Goal: Task Accomplishment & Management: Use online tool/utility

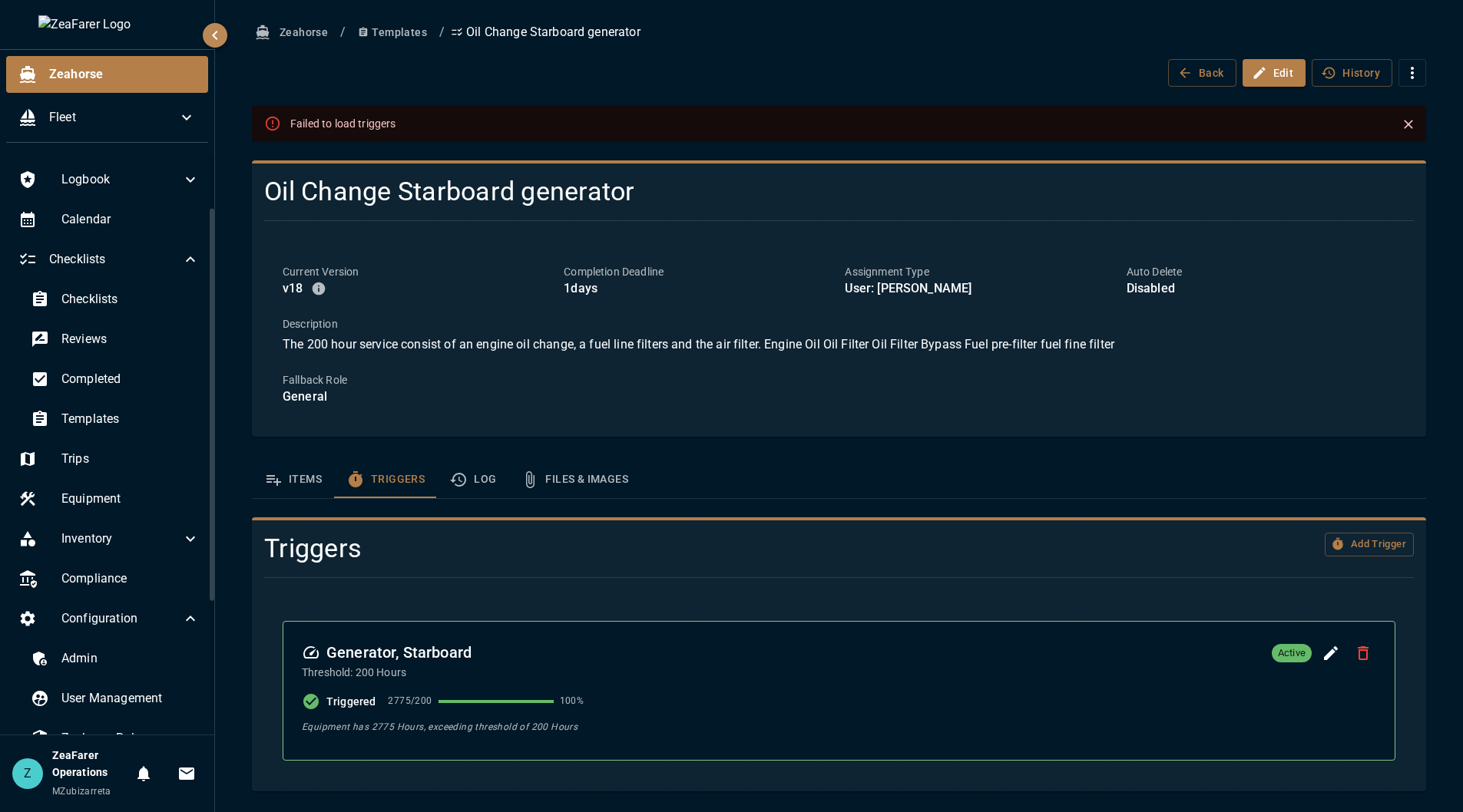
scroll to position [77, 0]
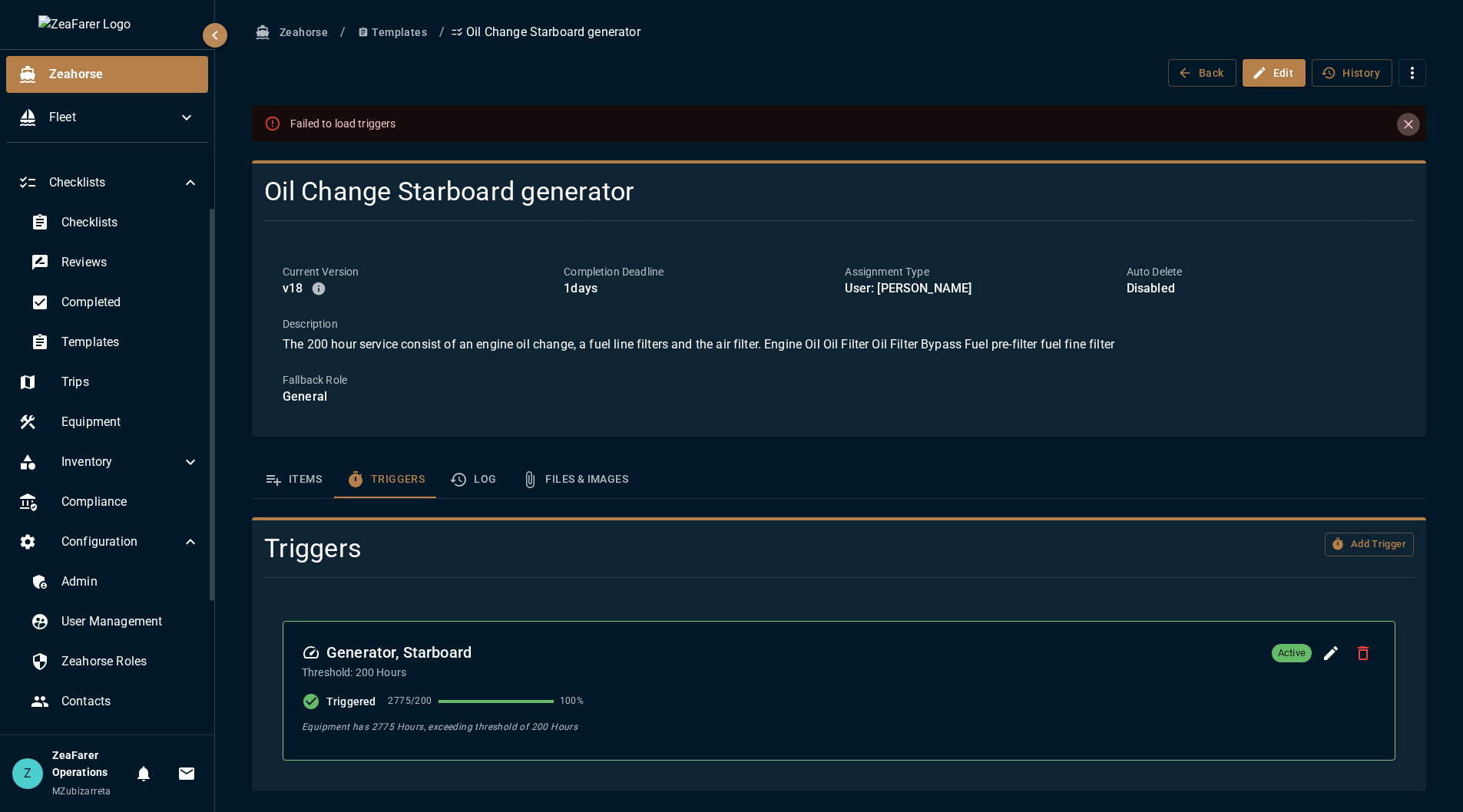
click at [1405, 128] on icon "Close" at bounding box center [1408, 123] width 9 height 9
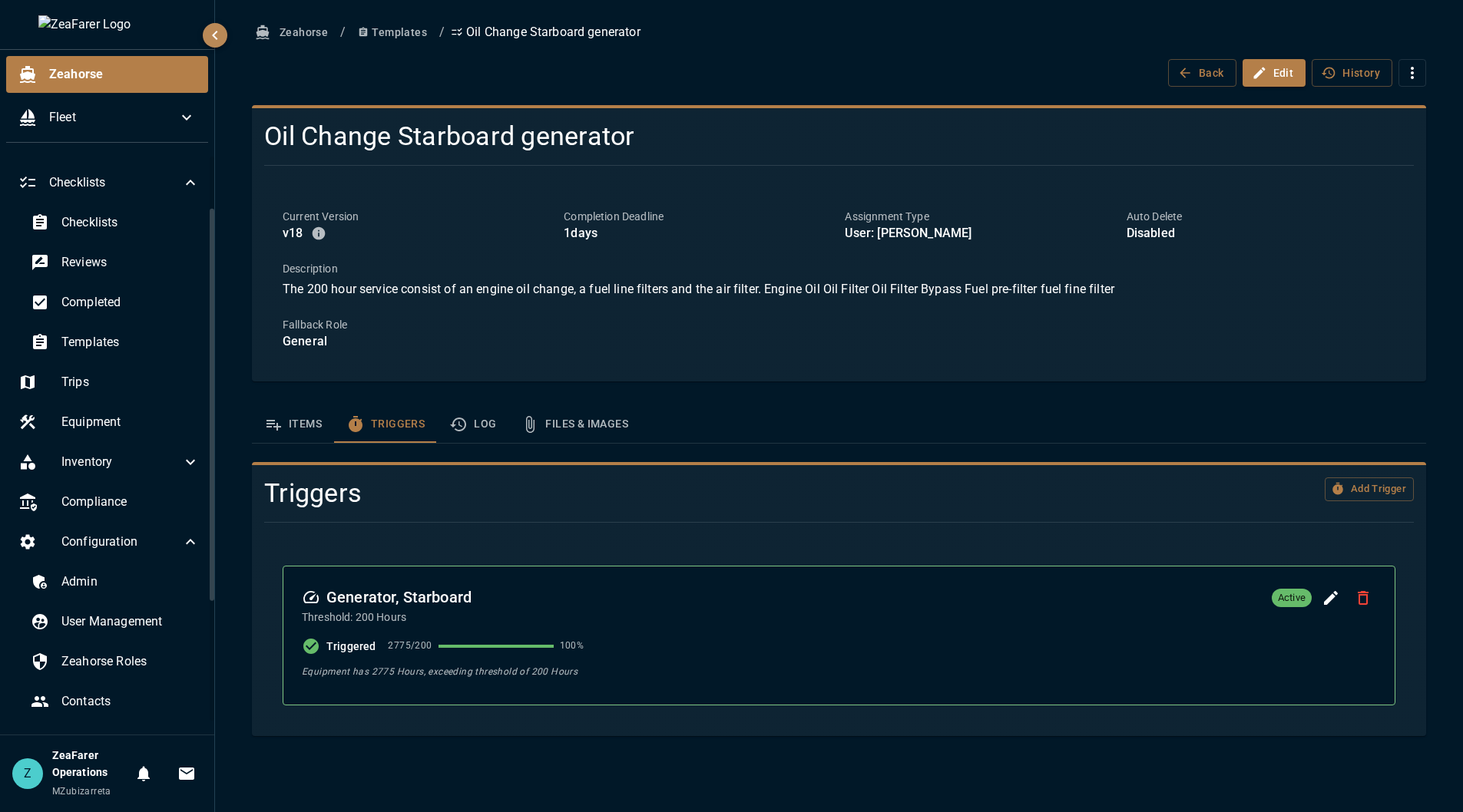
click at [767, 82] on div "Back Edit History" at bounding box center [839, 73] width 1174 height 28
click at [650, 68] on div "Back Edit History" at bounding box center [839, 73] width 1174 height 28
drag, startPoint x: 1046, startPoint y: 416, endPoint x: 1017, endPoint y: 413, distance: 29.2
click at [1046, 416] on div "Items Triggers Log Files & Images" at bounding box center [839, 425] width 1174 height 37
click at [1331, 495] on icon "button" at bounding box center [1338, 489] width 14 height 14
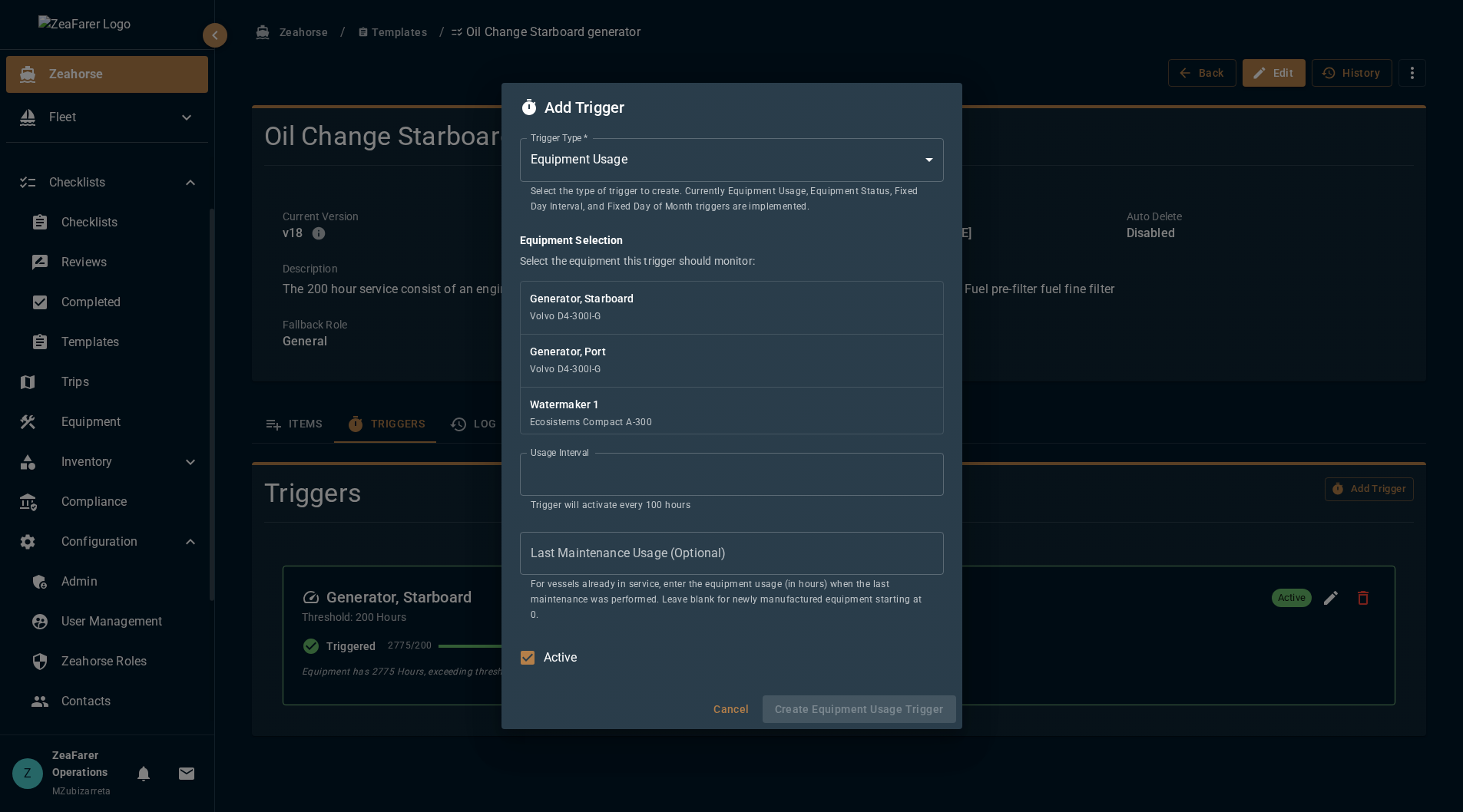
click at [724, 175] on body "Zeahorse Fleet Logbook Calendar Checklists Checklists Reviews Completed Templat…" at bounding box center [732, 406] width 1463 height 812
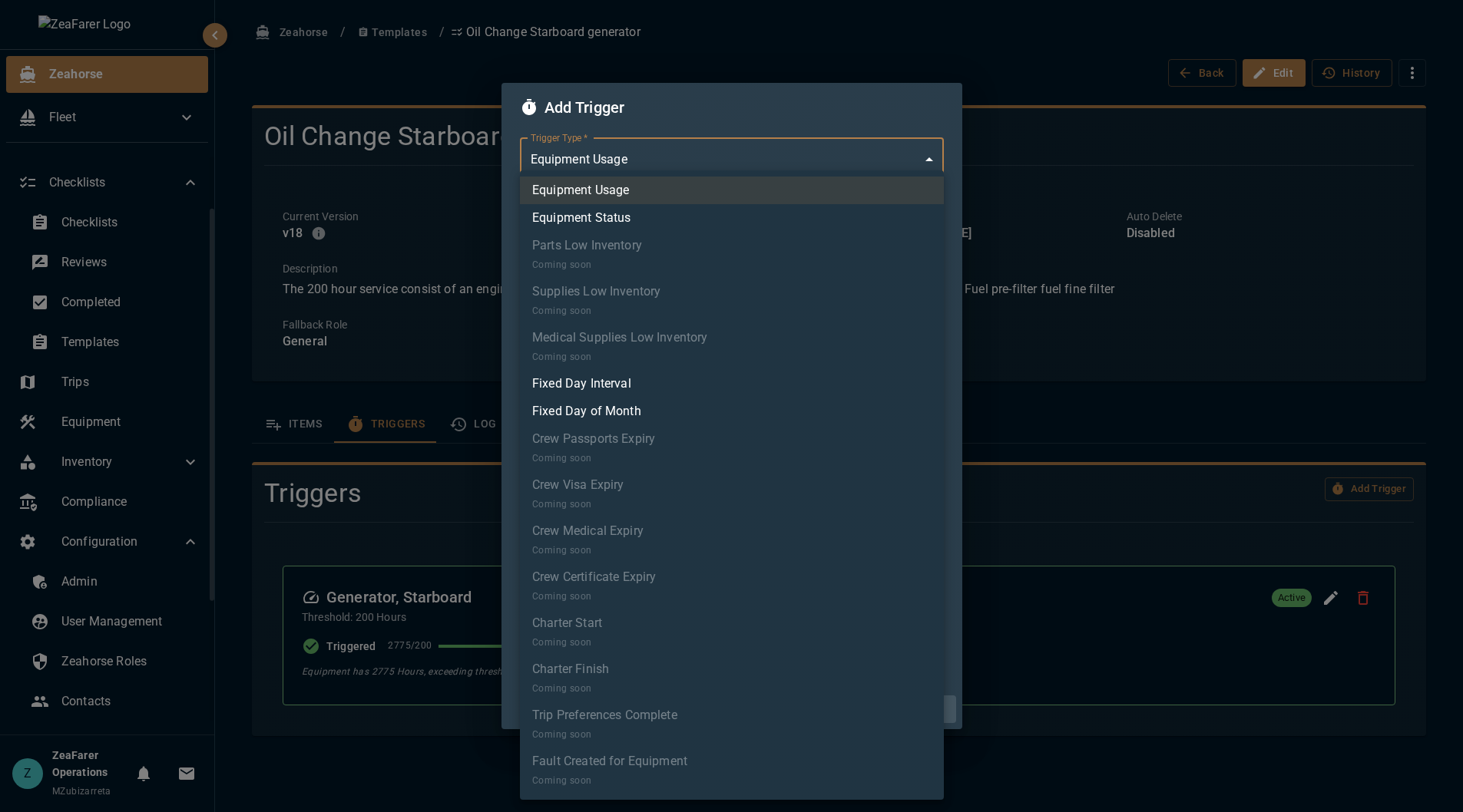
click at [724, 175] on ul "Equipment Usage Equipment Status Parts Low Inventory Coming soon Supplies Low I…" at bounding box center [732, 485] width 424 height 630
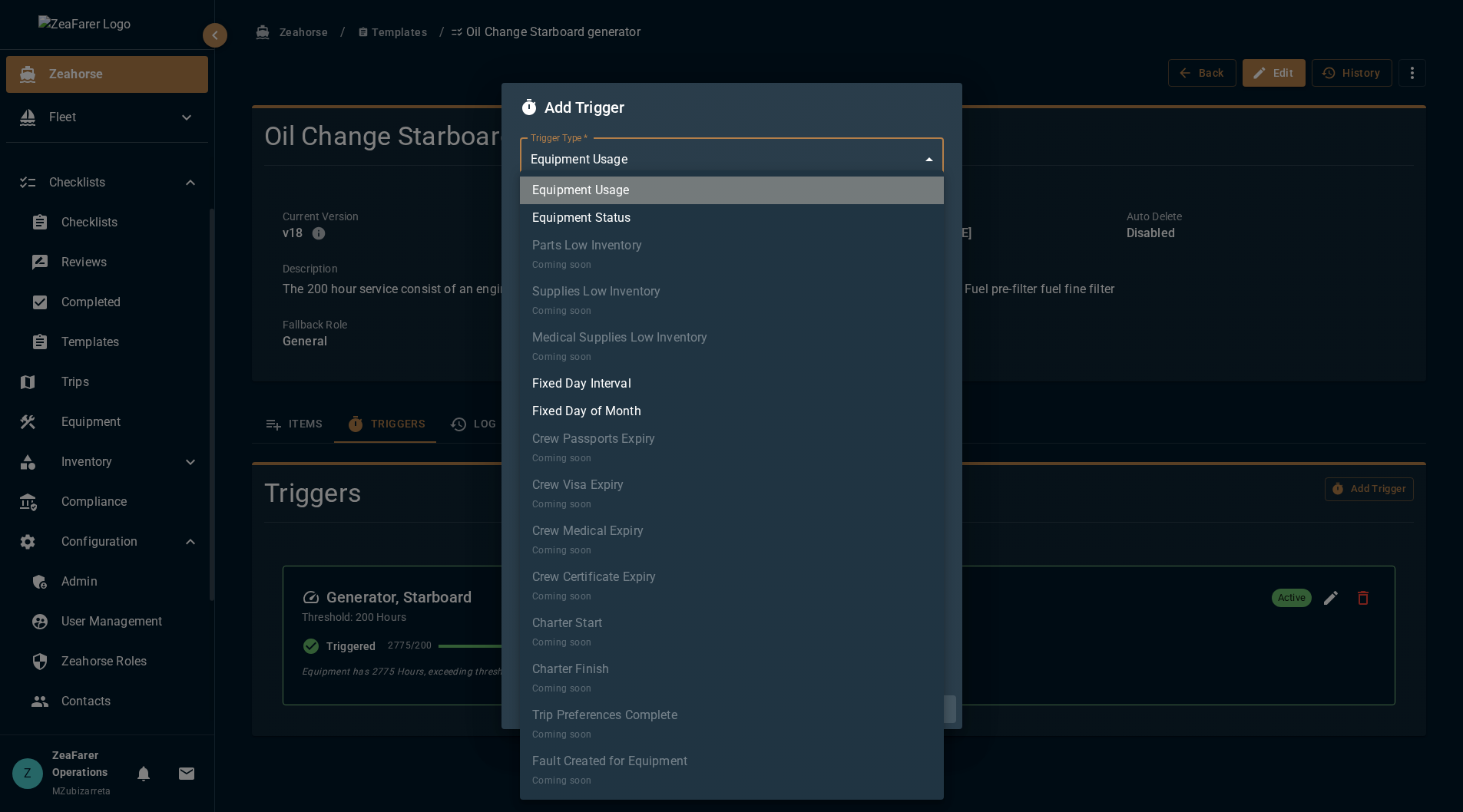
click at [726, 197] on li "Equipment Usage" at bounding box center [732, 190] width 424 height 27
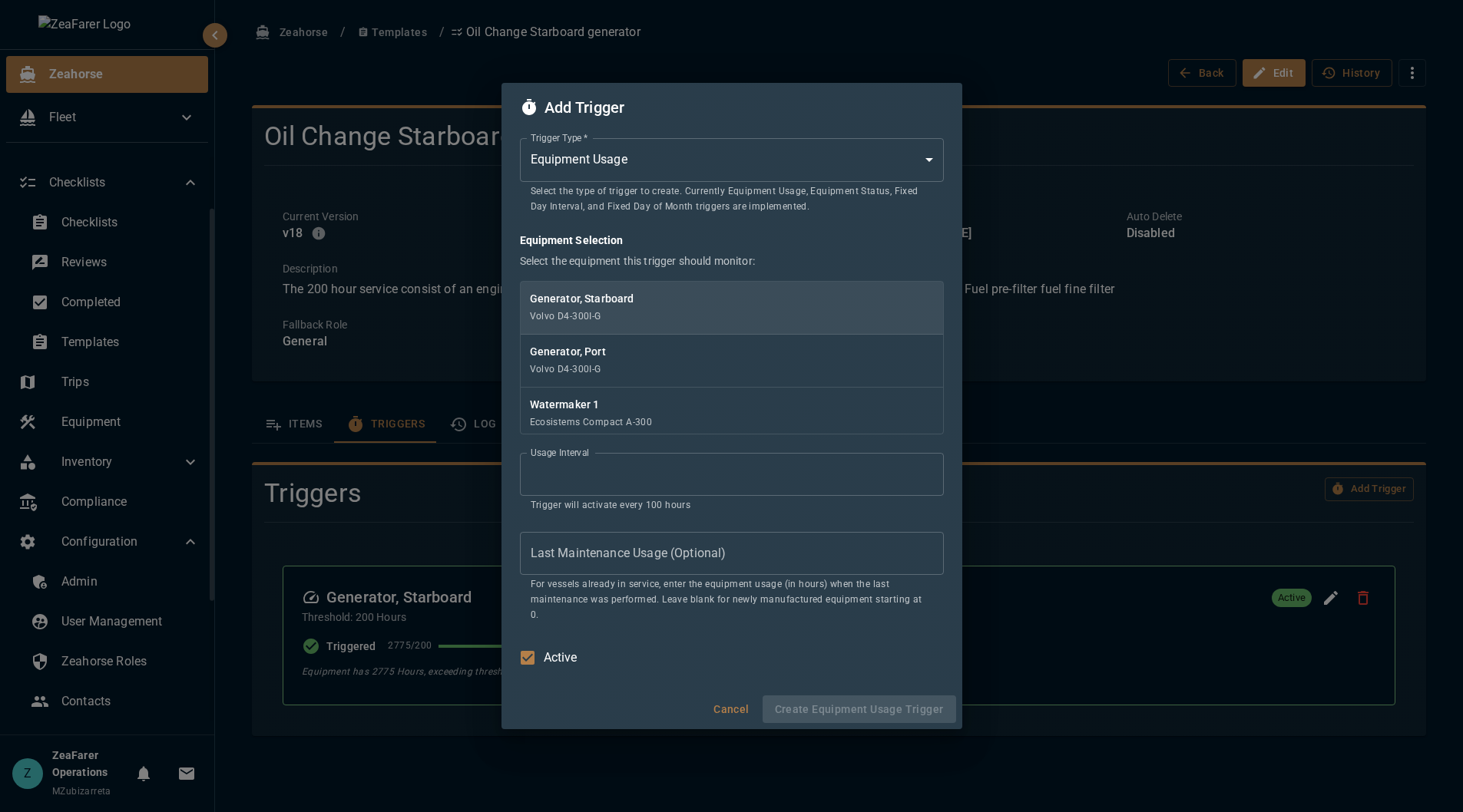
click at [782, 300] on p "Generator, Starboard" at bounding box center [732, 299] width 404 height 16
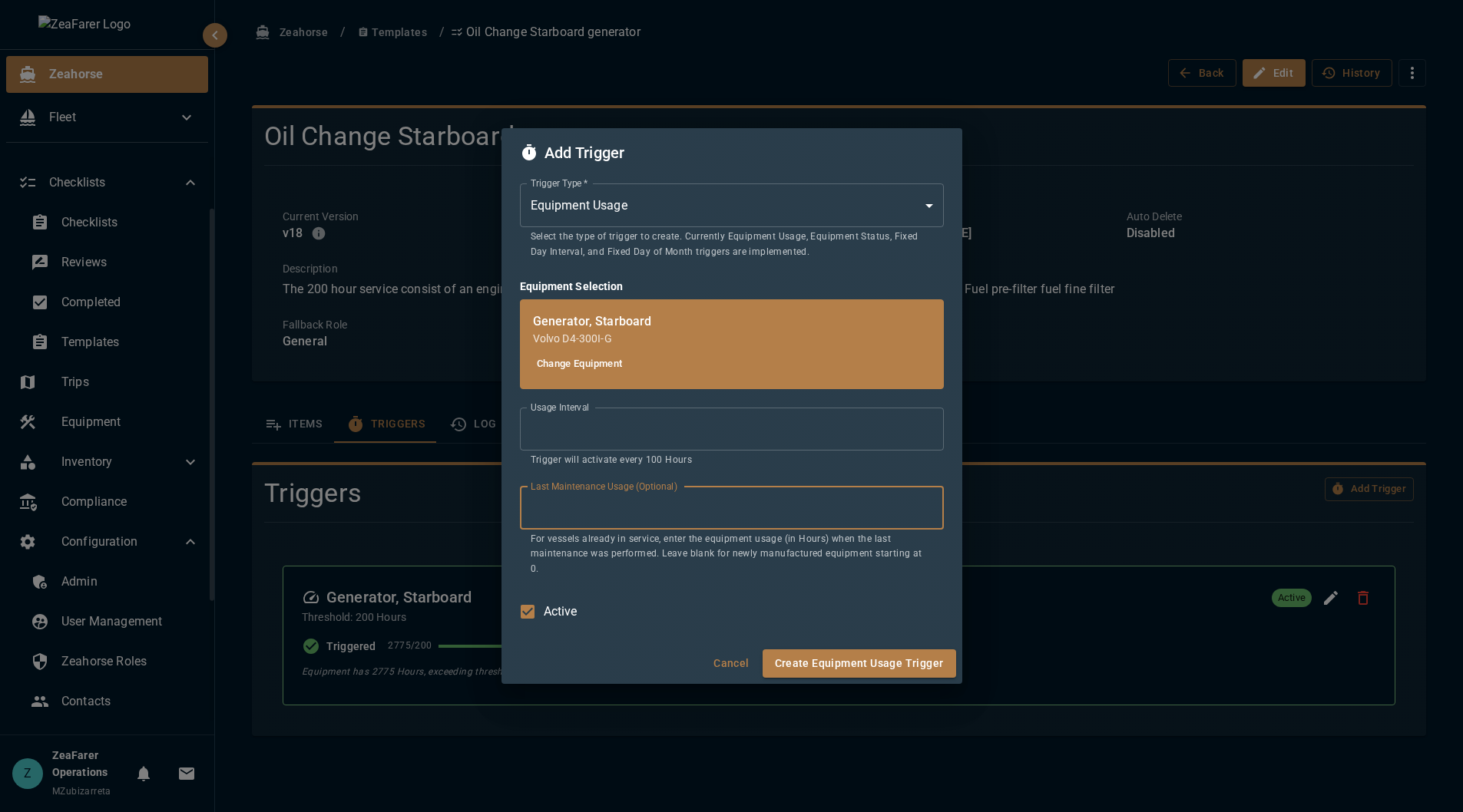
click at [712, 513] on input "Last Maintenance Usage (Optional)" at bounding box center [732, 508] width 424 height 43
click at [745, 552] on p "For vessels already in service, enter the equipment usage (in Hours) when the l…" at bounding box center [732, 554] width 403 height 46
click at [758, 530] on input "Last Maintenance Usage (Optional)" at bounding box center [732, 508] width 424 height 43
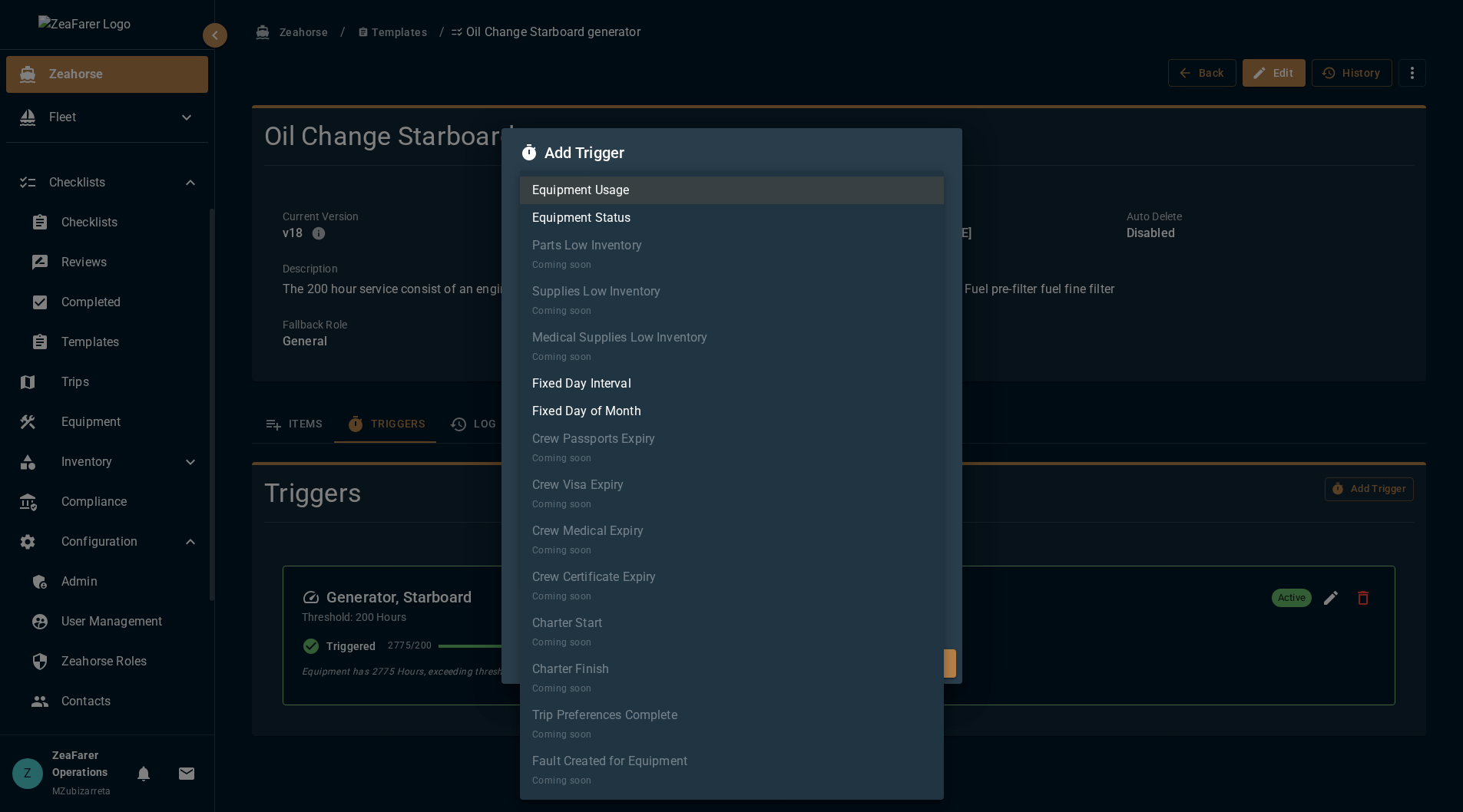
click at [742, 214] on body "Zeahorse Fleet Logbook Calendar Checklists Checklists Reviews Completed Templat…" at bounding box center [732, 406] width 1463 height 812
click at [750, 157] on div at bounding box center [732, 406] width 1463 height 812
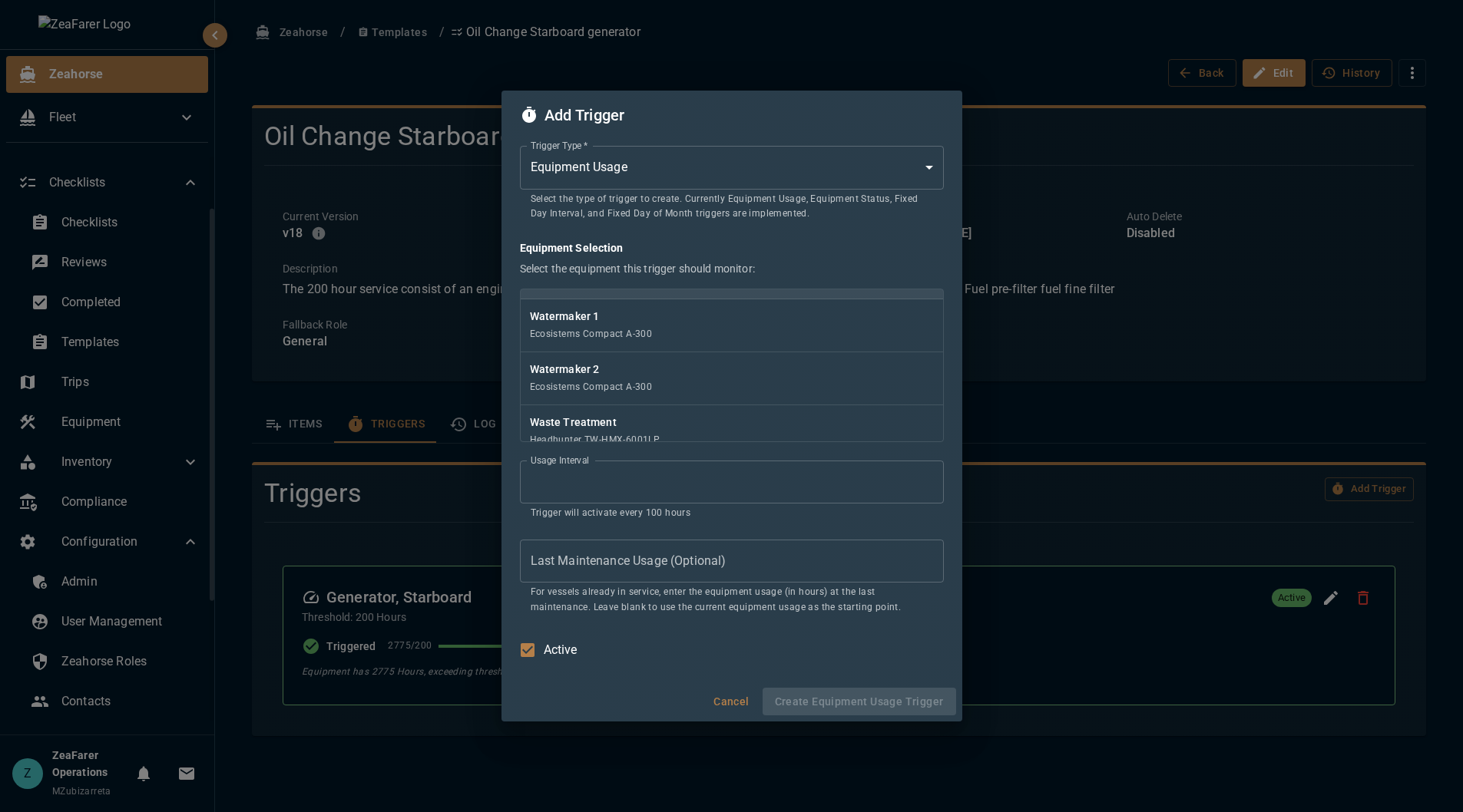
scroll to position [0, 0]
click at [714, 315] on div "Generator, Starboard Volvo D4-300I-G" at bounding box center [732, 315] width 422 height 53
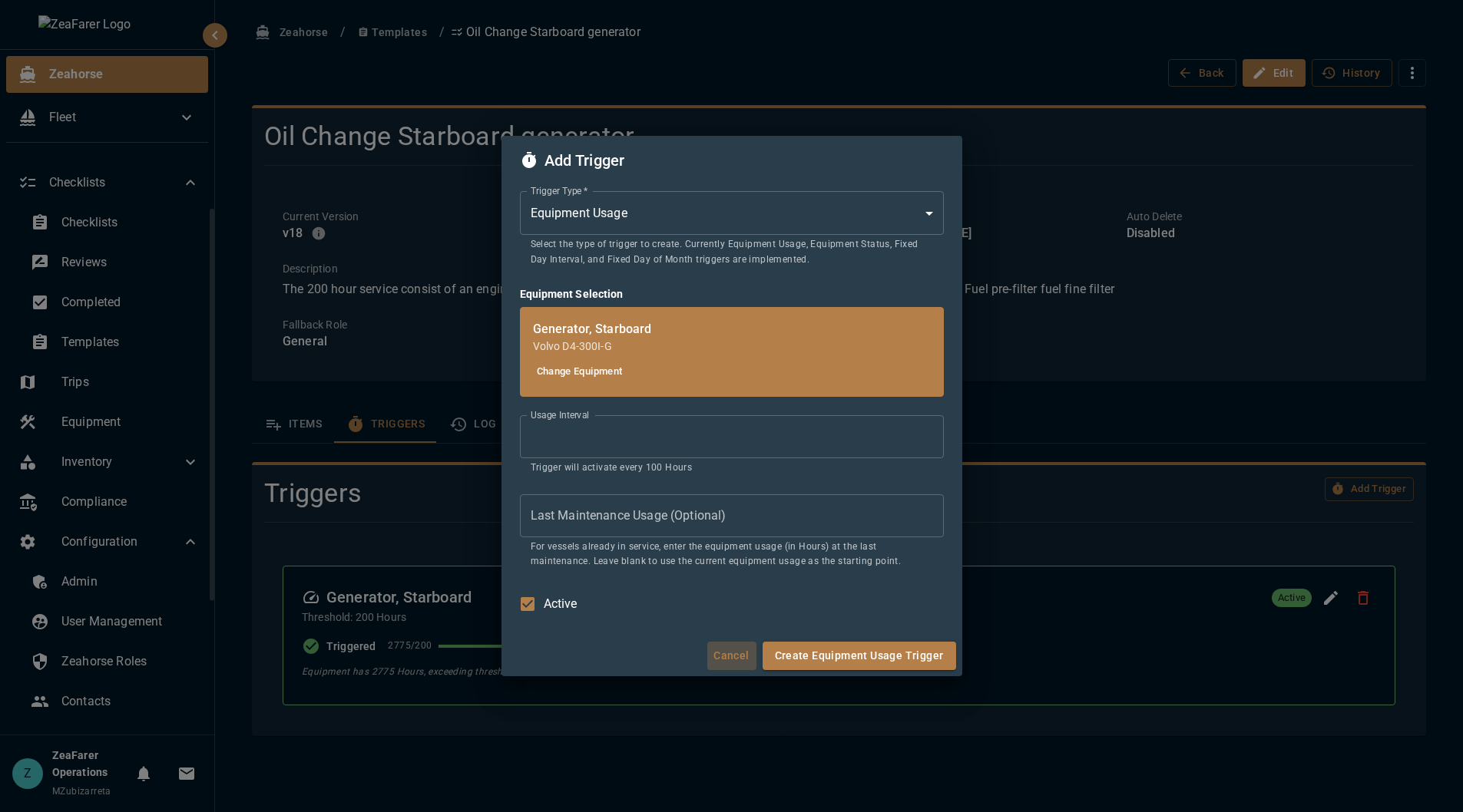
click at [742, 647] on button "Cancel" at bounding box center [732, 656] width 49 height 28
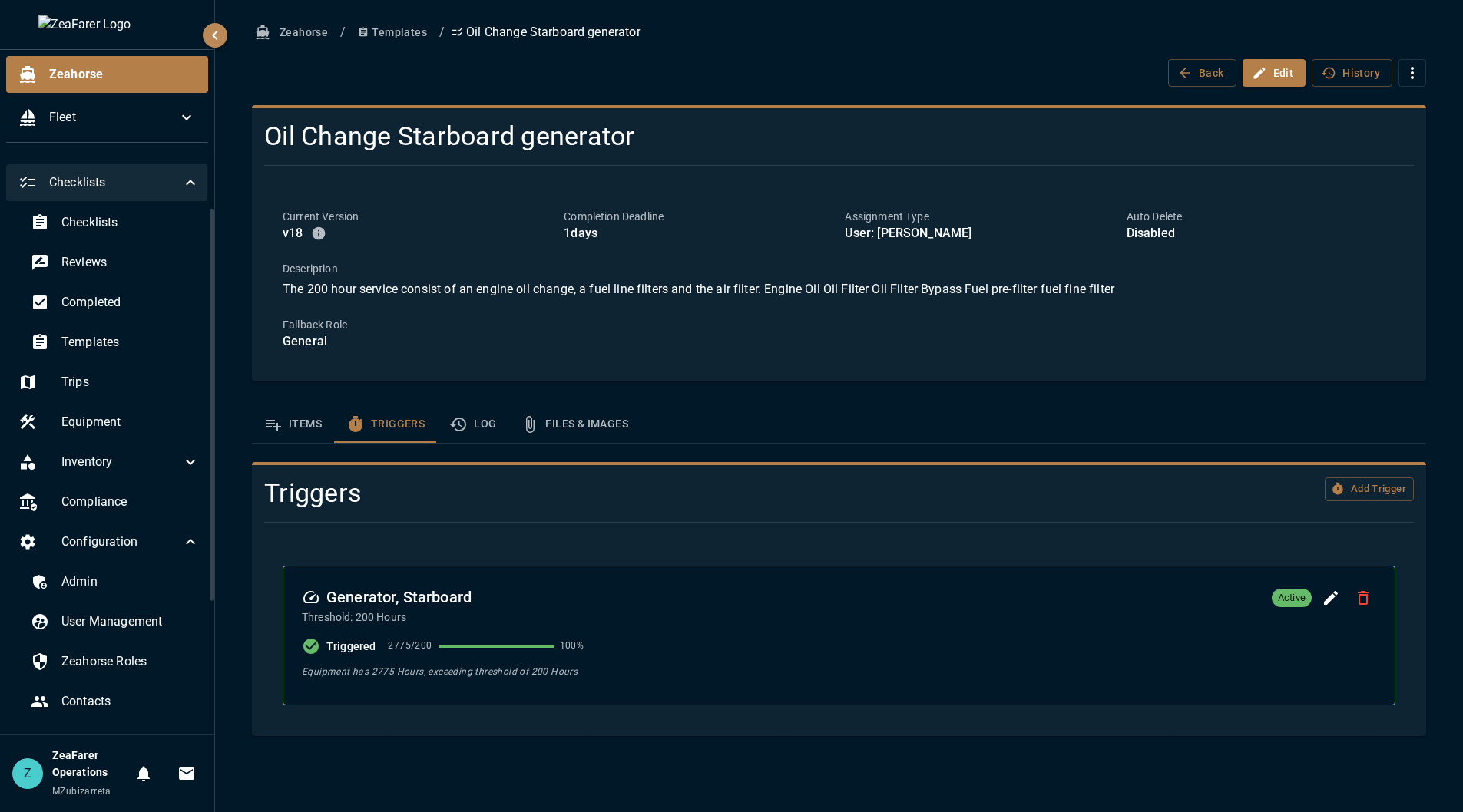
click at [182, 180] on icon at bounding box center [190, 182] width 18 height 18
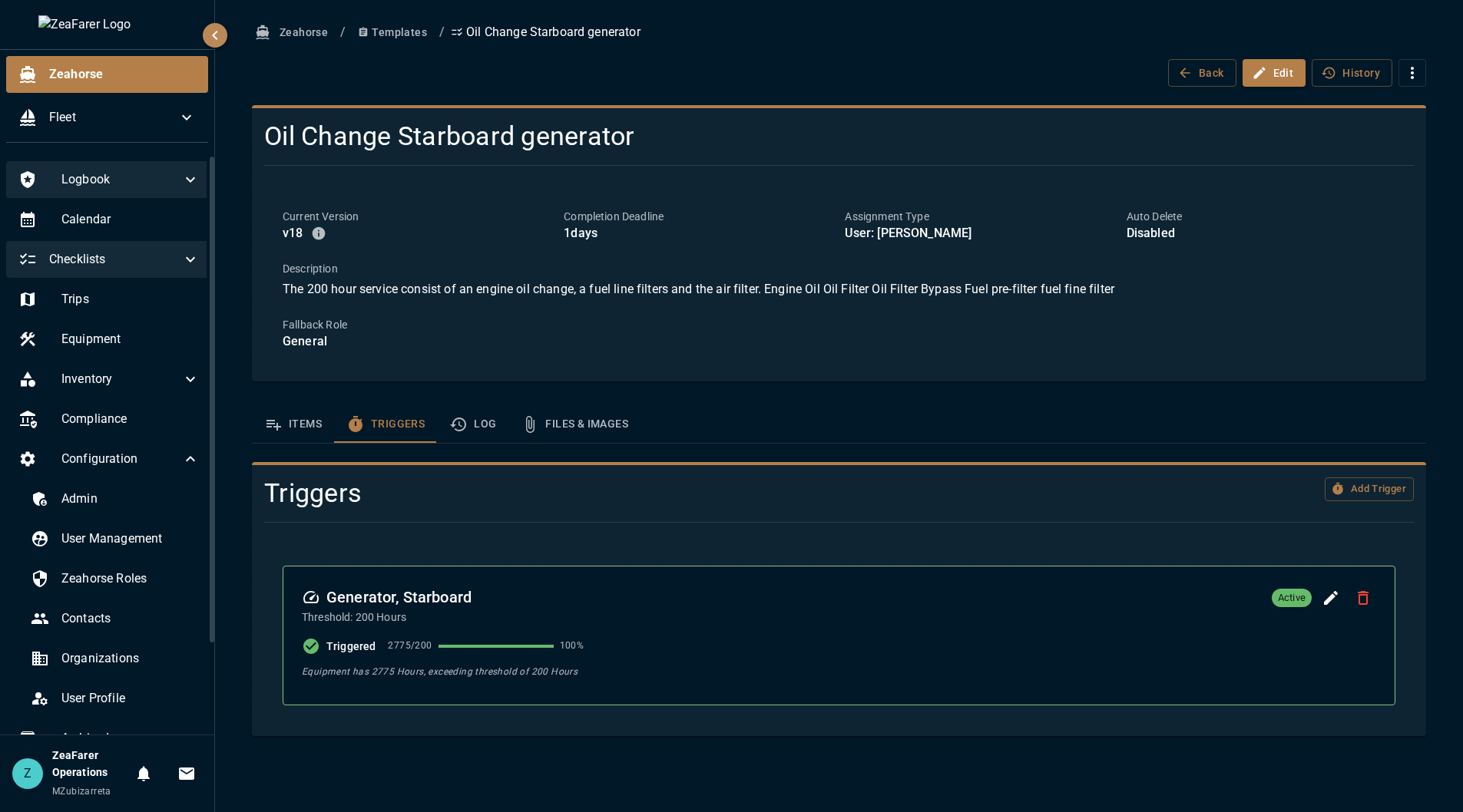
click at [163, 171] on span "Logbook" at bounding box center [120, 179] width 119 height 18
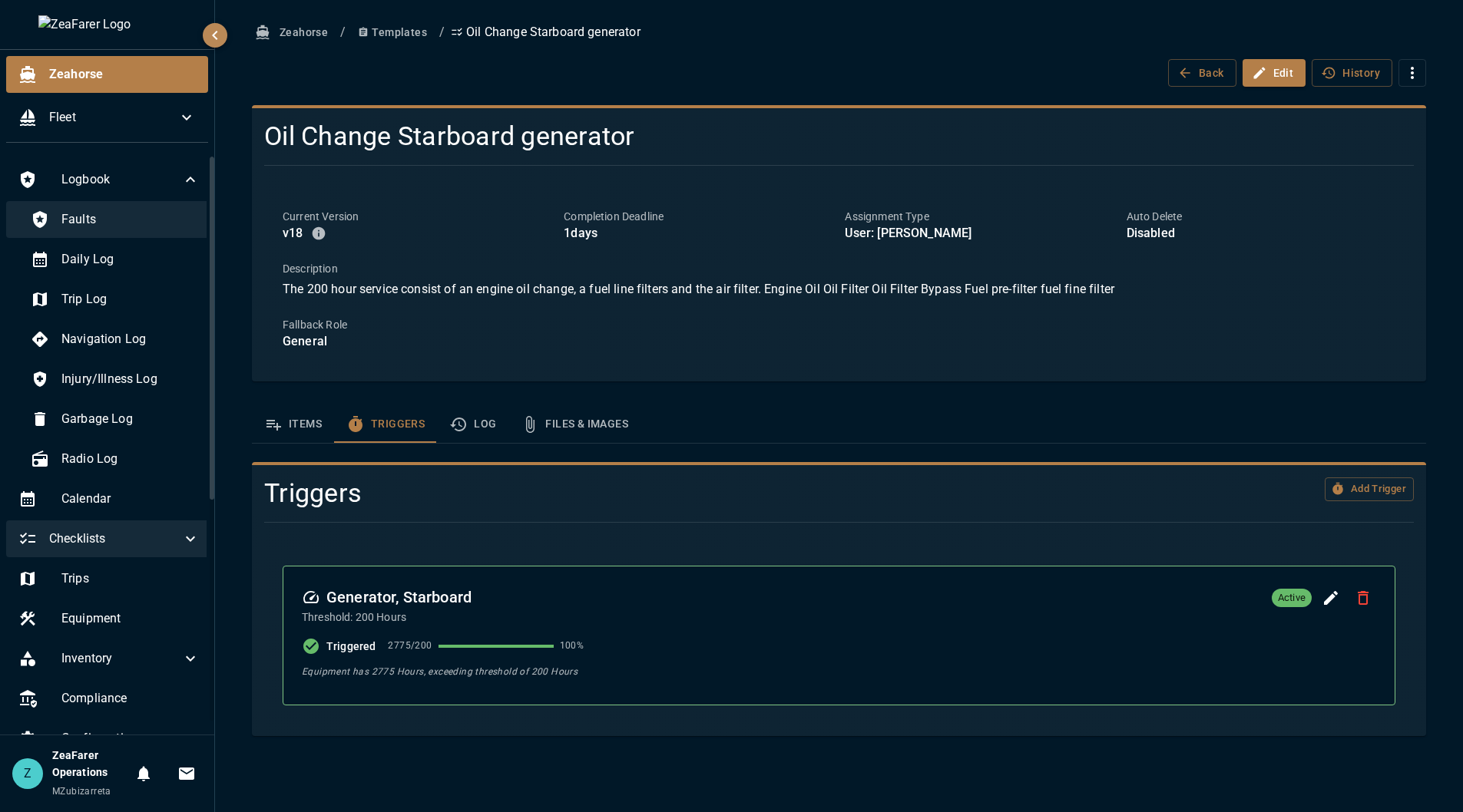
click at [171, 218] on span "Faults" at bounding box center [130, 219] width 138 height 18
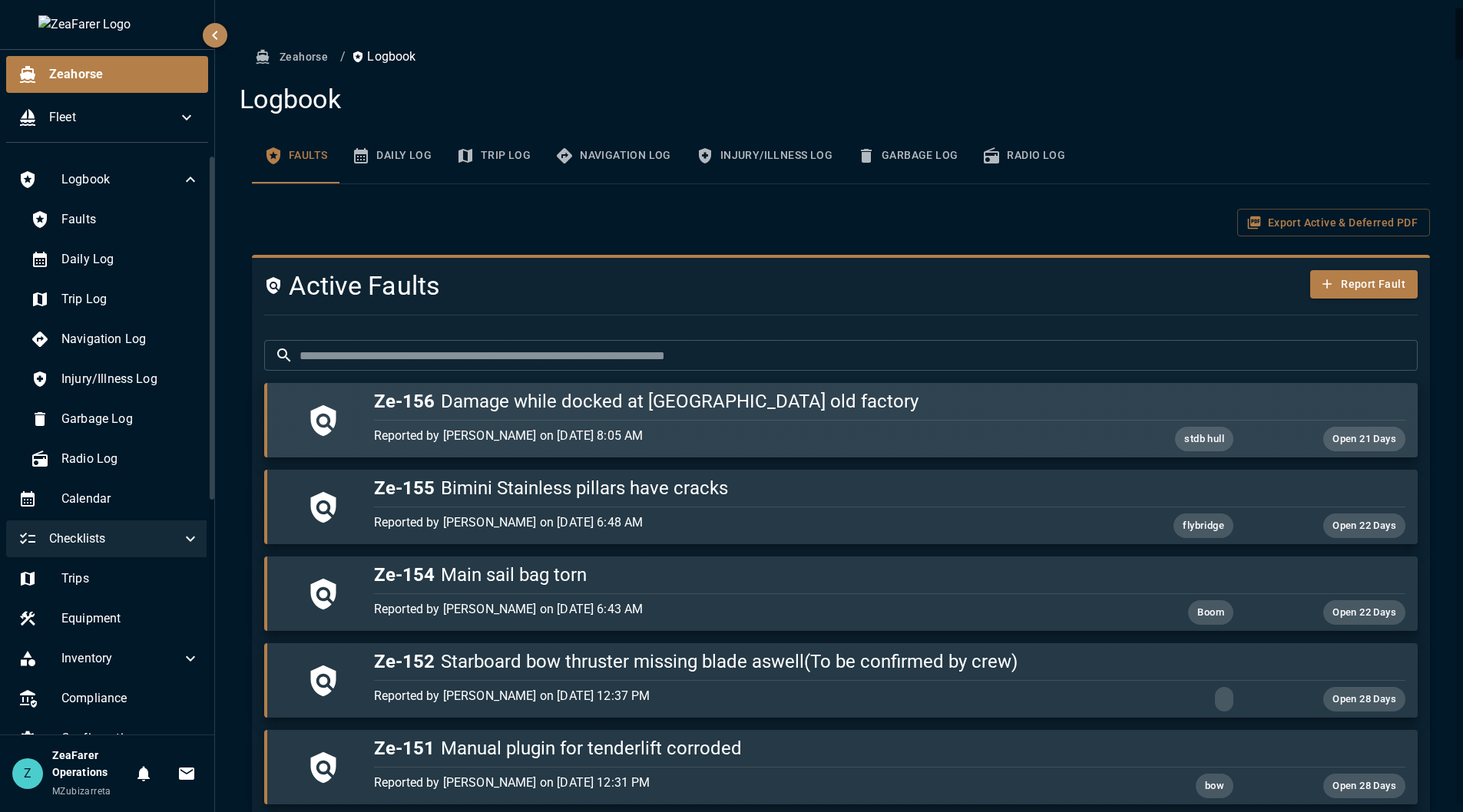
click at [863, 417] on div "button" at bounding box center [886, 417] width 1037 height 7
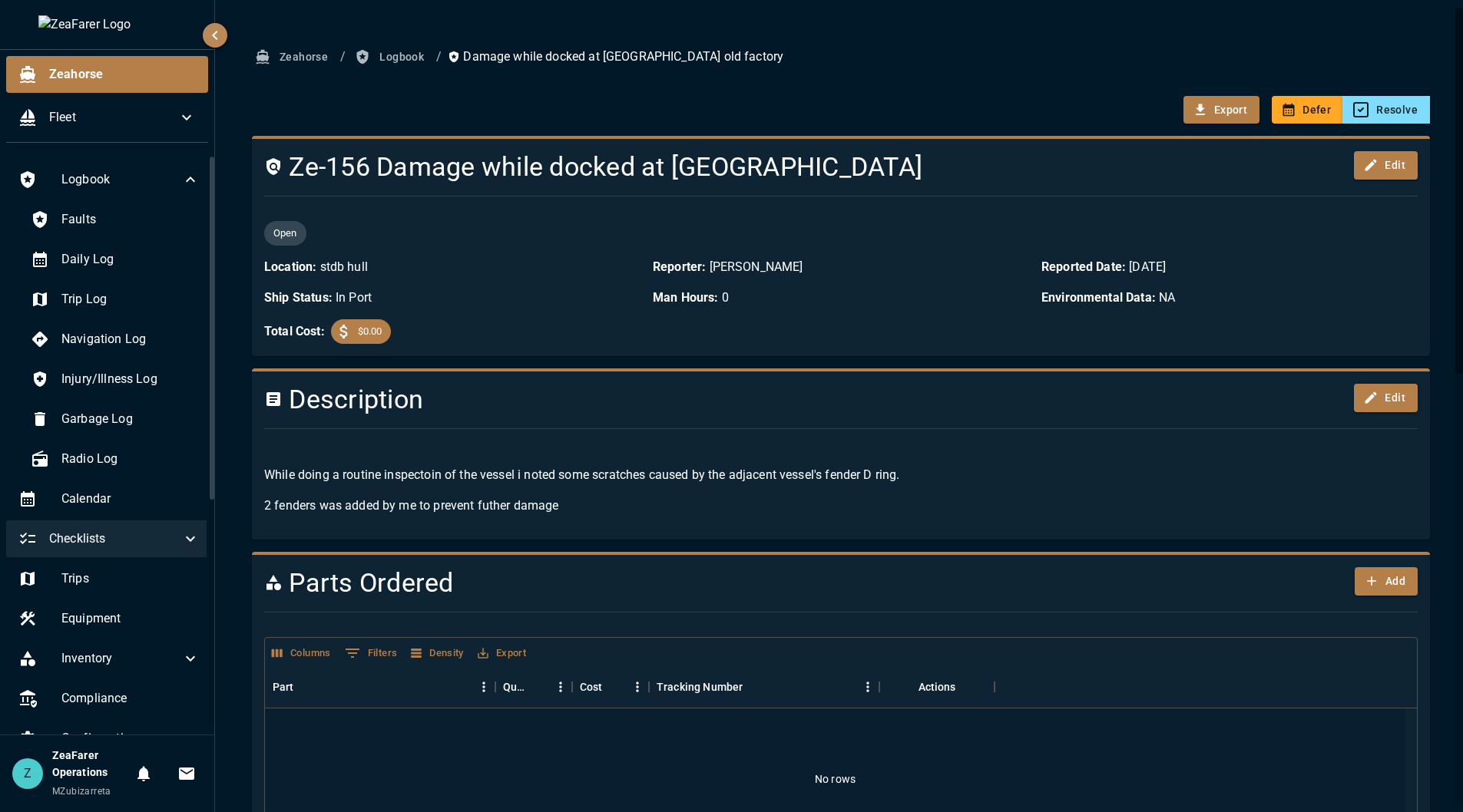
click at [429, 423] on div at bounding box center [834, 429] width 1165 height 25
click at [385, 45] on button "Logbook" at bounding box center [390, 56] width 79 height 28
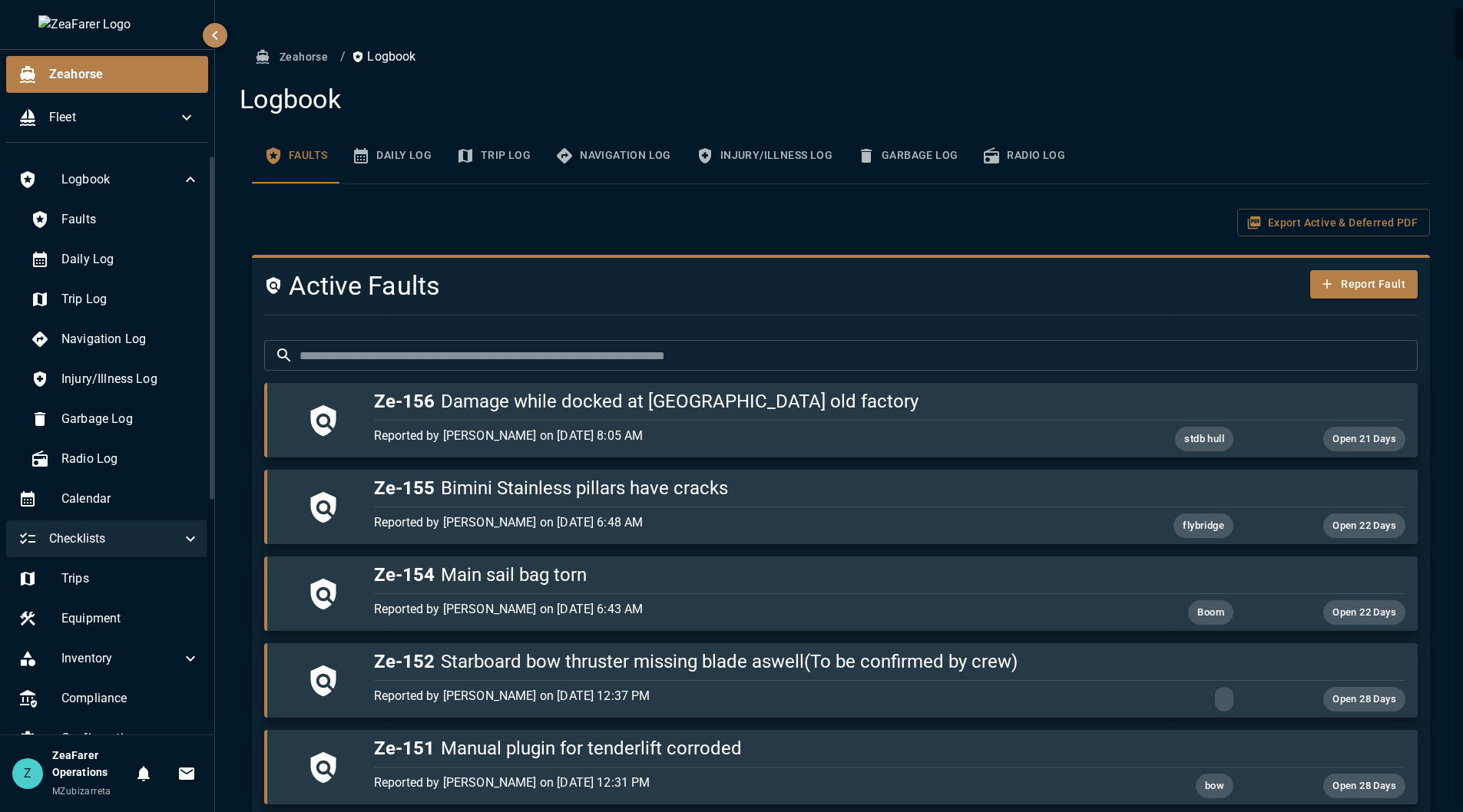
click at [380, 160] on button "Daily Log" at bounding box center [392, 155] width 105 height 55
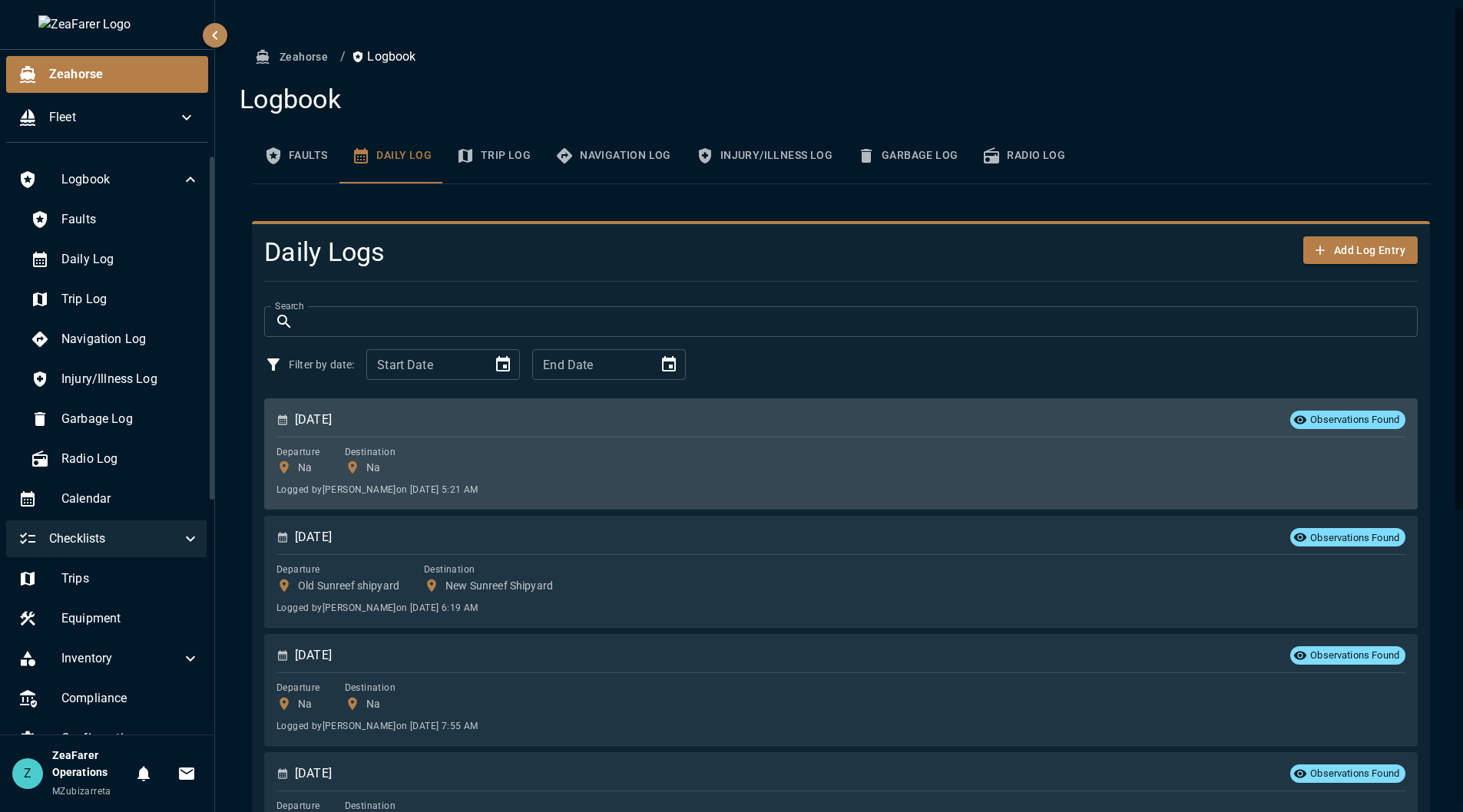
click at [1004, 440] on p "Departure Na Destination Na Logged by [PERSON_NAME] on [DATE] 5:21 AM" at bounding box center [840, 468] width 1128 height 62
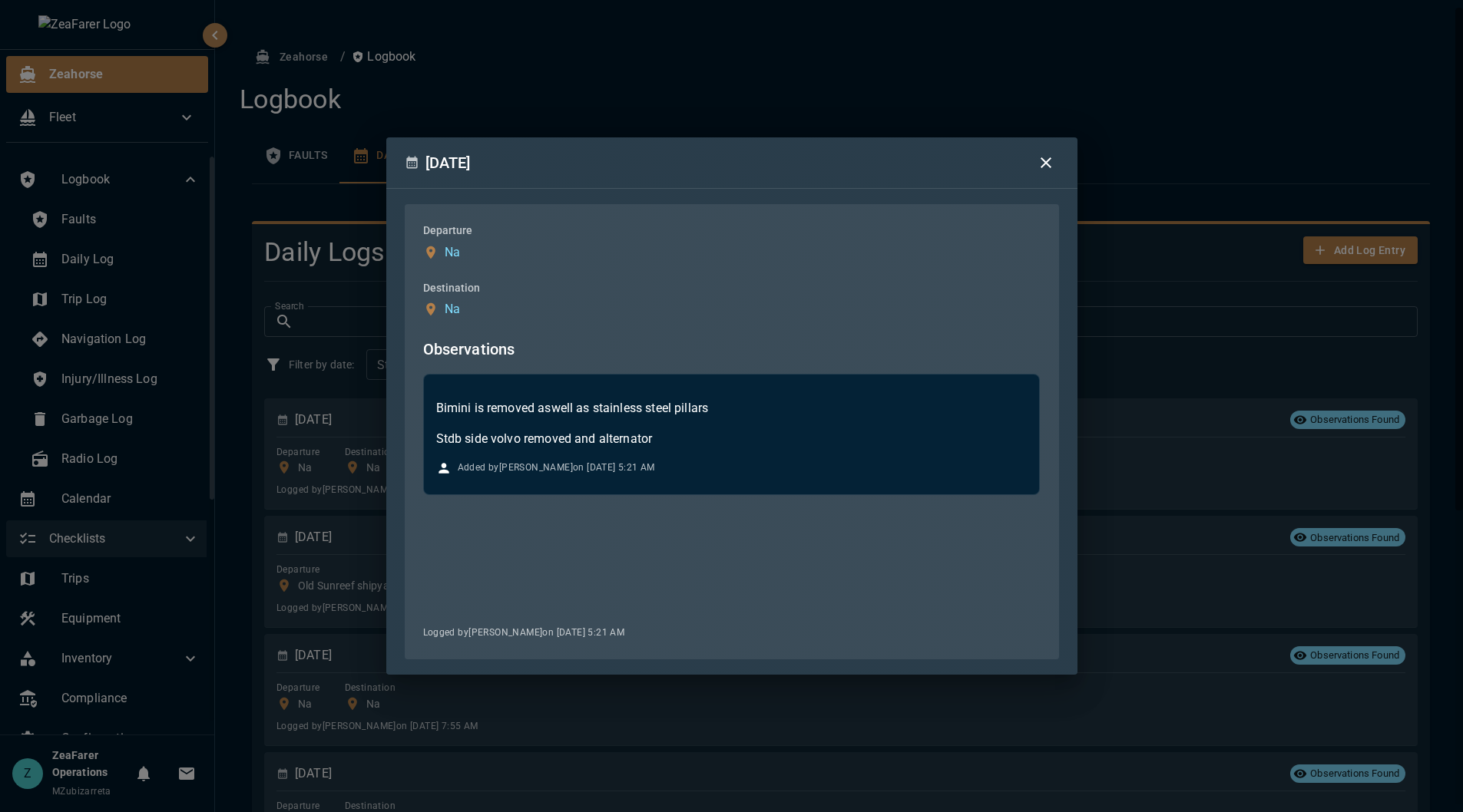
click at [1219, 296] on div "[DATE] Departure Na Destination Na Observations Bimini is removed aswell as sta…" at bounding box center [732, 406] width 1463 height 812
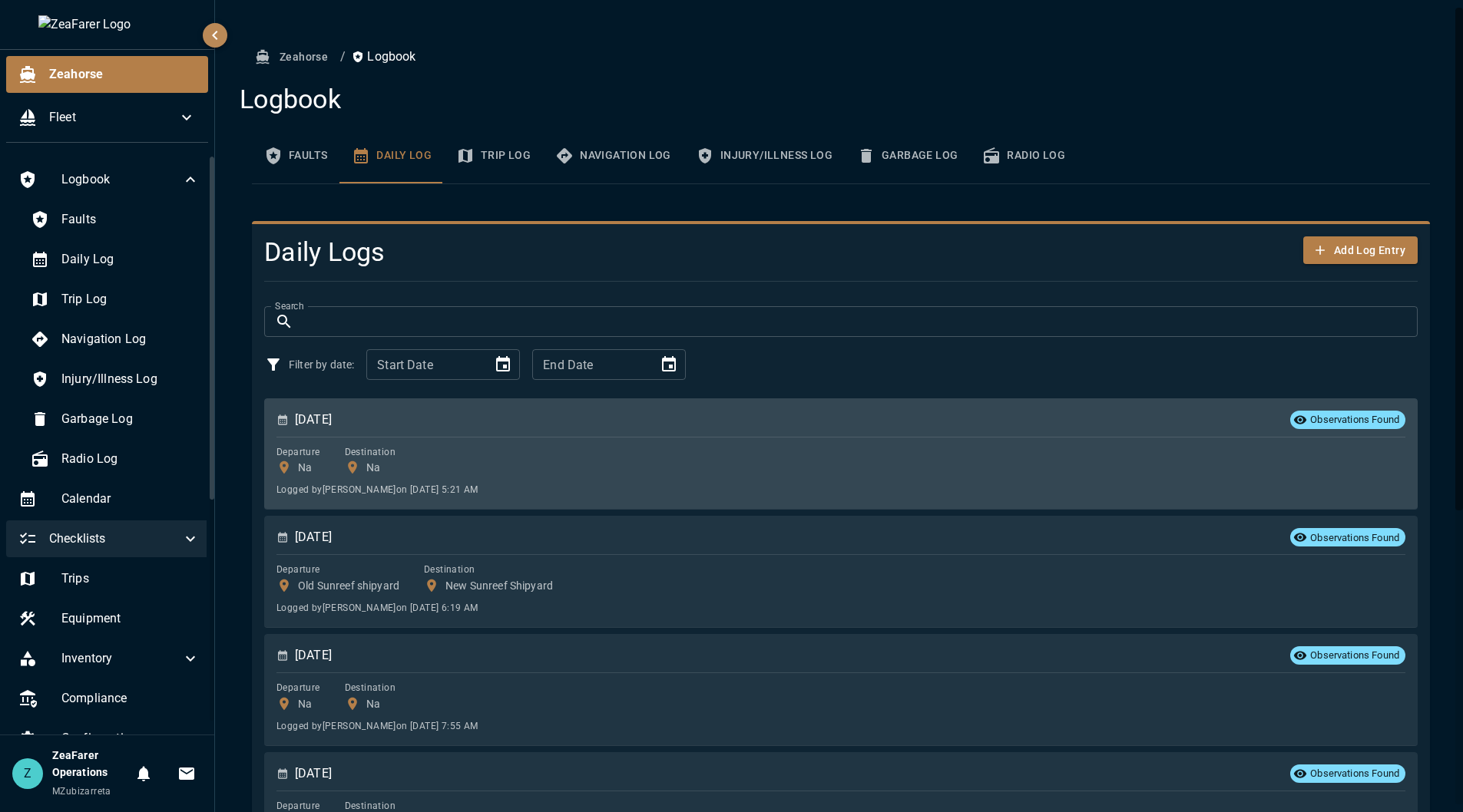
scroll to position [77, 0]
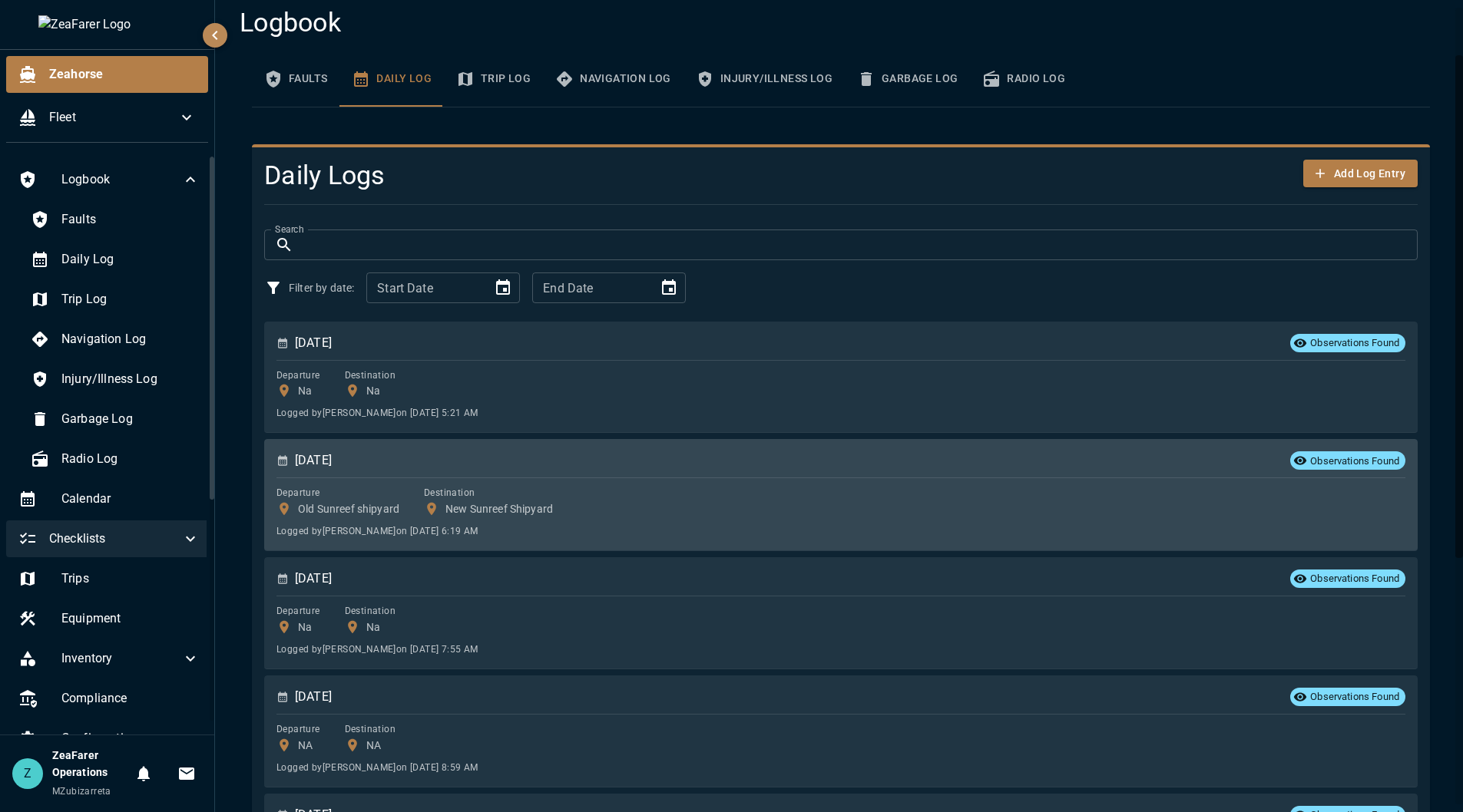
click at [790, 480] on p "Departure Old Sunreef shipyard Destination New Sunreef Shipyard Logged by [PERS…" at bounding box center [840, 508] width 1128 height 62
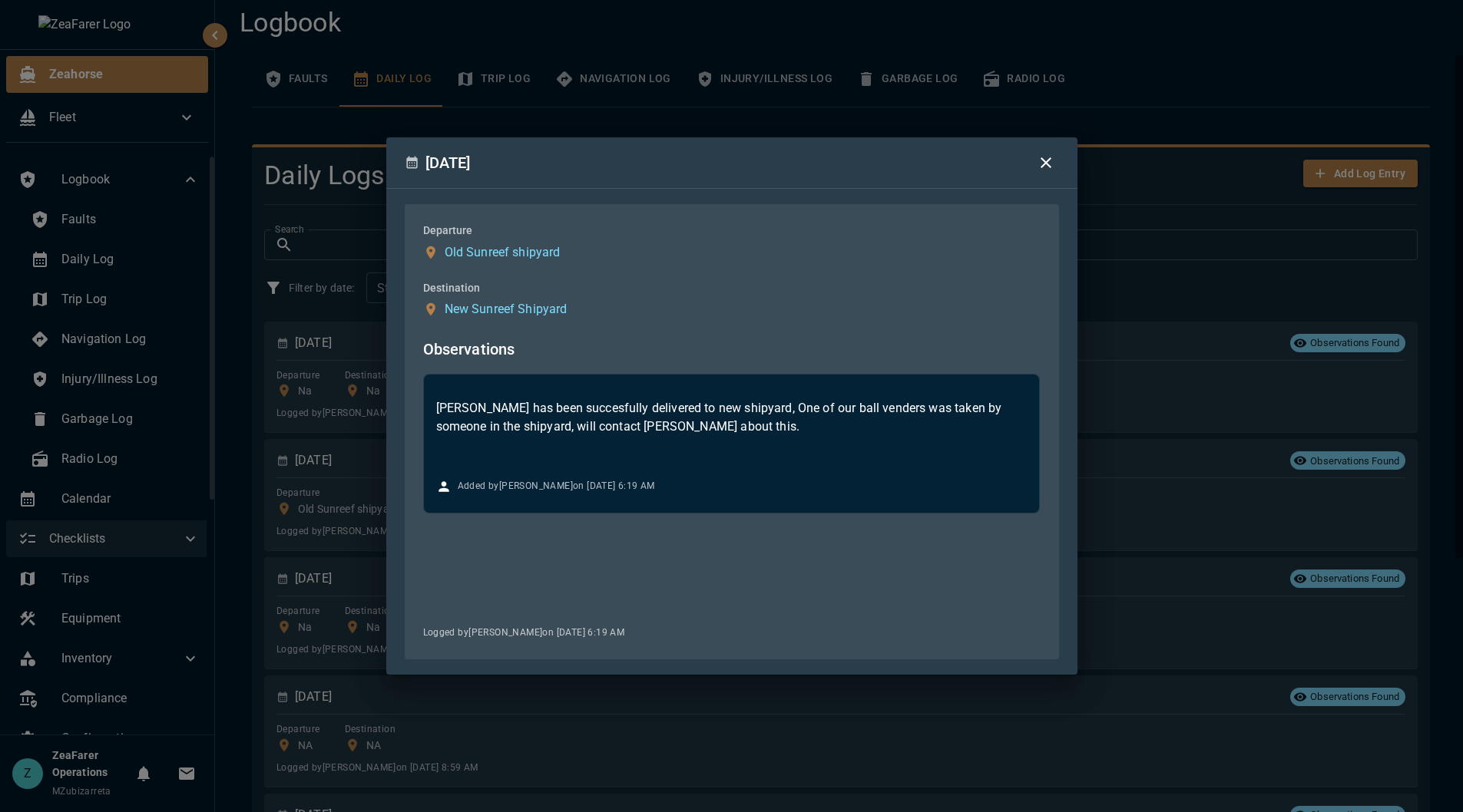
click at [1198, 323] on div "[DATE] Departure Old Sunreef shipyard Destination New Sunreef Shipyard Observat…" at bounding box center [732, 406] width 1463 height 812
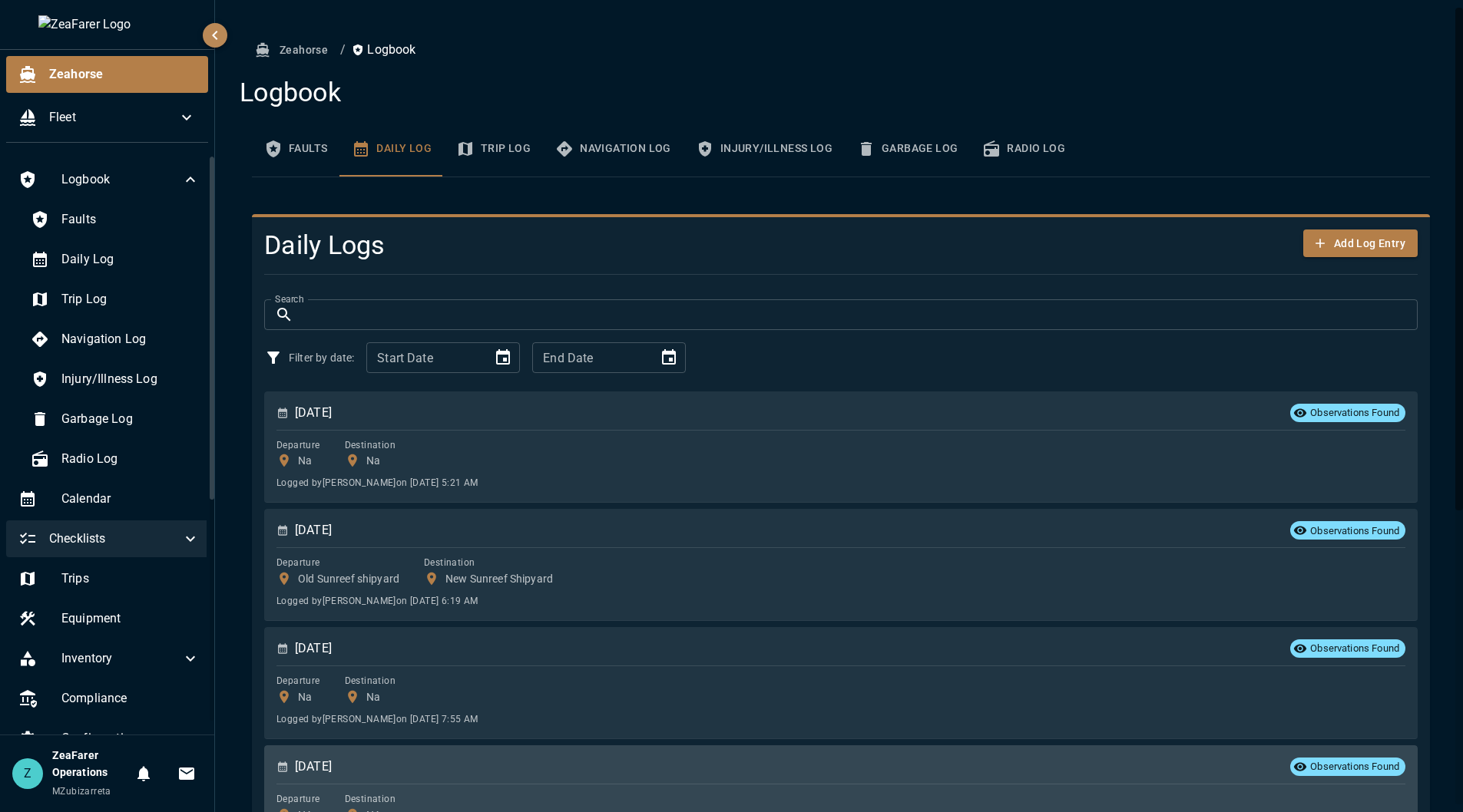
scroll to position [0, 0]
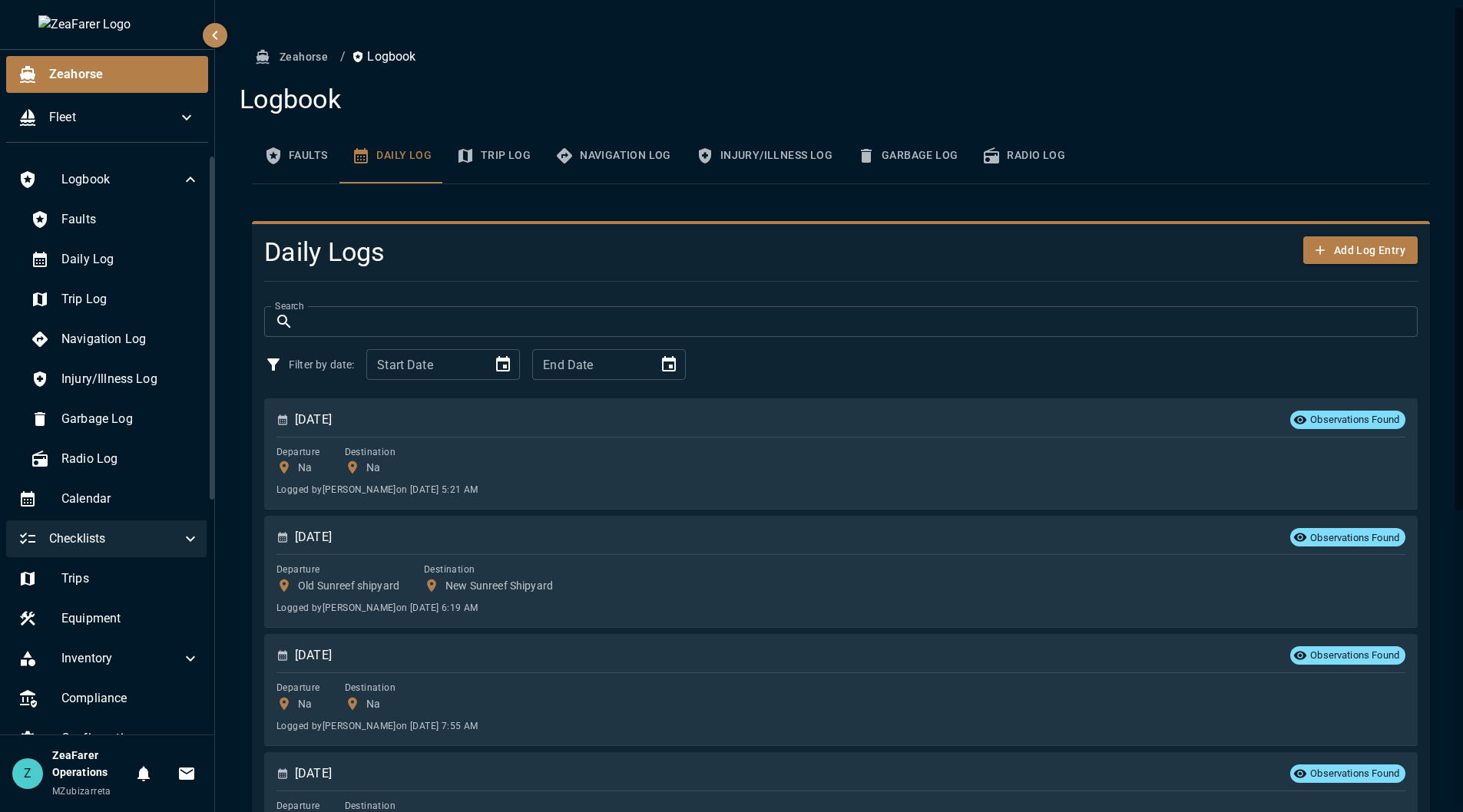
click at [311, 160] on button "Faults" at bounding box center [296, 155] width 87 height 55
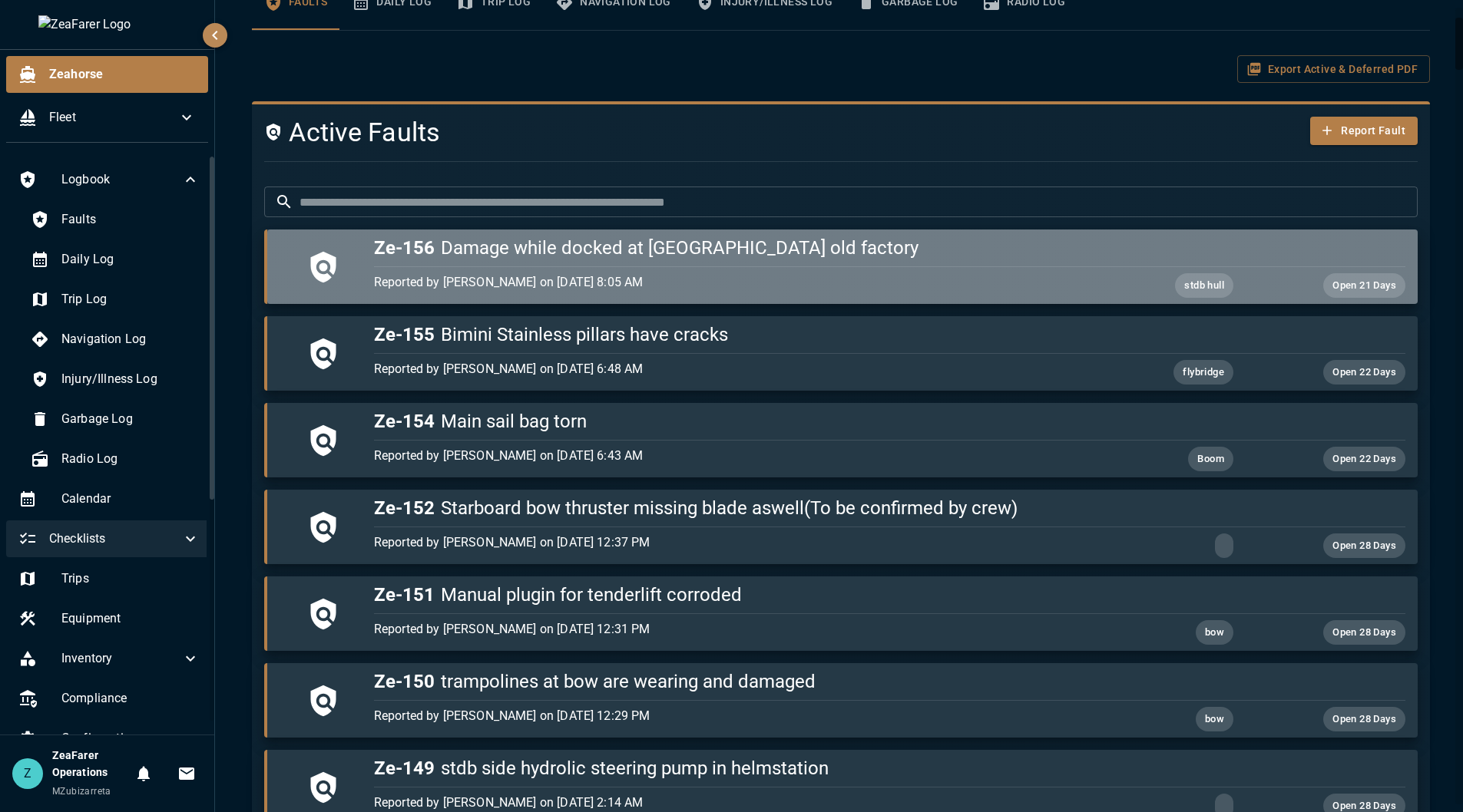
click at [931, 284] on p "Reported by [PERSON_NAME] on [DATE] 8:05 AM" at bounding box center [717, 282] width 687 height 18
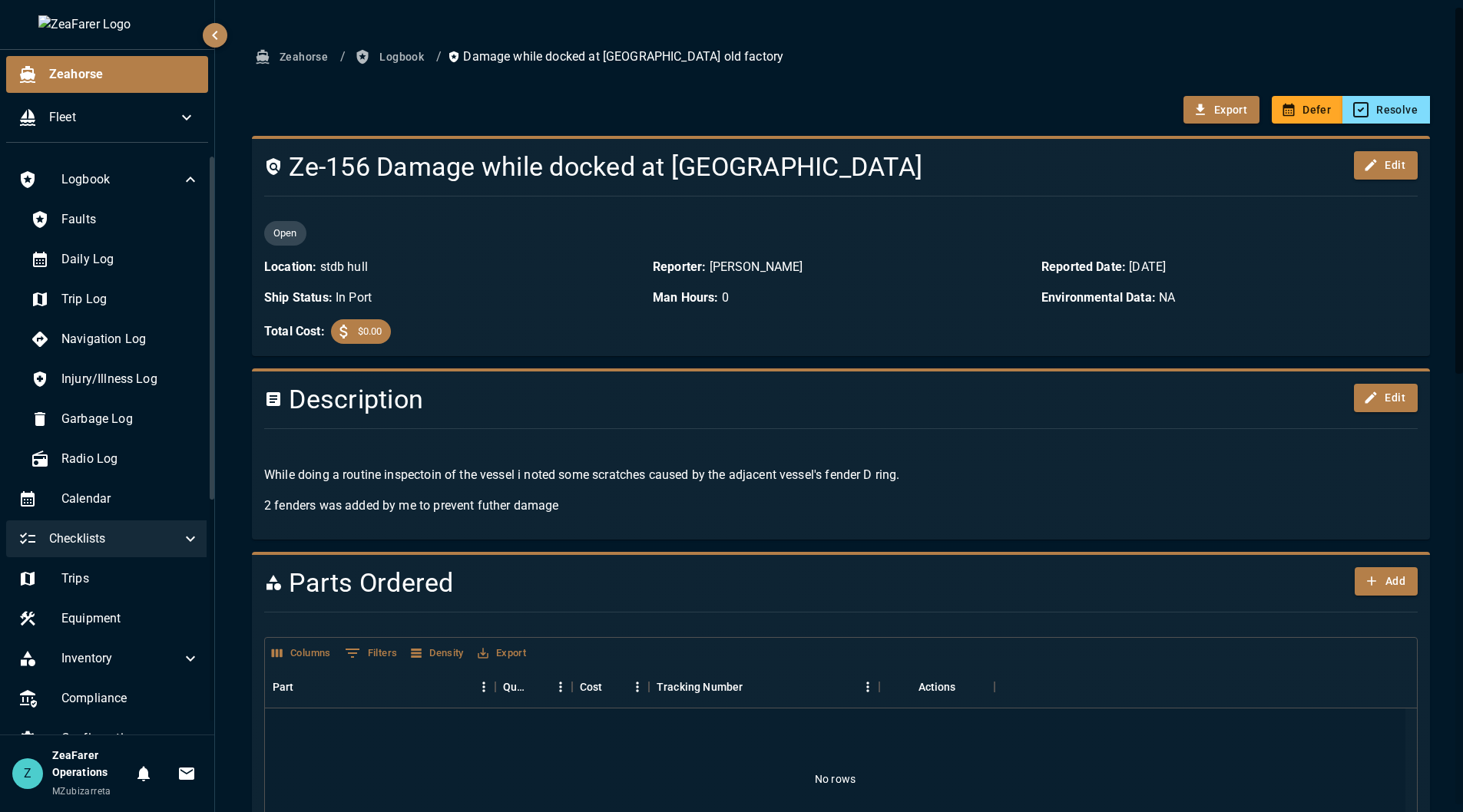
click at [378, 57] on button "Logbook" at bounding box center [390, 56] width 79 height 28
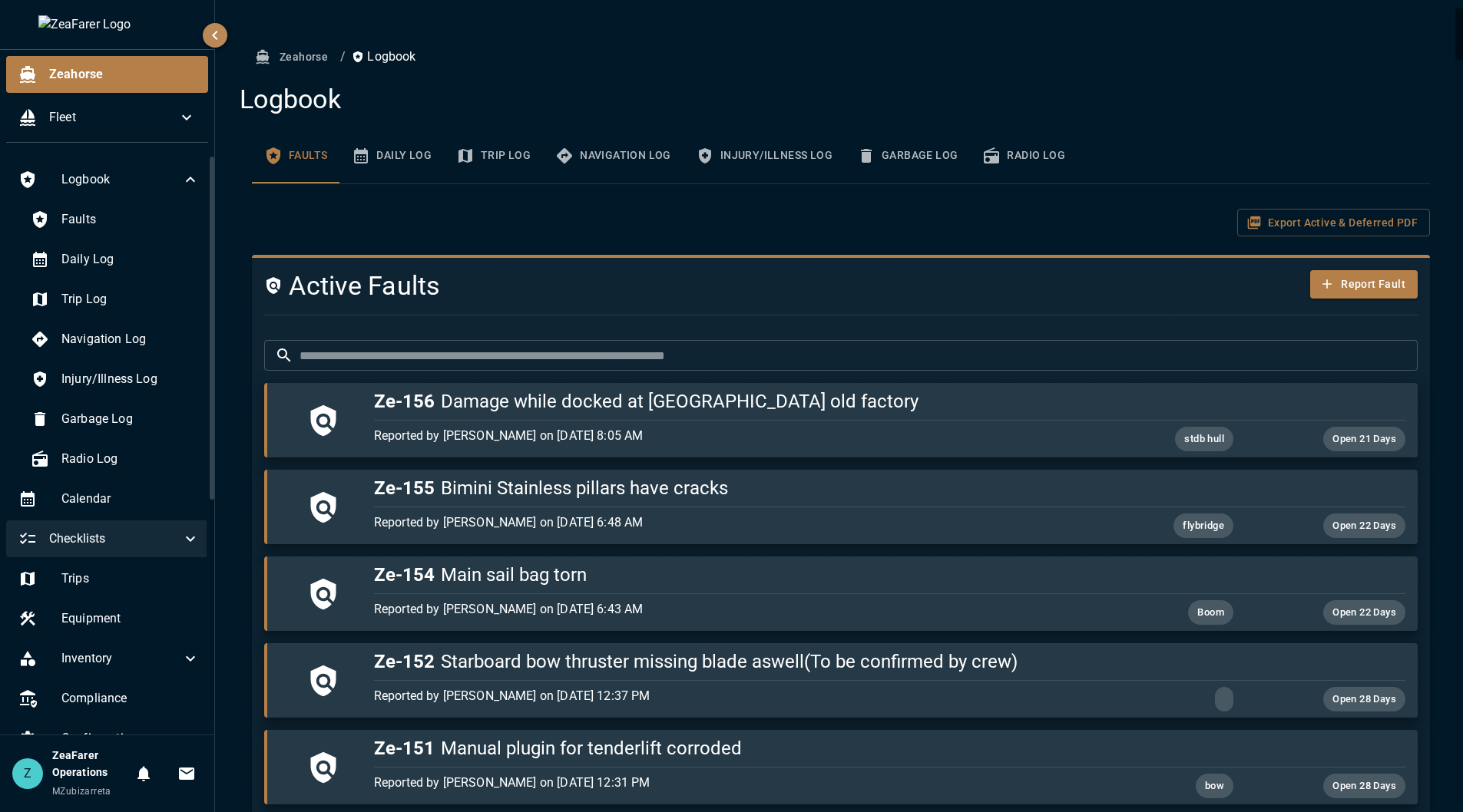
click at [376, 152] on button "Daily Log" at bounding box center [392, 155] width 105 height 55
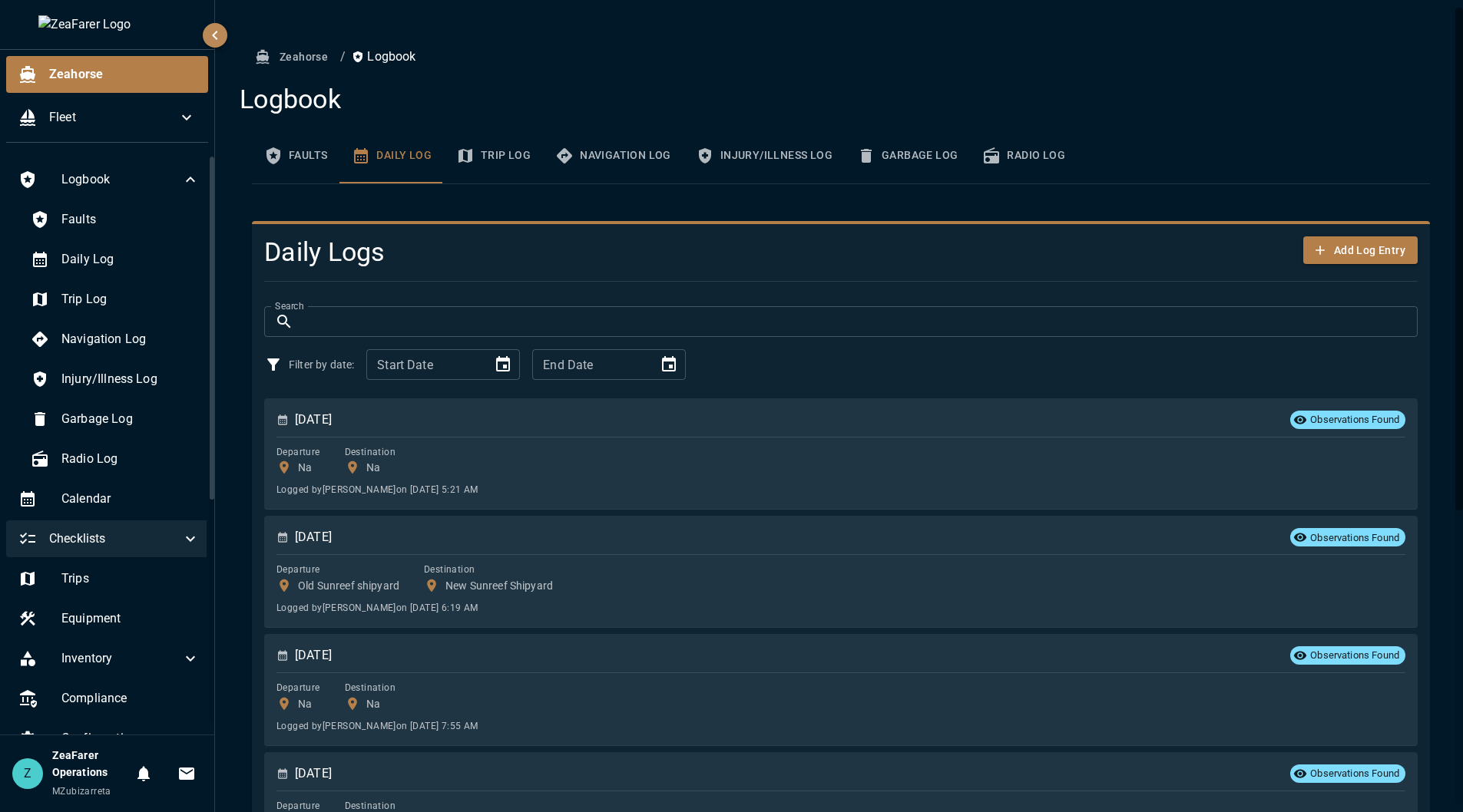
click at [462, 156] on icon "basic tabs example" at bounding box center [465, 155] width 18 height 18
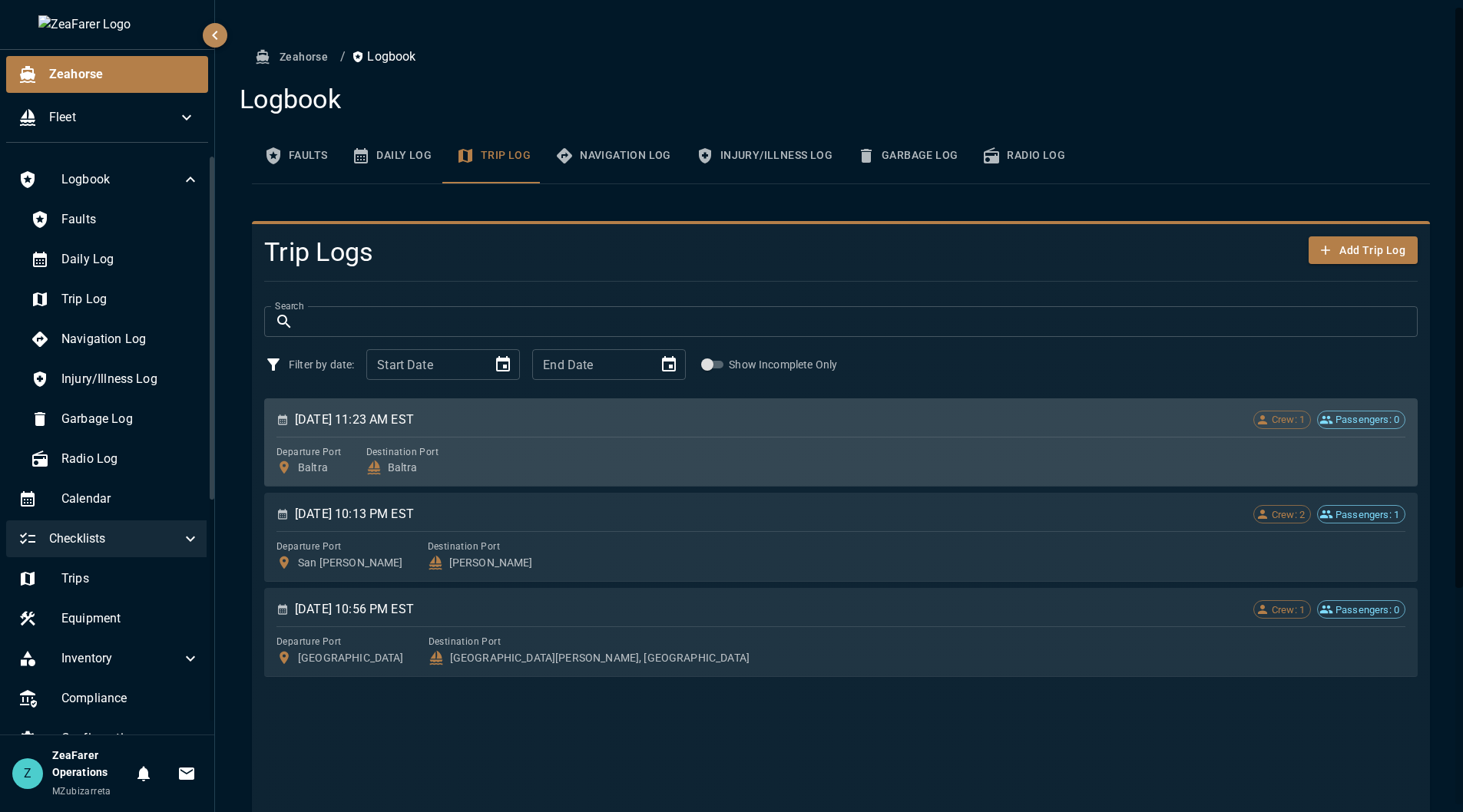
click at [620, 431] on div "[DATE] 11:23 AM EST Crew: 1 Passengers: 0 Departure [GEOGRAPHIC_DATA] Destinati…" at bounding box center [840, 442] width 1128 height 67
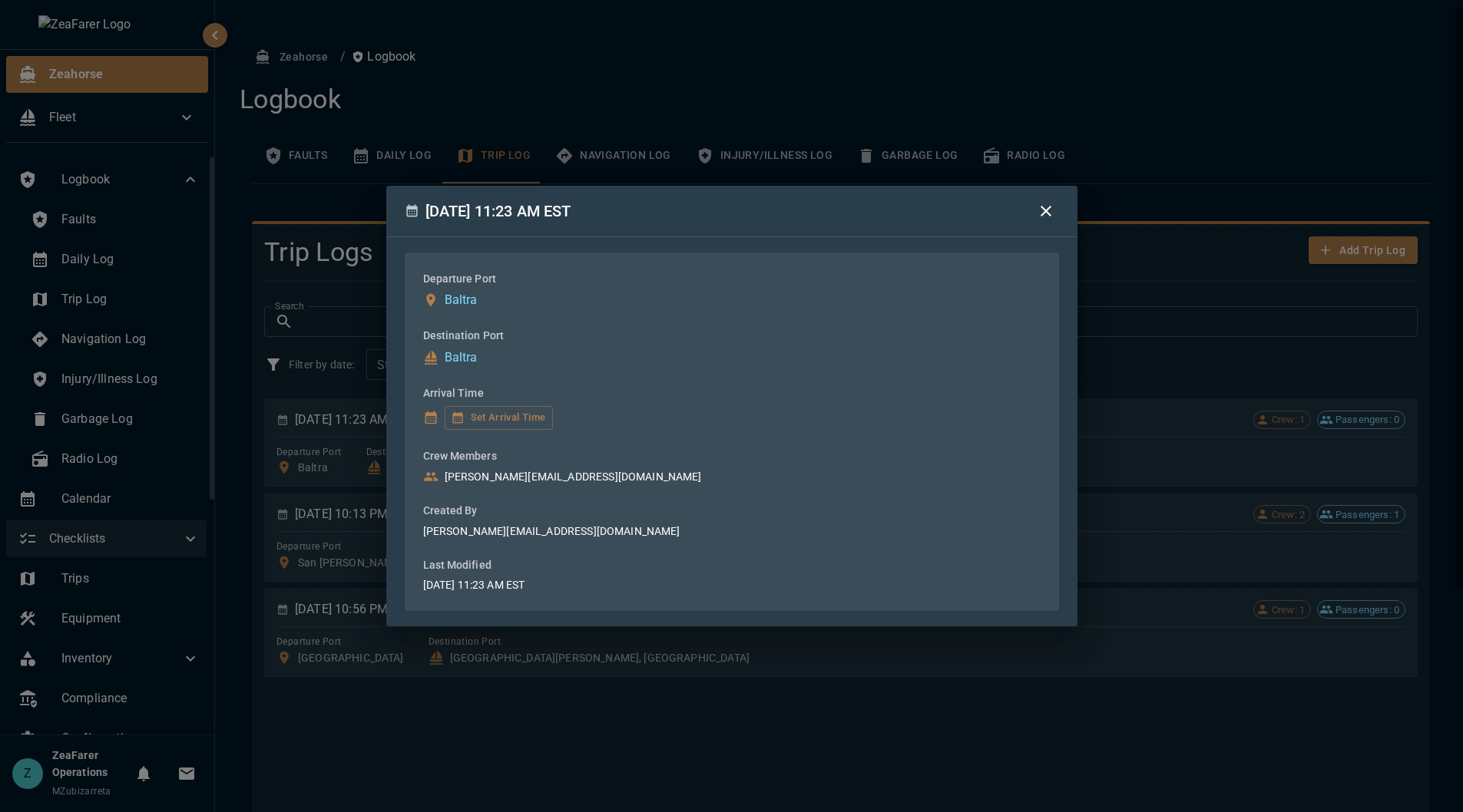
click at [785, 762] on div "[DATE] 11:23 AM EST Departure [GEOGRAPHIC_DATA] Destination [GEOGRAPHIC_DATA] A…" at bounding box center [732, 406] width 1463 height 812
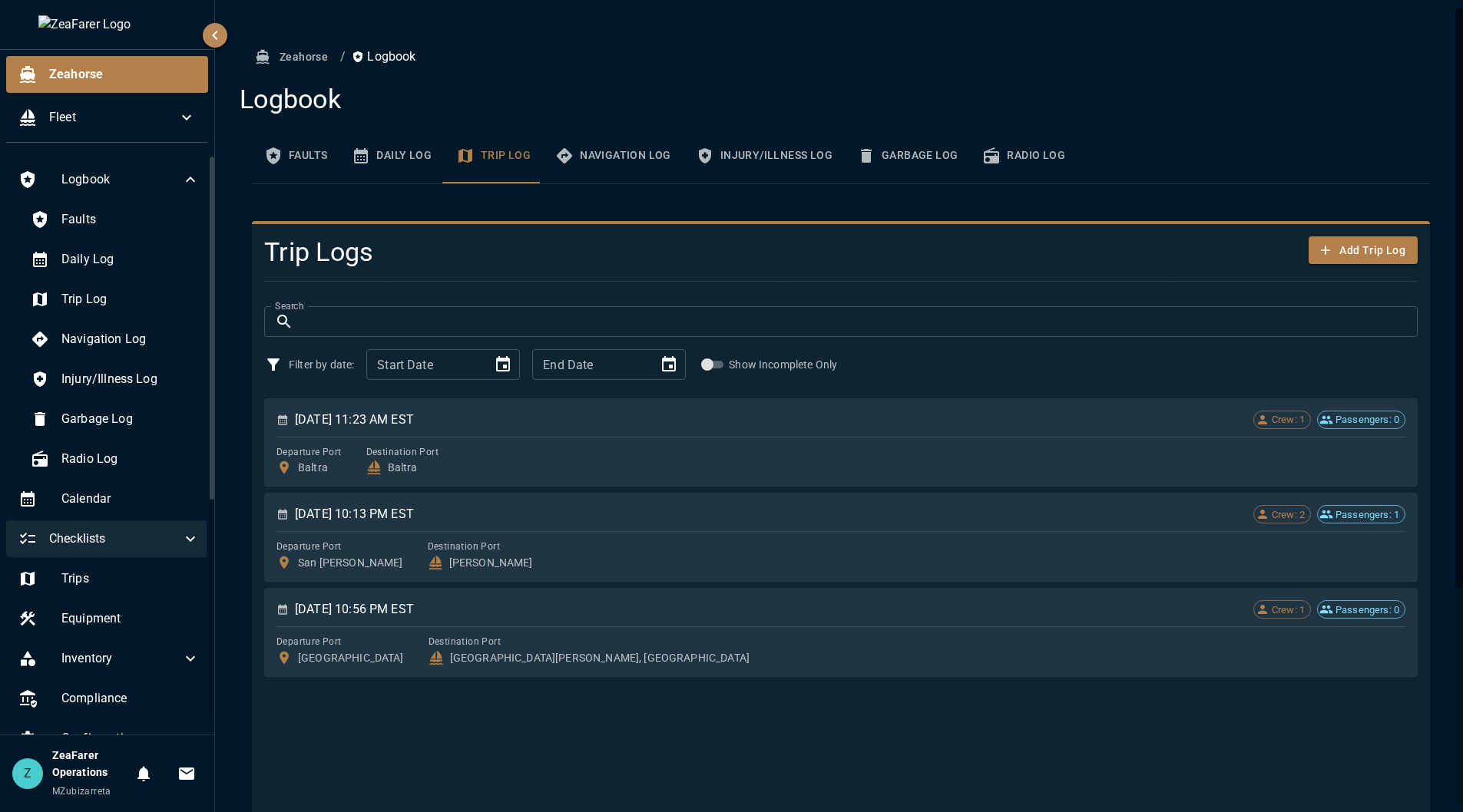
click at [388, 171] on button "Daily Log" at bounding box center [392, 155] width 105 height 55
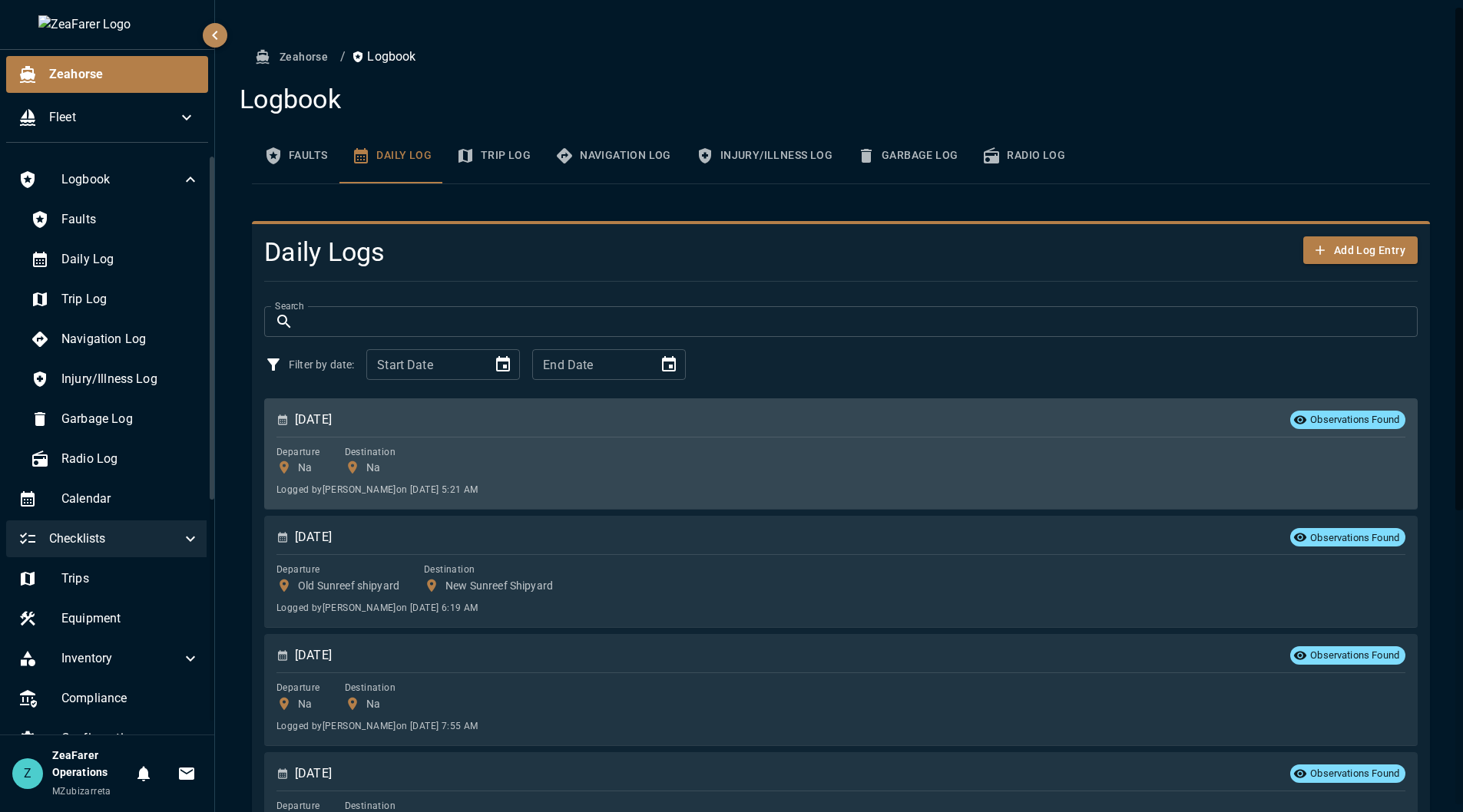
click at [784, 446] on div "Departure Na Destination Na" at bounding box center [840, 459] width 1128 height 32
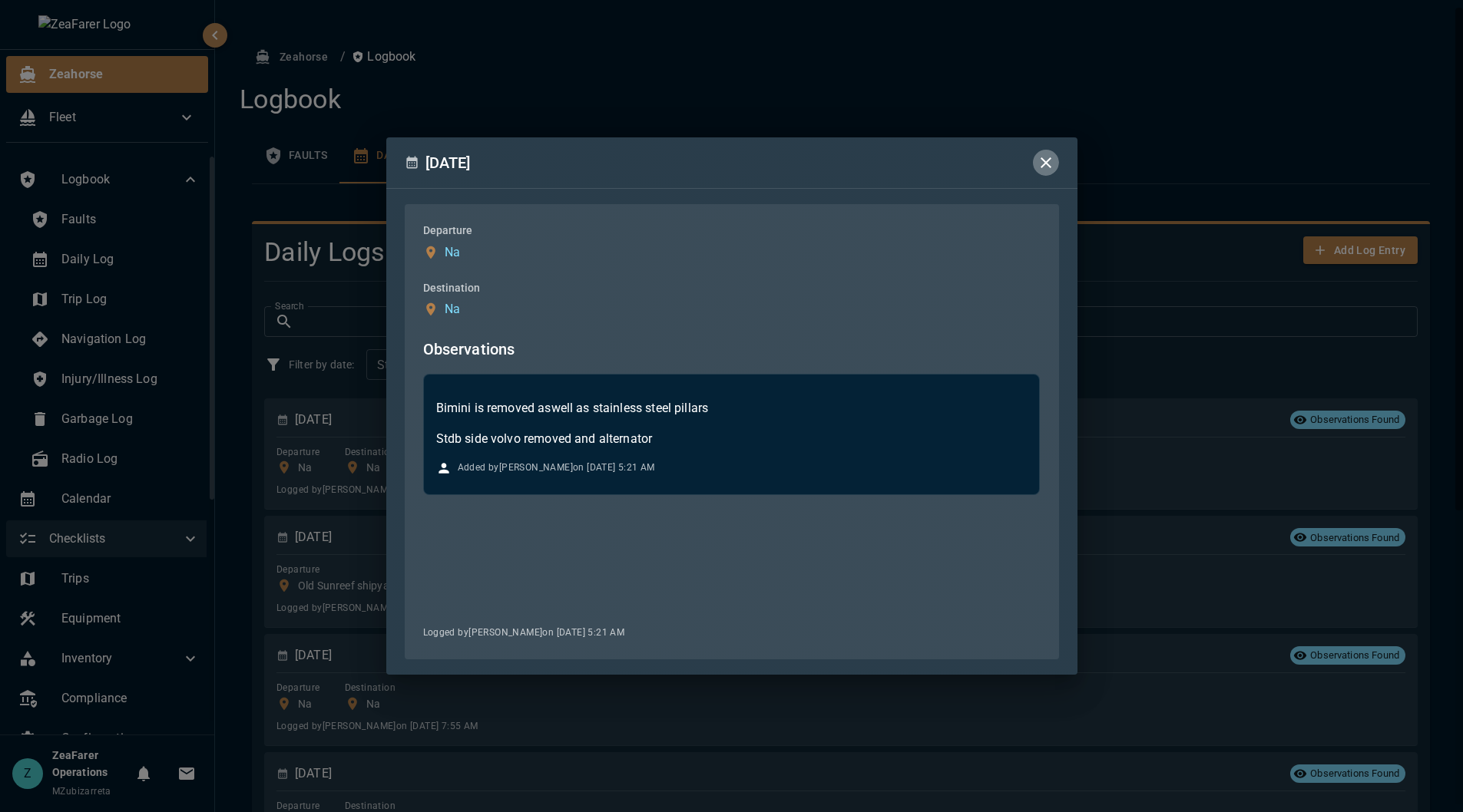
click at [1043, 159] on icon "button" at bounding box center [1045, 162] width 11 height 11
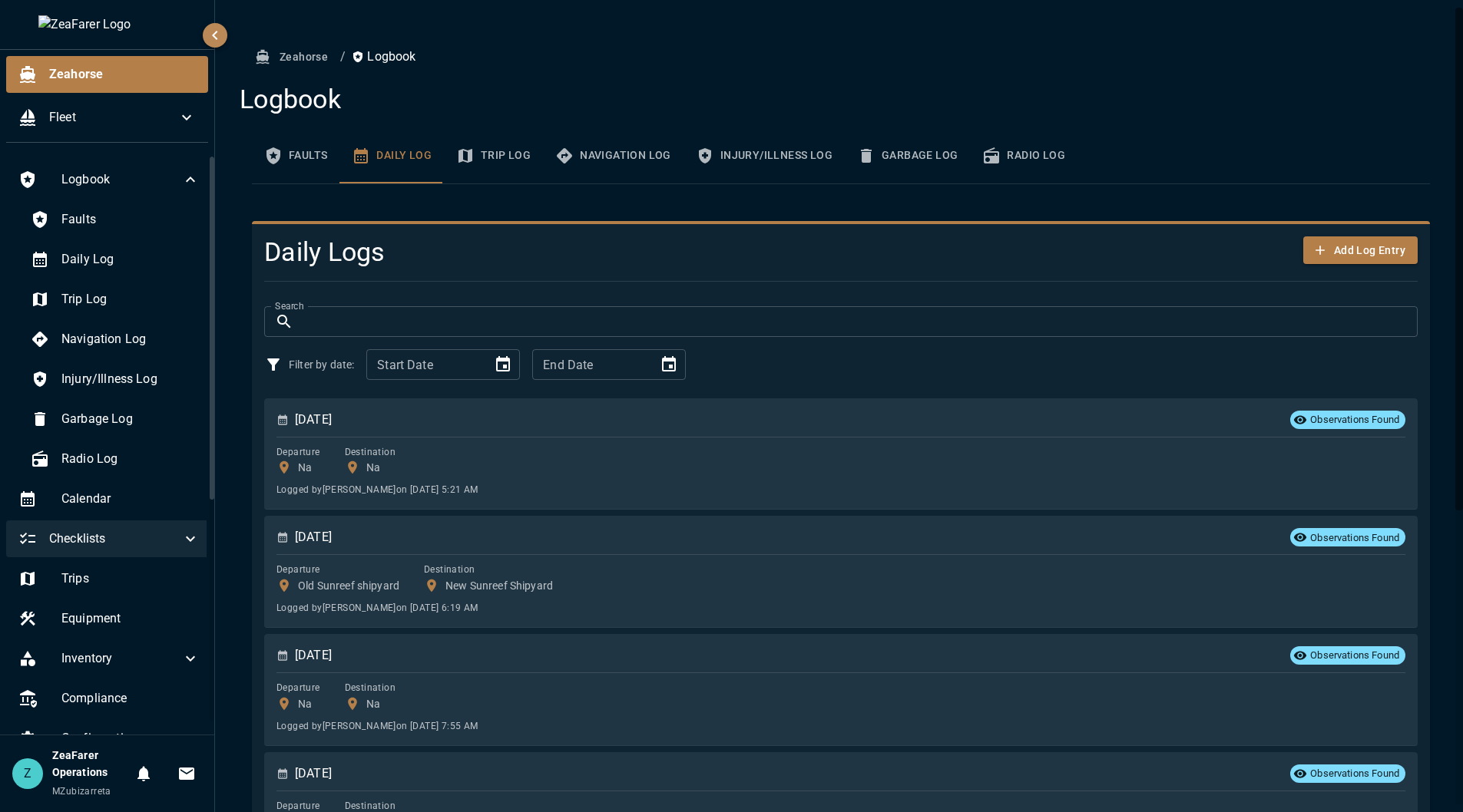
click at [650, 145] on button "Navigation Log" at bounding box center [613, 155] width 141 height 55
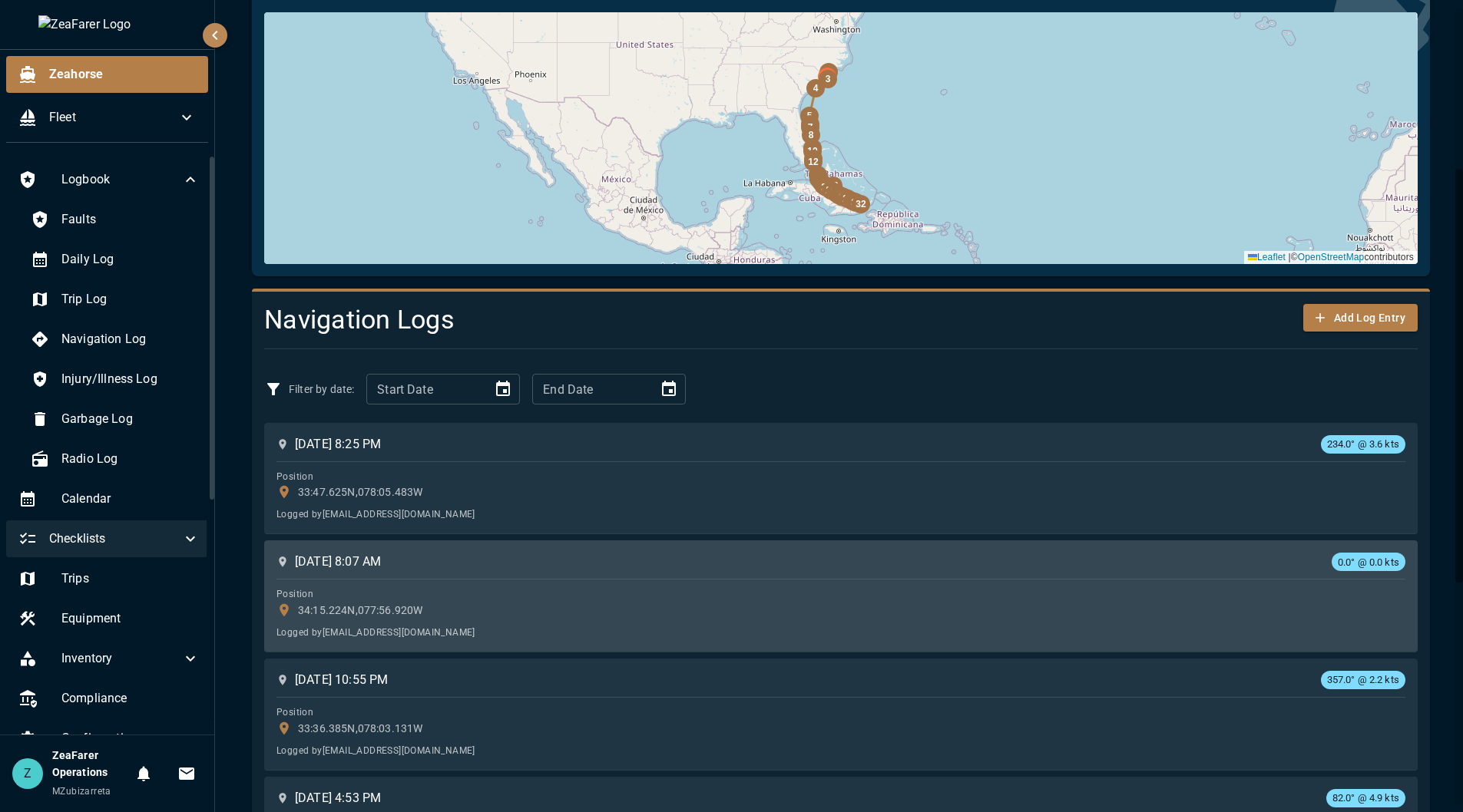
scroll to position [230, 0]
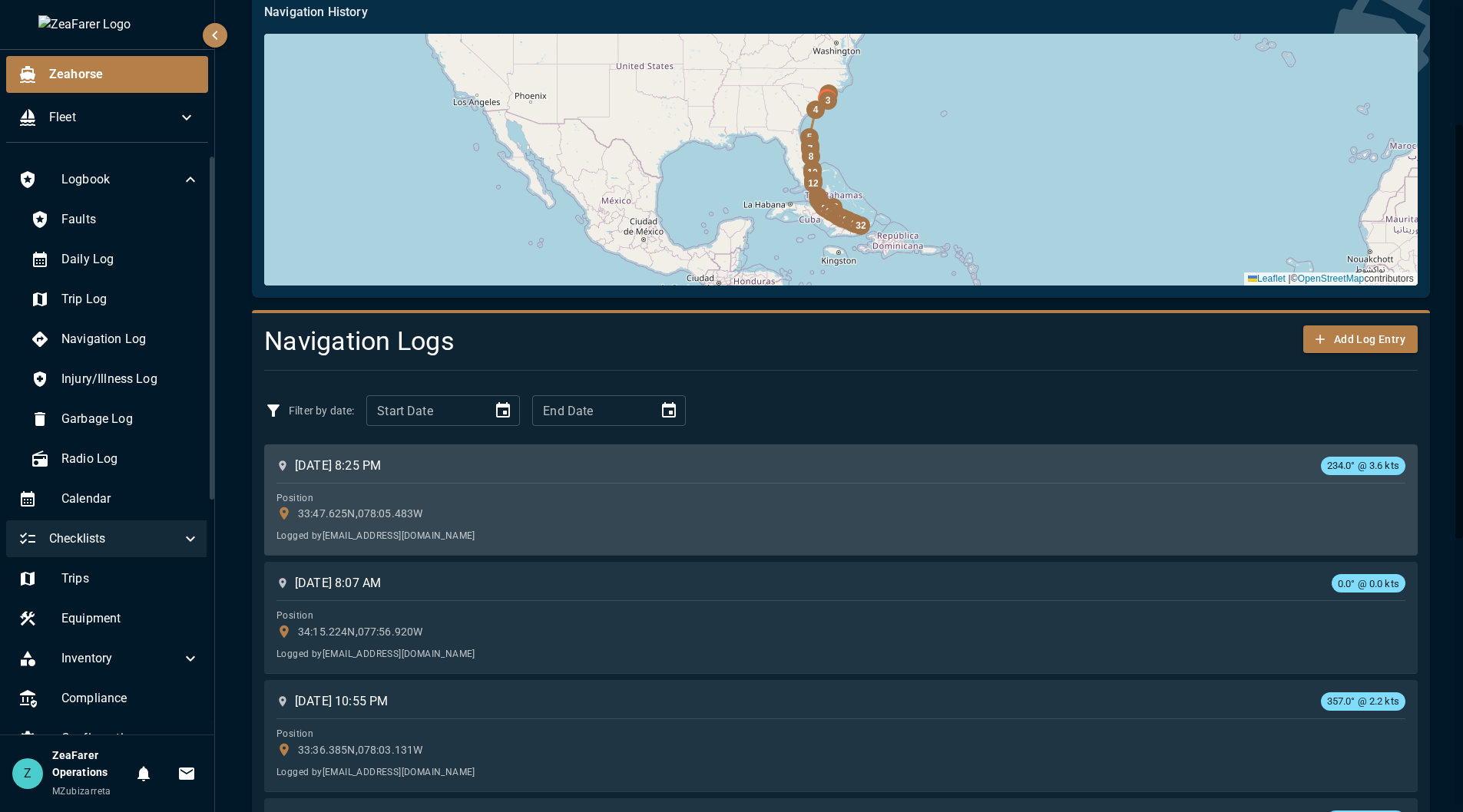
click at [771, 476] on div "[DATE] 8:25 PM 234.0° @ 3.6 kts Position 33:47.625N , 078:05.483W Logged by [EM…" at bounding box center [840, 500] width 1128 height 90
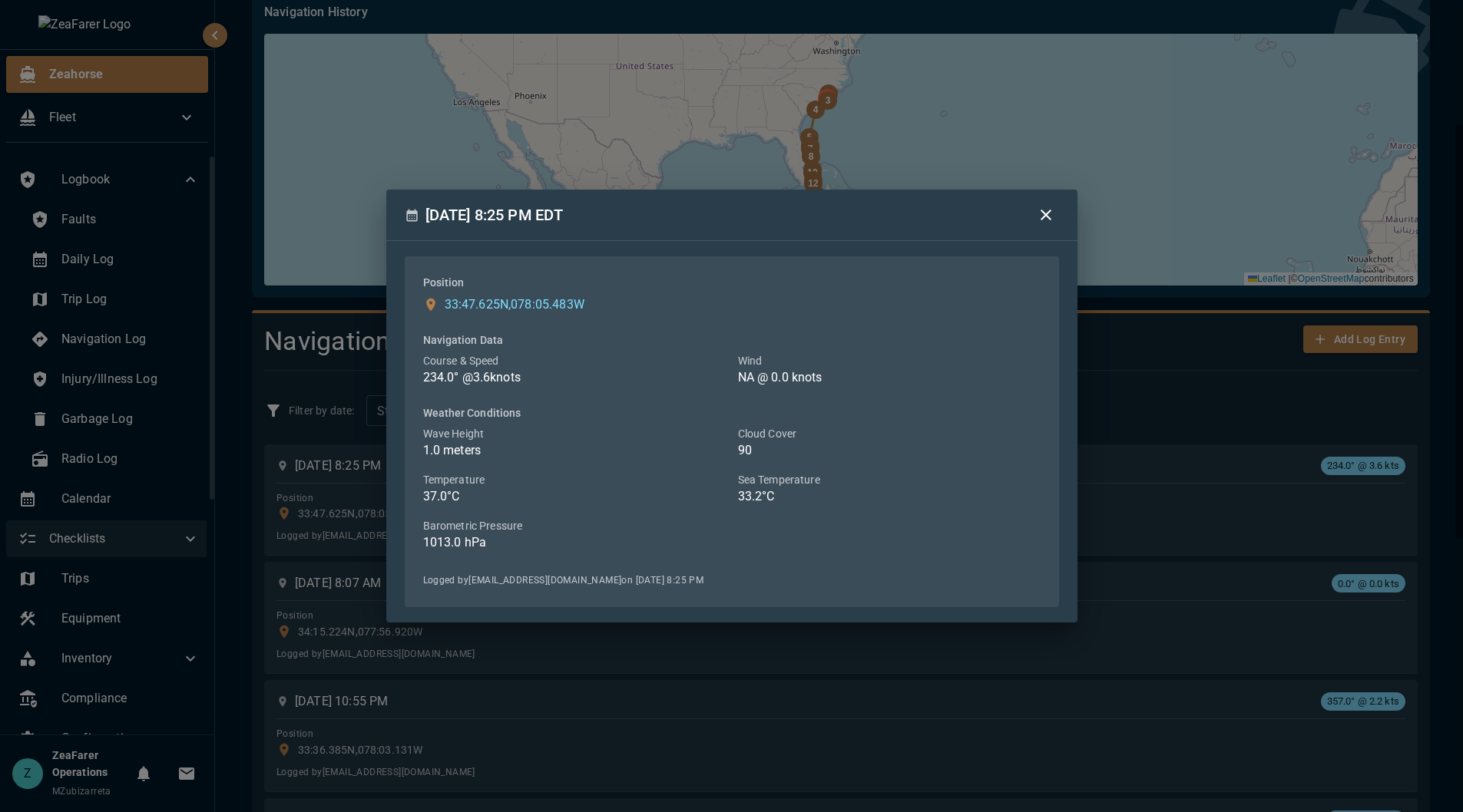
click at [1045, 215] on icon "button" at bounding box center [1045, 214] width 11 height 11
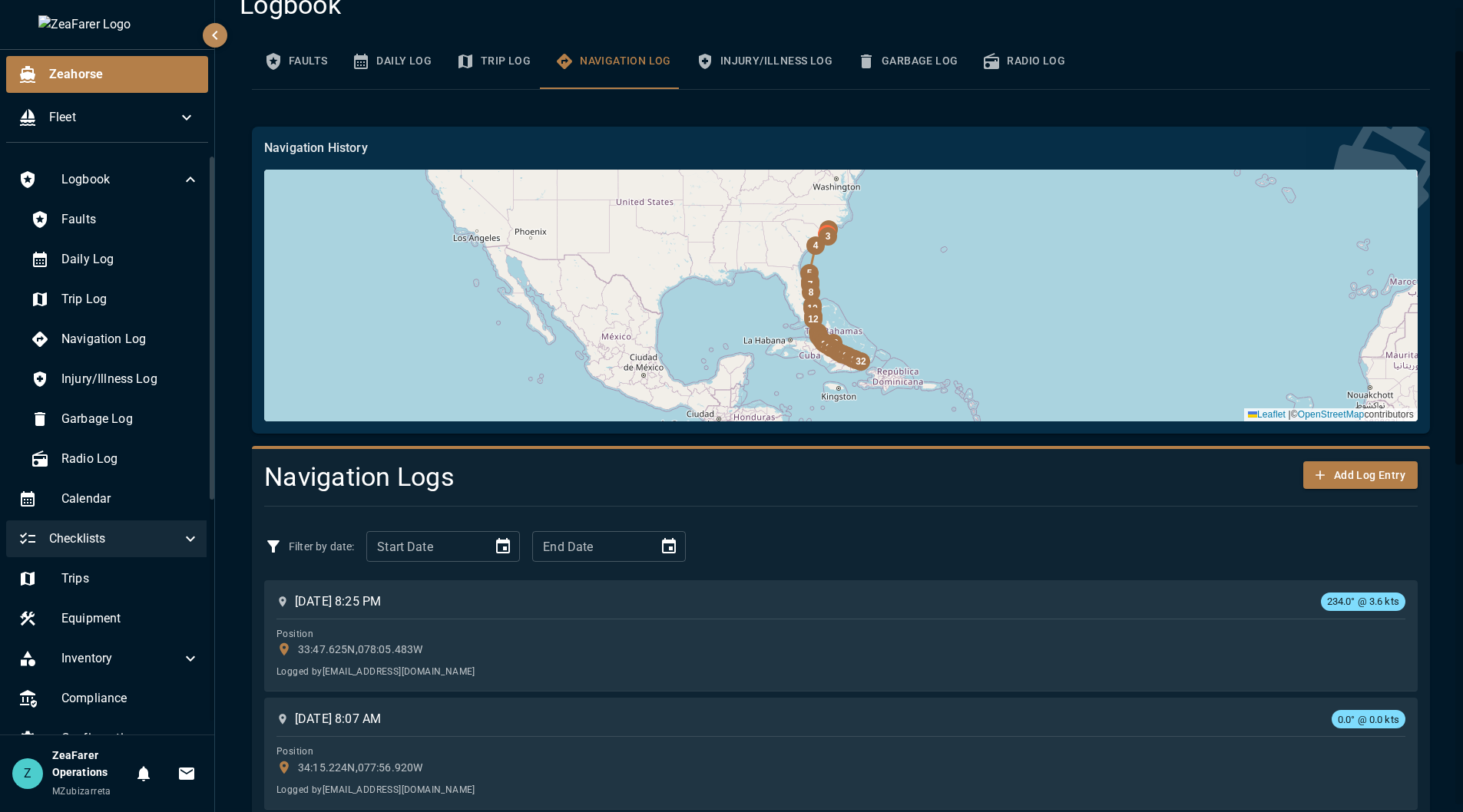
scroll to position [0, 0]
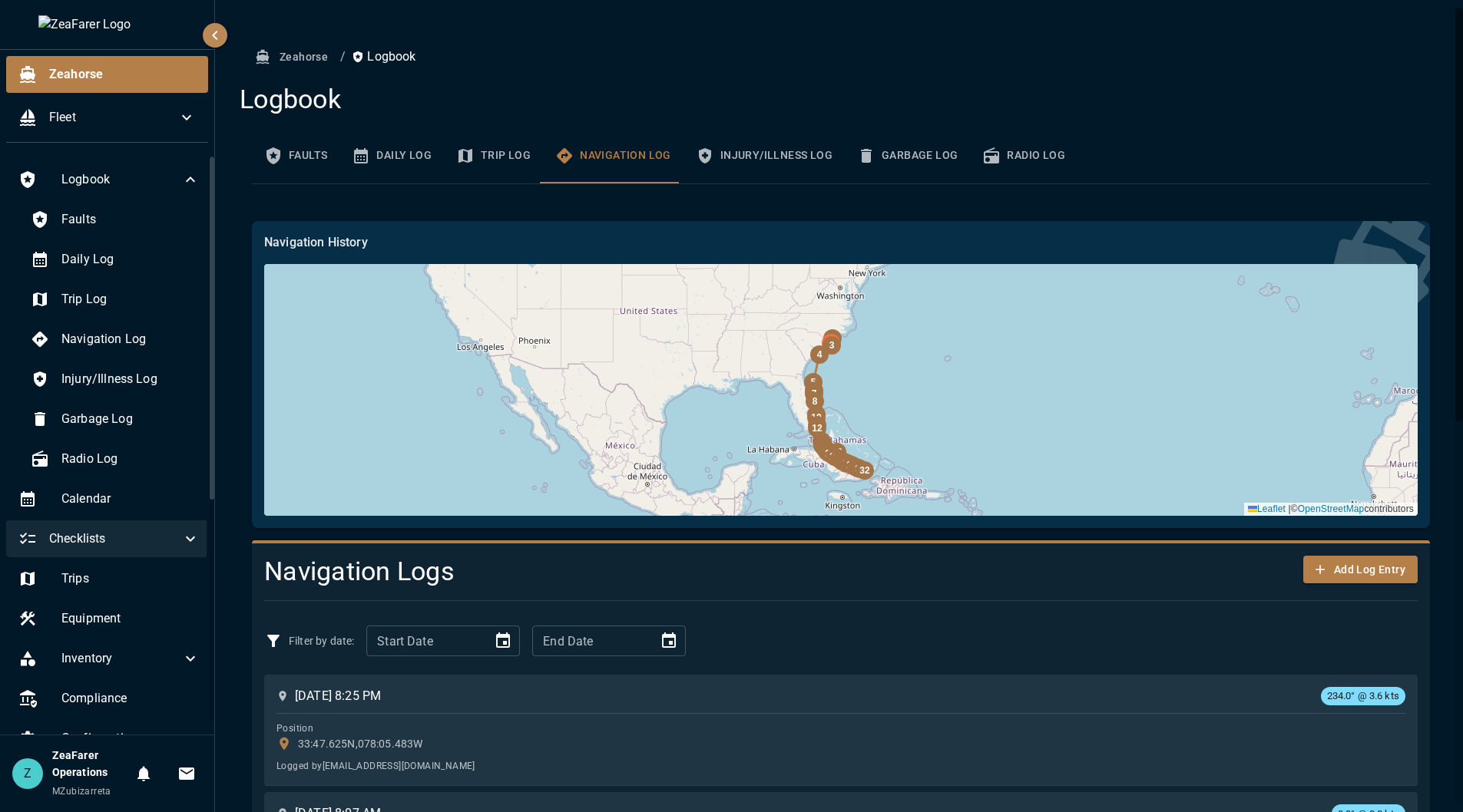
drag, startPoint x: 865, startPoint y: 326, endPoint x: 869, endPoint y: 341, distance: 15.5
click at [869, 341] on div "32 31 30 29 28 27 26 25 24 |" at bounding box center [840, 390] width 1154 height 252
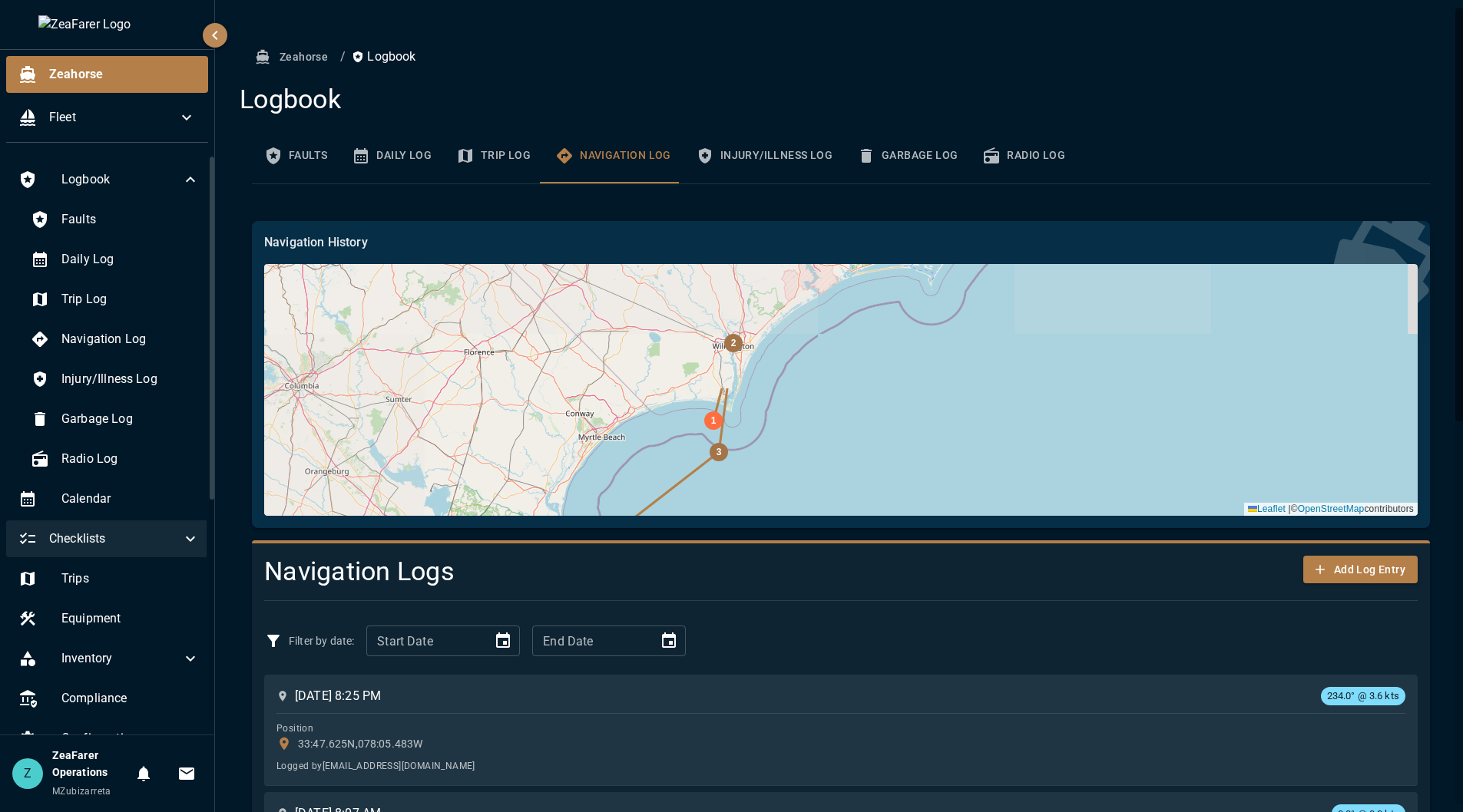
drag, startPoint x: 500, startPoint y: 318, endPoint x: 687, endPoint y: 469, distance: 240.4
click at [687, 469] on div "32 31 30 29 28 27 26 25 24 |" at bounding box center [840, 390] width 1154 height 252
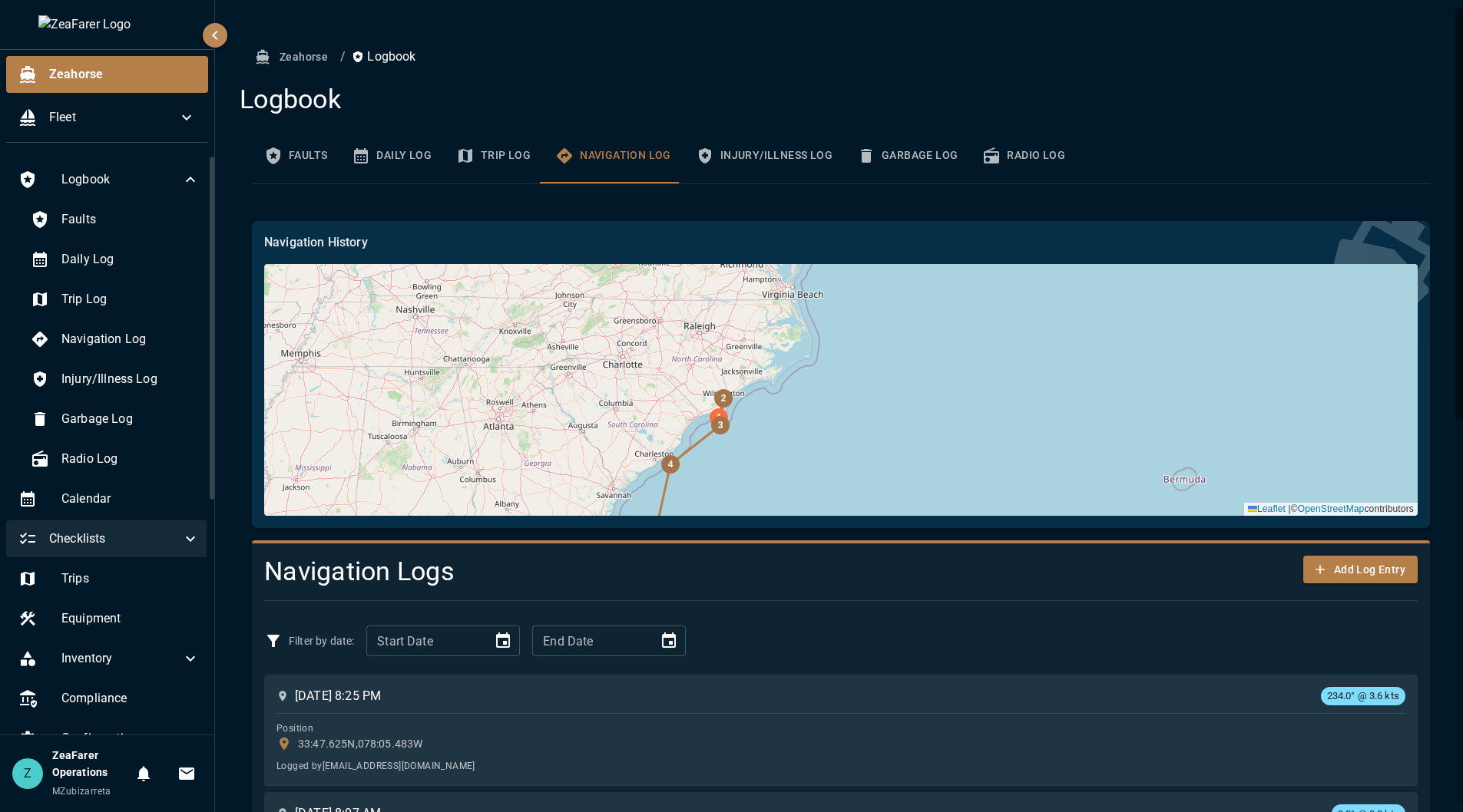
click at [786, 166] on button "Injury/Illness Log" at bounding box center [764, 155] width 161 height 55
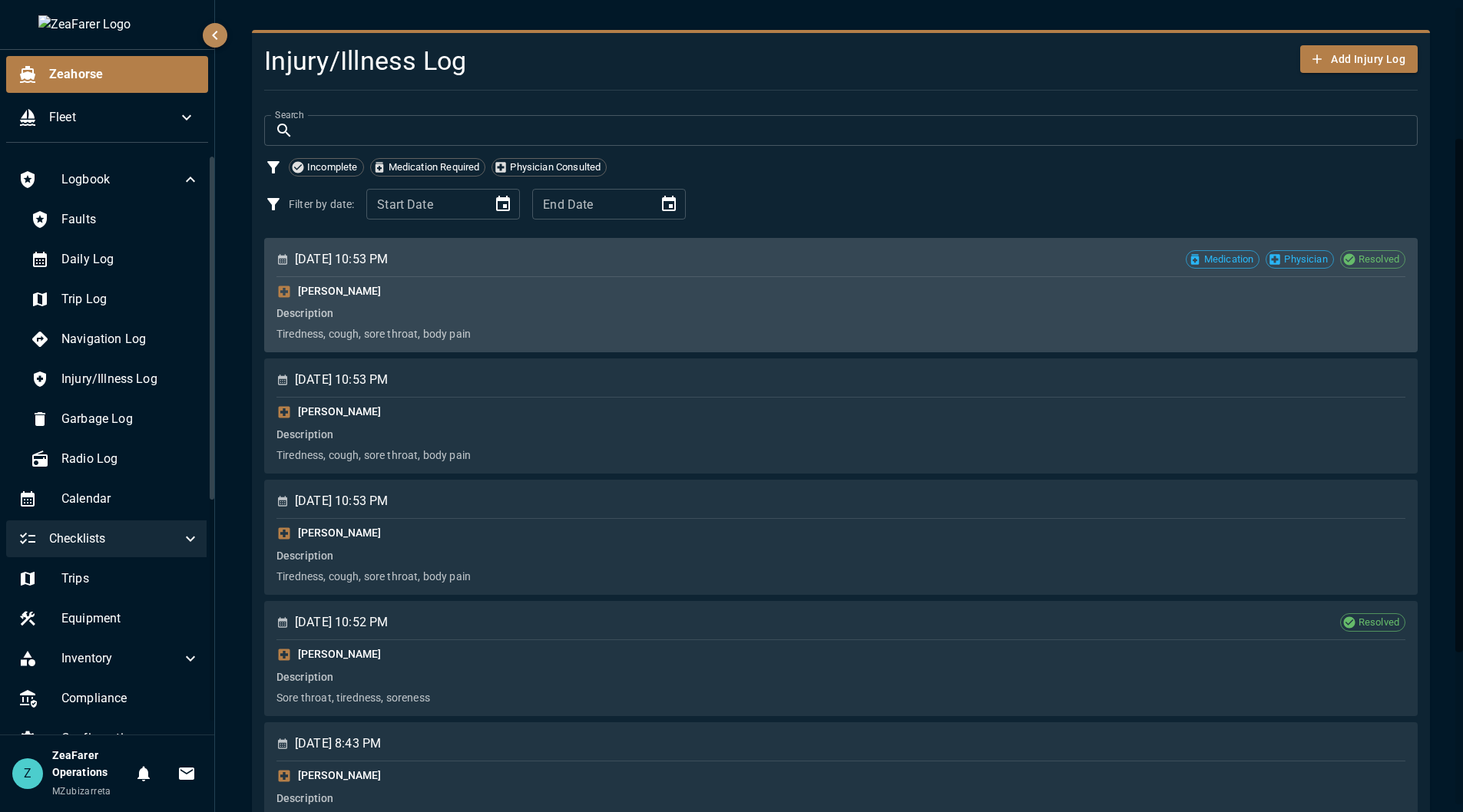
scroll to position [230, 0]
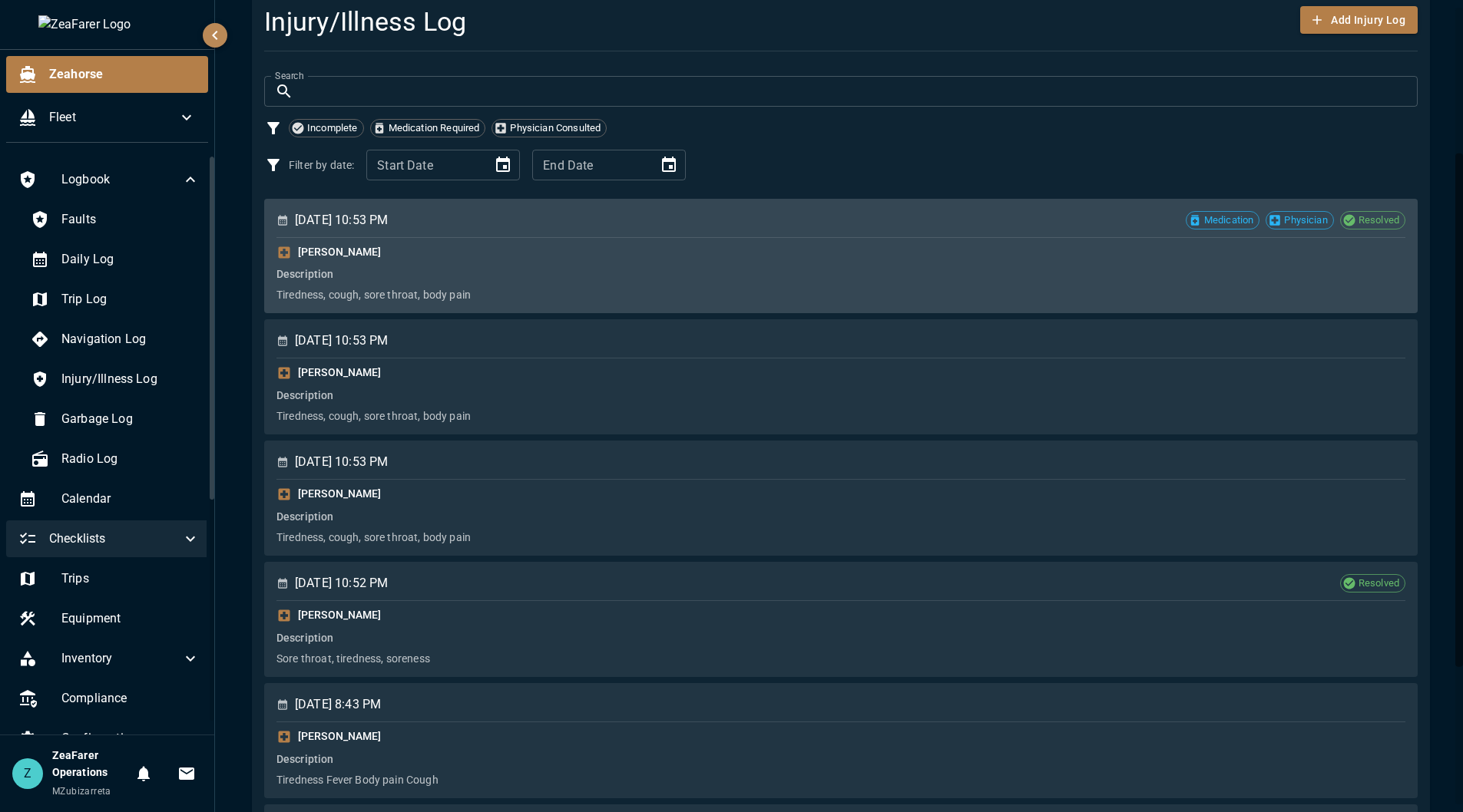
click at [595, 239] on p "[PERSON_NAME] Description Tiredness, cough, sore throat, body pain" at bounding box center [840, 271] width 1128 height 66
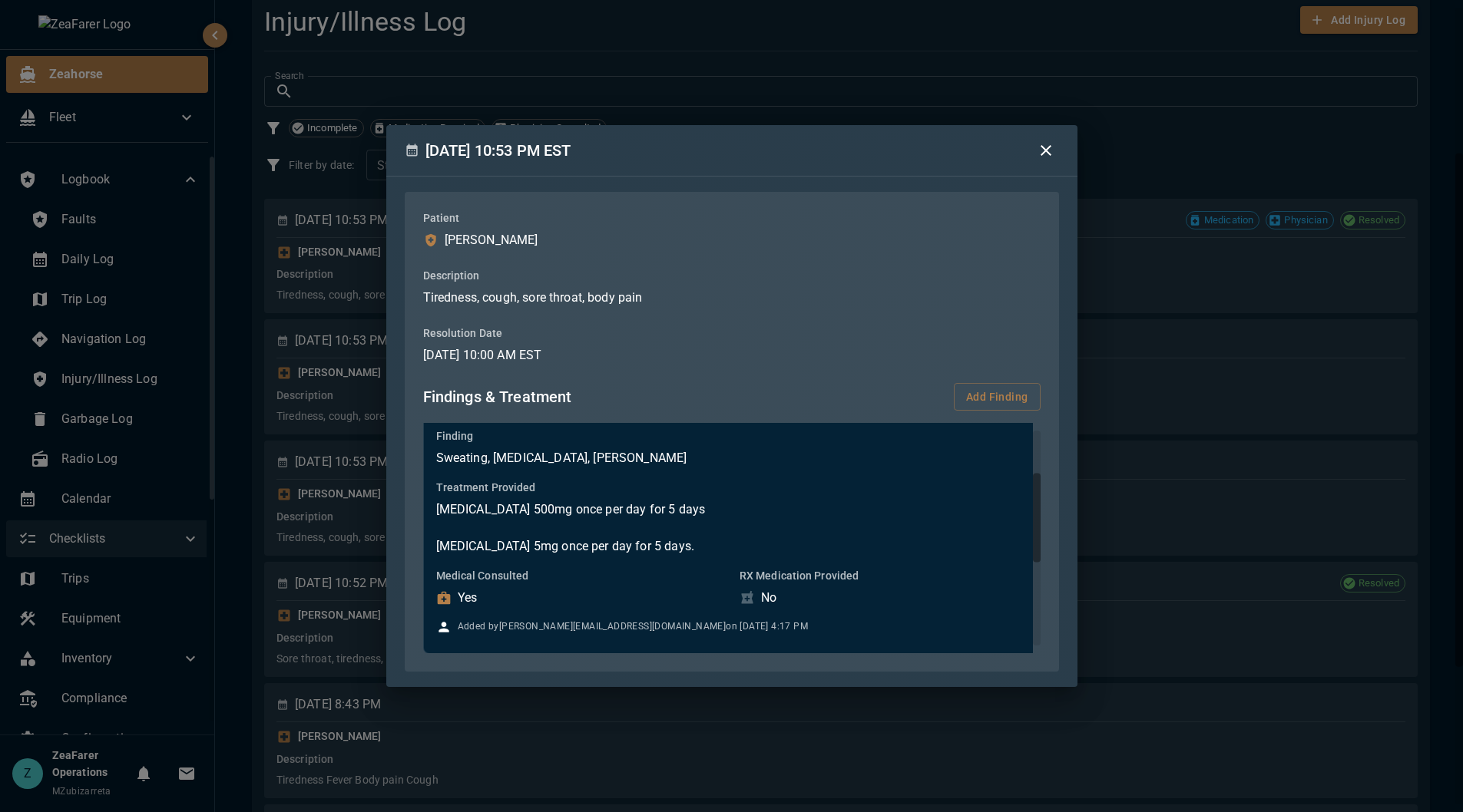
scroll to position [0, 0]
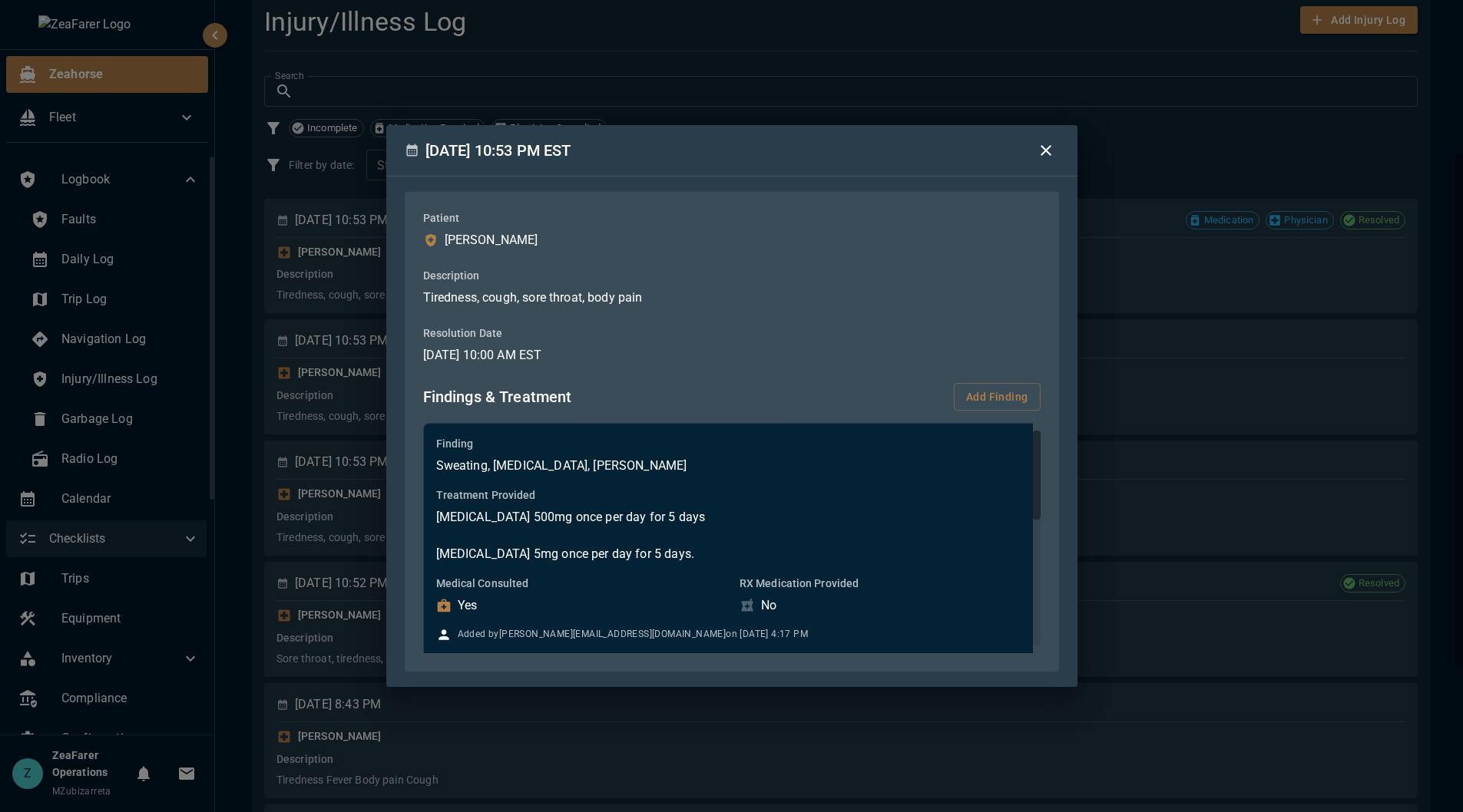
click at [1173, 135] on div "[DATE] 10:53 PM EST Patient [PERSON_NAME] Description Tiredness, cough, sore th…" at bounding box center [732, 406] width 1463 height 812
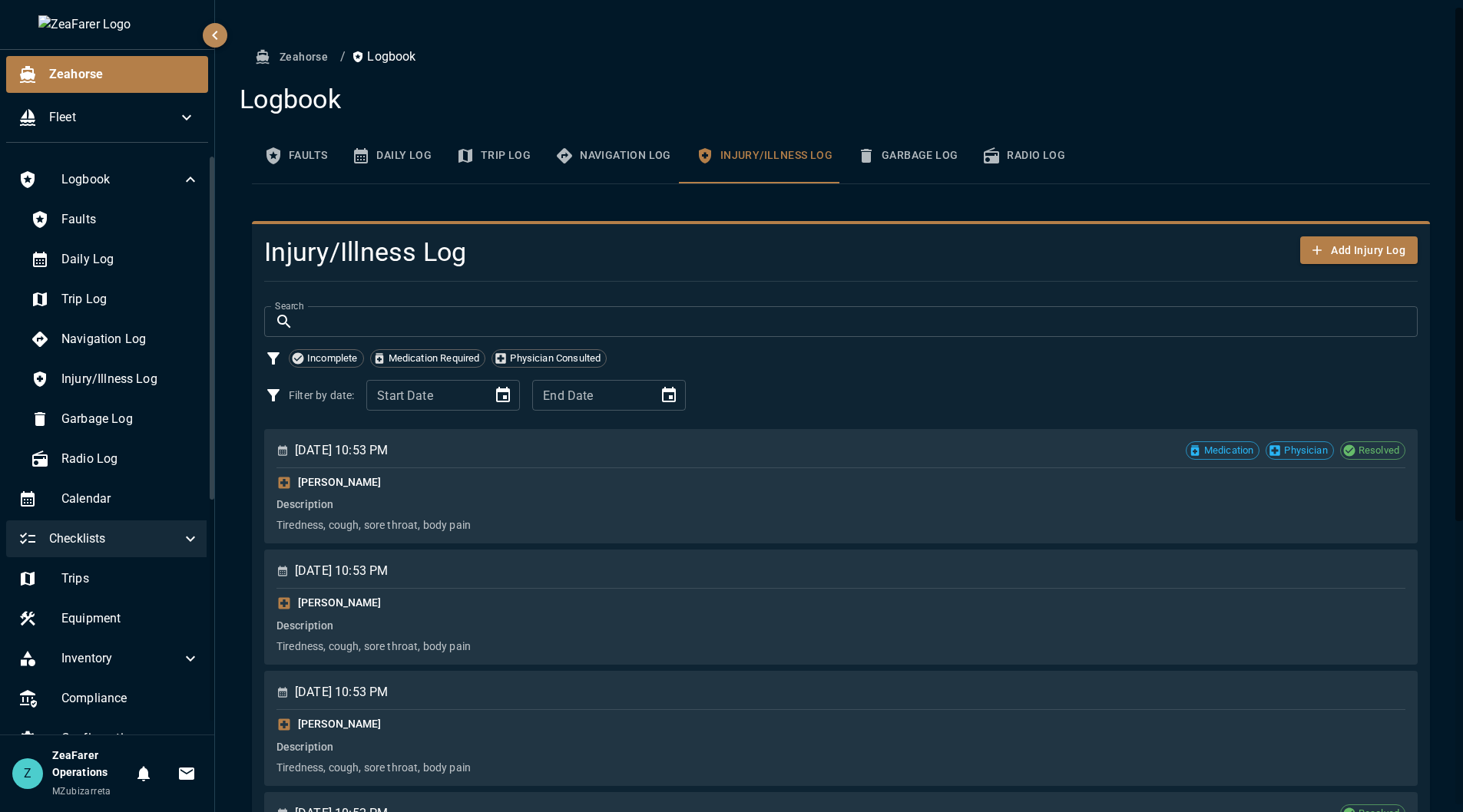
click at [937, 160] on button "Garbage Log" at bounding box center [907, 155] width 125 height 55
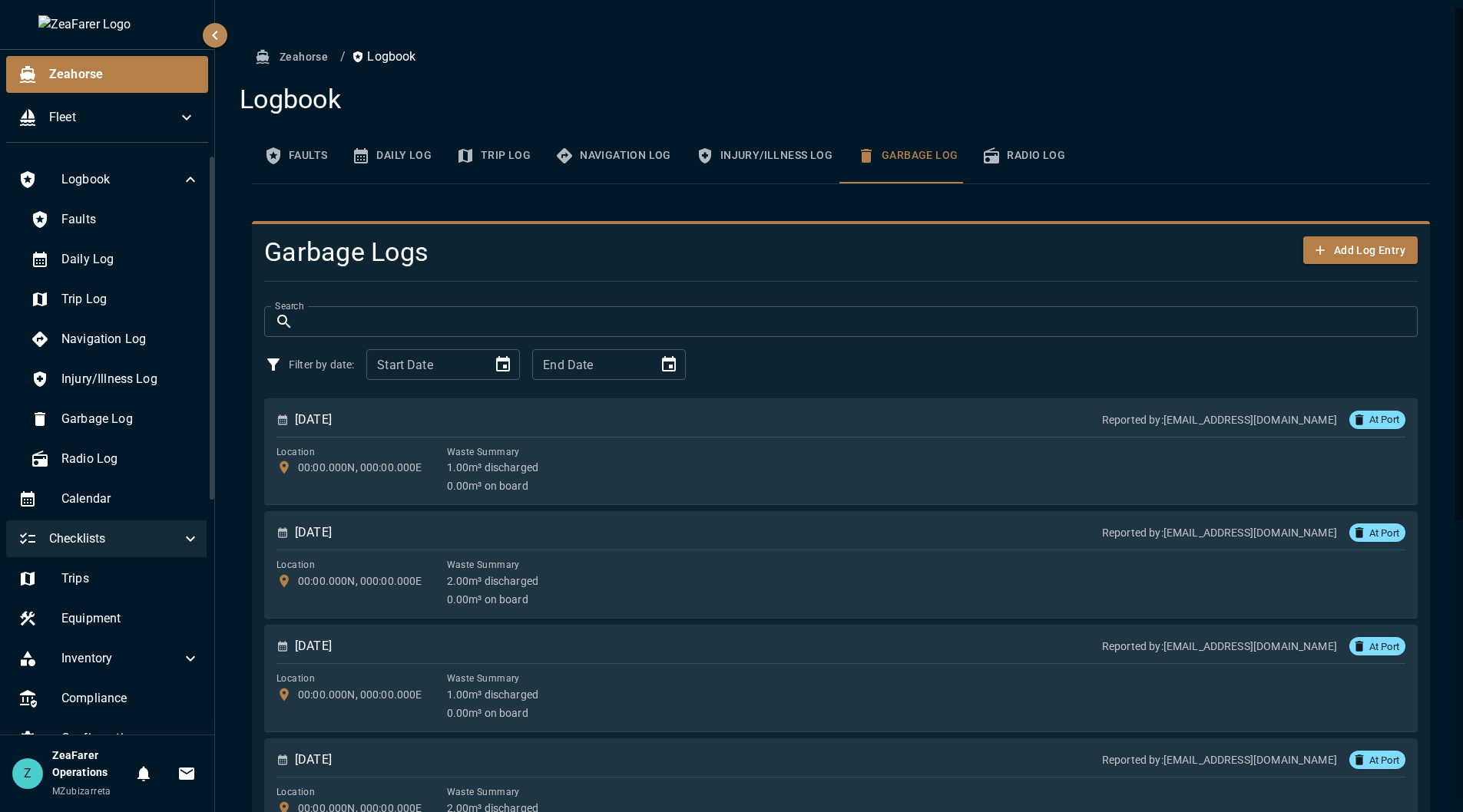
click at [1028, 149] on button "Radio Log" at bounding box center [1024, 155] width 108 height 55
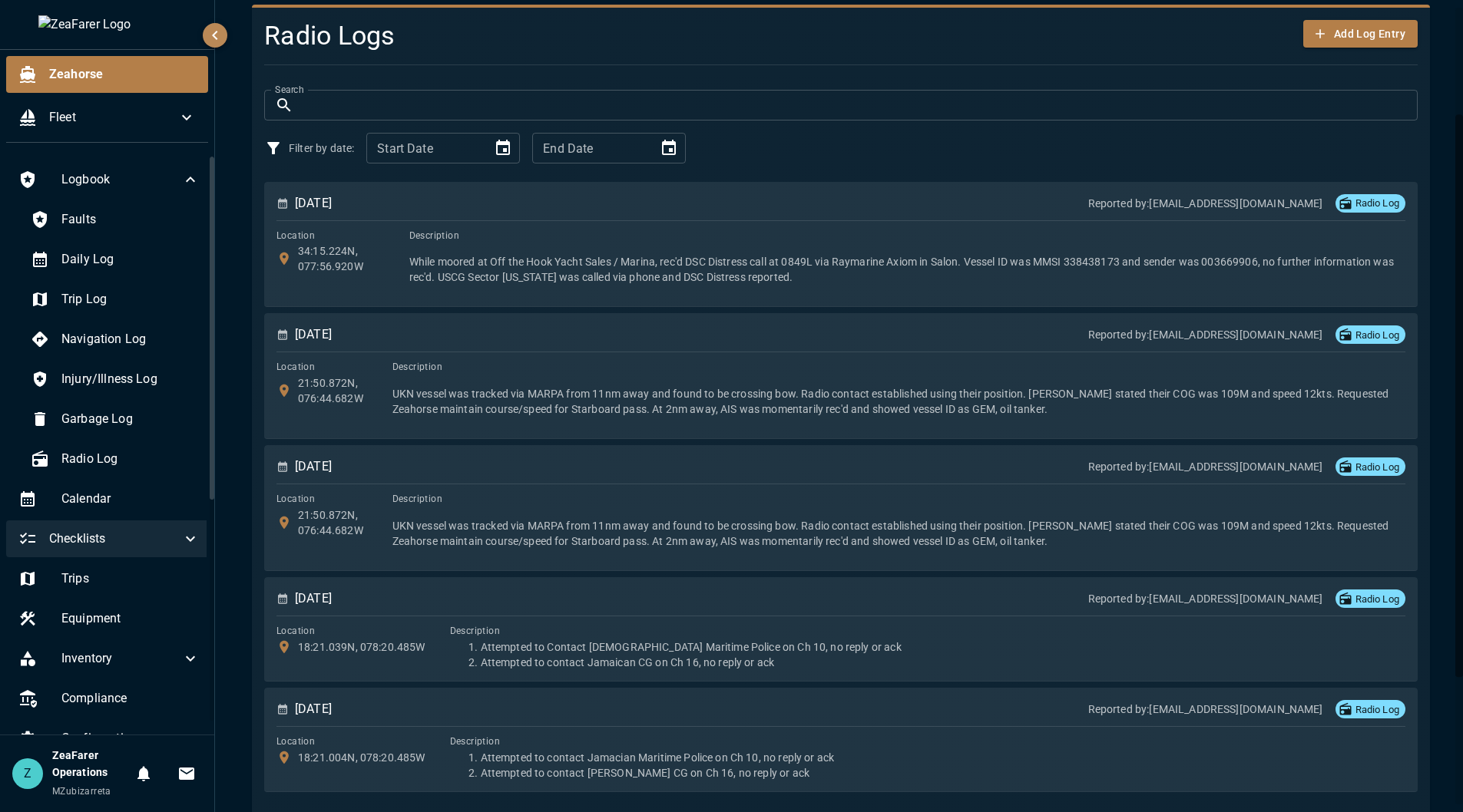
scroll to position [230, 0]
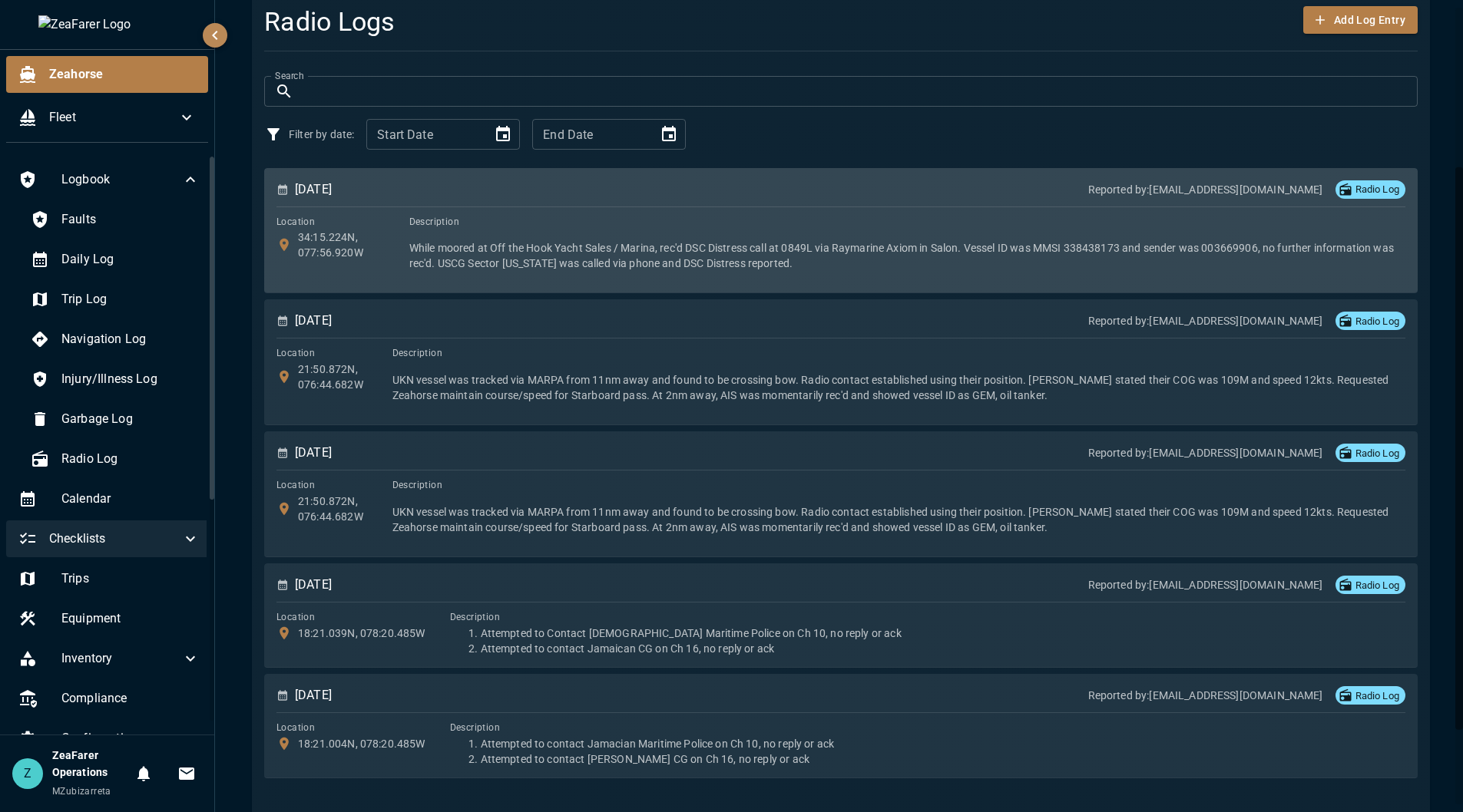
click at [756, 230] on p "While moored at Off the Hook Yacht Sales / Marina, rec'd DSC Distress call at 0…" at bounding box center [907, 256] width 995 height 52
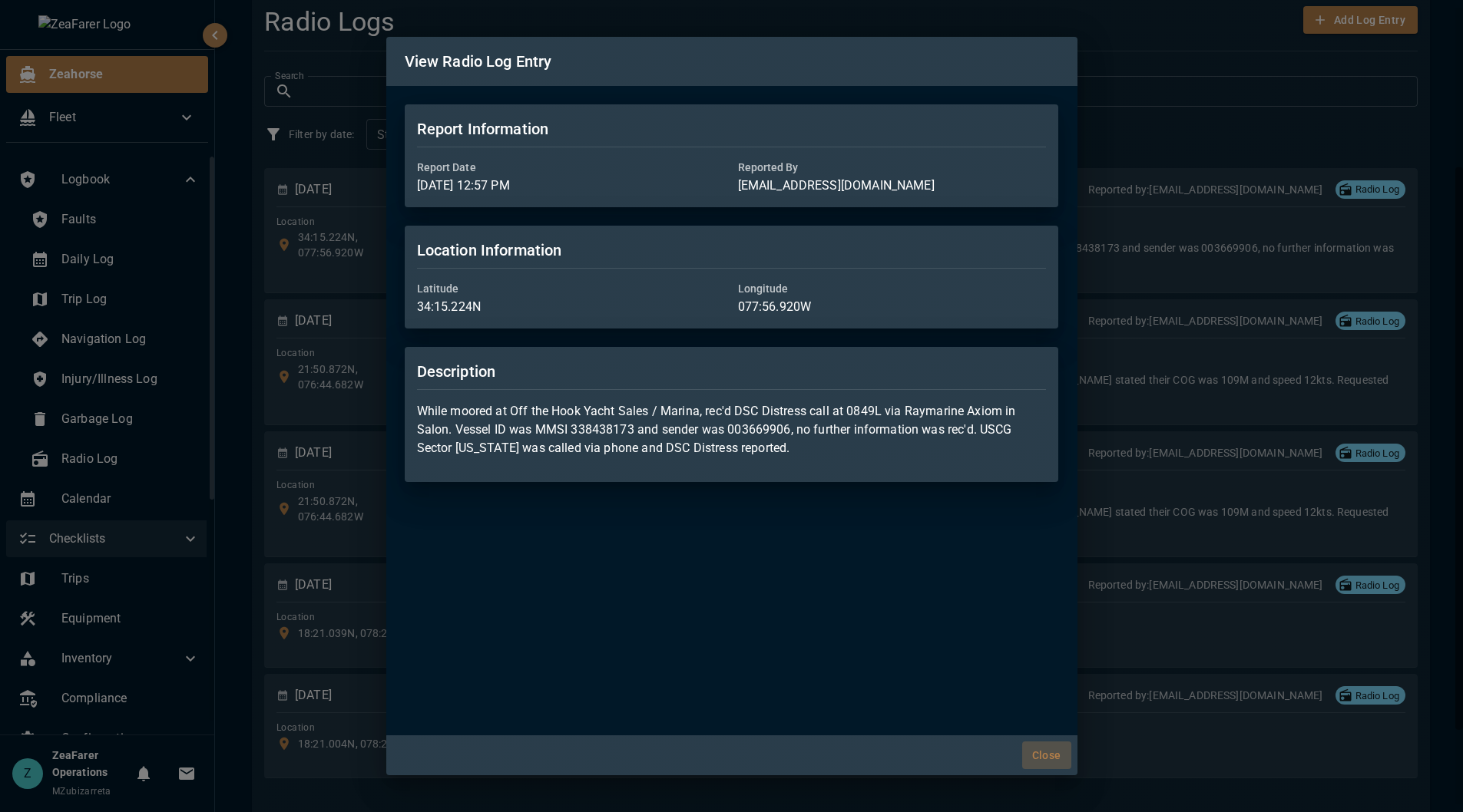
click at [1070, 763] on button "Close" at bounding box center [1046, 756] width 49 height 28
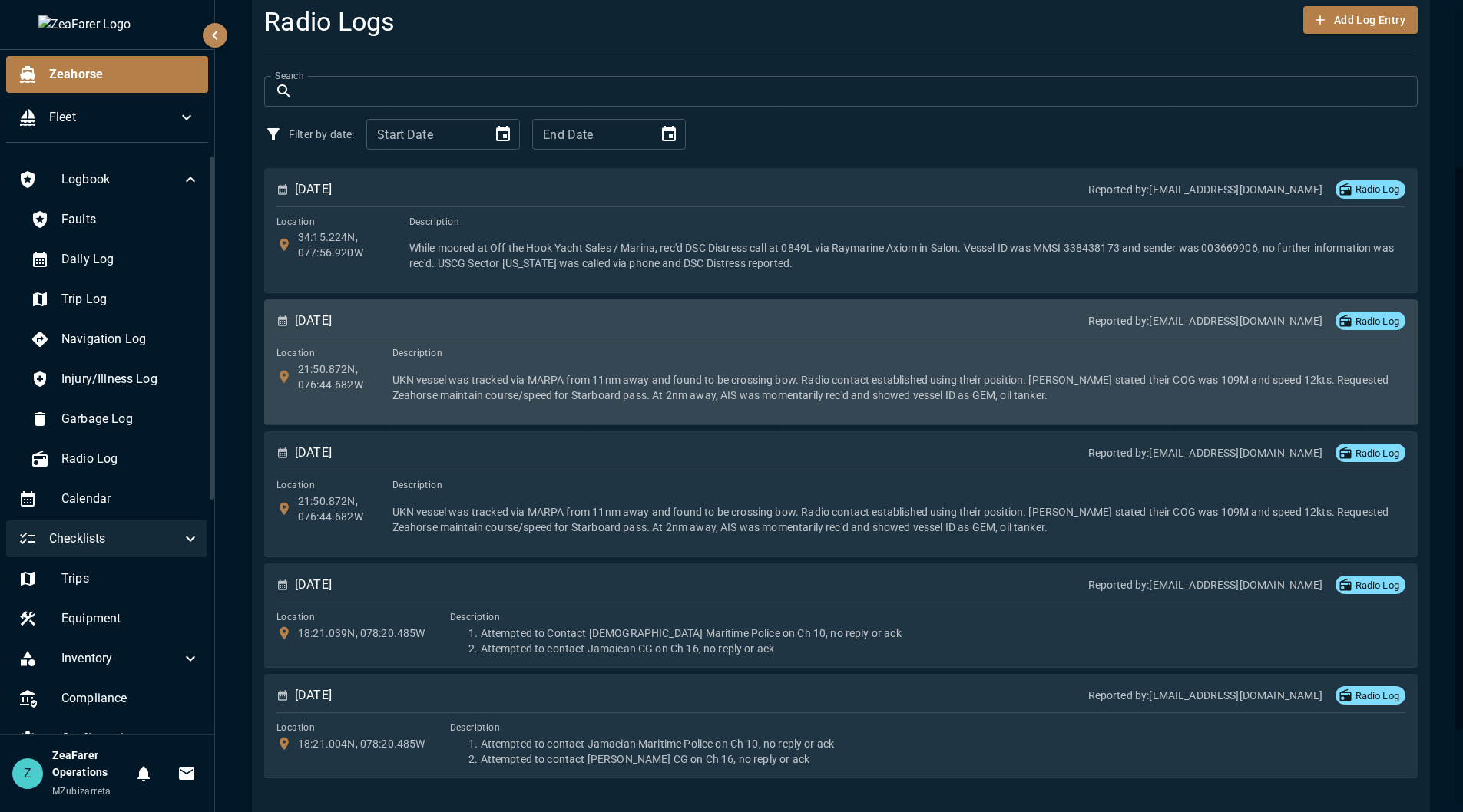
scroll to position [0, 0]
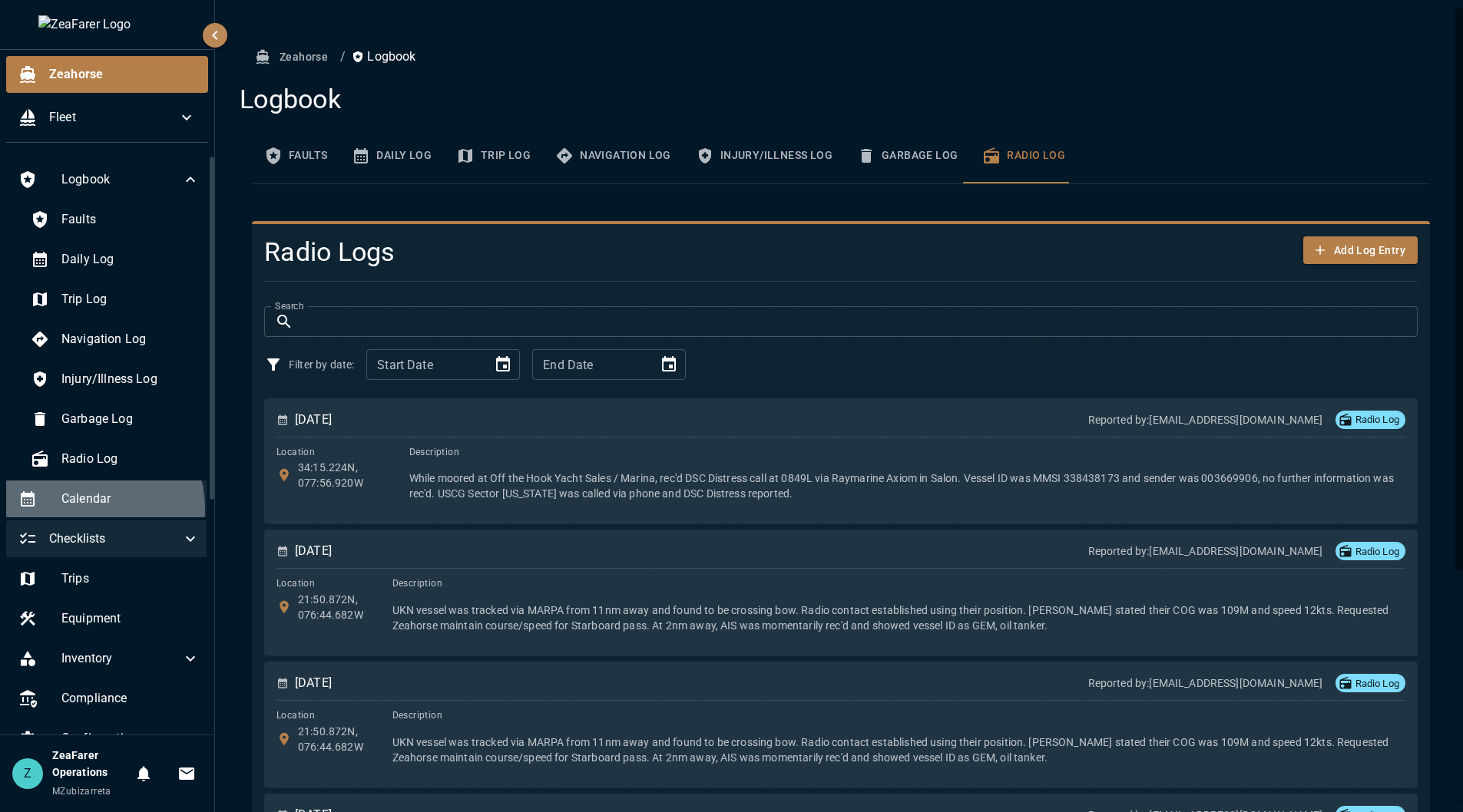
click at [85, 509] on div "Calendar" at bounding box center [109, 499] width 206 height 37
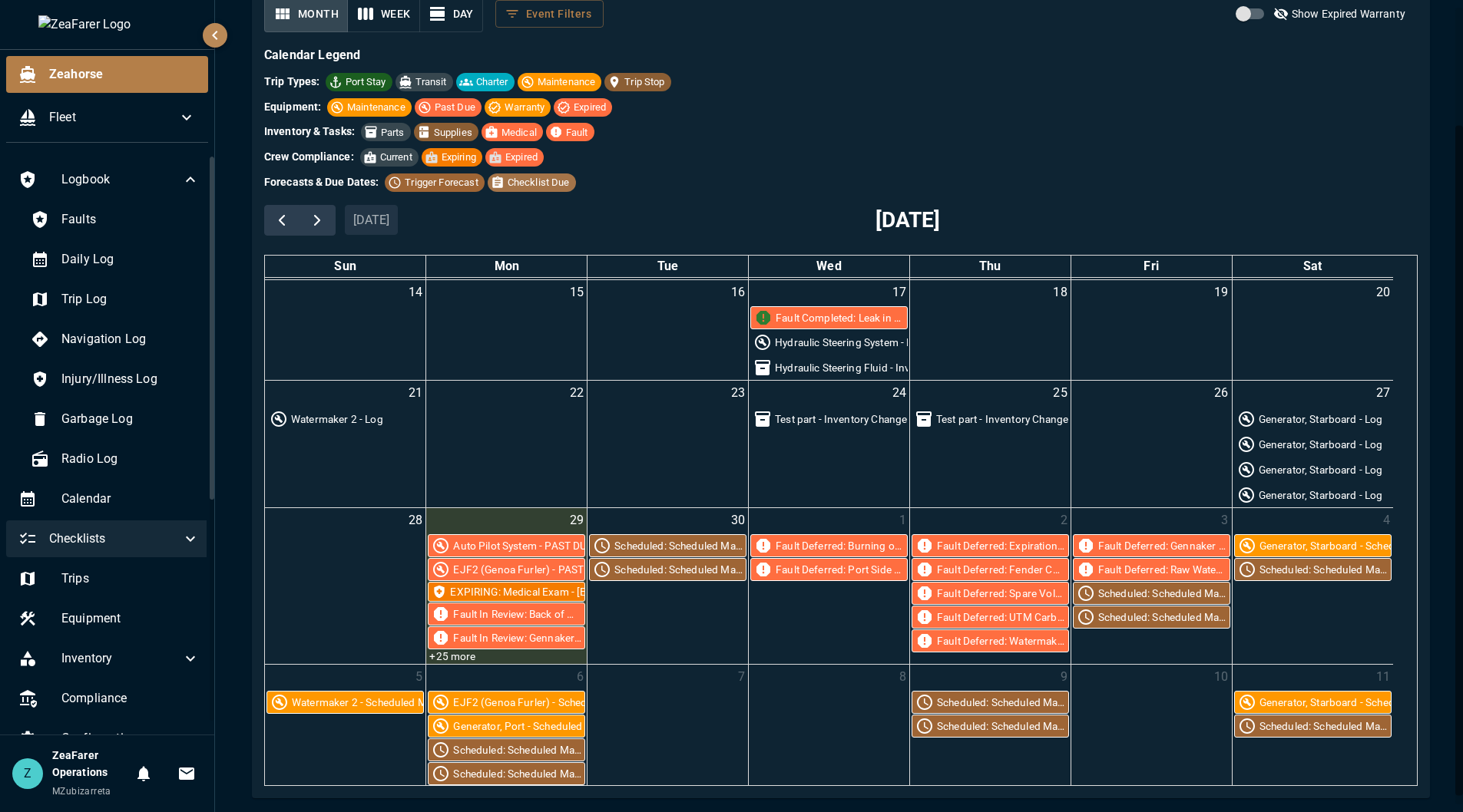
scroll to position [153, 0]
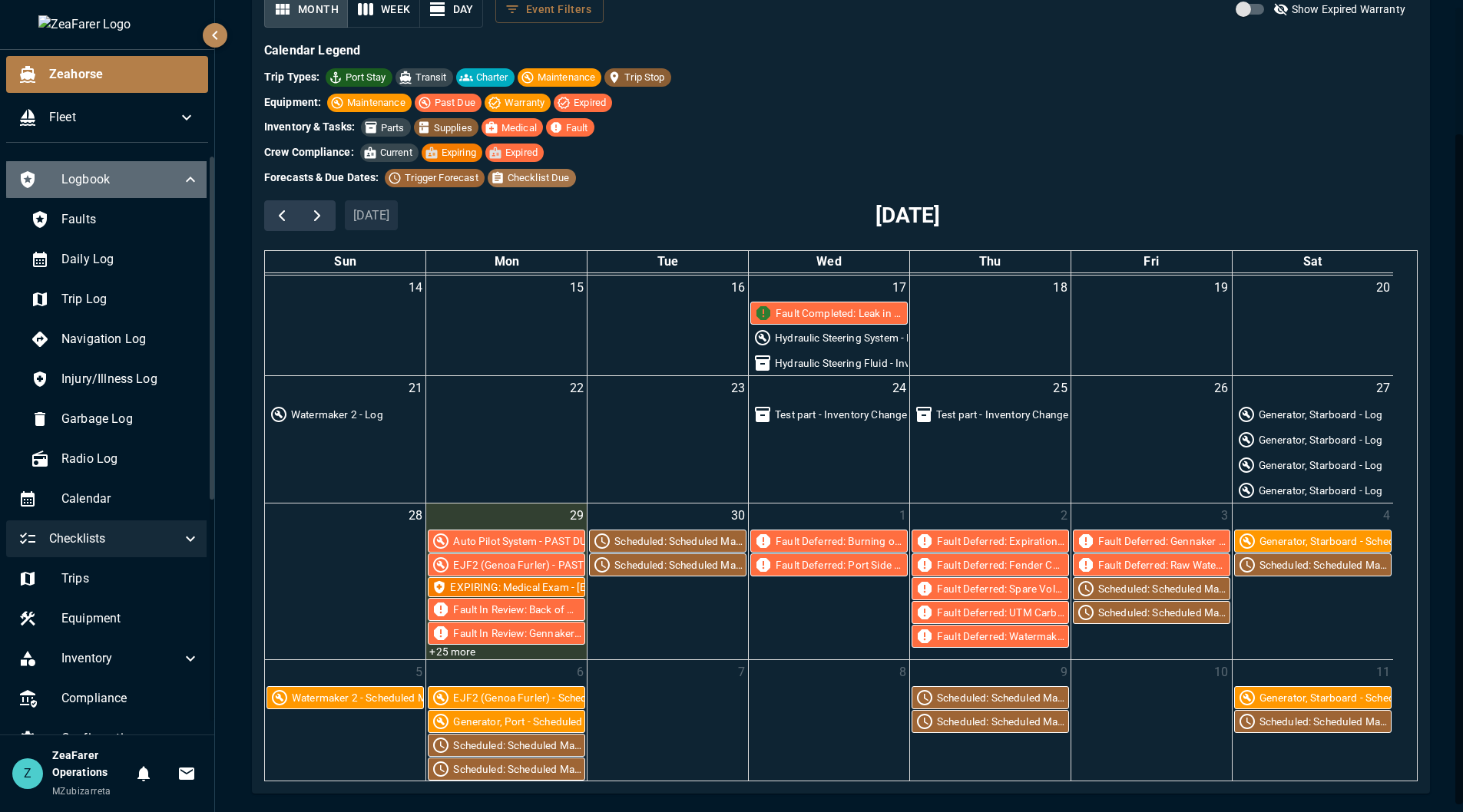
click at [181, 174] on icon at bounding box center [190, 179] width 18 height 18
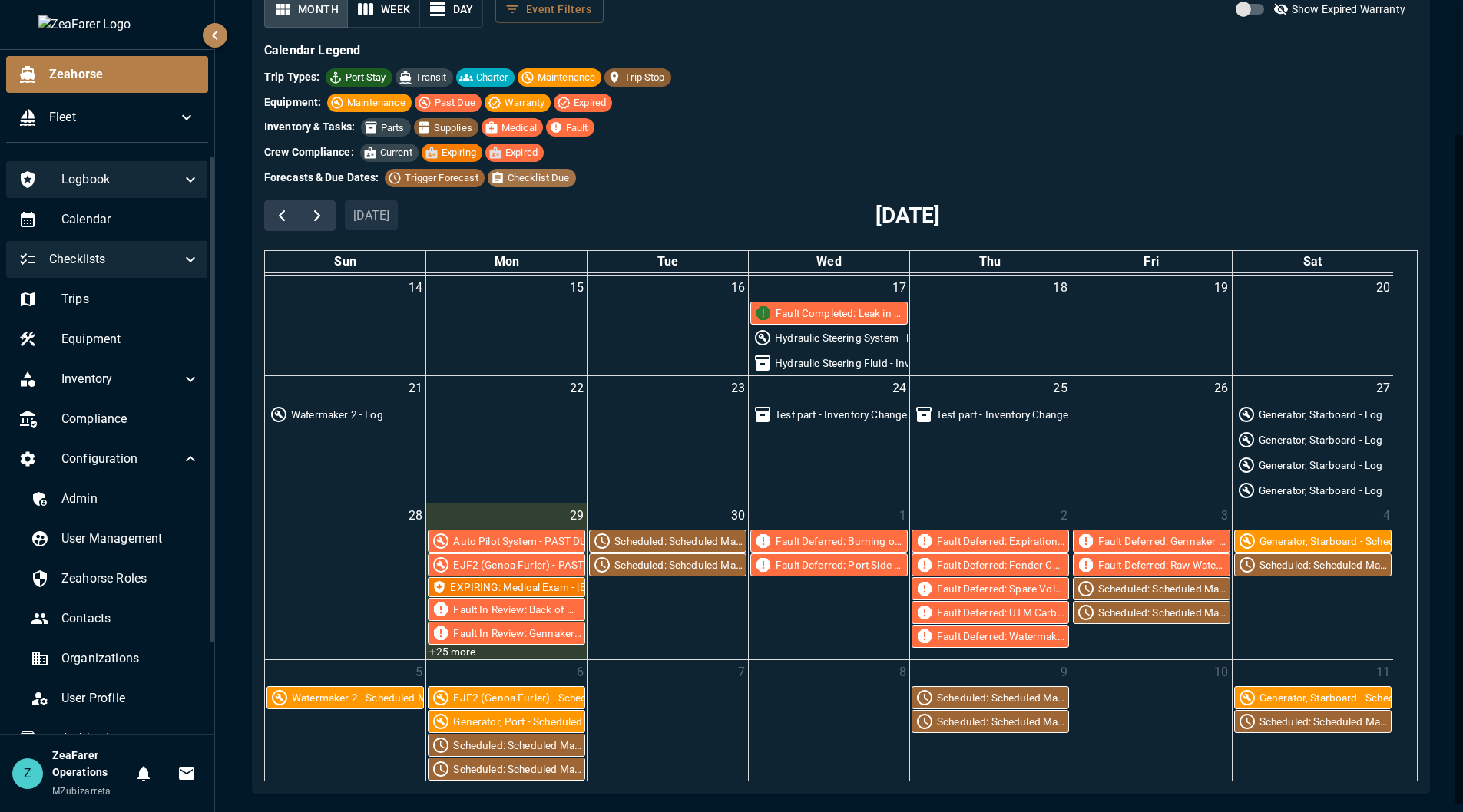
click at [181, 252] on icon at bounding box center [190, 259] width 18 height 18
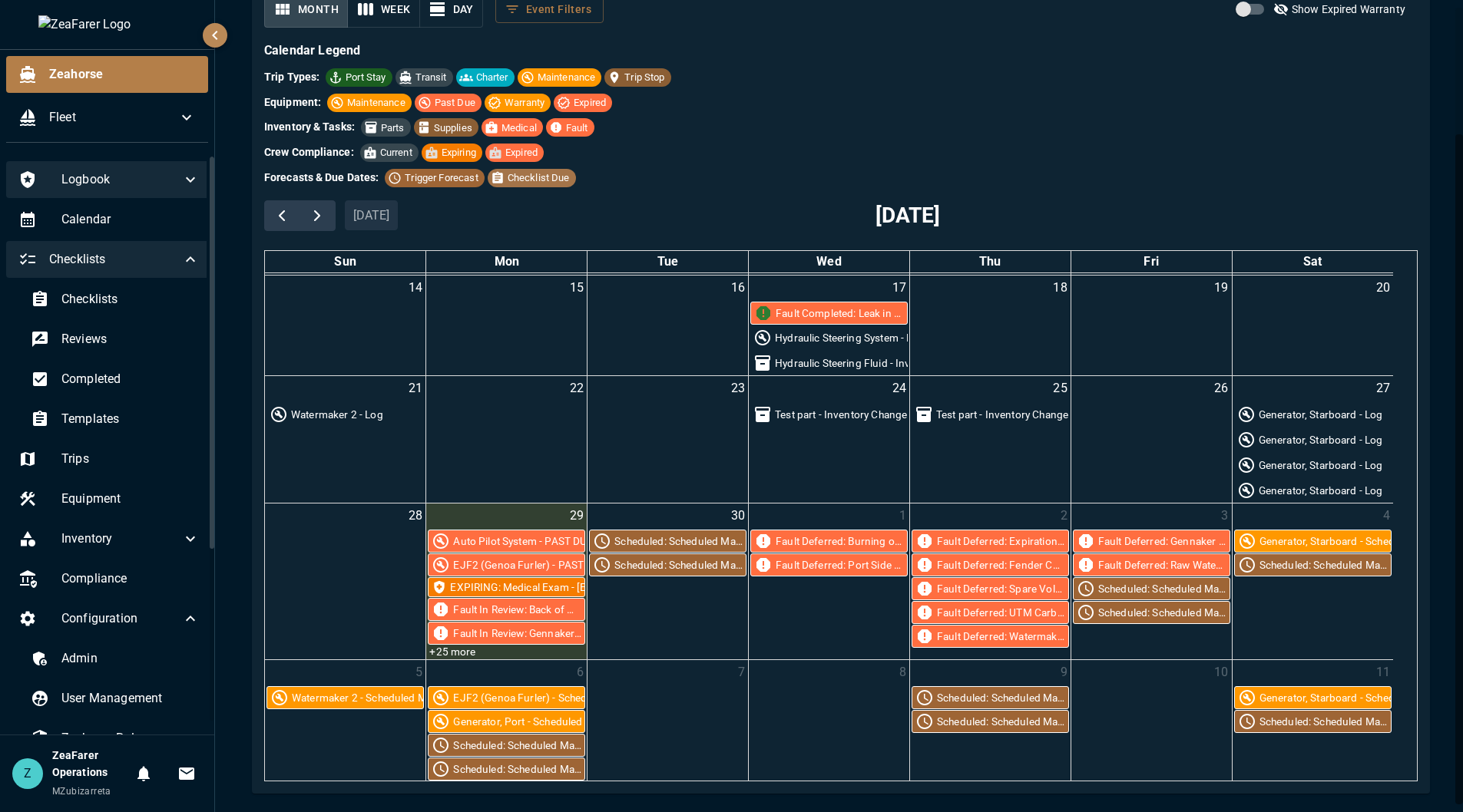
click at [181, 252] on icon at bounding box center [190, 259] width 18 height 18
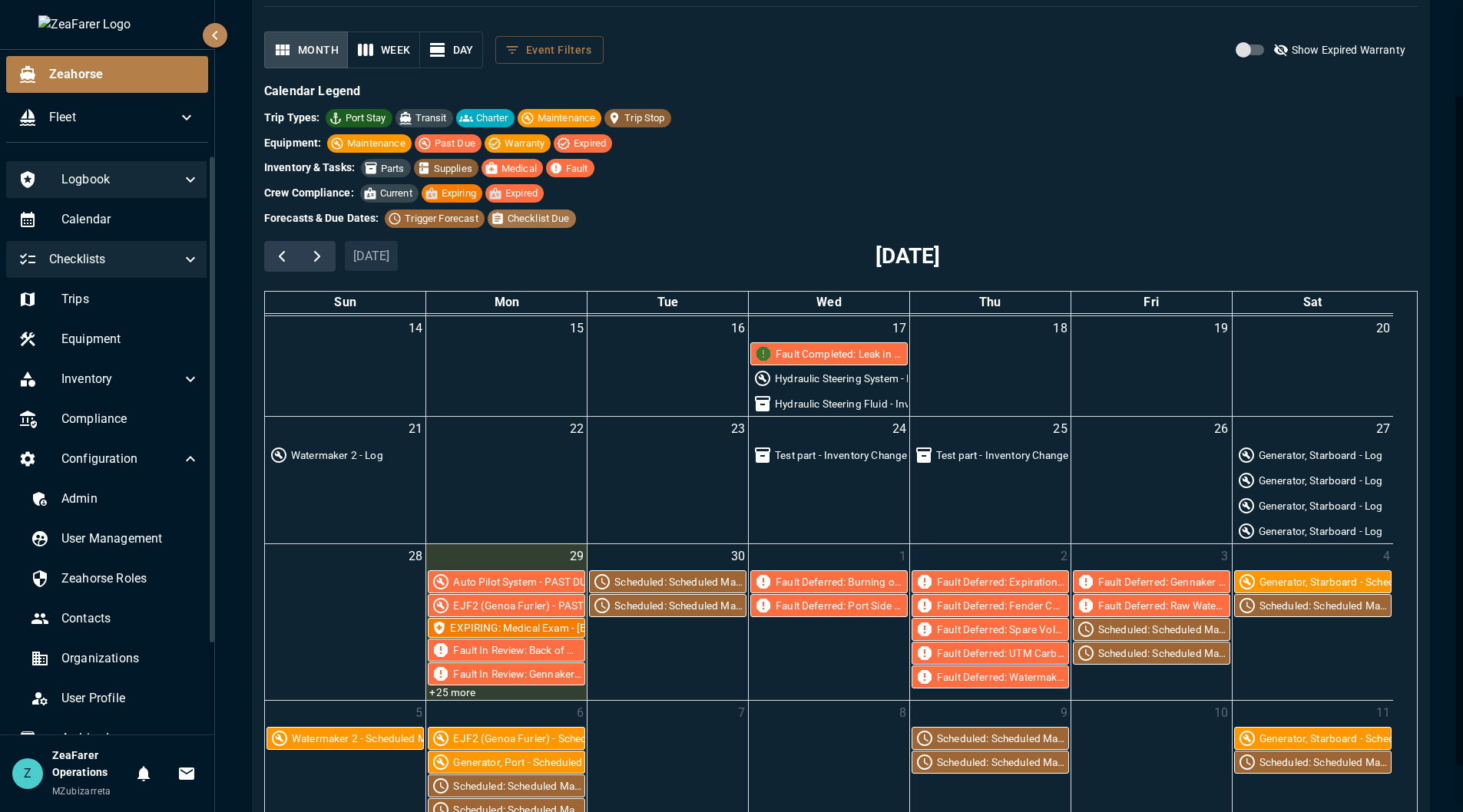
scroll to position [0, 0]
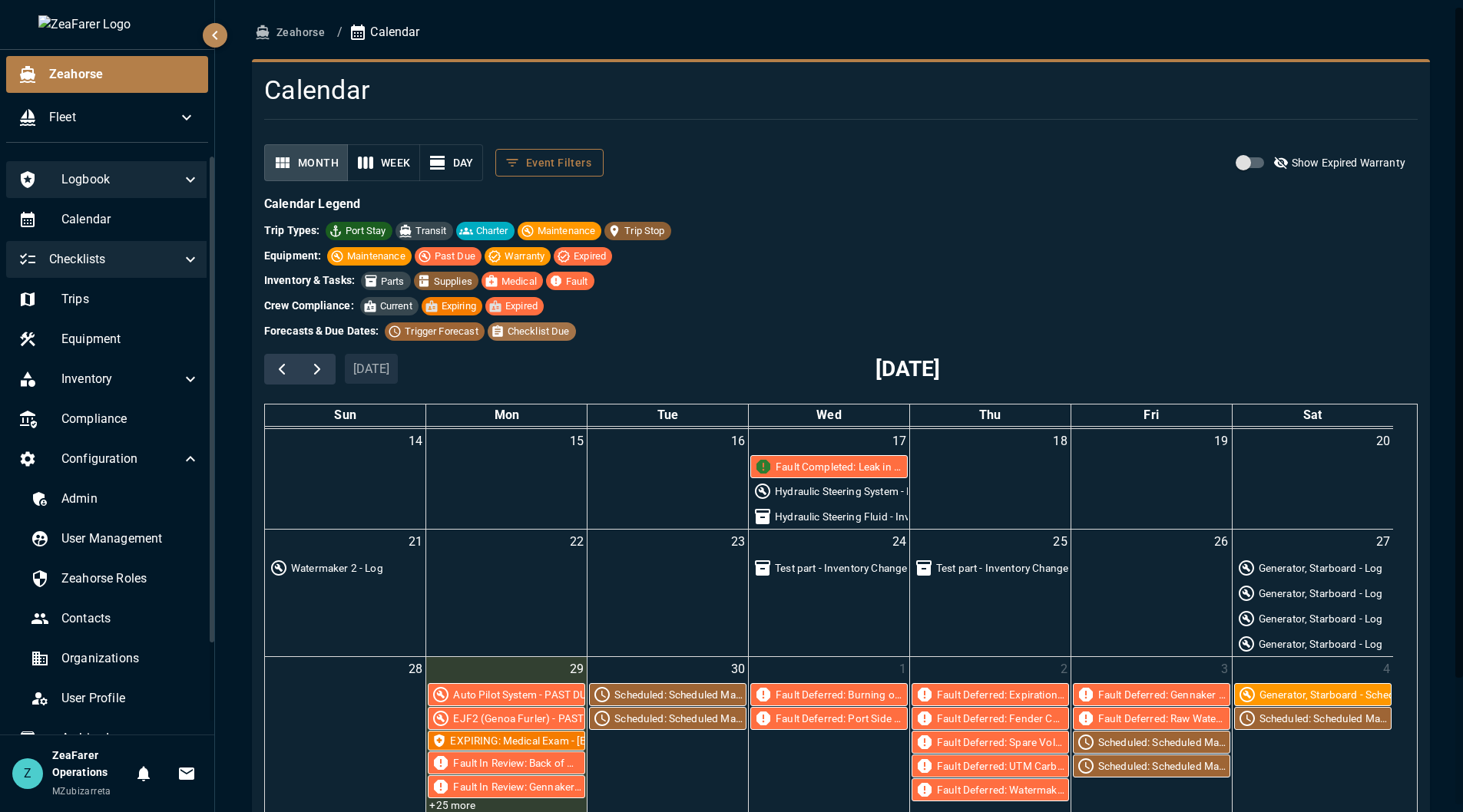
click at [570, 171] on button "Event Filters" at bounding box center [549, 163] width 109 height 28
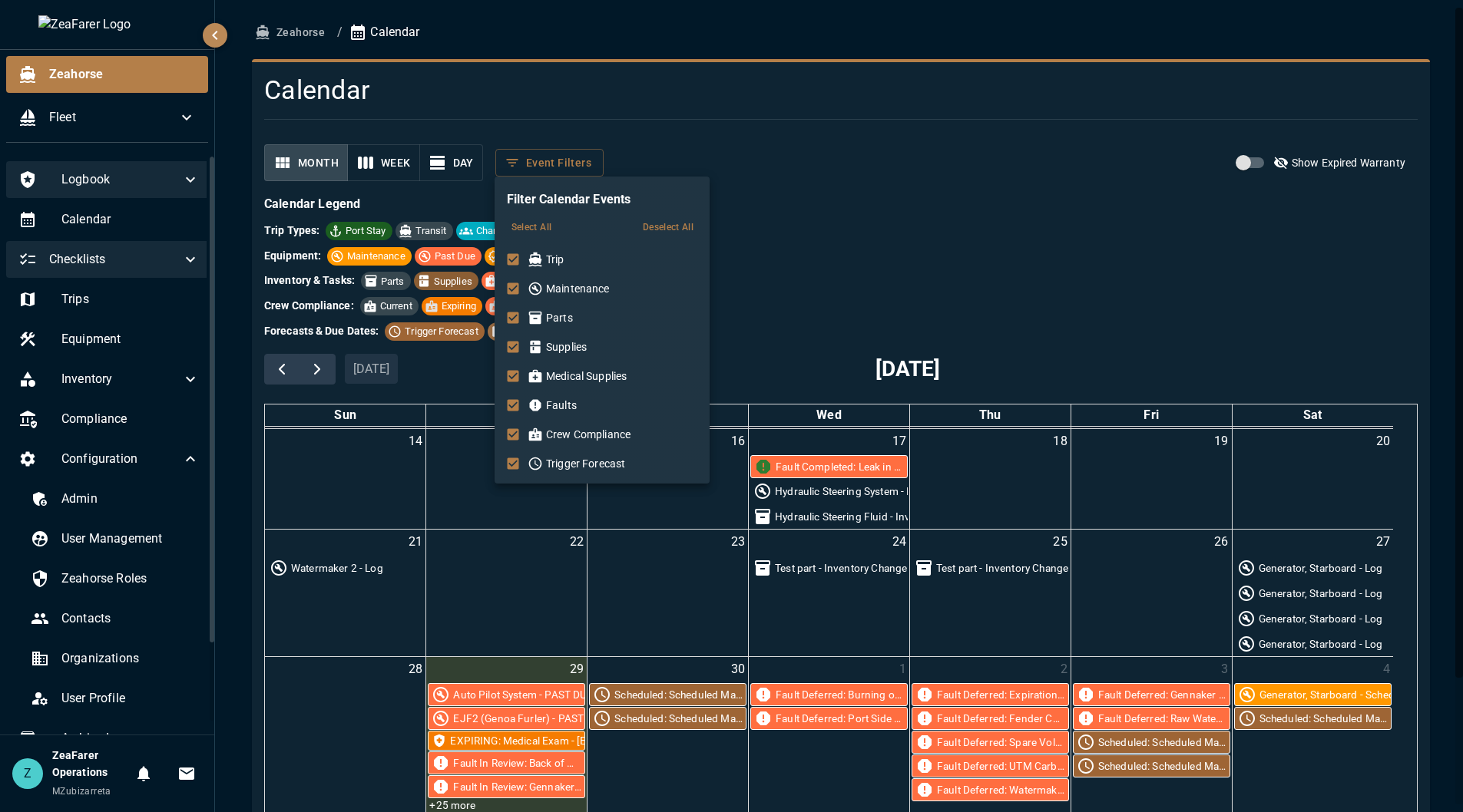
click at [663, 137] on div at bounding box center [732, 406] width 1463 height 812
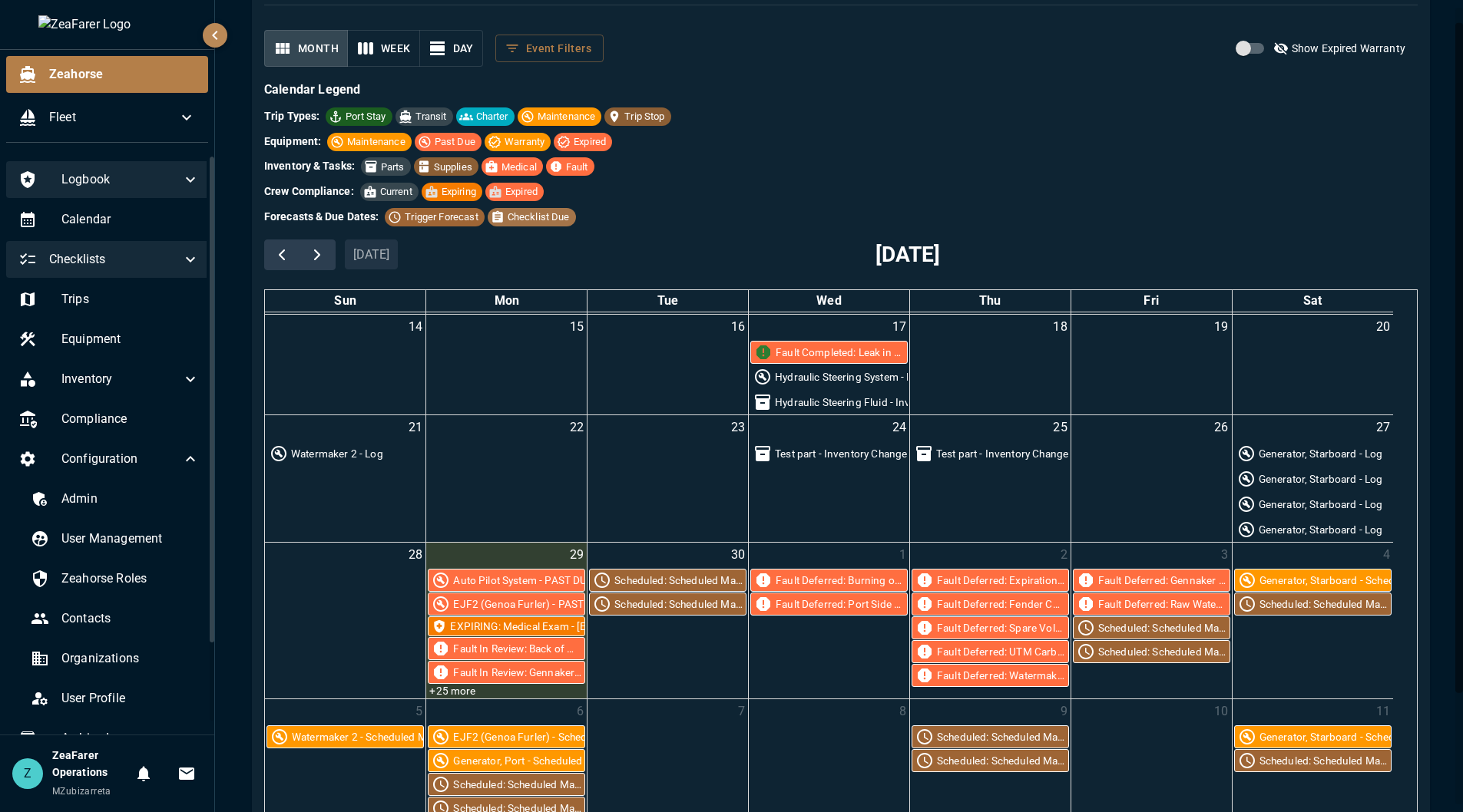
scroll to position [153, 0]
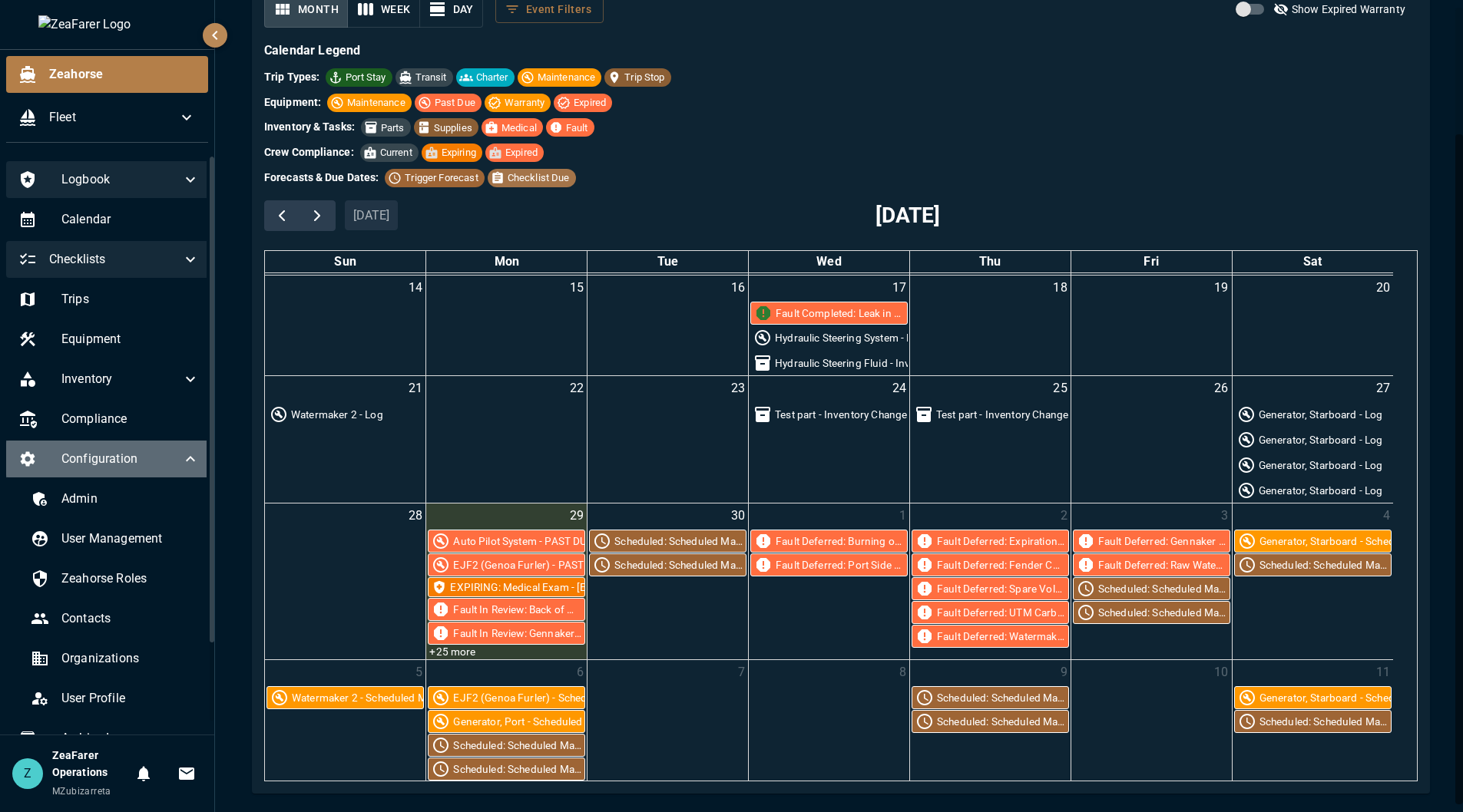
drag, startPoint x: 117, startPoint y: 460, endPoint x: 121, endPoint y: 470, distance: 10.8
click at [117, 461] on span "Configuration" at bounding box center [120, 459] width 119 height 18
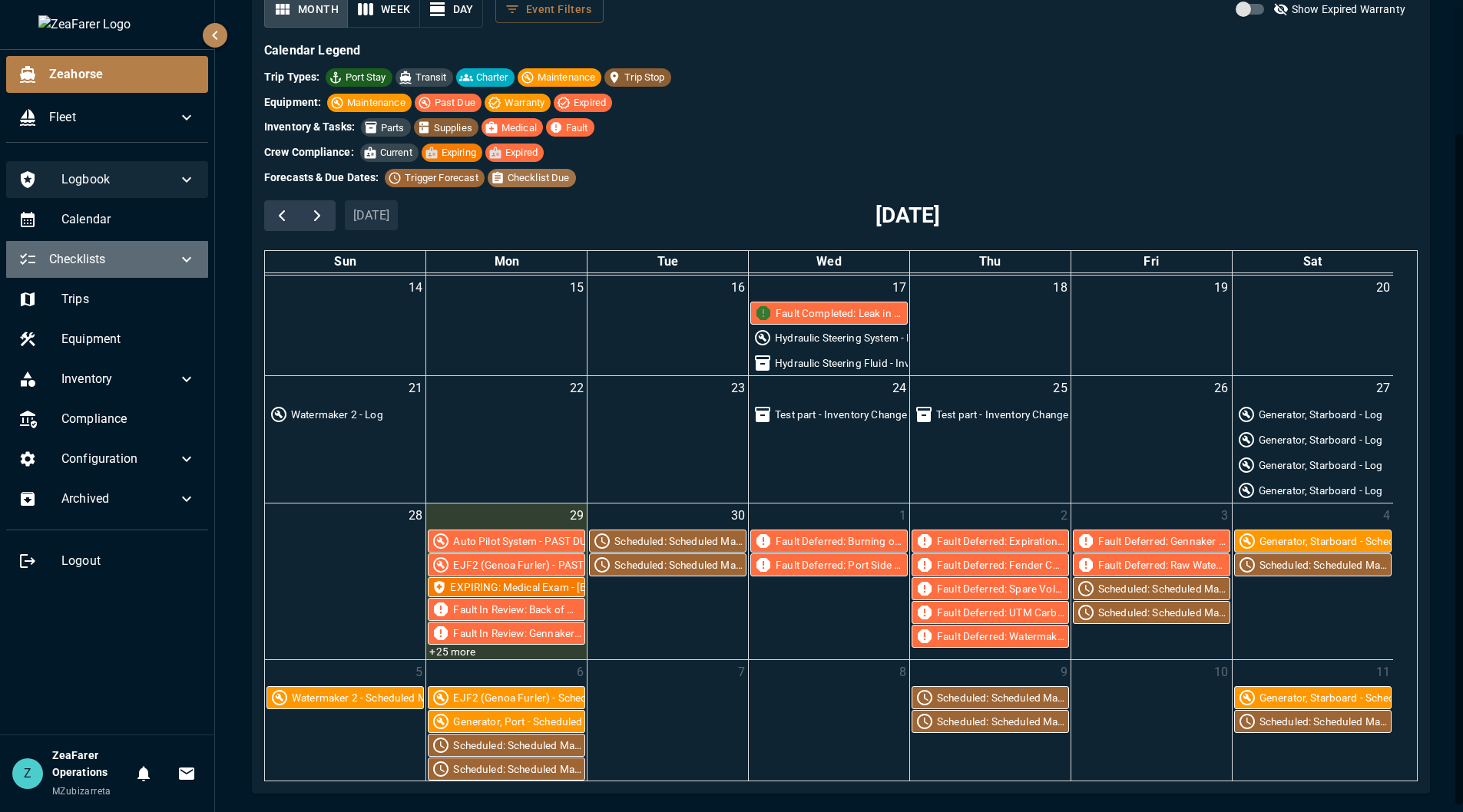
click at [139, 275] on div "Checklists" at bounding box center [107, 260] width 202 height 37
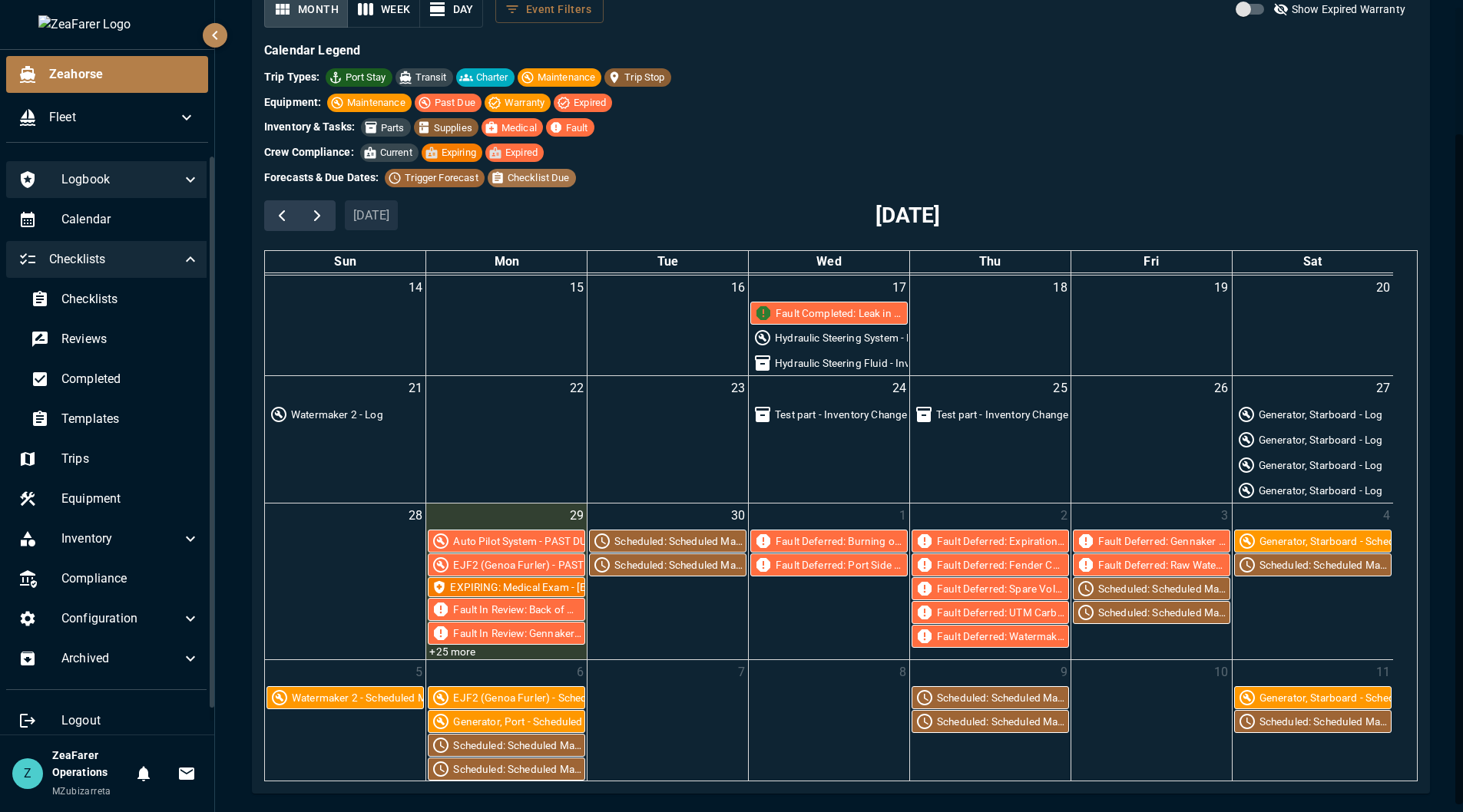
click at [139, 275] on div "Checklists" at bounding box center [109, 260] width 206 height 37
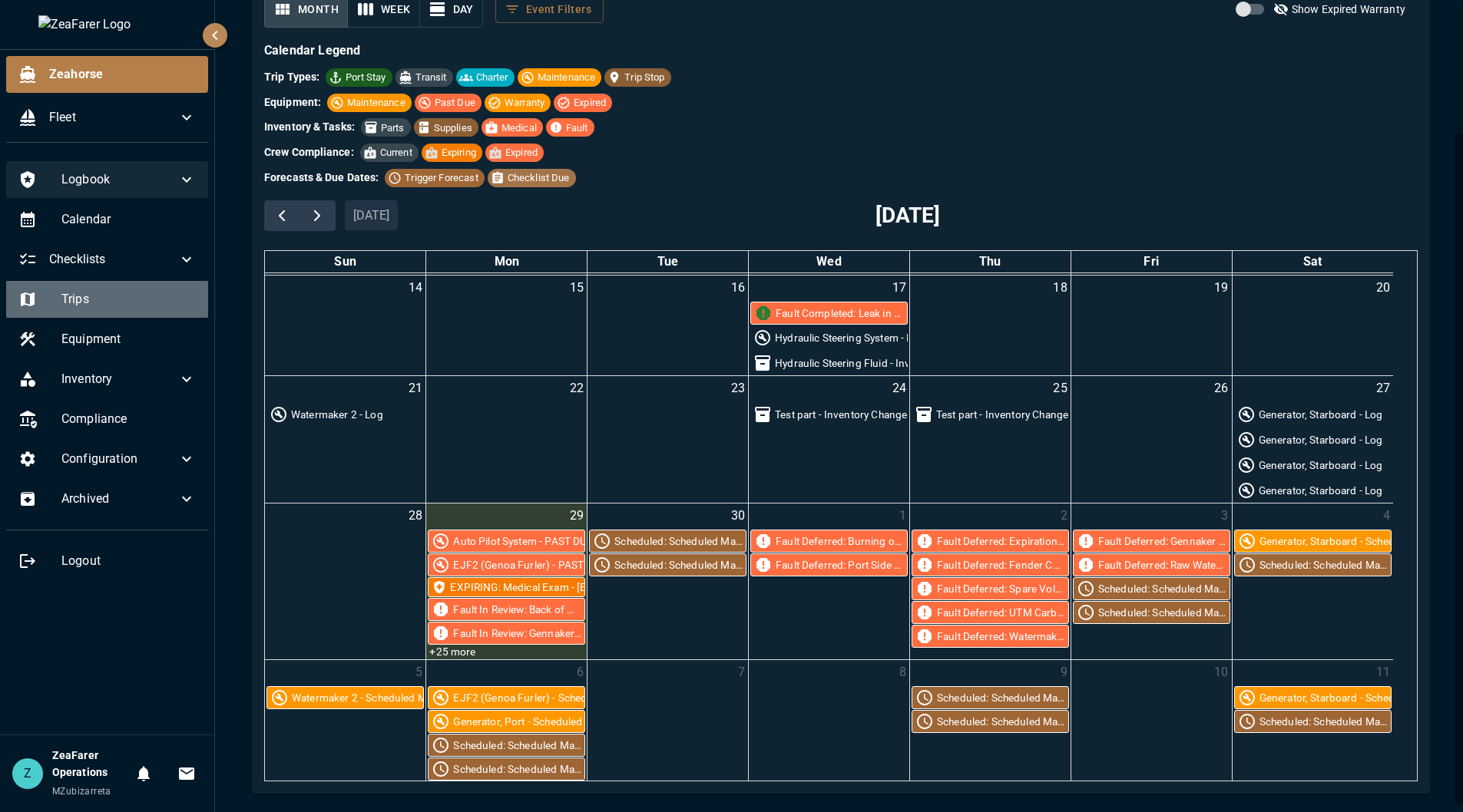
click at [123, 304] on span "Trips" at bounding box center [128, 299] width 135 height 18
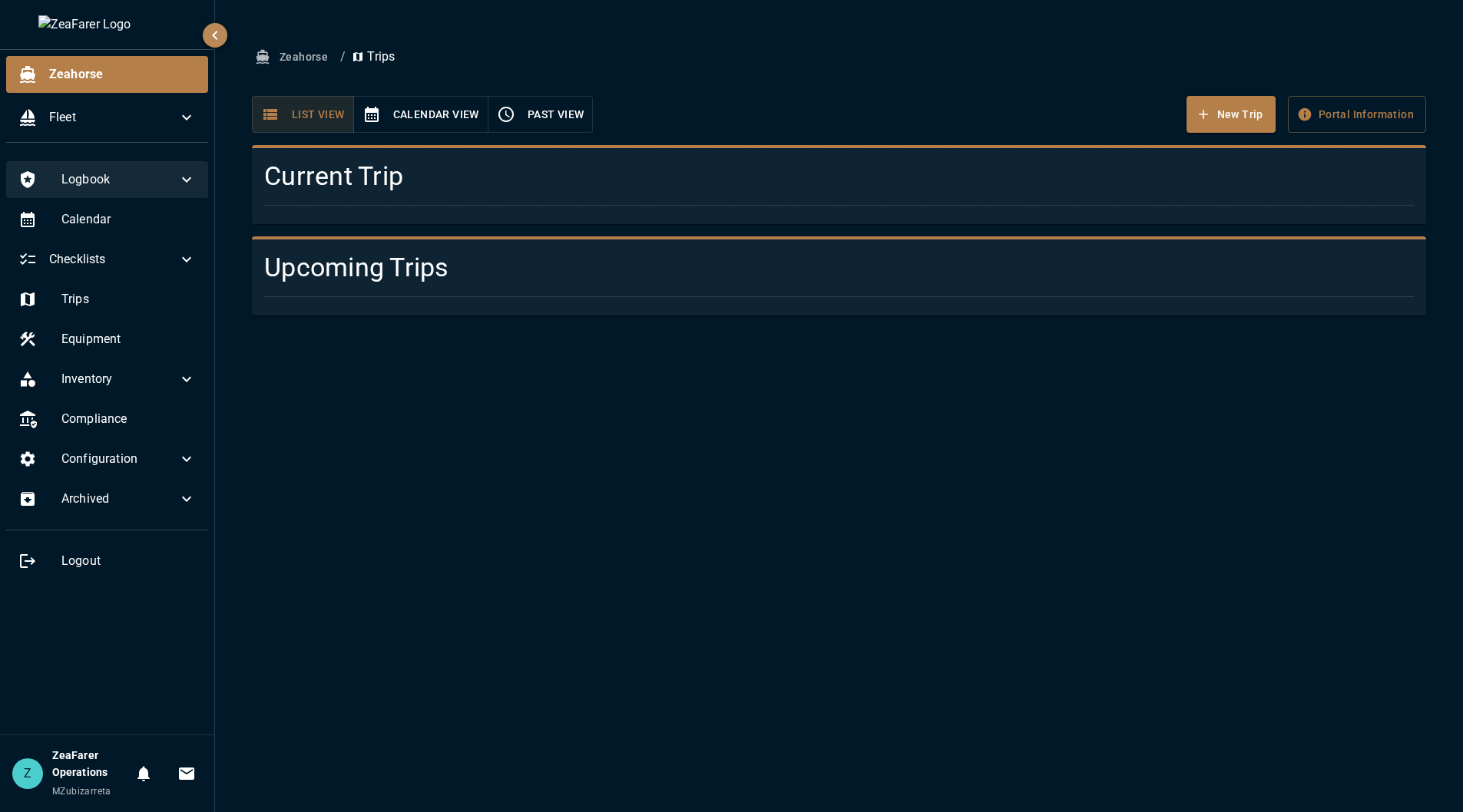
click at [439, 141] on div "Current Trip" at bounding box center [832, 179] width 1187 height 91
click at [424, 126] on button "Calendar View" at bounding box center [420, 114] width 135 height 38
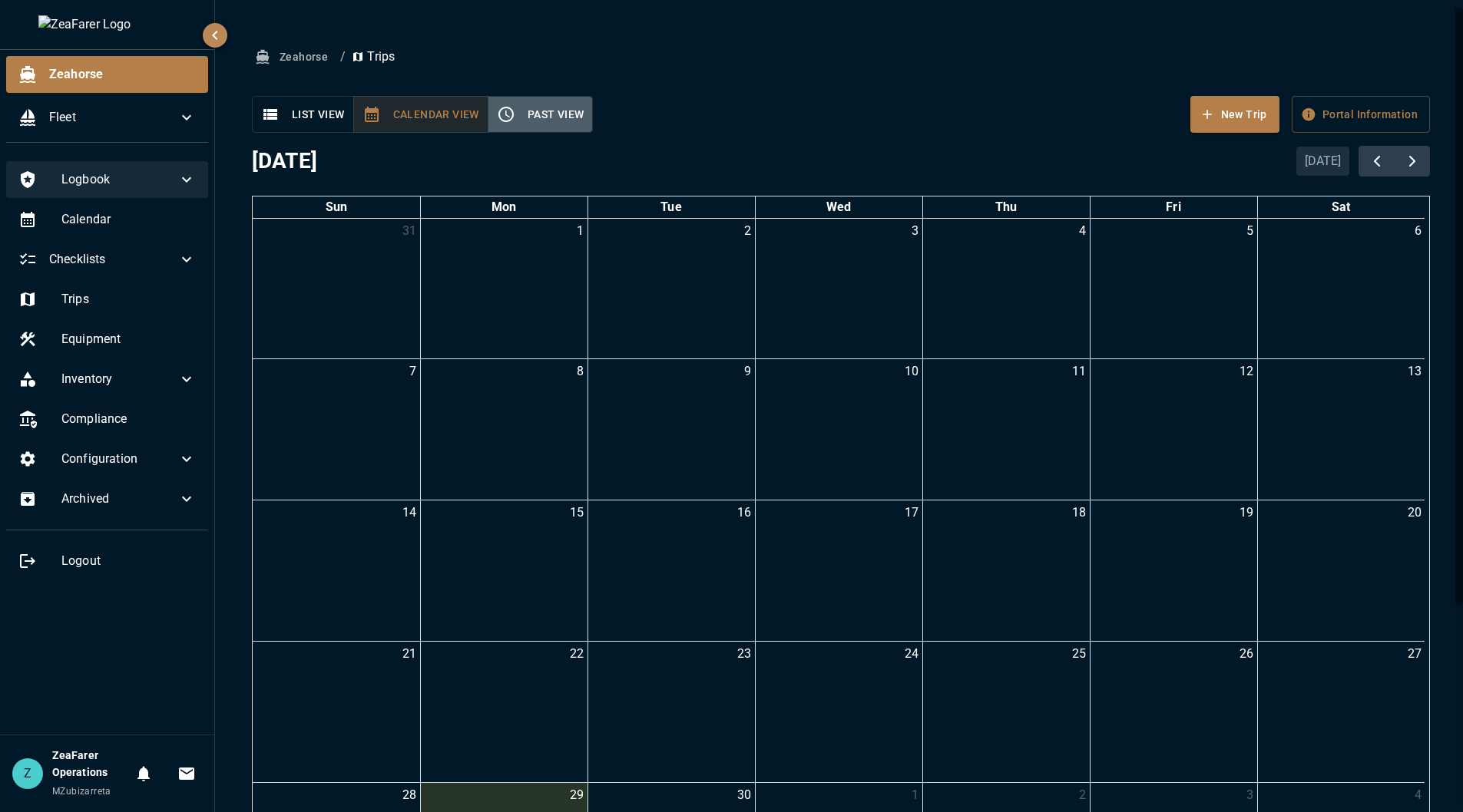
click at [503, 106] on icon "button" at bounding box center [505, 114] width 18 height 18
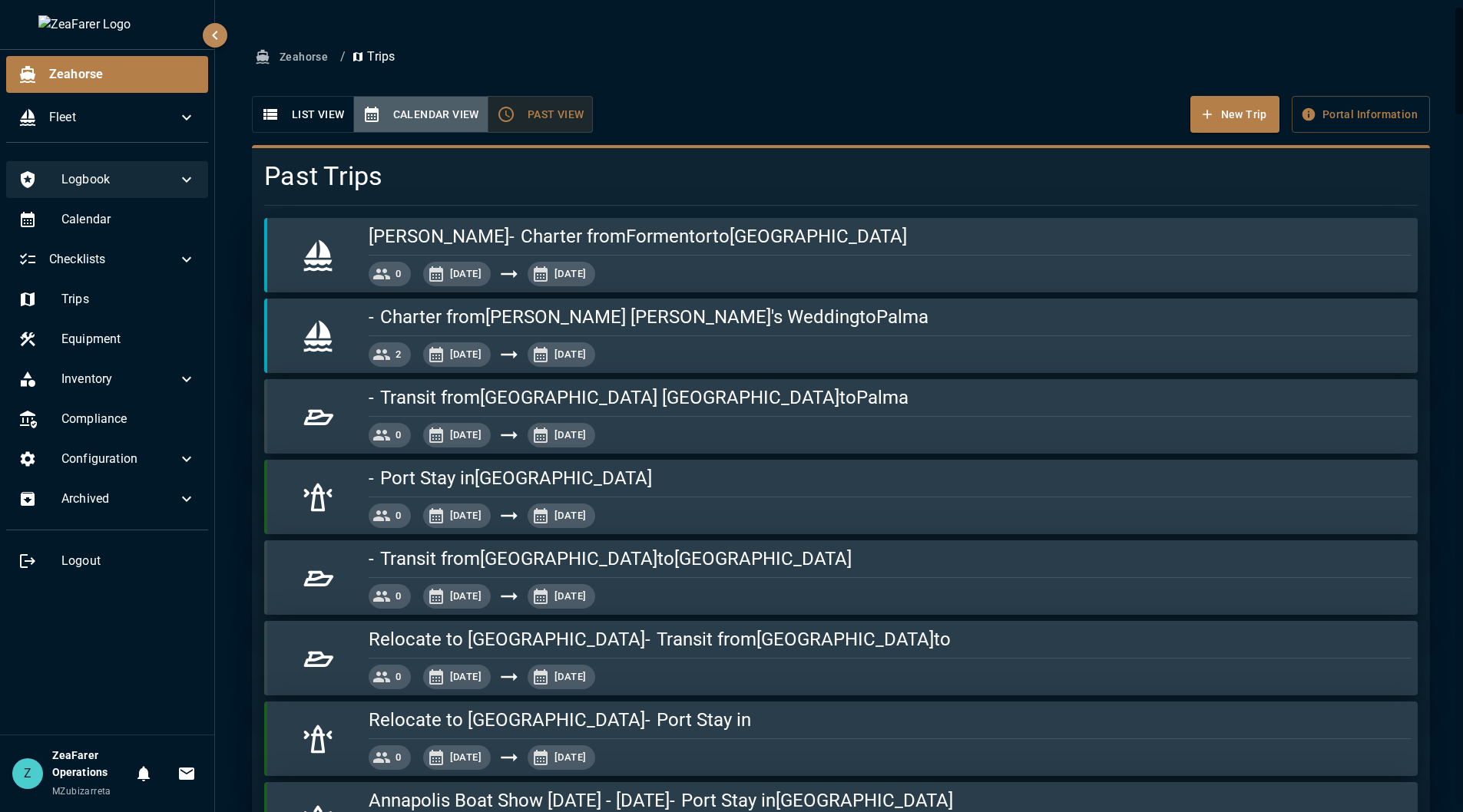
click at [416, 110] on button "Calendar View" at bounding box center [420, 114] width 135 height 38
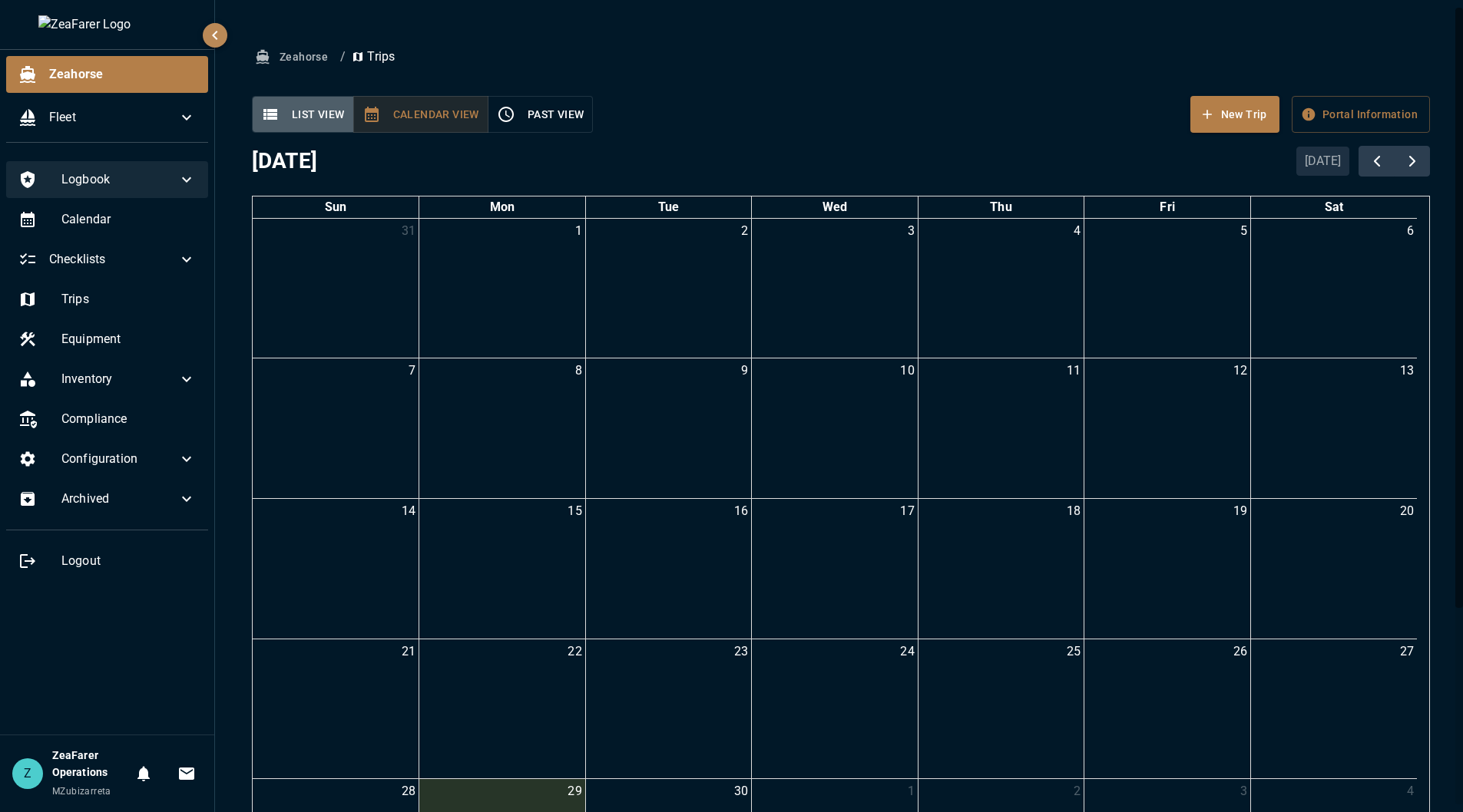
click at [327, 119] on button "List View" at bounding box center [303, 114] width 102 height 38
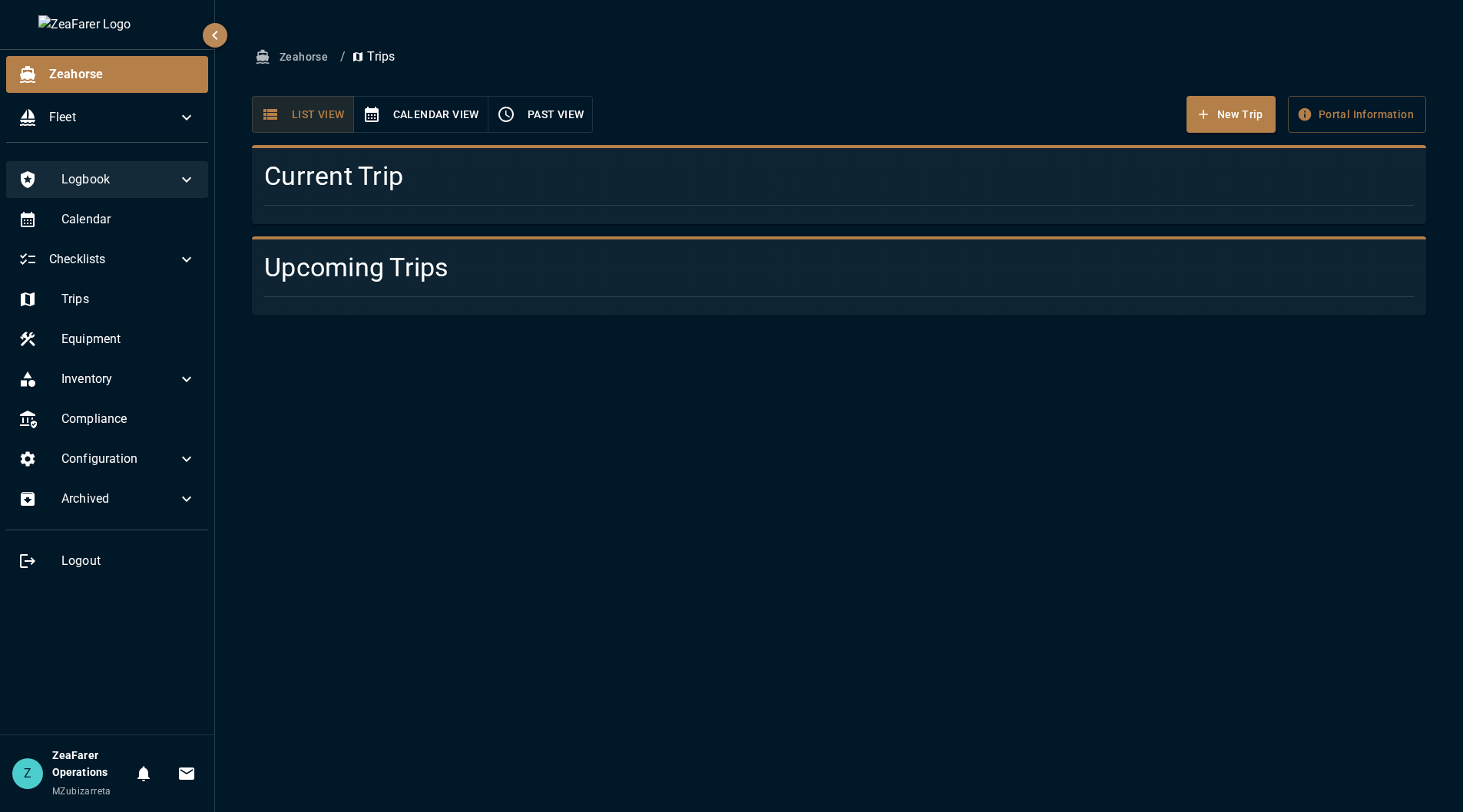
click at [439, 122] on button "Calendar View" at bounding box center [420, 114] width 135 height 38
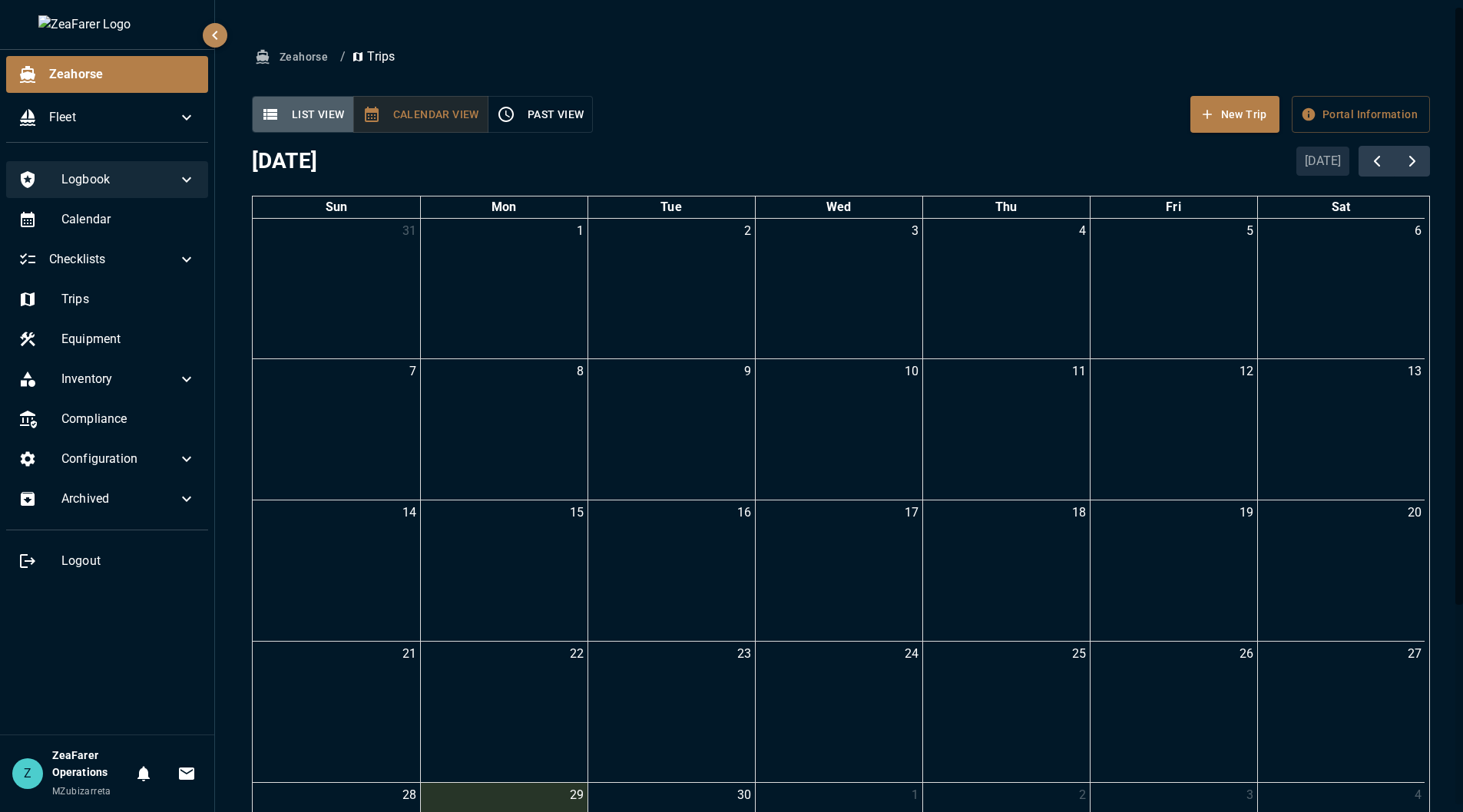
click at [339, 113] on button "List View" at bounding box center [303, 114] width 102 height 38
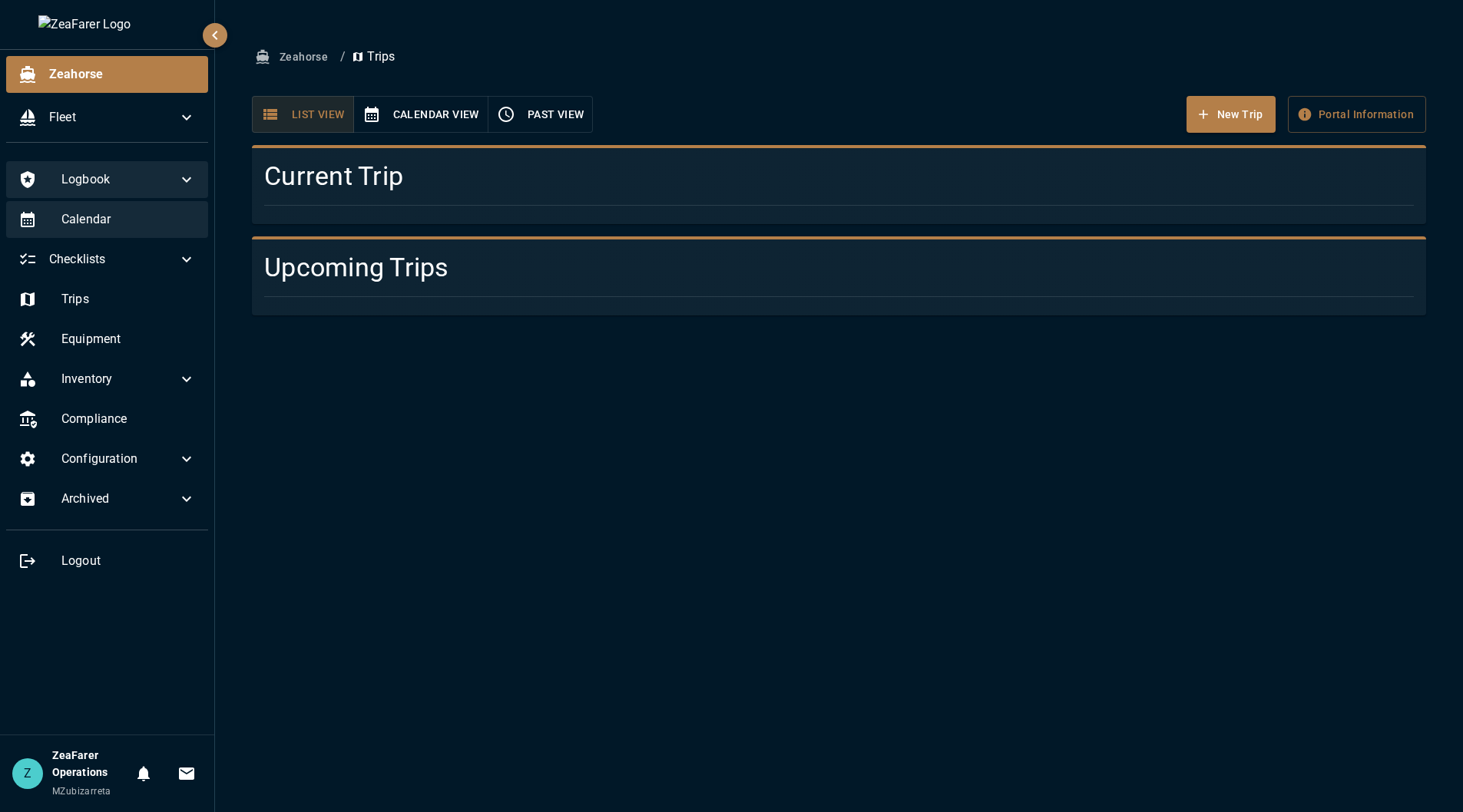
click at [143, 230] on div "Calendar" at bounding box center [107, 219] width 202 height 37
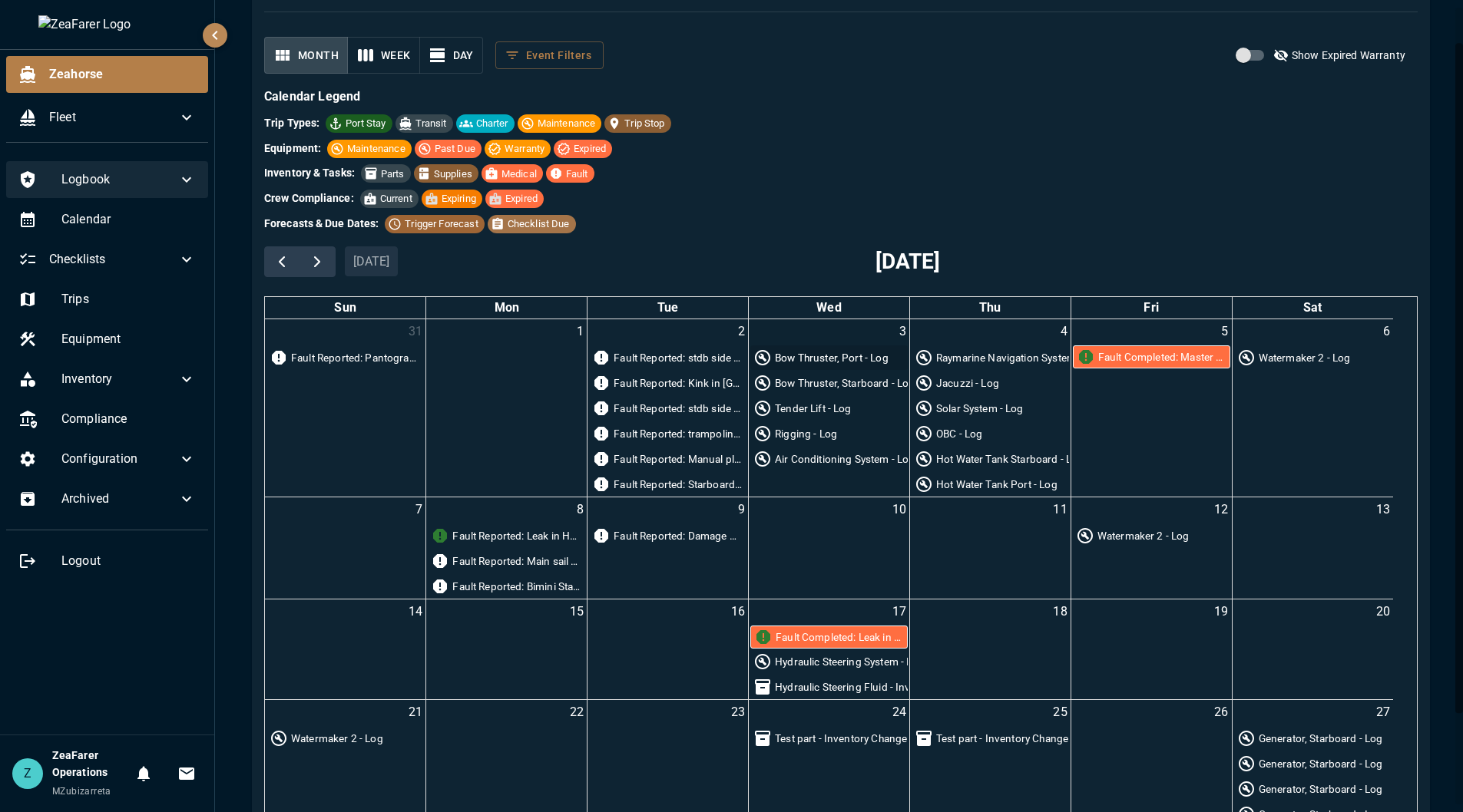
scroll to position [153, 0]
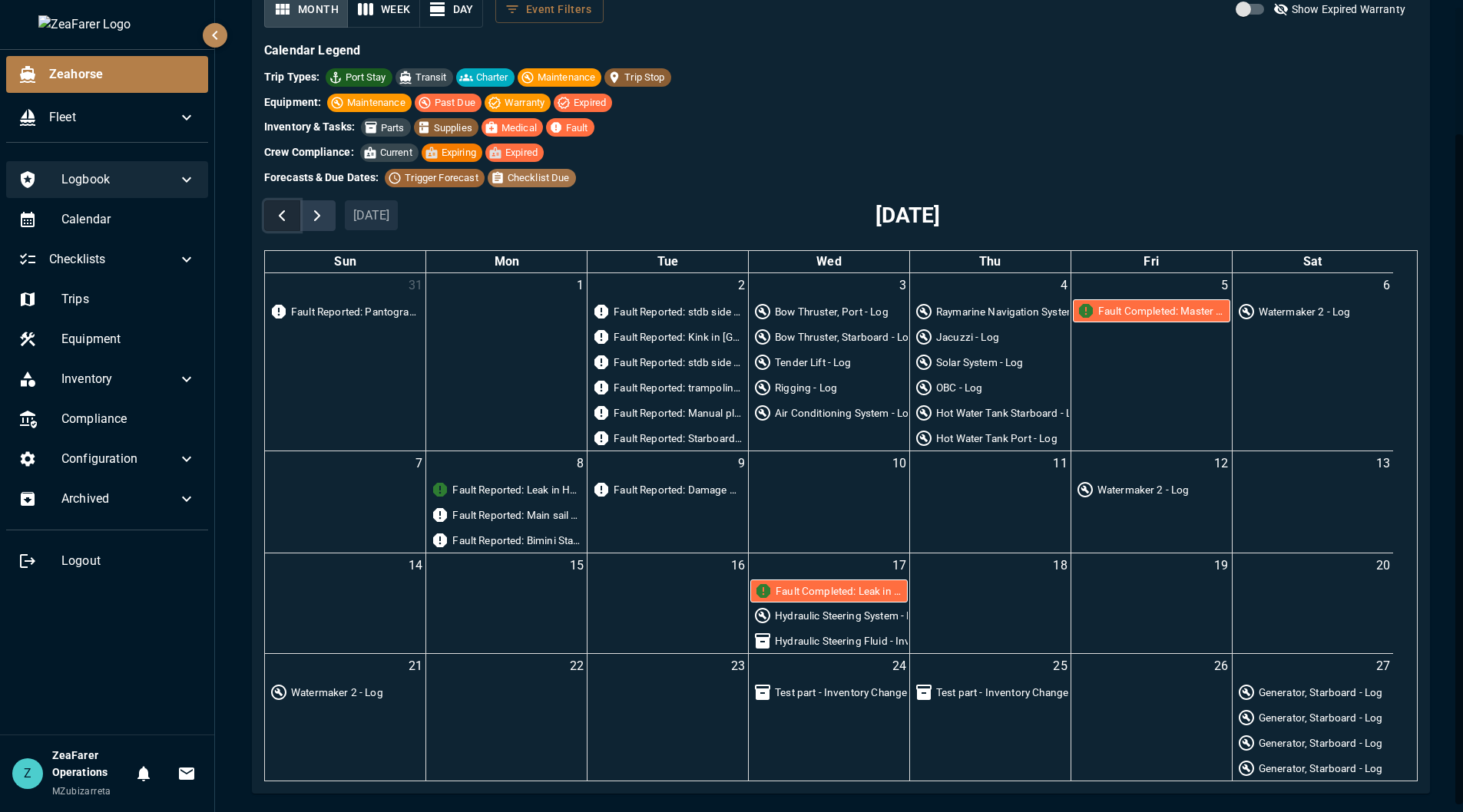
click at [285, 215] on span "button" at bounding box center [281, 215] width 18 height 18
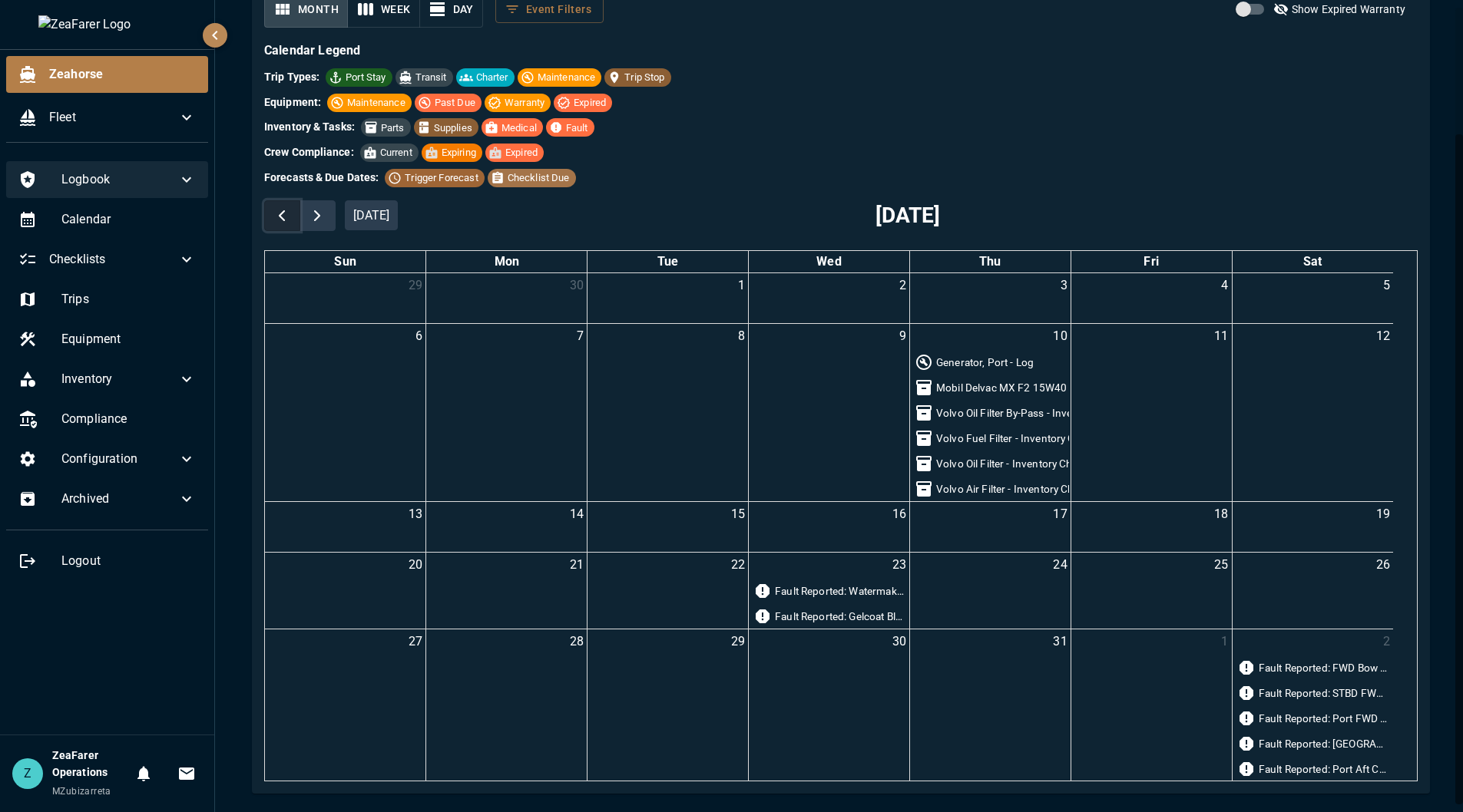
click at [285, 215] on span "button" at bounding box center [281, 215] width 18 height 18
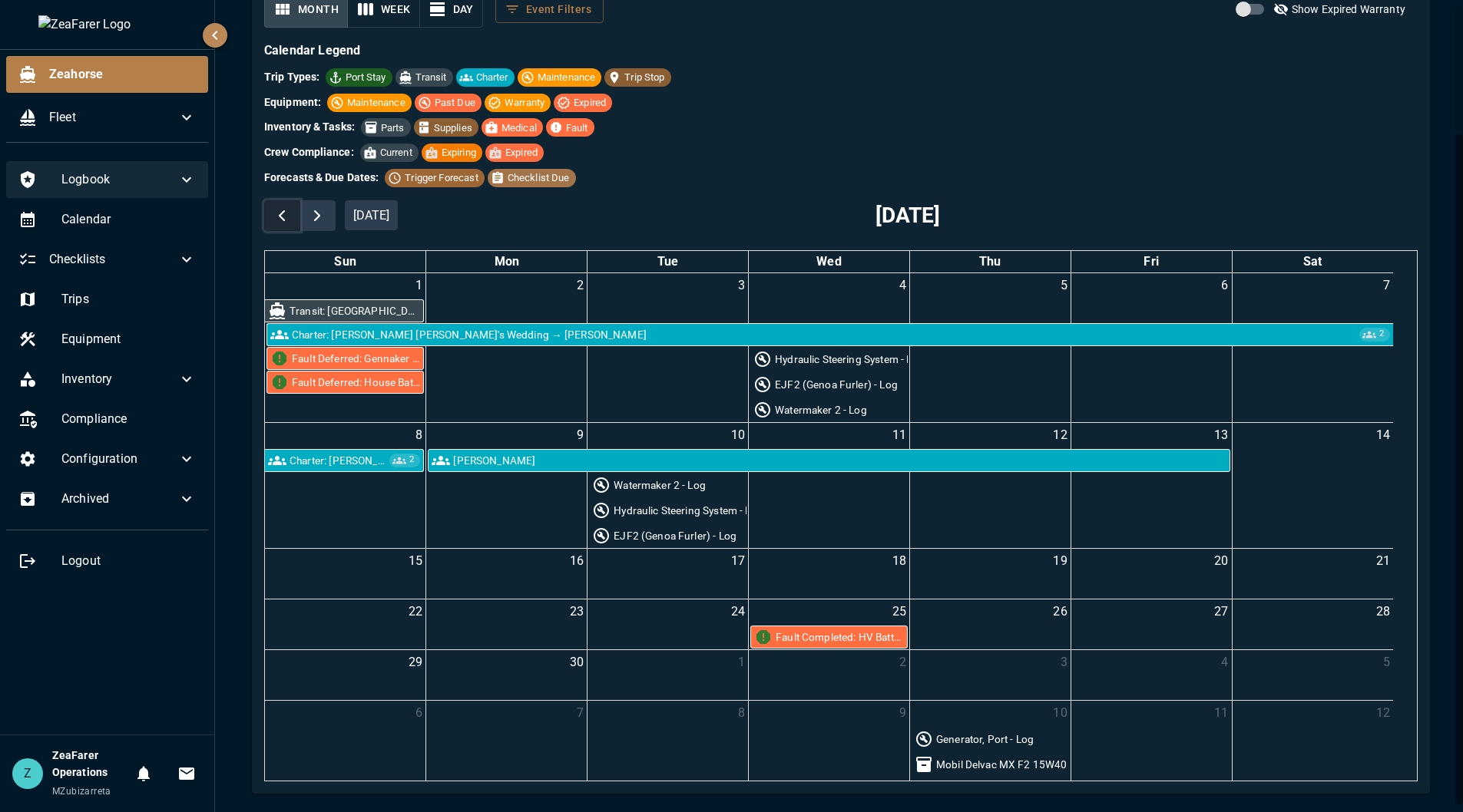
click at [285, 215] on span "button" at bounding box center [281, 215] width 18 height 18
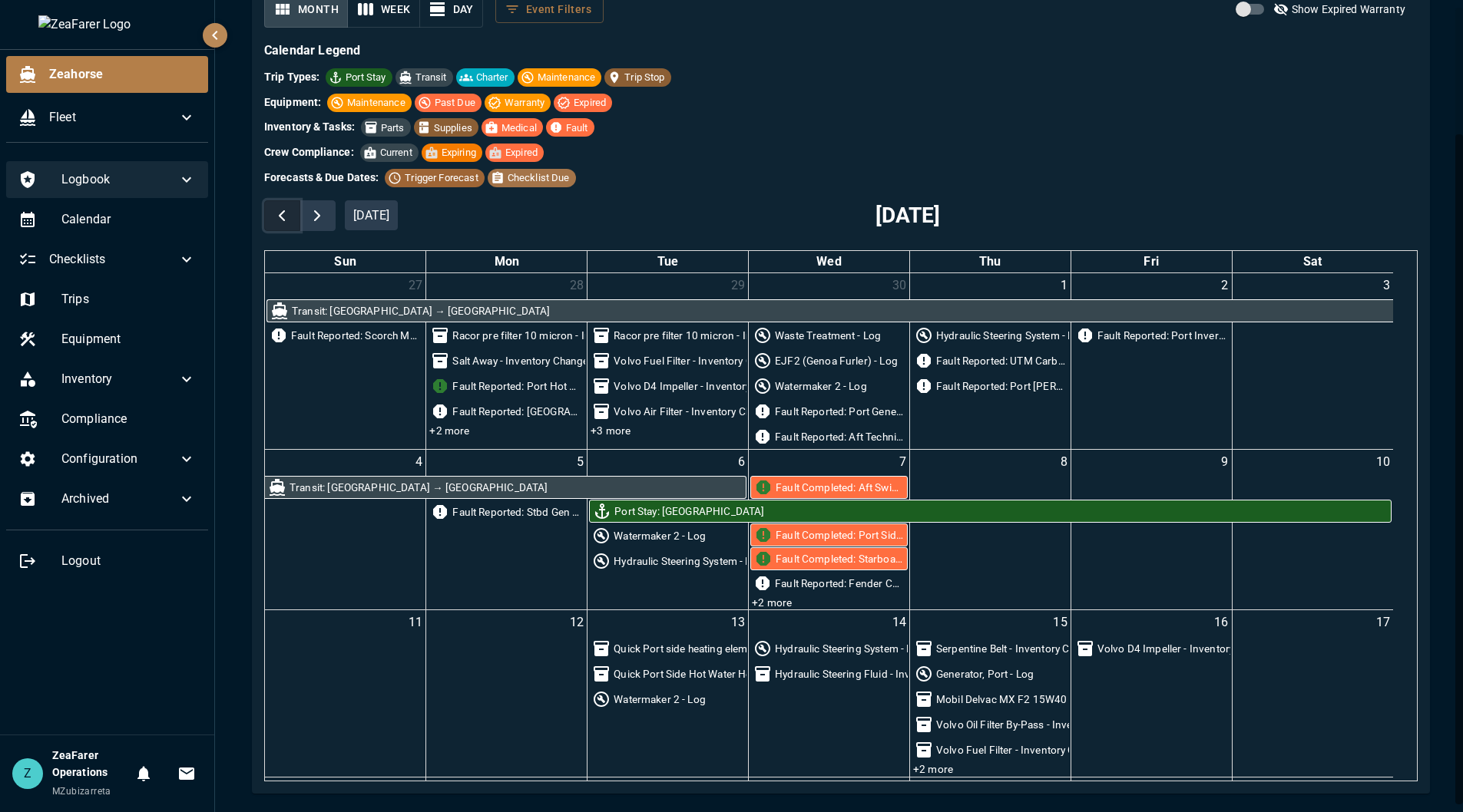
click at [285, 215] on span "button" at bounding box center [281, 215] width 18 height 18
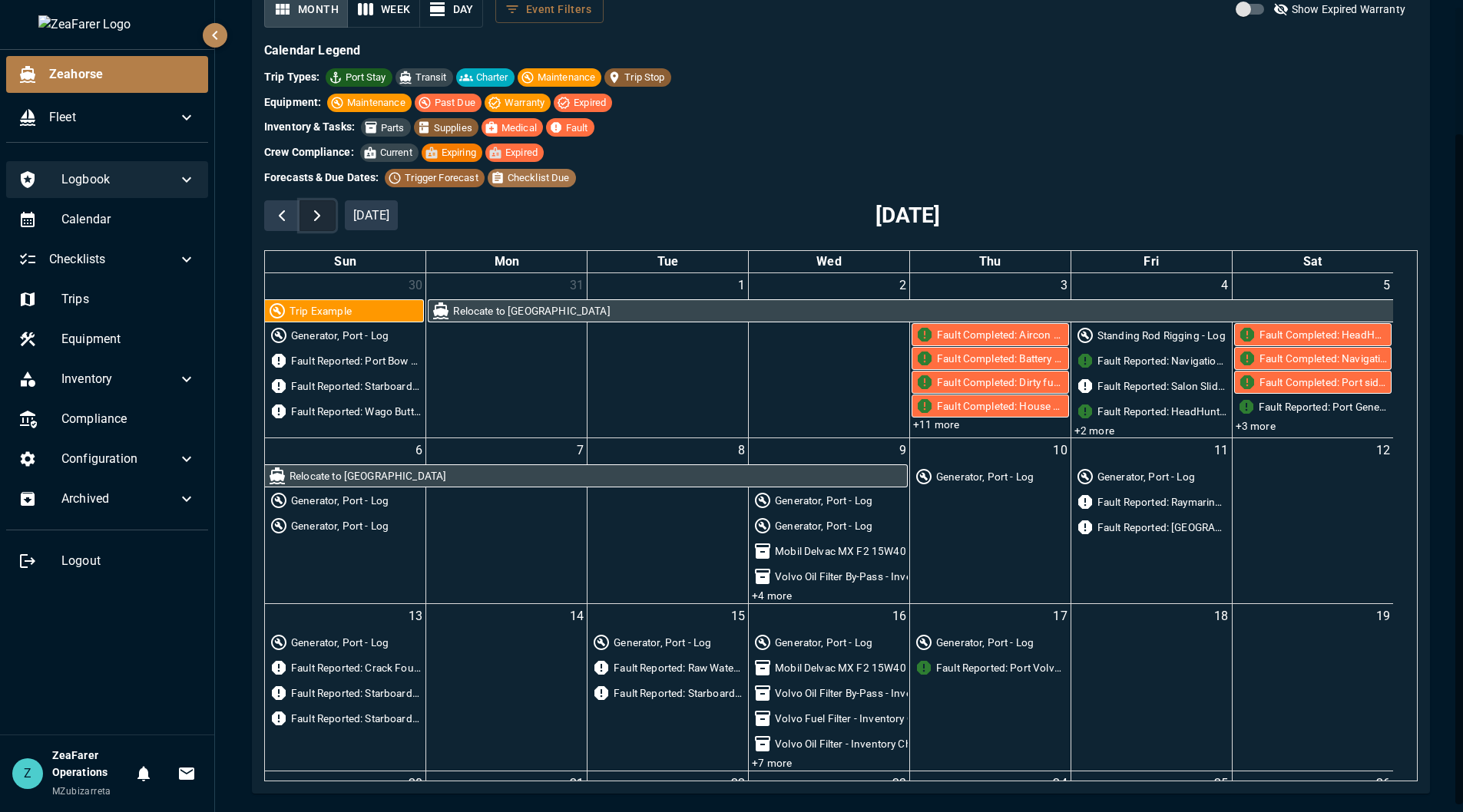
click at [317, 213] on span "button" at bounding box center [316, 215] width 18 height 18
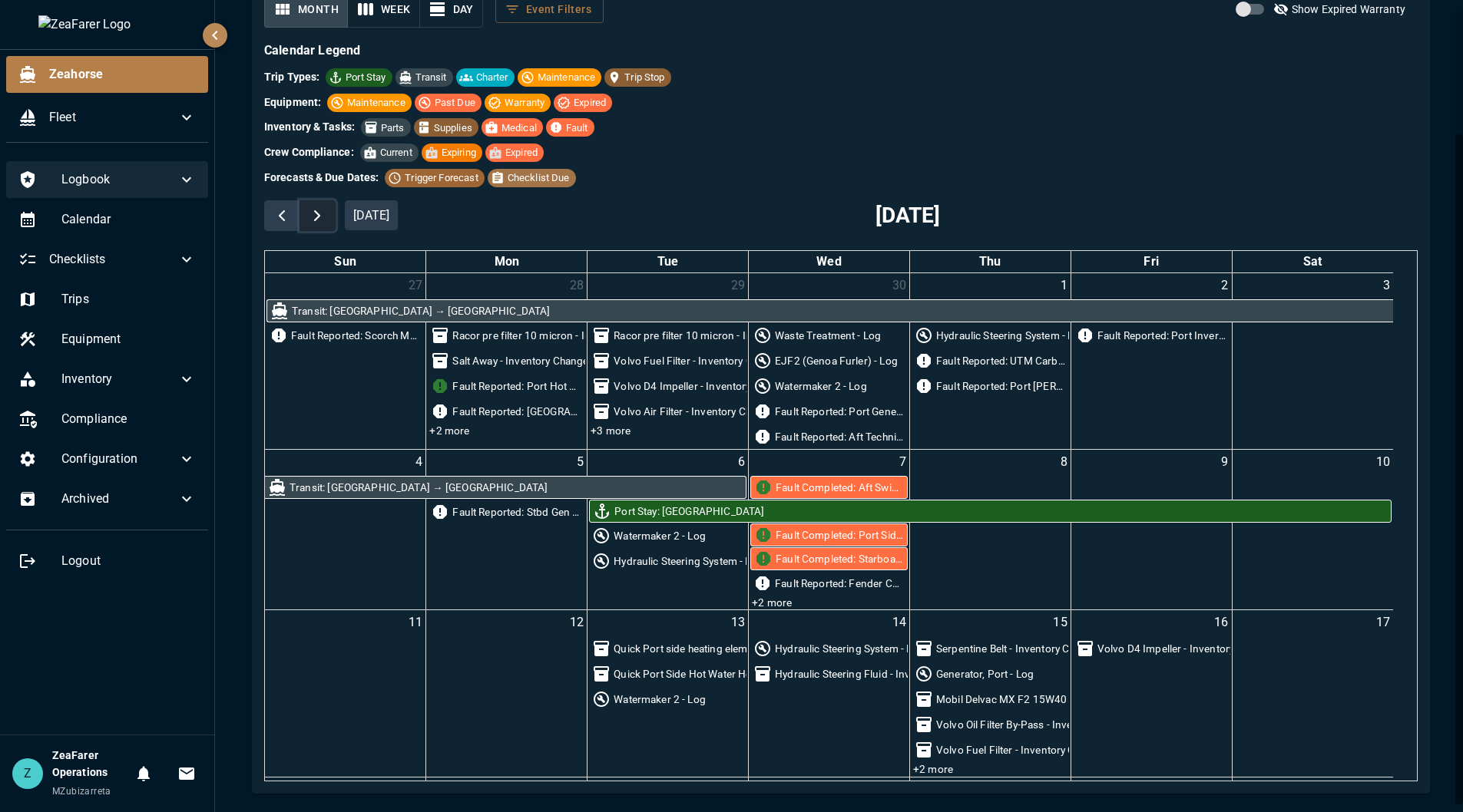
click at [317, 213] on span "button" at bounding box center [316, 215] width 18 height 18
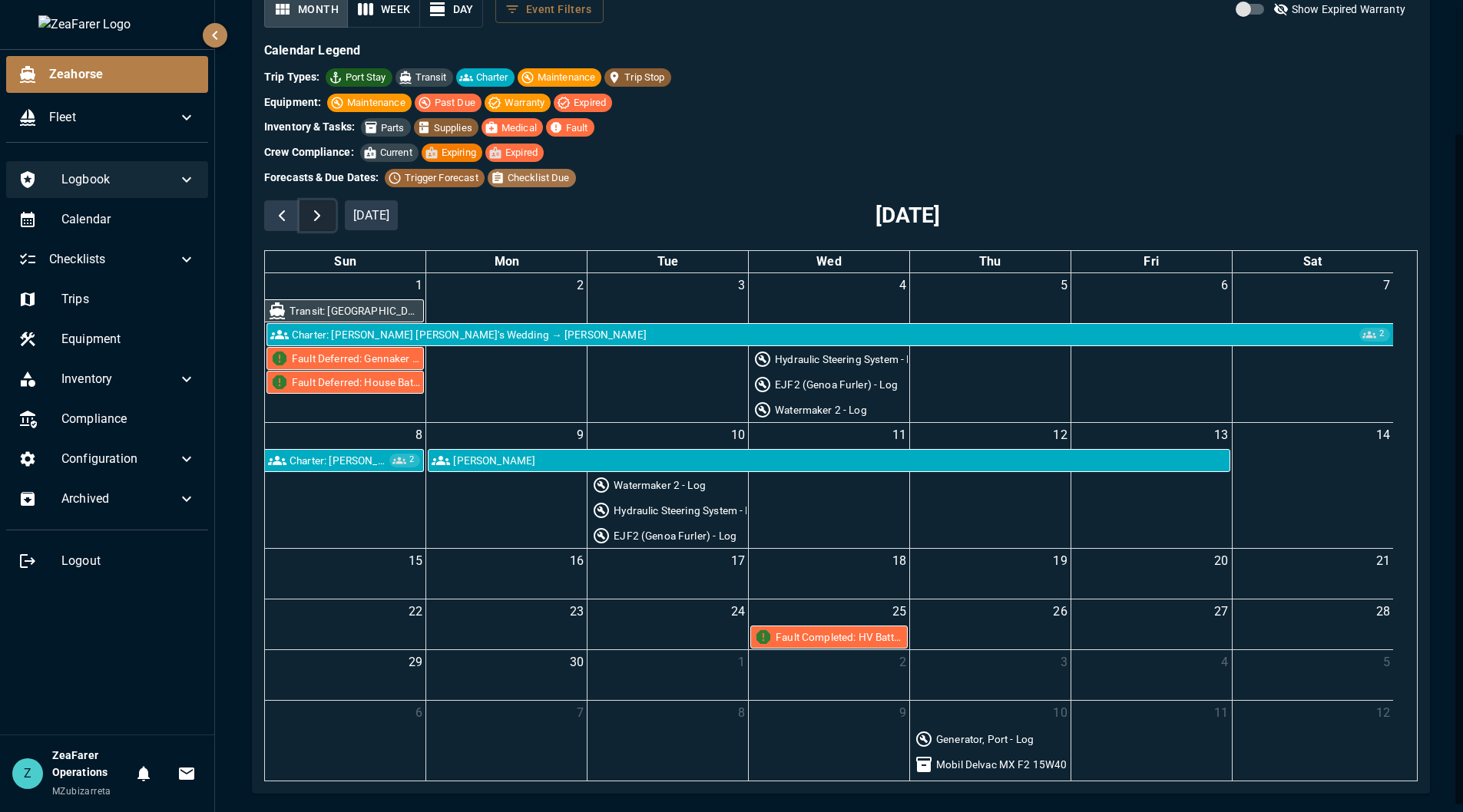
click at [317, 213] on span "button" at bounding box center [316, 215] width 18 height 18
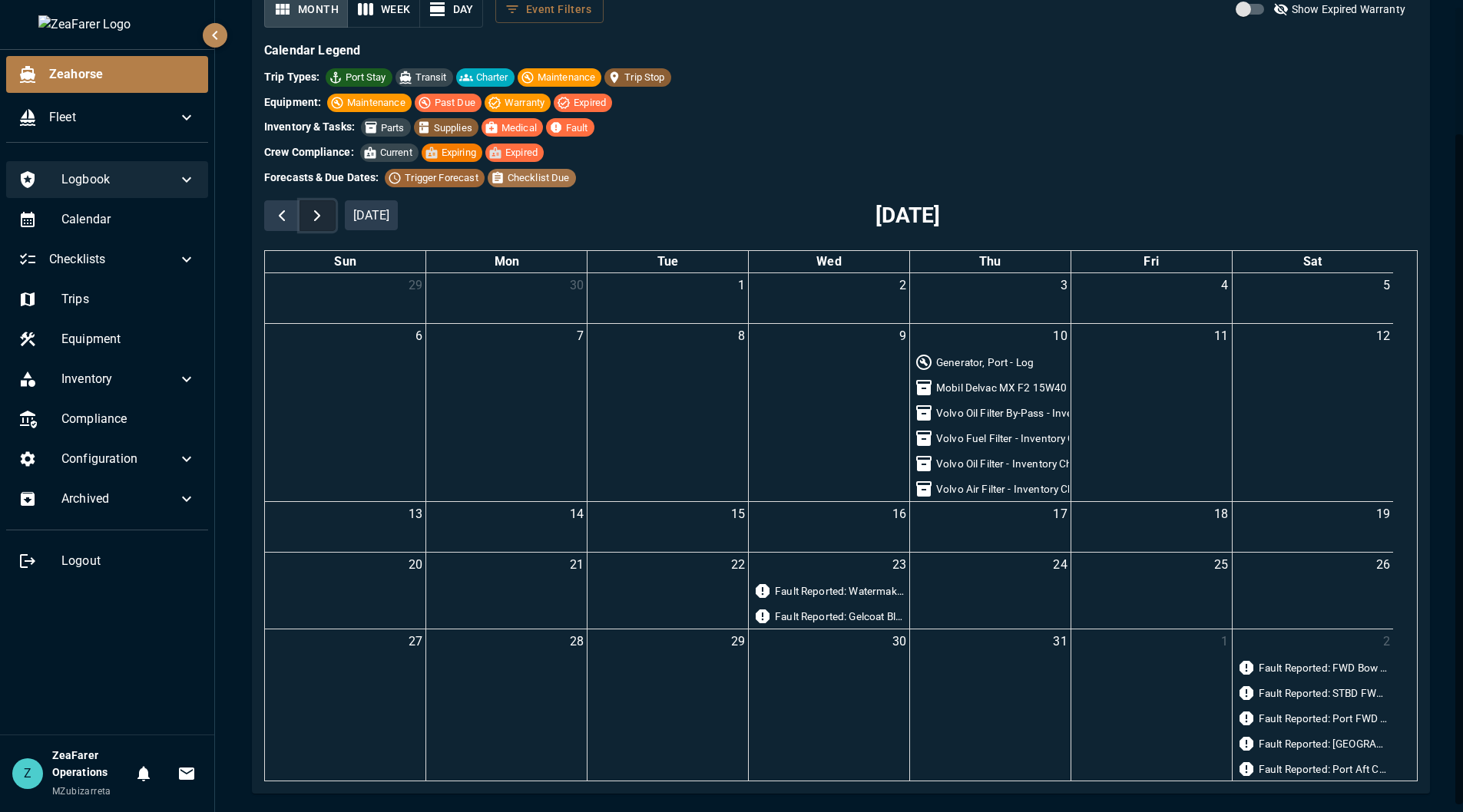
click at [317, 213] on span "button" at bounding box center [316, 215] width 18 height 18
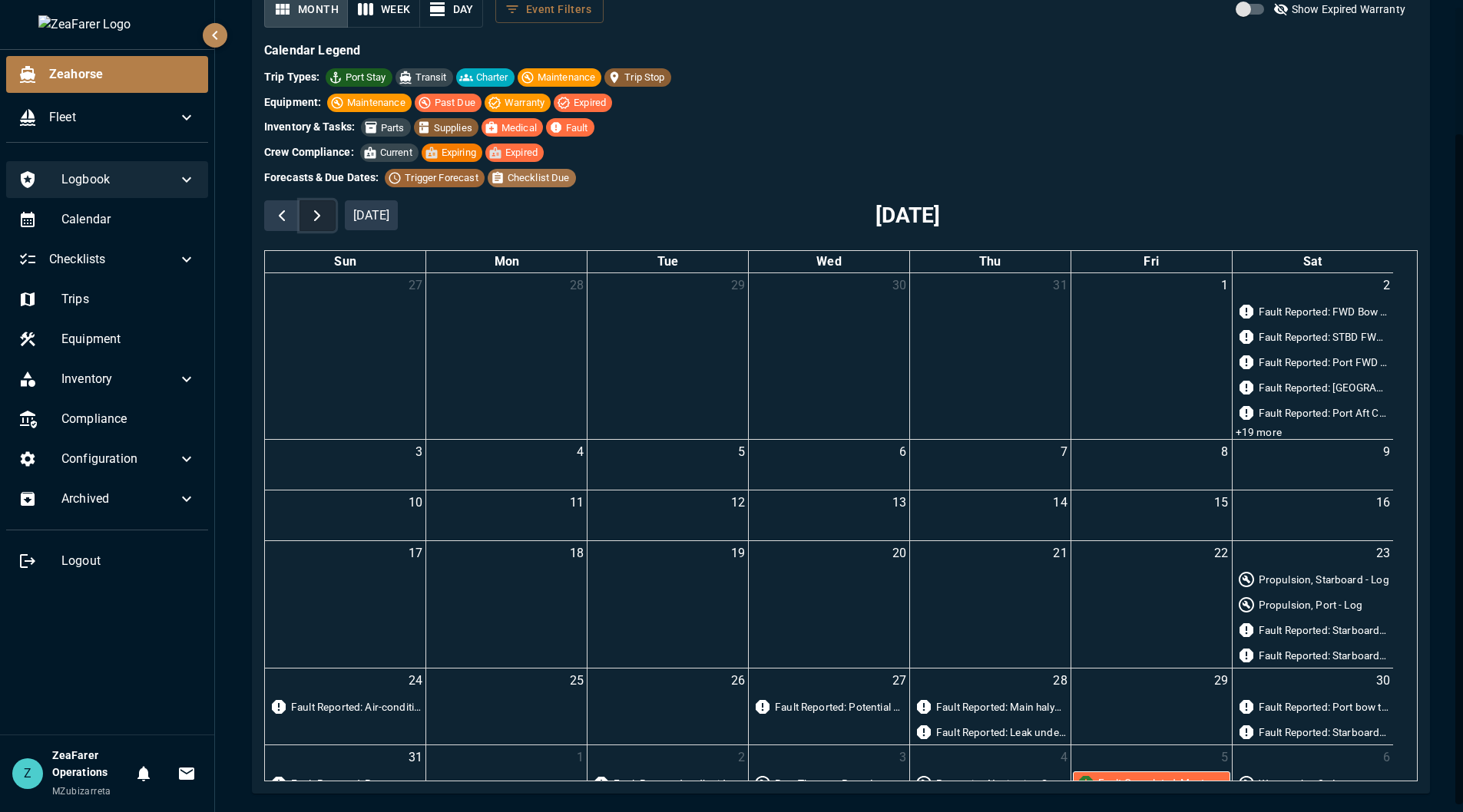
click at [317, 213] on span "button" at bounding box center [316, 215] width 18 height 18
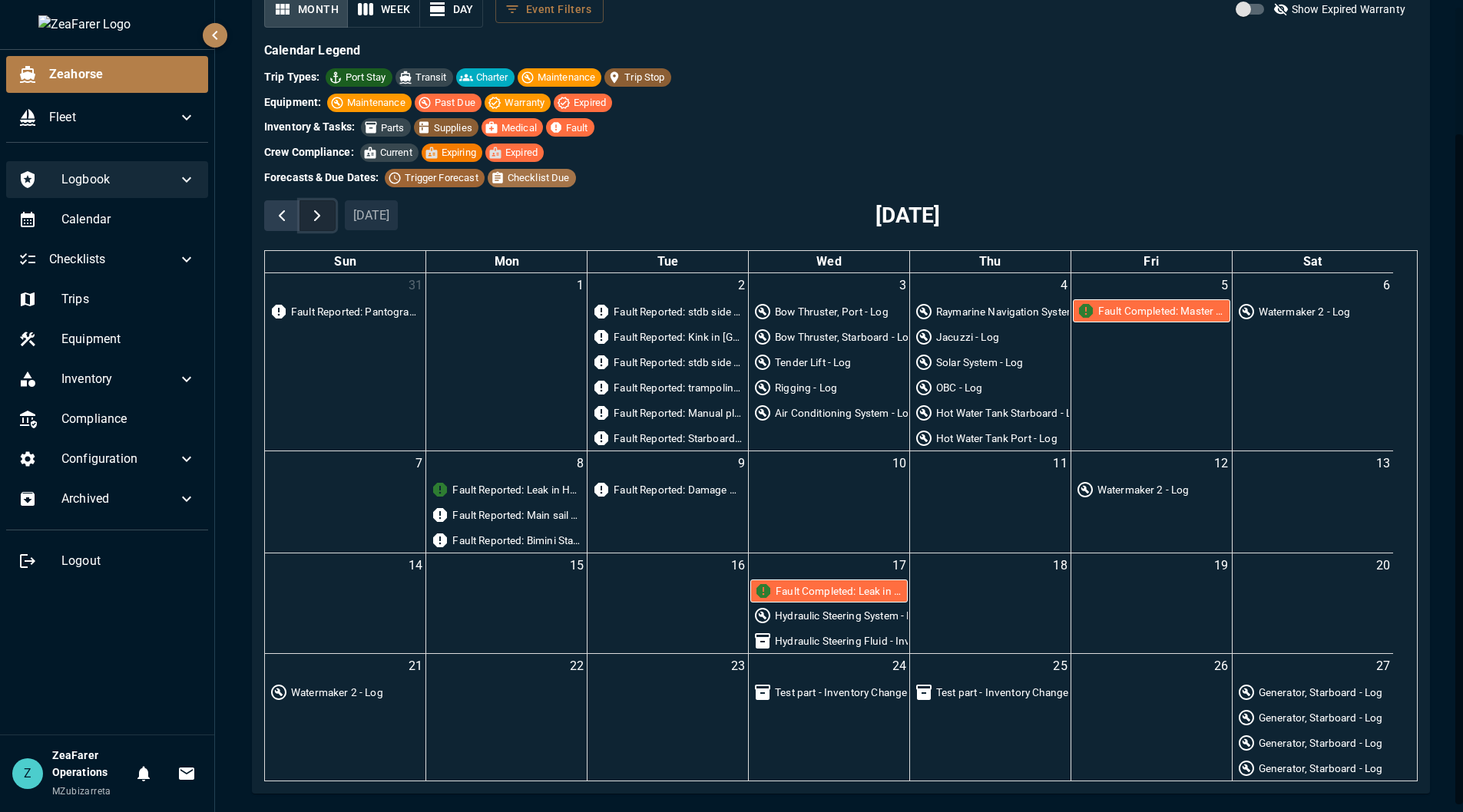
click at [317, 213] on span "button" at bounding box center [316, 215] width 18 height 18
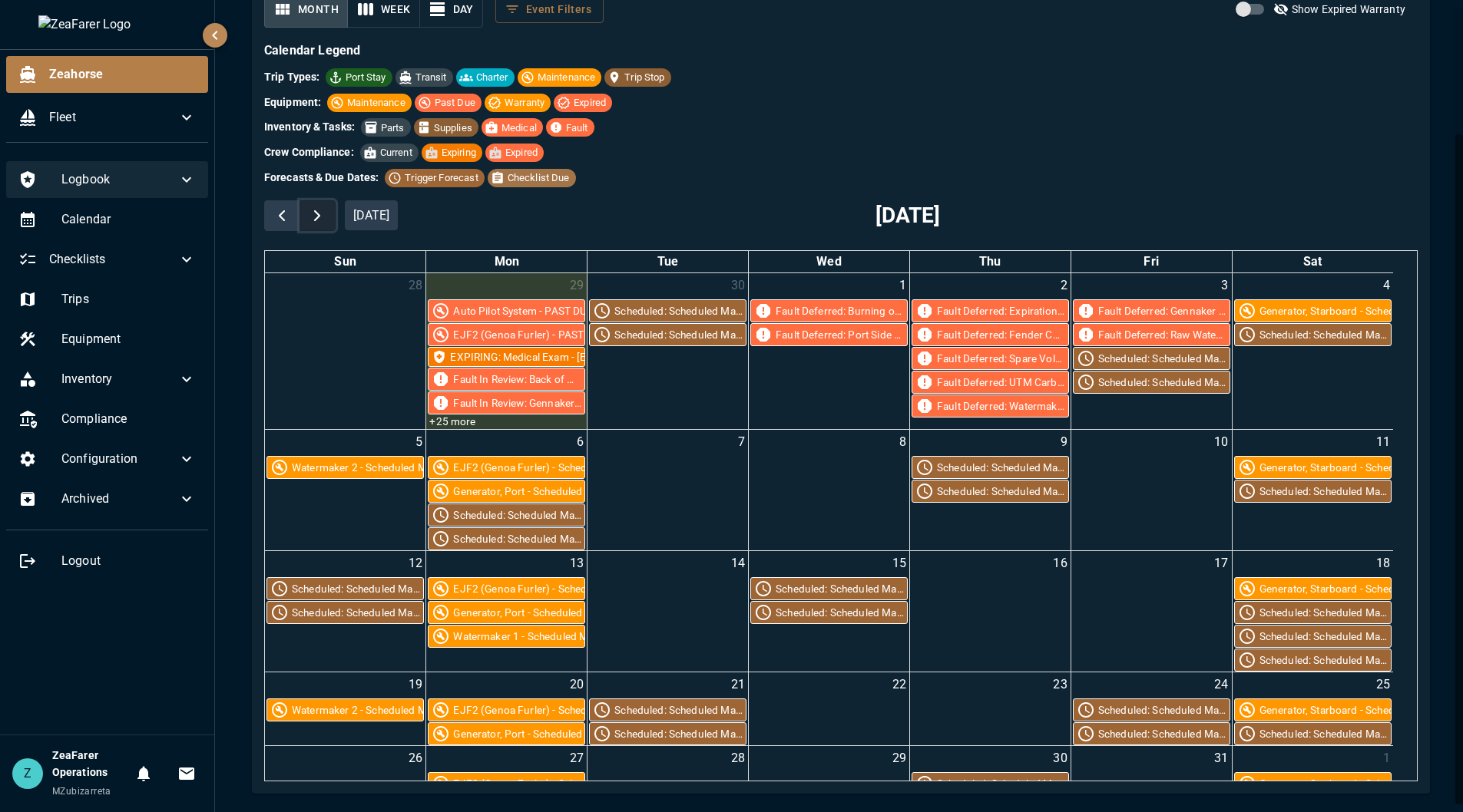
click at [317, 213] on span "button" at bounding box center [316, 215] width 18 height 18
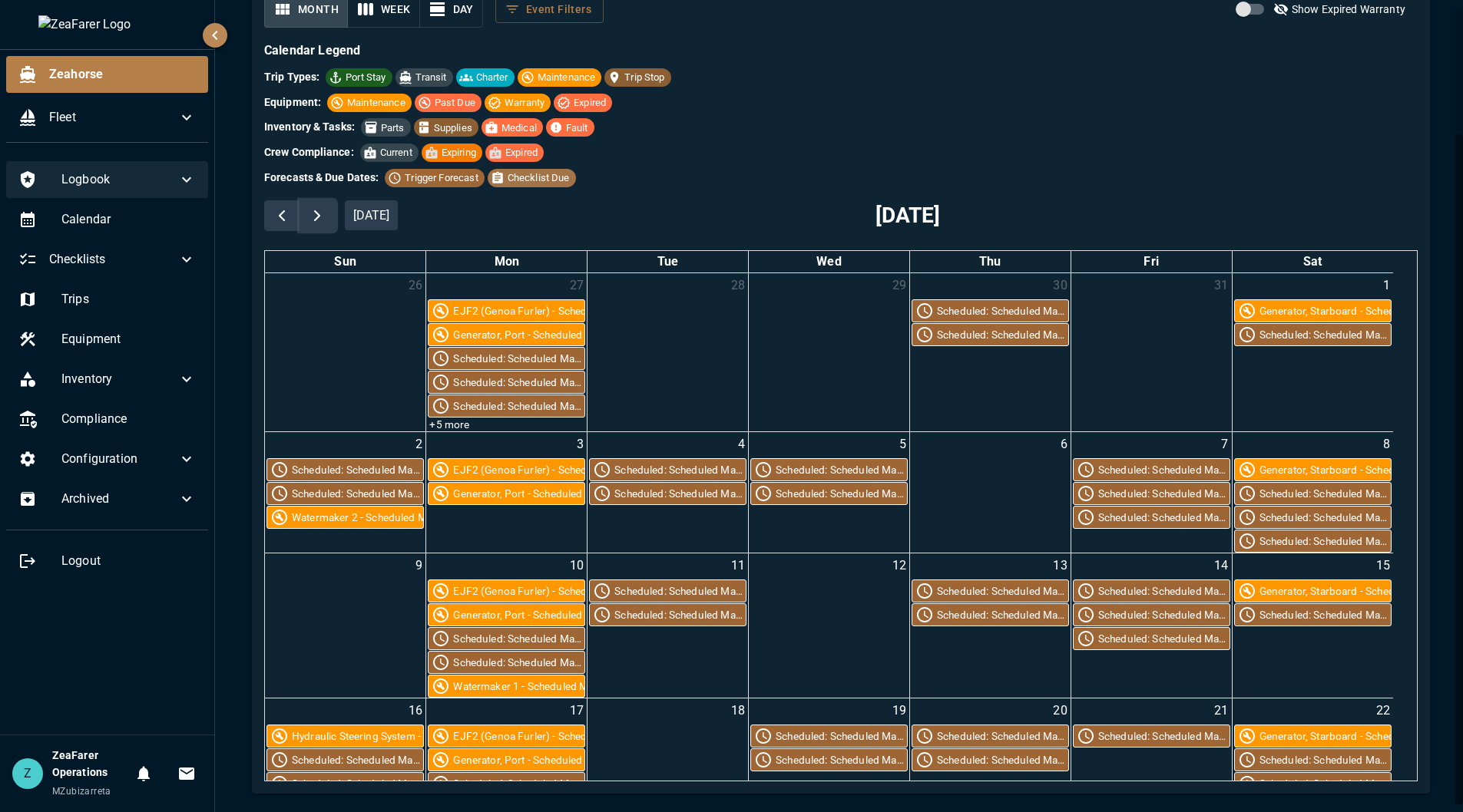
scroll to position [0, 0]
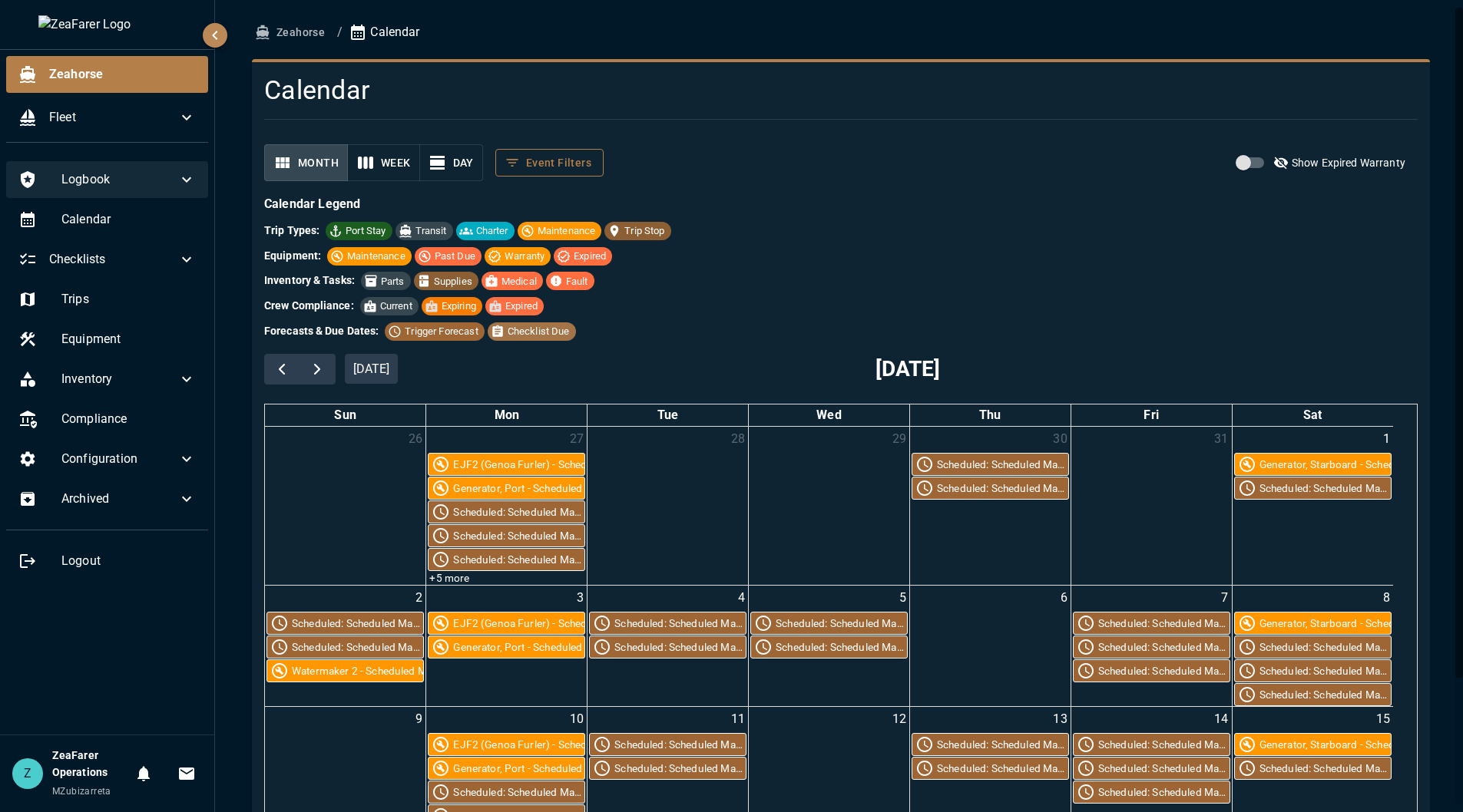
click at [554, 157] on button "Event Filters" at bounding box center [549, 163] width 109 height 28
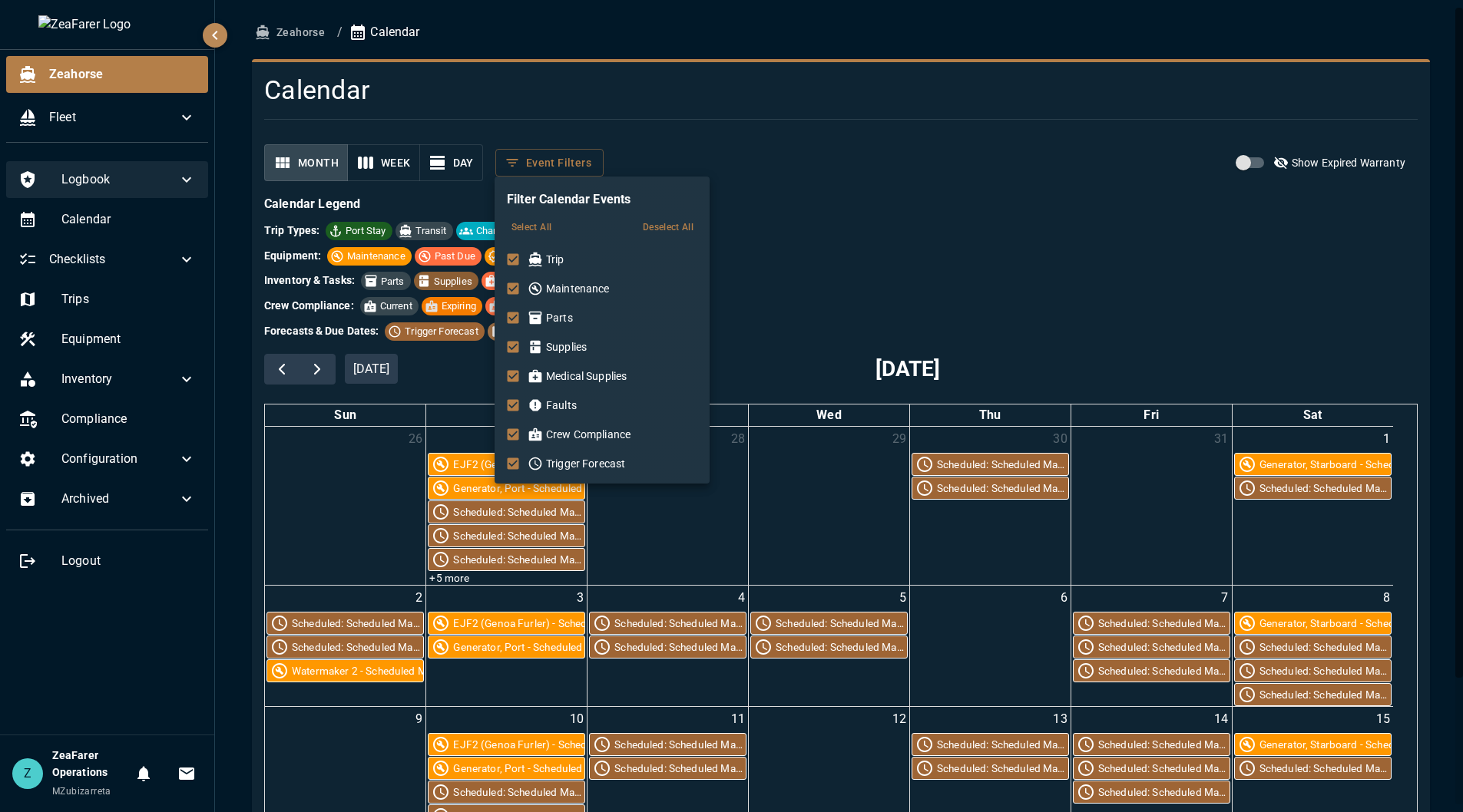
click at [671, 232] on button "Deselect All" at bounding box center [667, 227] width 58 height 22
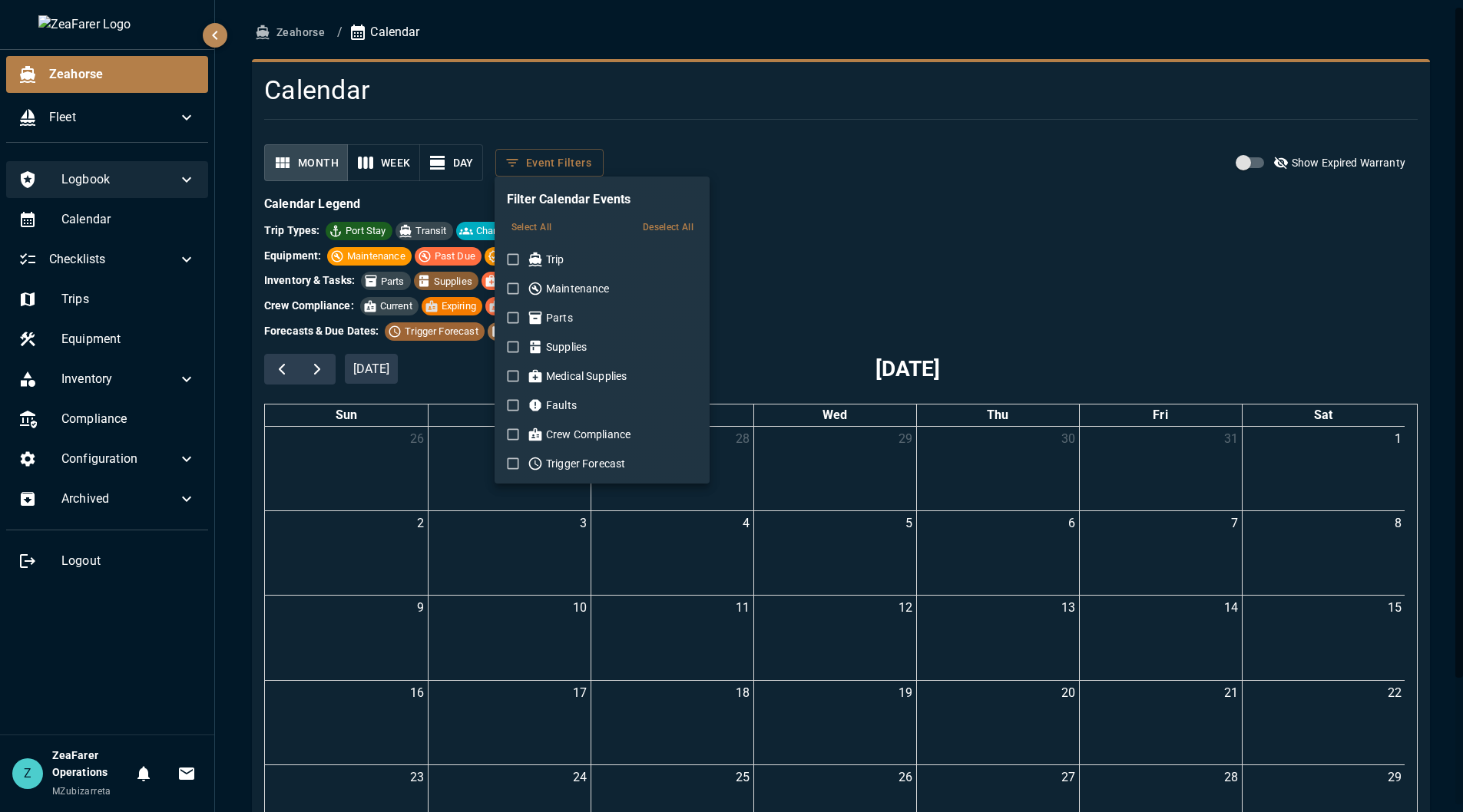
drag, startPoint x: 534, startPoint y: 258, endPoint x: 839, endPoint y: 312, distance: 309.7
click at [536, 258] on icon at bounding box center [535, 259] width 13 height 14
click at [962, 245] on div at bounding box center [732, 406] width 1463 height 812
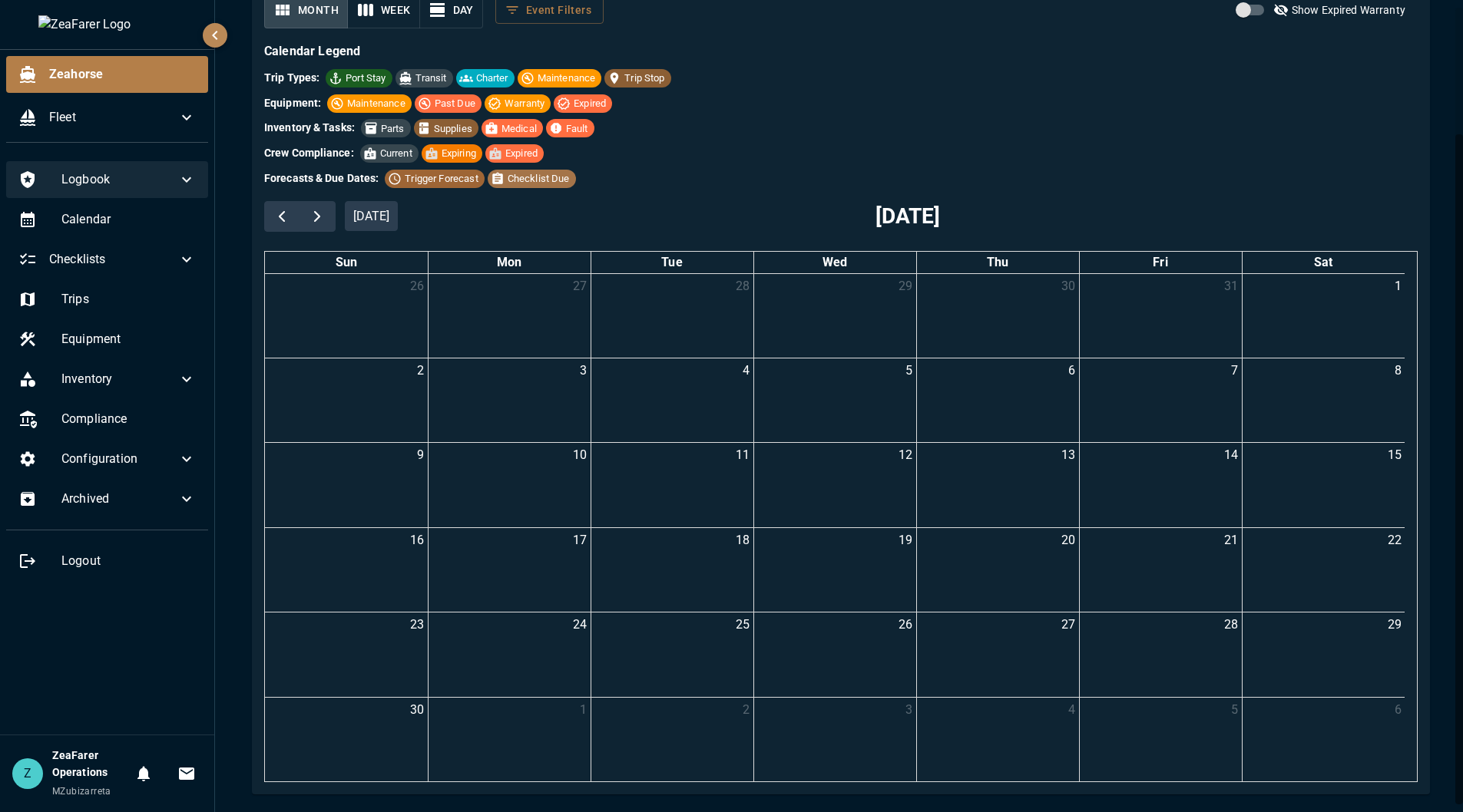
scroll to position [153, 0]
click at [262, 211] on div "Month Week Day Event Filters Show Expired Warranty Calendar Legend Trip Types: …" at bounding box center [834, 380] width 1165 height 803
click at [268, 215] on button "button" at bounding box center [281, 216] width 36 height 31
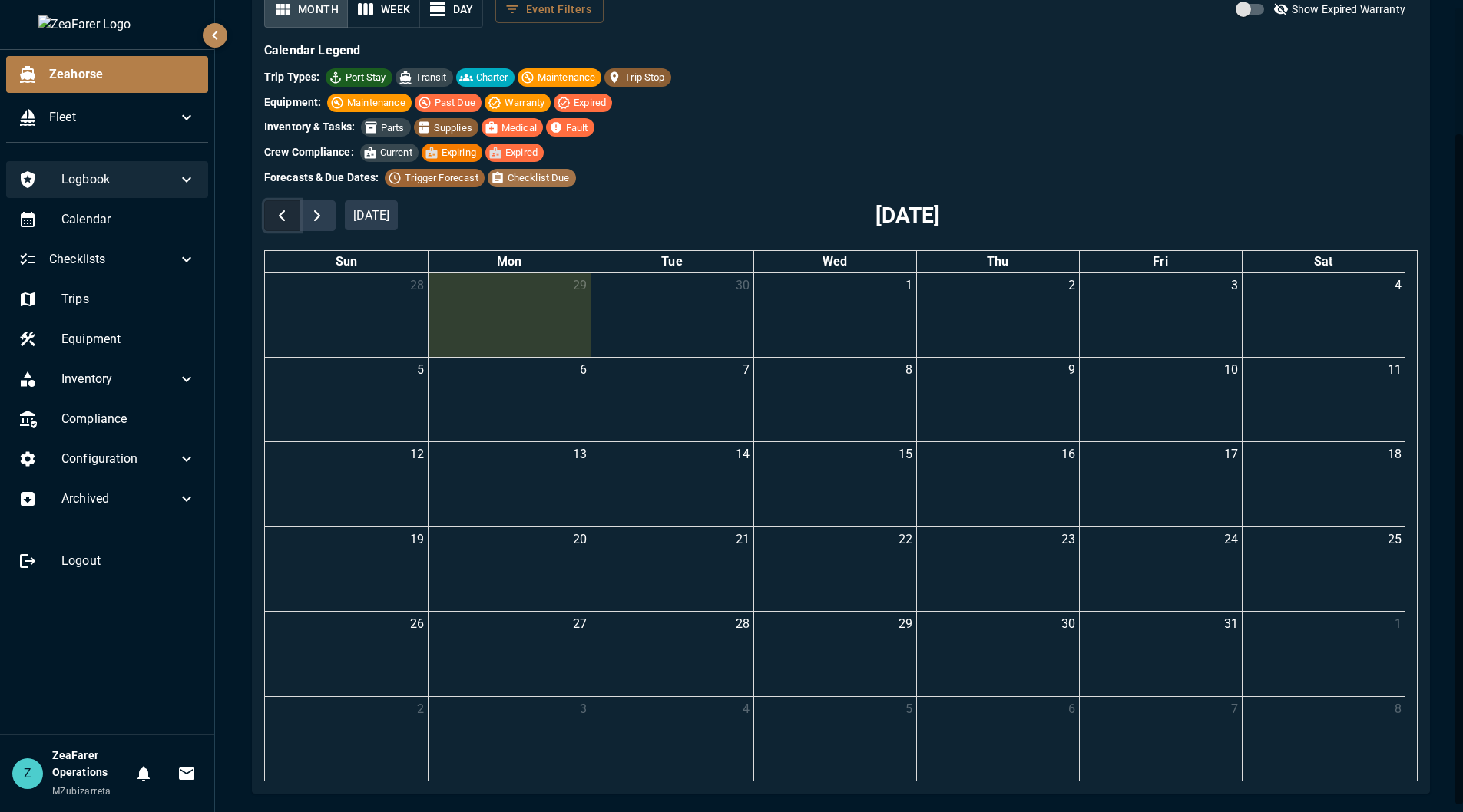
click at [268, 215] on button "button" at bounding box center [281, 216] width 36 height 31
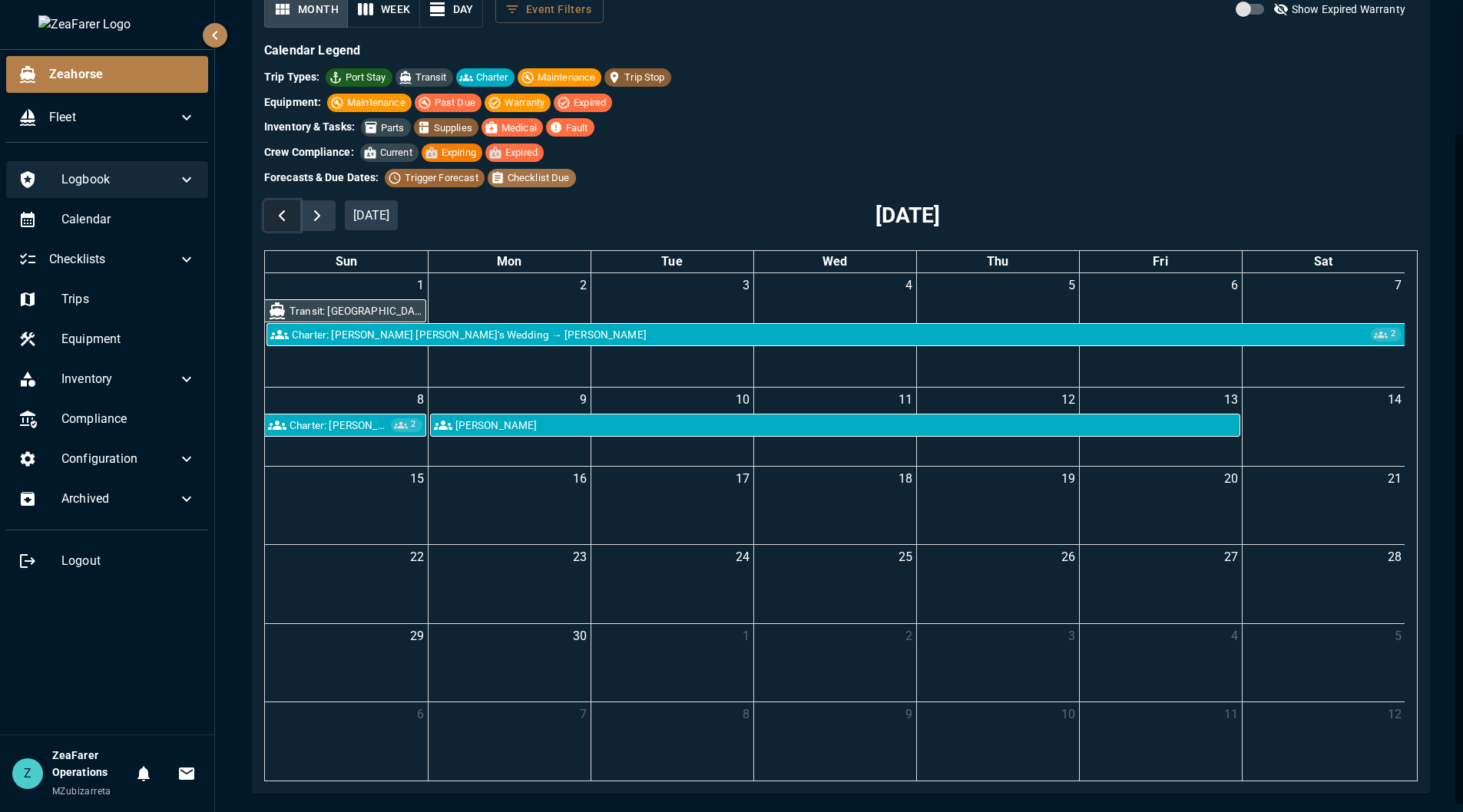
click at [268, 215] on button "button" at bounding box center [281, 216] width 36 height 31
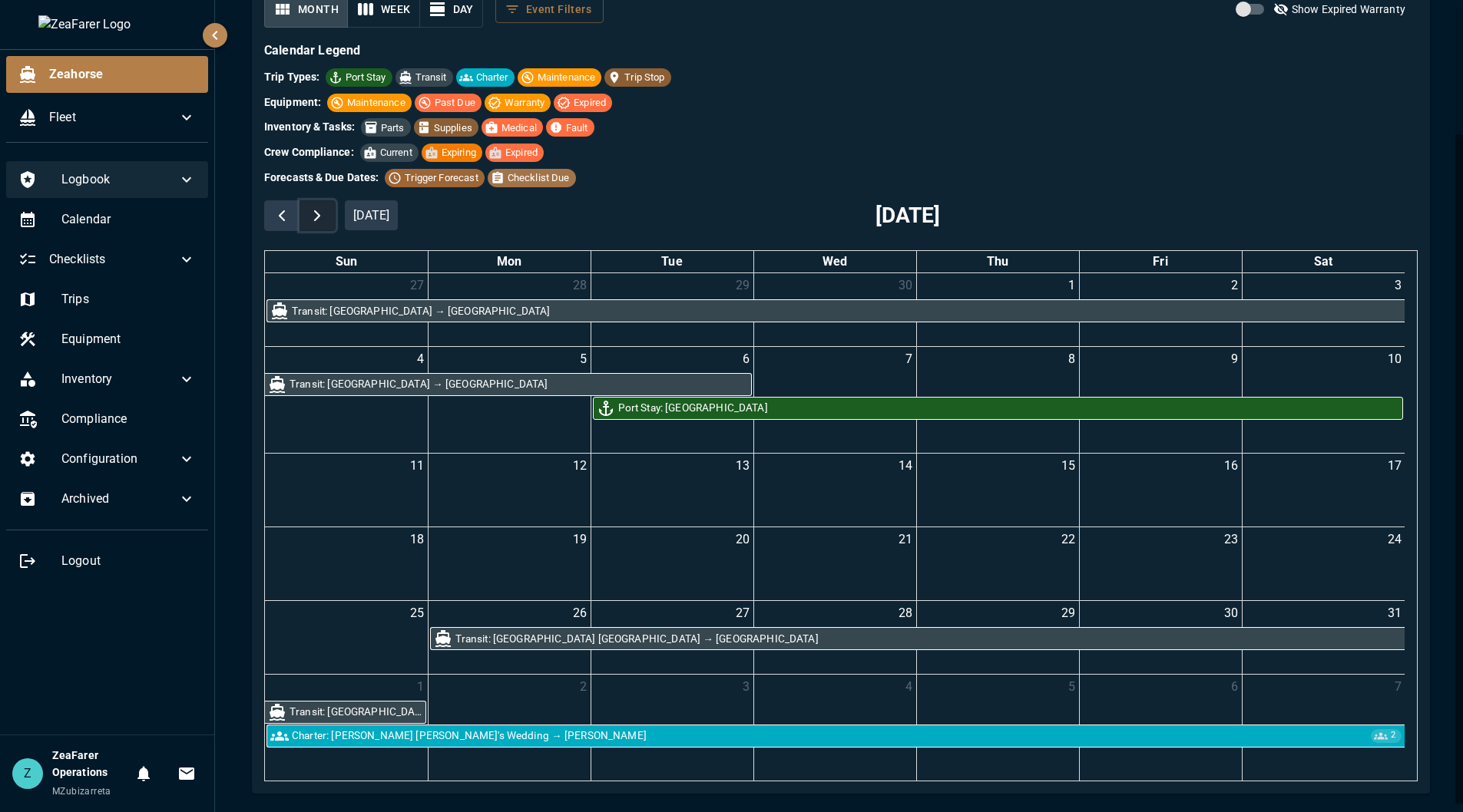
click at [324, 211] on span "button" at bounding box center [316, 215] width 18 height 18
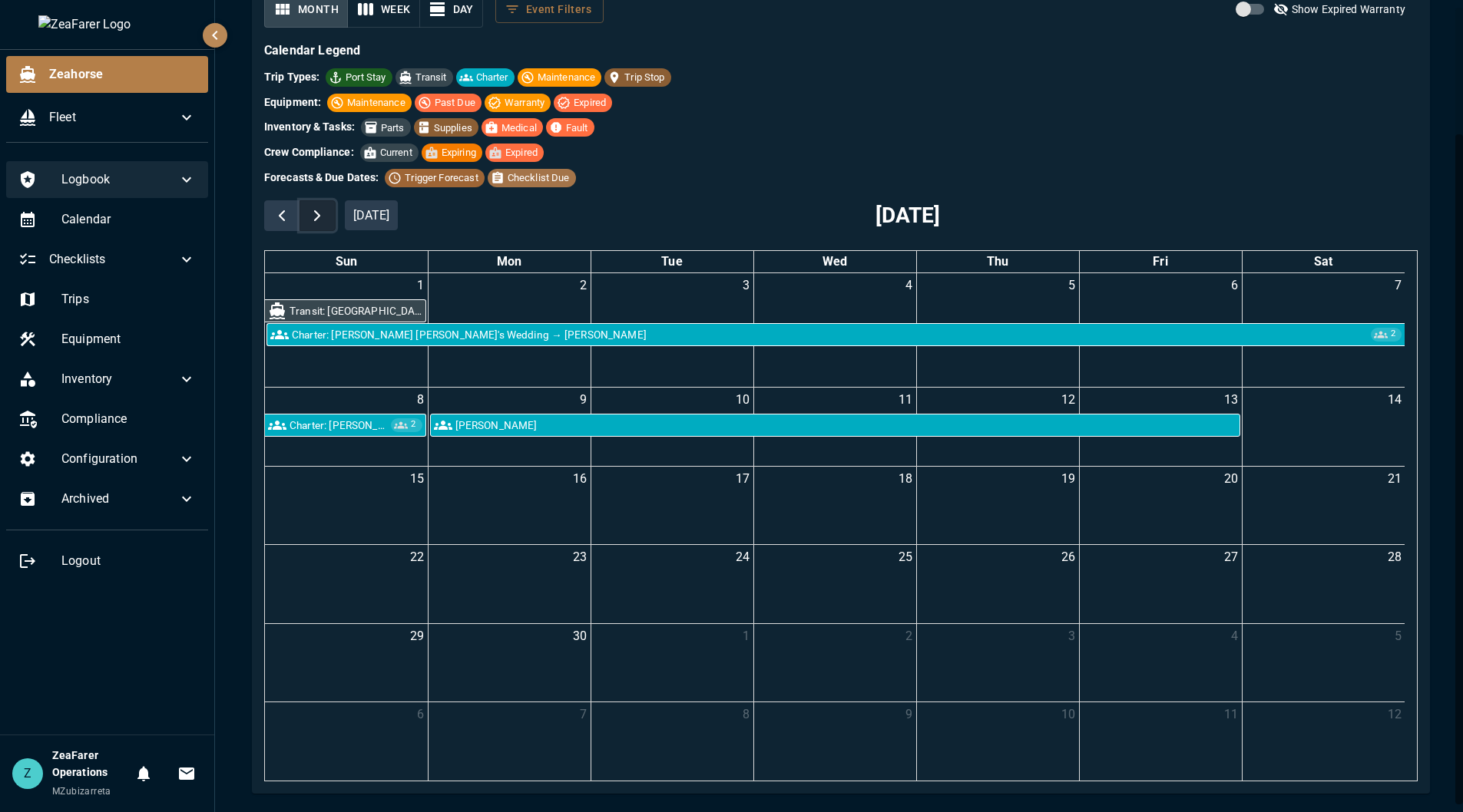
click at [324, 211] on span "button" at bounding box center [316, 215] width 18 height 18
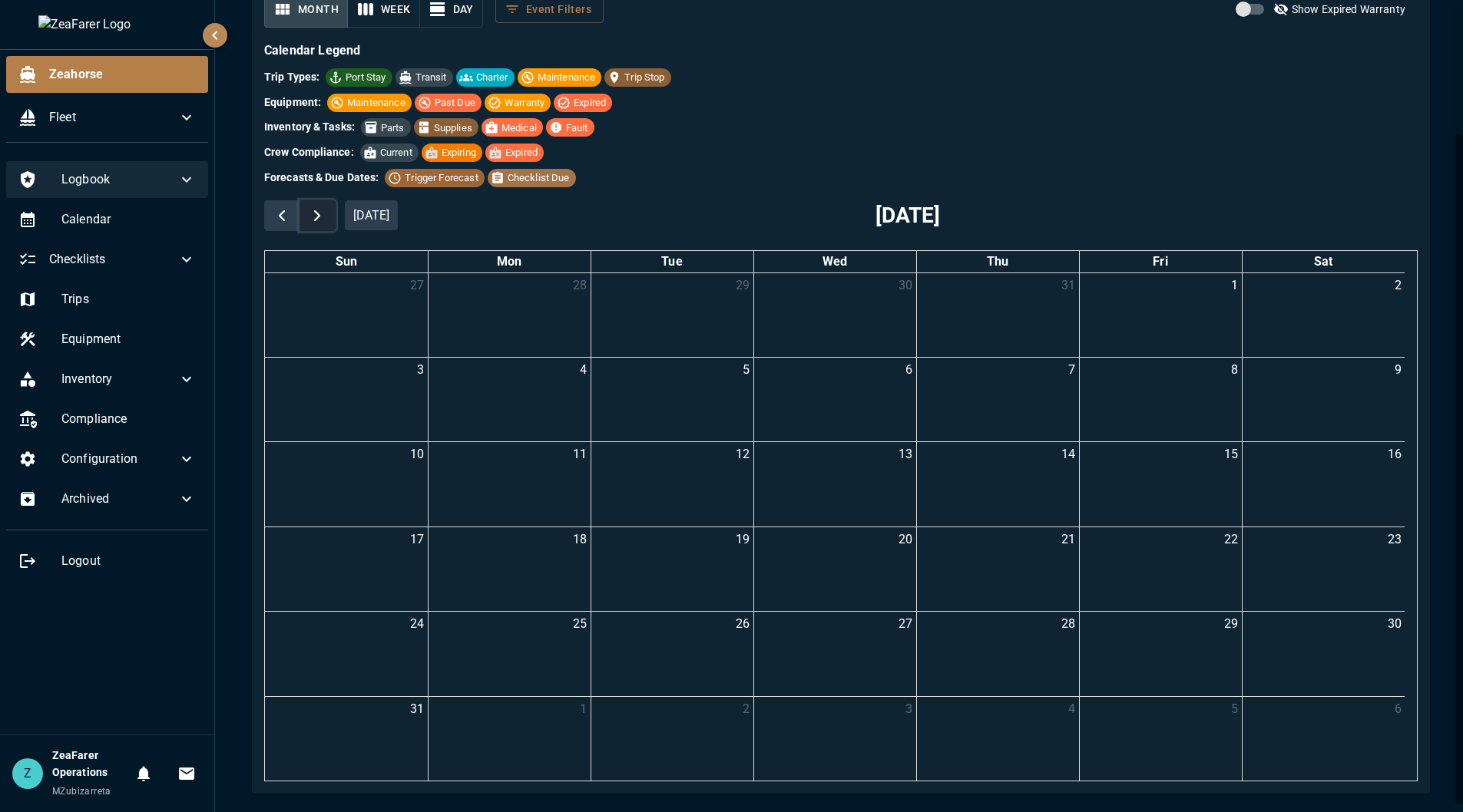
click at [324, 211] on span "button" at bounding box center [316, 215] width 18 height 18
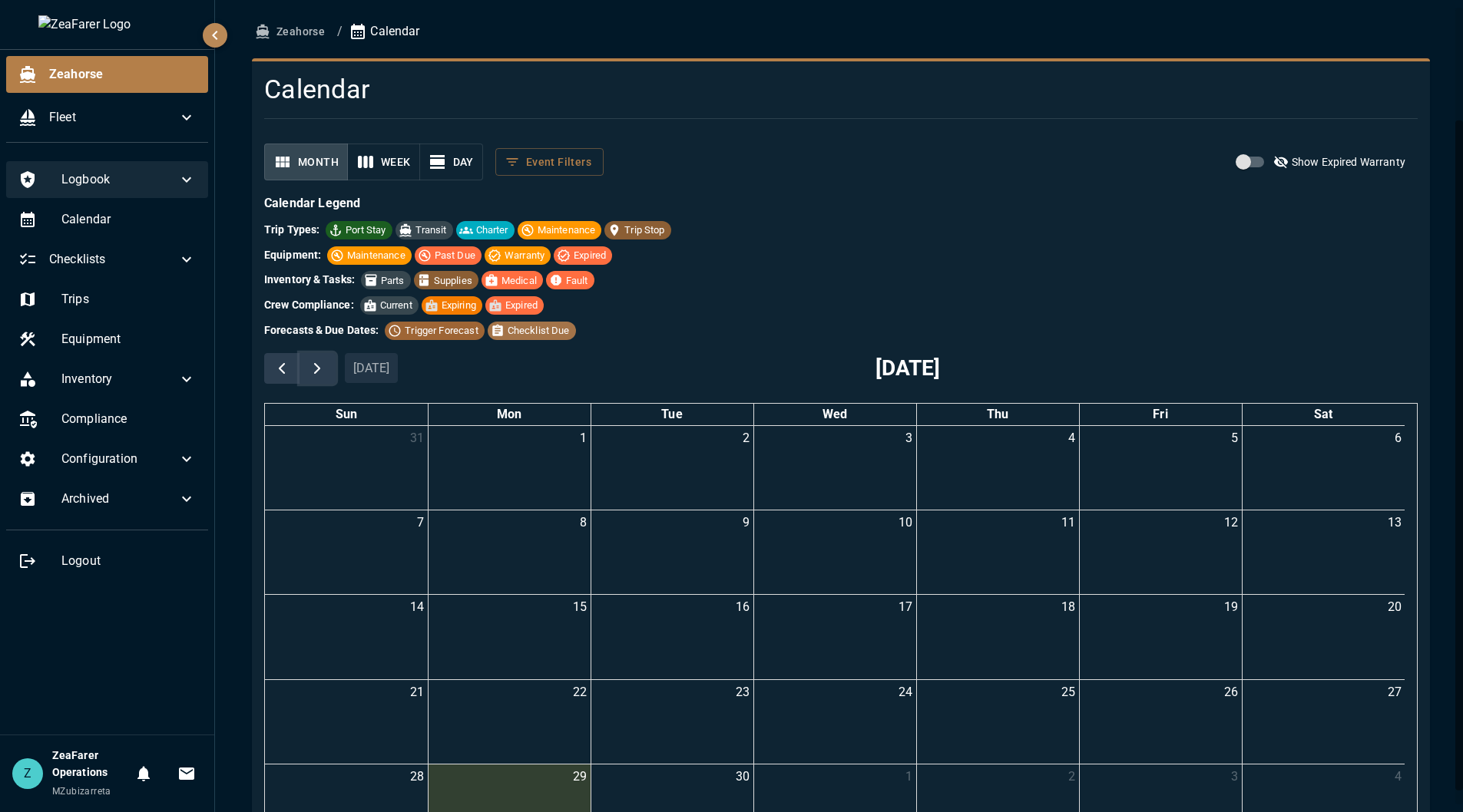
scroll to position [0, 0]
click at [572, 170] on button "Event Filters" at bounding box center [549, 163] width 109 height 28
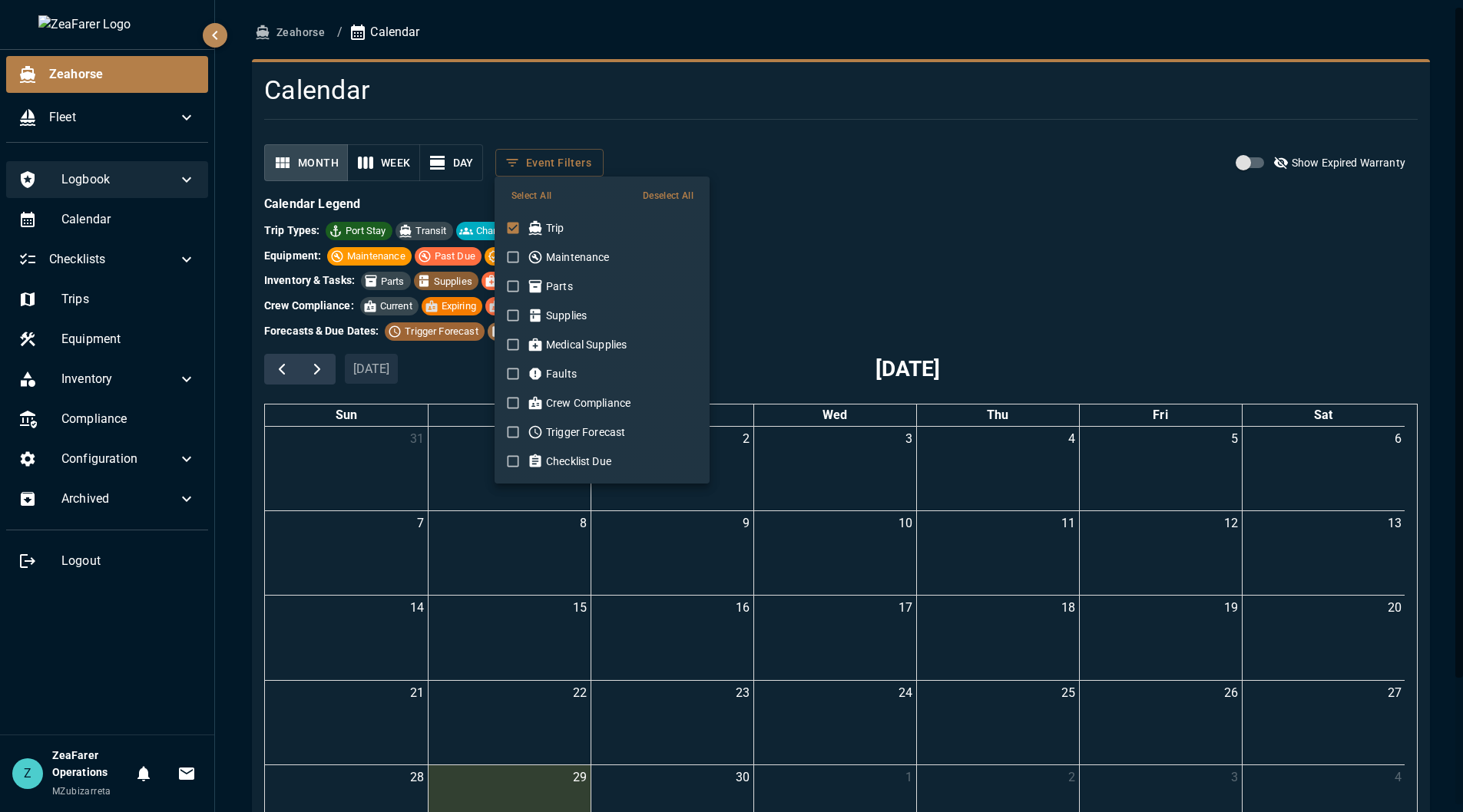
scroll to position [36, 0]
click at [912, 209] on div at bounding box center [732, 406] width 1463 height 812
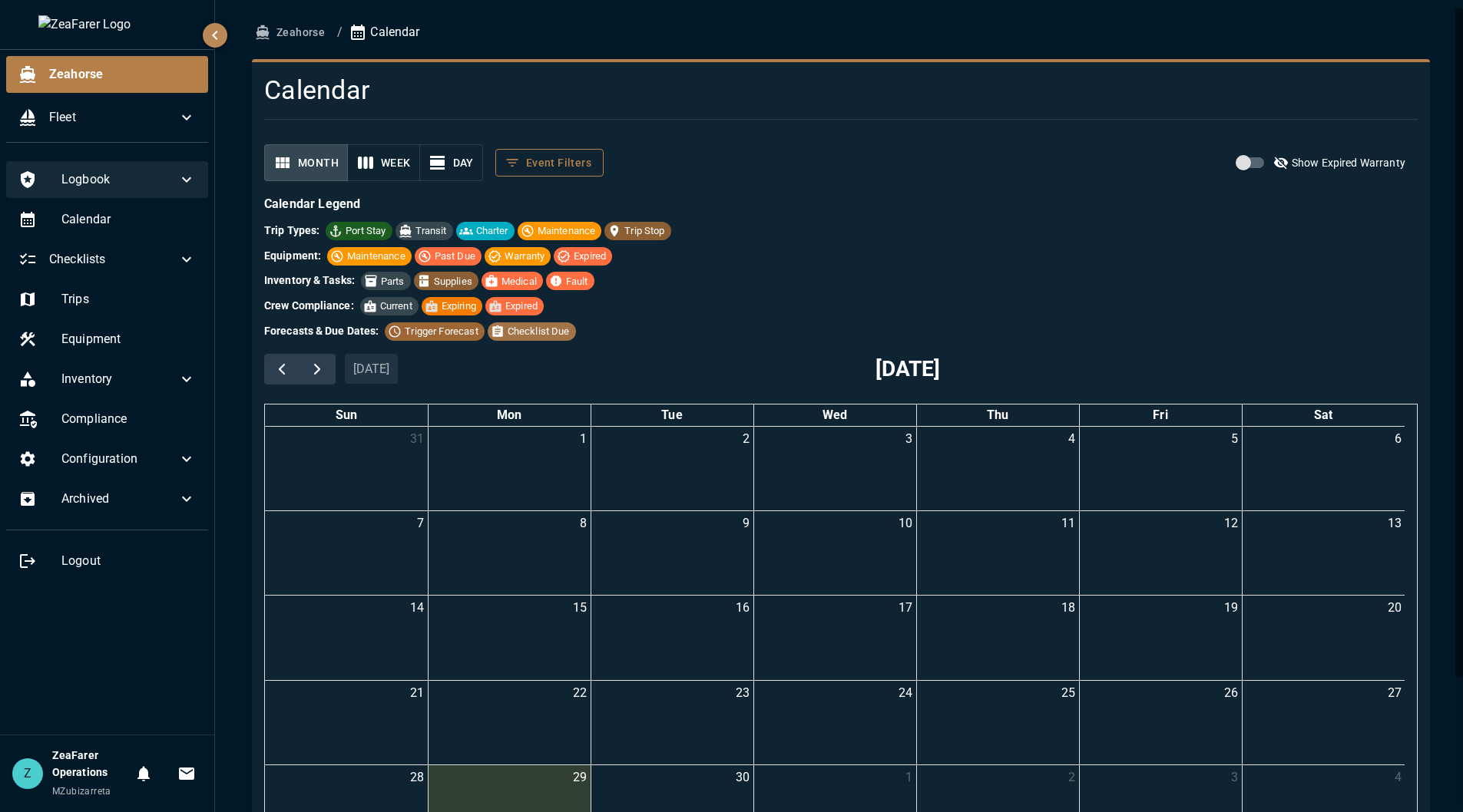
click at [544, 171] on button "Event Filters" at bounding box center [549, 163] width 109 height 28
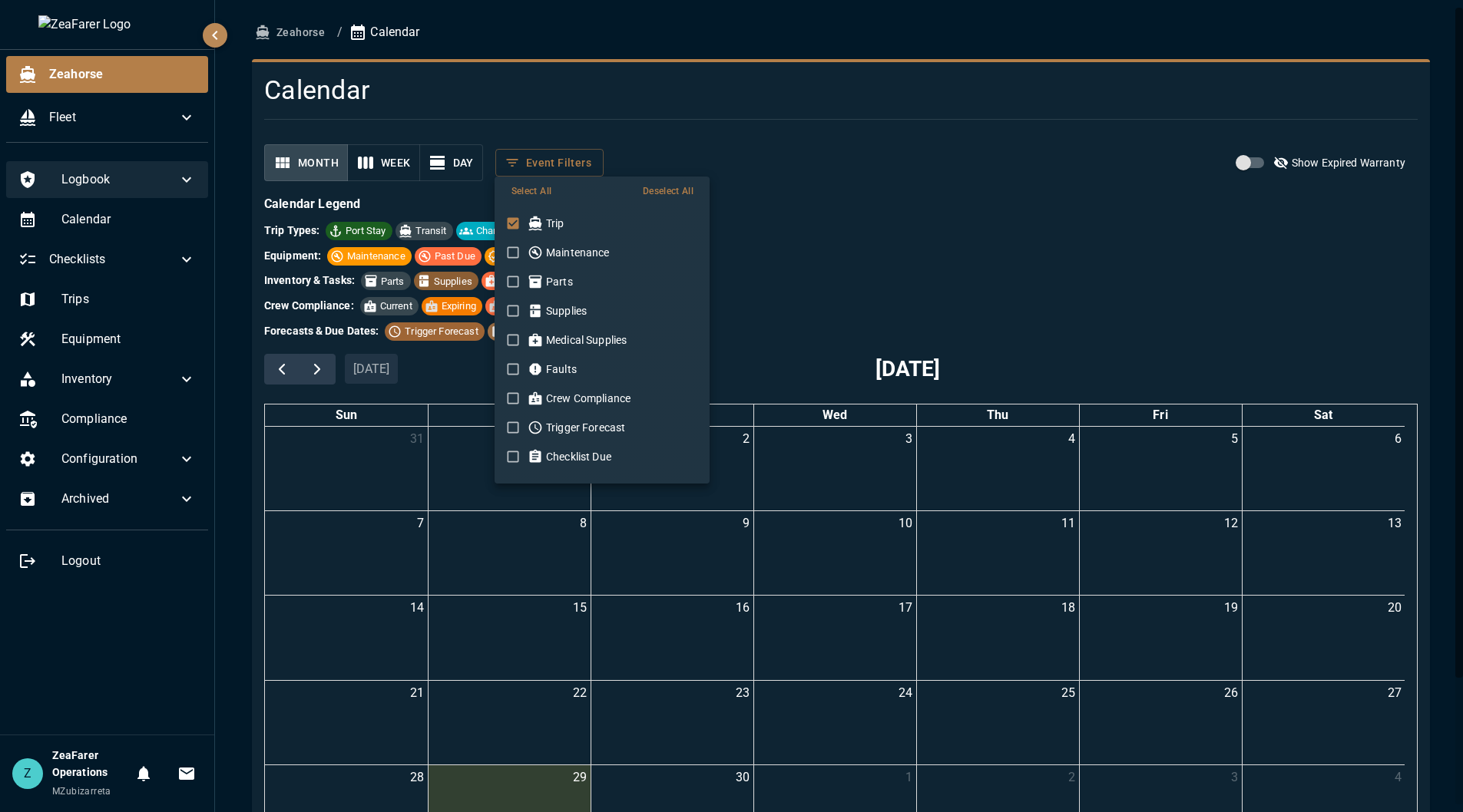
click at [579, 449] on p "Checklist Due" at bounding box center [578, 457] width 65 height 16
click at [653, 192] on button "Deselect All" at bounding box center [667, 191] width 58 height 22
click at [830, 201] on div at bounding box center [732, 406] width 1463 height 812
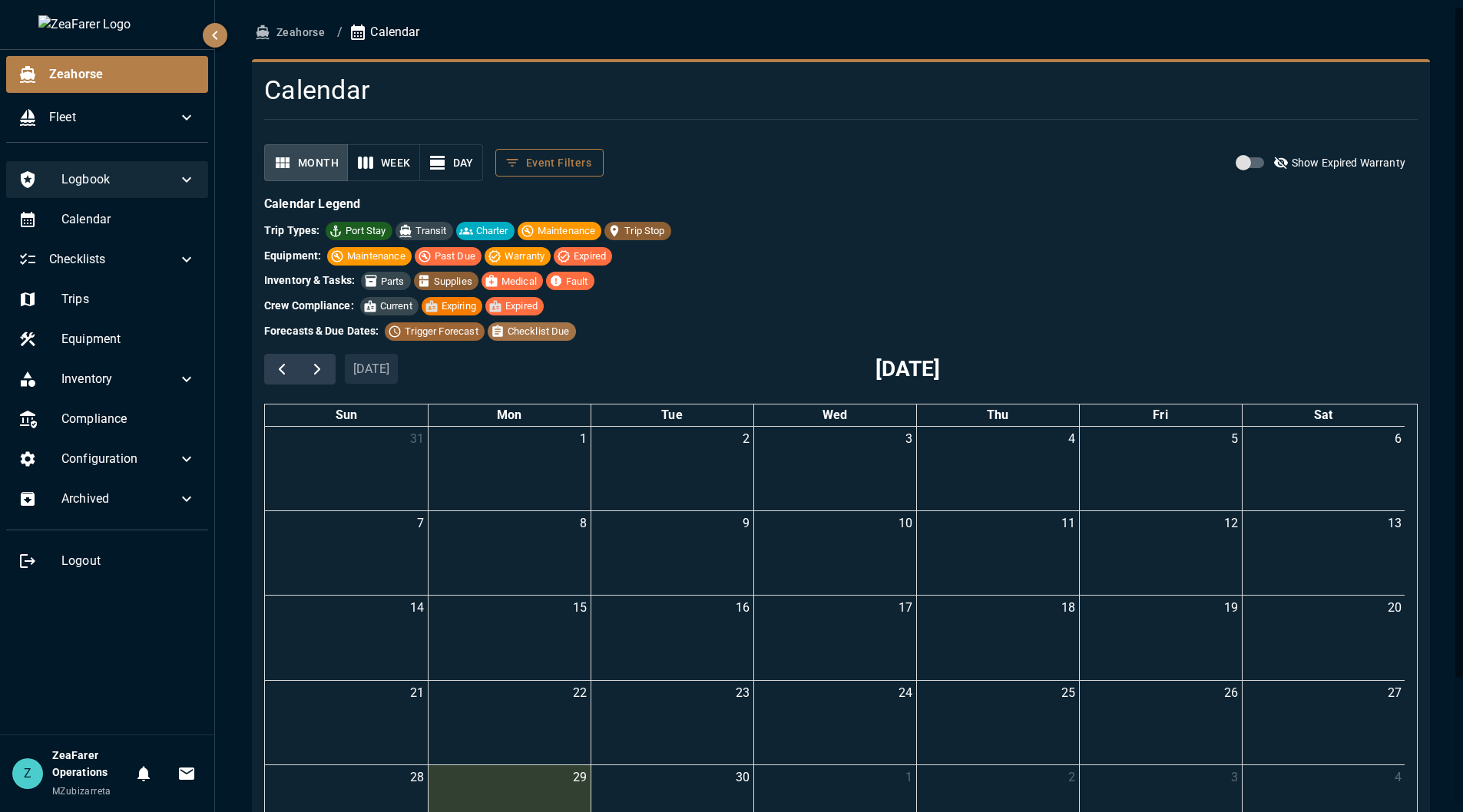
click at [567, 156] on button "Event Filters" at bounding box center [549, 163] width 109 height 28
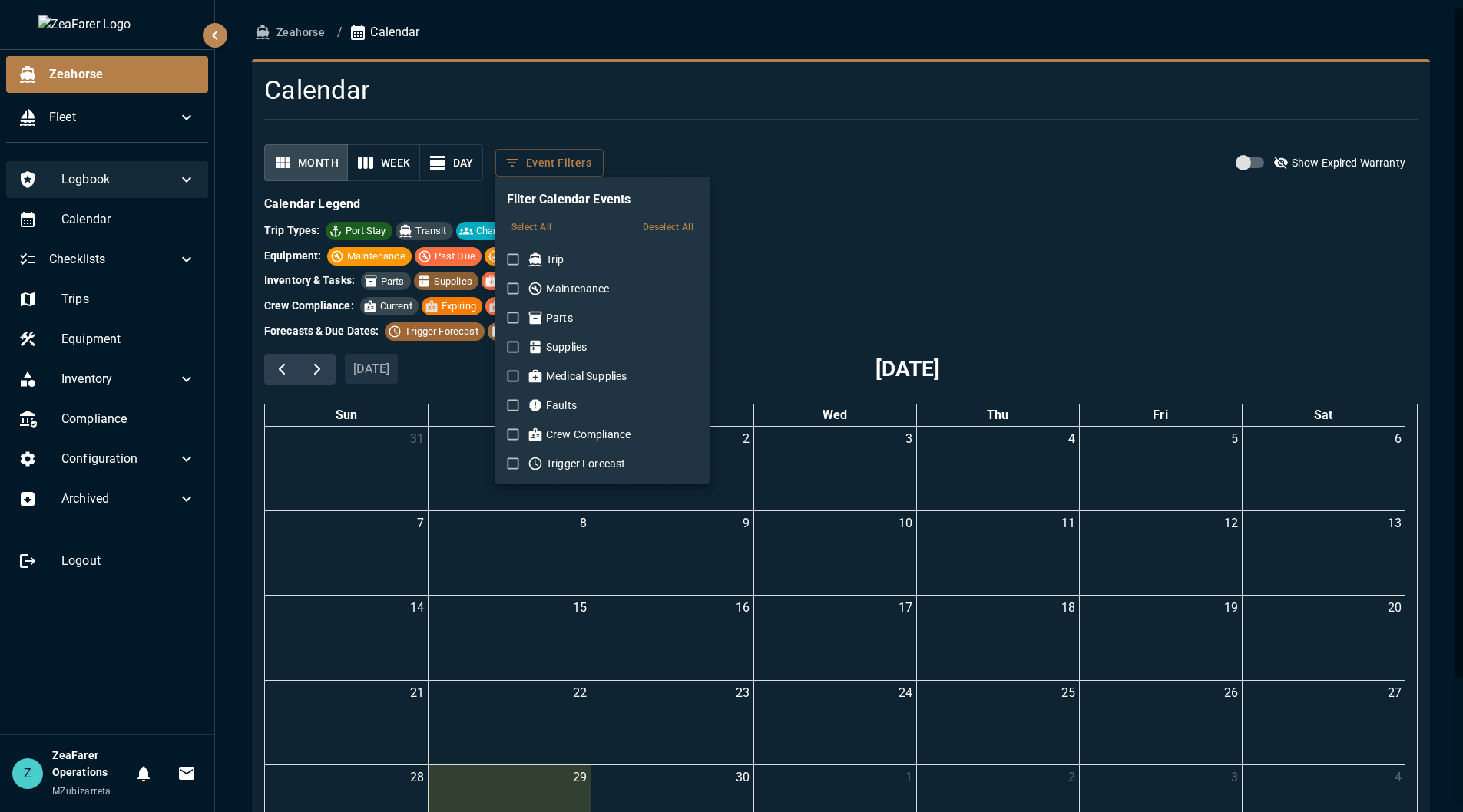
drag, startPoint x: 529, startPoint y: 260, endPoint x: 554, endPoint y: 278, distance: 30.8
click at [529, 261] on icon at bounding box center [536, 260] width 16 height 16
click at [862, 231] on div at bounding box center [732, 406] width 1463 height 812
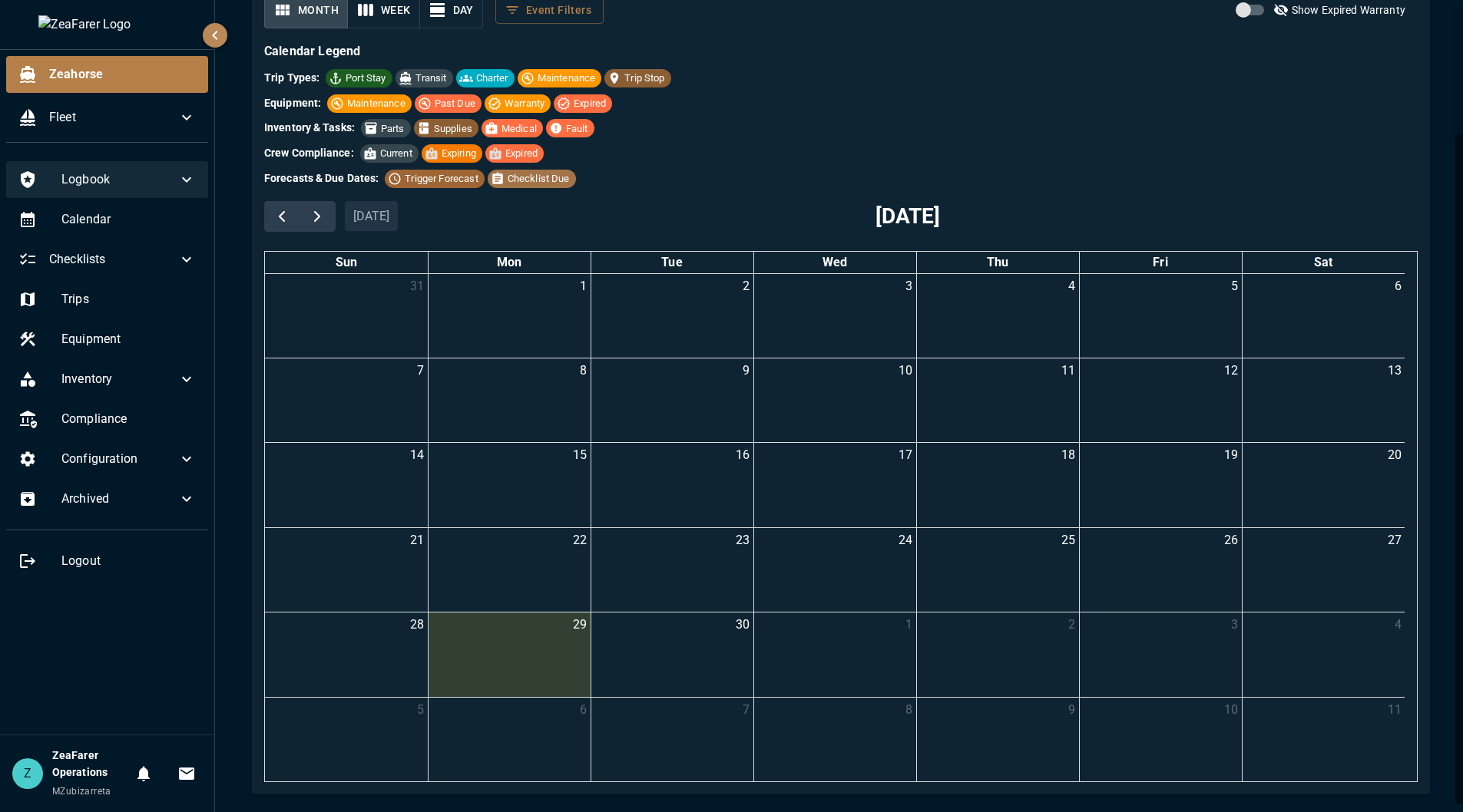
scroll to position [153, 0]
click at [283, 214] on span "button" at bounding box center [281, 215] width 18 height 18
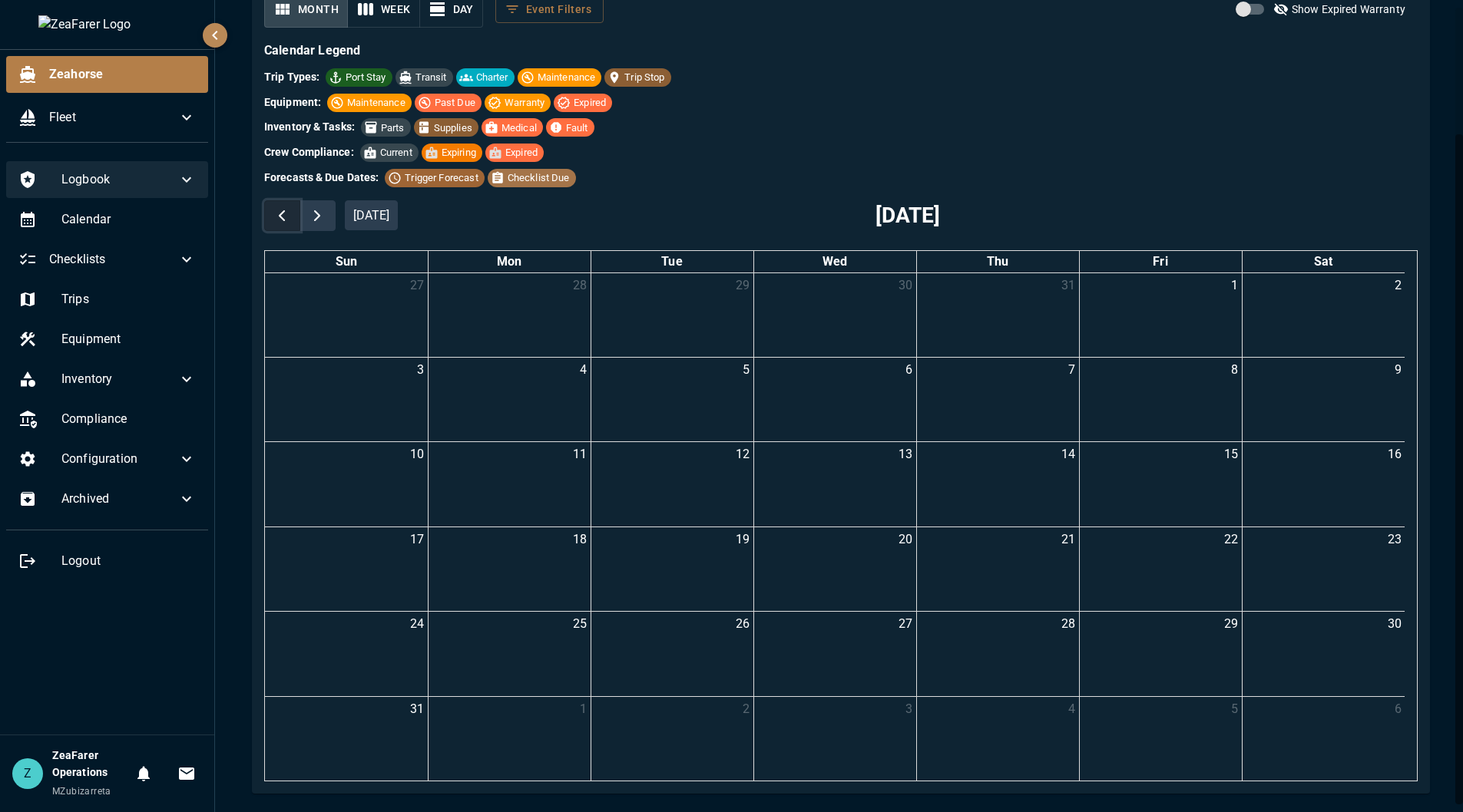
click at [283, 214] on span "button" at bounding box center [281, 215] width 18 height 18
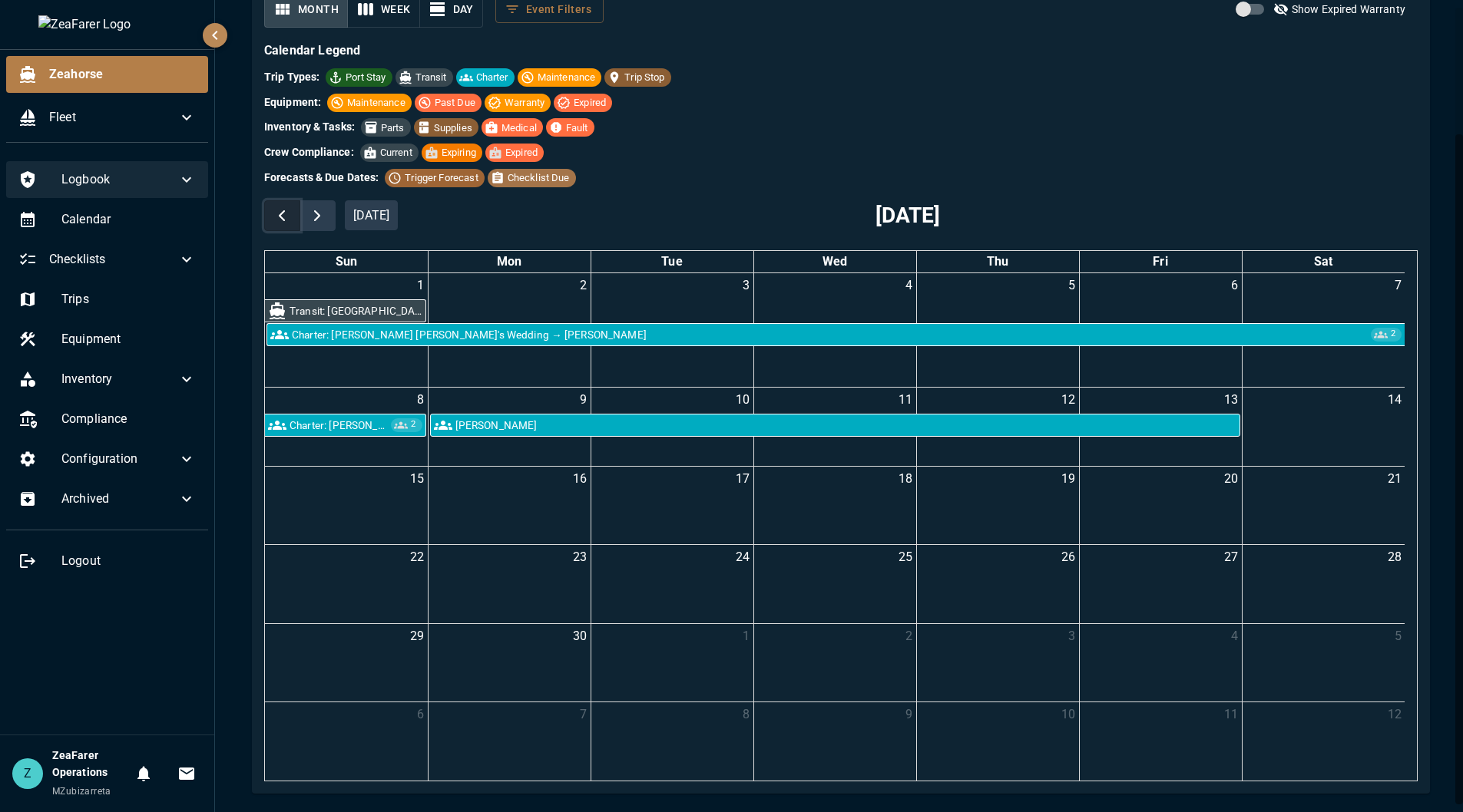
click at [283, 214] on span "button" at bounding box center [281, 215] width 18 height 18
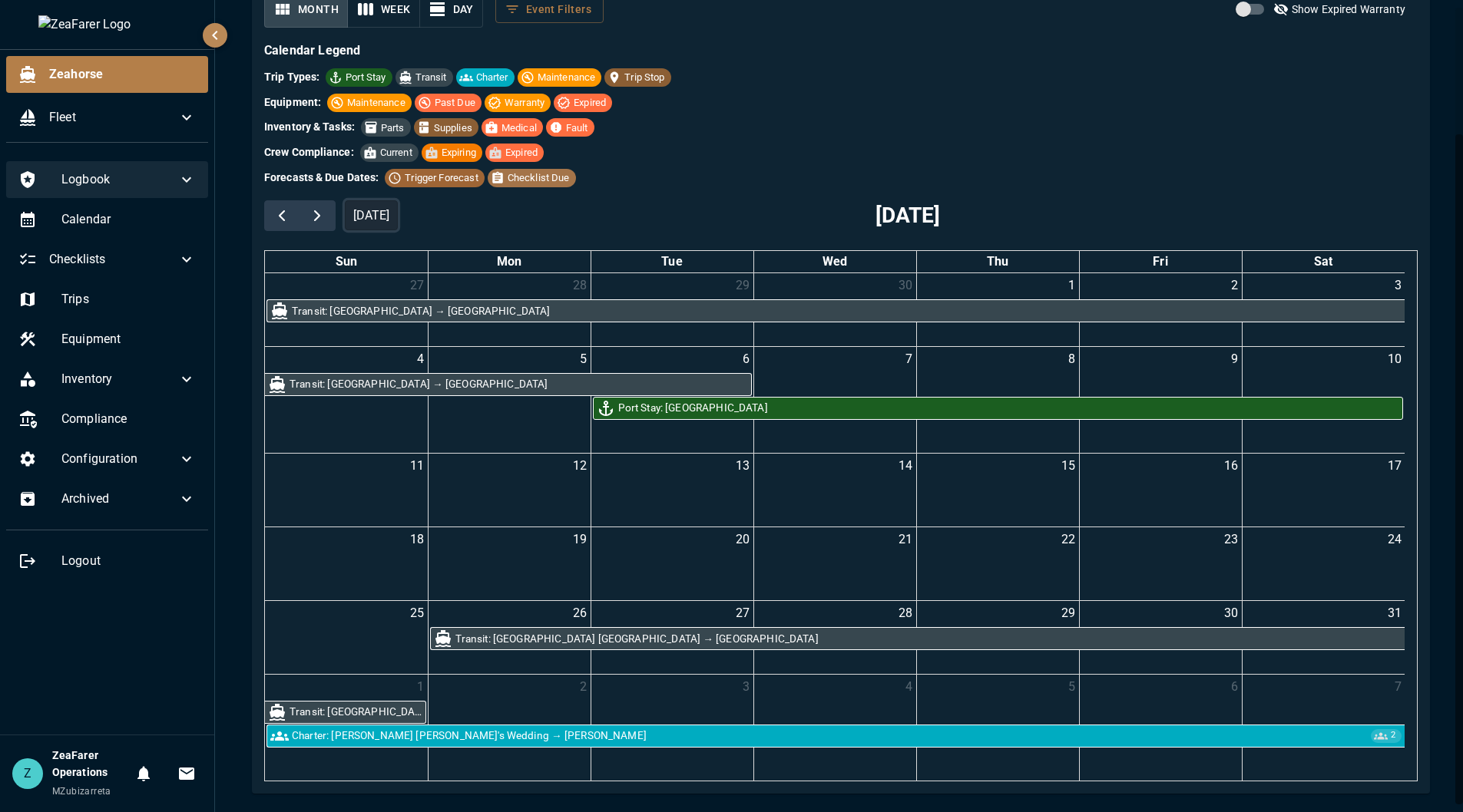
click at [362, 211] on button "[DATE]" at bounding box center [371, 215] width 53 height 30
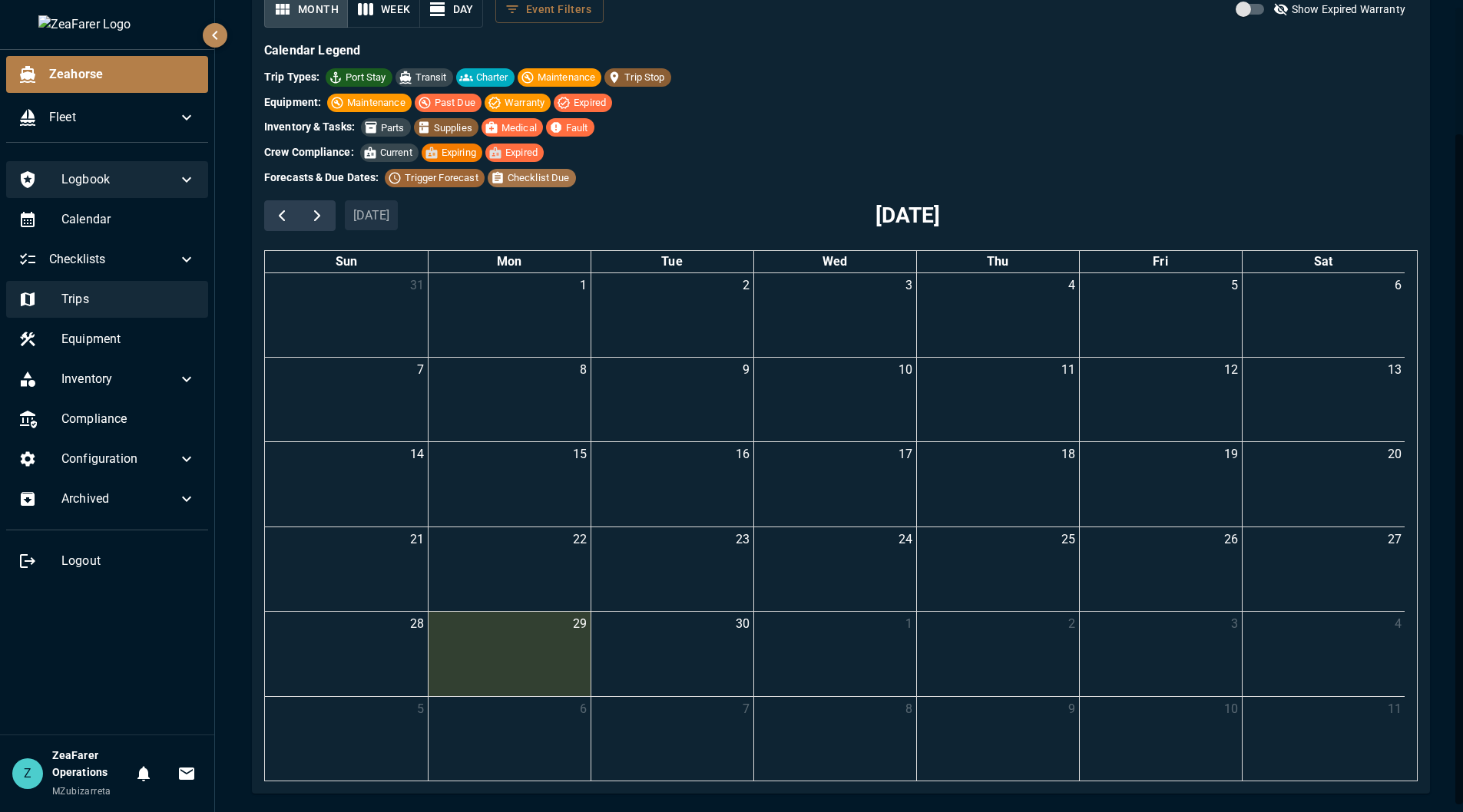
click at [126, 311] on div "Trips" at bounding box center [107, 300] width 202 height 37
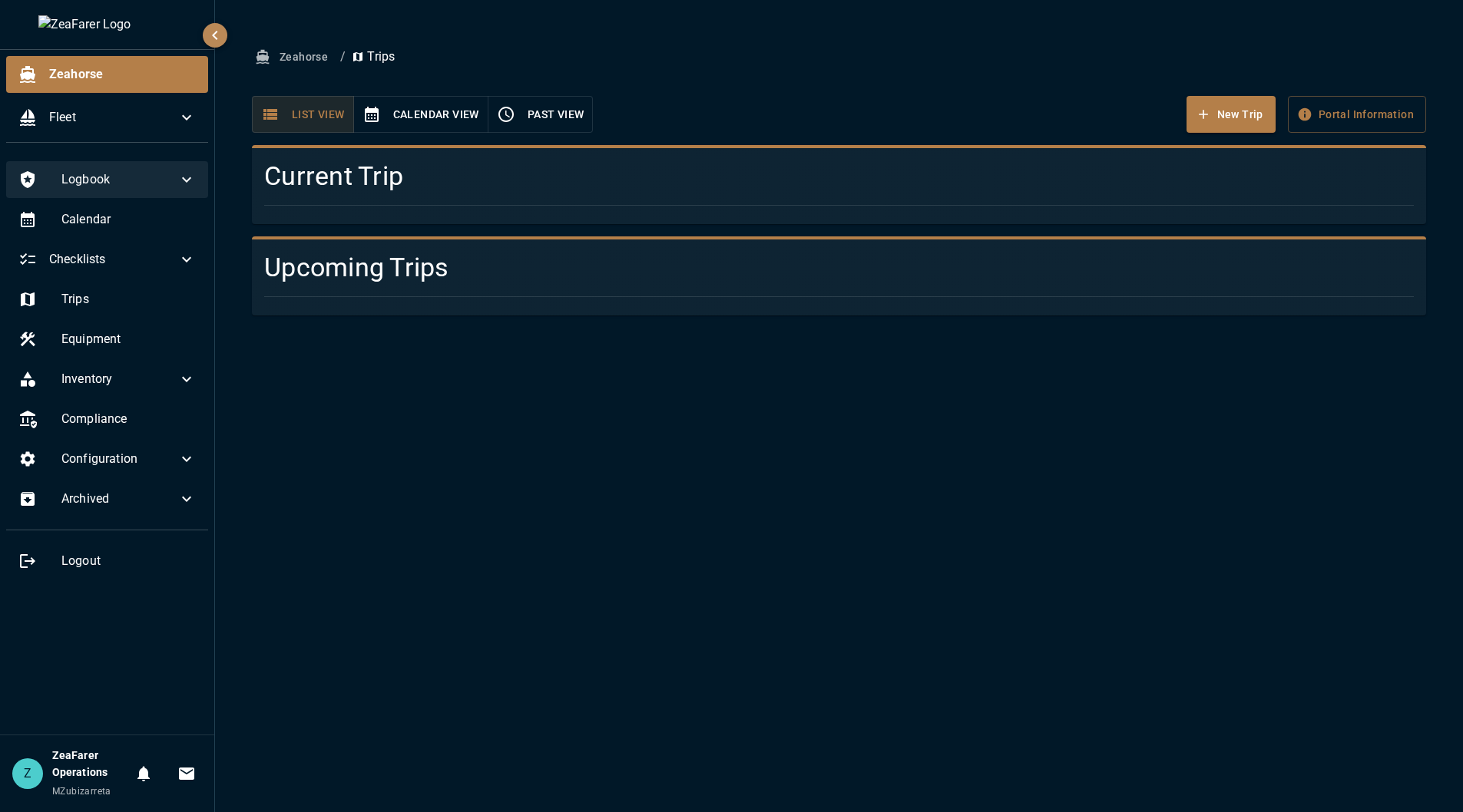
click at [458, 145] on div "Current Trip" at bounding box center [832, 179] width 1187 height 91
click at [438, 127] on button "Calendar View" at bounding box center [420, 114] width 135 height 38
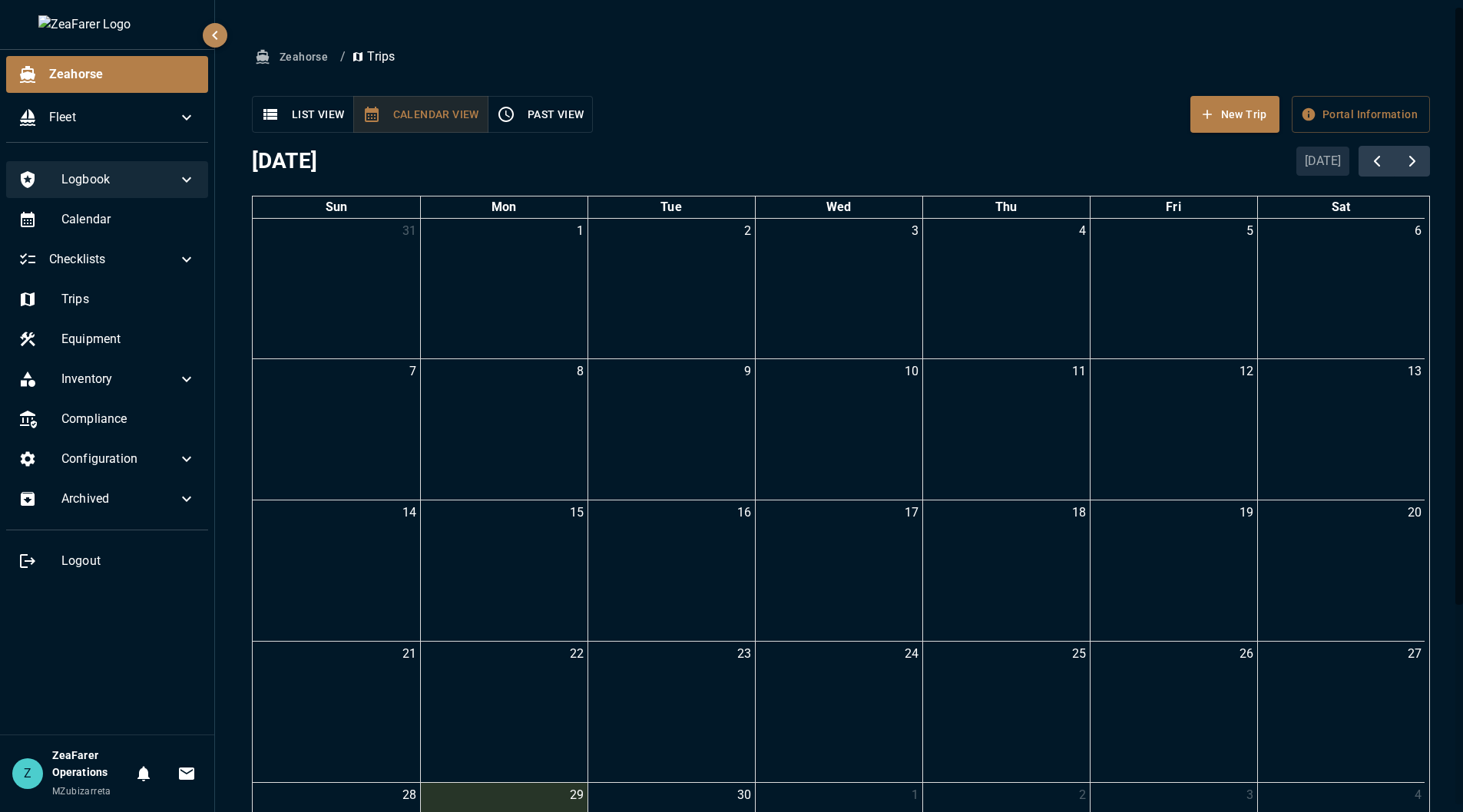
click at [340, 107] on button "List View" at bounding box center [303, 114] width 102 height 38
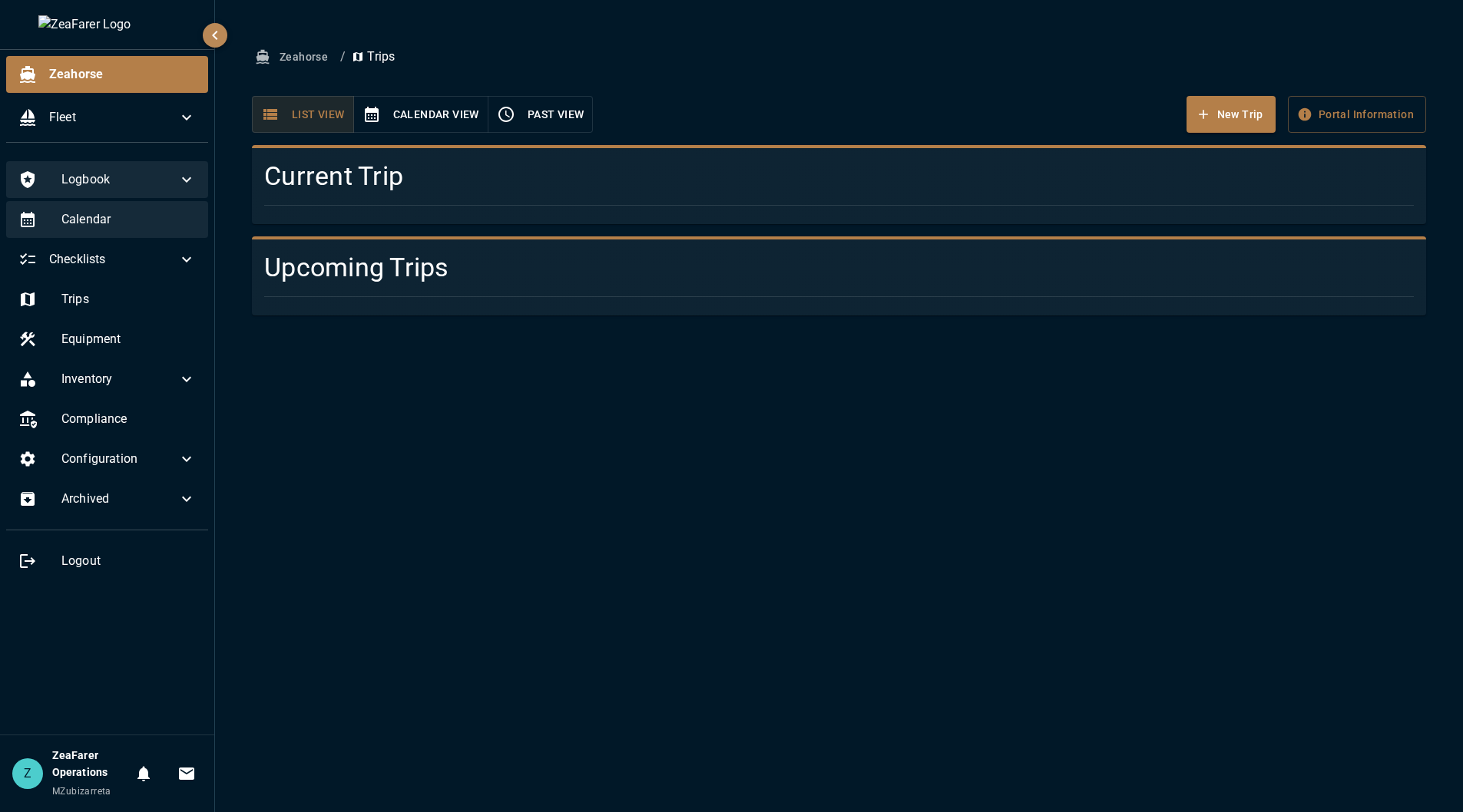
click at [179, 220] on span "Calendar" at bounding box center [128, 219] width 135 height 18
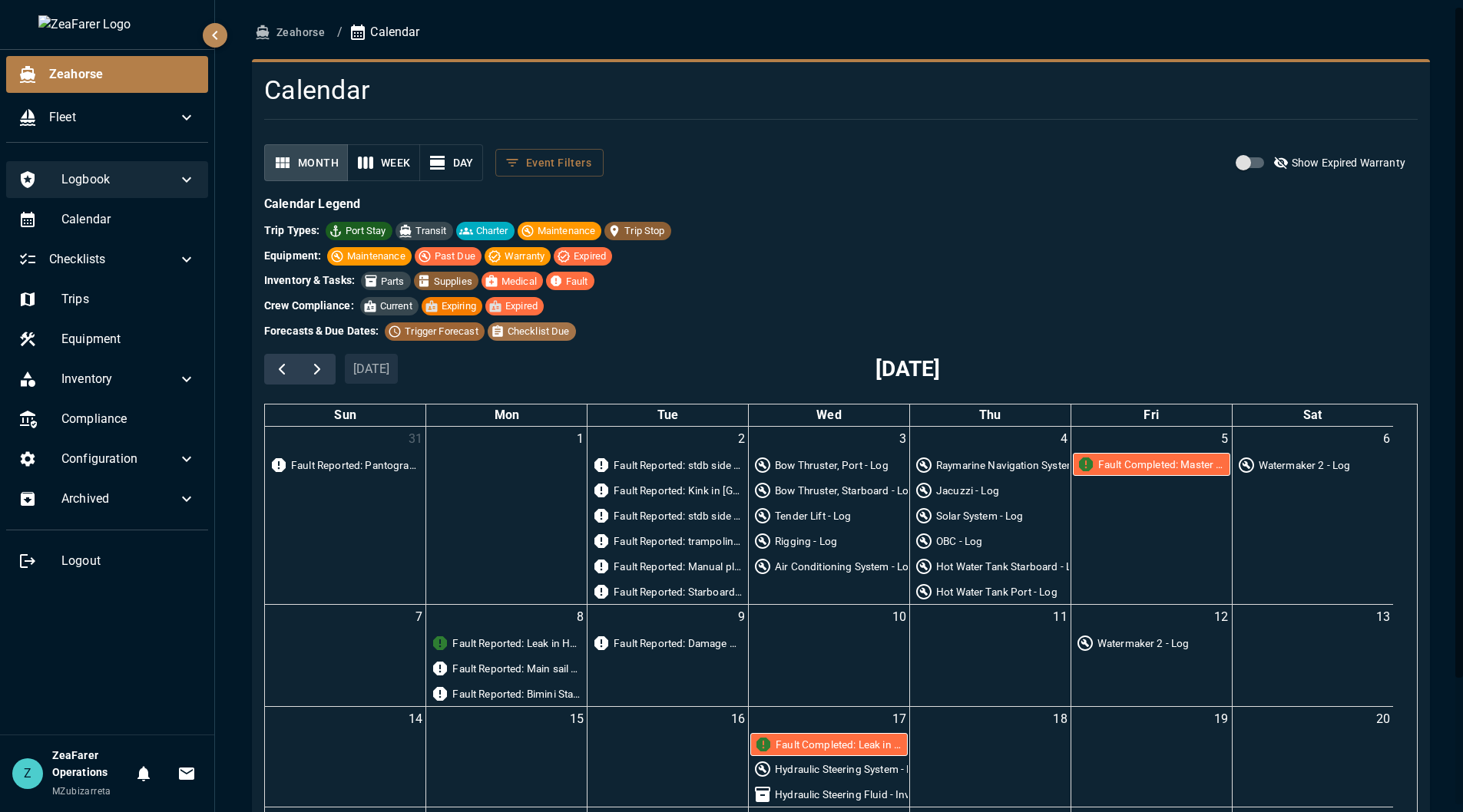
click at [135, 319] on ul "Logbook Calendar Checklists Trips Equipment Inventory Compliance Configuration …" at bounding box center [107, 372] width 214 height 434
click at [117, 299] on span "Trips" at bounding box center [128, 299] width 135 height 18
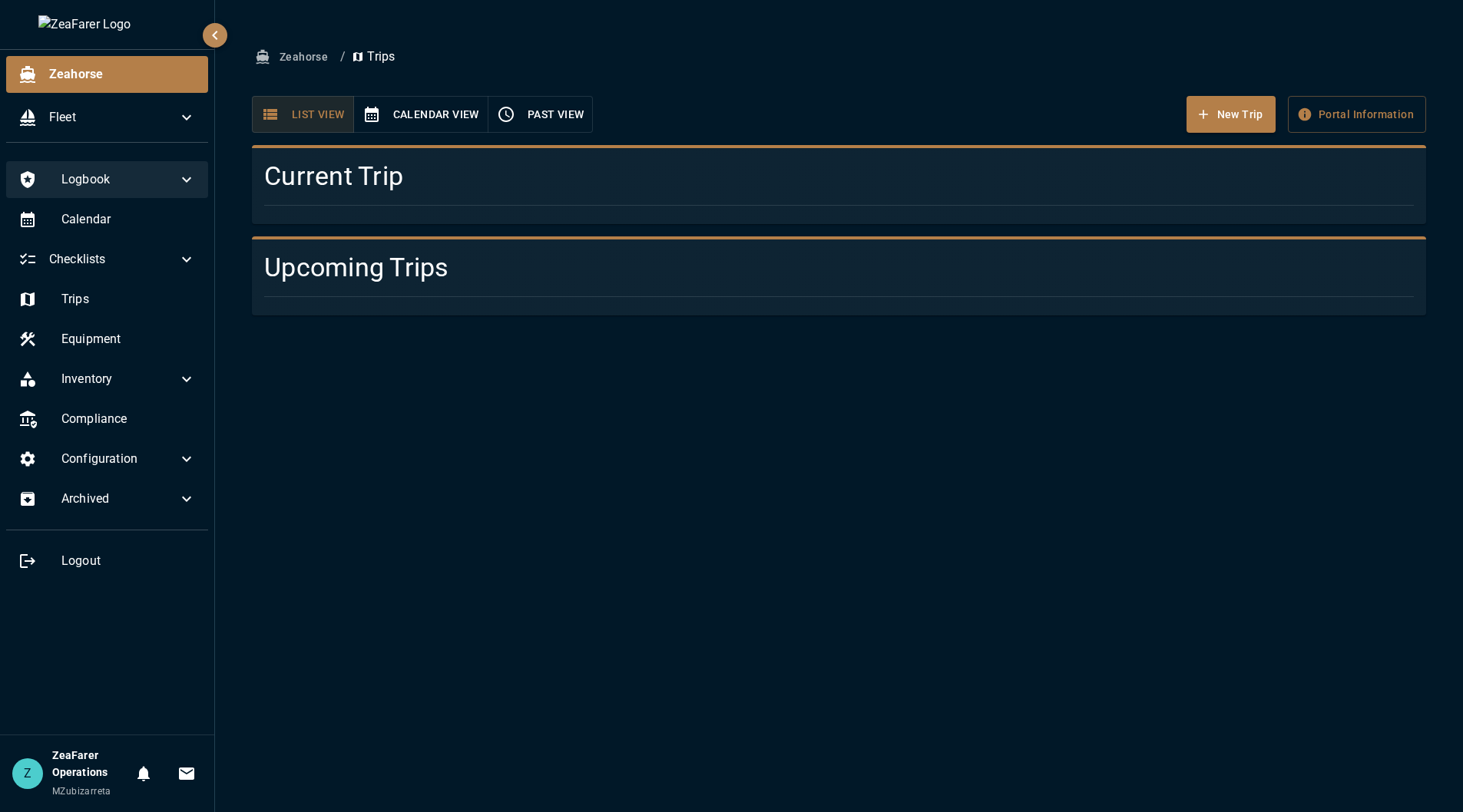
drag, startPoint x: 726, startPoint y: 443, endPoint x: 408, endPoint y: 311, distance: 344.3
click at [726, 443] on div "Zeahorse / Trips New Trip Portal Information List View Calendar View Past View …" at bounding box center [839, 406] width 1248 height 812
click at [562, 86] on div "New Trip Portal Information List View Calendar View Past View" at bounding box center [832, 108] width 1187 height 49
click at [180, 495] on icon at bounding box center [186, 499] width 18 height 18
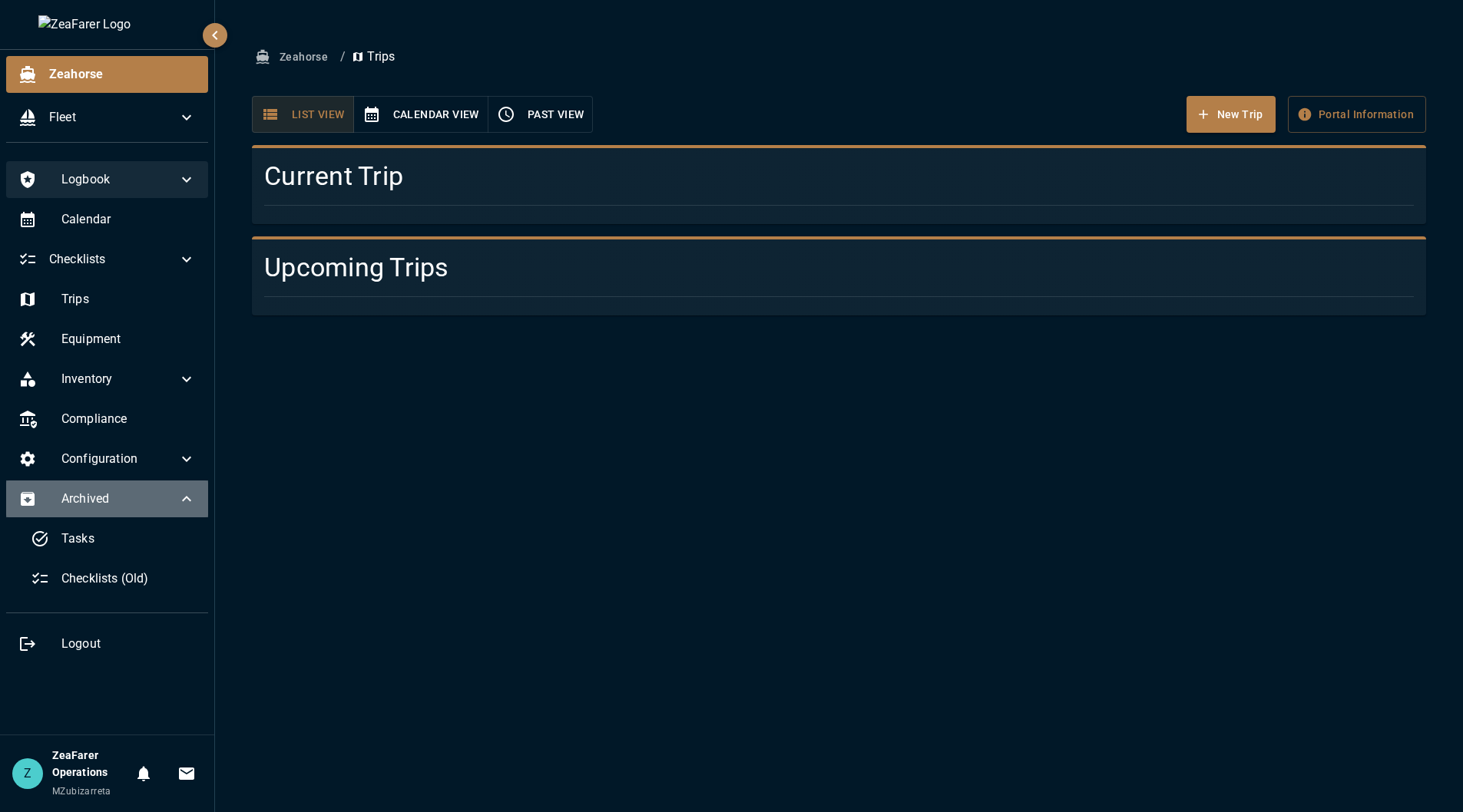
click at [180, 495] on icon at bounding box center [186, 499] width 18 height 18
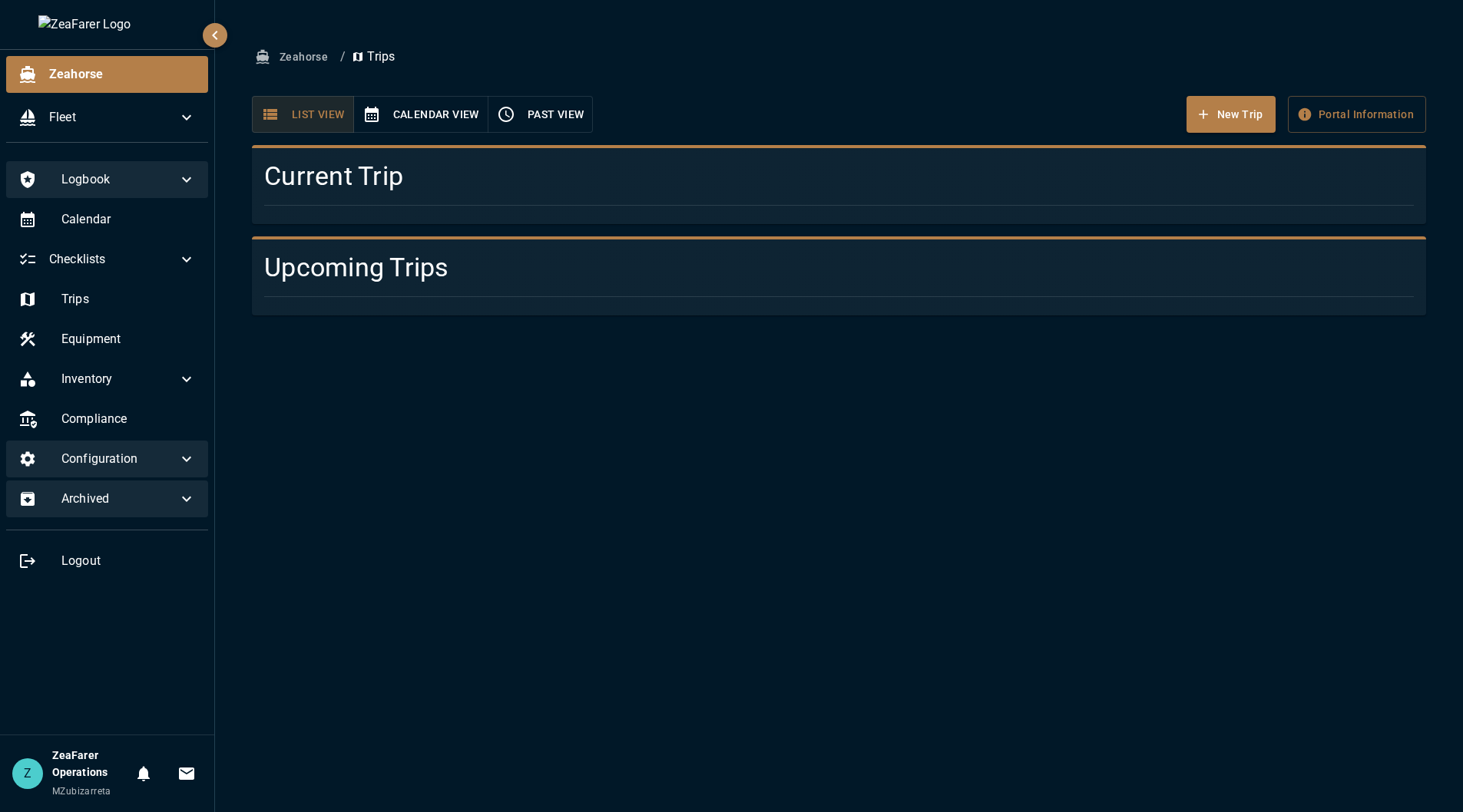
click at [168, 470] on div "Configuration" at bounding box center [107, 459] width 202 height 37
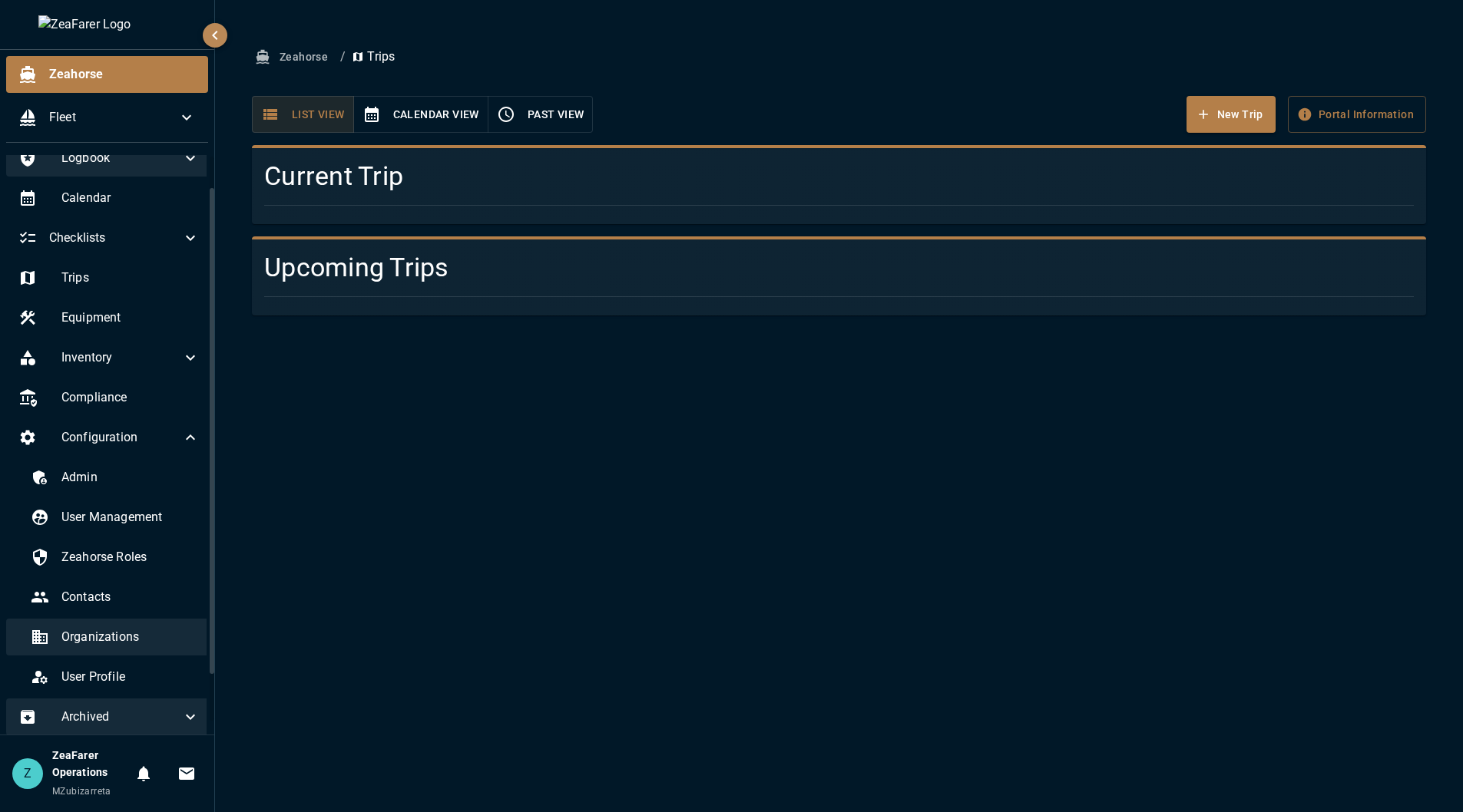
scroll to position [94, 0]
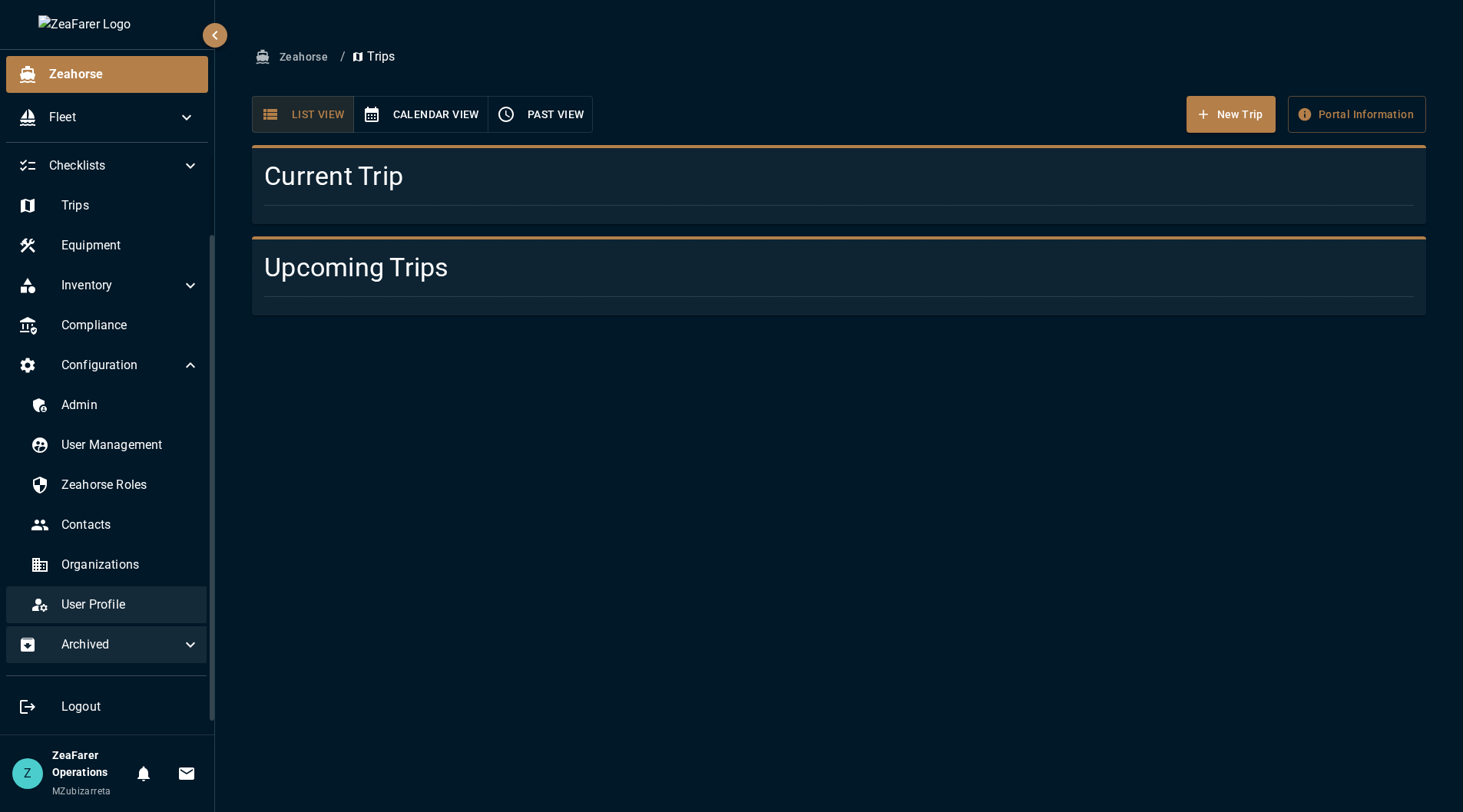
click at [146, 603] on span "User Profile" at bounding box center [130, 604] width 138 height 18
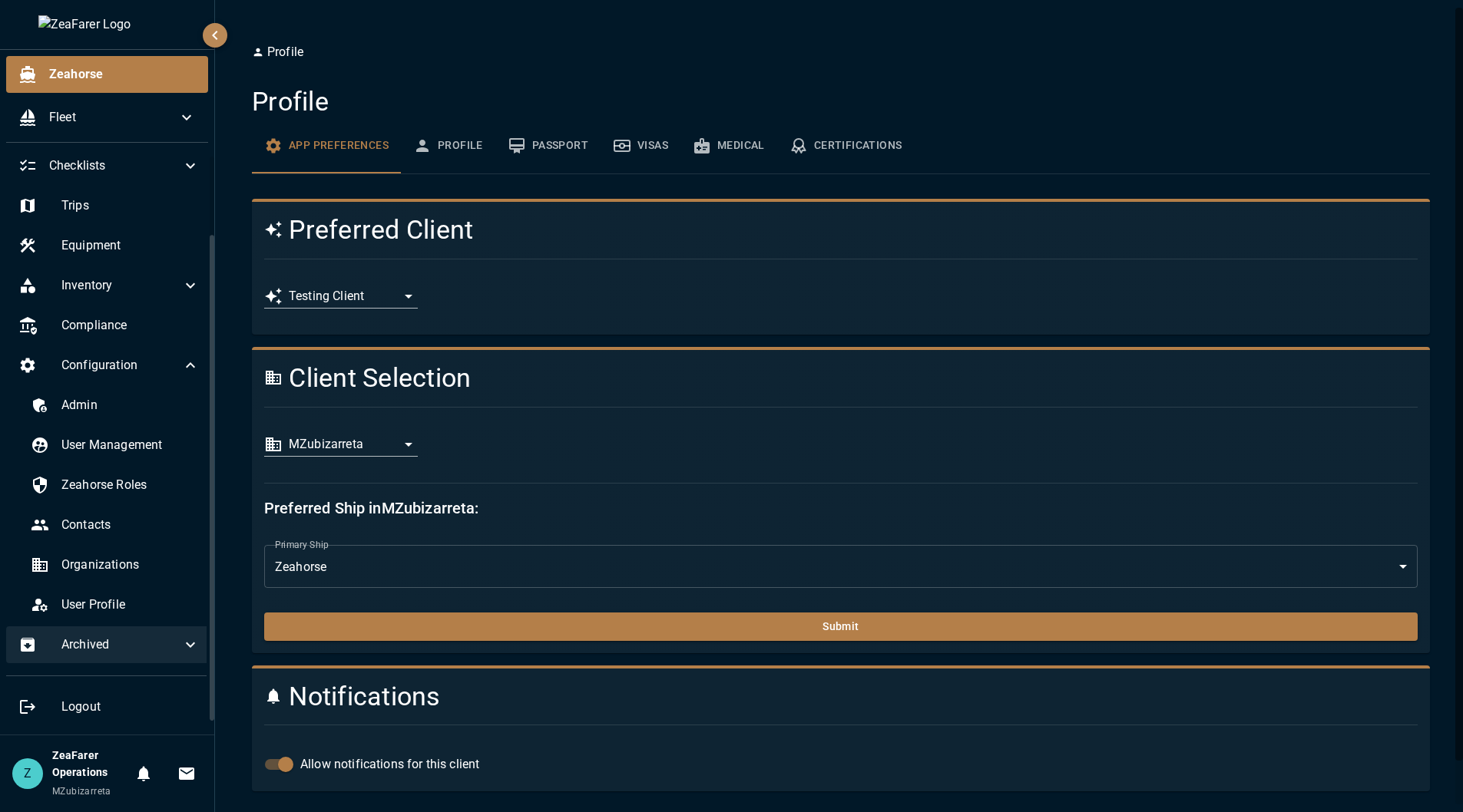
click at [367, 438] on body "**********" at bounding box center [732, 406] width 1463 height 812
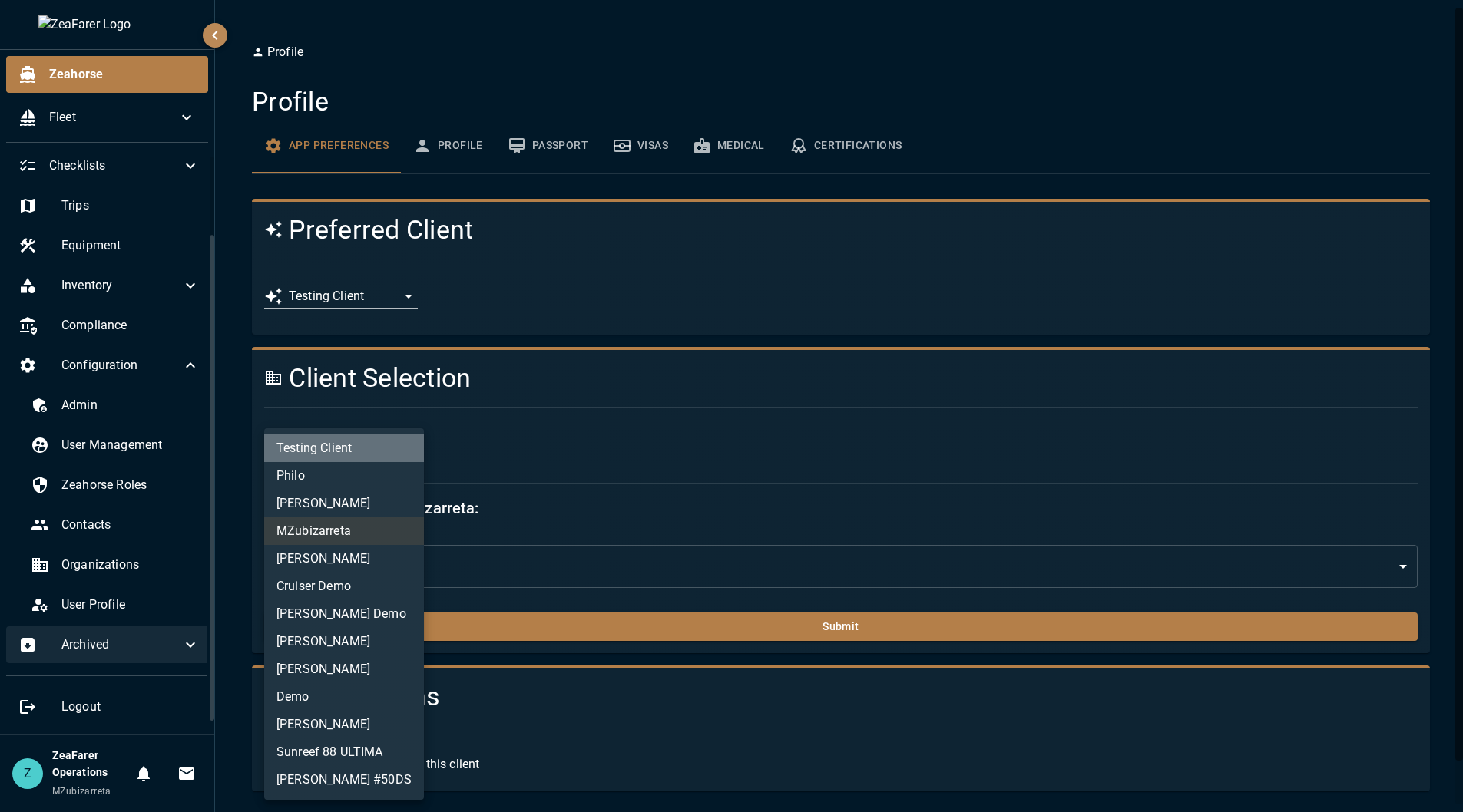
click at [361, 439] on li "Testing Client" at bounding box center [343, 448] width 160 height 27
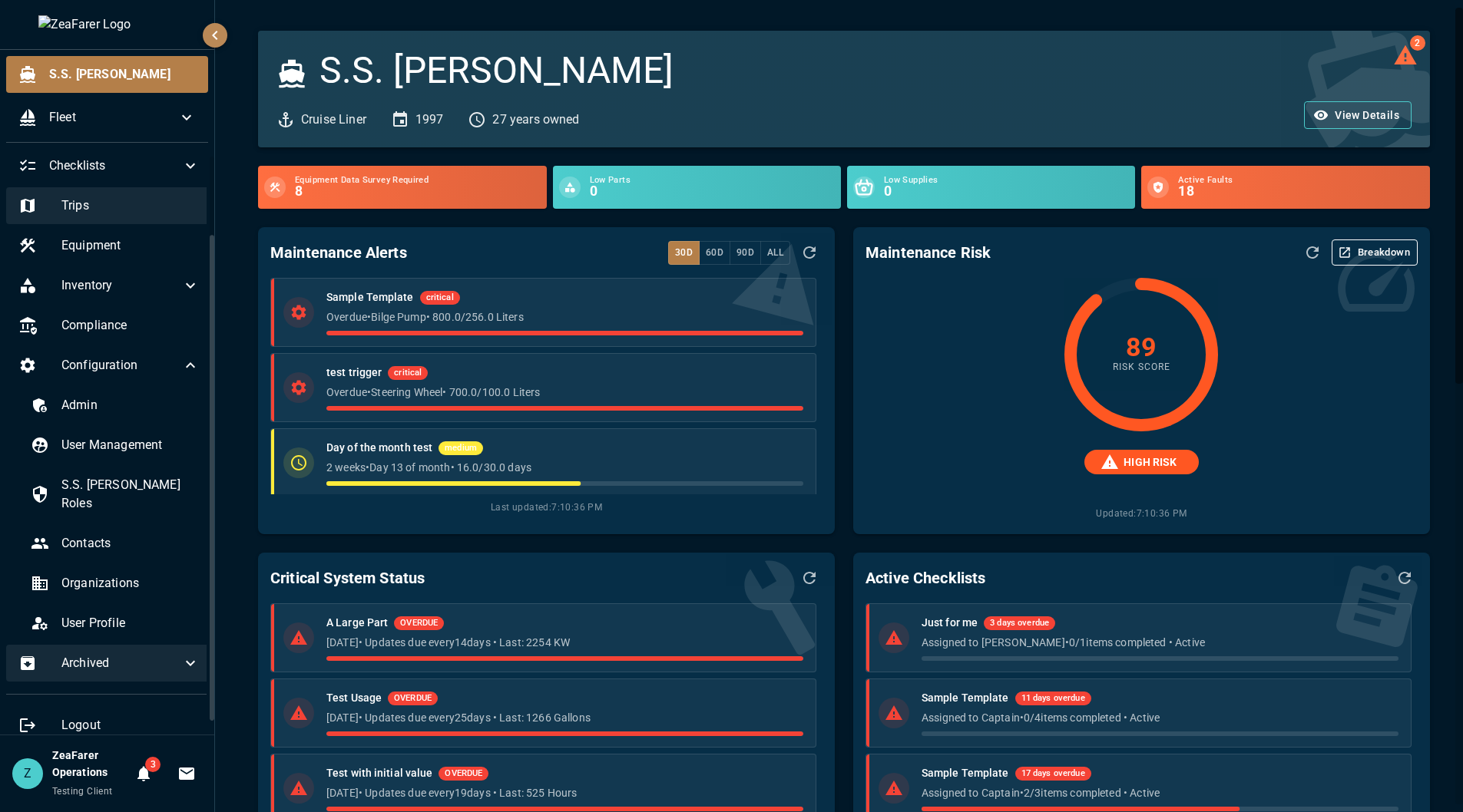
click at [111, 189] on div "Trips" at bounding box center [109, 206] width 206 height 37
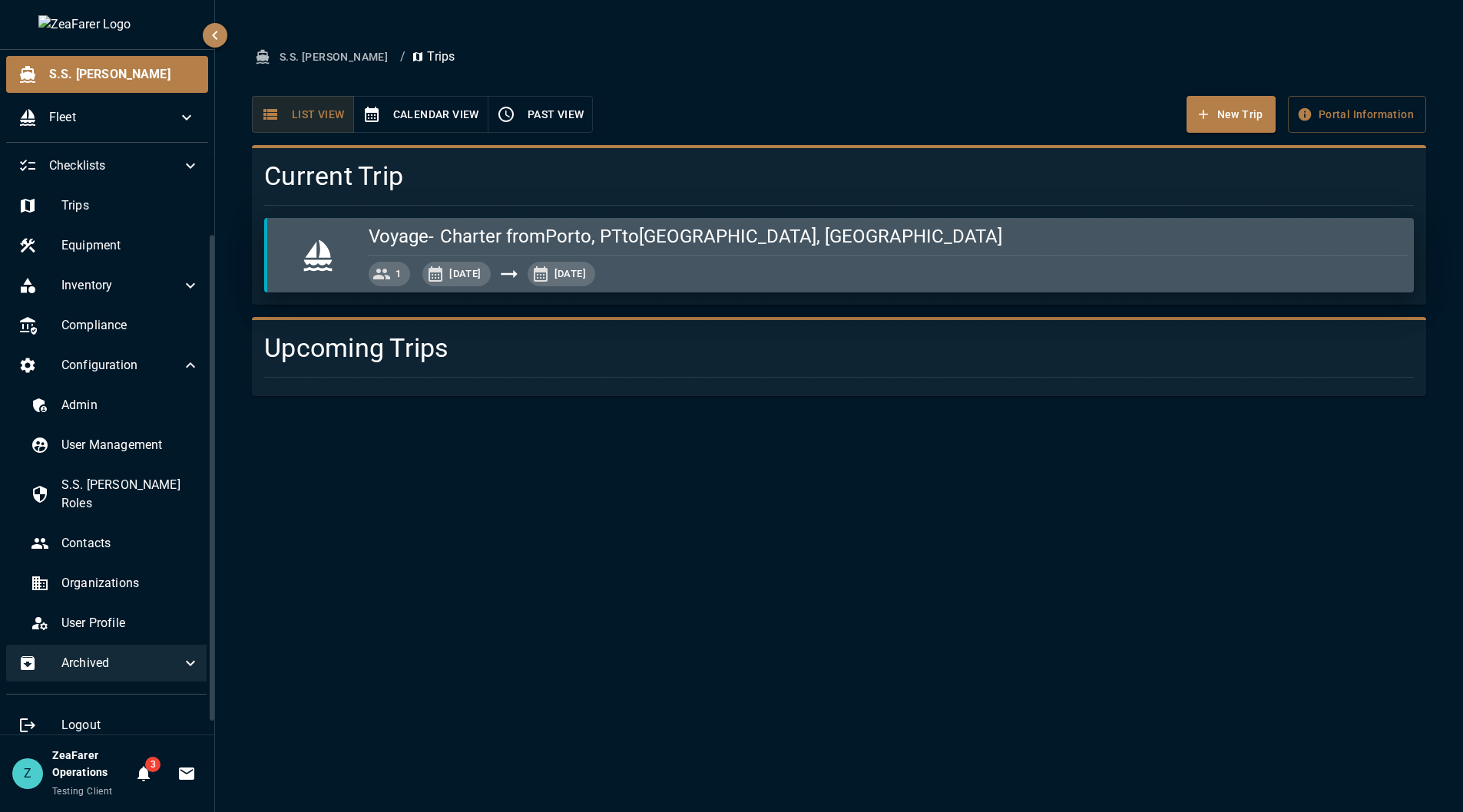
click at [823, 275] on div "[DATE], [DATE], 2025" at bounding box center [888, 274] width 1039 height 24
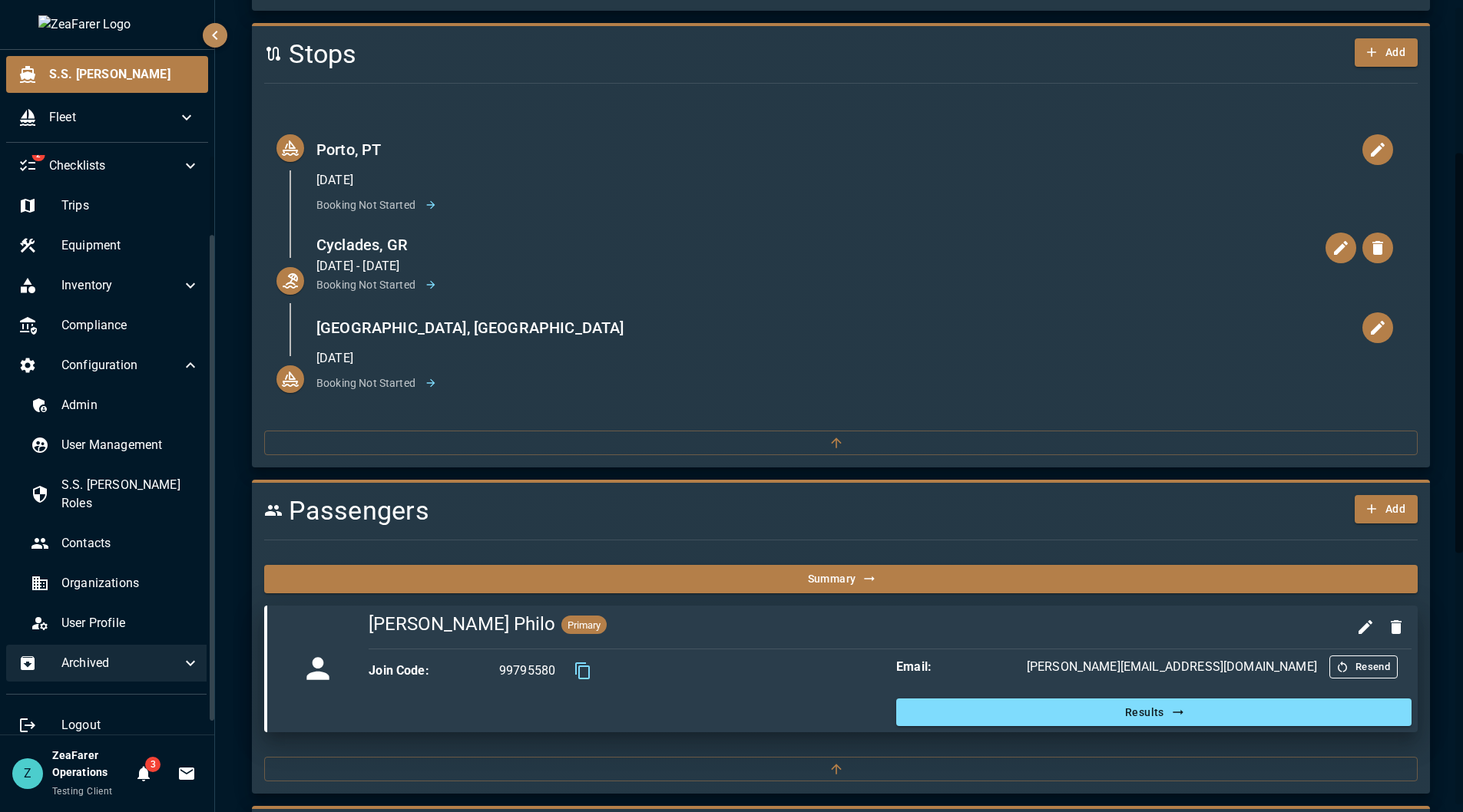
scroll to position [500, 0]
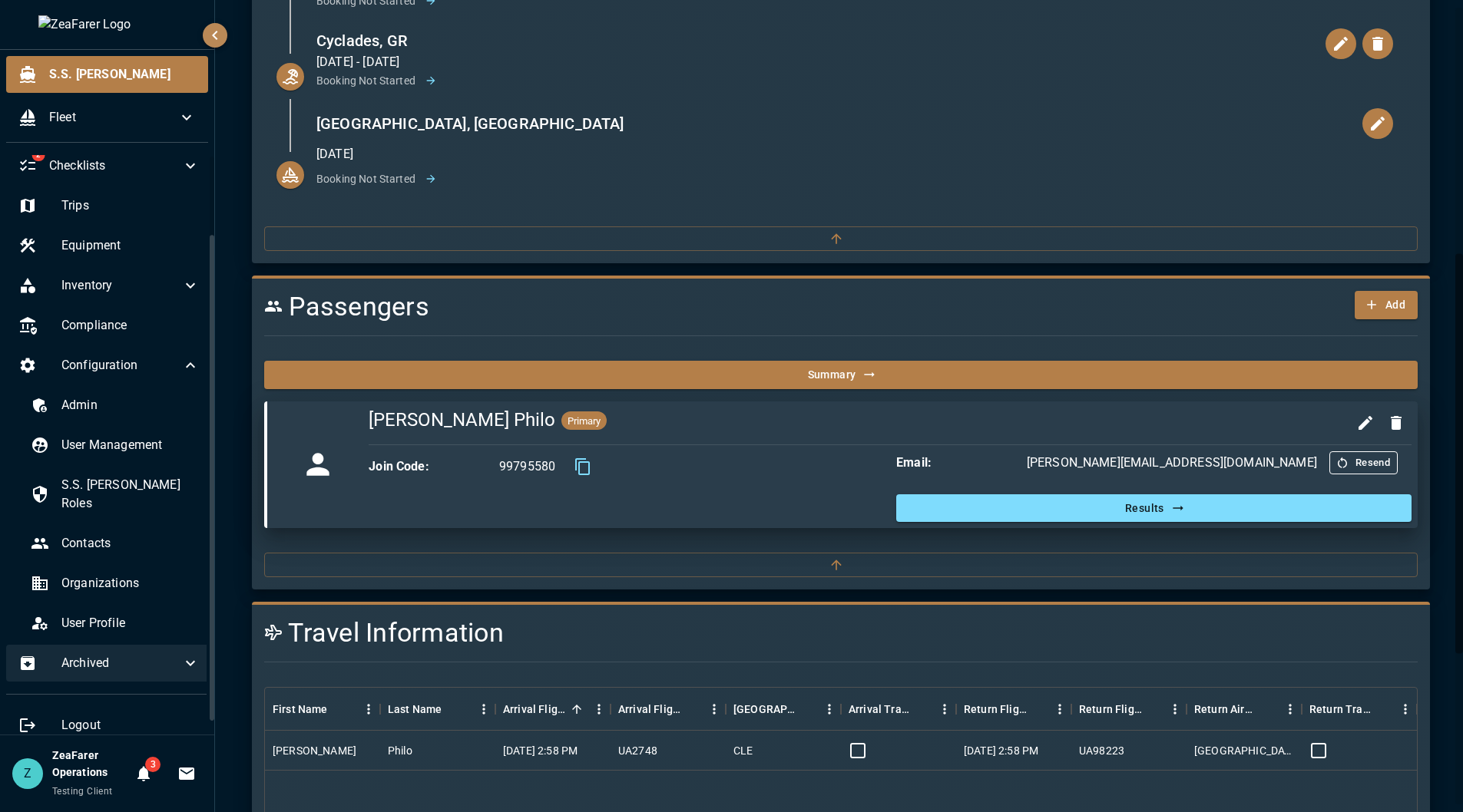
click at [725, 357] on div "Summary" at bounding box center [834, 369] width 1165 height 41
click at [738, 367] on button "Summary" at bounding box center [840, 374] width 1154 height 28
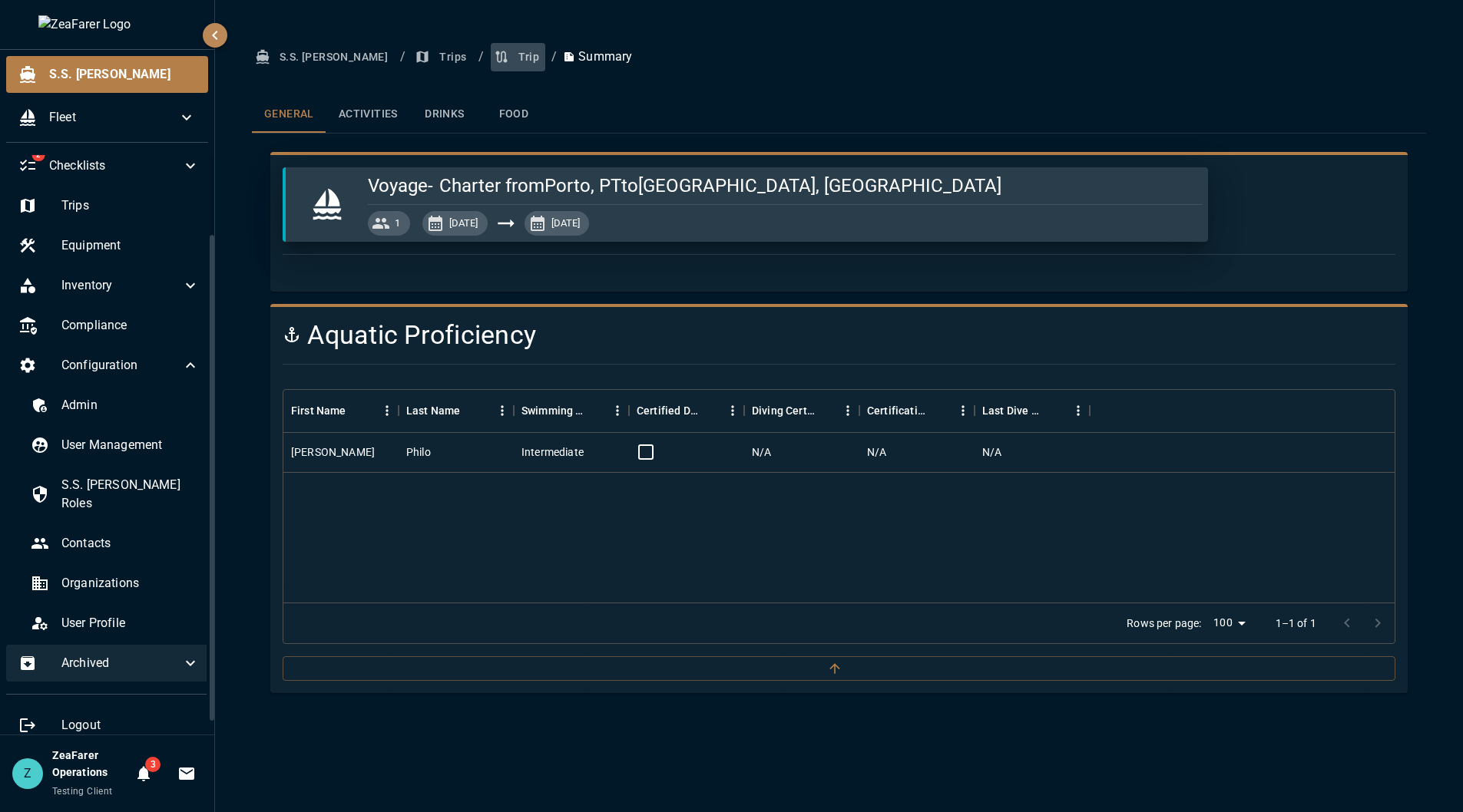
click at [491, 57] on button "Trip" at bounding box center [518, 56] width 55 height 28
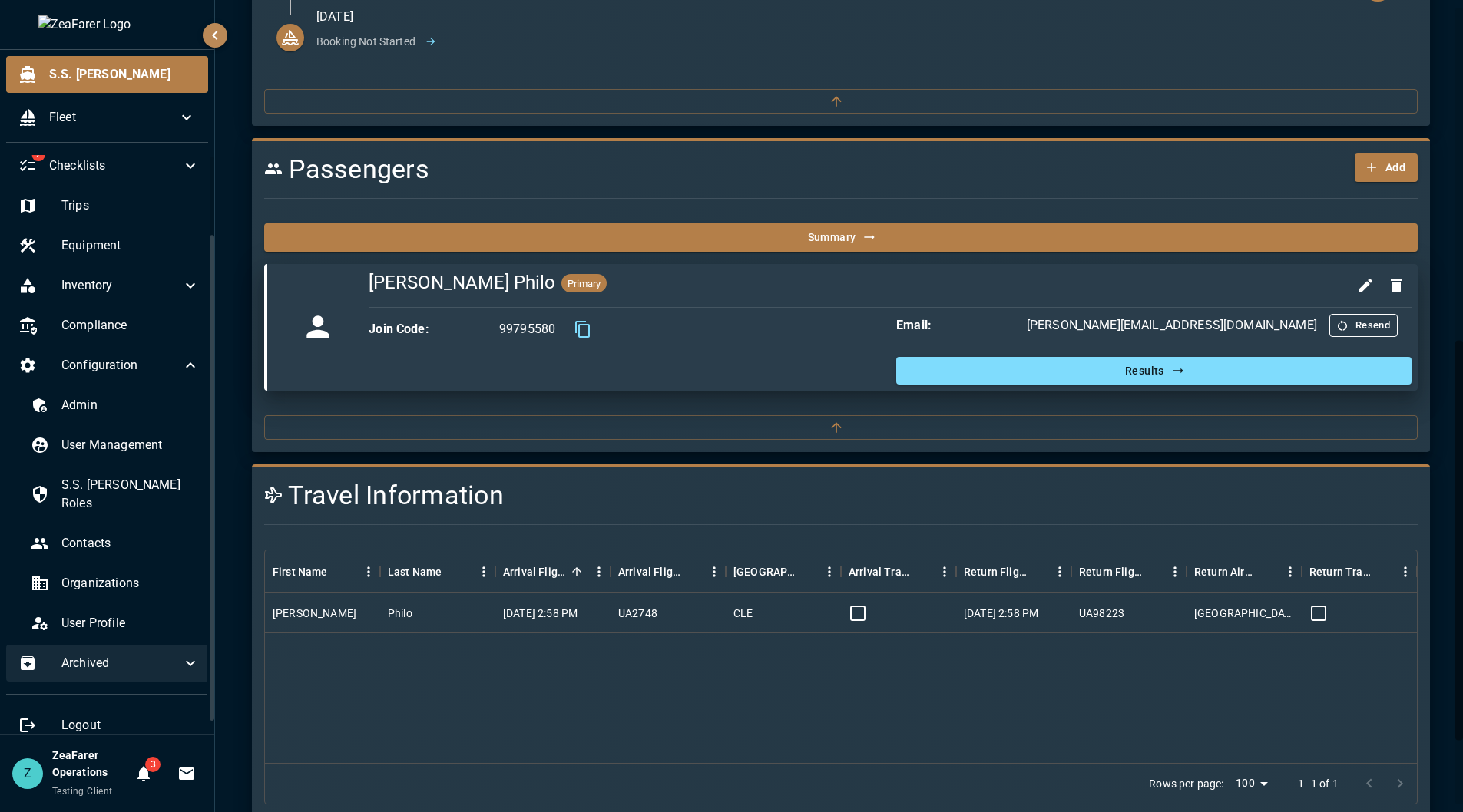
scroll to position [691, 0]
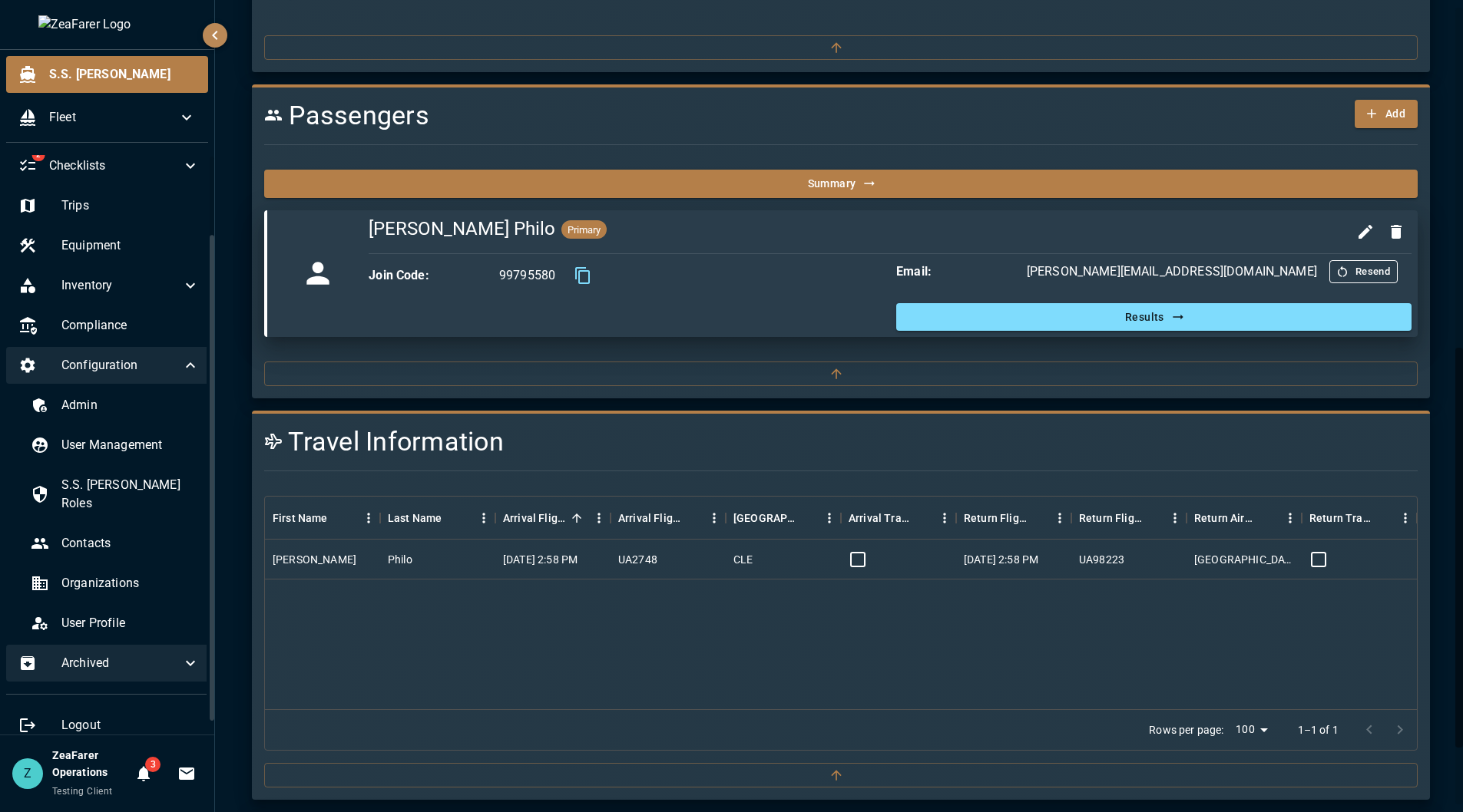
click at [128, 365] on span "Configuration" at bounding box center [120, 365] width 119 height 18
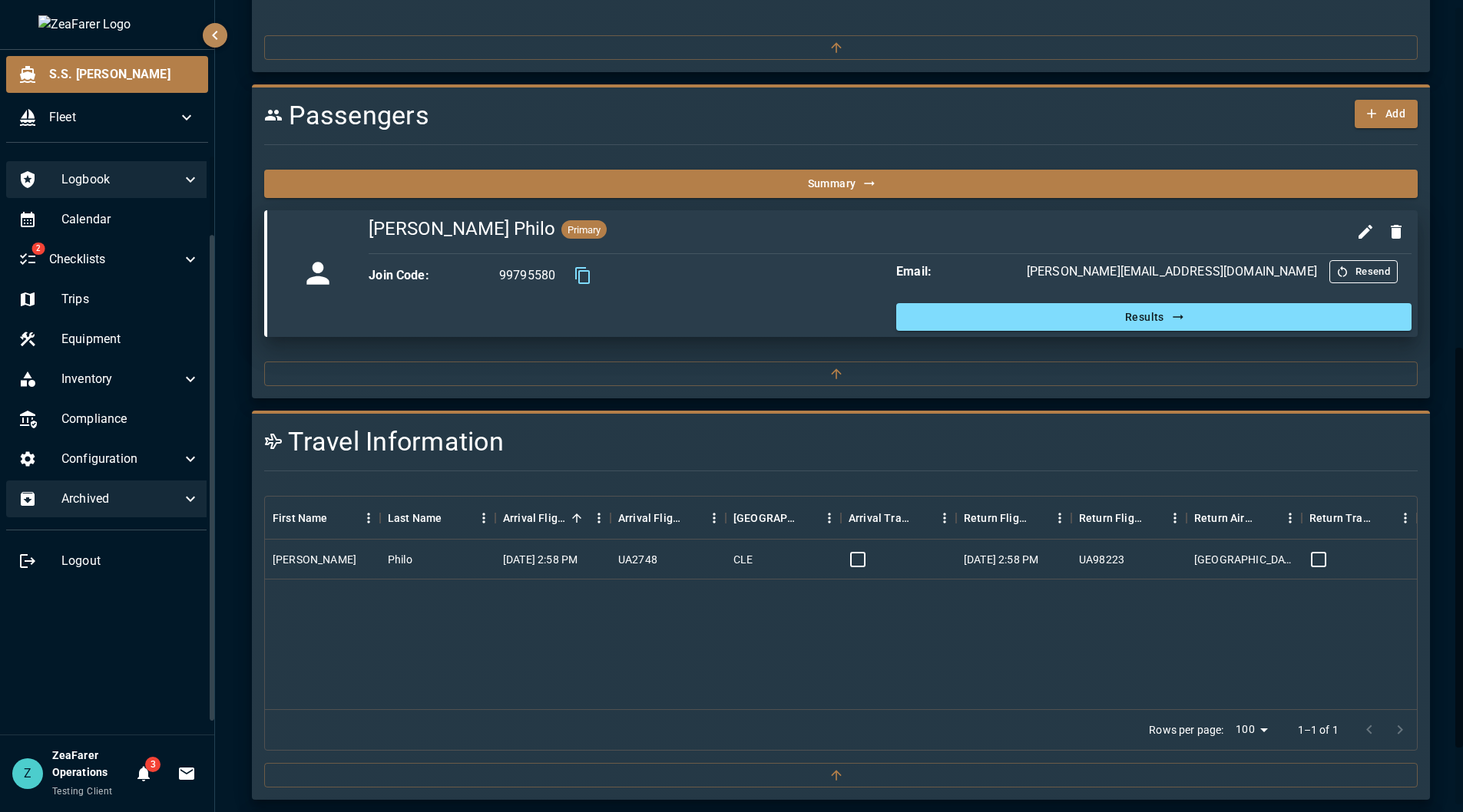
scroll to position [0, 0]
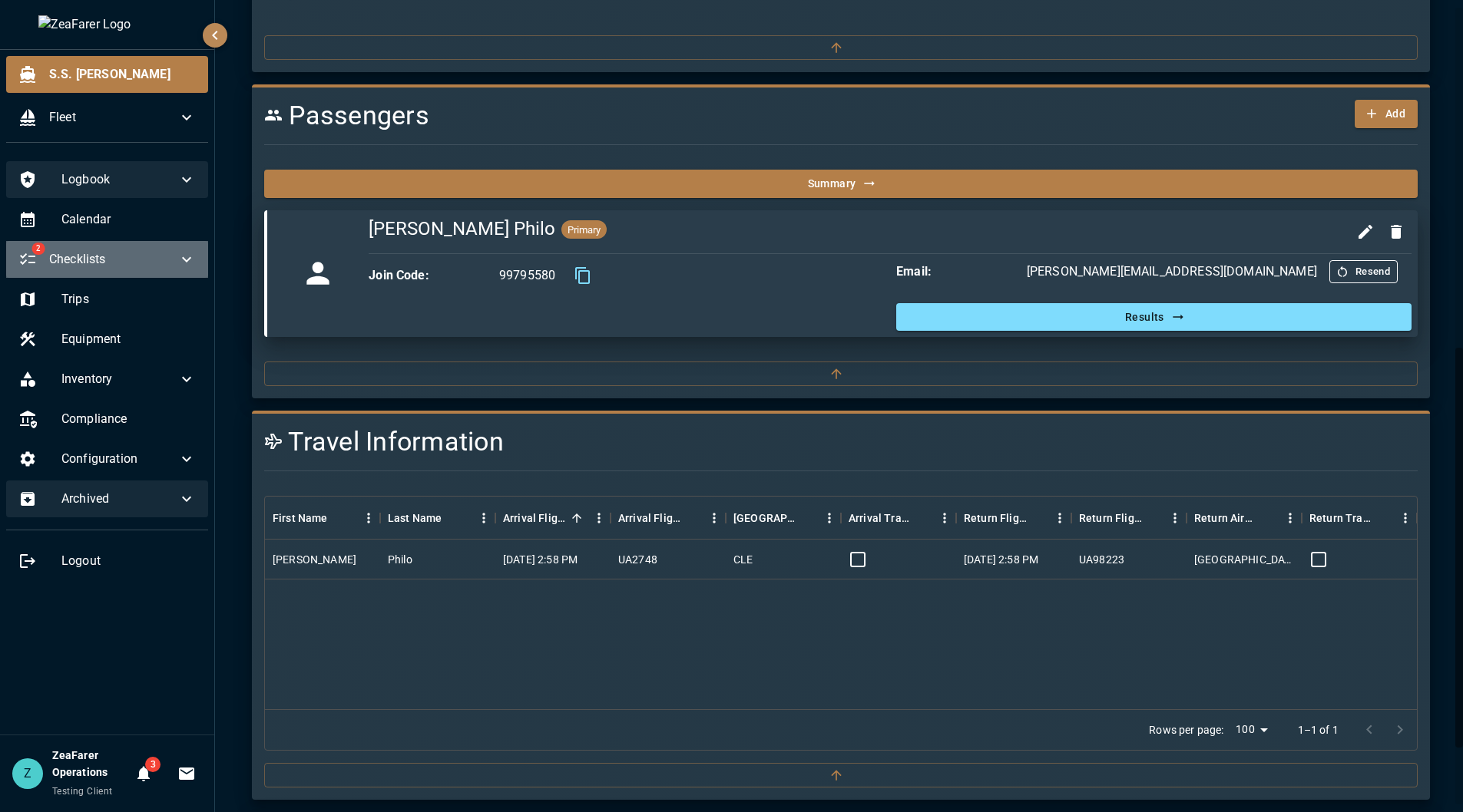
click at [195, 262] on icon at bounding box center [186, 259] width 18 height 18
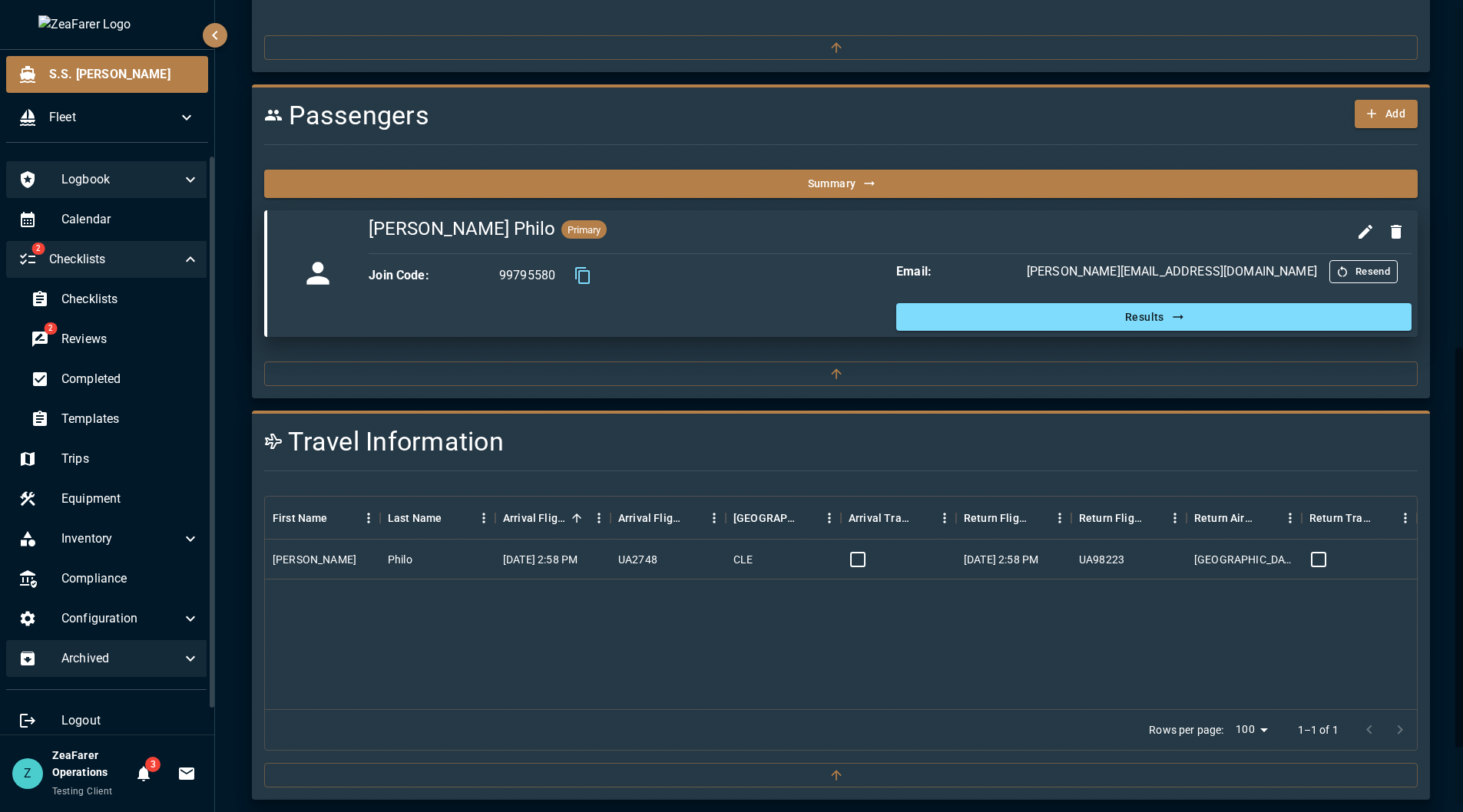
click at [195, 262] on div "2 Checklists" at bounding box center [109, 260] width 206 height 37
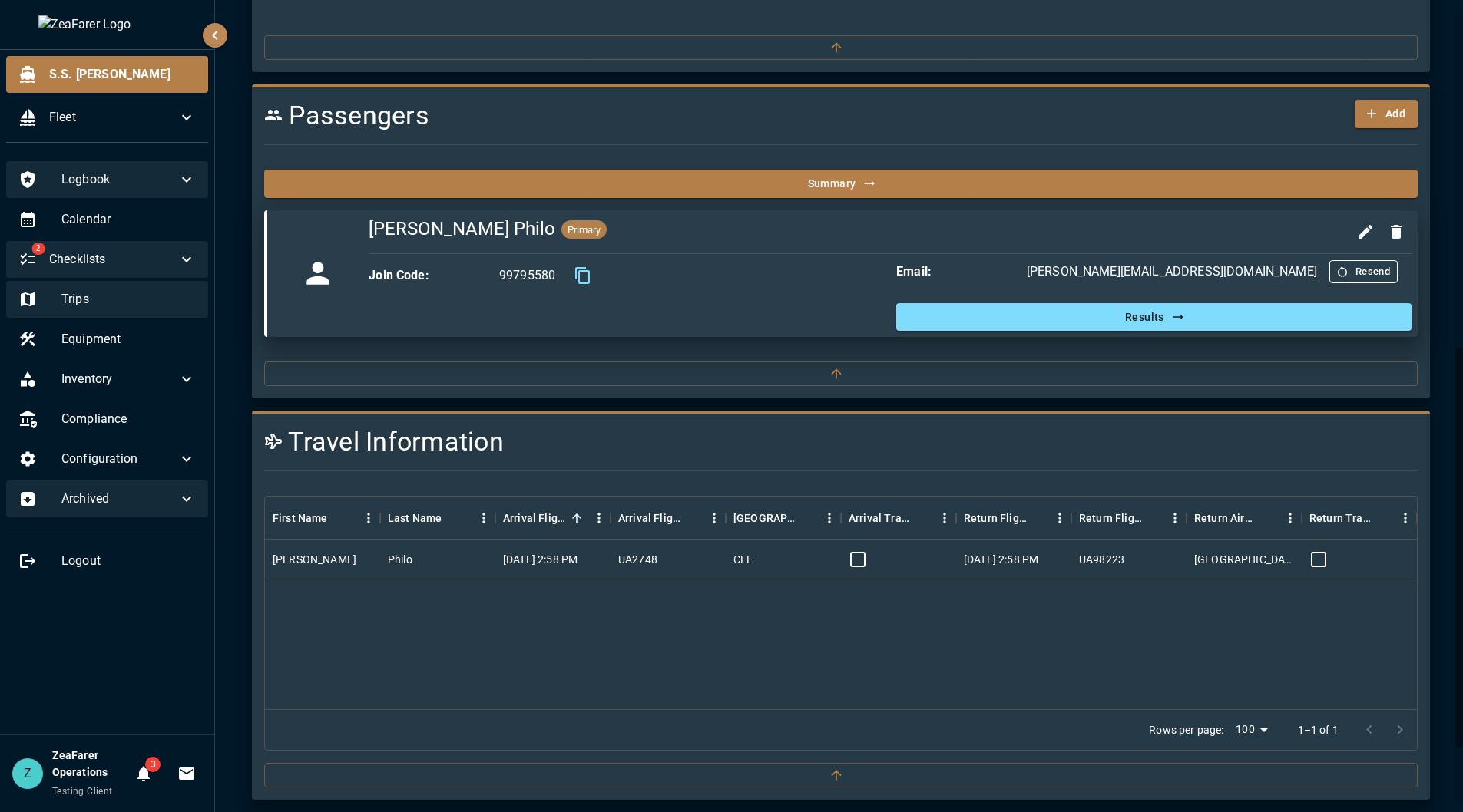
click at [190, 318] on div "Trips" at bounding box center [107, 300] width 202 height 37
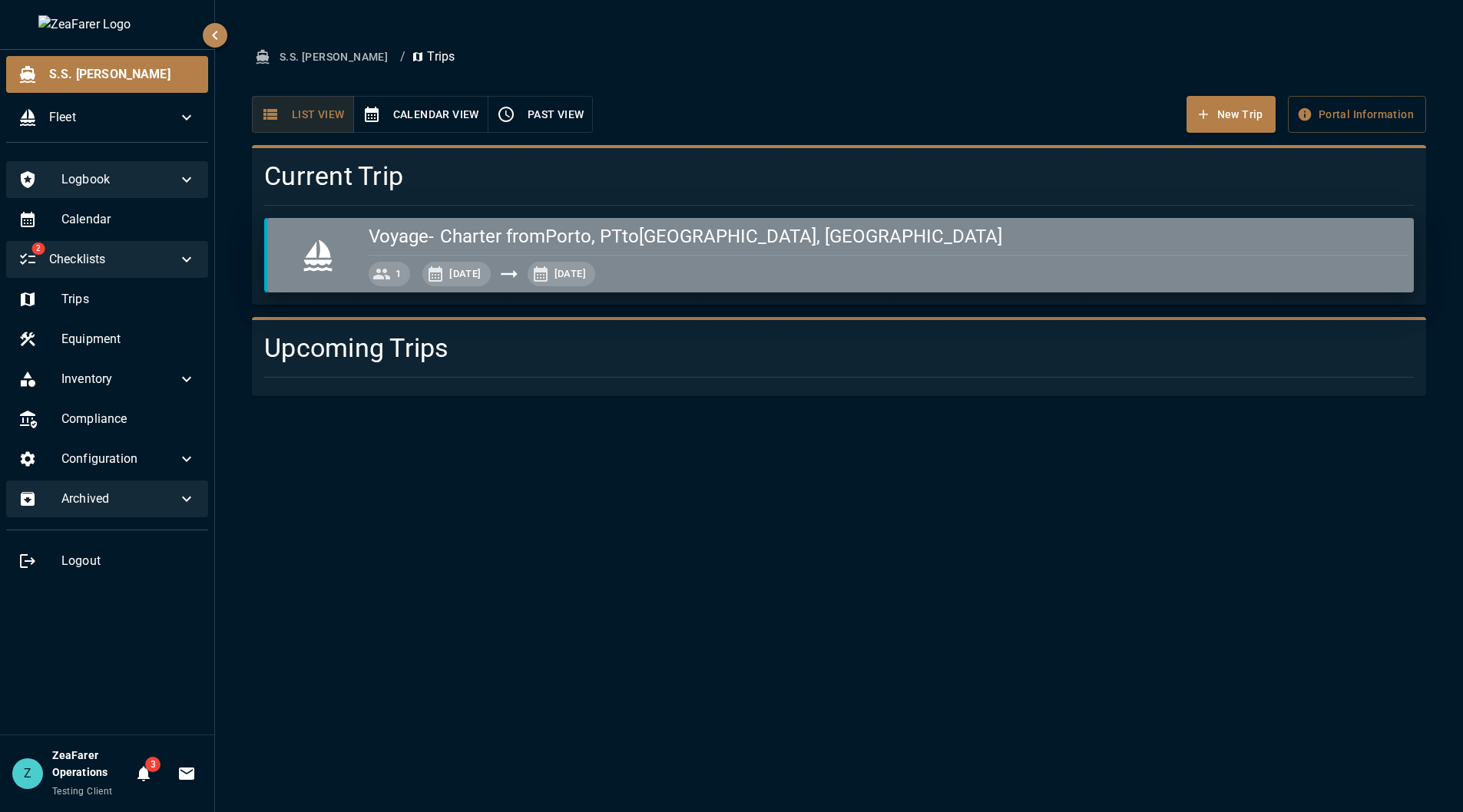
click at [469, 252] on div "button" at bounding box center [885, 251] width 1045 height 7
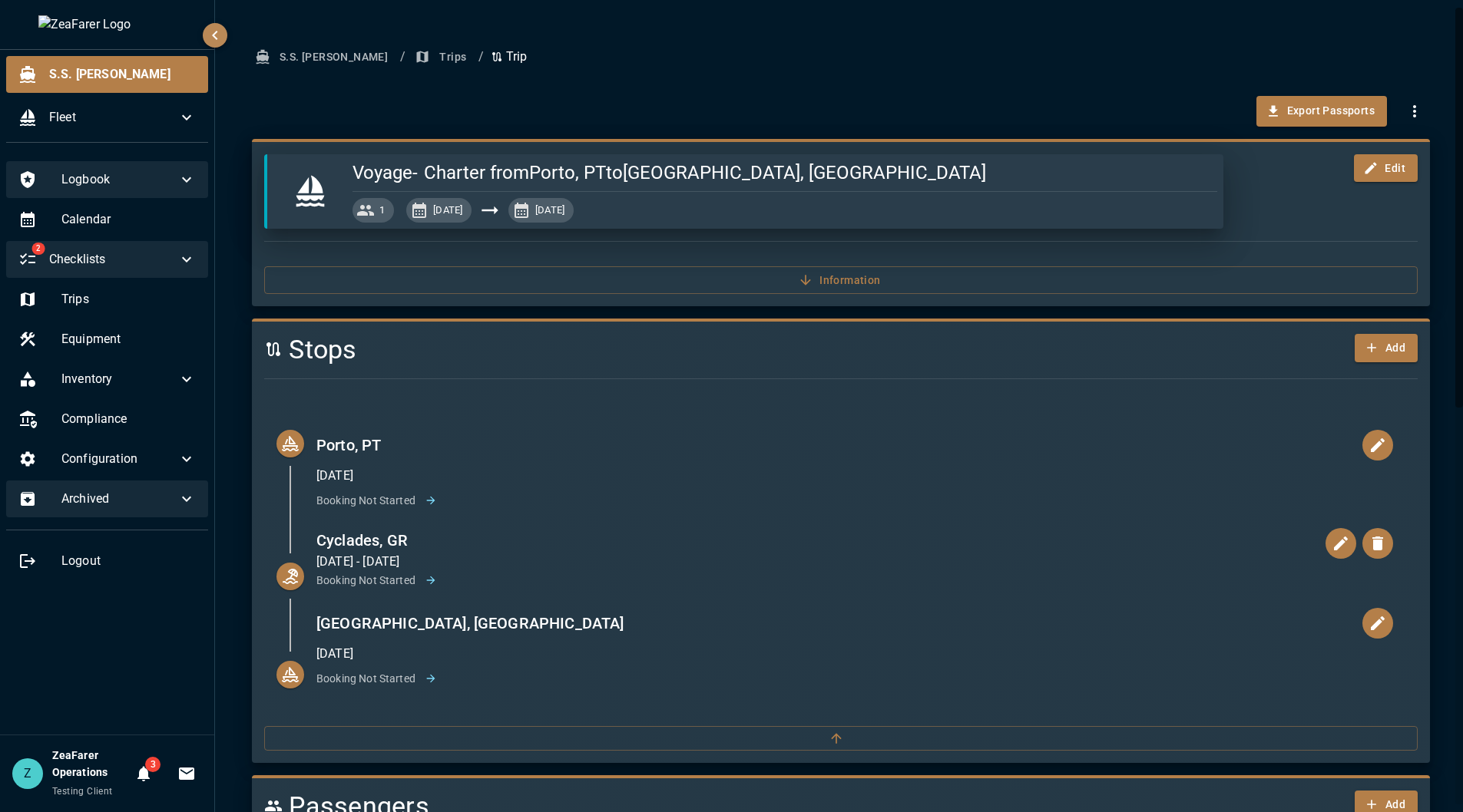
click at [828, 249] on div at bounding box center [834, 242] width 1165 height 25
click at [806, 305] on div "Voyage - Charter from [GEOGRAPHIC_DATA], PT to [GEOGRAPHIC_DATA], [GEOGRAPHIC_D…" at bounding box center [841, 222] width 1178 height 168
click at [808, 289] on button "Information" at bounding box center [840, 280] width 1154 height 28
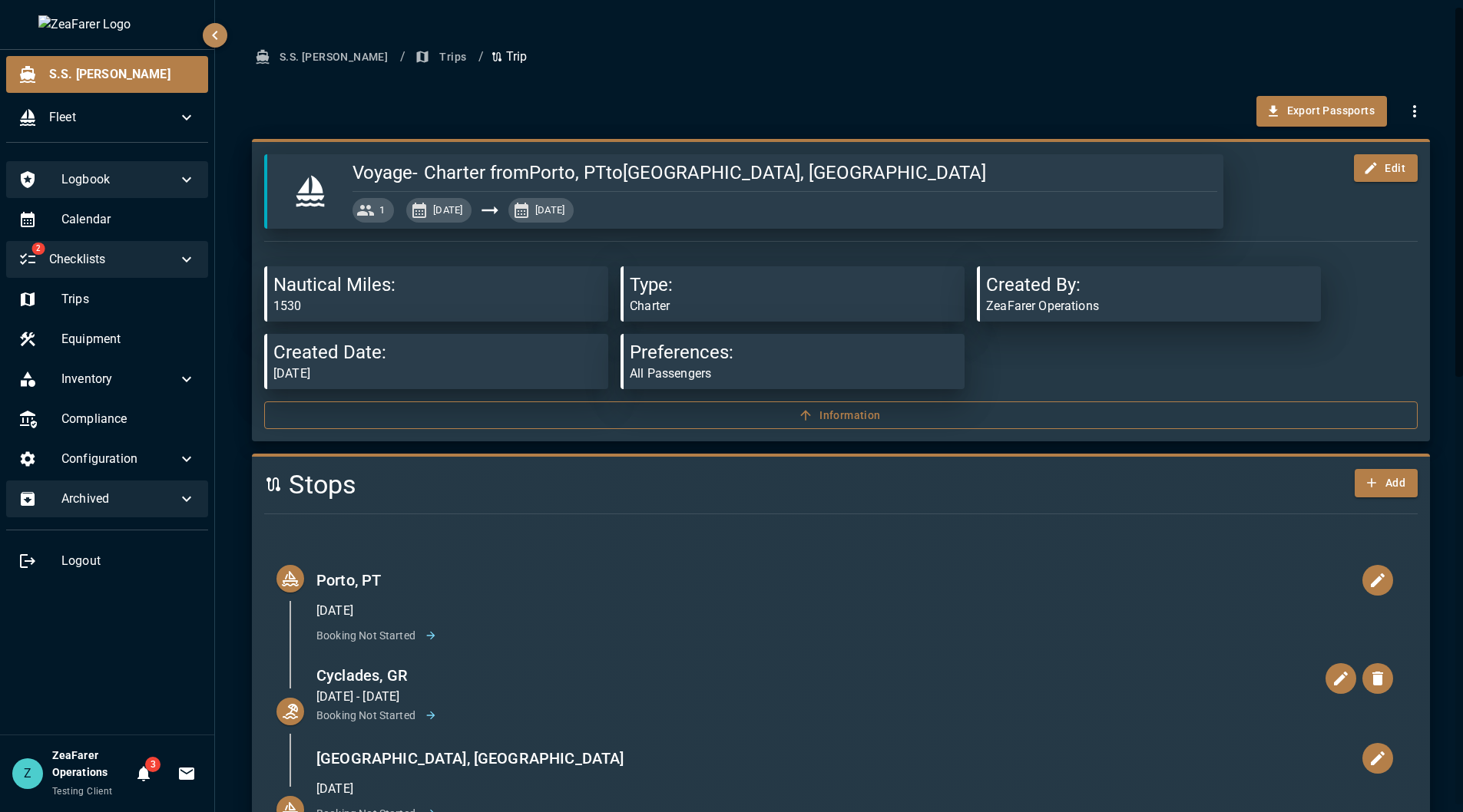
click at [750, 414] on button "Information" at bounding box center [840, 415] width 1154 height 28
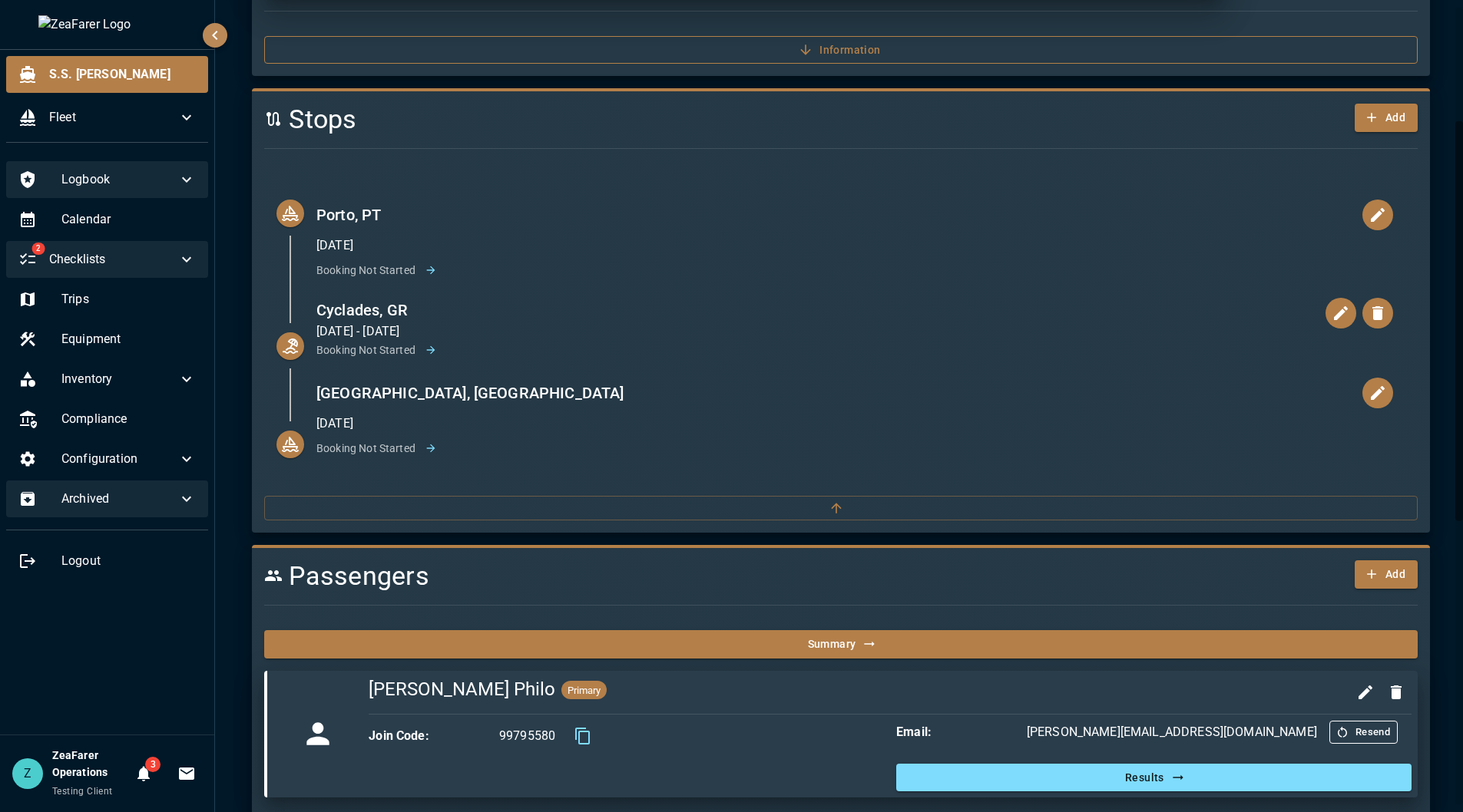
scroll to position [308, 0]
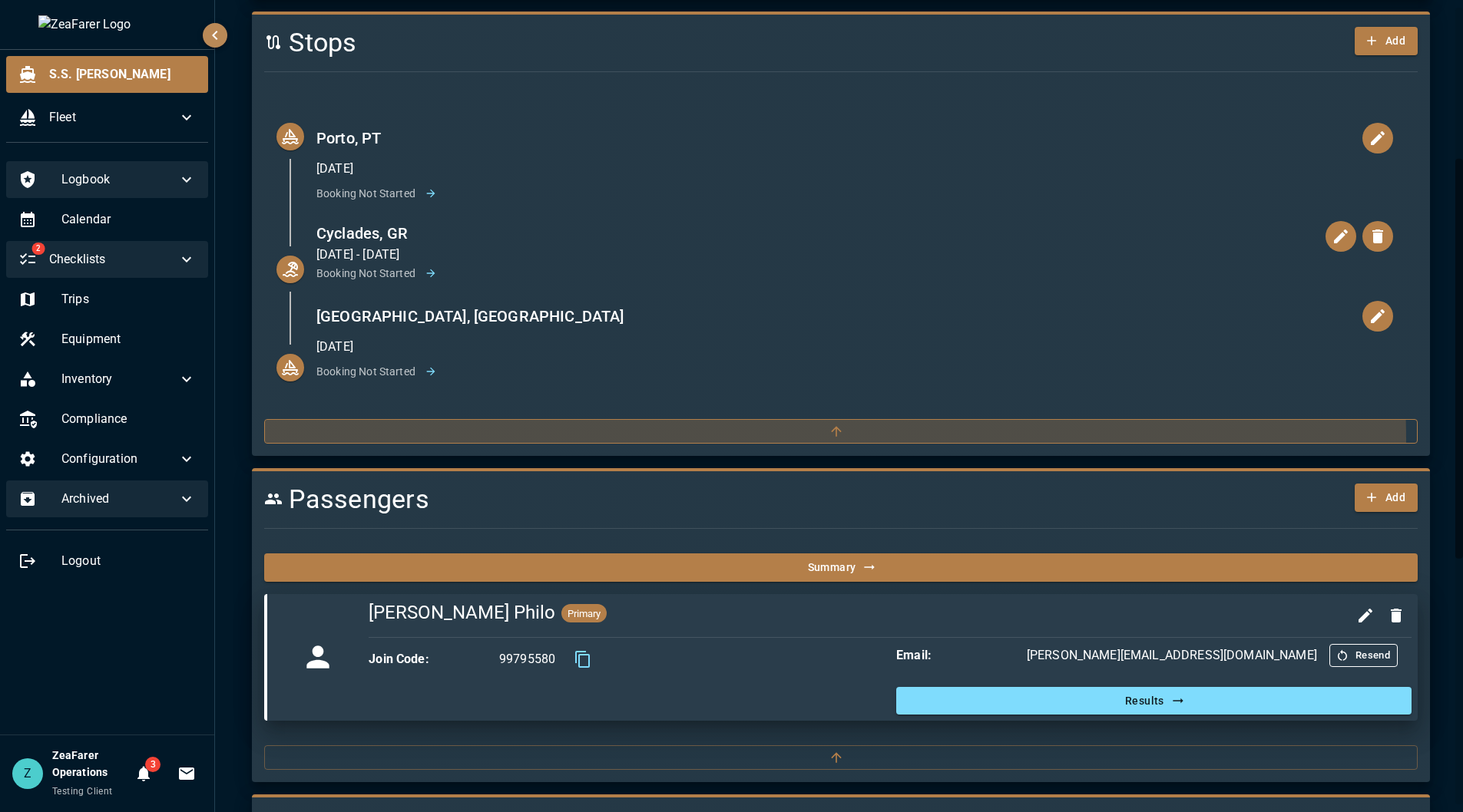
click at [748, 439] on button "button" at bounding box center [840, 431] width 1154 height 24
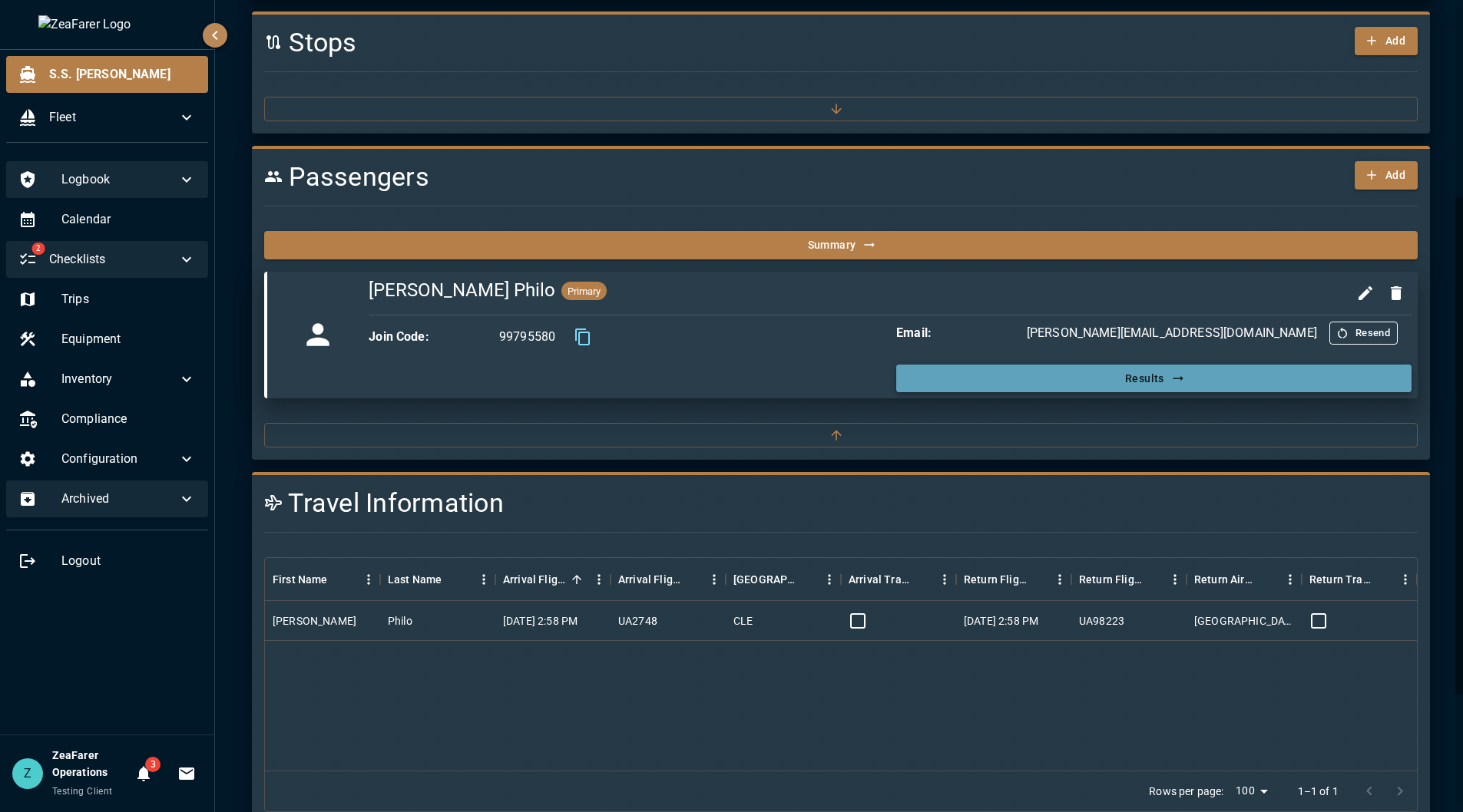
click at [1170, 380] on icon "button" at bounding box center [1178, 378] width 16 height 16
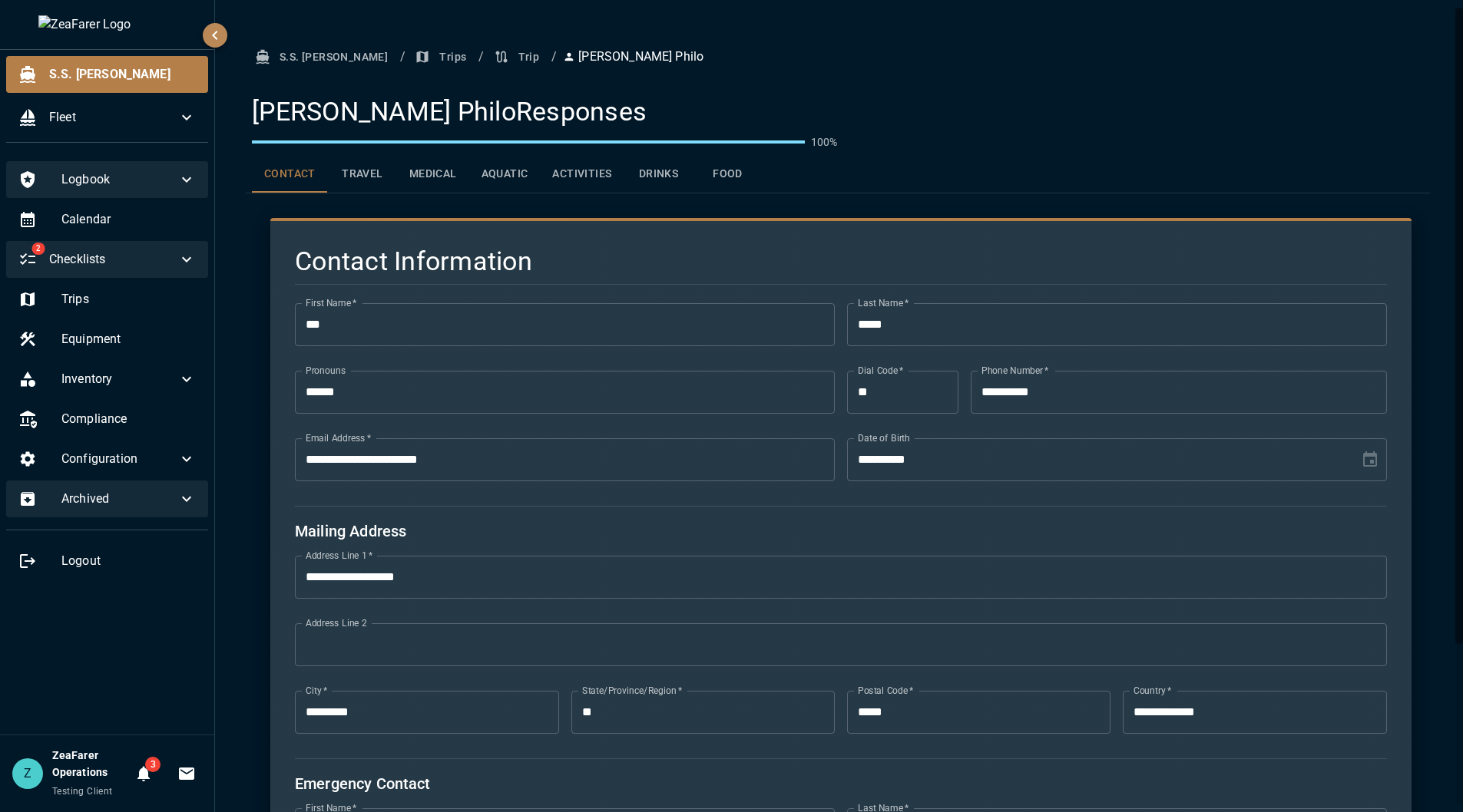
click at [369, 179] on button "Travel" at bounding box center [362, 175] width 69 height 37
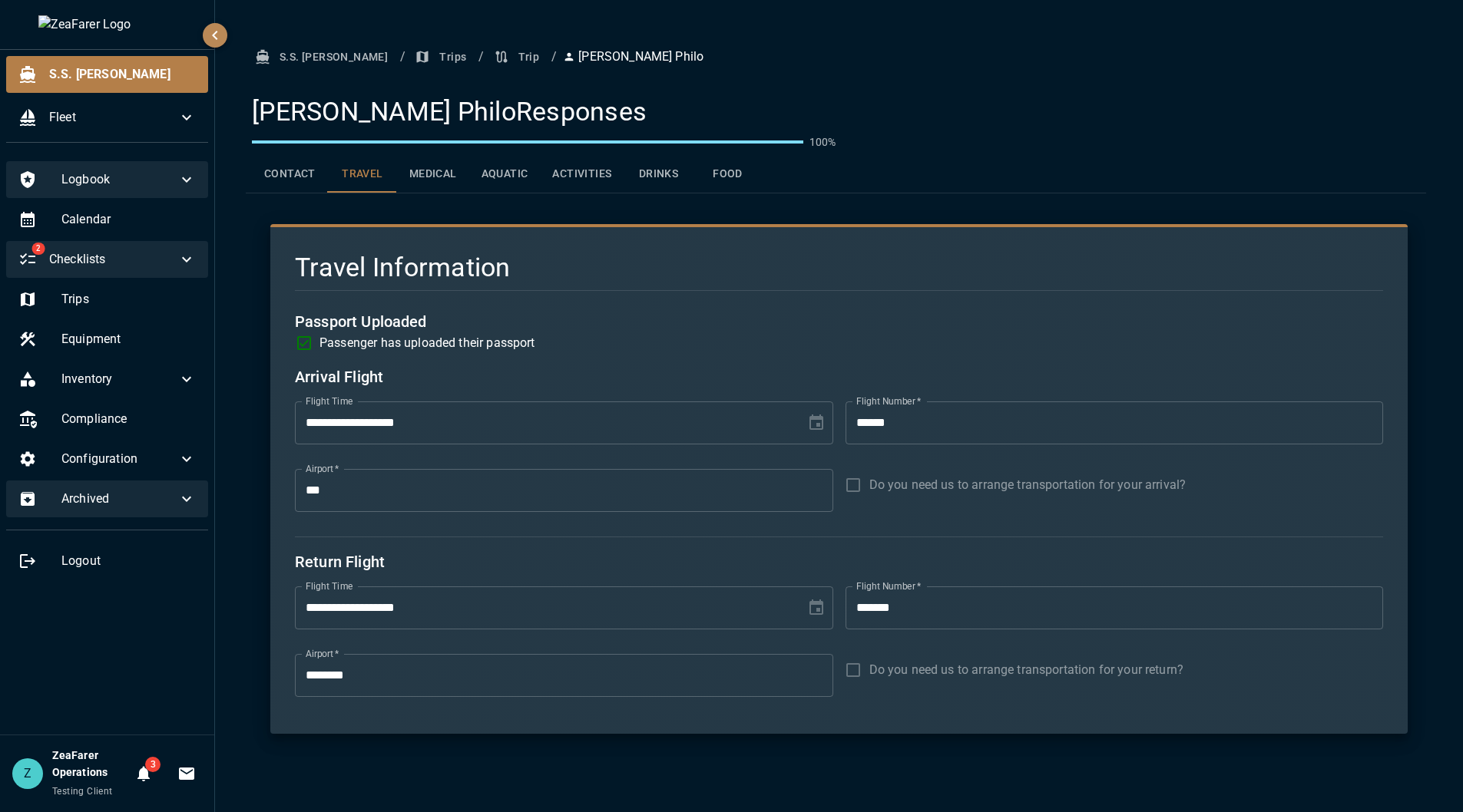
click at [456, 178] on button "Medical" at bounding box center [433, 175] width 72 height 37
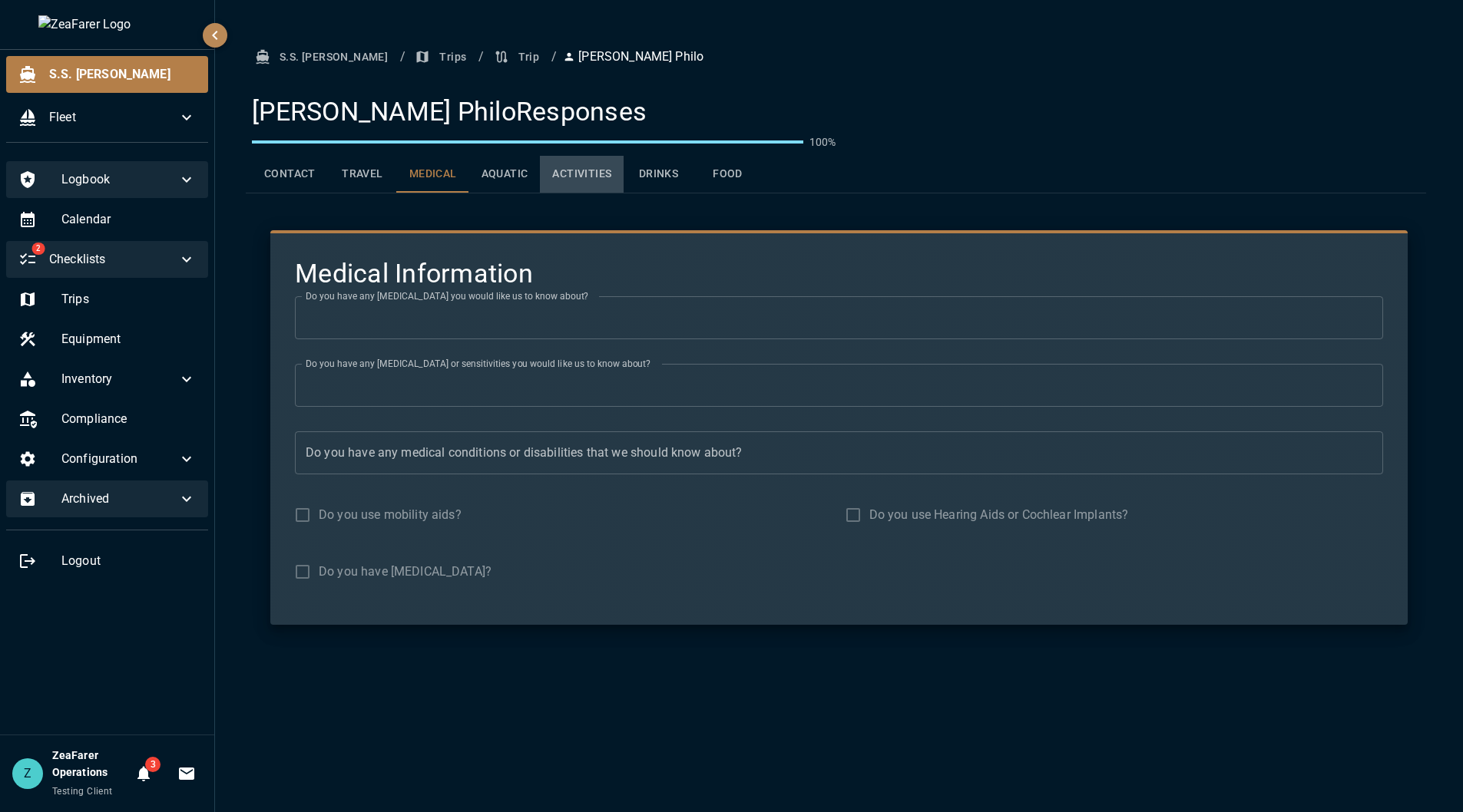
click at [568, 172] on button "Activities" at bounding box center [581, 175] width 83 height 37
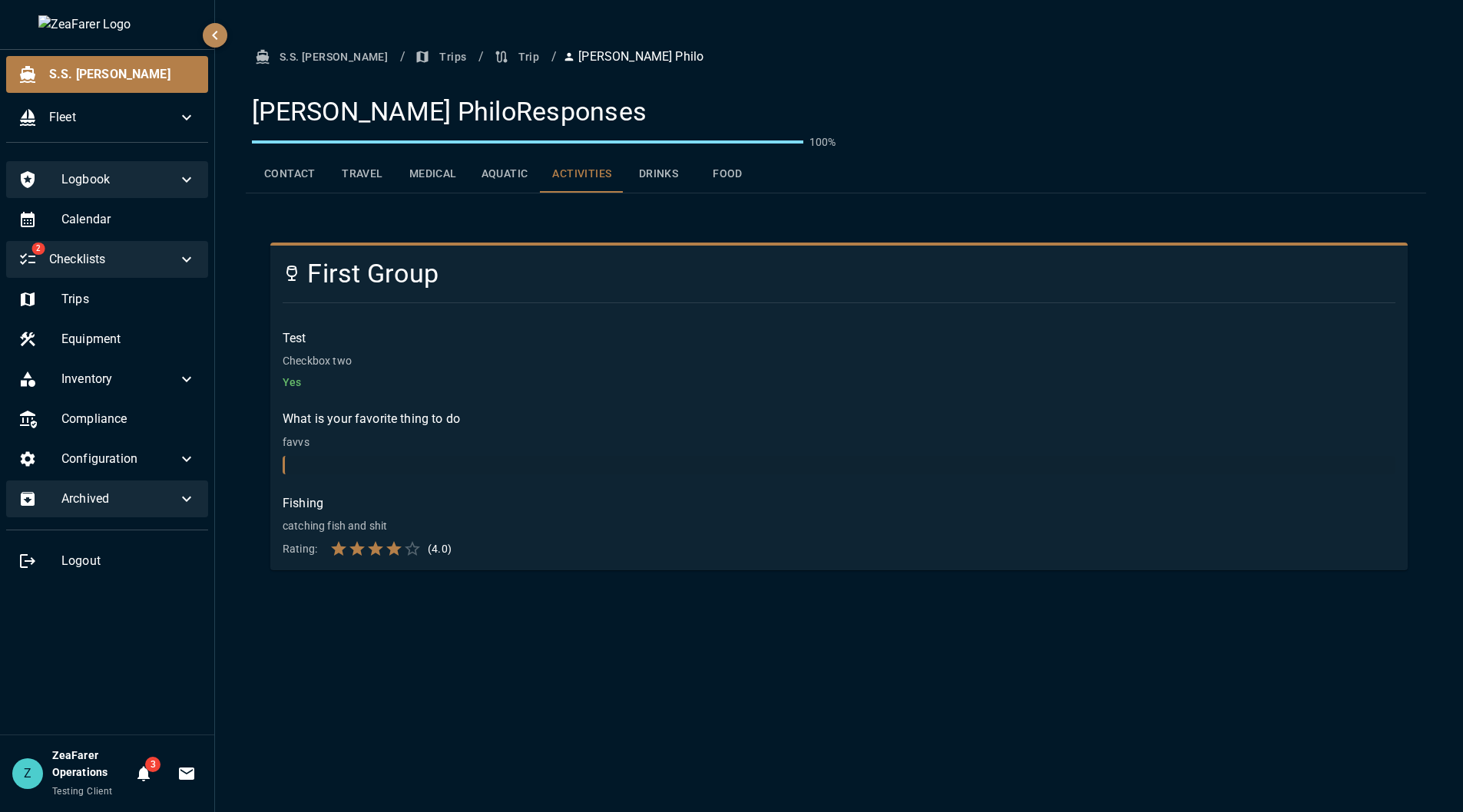
drag, startPoint x: 628, startPoint y: 179, endPoint x: 656, endPoint y: 178, distance: 28.0
click at [642, 178] on button "Drinks" at bounding box center [658, 175] width 69 height 37
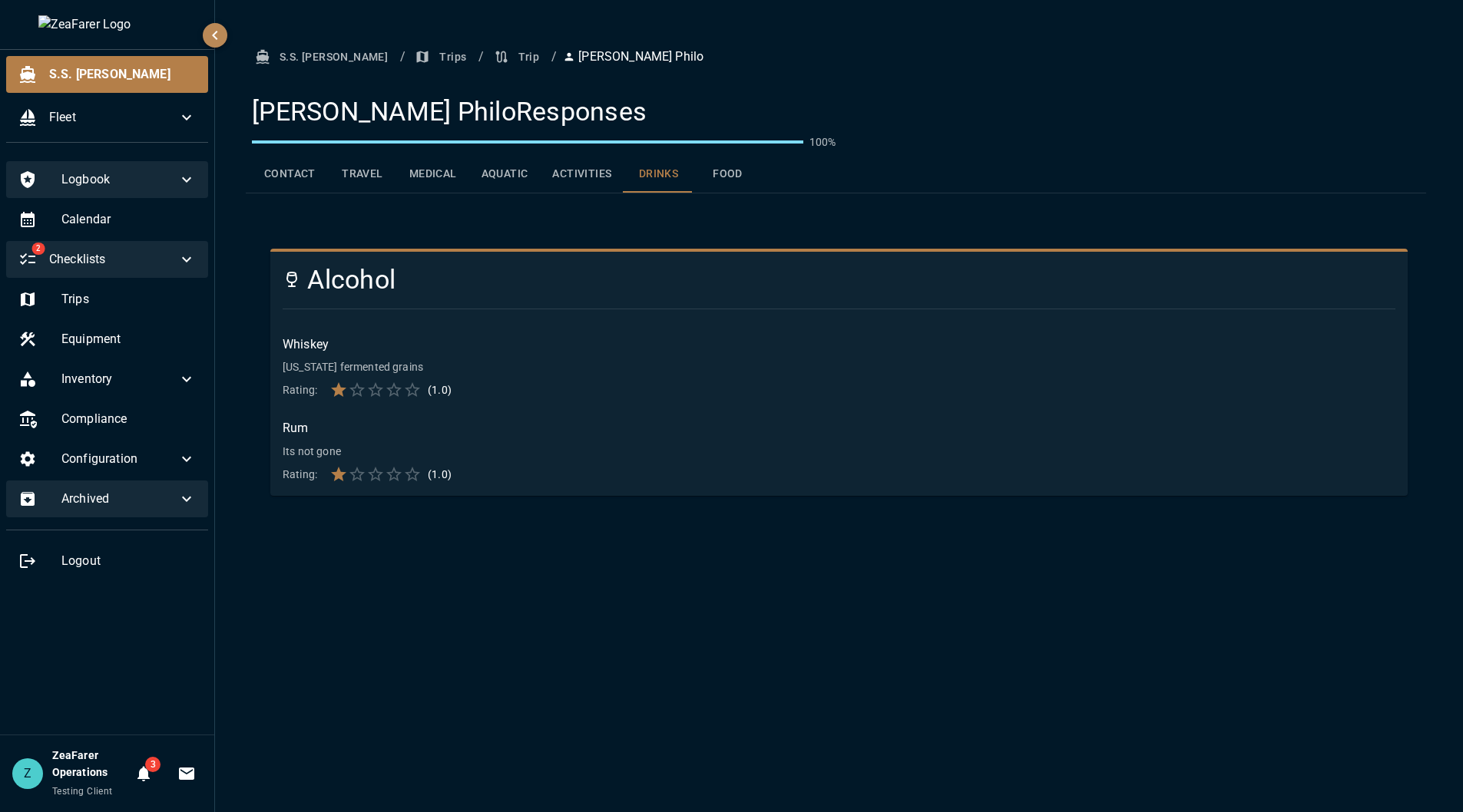
click at [739, 178] on button "Food" at bounding box center [727, 175] width 69 height 37
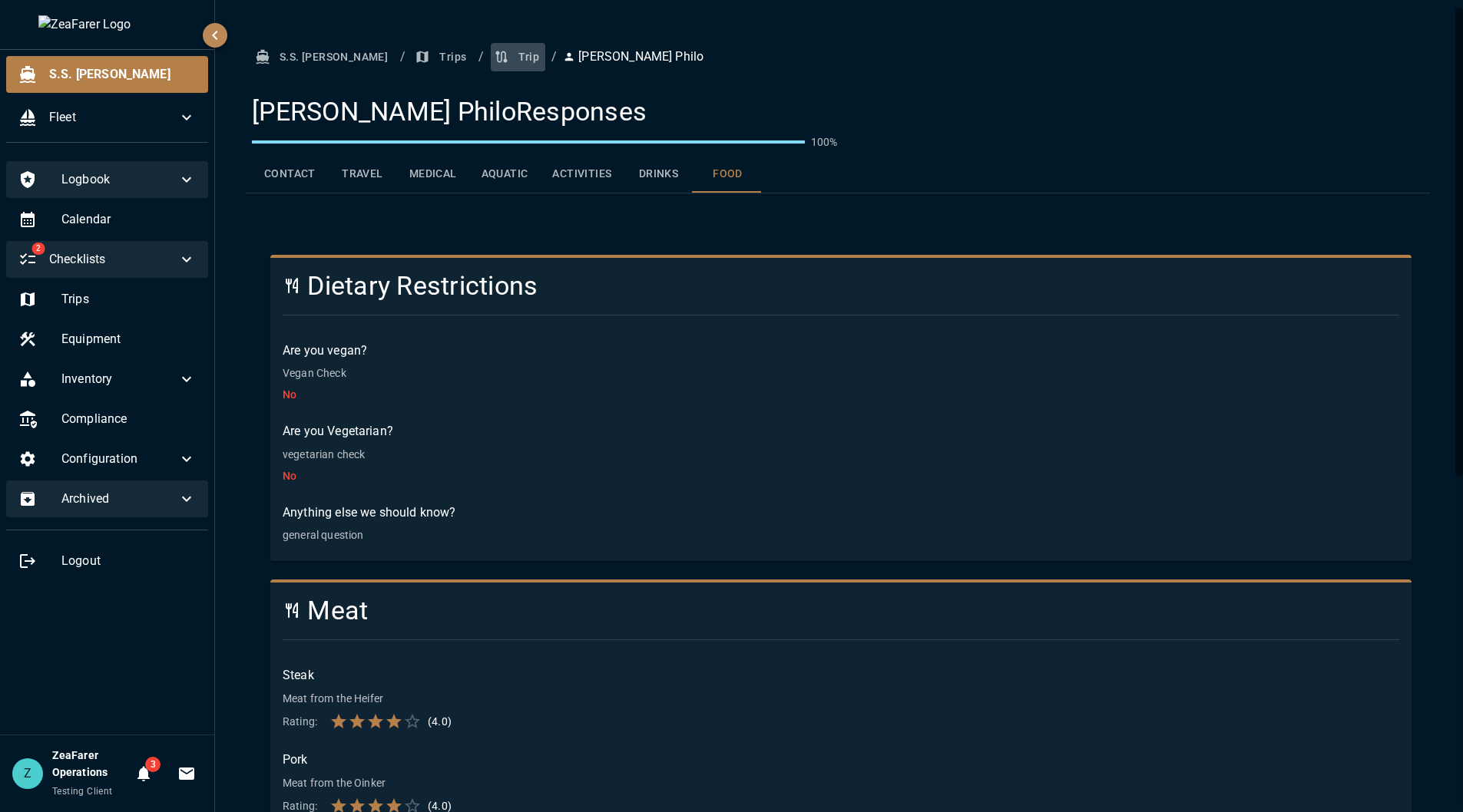
click at [494, 59] on icon "button" at bounding box center [502, 57] width 16 height 16
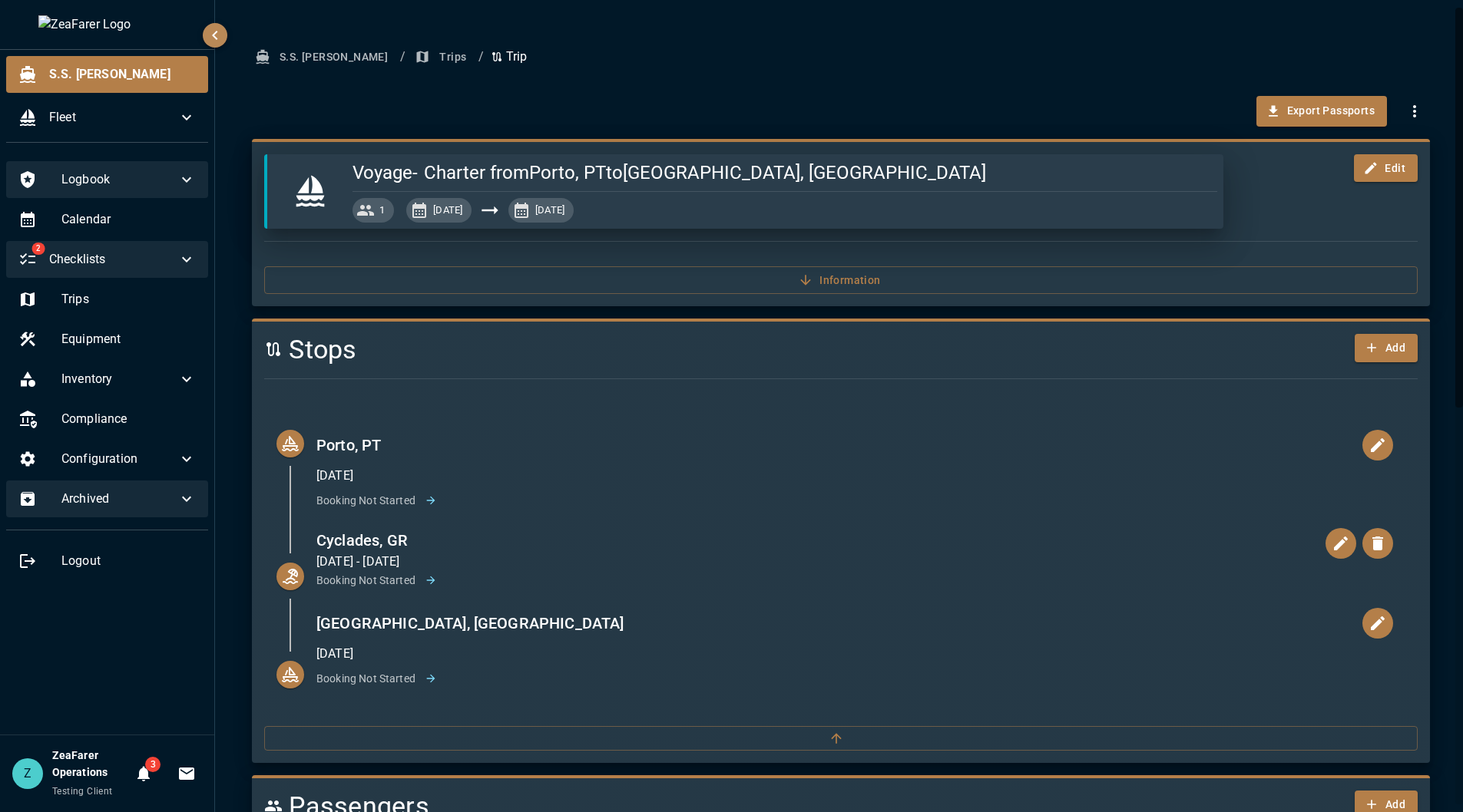
scroll to position [384, 0]
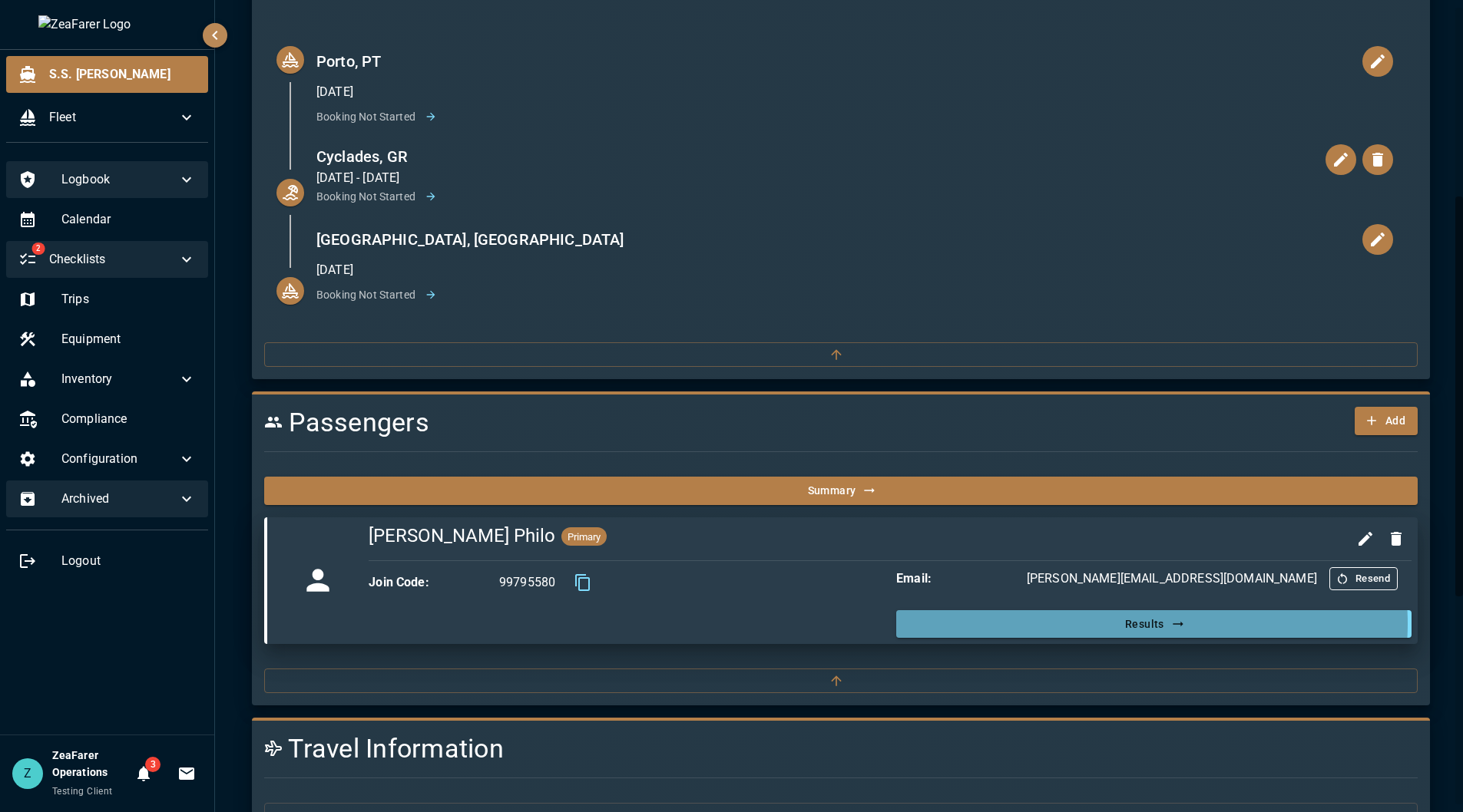
click at [1129, 624] on button "Results" at bounding box center [1154, 624] width 515 height 28
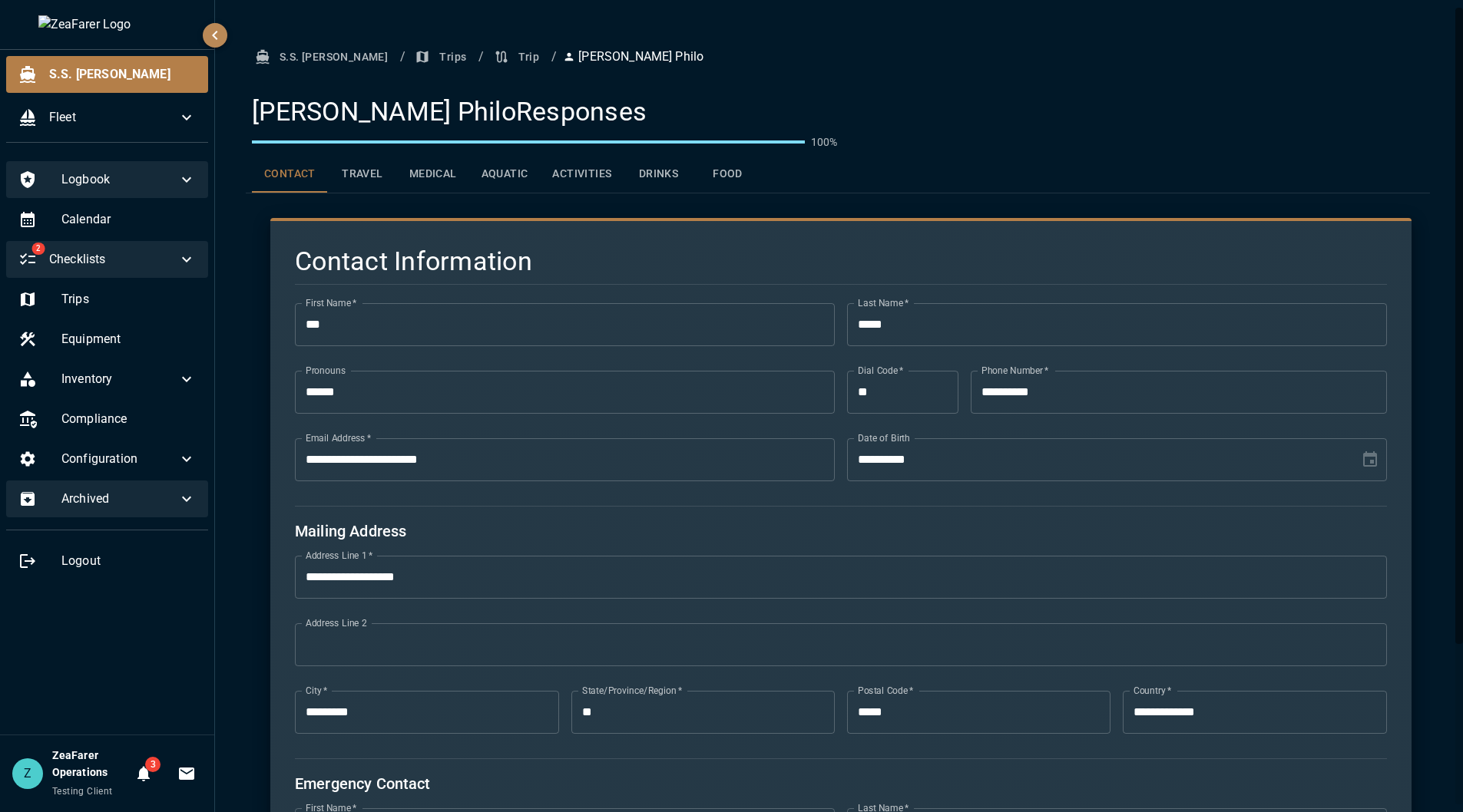
click at [360, 165] on button "Travel" at bounding box center [362, 175] width 69 height 37
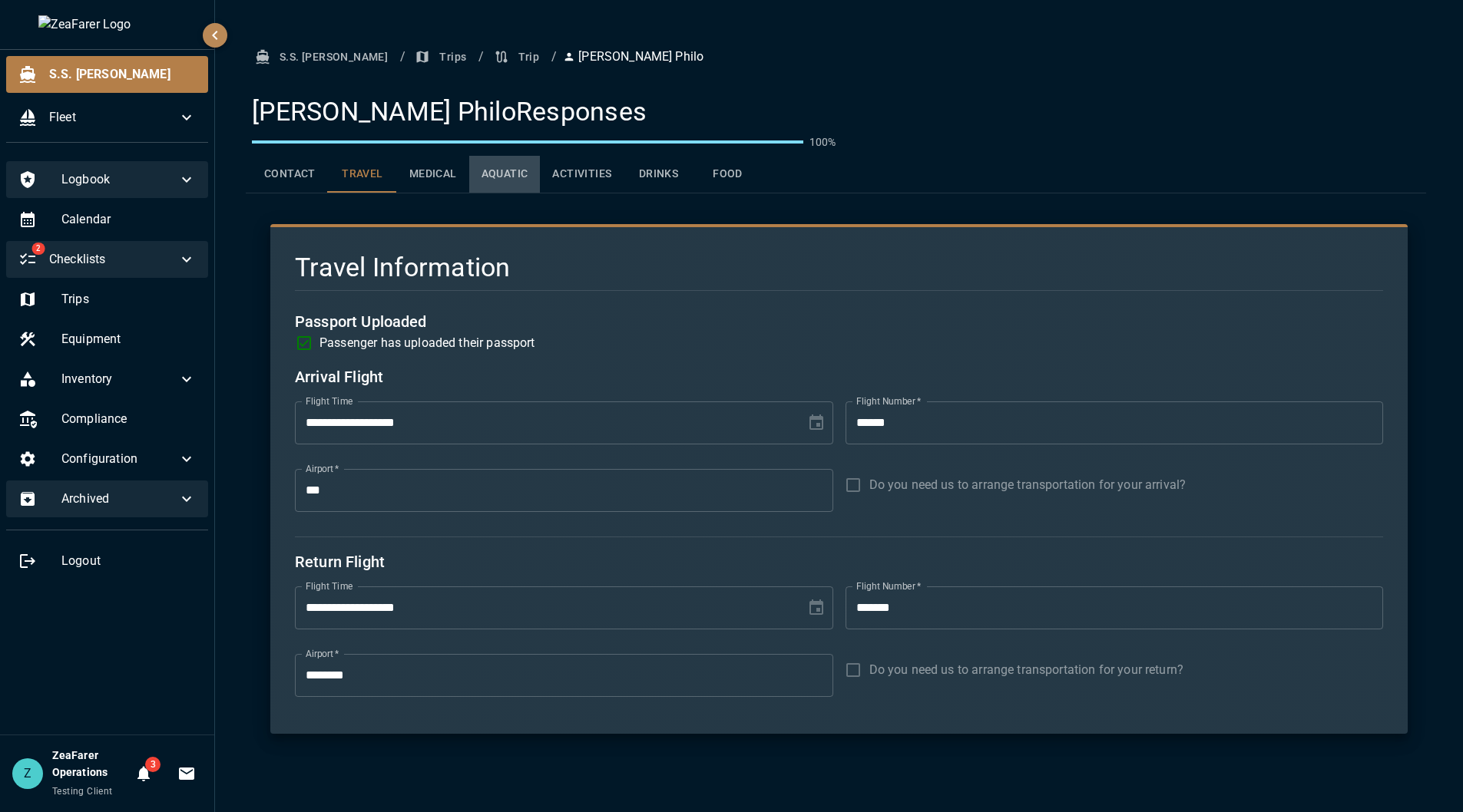
drag, startPoint x: 473, startPoint y: 179, endPoint x: 588, endPoint y: 182, distance: 115.0
click at [476, 179] on button "Aquatic" at bounding box center [505, 175] width 72 height 37
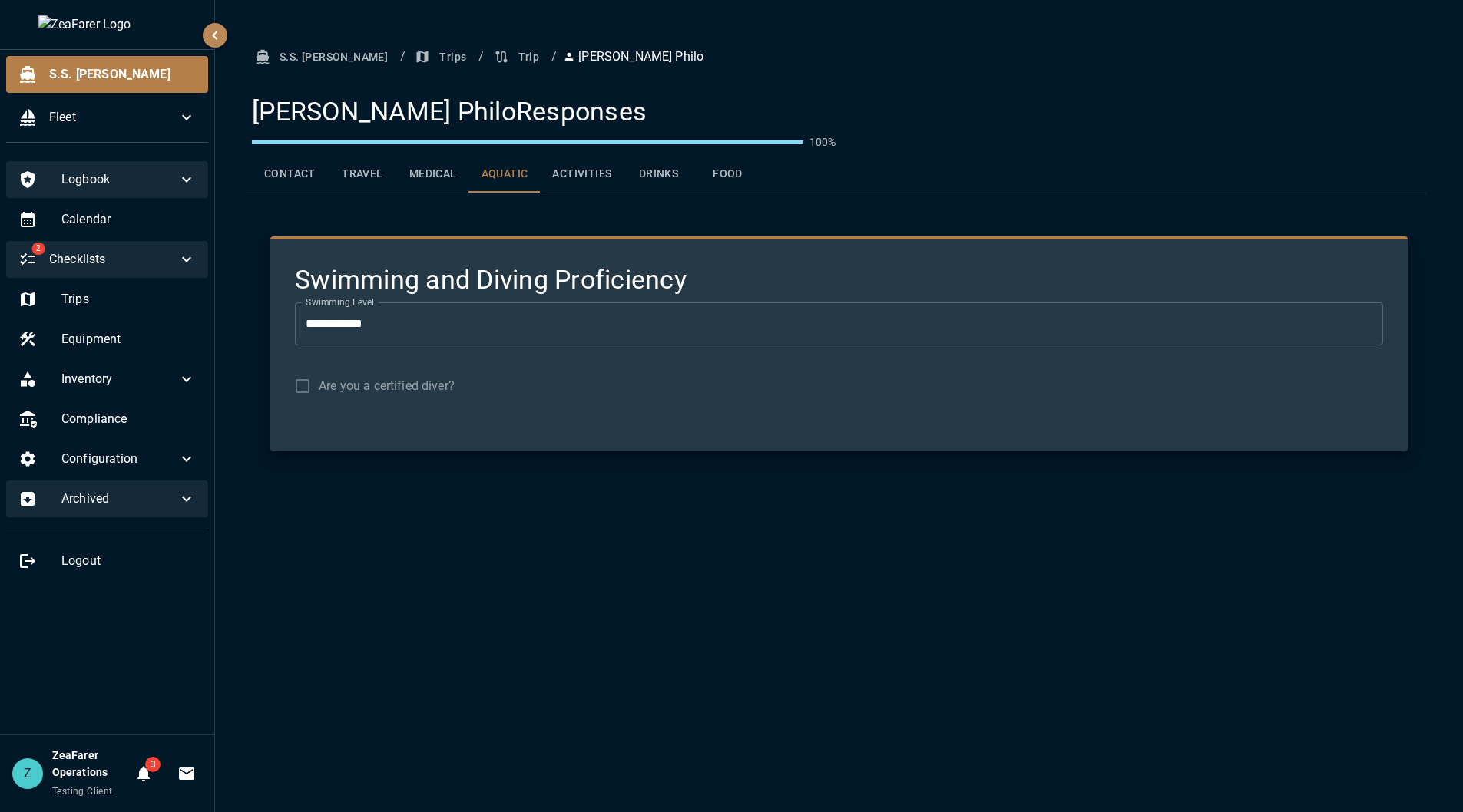
click at [650, 168] on button "Drinks" at bounding box center [658, 175] width 69 height 37
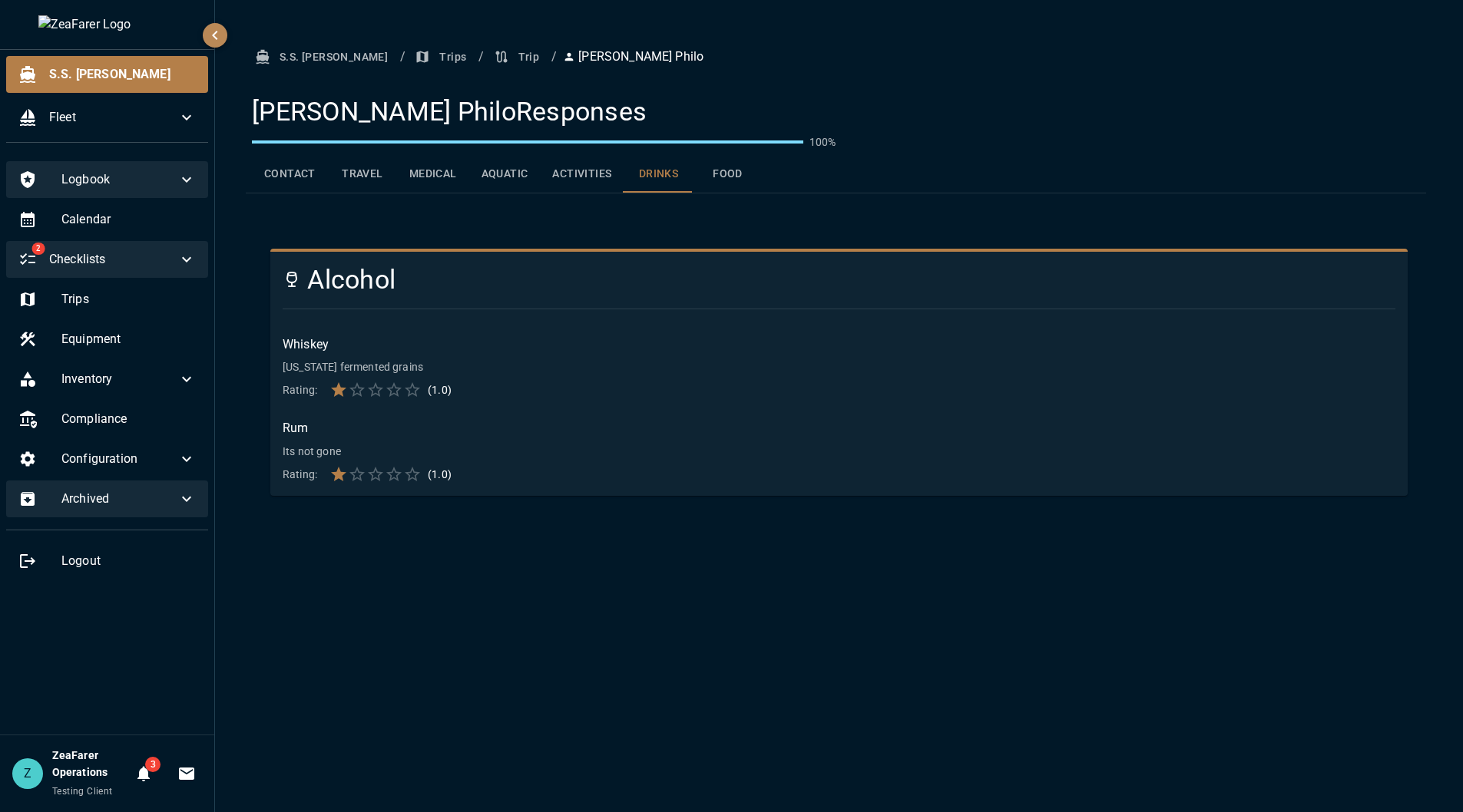
click at [797, 161] on div "Contact Travel Medical Aquatic Activities Drinks Food" at bounding box center [839, 175] width 1174 height 37
click at [739, 164] on button "Food" at bounding box center [727, 175] width 69 height 37
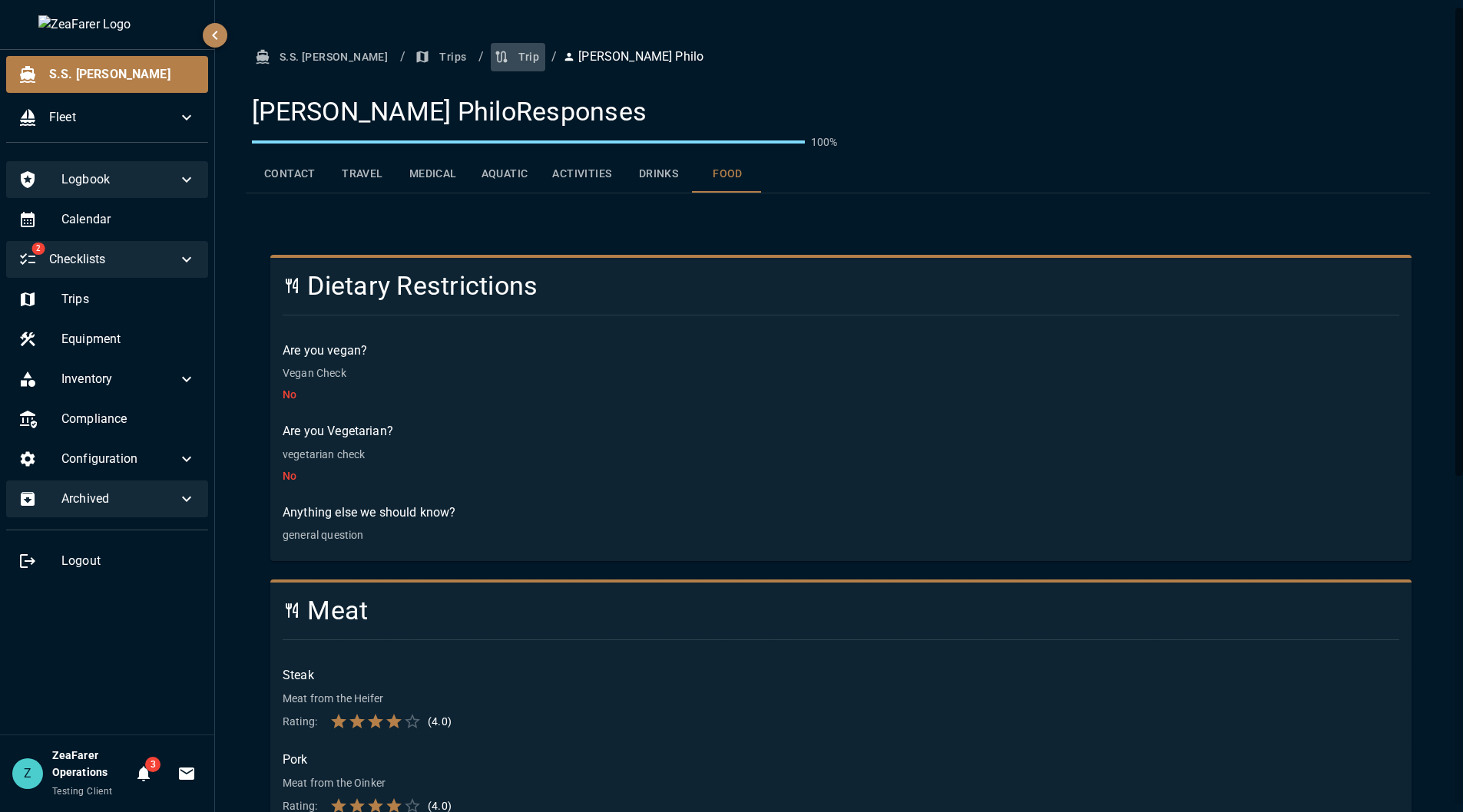
click at [494, 49] on icon "button" at bounding box center [502, 57] width 16 height 16
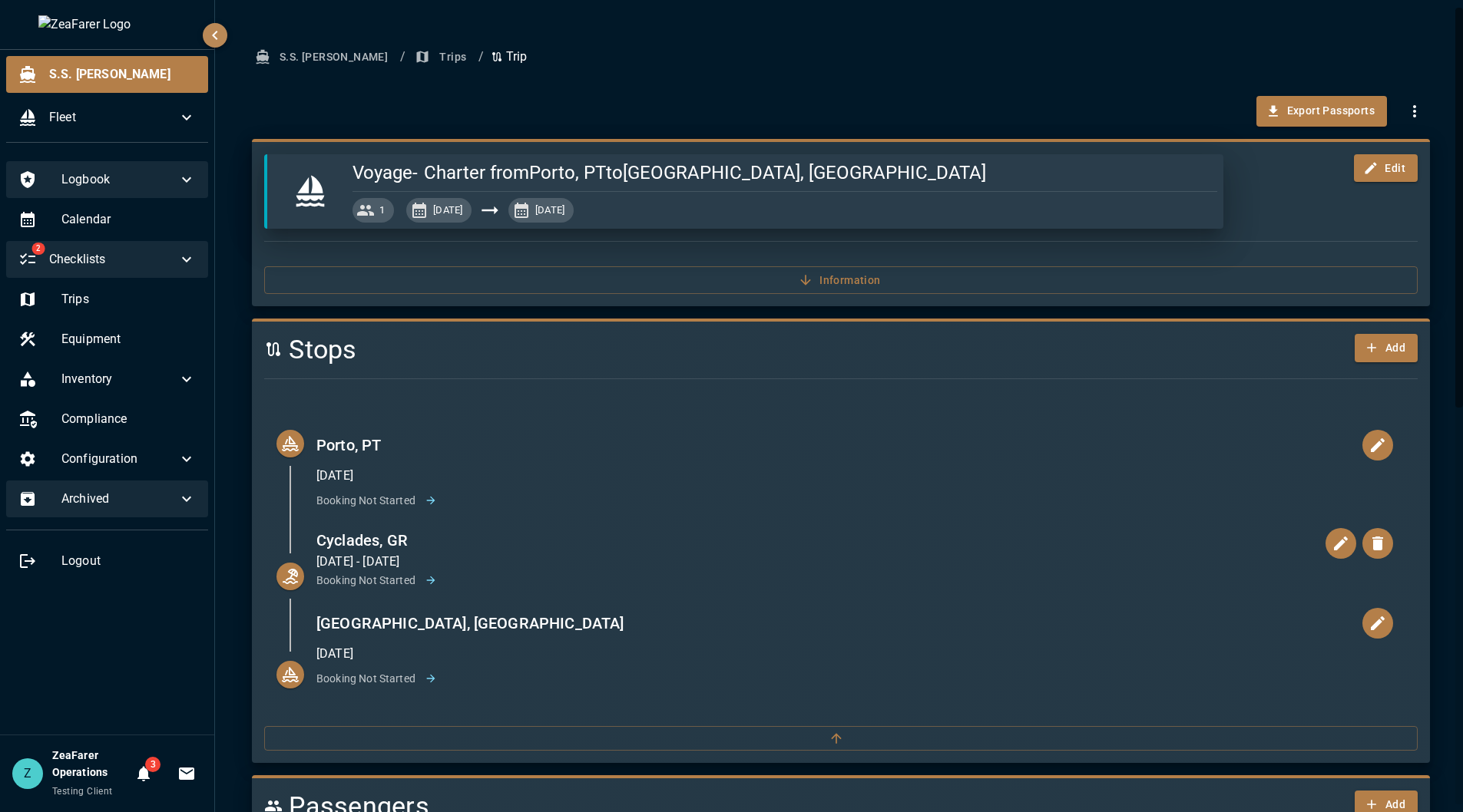
click at [1405, 116] on icon "button" at bounding box center [1414, 111] width 18 height 18
click at [1406, 56] on div at bounding box center [732, 406] width 1463 height 812
click at [372, 42] on div "S.S. [PERSON_NAME] / Trips / Trip Export Passports Voyage - Charter from [GEOGR…" at bounding box center [841, 809] width 1252 height 1619
click at [411, 63] on button "Trips" at bounding box center [441, 56] width 61 height 28
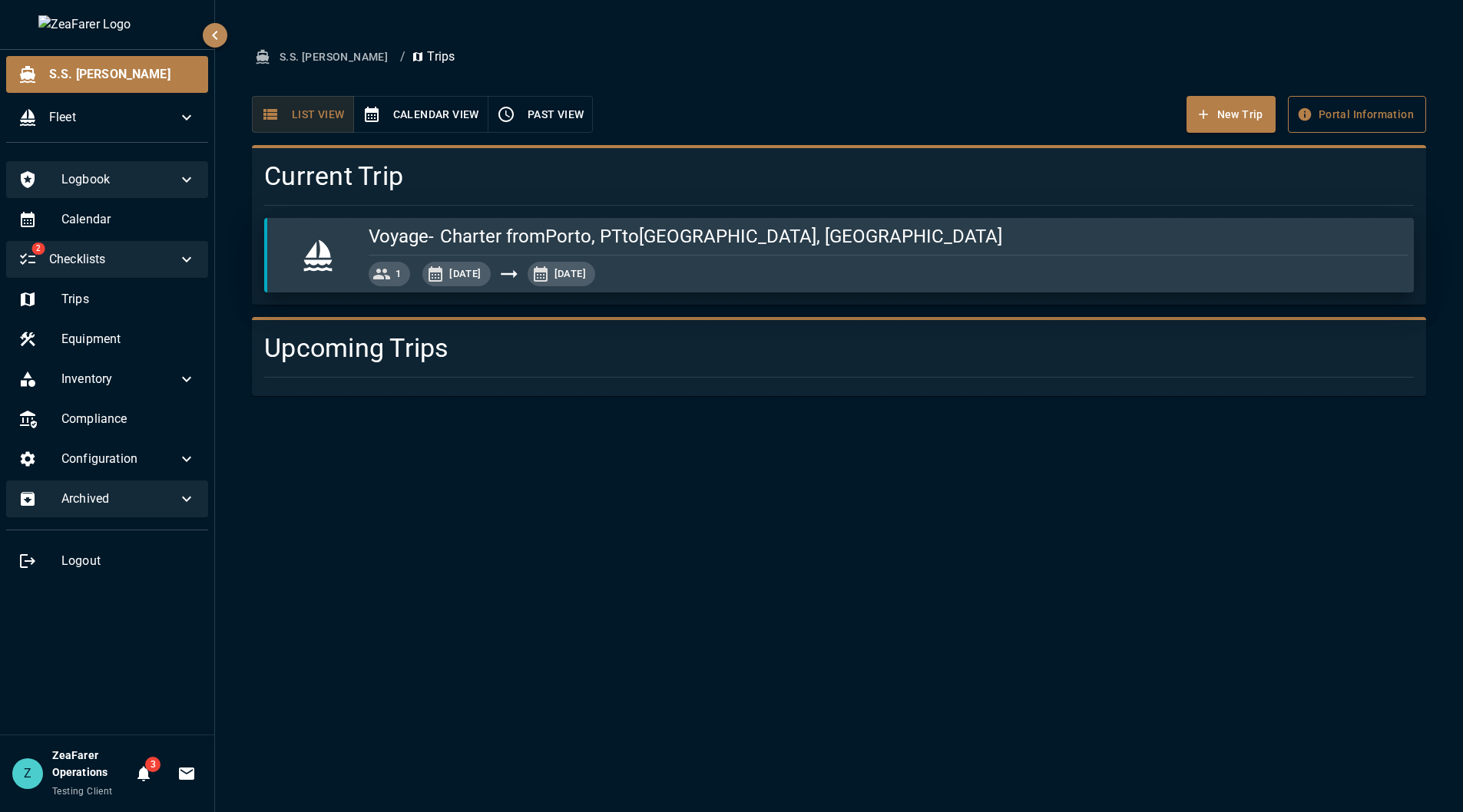
click at [1412, 118] on button "Portal Information" at bounding box center [1356, 114] width 138 height 38
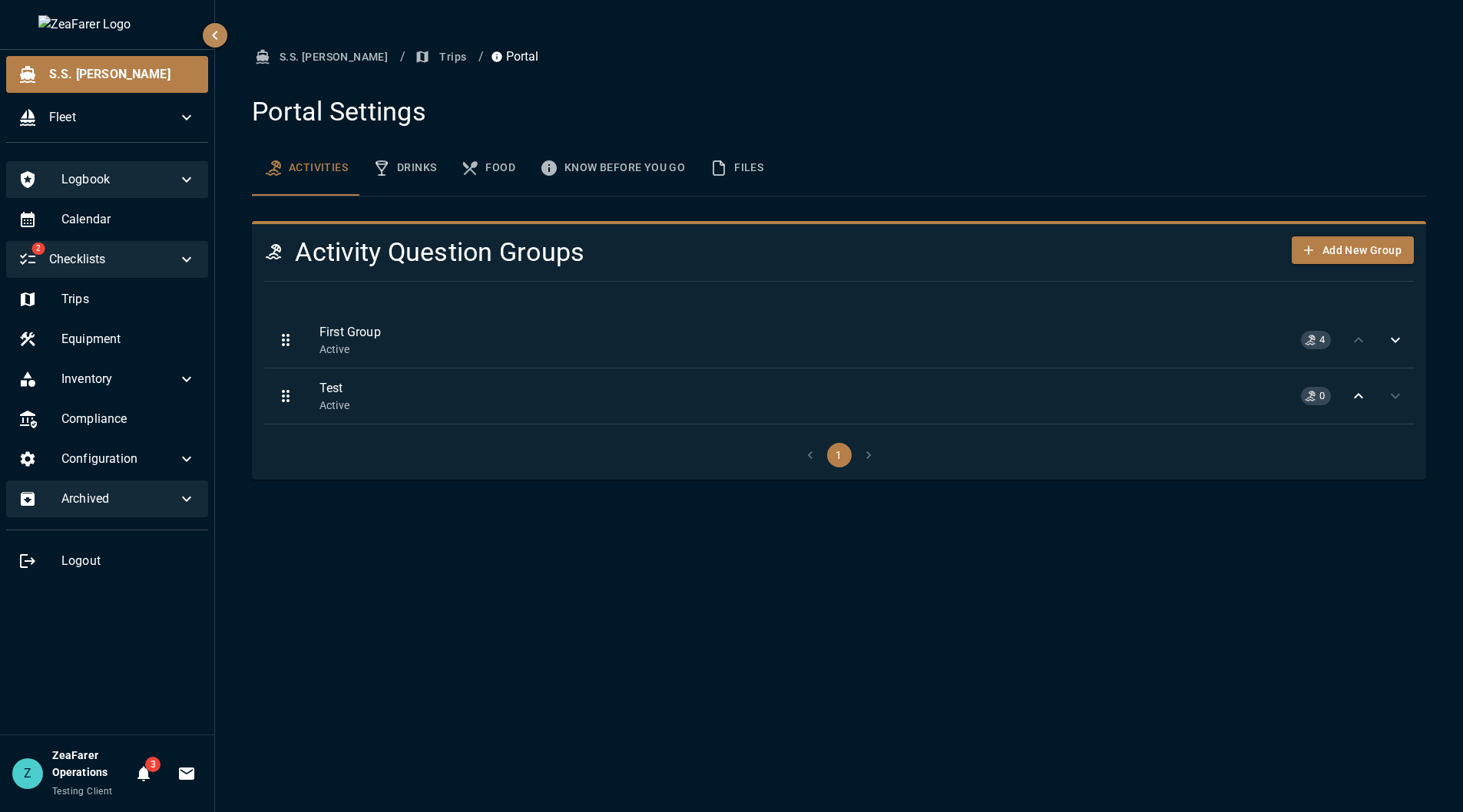
click at [401, 173] on button "Drinks" at bounding box center [404, 168] width 88 height 55
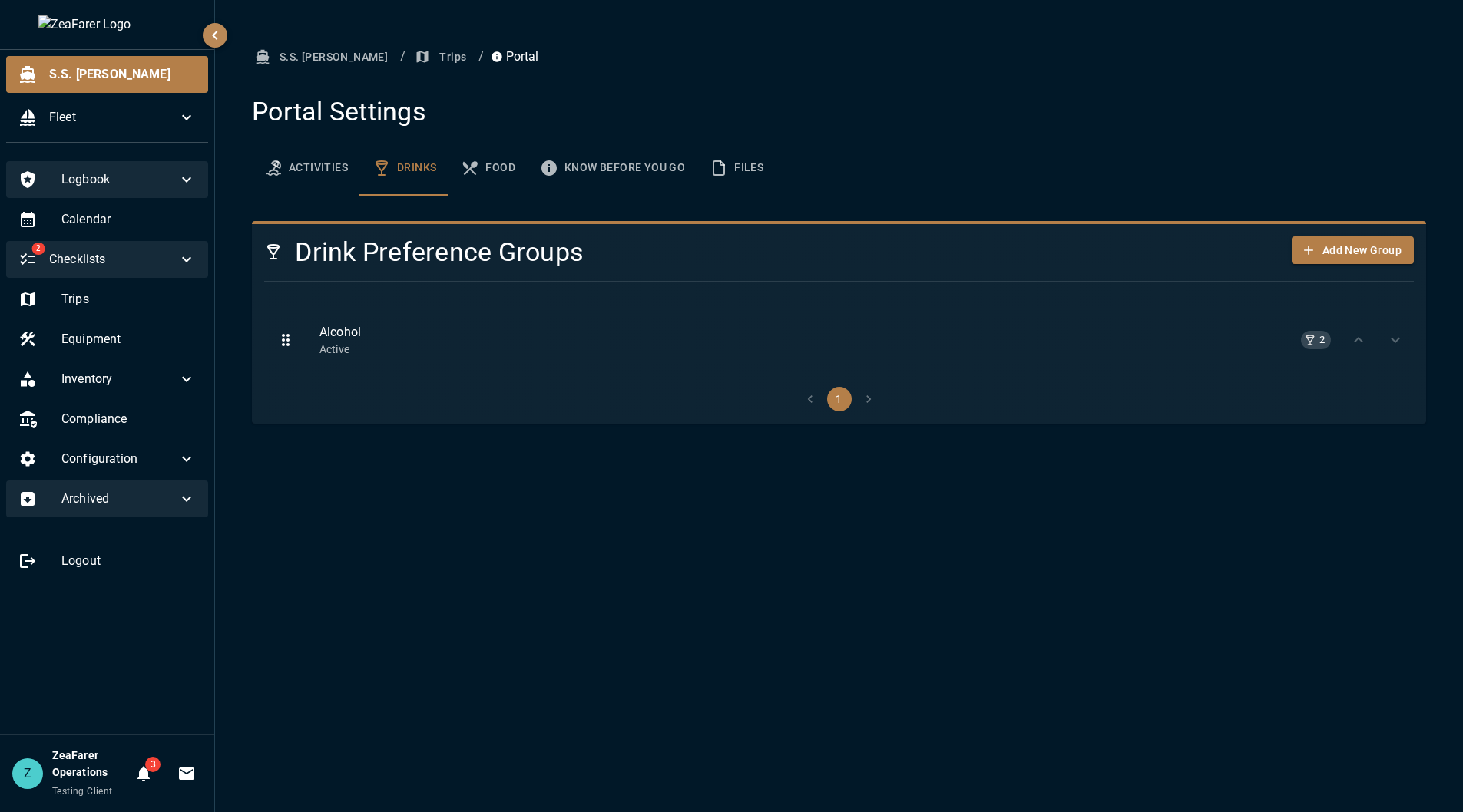
click at [519, 163] on button "Food" at bounding box center [488, 168] width 80 height 55
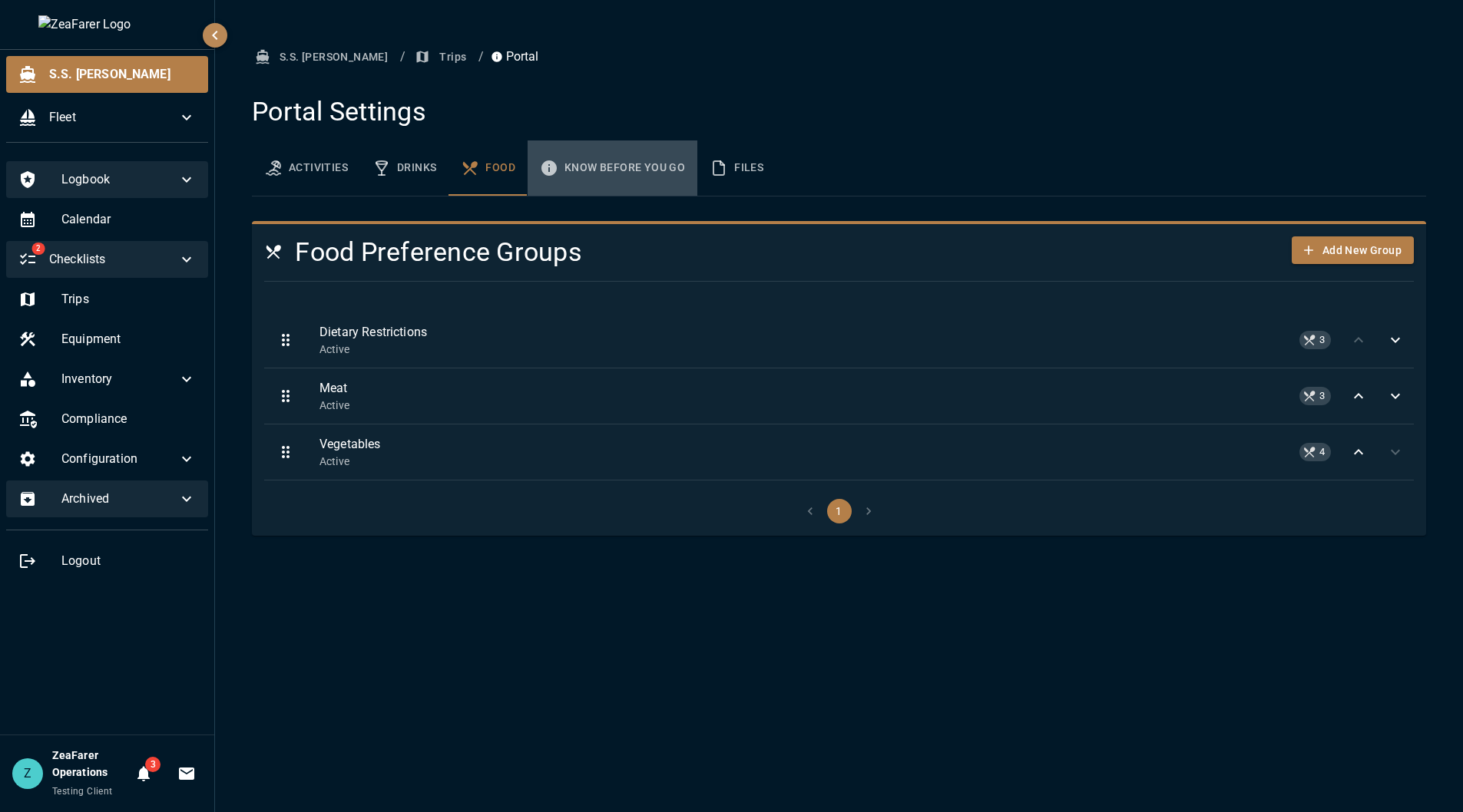
click at [609, 168] on button "Know Before You Go" at bounding box center [612, 168] width 170 height 55
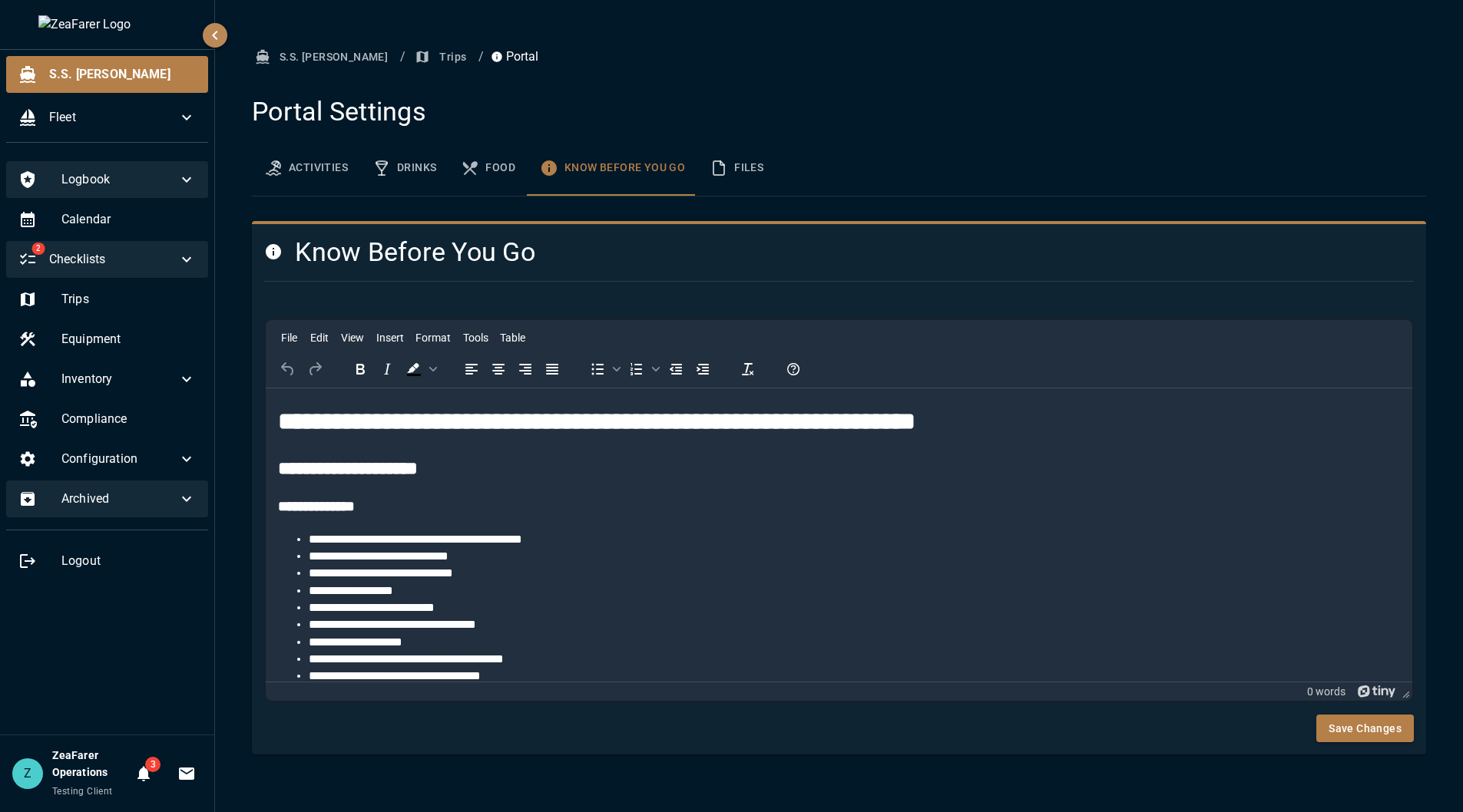
click at [756, 164] on button "Files" at bounding box center [736, 168] width 79 height 55
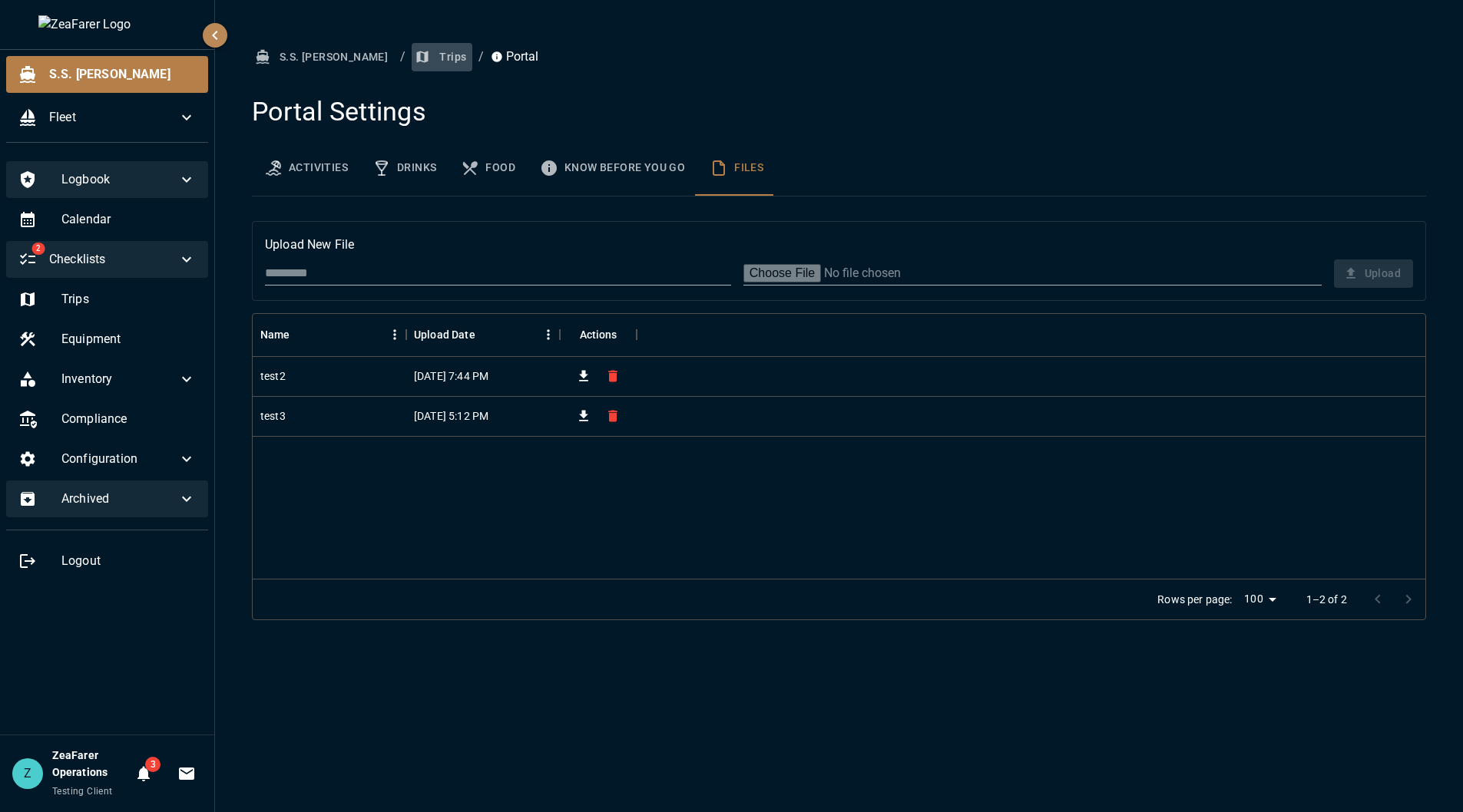
click at [411, 55] on button "Trips" at bounding box center [441, 56] width 61 height 28
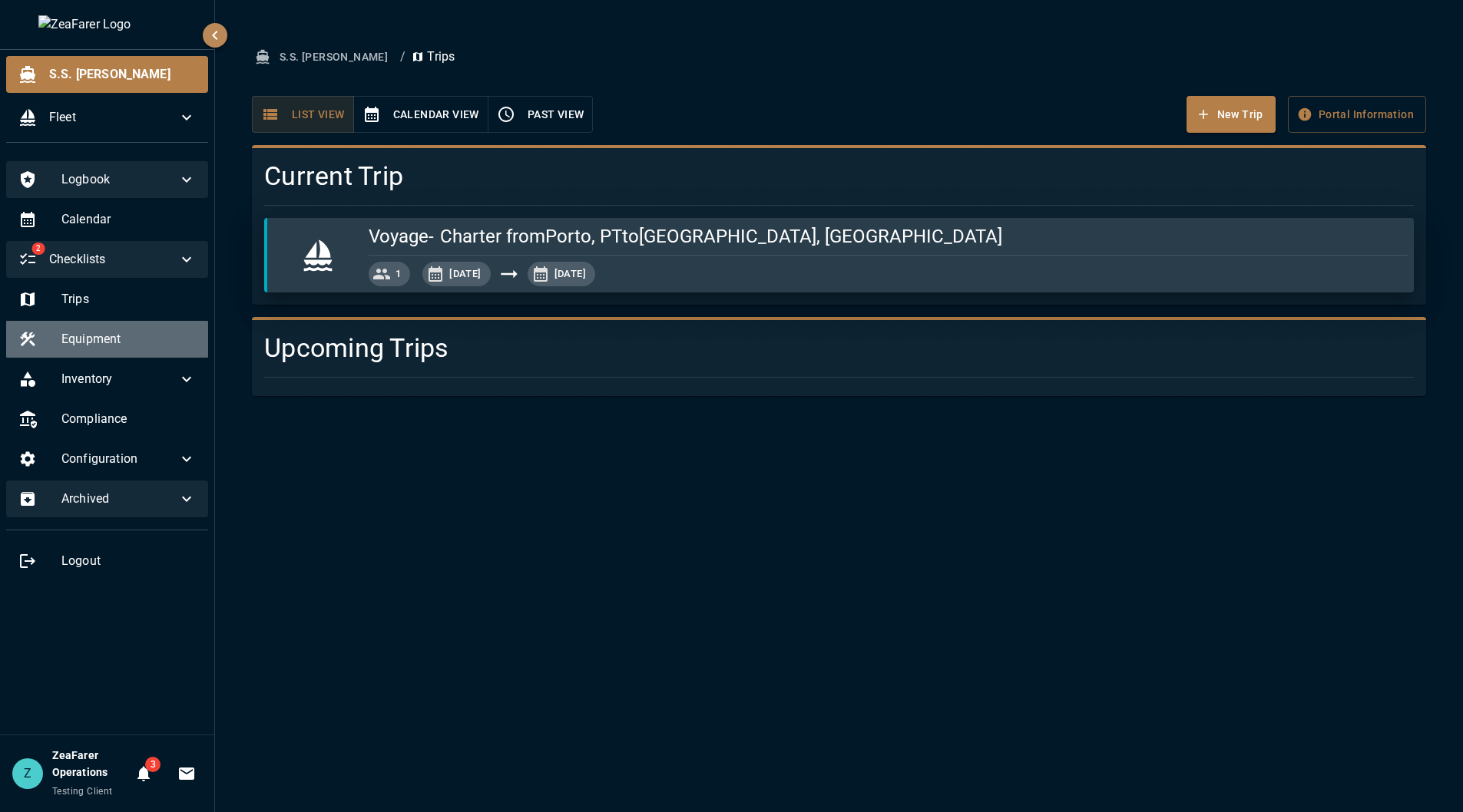
click at [171, 336] on span "Equipment" at bounding box center [128, 339] width 135 height 18
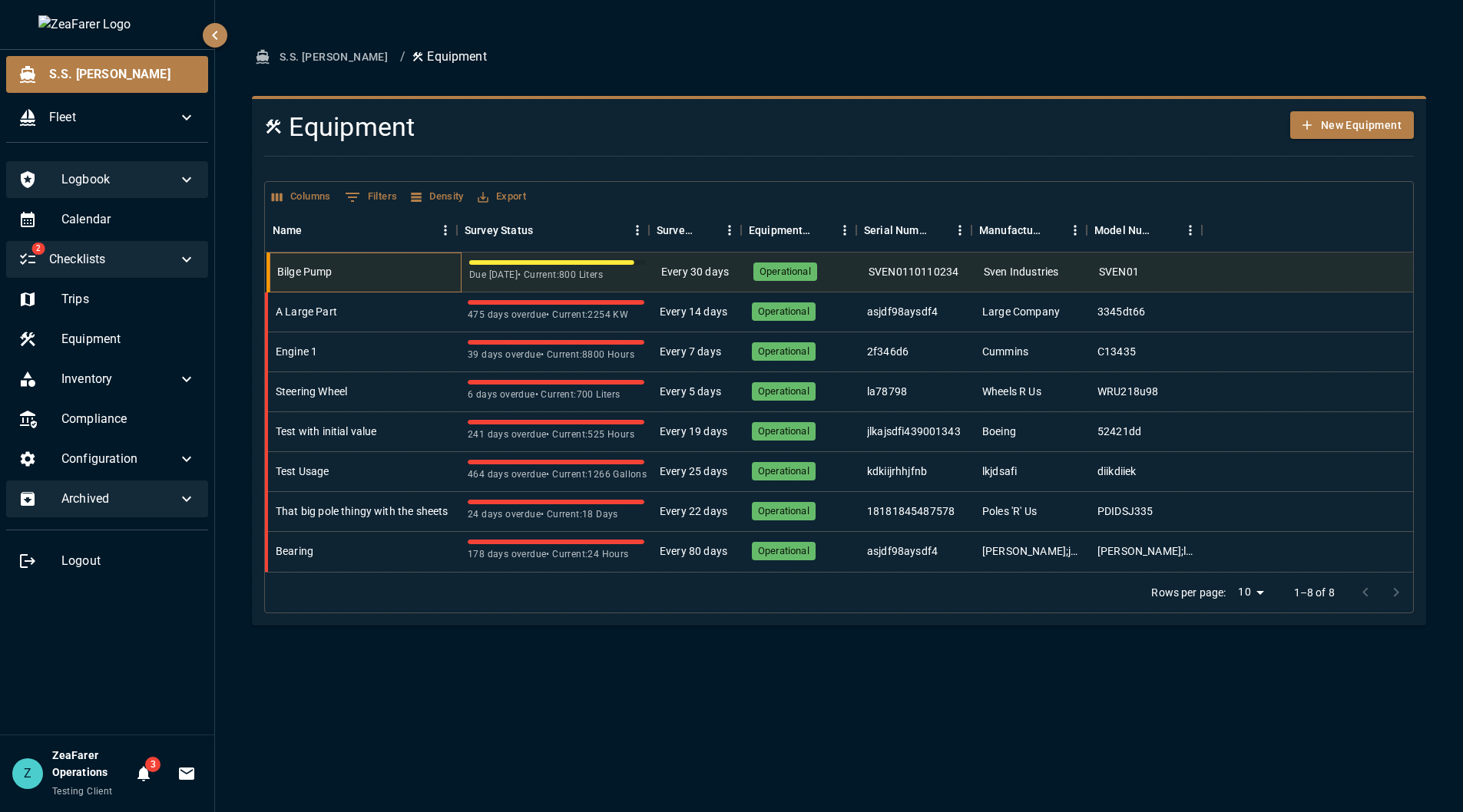
click at [349, 257] on div "Bilge Pump" at bounding box center [366, 272] width 192 height 40
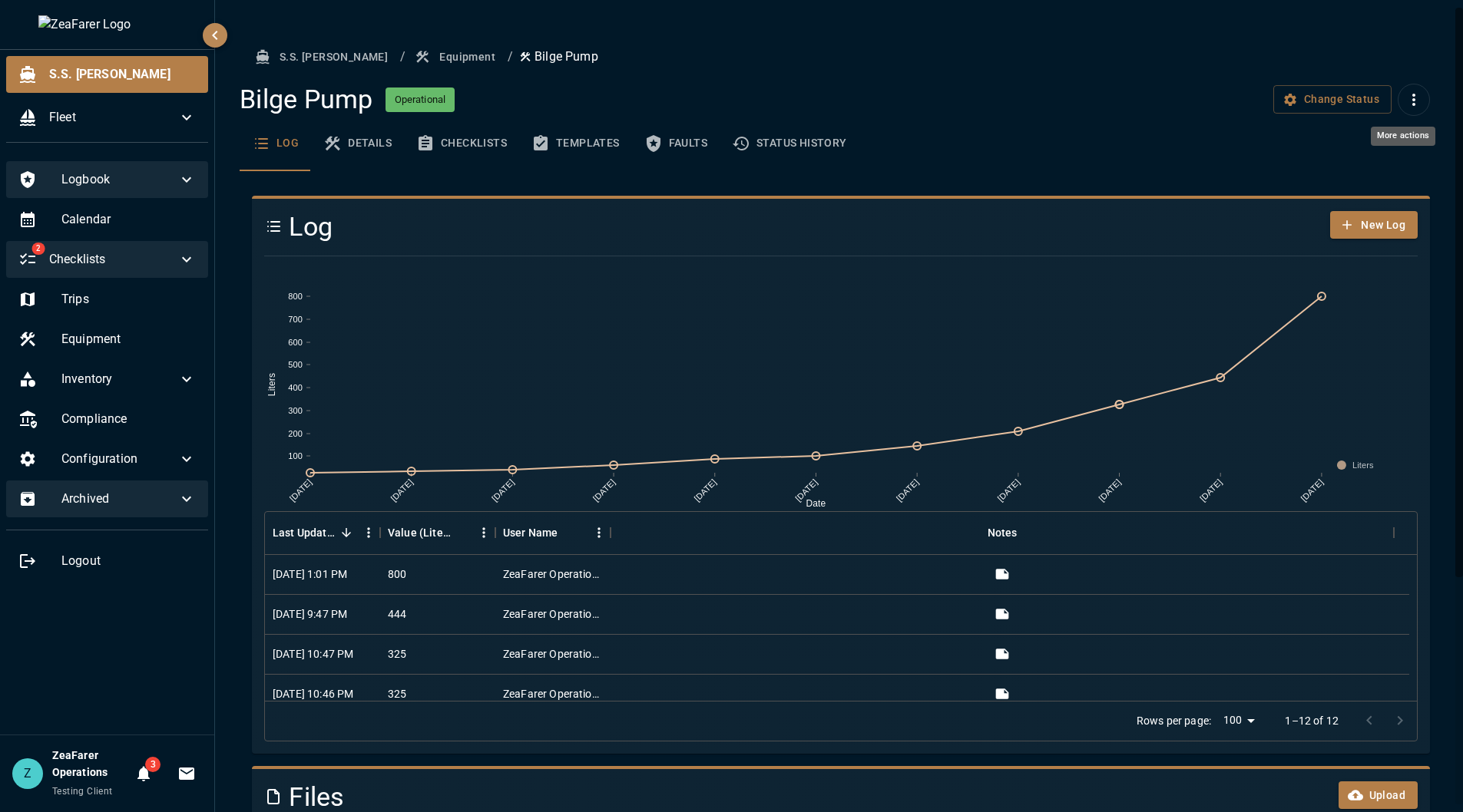
click at [1407, 109] on button "More actions" at bounding box center [1413, 99] width 32 height 32
click at [1416, 47] on div at bounding box center [732, 406] width 1463 height 812
click at [1397, 83] on button "More actions" at bounding box center [1413, 99] width 32 height 32
click at [150, 392] on div at bounding box center [732, 406] width 1463 height 812
click at [138, 365] on div "Inventory" at bounding box center [107, 379] width 202 height 37
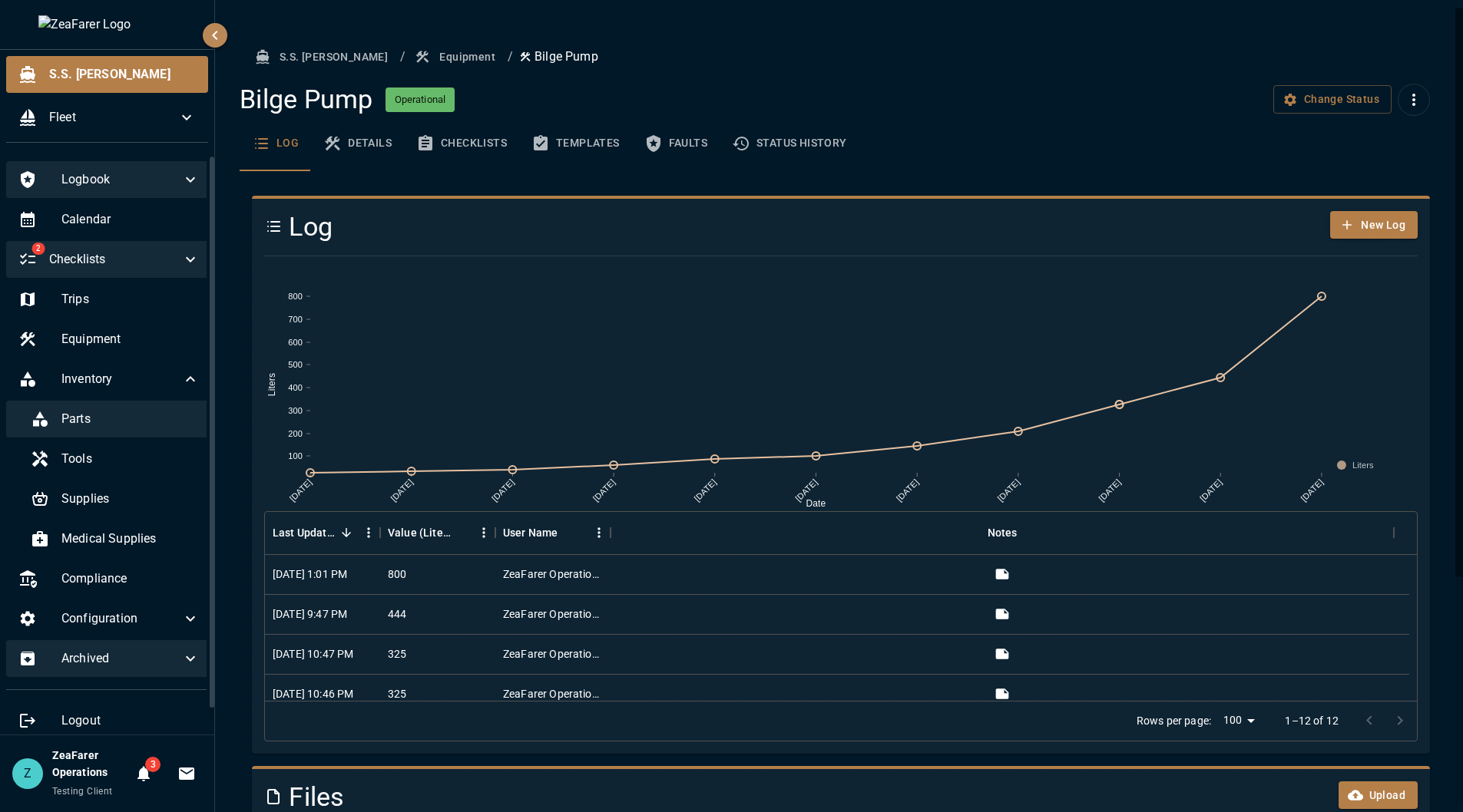
click at [114, 425] on span "Parts" at bounding box center [130, 419] width 138 height 18
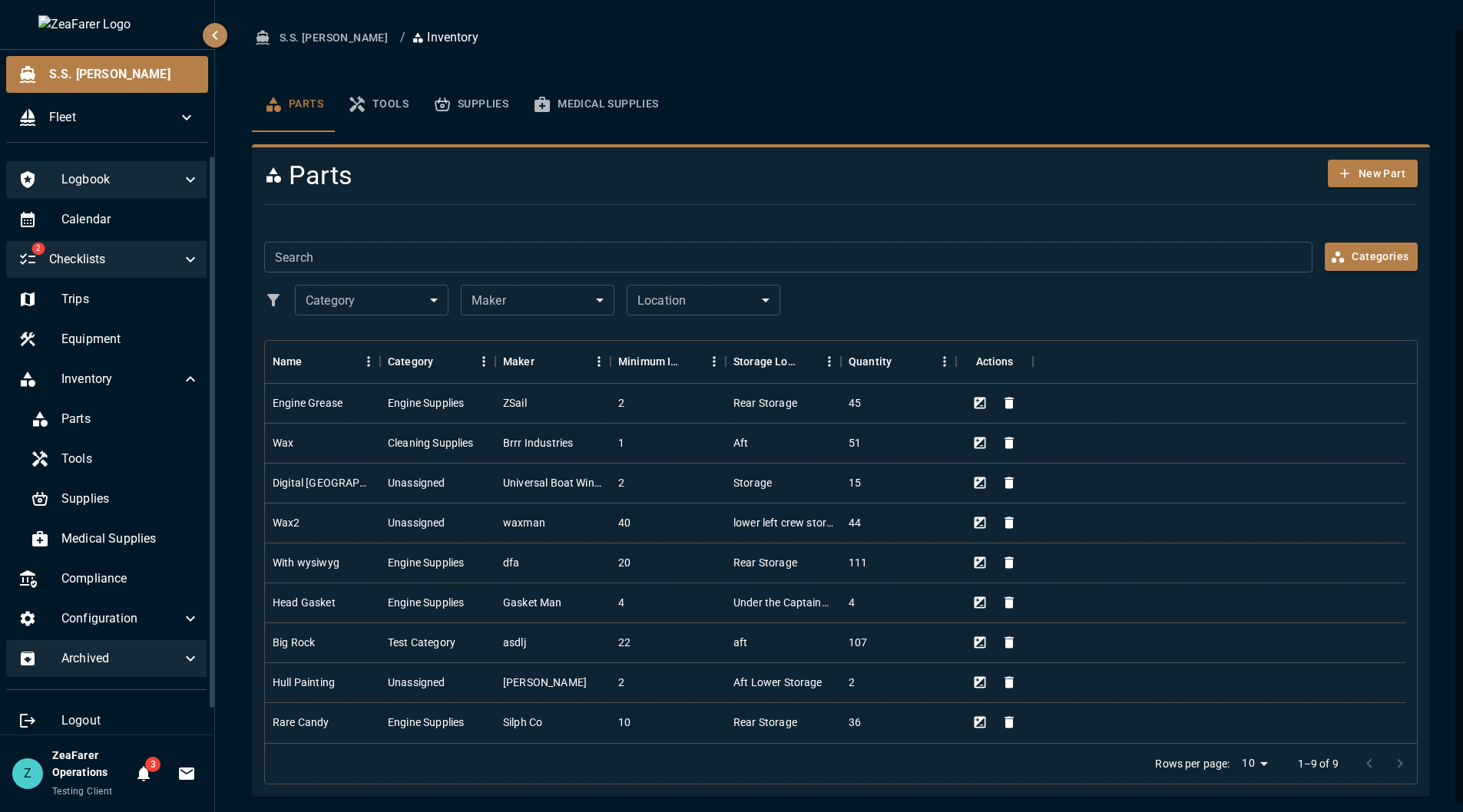
scroll to position [22, 0]
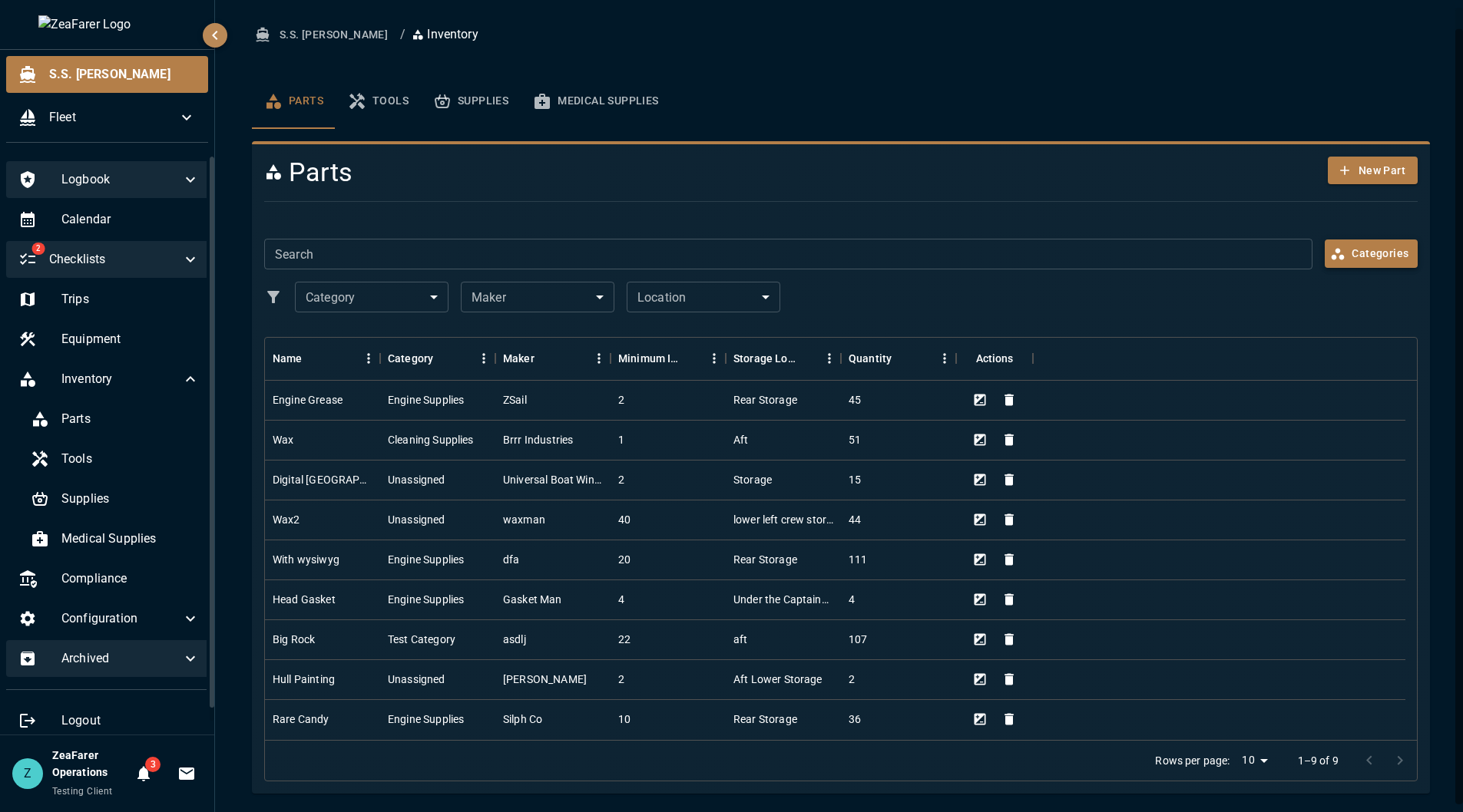
click at [1396, 242] on button "Categories" at bounding box center [1371, 253] width 93 height 28
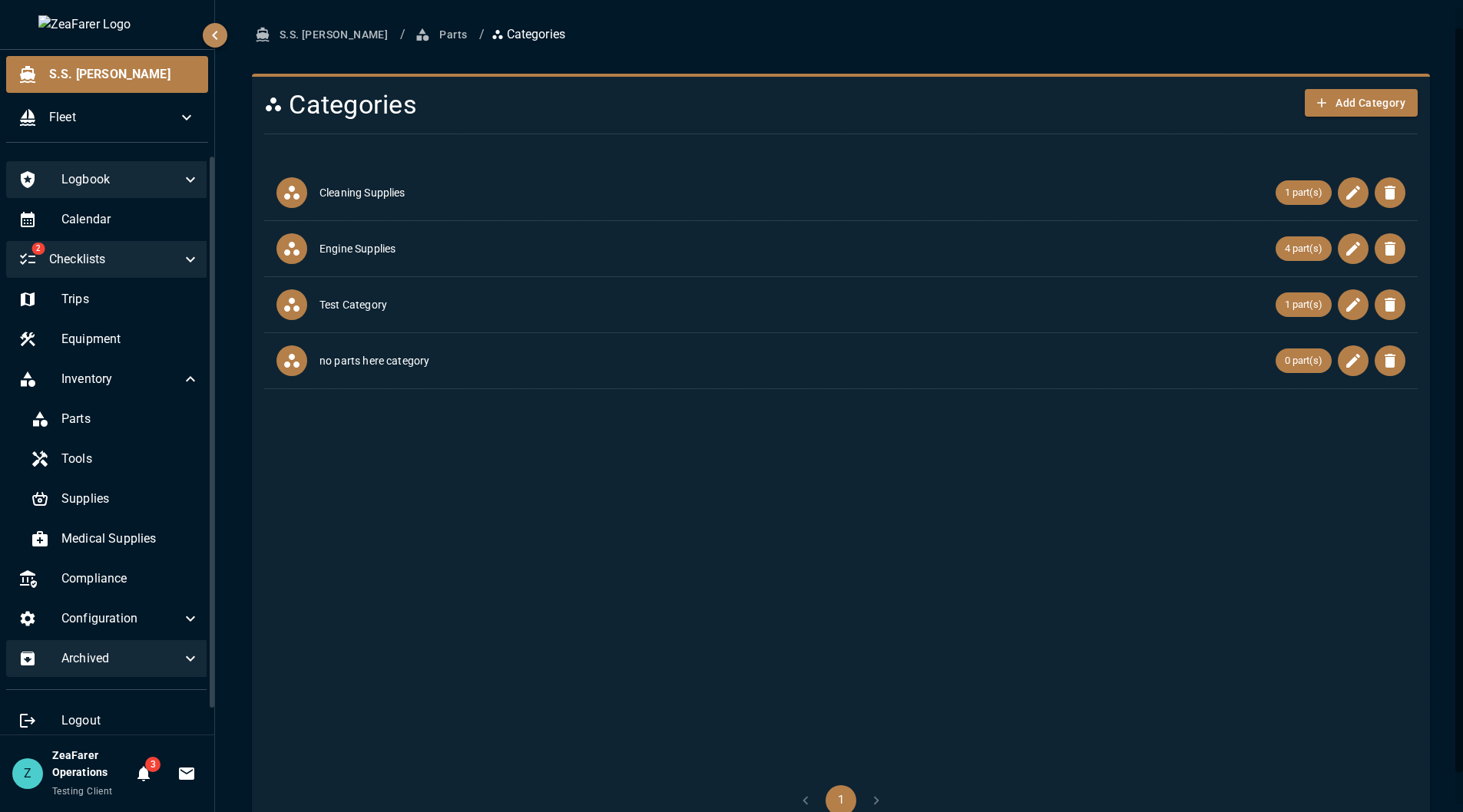
click at [414, 27] on icon "button" at bounding box center [422, 35] width 16 height 16
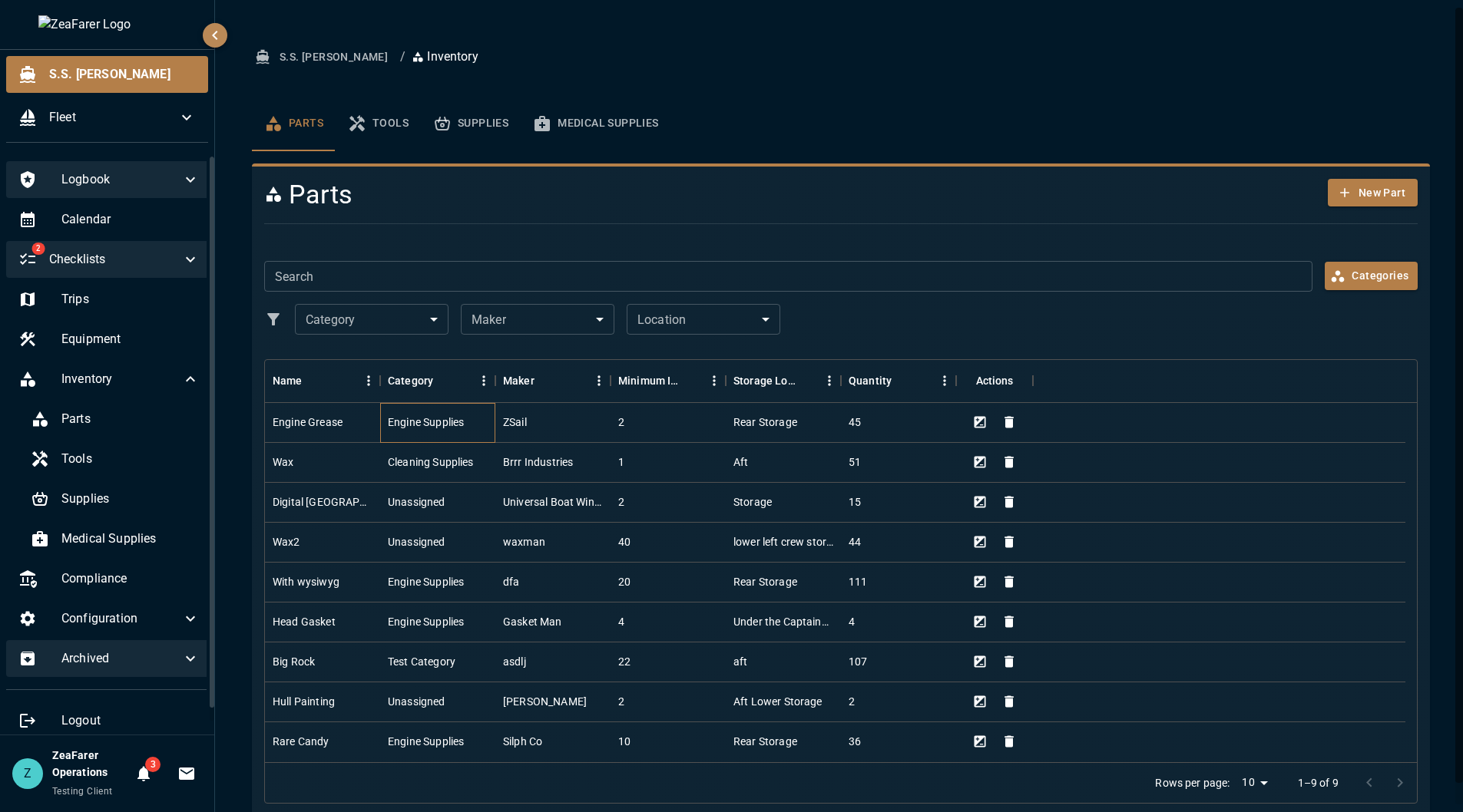
click at [443, 424] on div "Engine Supplies" at bounding box center [426, 422] width 76 height 16
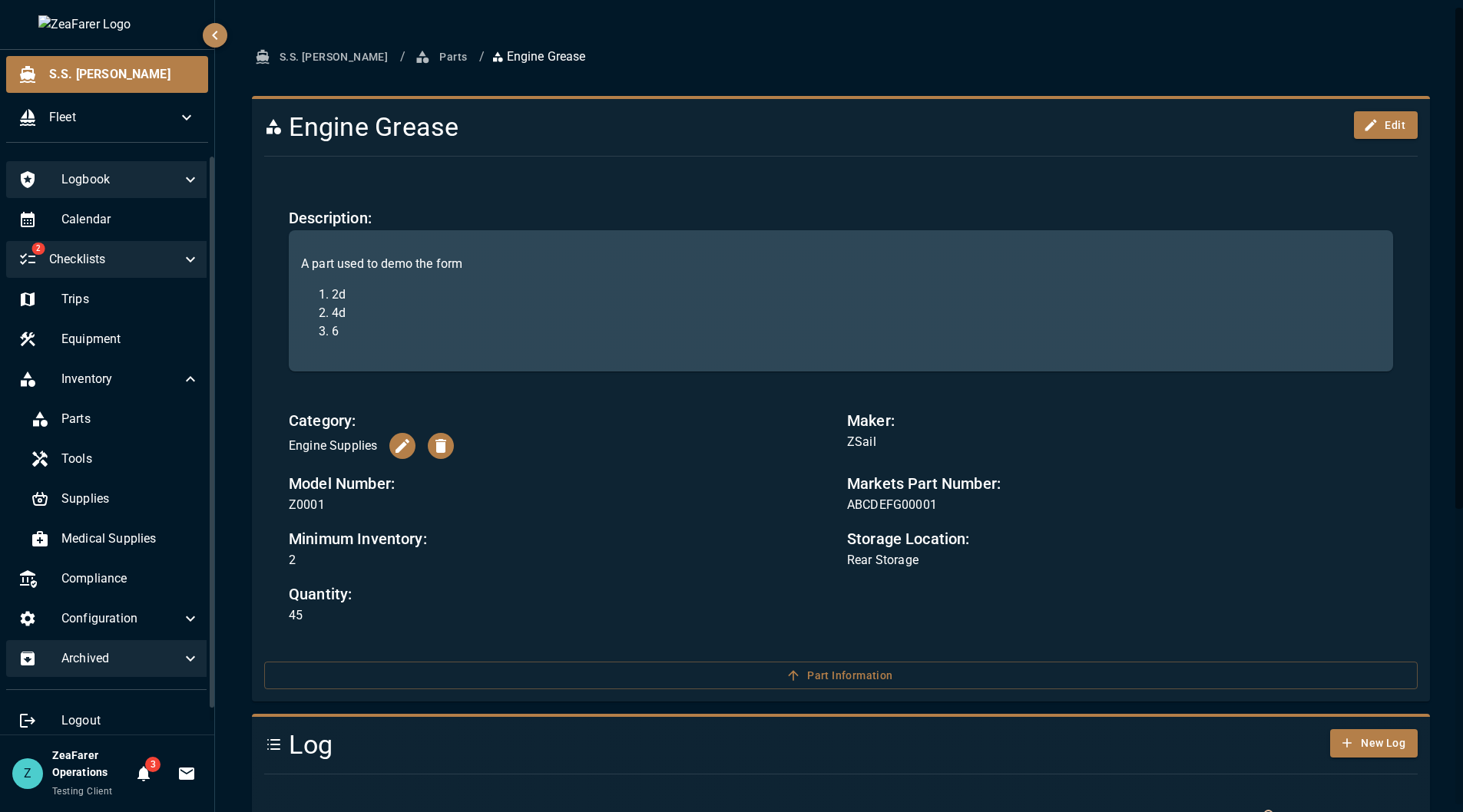
click at [411, 63] on button "Parts" at bounding box center [441, 56] width 61 height 28
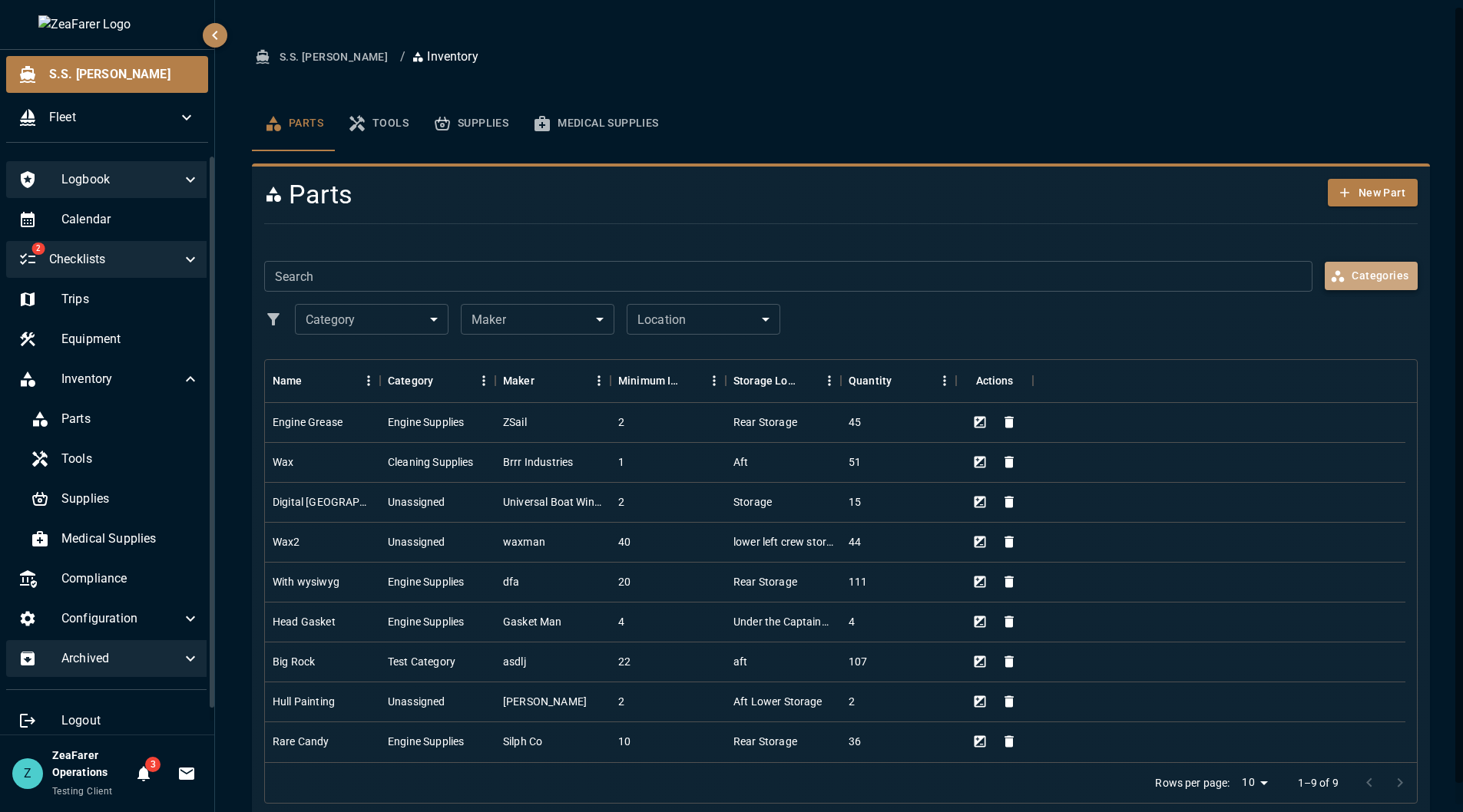
click at [1353, 280] on button "Categories" at bounding box center [1371, 276] width 93 height 28
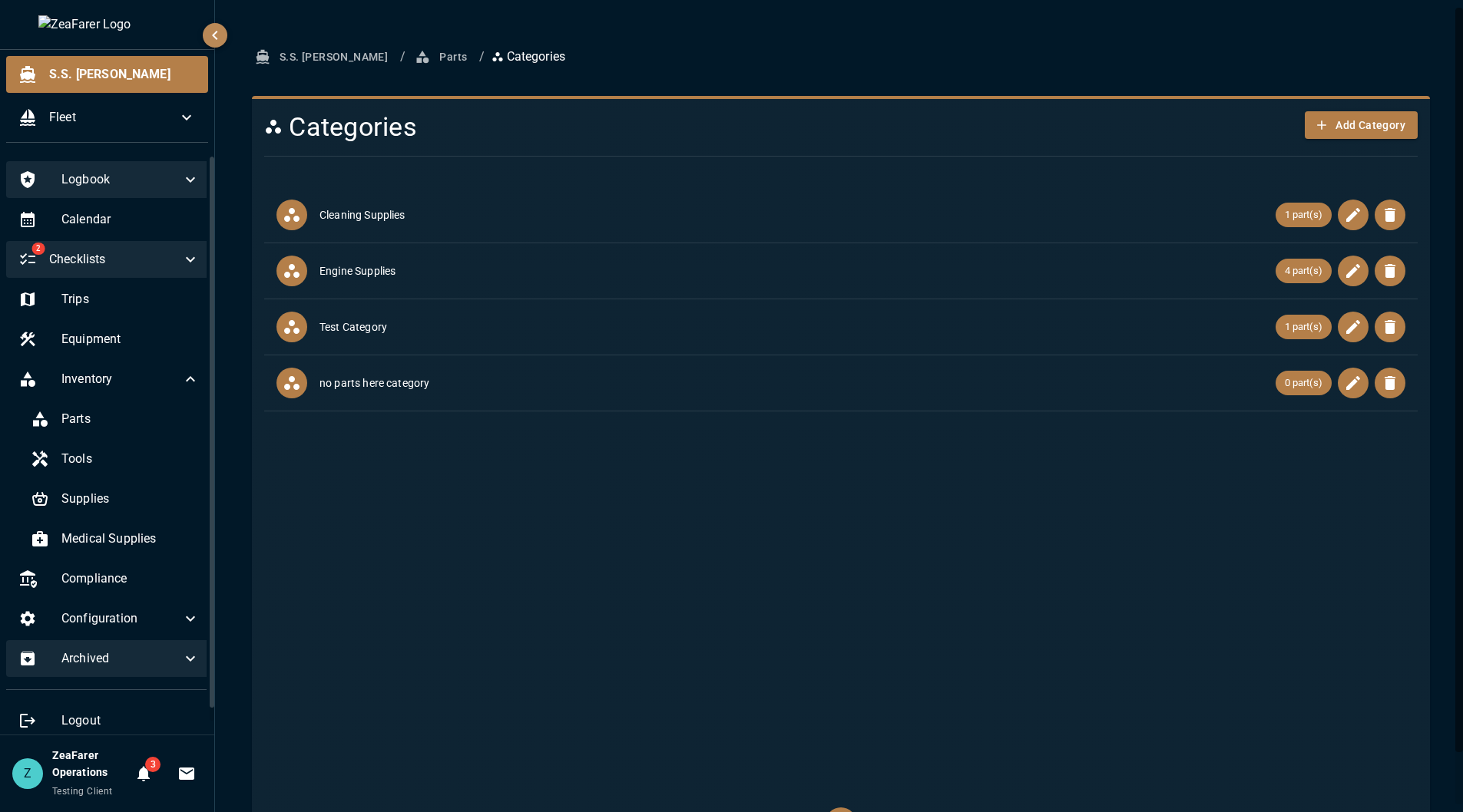
click at [1246, 198] on li "Cleaning Supplies 1 part(s)" at bounding box center [840, 215] width 1154 height 56
click at [1283, 215] on span "1 part(s)" at bounding box center [1304, 215] width 56 height 16
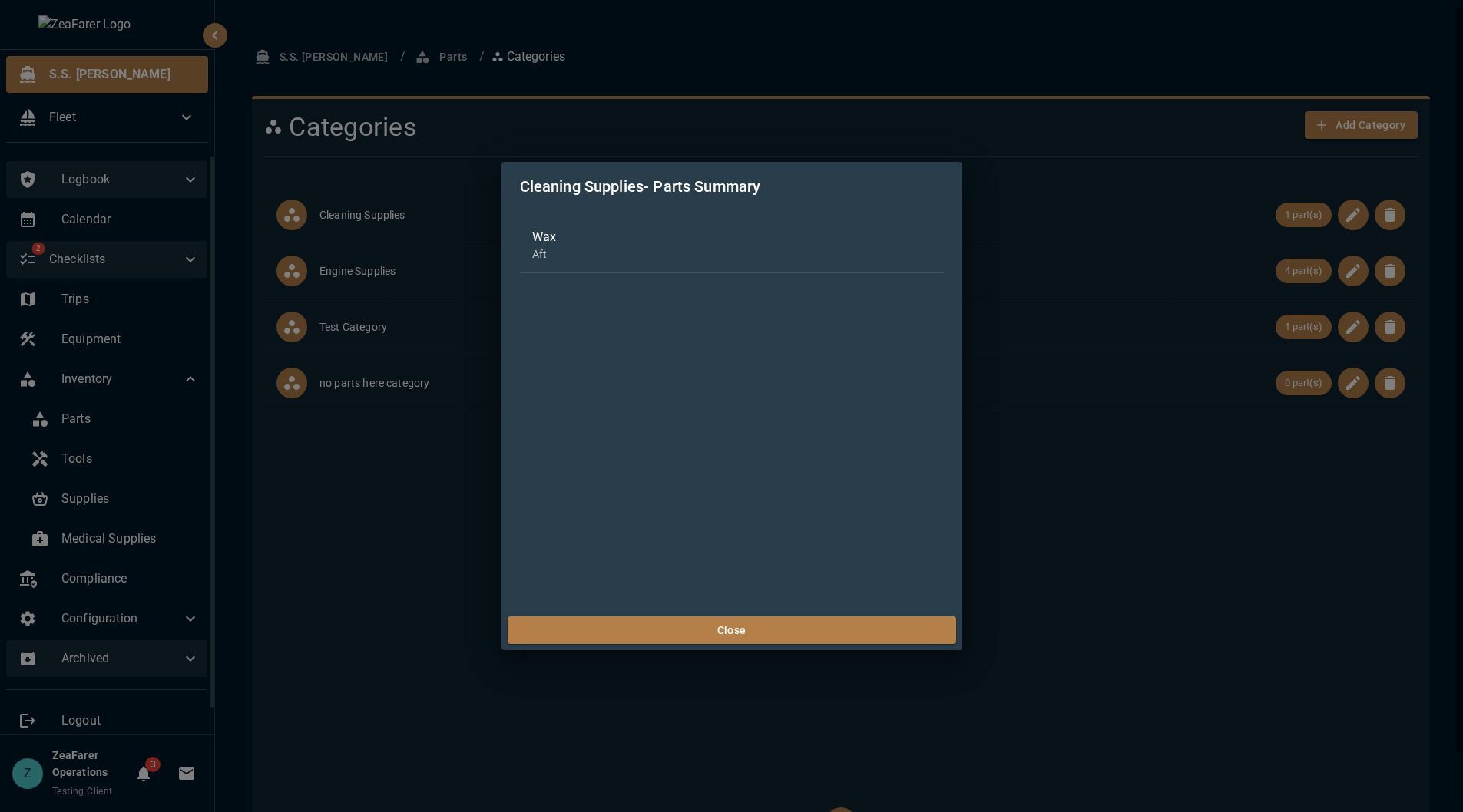
click at [543, 242] on span "Wax" at bounding box center [732, 237] width 400 height 18
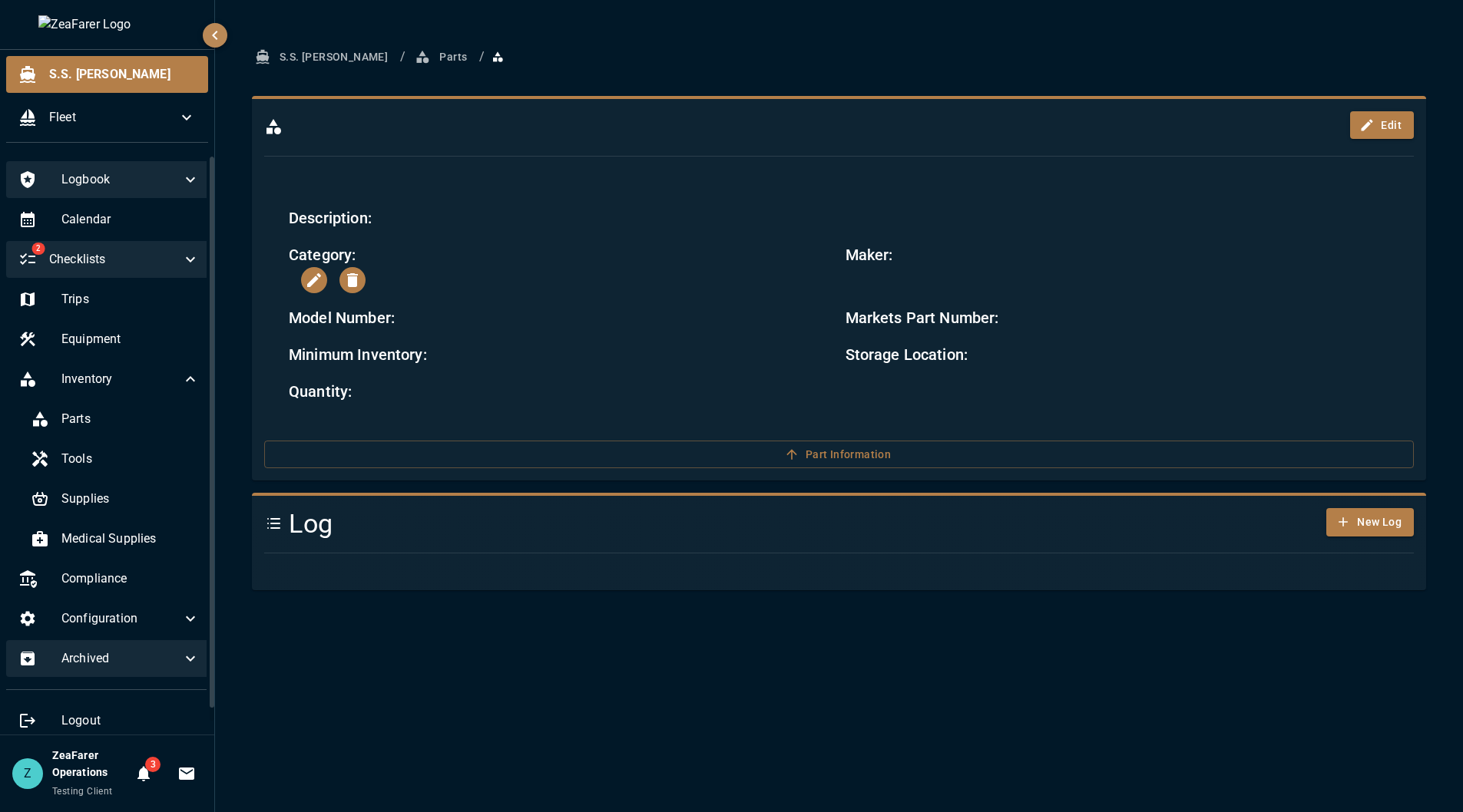
click at [543, 242] on div "Category:" at bounding box center [554, 261] width 556 height 63
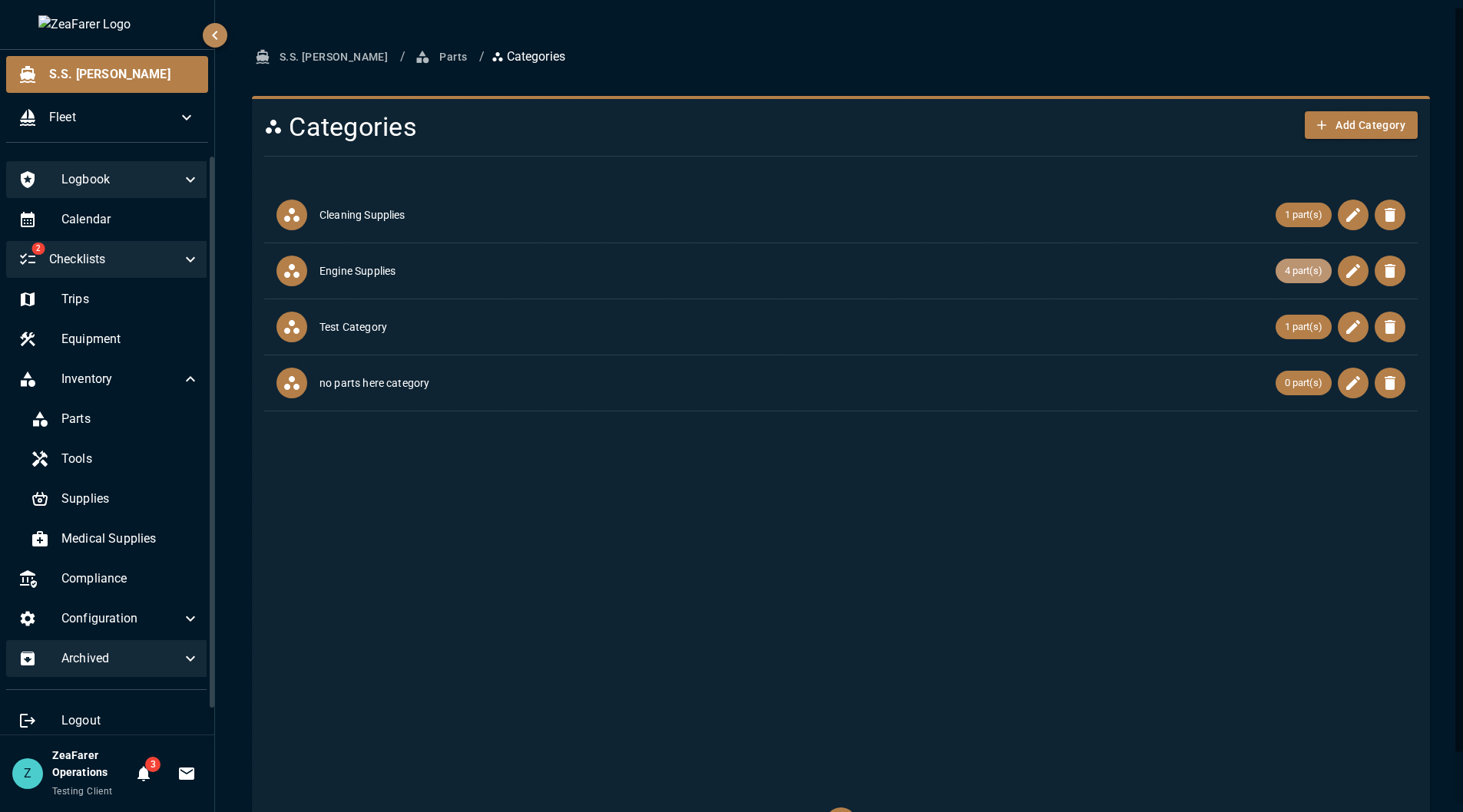
click at [1290, 277] on span "4 part(s)" at bounding box center [1304, 271] width 56 height 16
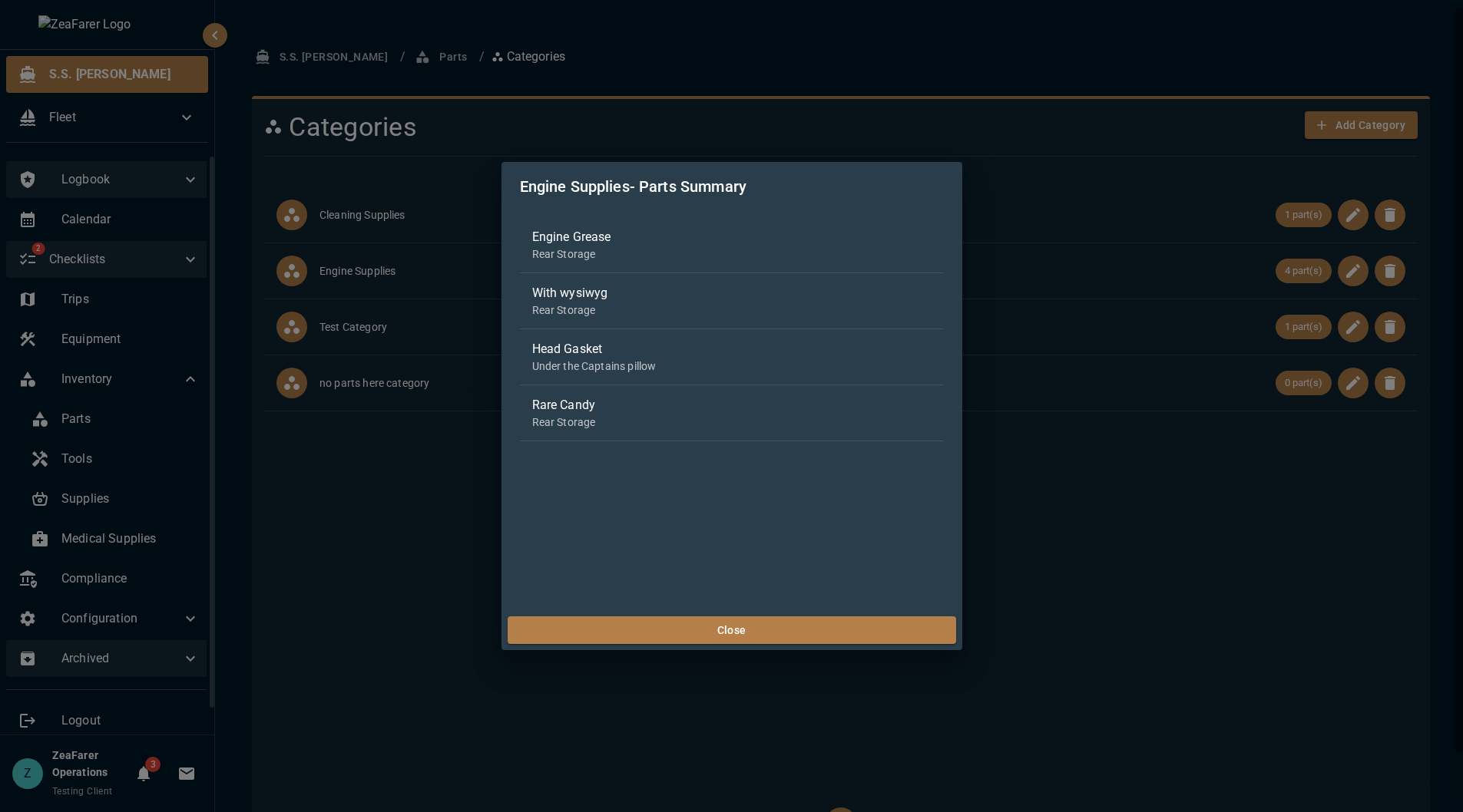
click at [714, 418] on p "Rear Storage" at bounding box center [732, 422] width 400 height 16
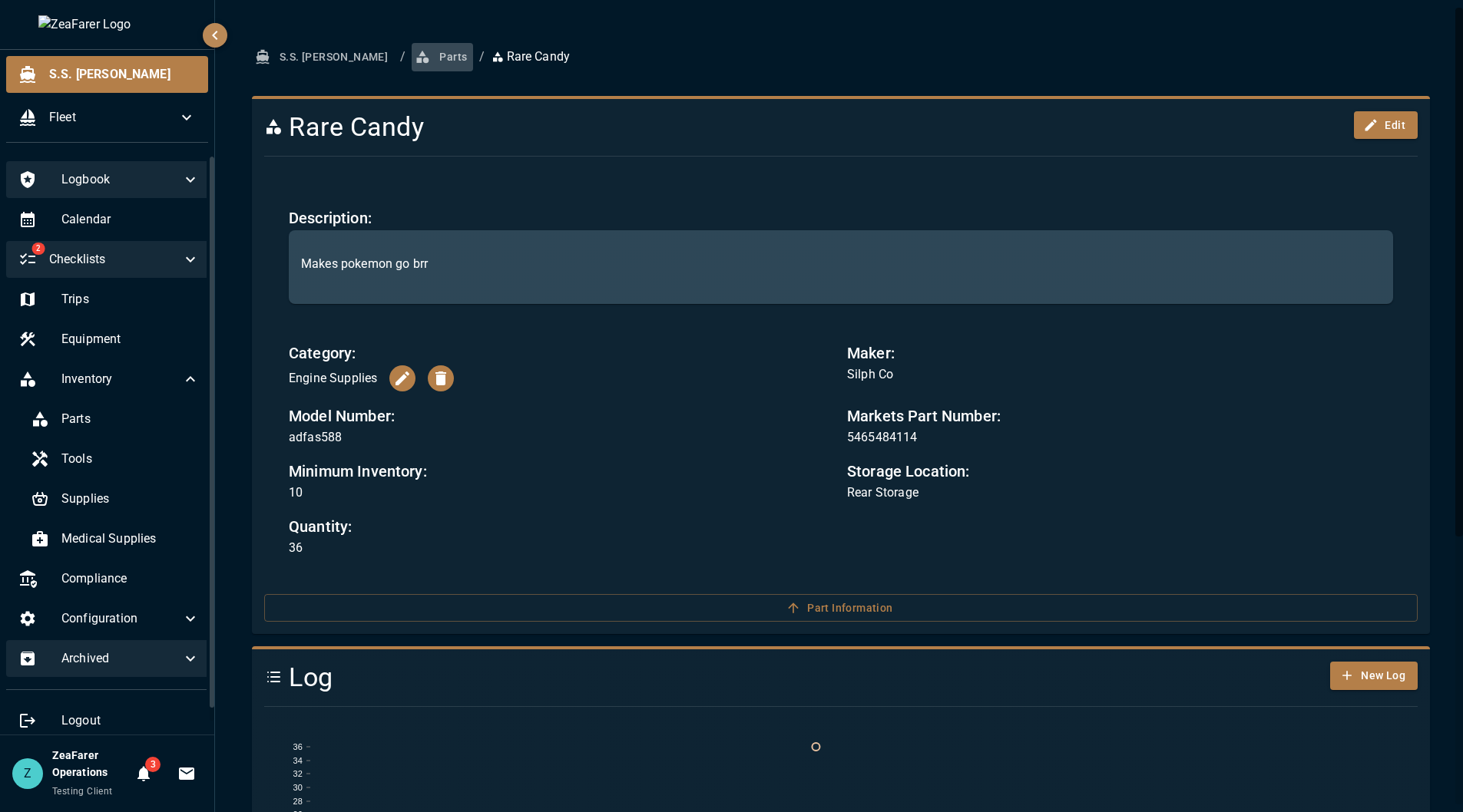
click at [411, 65] on button "Parts" at bounding box center [441, 56] width 61 height 28
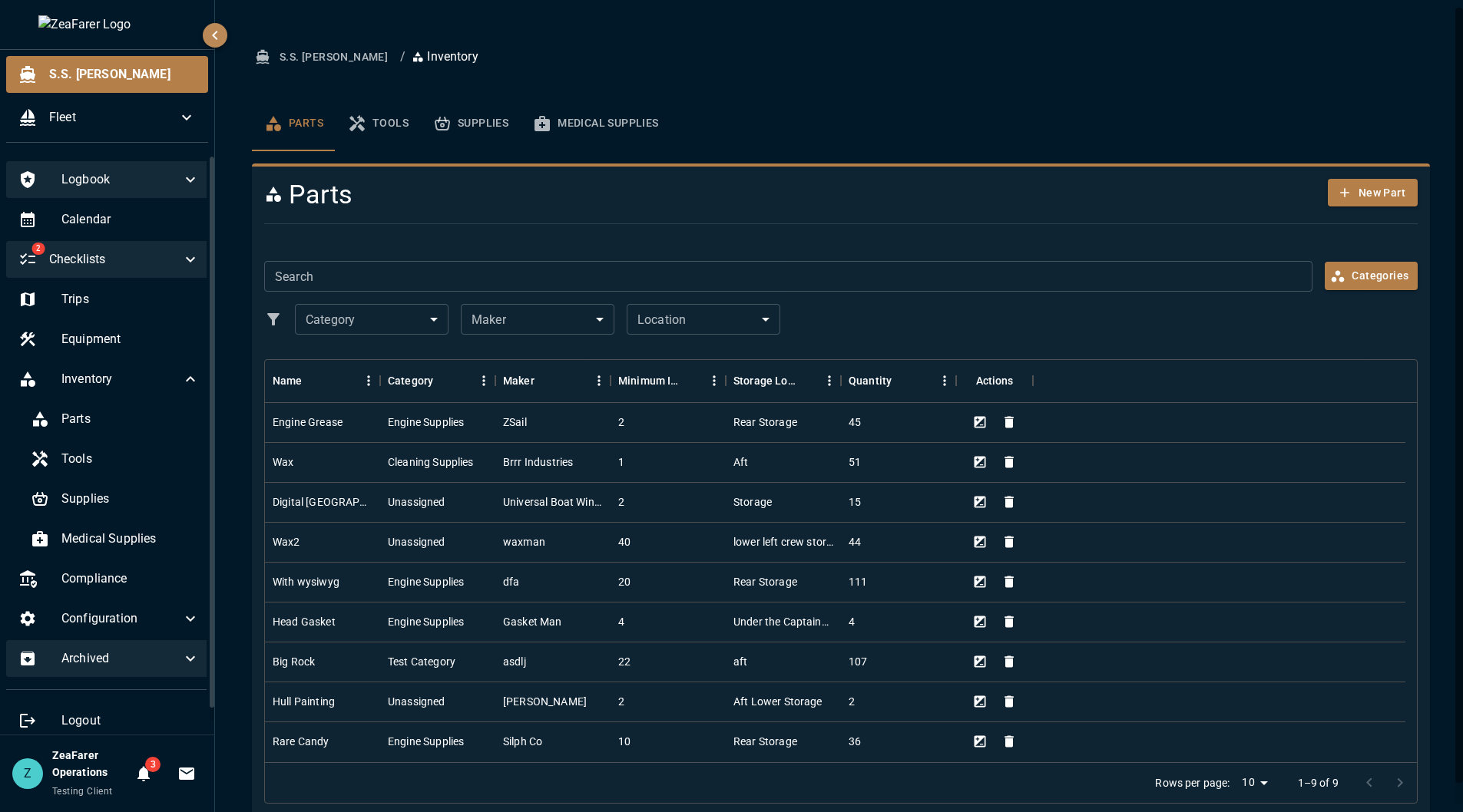
click at [404, 119] on button "Tools" at bounding box center [378, 123] width 85 height 55
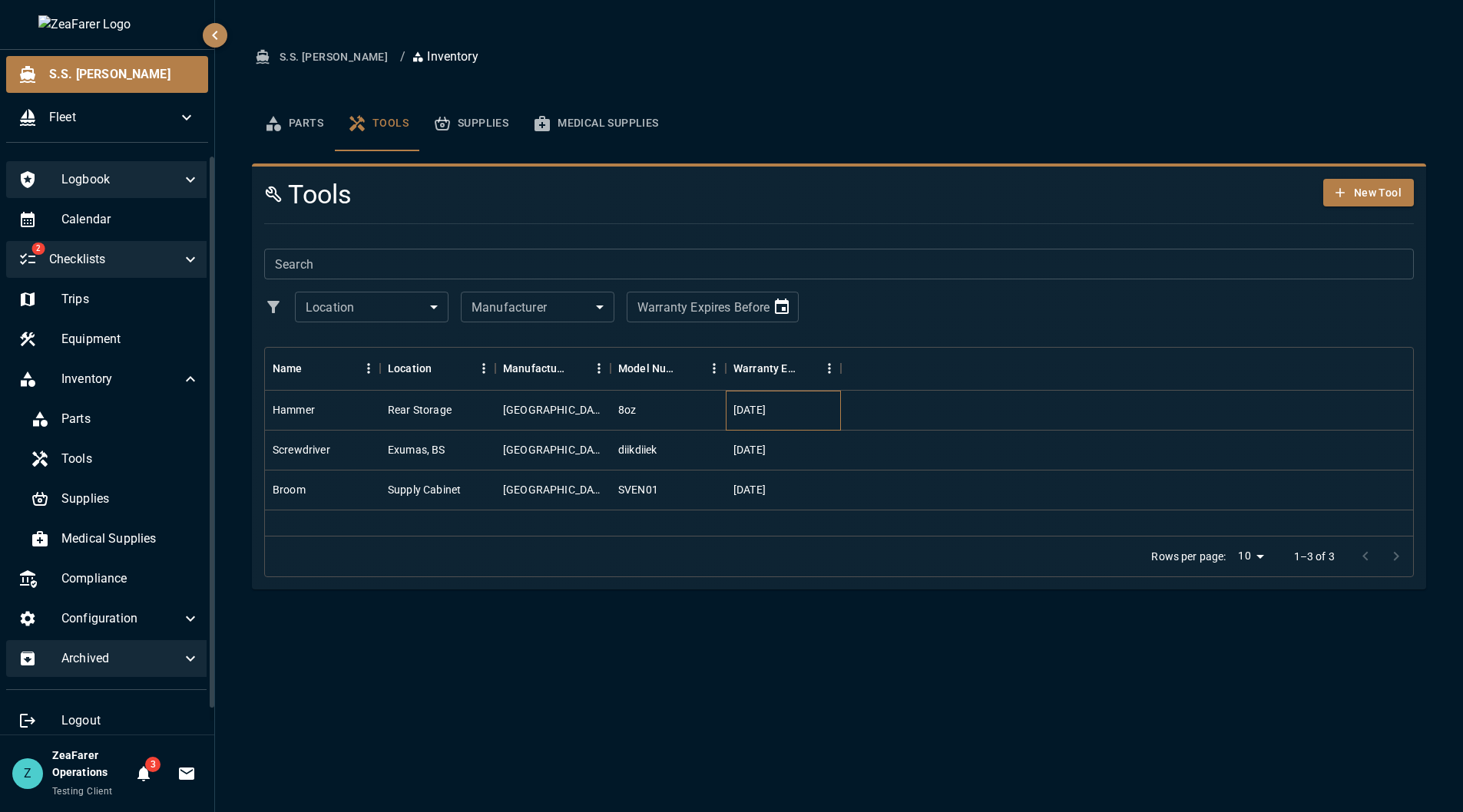
click at [837, 406] on div "[DATE]" at bounding box center [783, 410] width 115 height 40
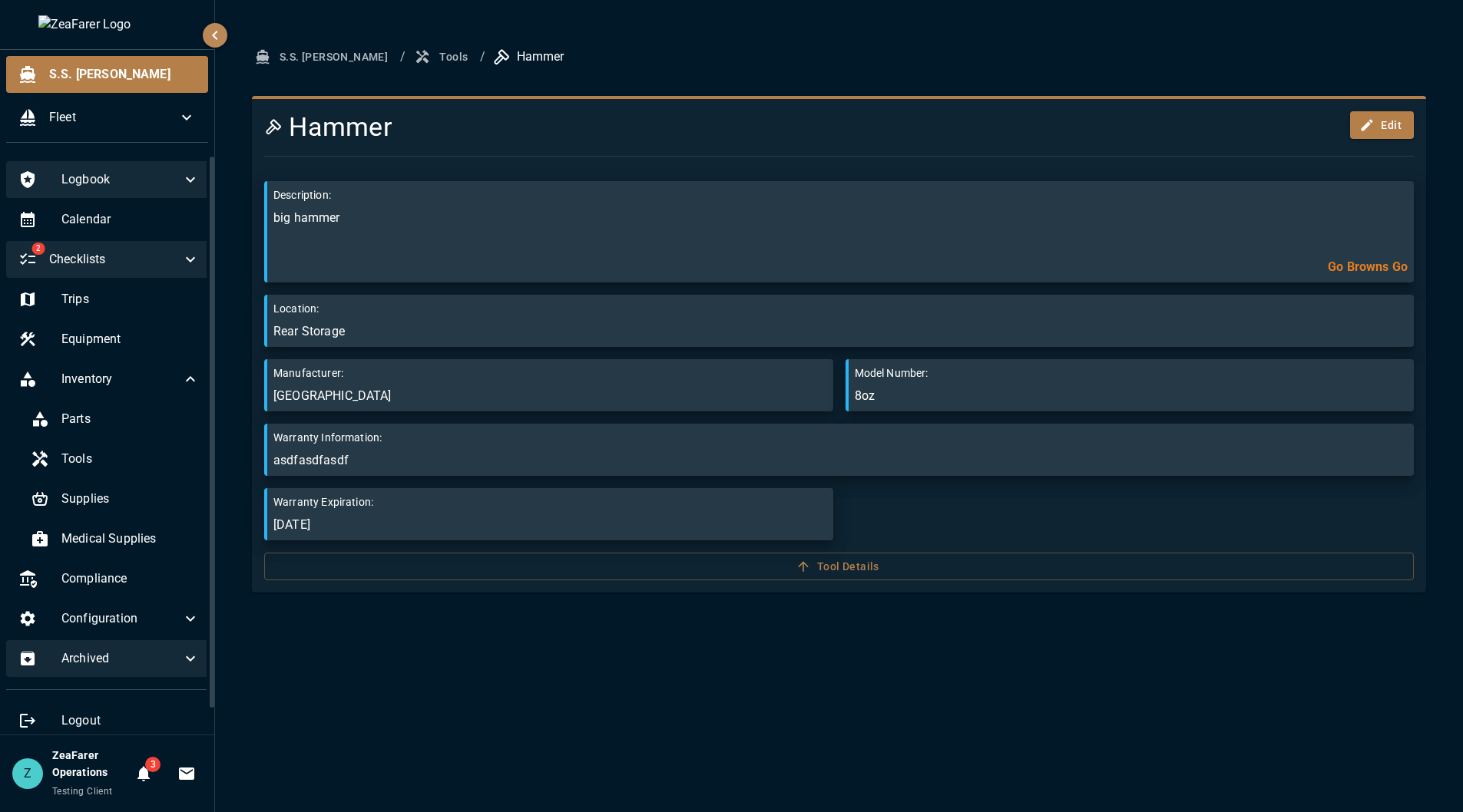
click at [411, 54] on button "Tools" at bounding box center [442, 56] width 62 height 28
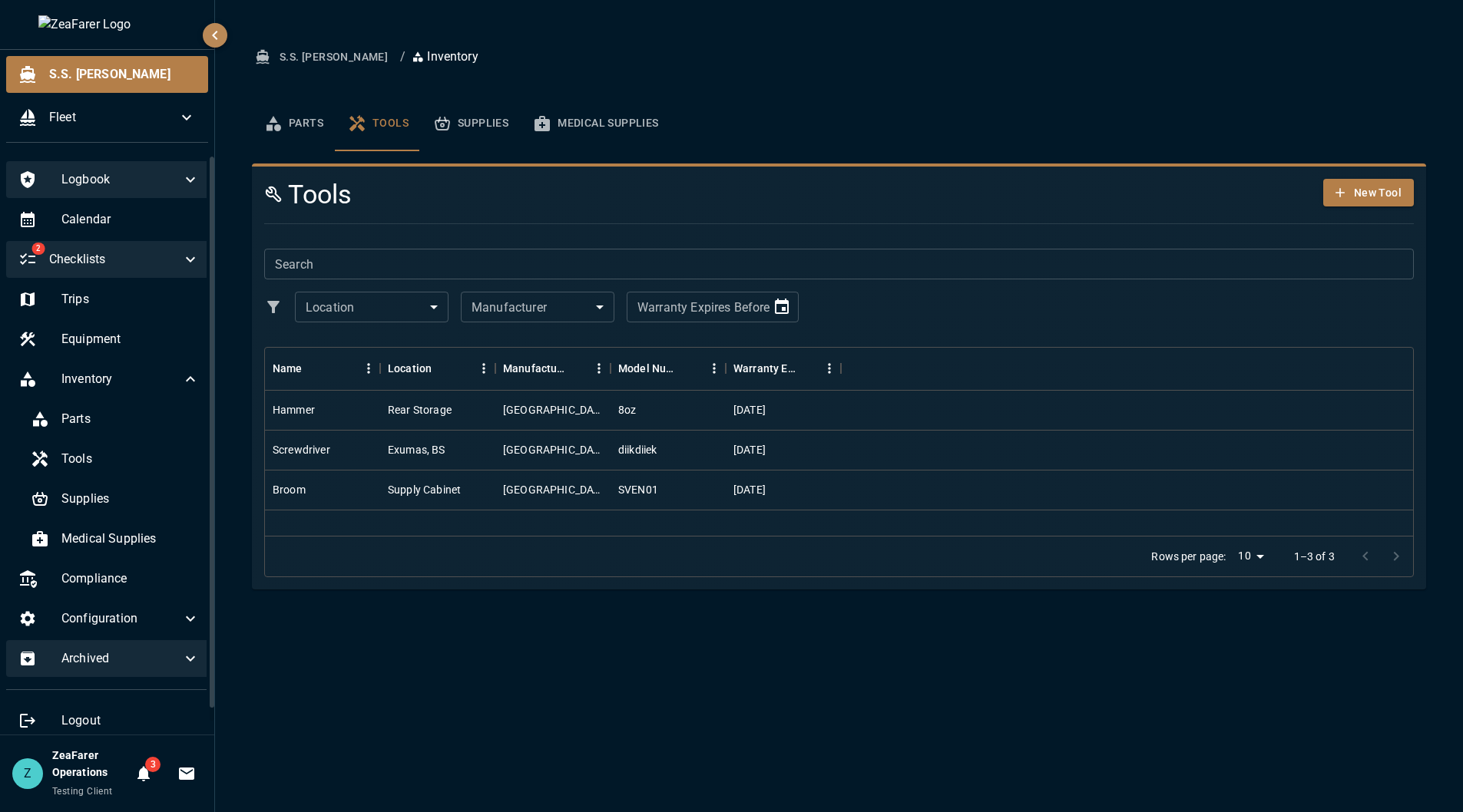
click at [482, 118] on button "Supplies" at bounding box center [471, 123] width 100 height 55
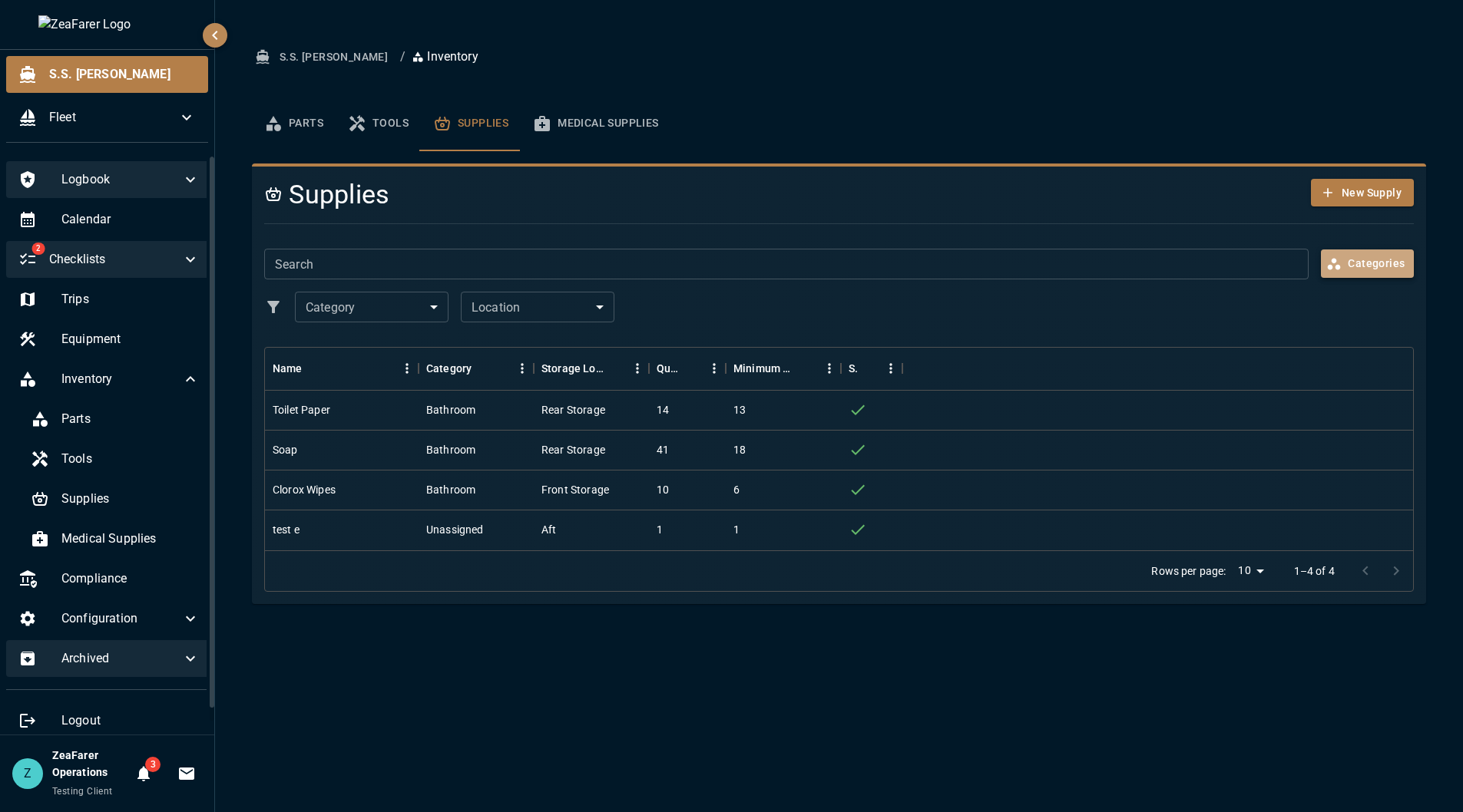
click at [1377, 262] on button "Categories" at bounding box center [1367, 263] width 93 height 28
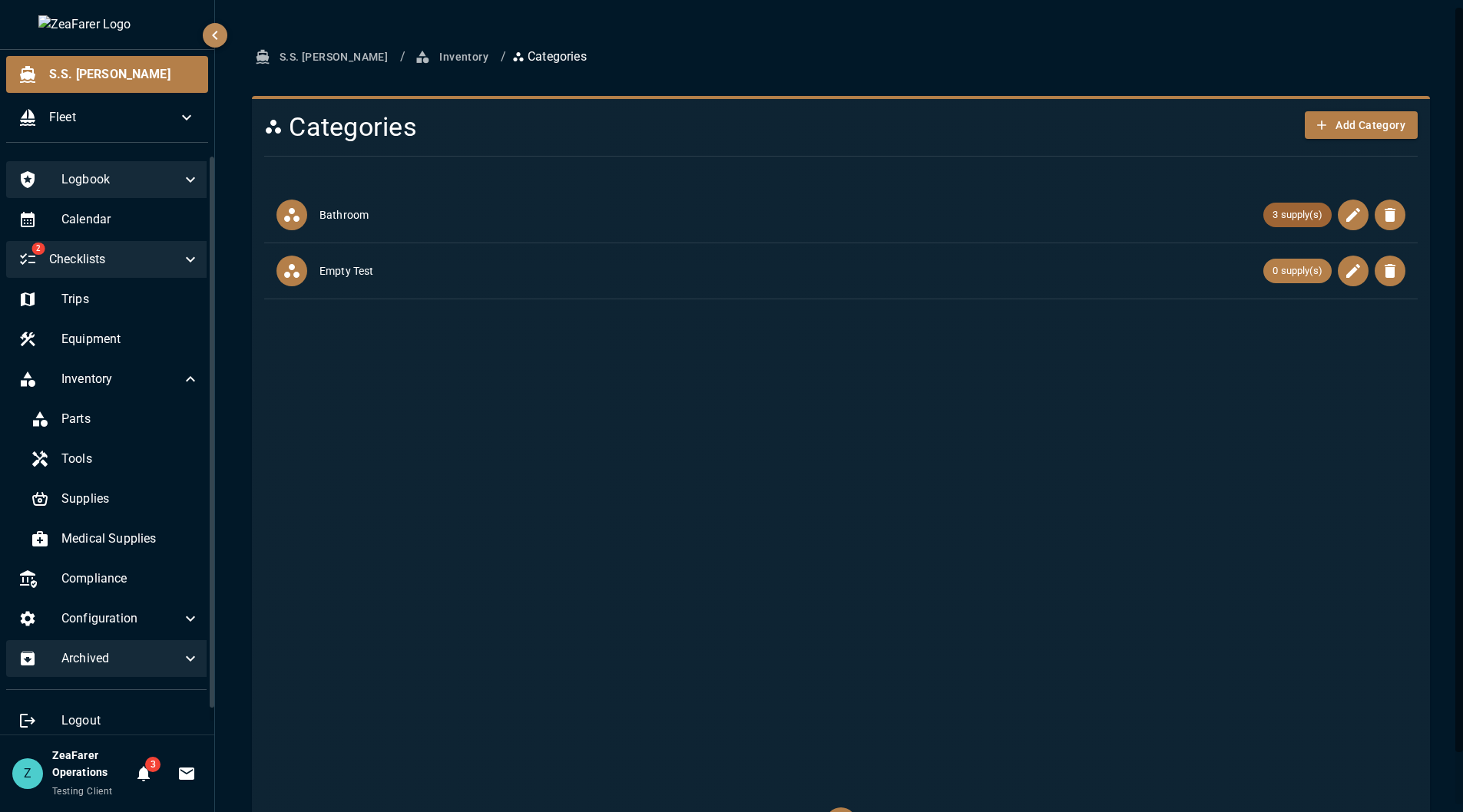
click at [1284, 226] on div "3 supply(s)" at bounding box center [1297, 214] width 68 height 24
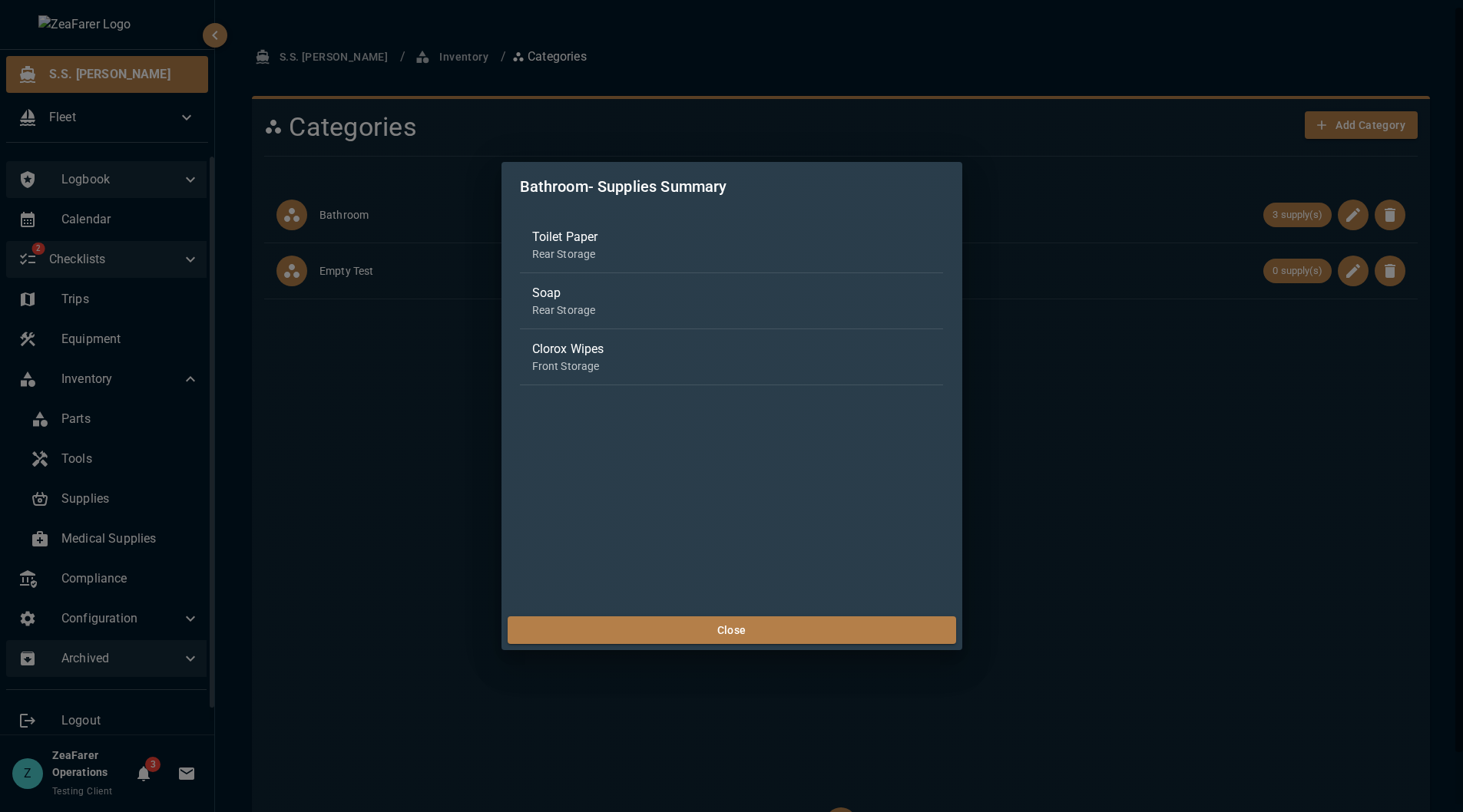
click at [1283, 226] on div "Bathroom - Supplies Summary Toilet Paper Rear Storage Soap Rear Storage Clorox …" at bounding box center [732, 406] width 1463 height 812
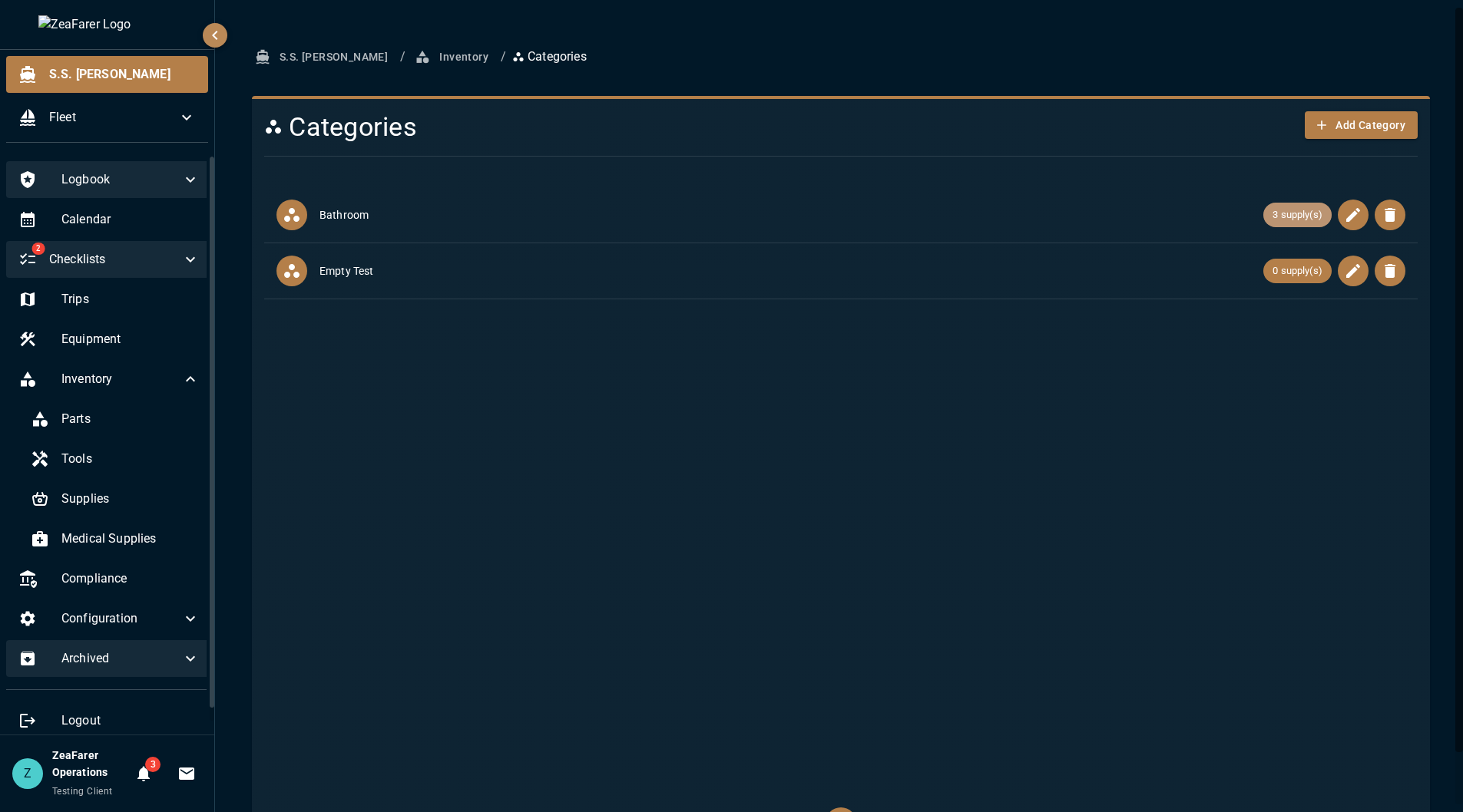
click at [1268, 223] on div "3 supply(s)" at bounding box center [1297, 214] width 68 height 24
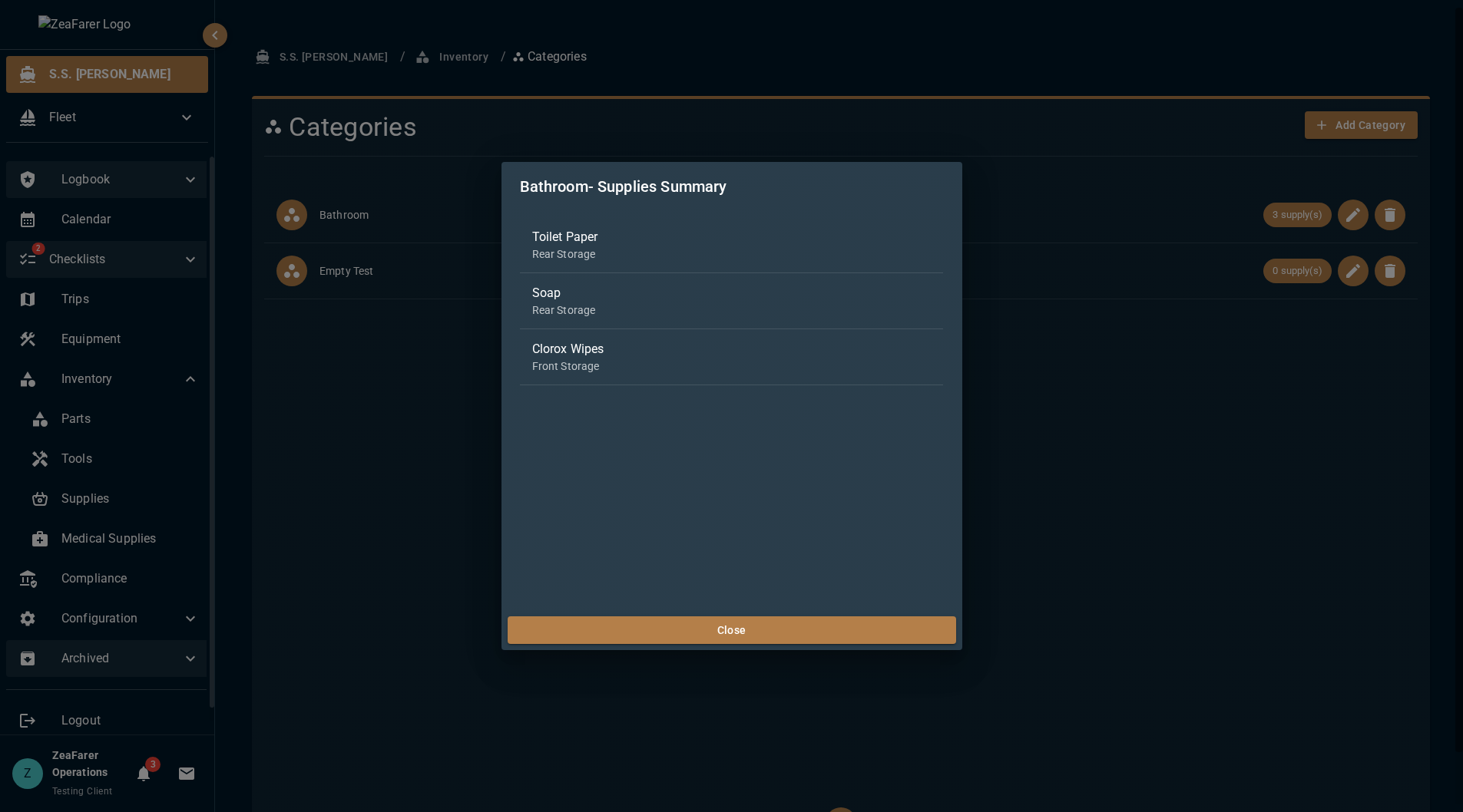
click at [648, 248] on p "Rear Storage" at bounding box center [732, 254] width 400 height 16
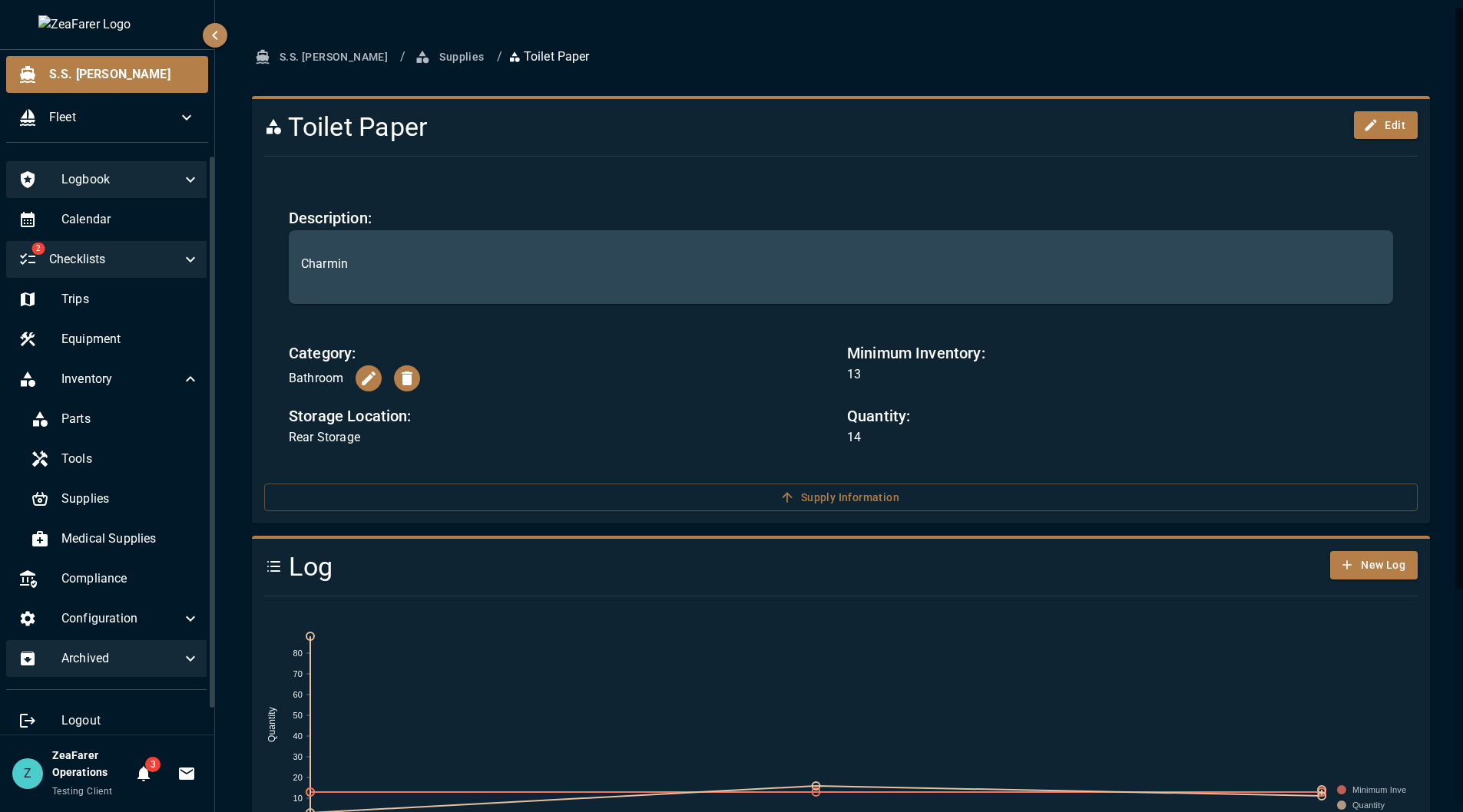
click at [411, 56] on button "Supplies" at bounding box center [450, 56] width 79 height 28
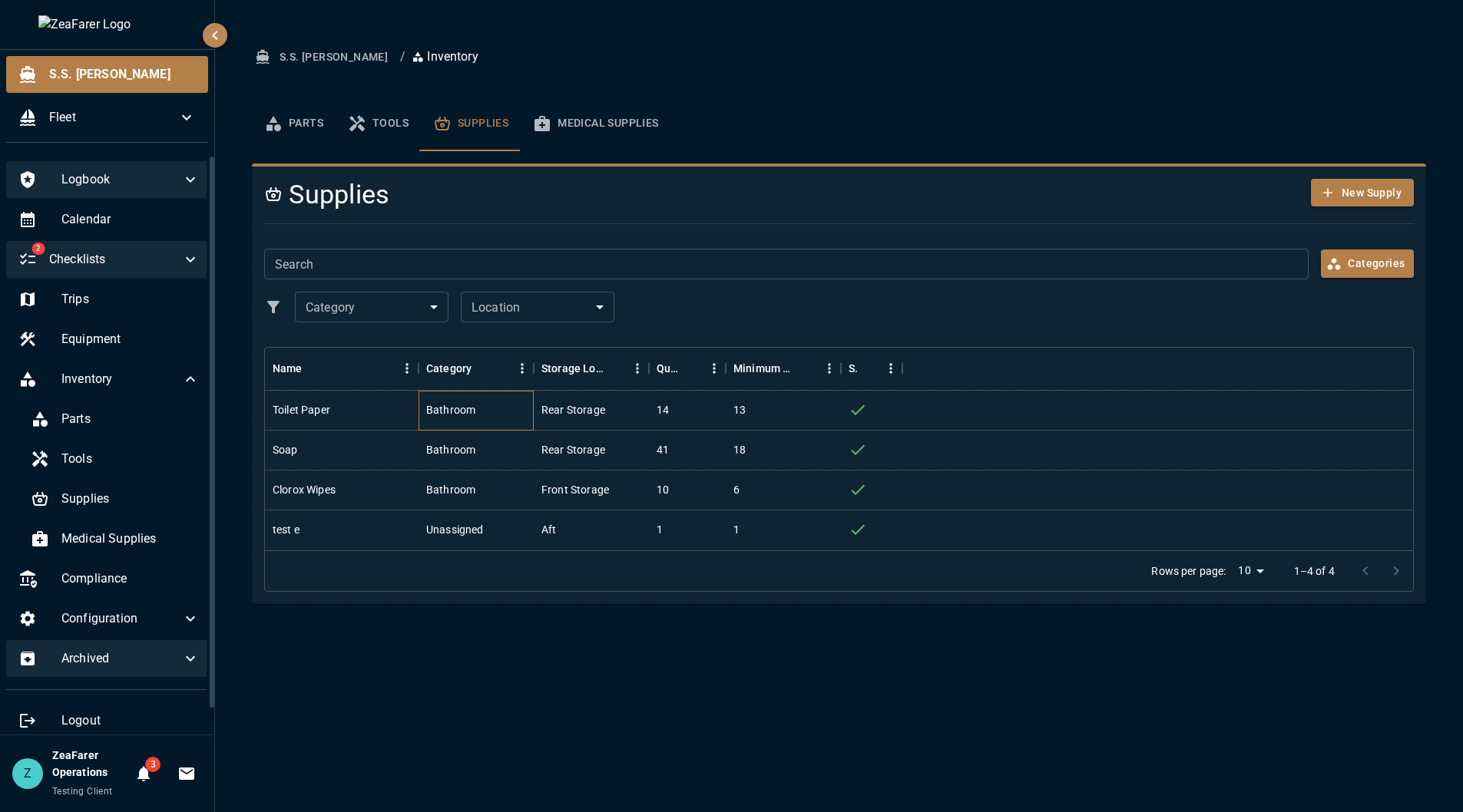
click at [436, 406] on div "Bathroom" at bounding box center [450, 410] width 49 height 16
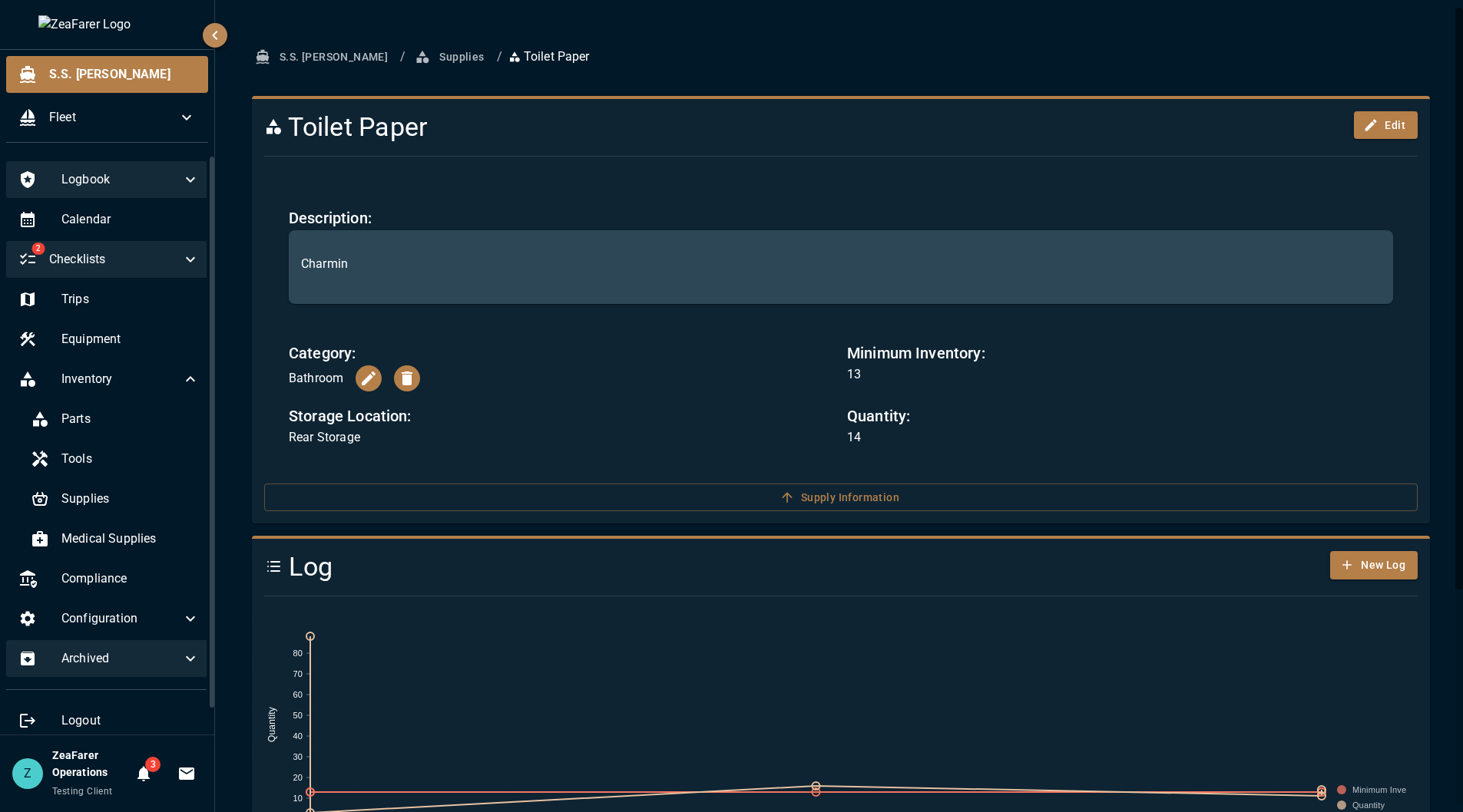
click at [411, 44] on button "Supplies" at bounding box center [450, 56] width 79 height 28
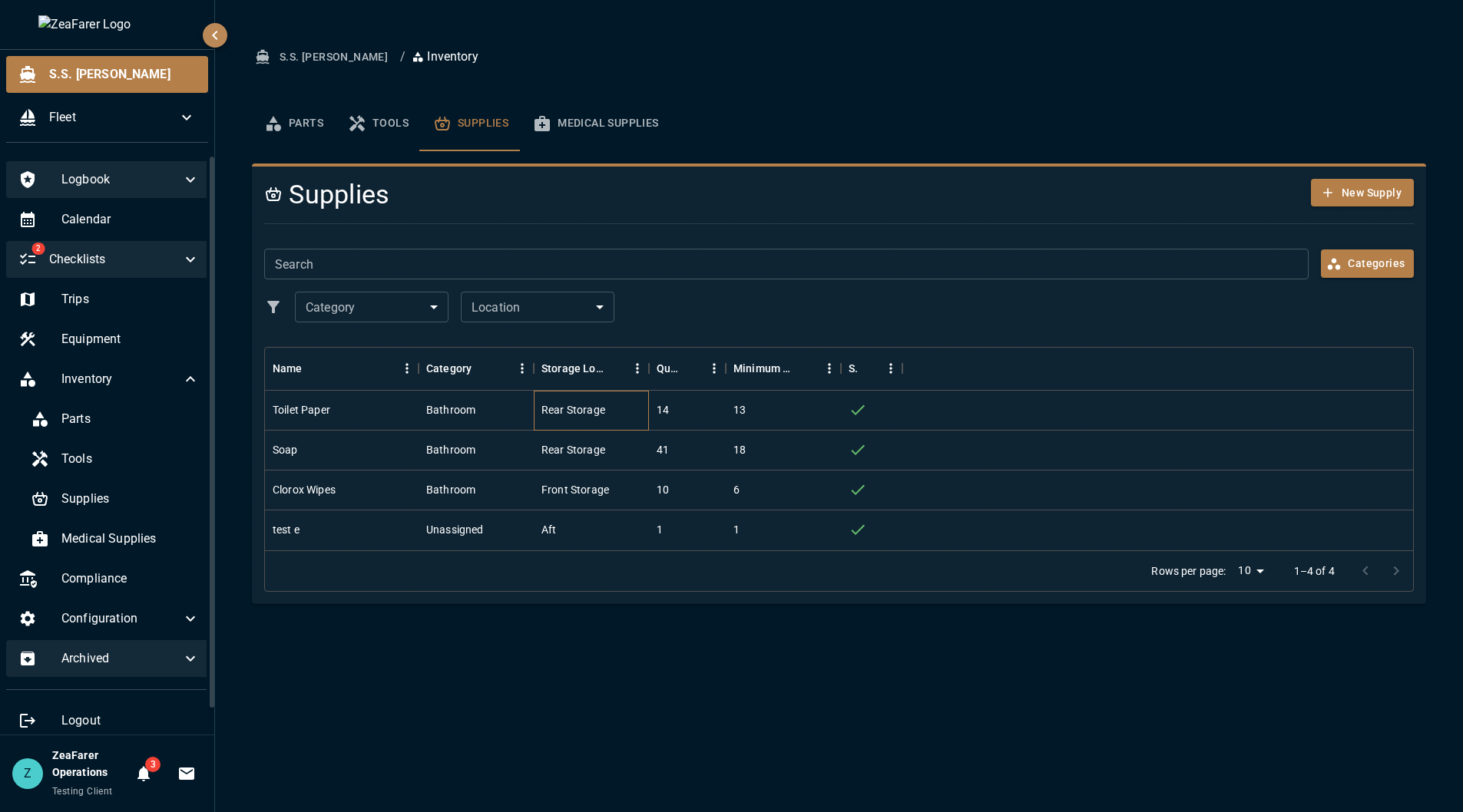
click at [600, 408] on div "Rear Storage" at bounding box center [573, 410] width 64 height 16
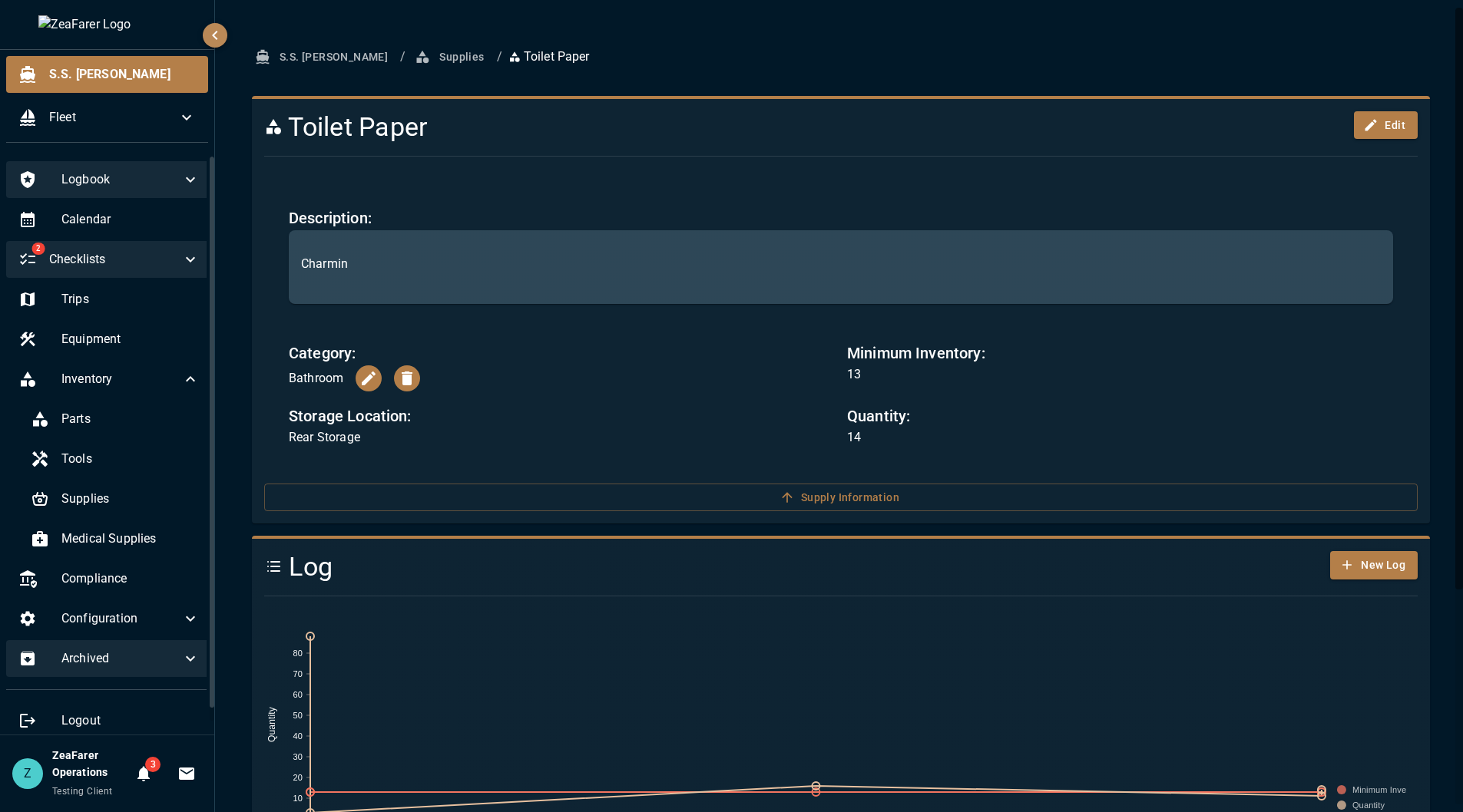
click at [400, 51] on li "/" at bounding box center [403, 56] width 6 height 18
click at [398, 40] on div "S.S. [PERSON_NAME] / Supplies / Toilet Paper Toilet Paper Edit Description: Cha…" at bounding box center [841, 556] width 1252 height 1113
click at [392, 42] on div "S.S. [PERSON_NAME] / Supplies / Toilet Paper Toilet Paper Edit Description: Cha…" at bounding box center [841, 556] width 1252 height 1113
click at [411, 50] on button "Supplies" at bounding box center [450, 56] width 79 height 28
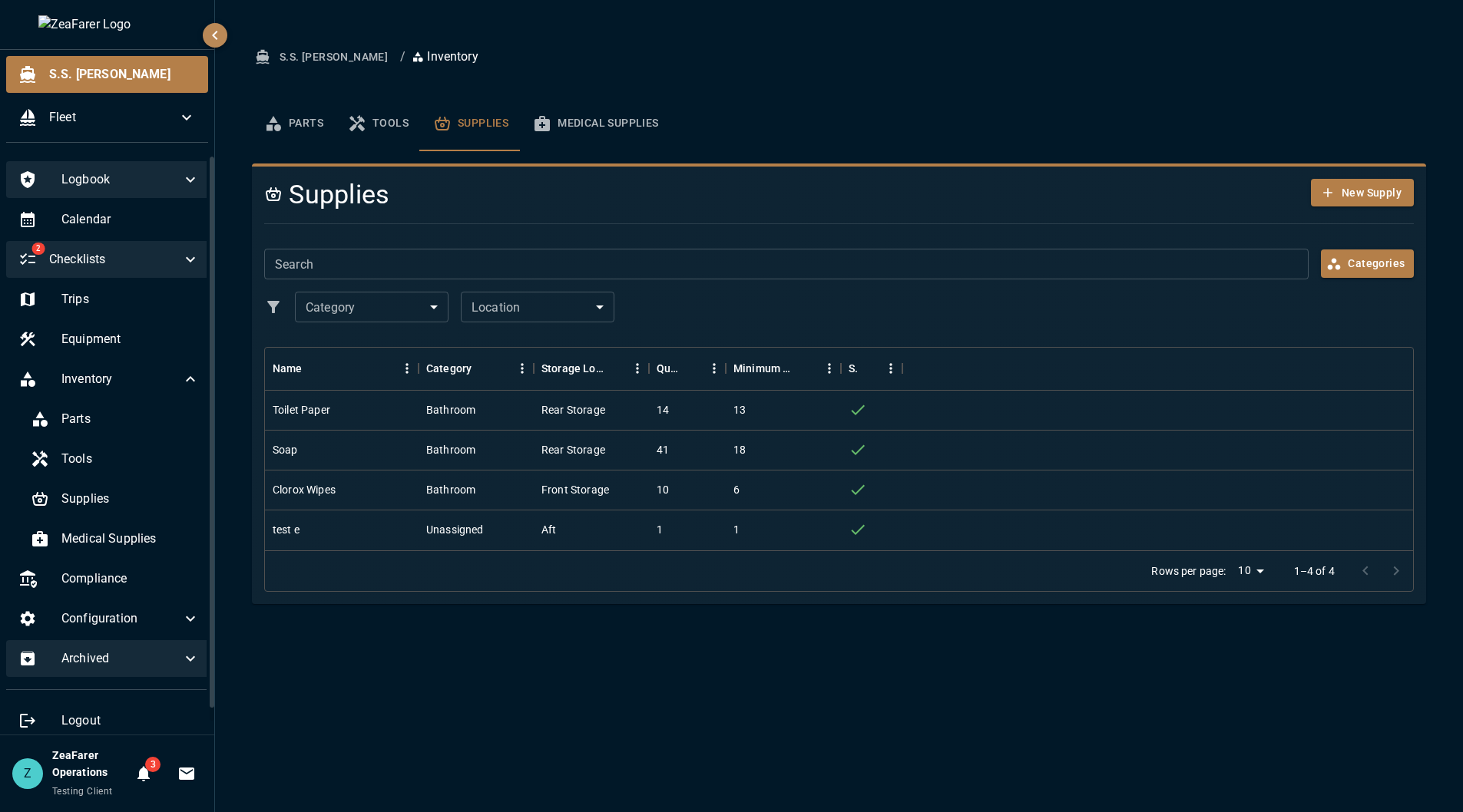
click at [573, 118] on button "Medical Supplies" at bounding box center [596, 123] width 149 height 55
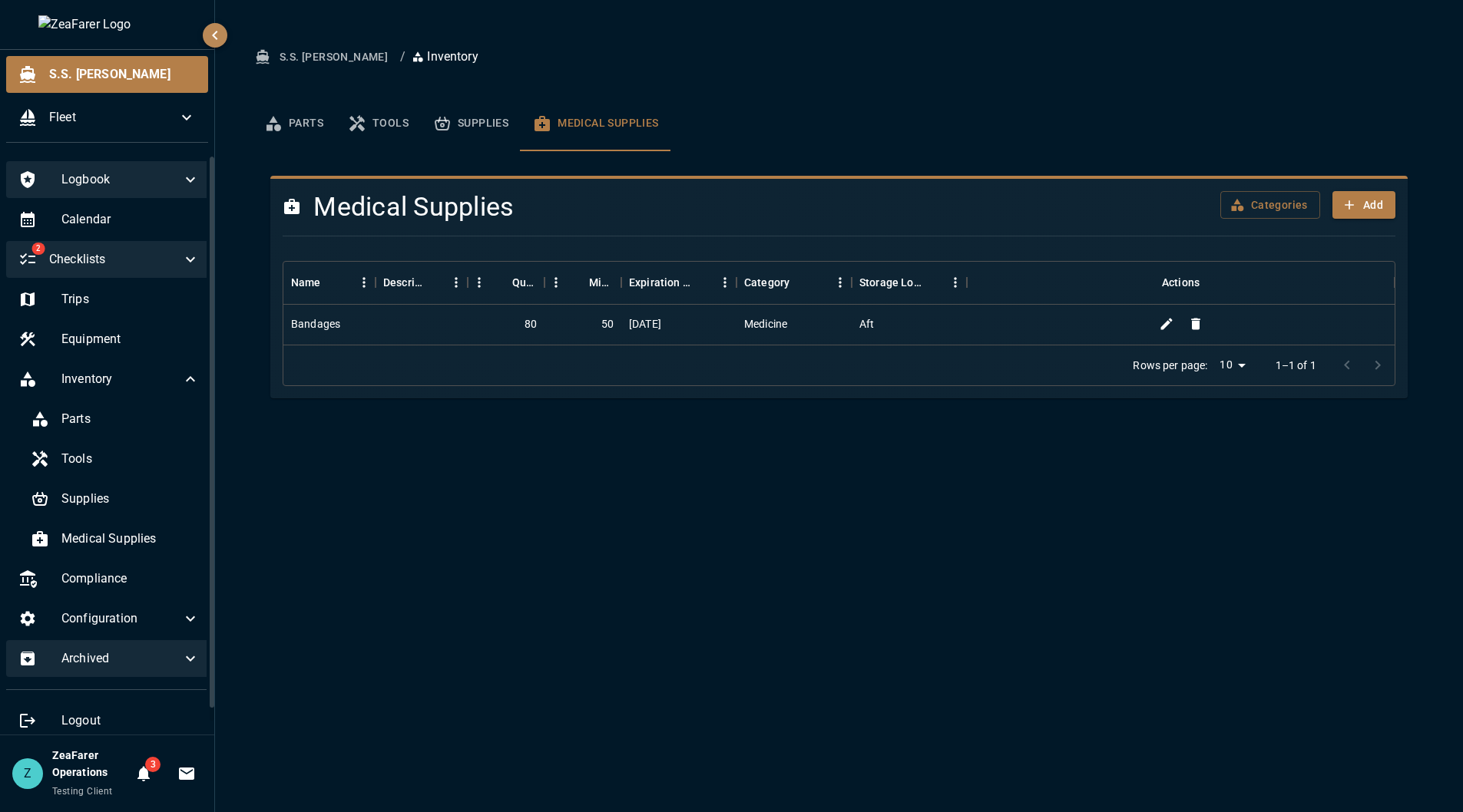
click at [503, 345] on div "Rows per page: 10 ** 1–1 of 1" at bounding box center [838, 365] width 1111 height 41
click at [510, 324] on div "80" at bounding box center [505, 324] width 77 height 40
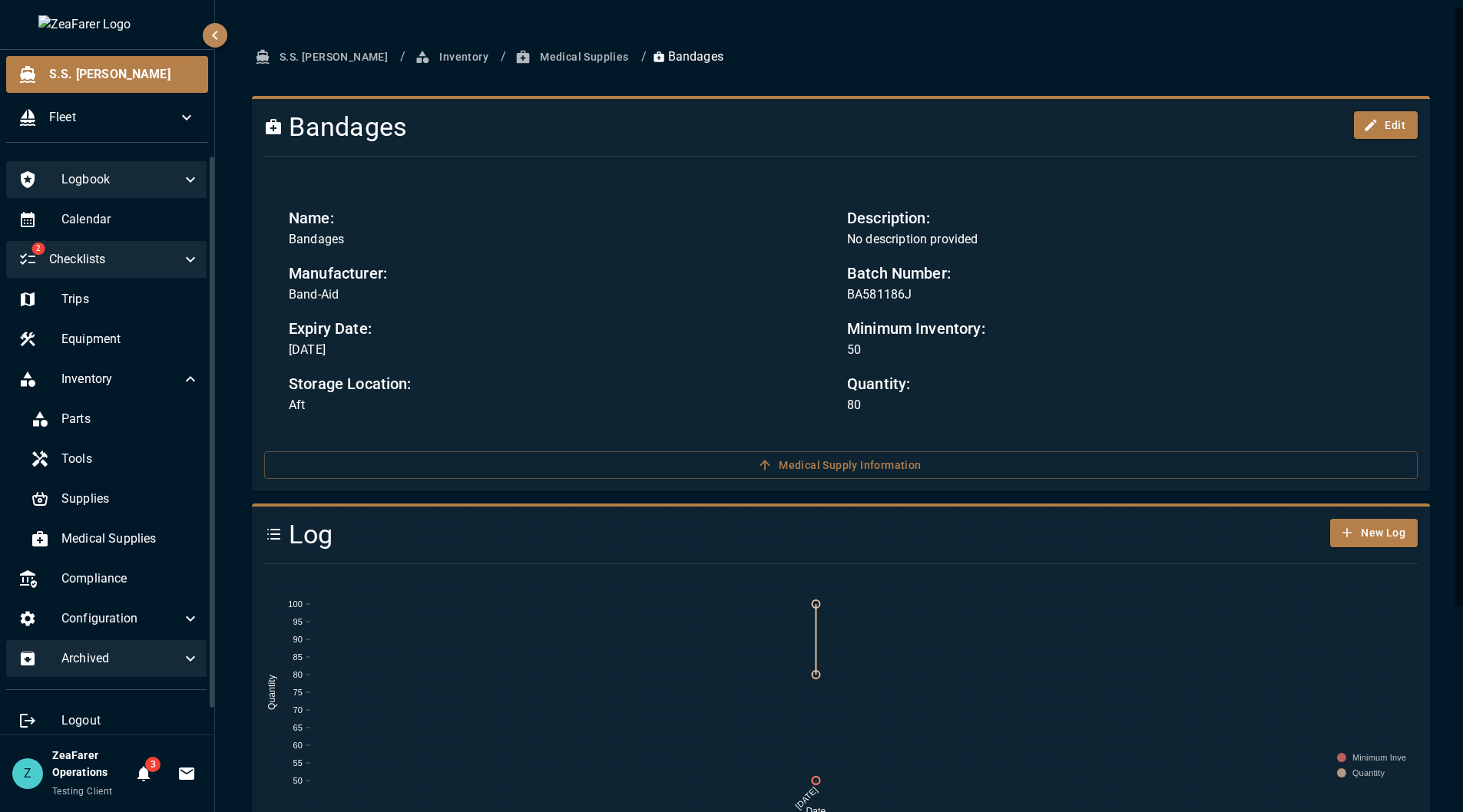
click at [512, 57] on button "Medical Supplies" at bounding box center [573, 56] width 122 height 28
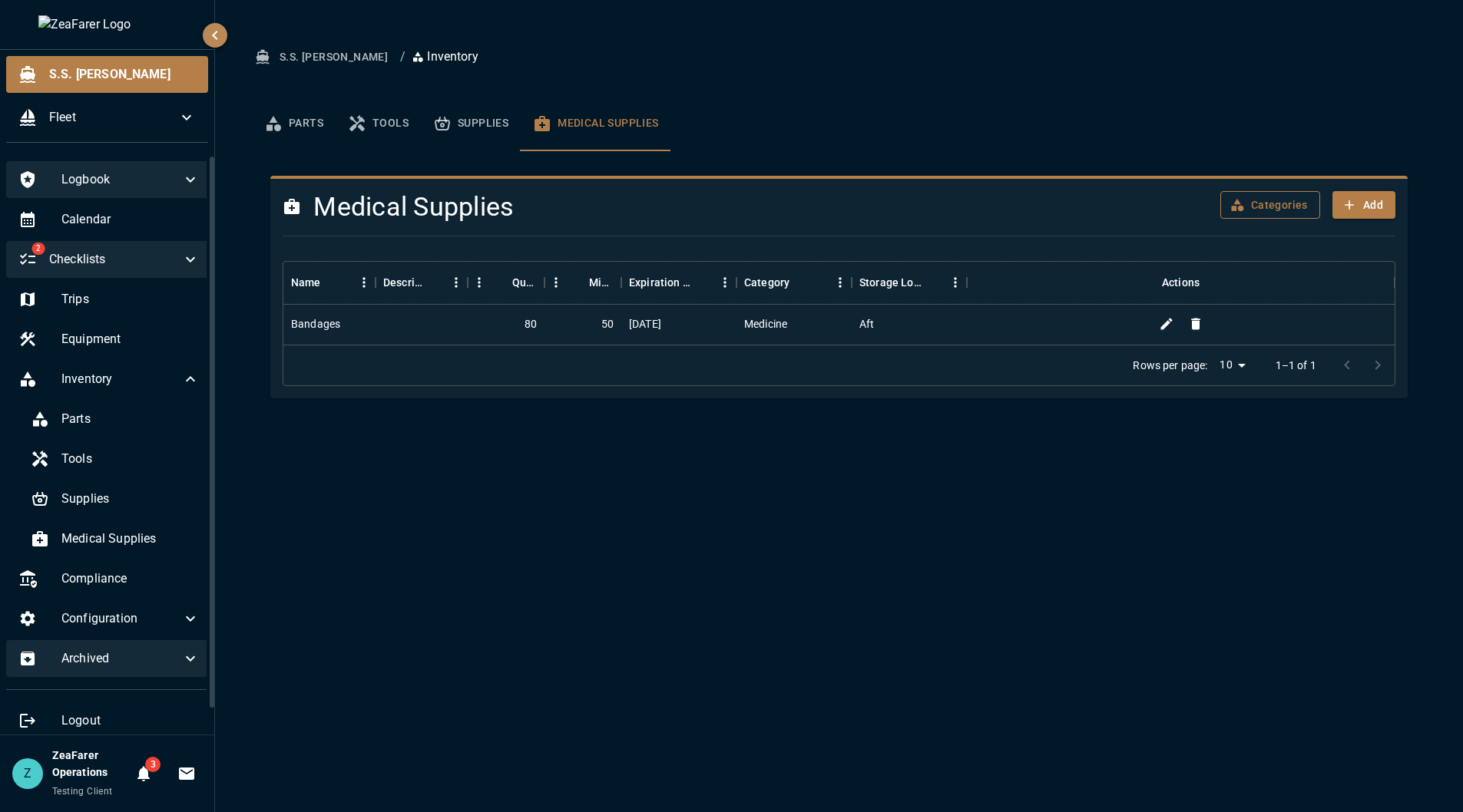
click at [1261, 209] on button "Categories" at bounding box center [1270, 205] width 100 height 28
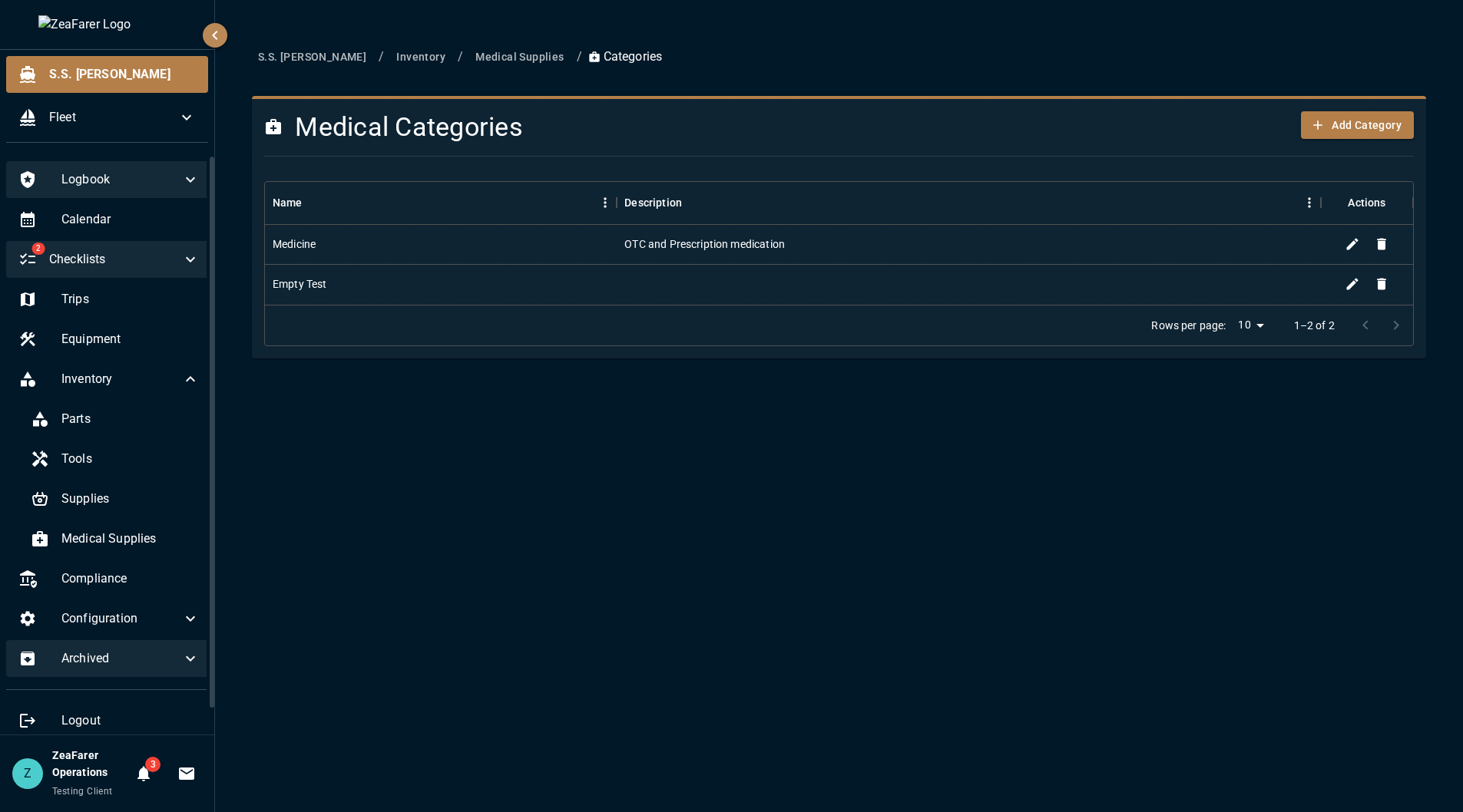
click at [1273, 246] on div "OTC and Prescription medication" at bounding box center [969, 244] width 704 height 40
click at [1193, 256] on div "OTC and Prescription medication" at bounding box center [969, 244] width 704 height 40
click at [339, 248] on div "Medicine" at bounding box center [440, 244] width 351 height 40
click at [343, 280] on div "Empty Test" at bounding box center [440, 284] width 351 height 40
click at [1350, 239] on icon "Edit" at bounding box center [1352, 244] width 16 height 16
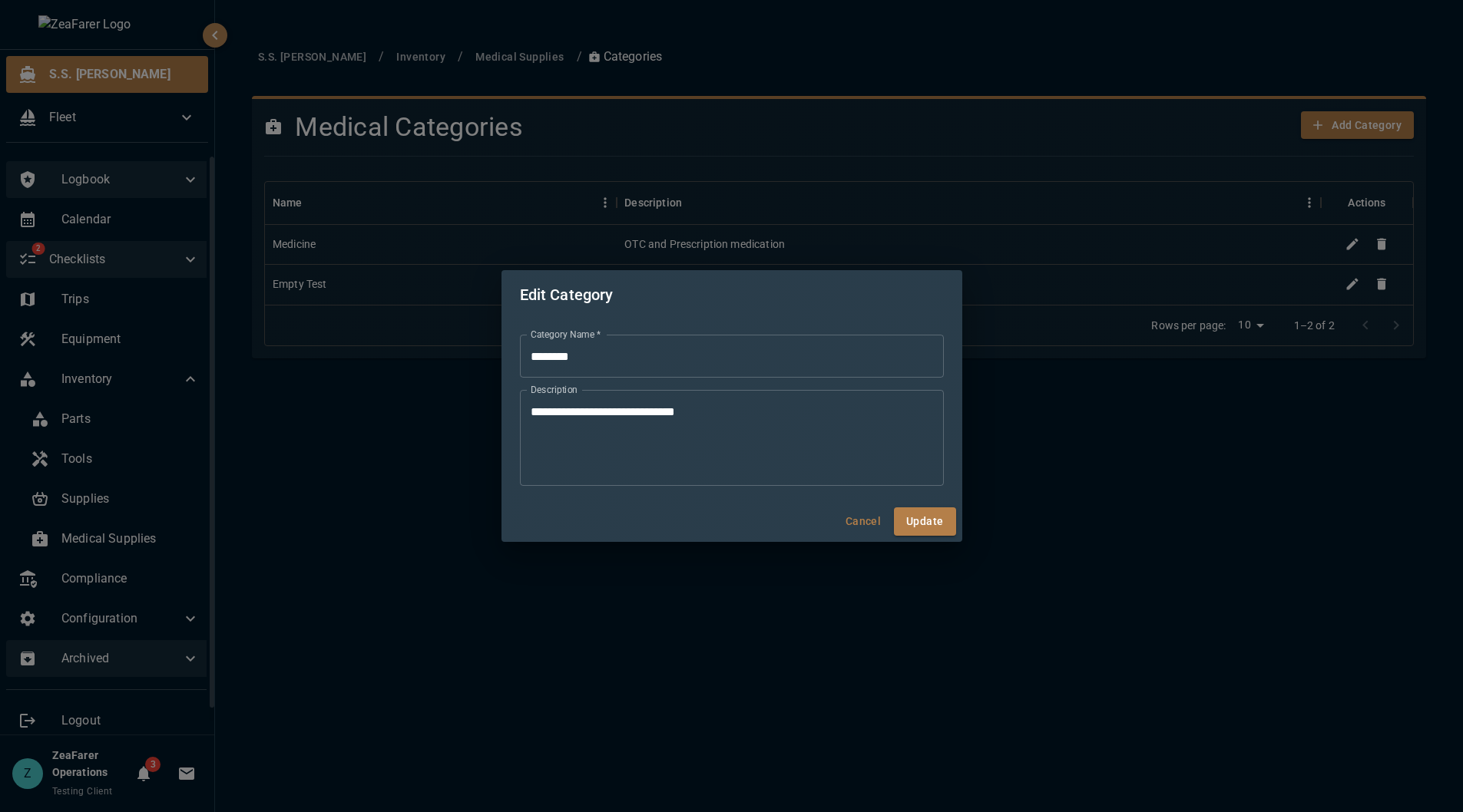
click at [838, 513] on button "Cancel" at bounding box center [862, 521] width 49 height 28
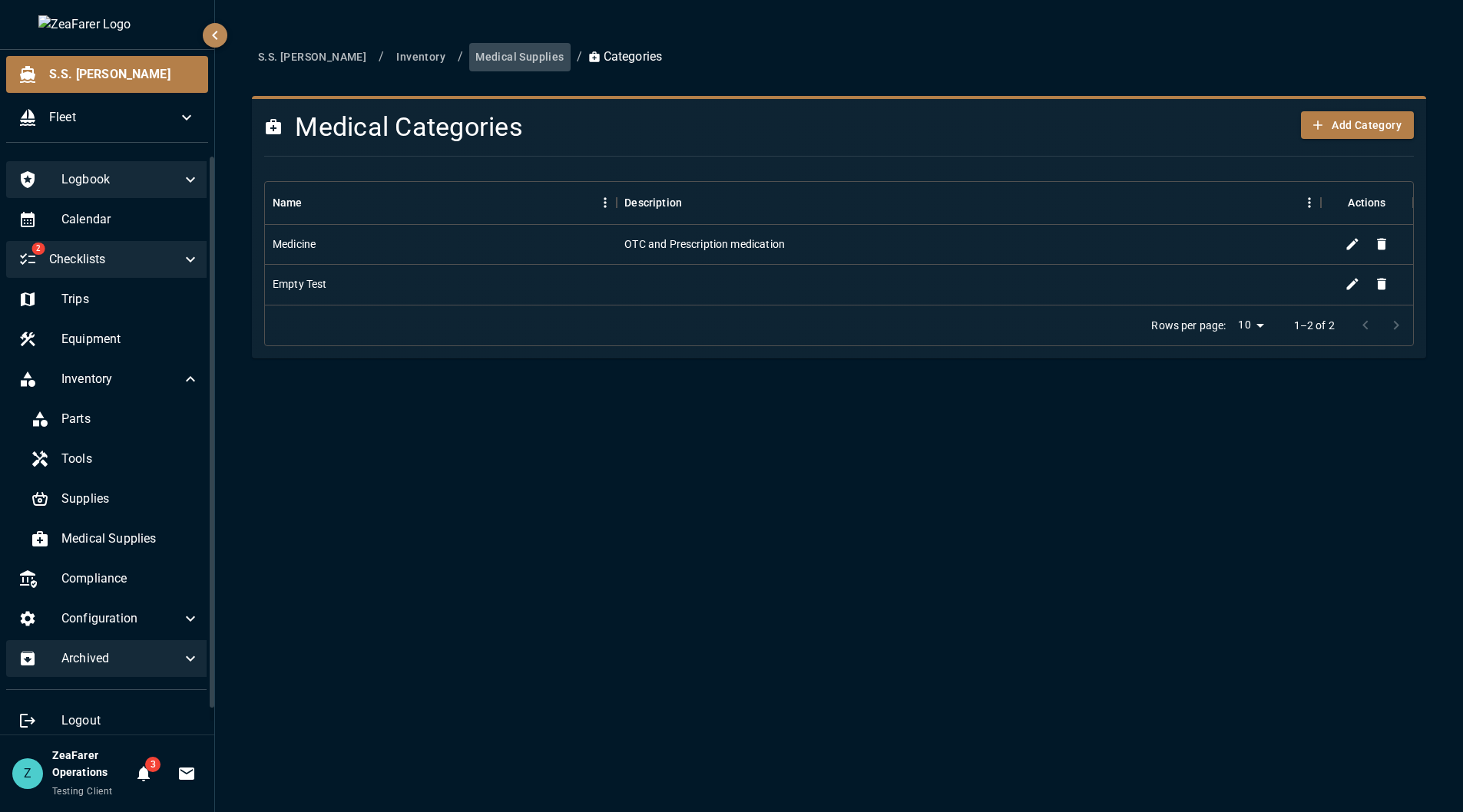
click at [490, 57] on button "Medical Supplies" at bounding box center [520, 56] width 101 height 28
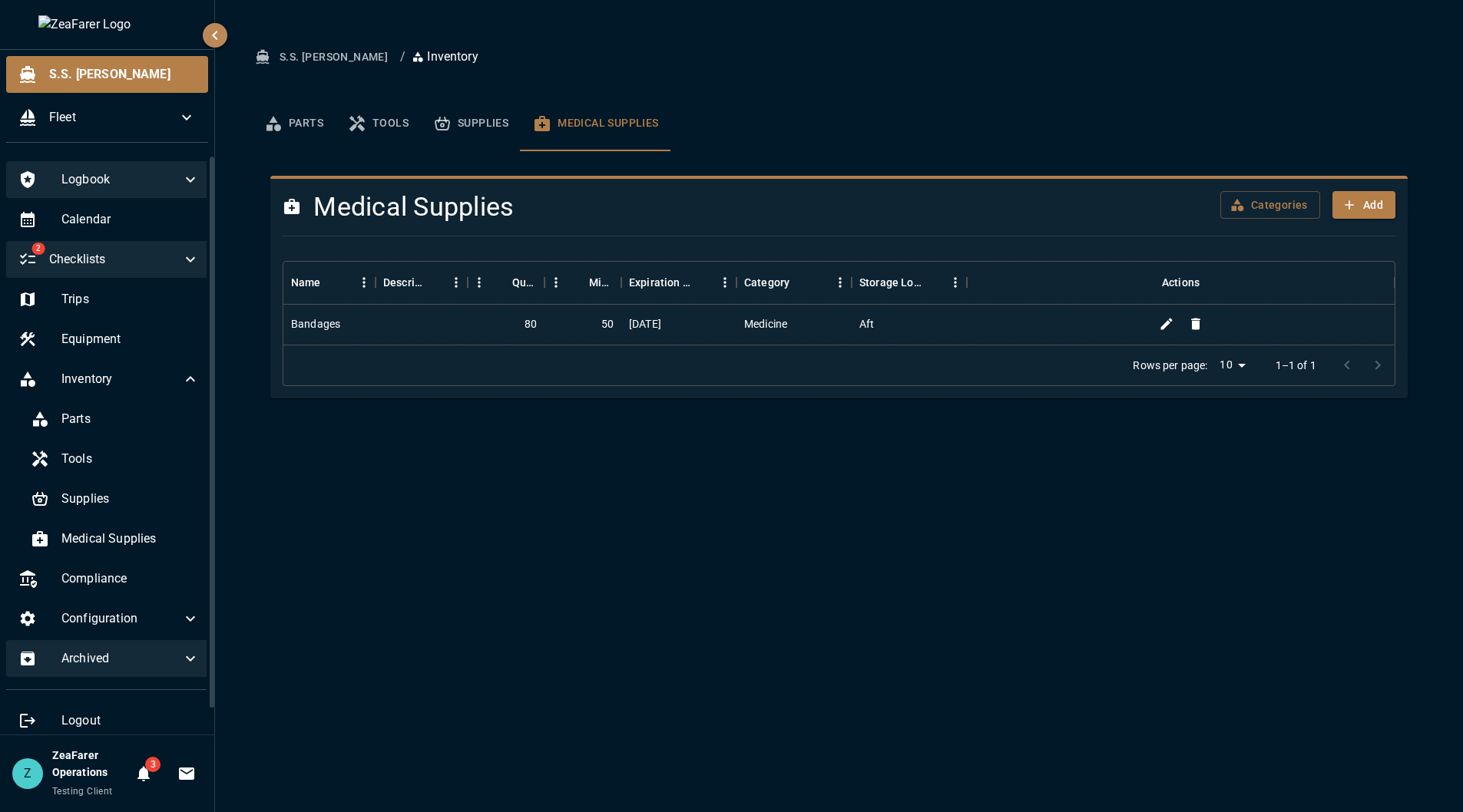
click at [404, 327] on div at bounding box center [421, 324] width 92 height 40
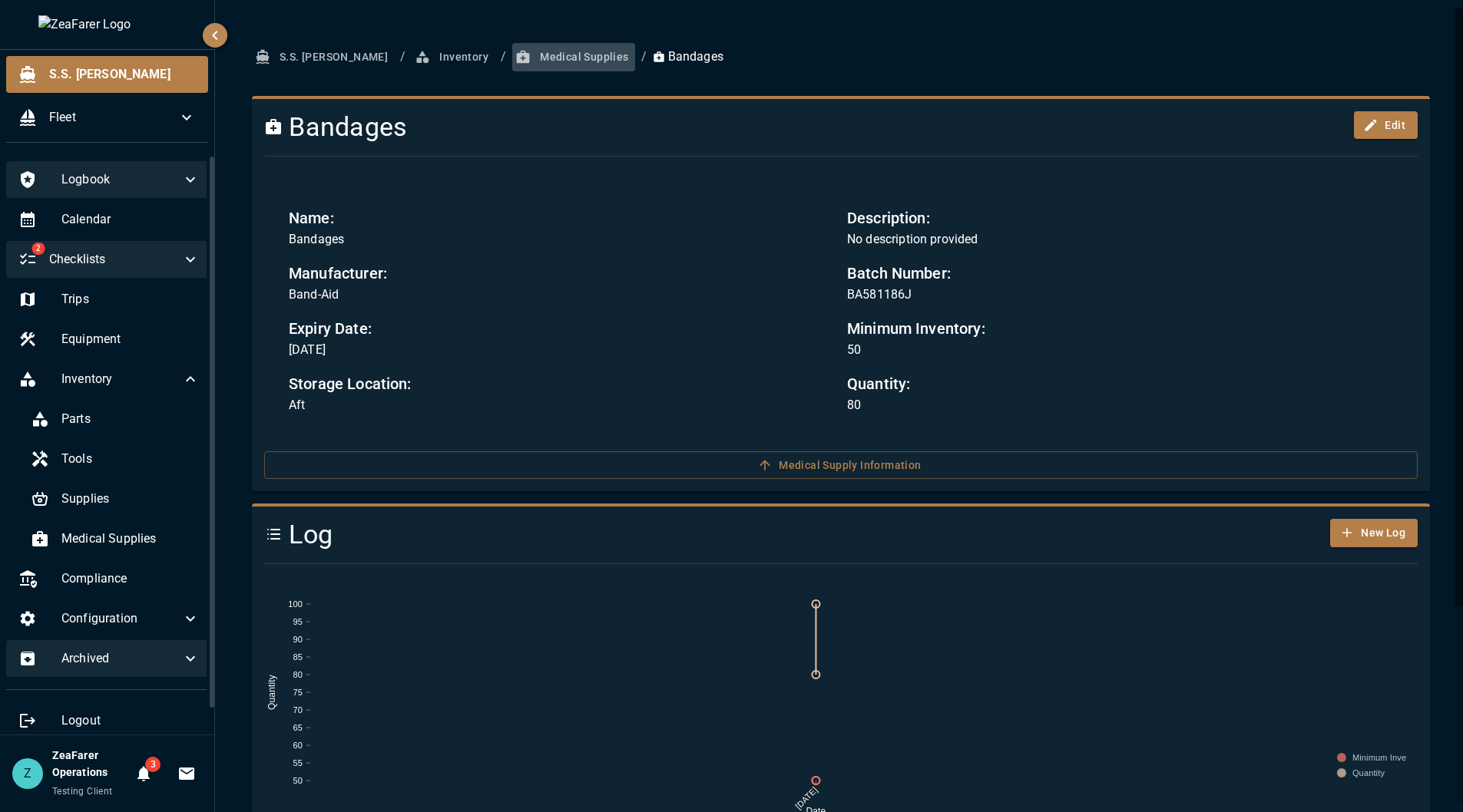
click at [525, 68] on button "Medical Supplies" at bounding box center [573, 56] width 122 height 28
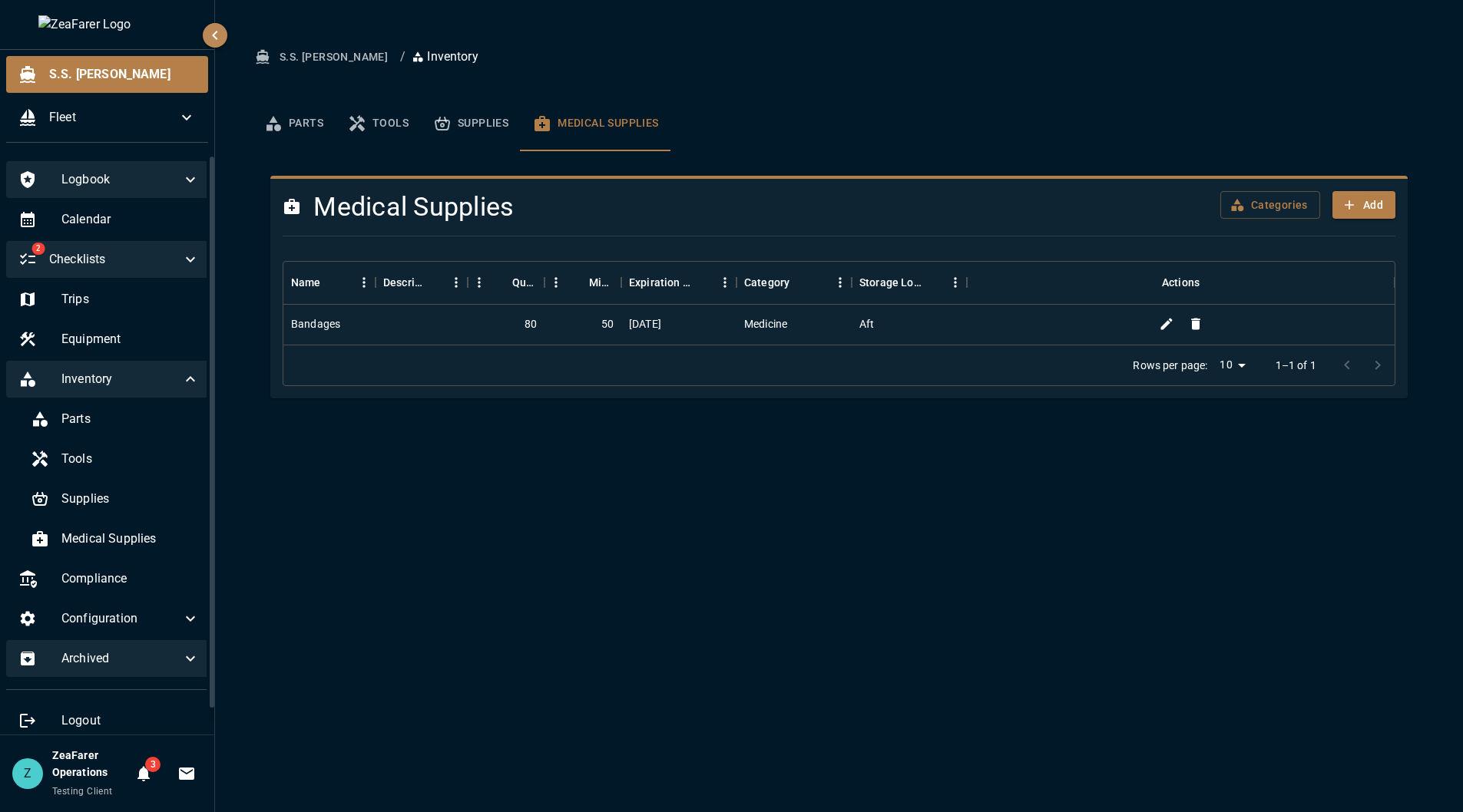
click at [146, 382] on span "Inventory" at bounding box center [120, 378] width 119 height 18
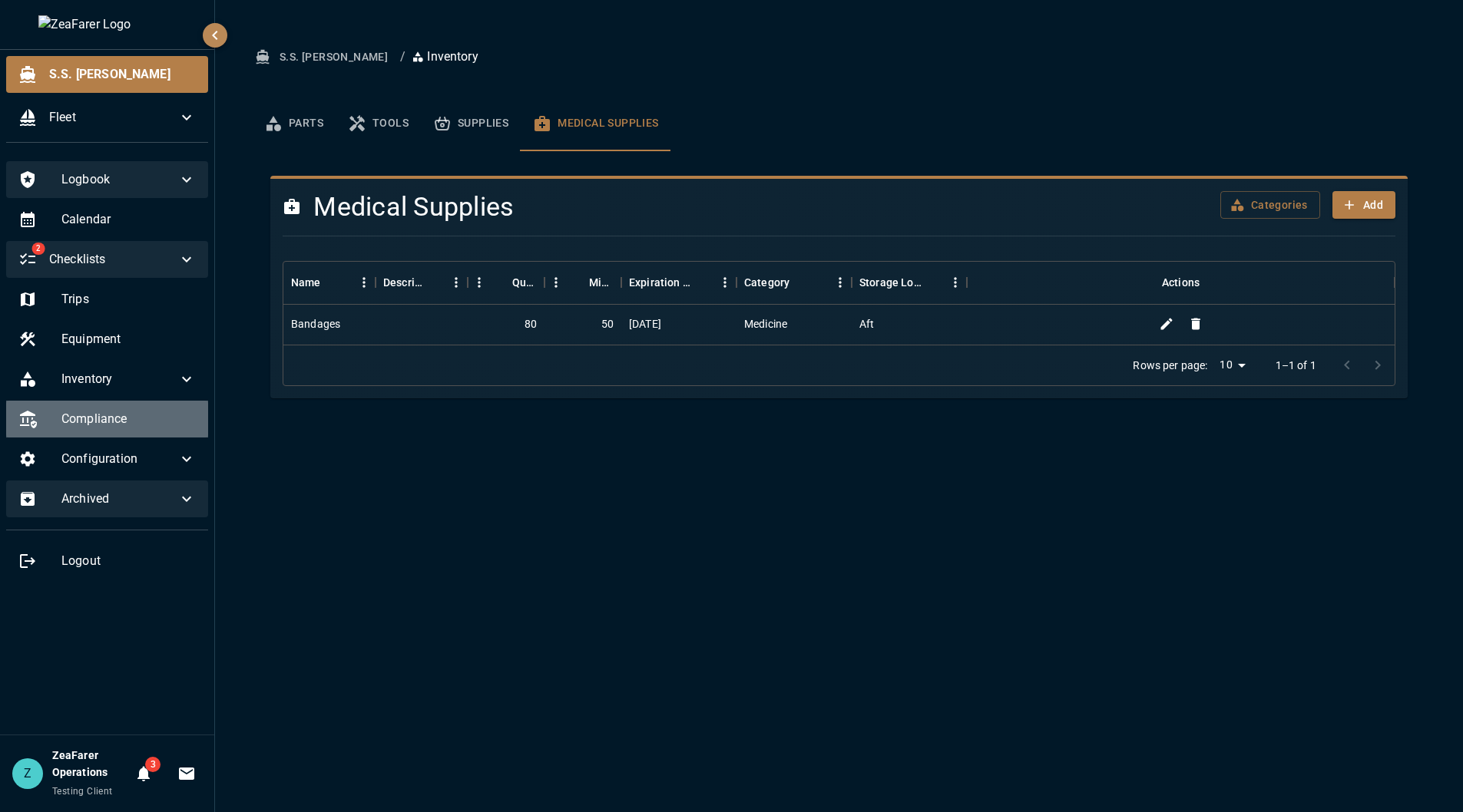
click at [161, 410] on span "Compliance" at bounding box center [128, 419] width 135 height 18
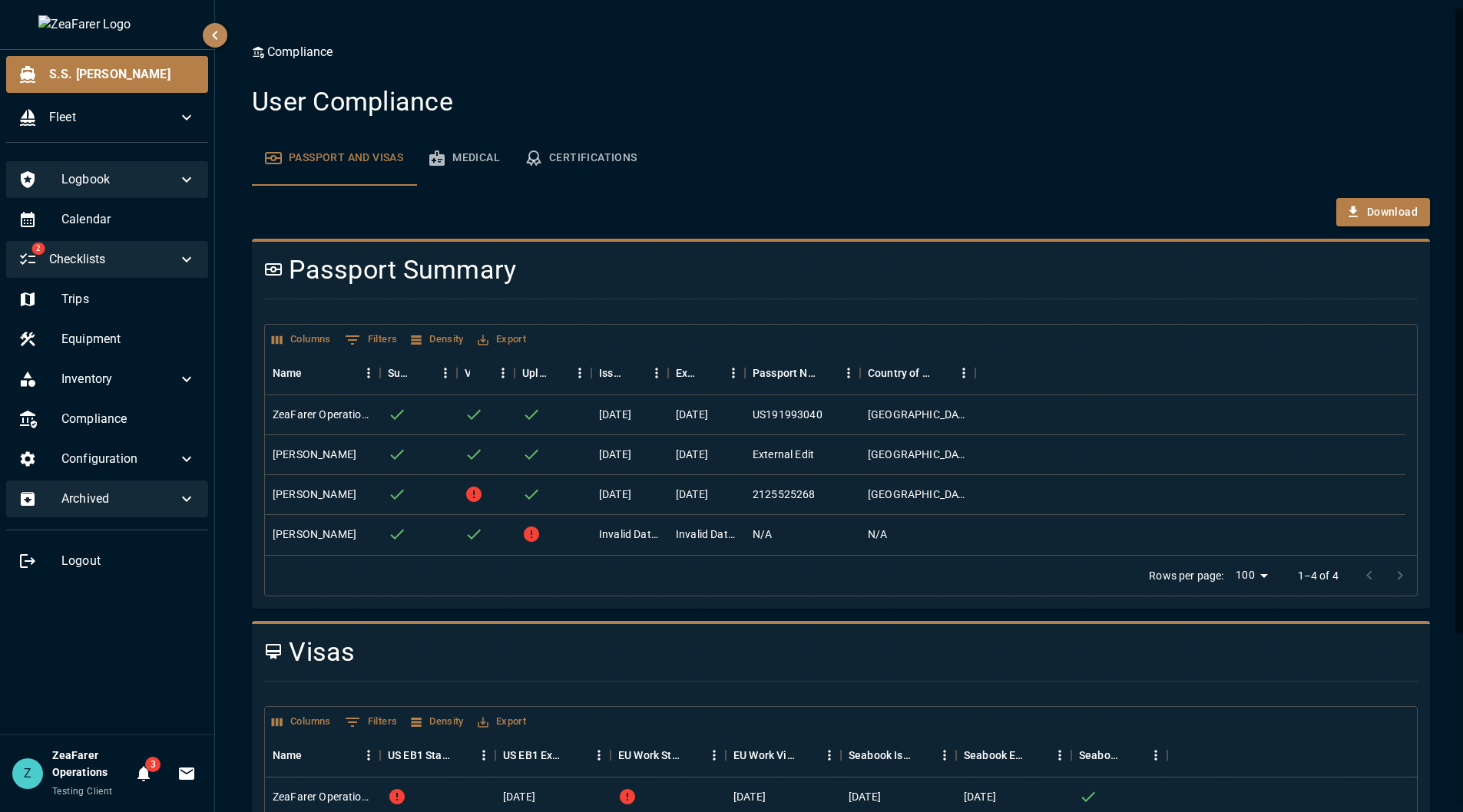
click at [490, 164] on button "Medical" at bounding box center [464, 158] width 97 height 55
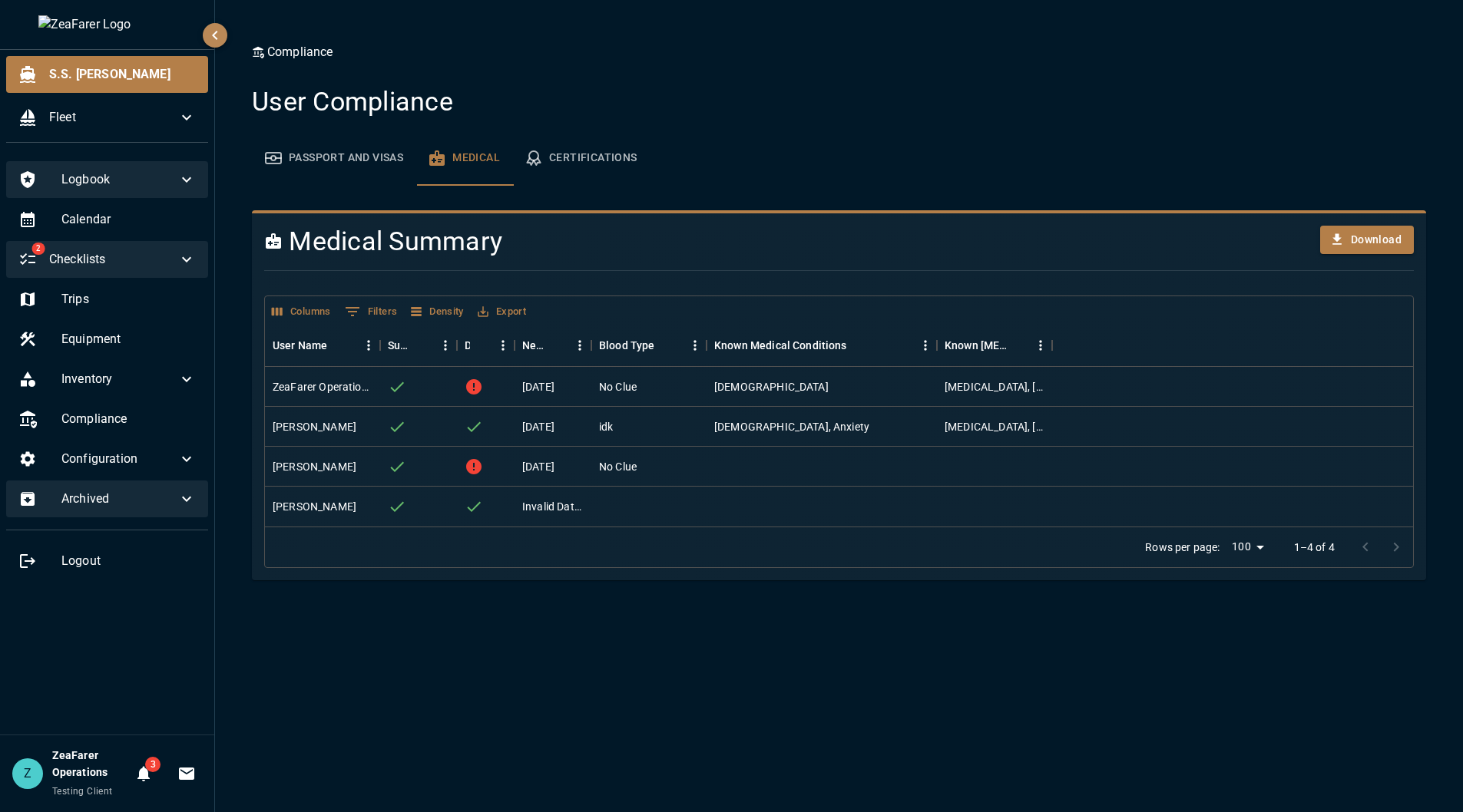
click at [565, 158] on button "Certifications" at bounding box center [581, 158] width 138 height 55
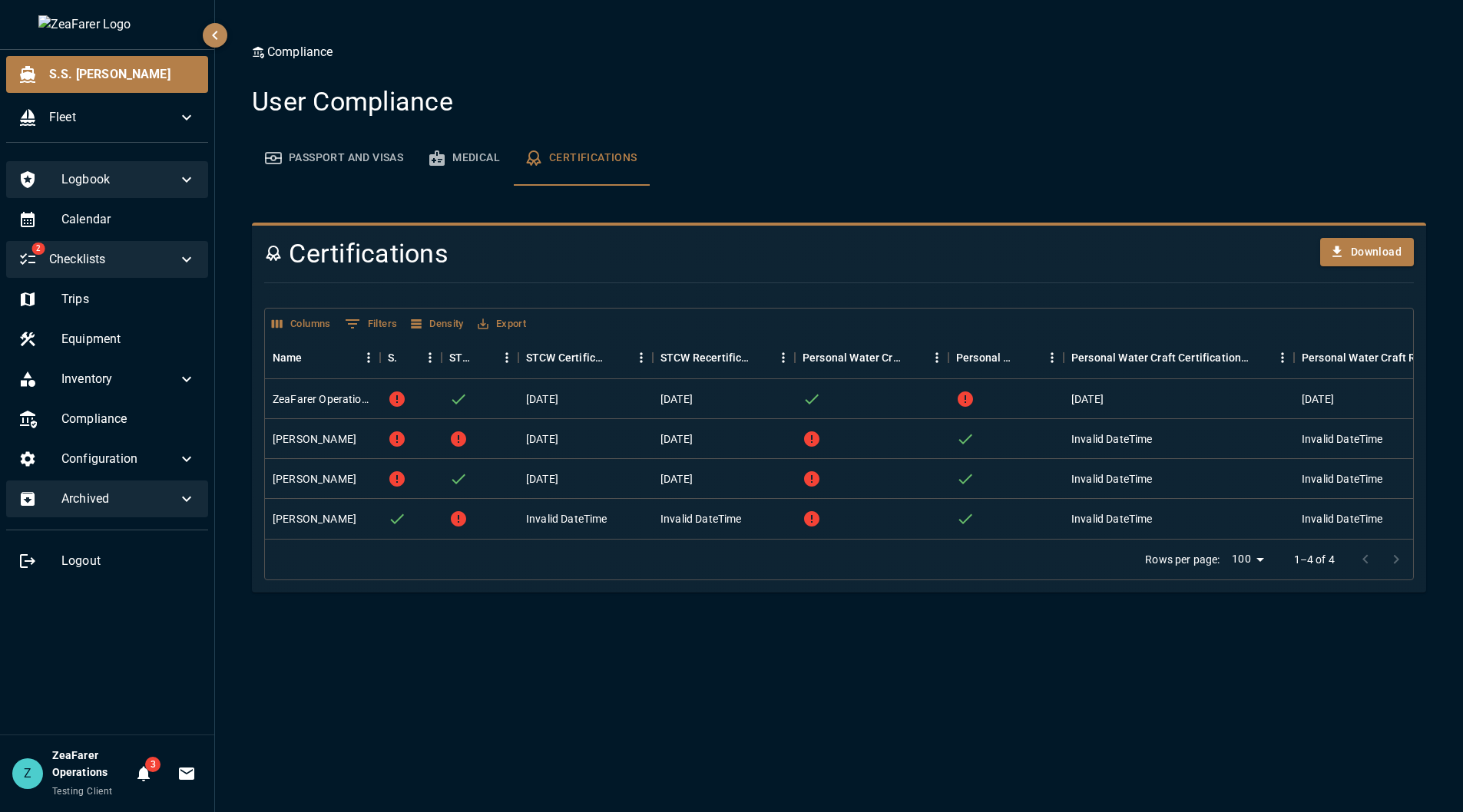
click at [461, 150] on button "Medical" at bounding box center [464, 158] width 97 height 55
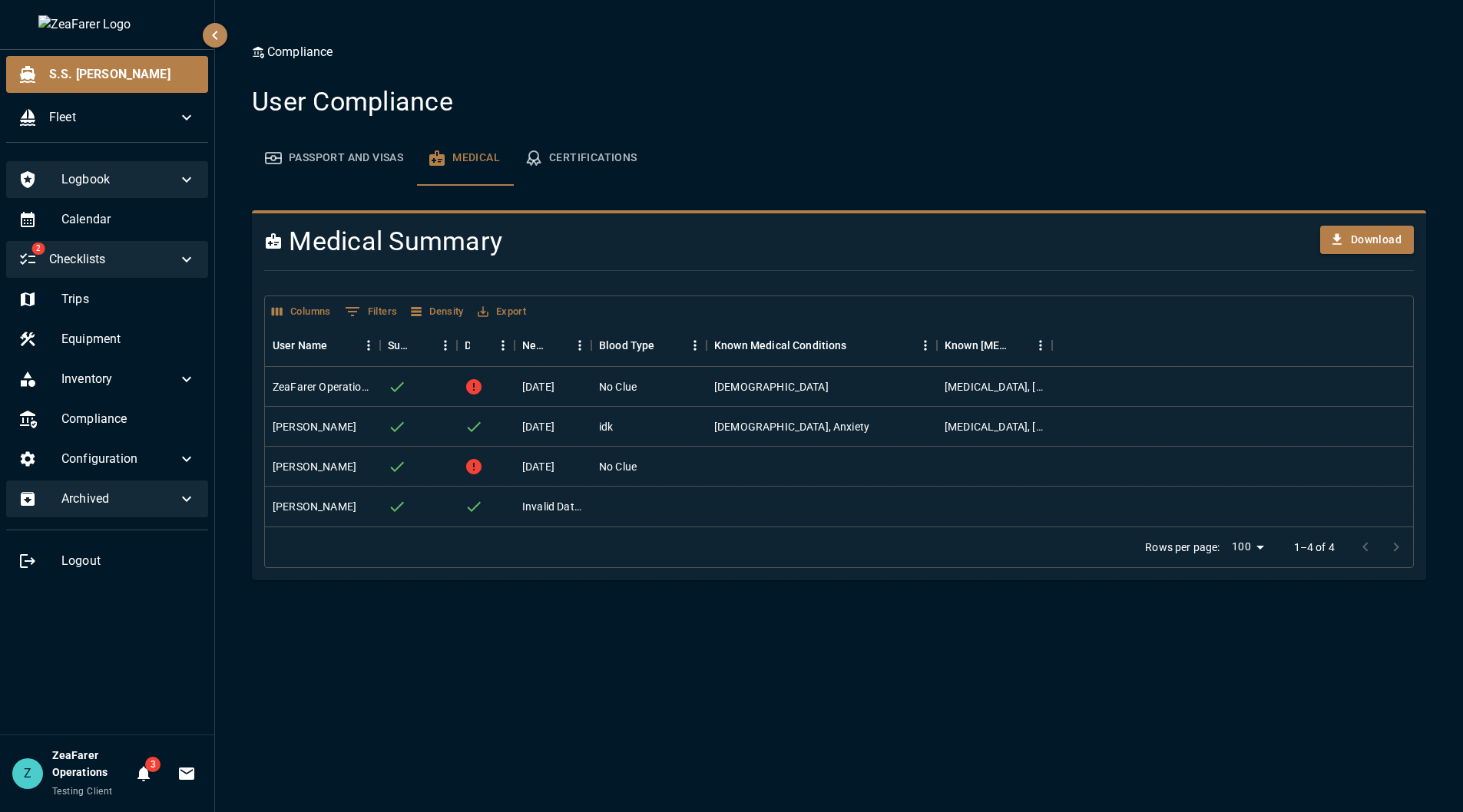
click at [372, 148] on button "Passport and Visas" at bounding box center [334, 158] width 164 height 55
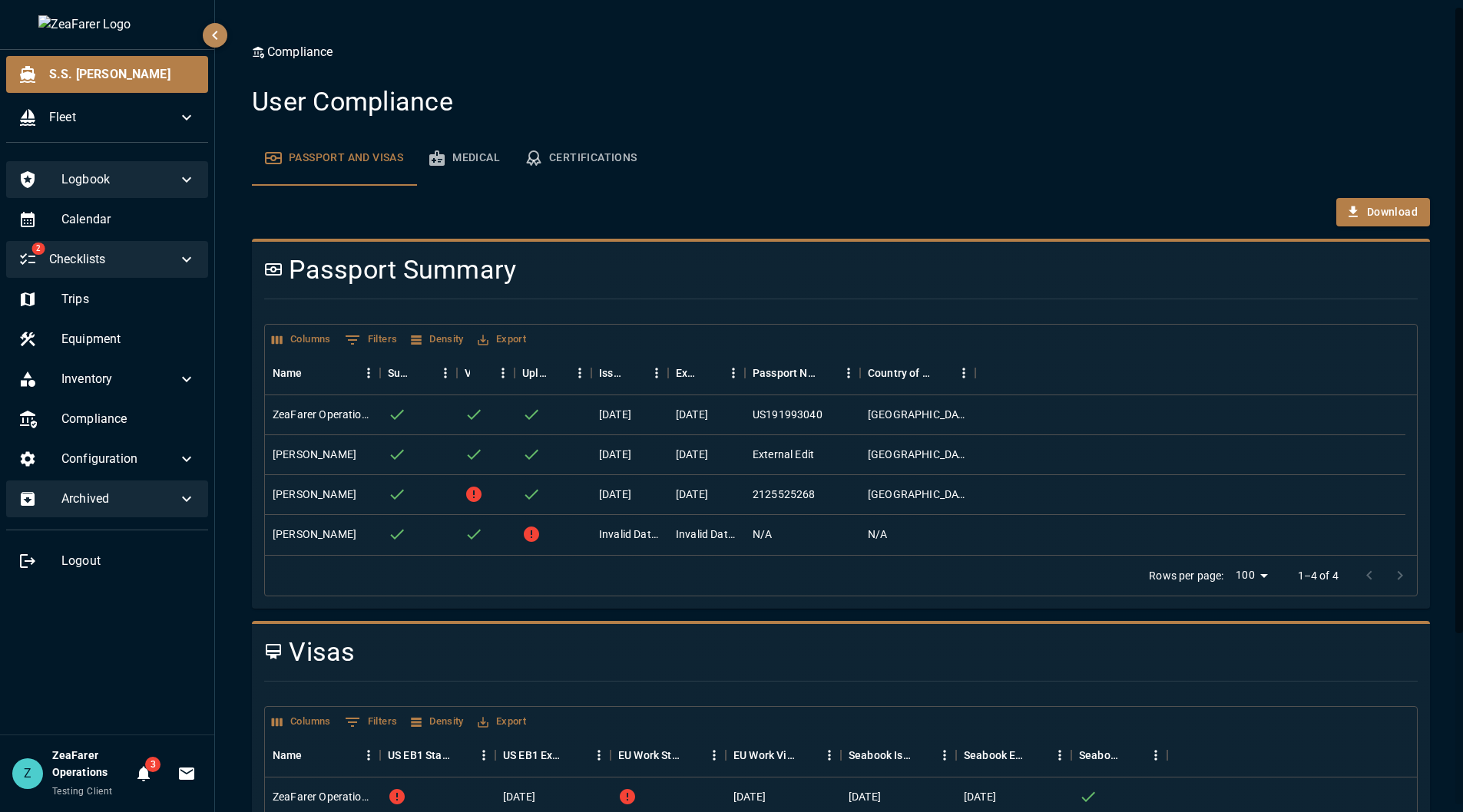
click at [461, 155] on button "Medical" at bounding box center [464, 158] width 97 height 55
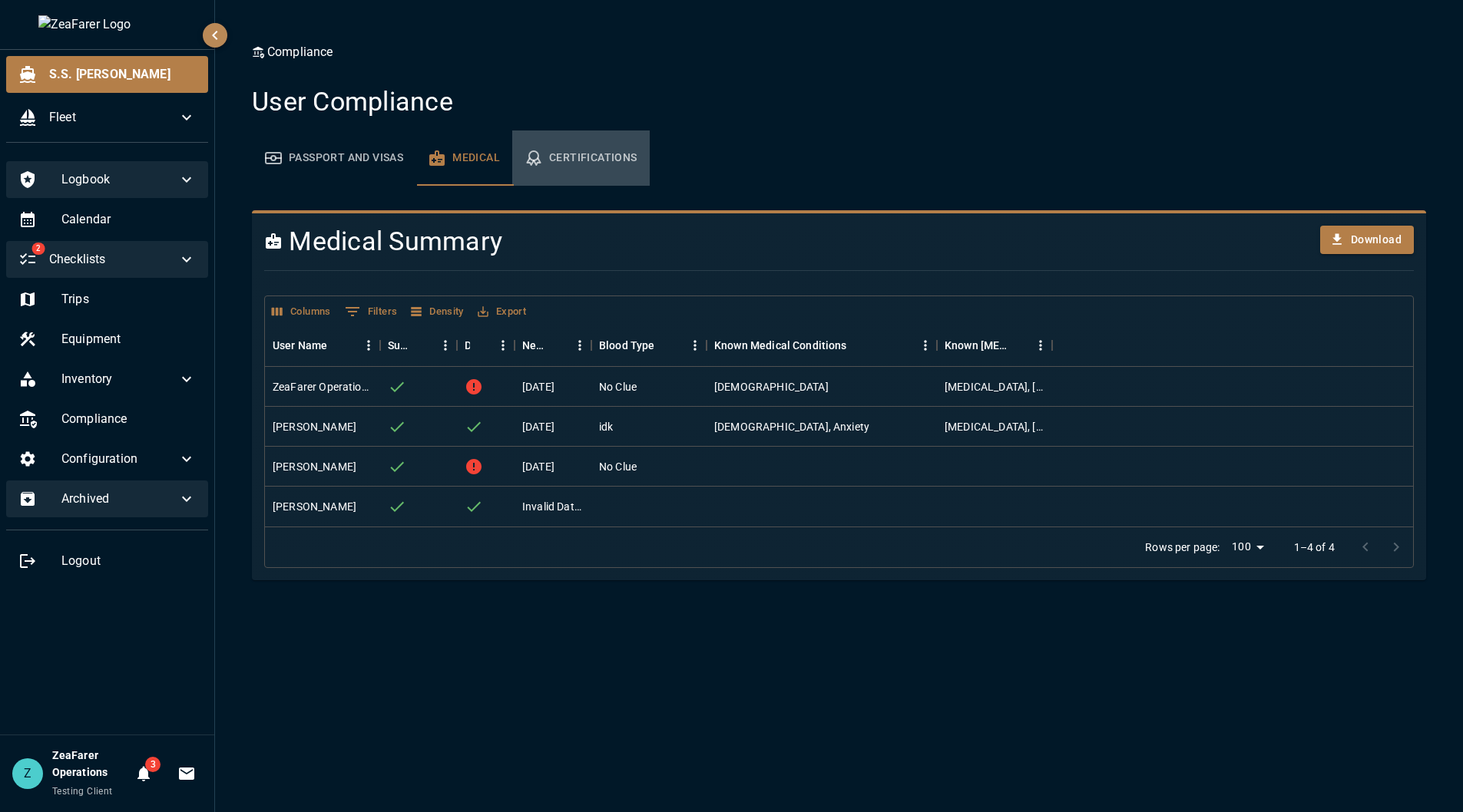
click at [588, 156] on button "Certifications" at bounding box center [581, 158] width 138 height 55
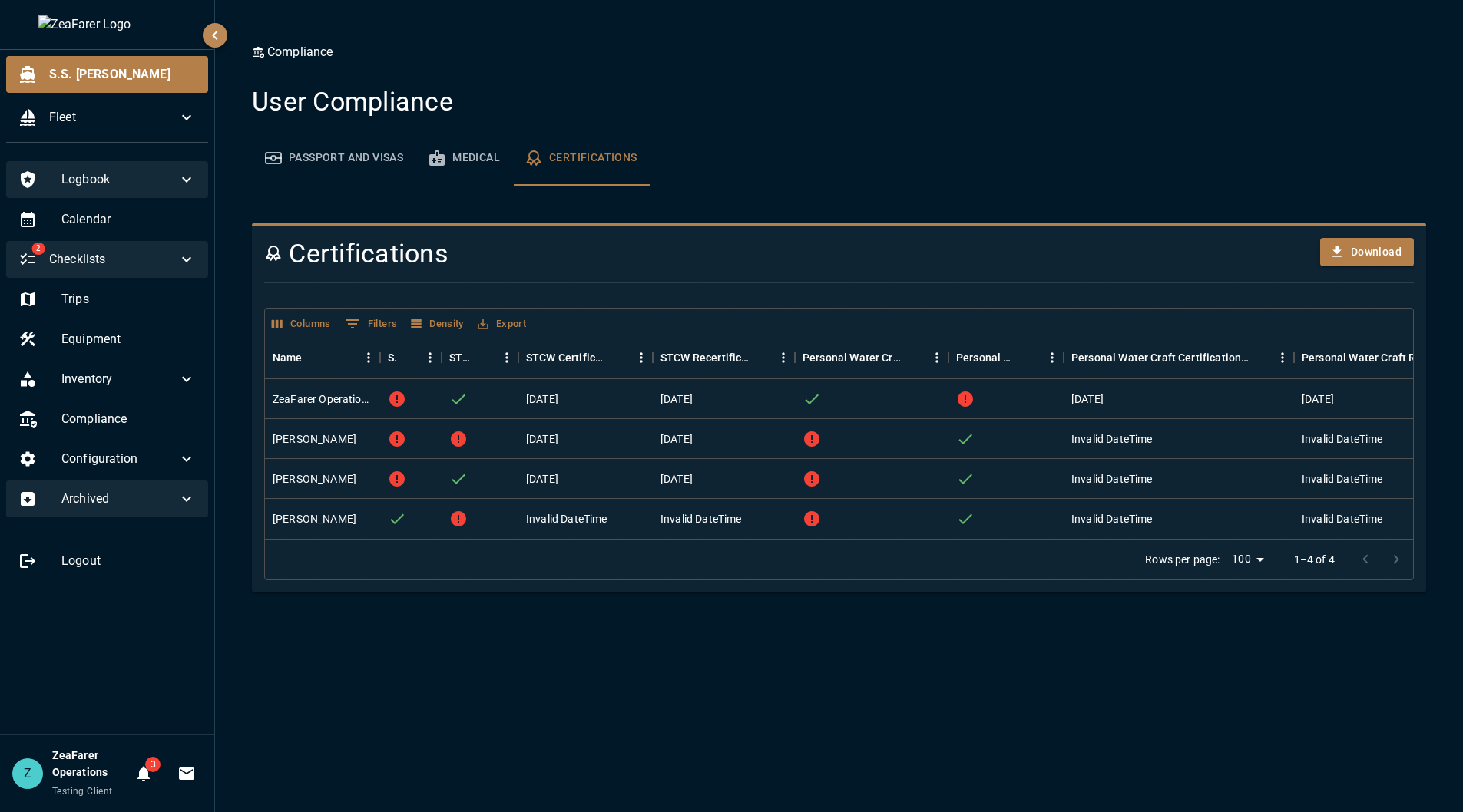
click at [308, 174] on button "Passport and Visas" at bounding box center [334, 158] width 164 height 55
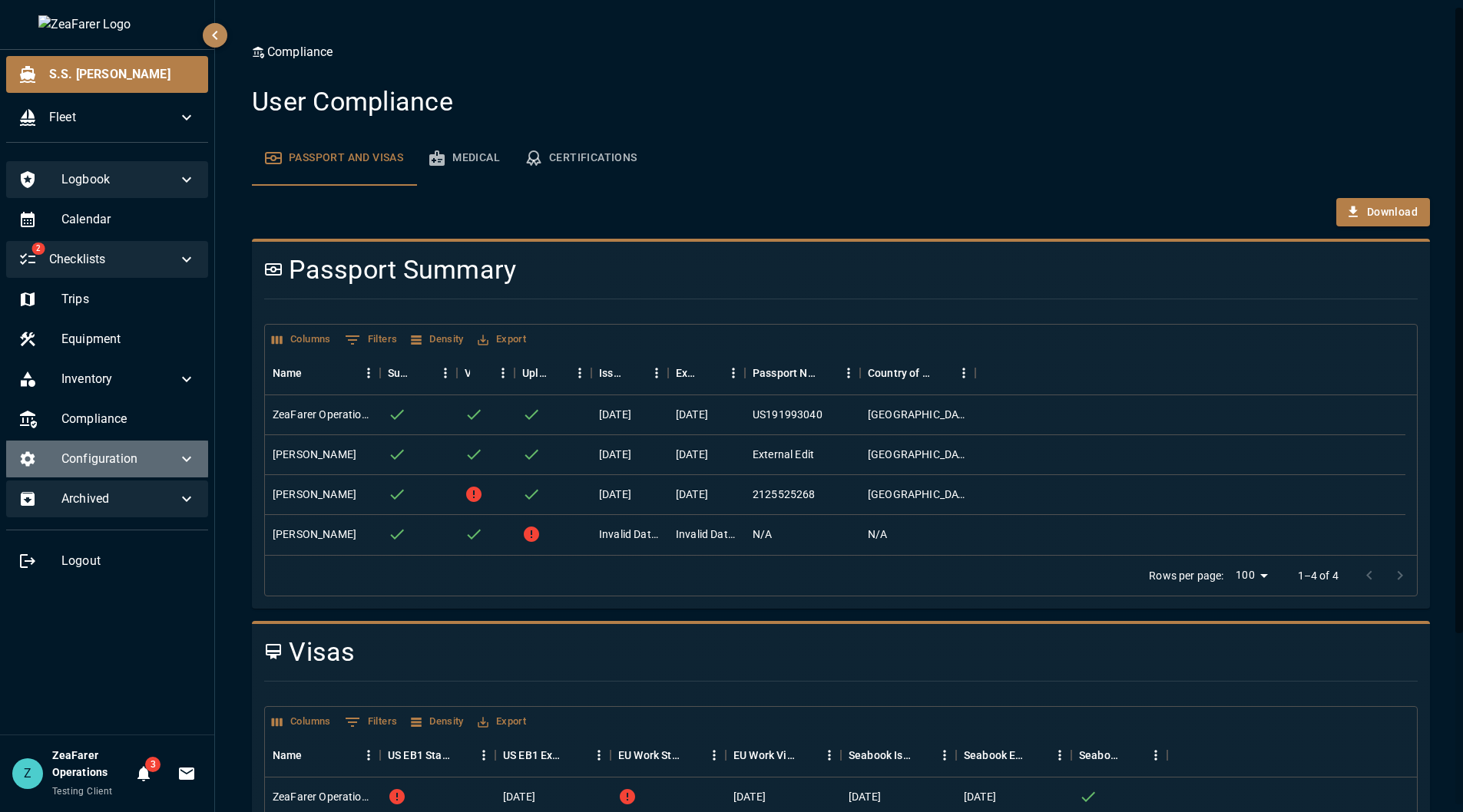
click at [131, 445] on div "Configuration" at bounding box center [107, 459] width 202 height 37
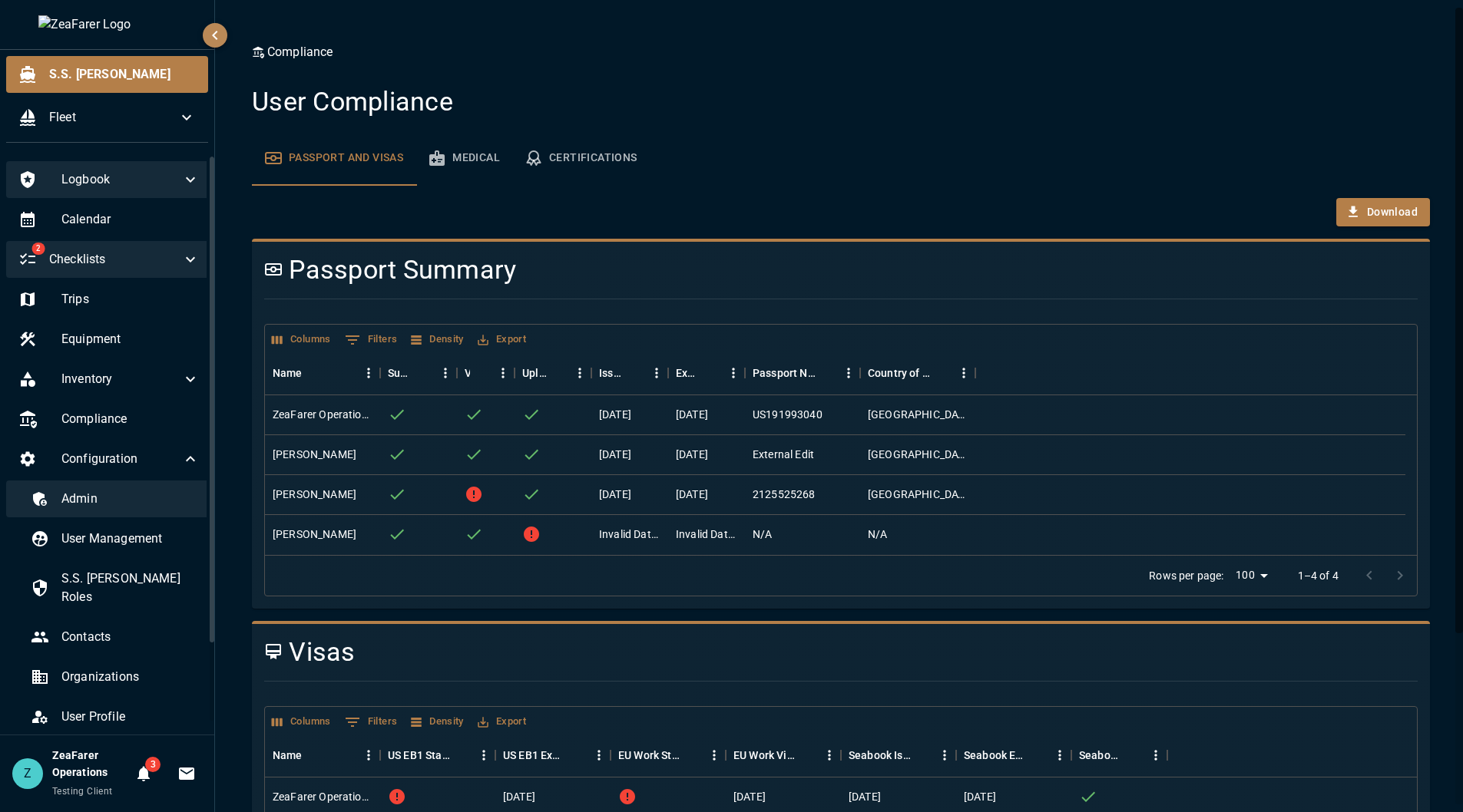
click at [72, 501] on span "Admin" at bounding box center [130, 499] width 138 height 18
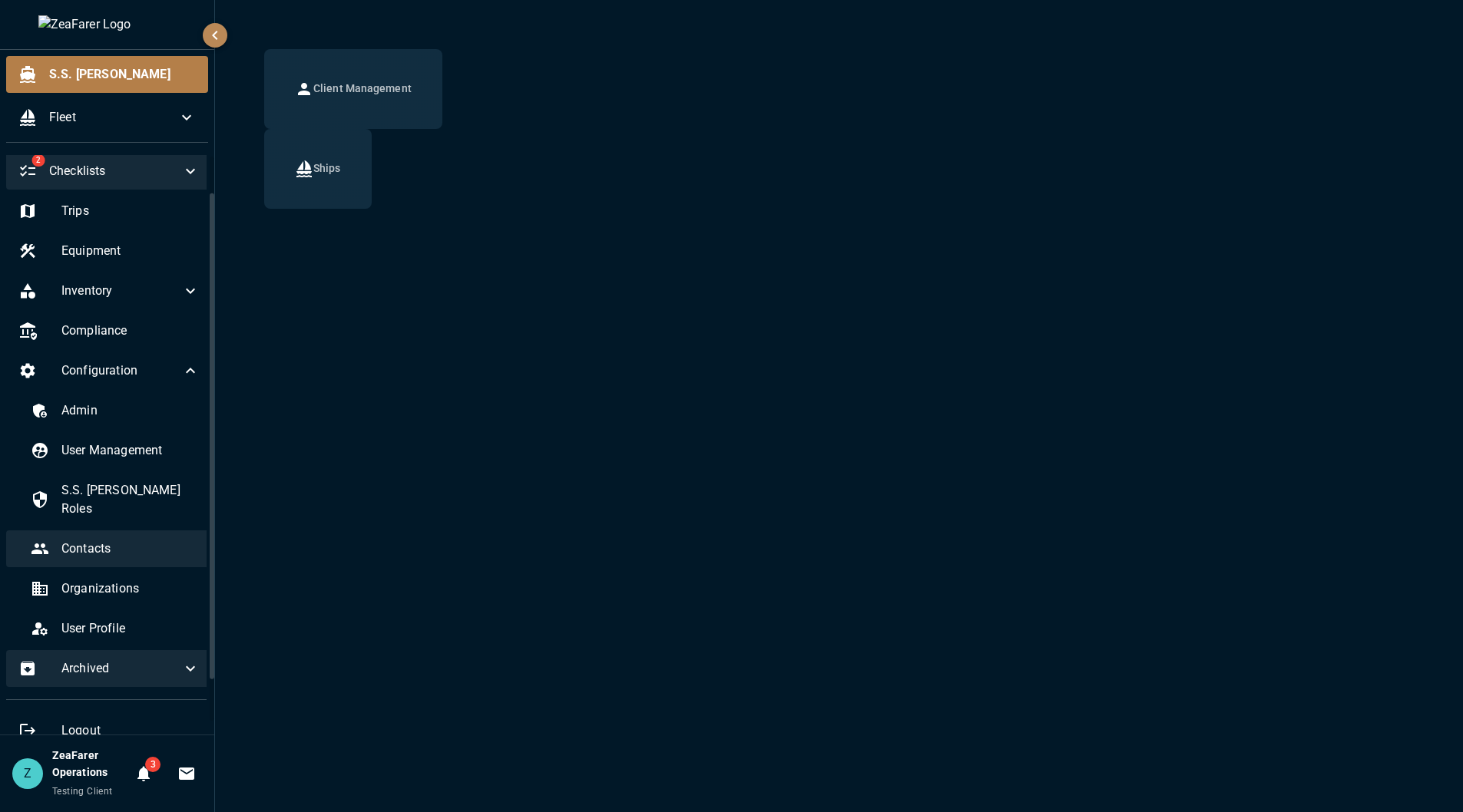
scroll to position [94, 0]
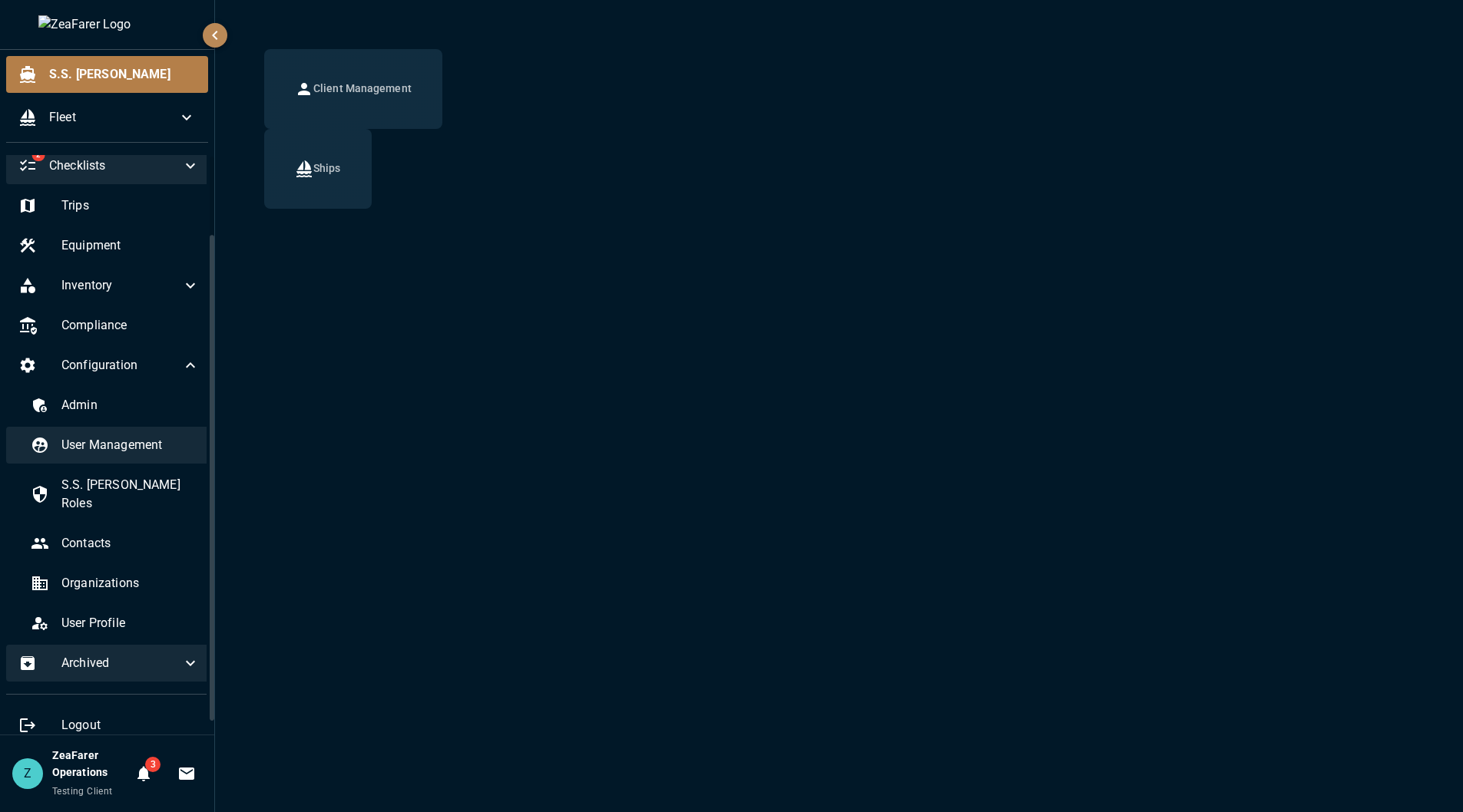
click at [80, 452] on span "User Management" at bounding box center [130, 445] width 138 height 18
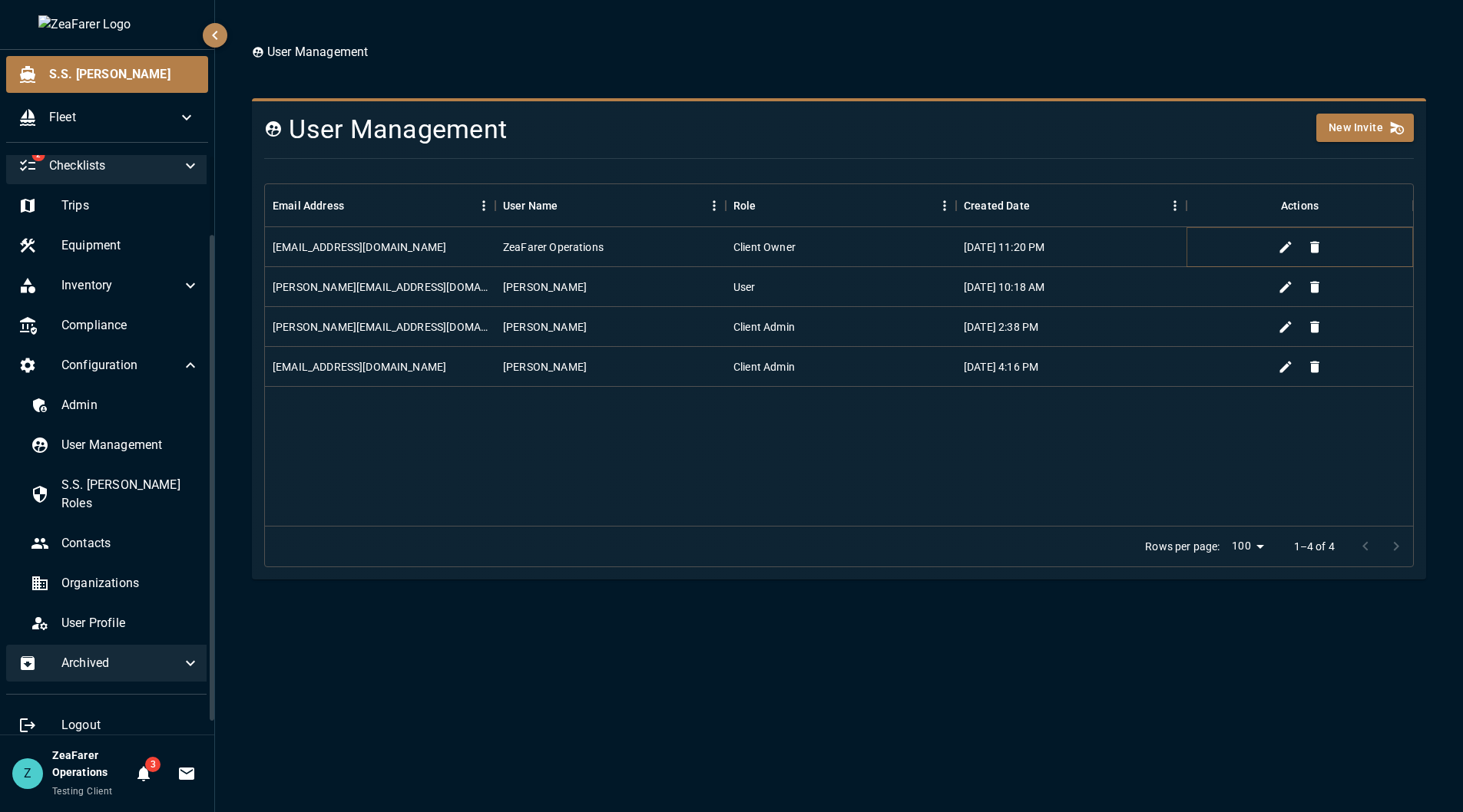
click at [1274, 240] on div at bounding box center [1300, 247] width 52 height 23
click at [1281, 244] on icon "Change Role" at bounding box center [1285, 247] width 16 height 16
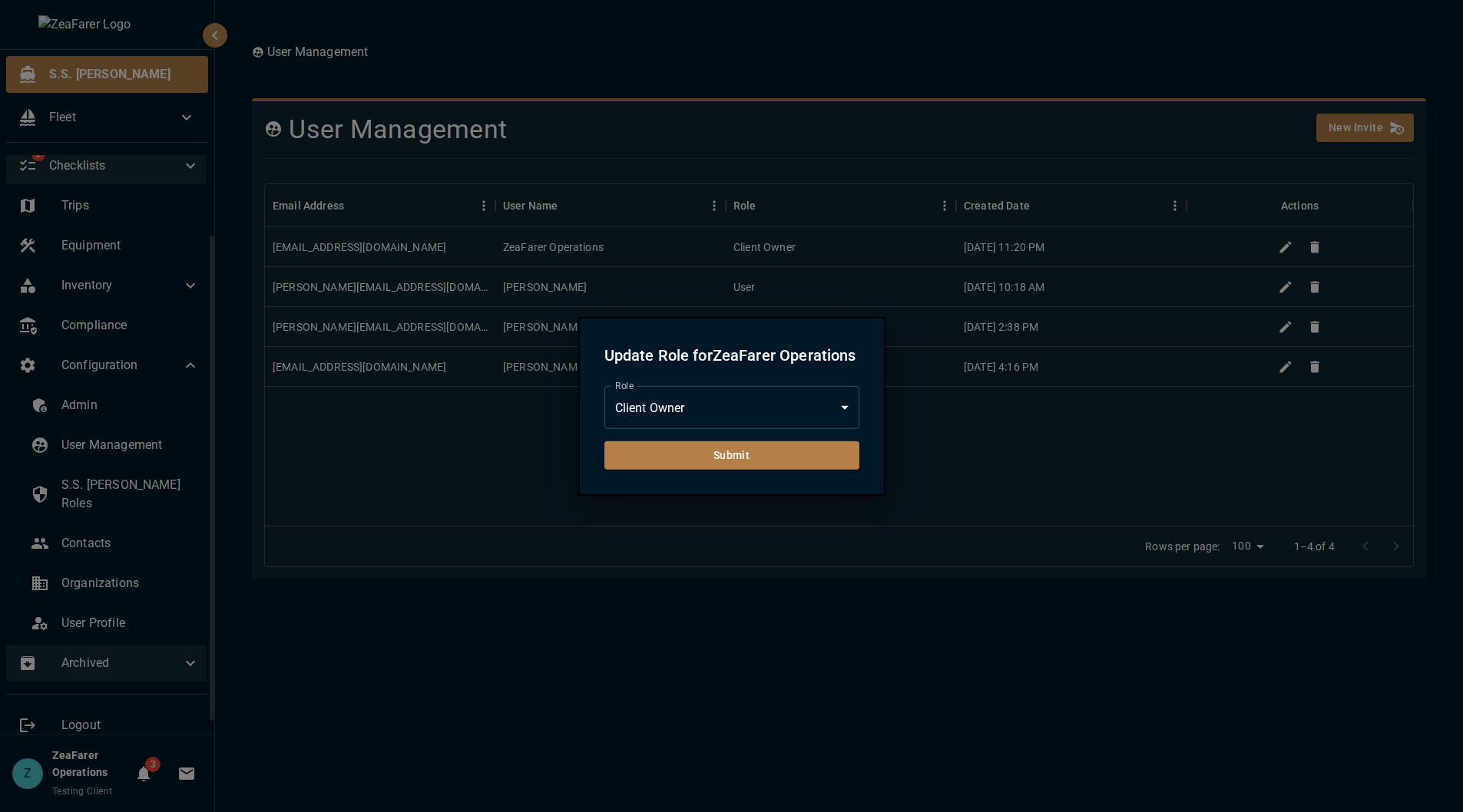
click at [1019, 571] on div at bounding box center [732, 406] width 1463 height 812
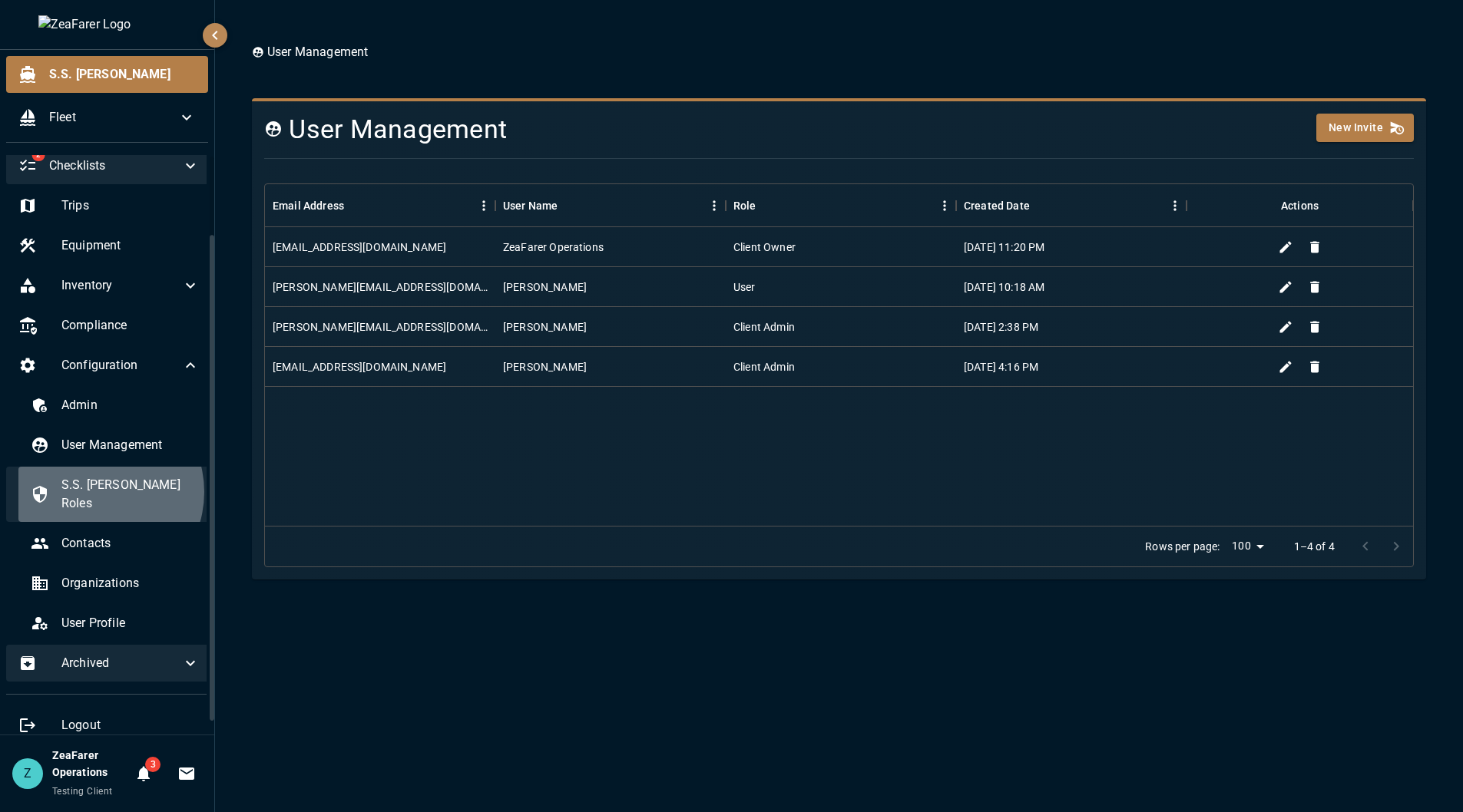
click at [94, 492] on span "S.S. [PERSON_NAME] Roles" at bounding box center [130, 495] width 138 height 37
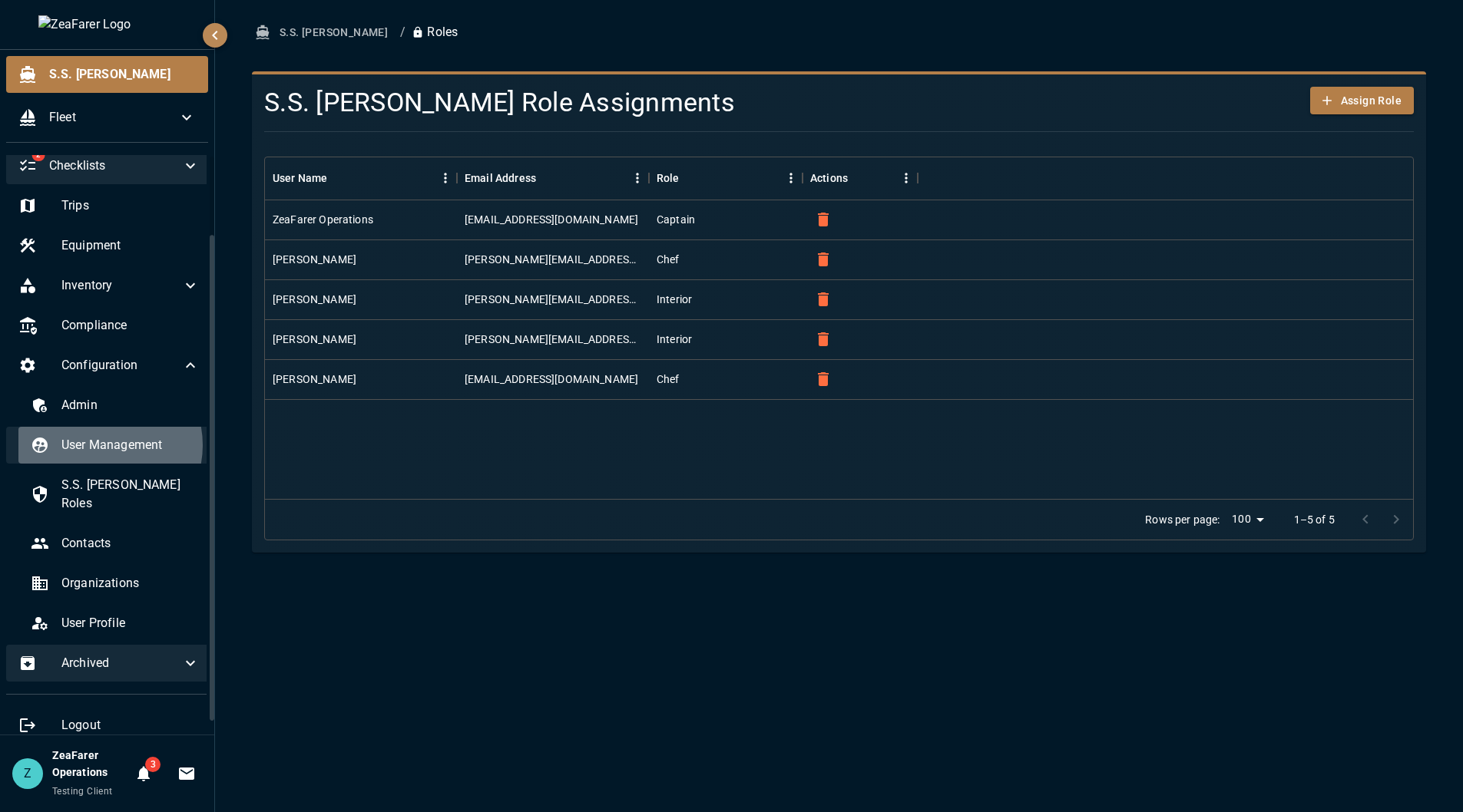
click at [101, 445] on span "User Management" at bounding box center [130, 445] width 138 height 18
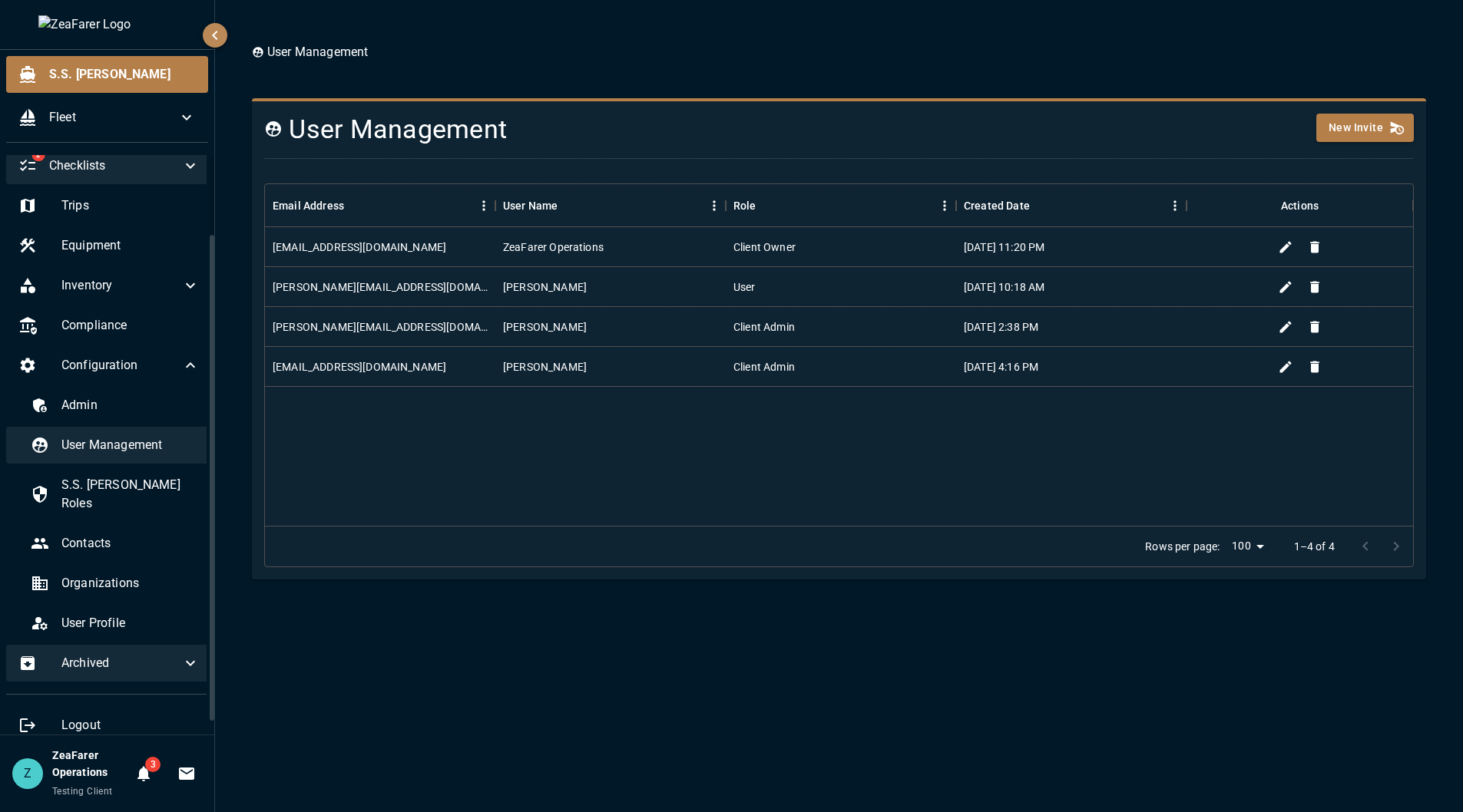
click at [160, 437] on span "User Management" at bounding box center [130, 445] width 138 height 18
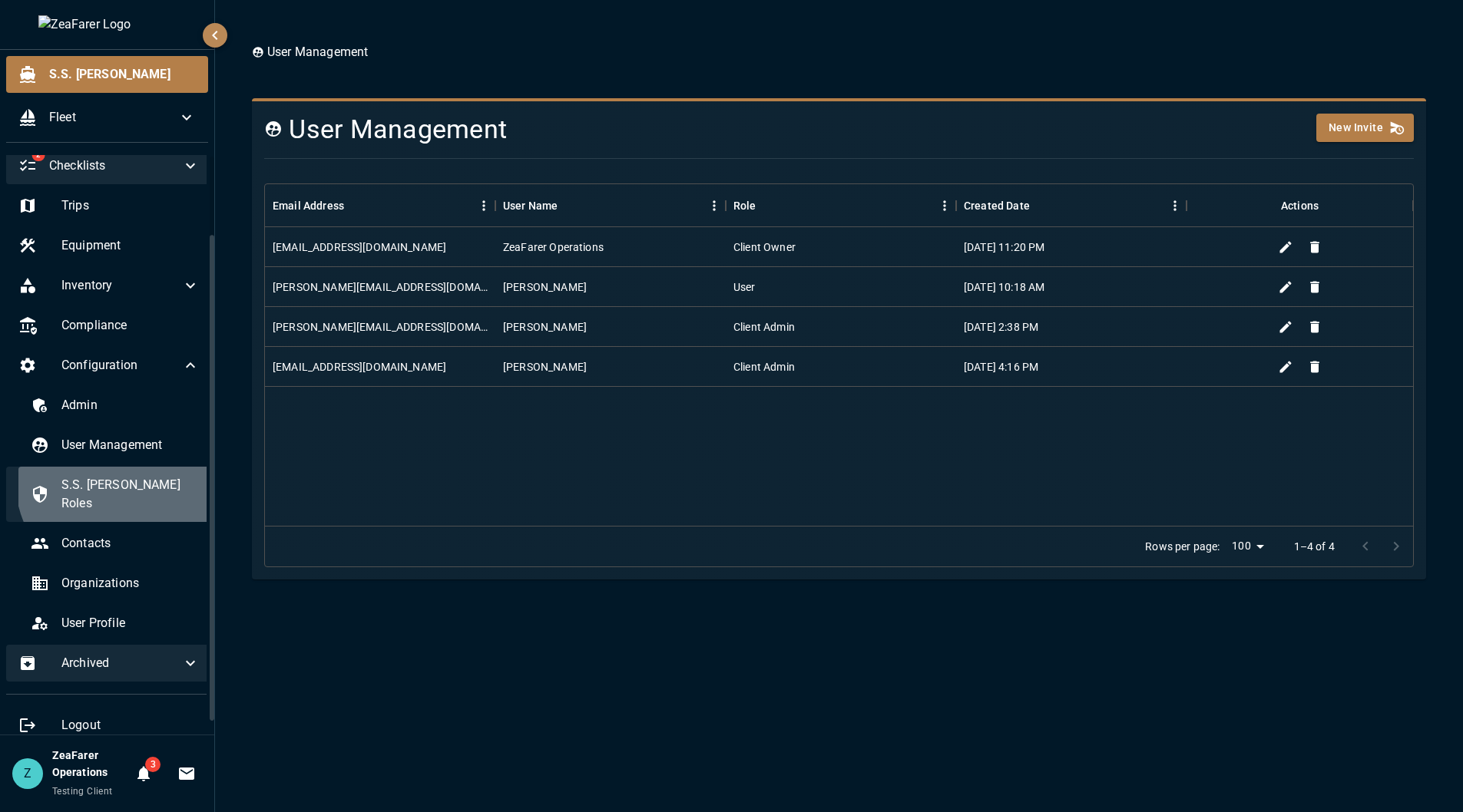
click at [123, 480] on span "S.S. [PERSON_NAME] Roles" at bounding box center [130, 495] width 138 height 37
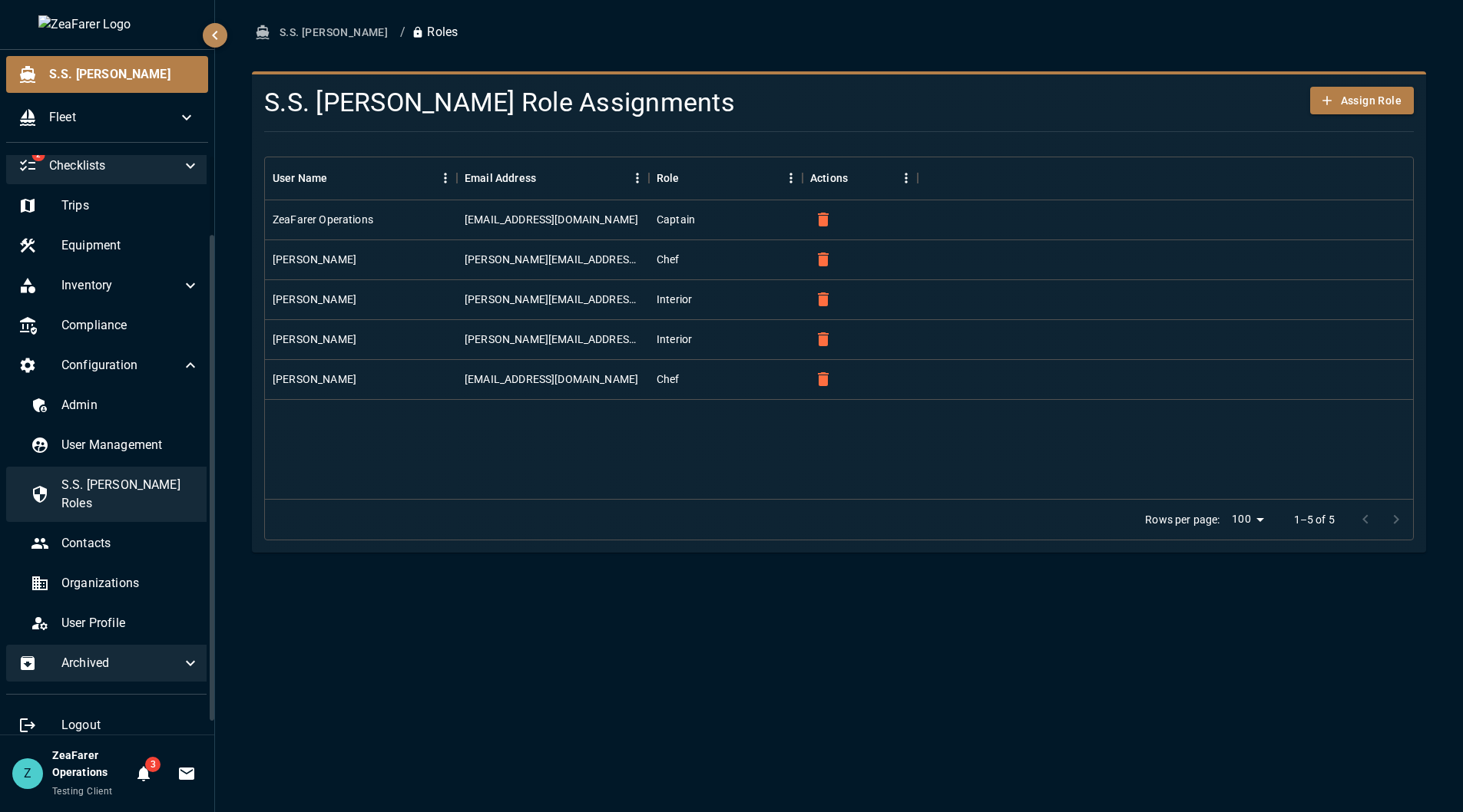
click at [127, 485] on span "S.S. [PERSON_NAME] Roles" at bounding box center [130, 495] width 138 height 37
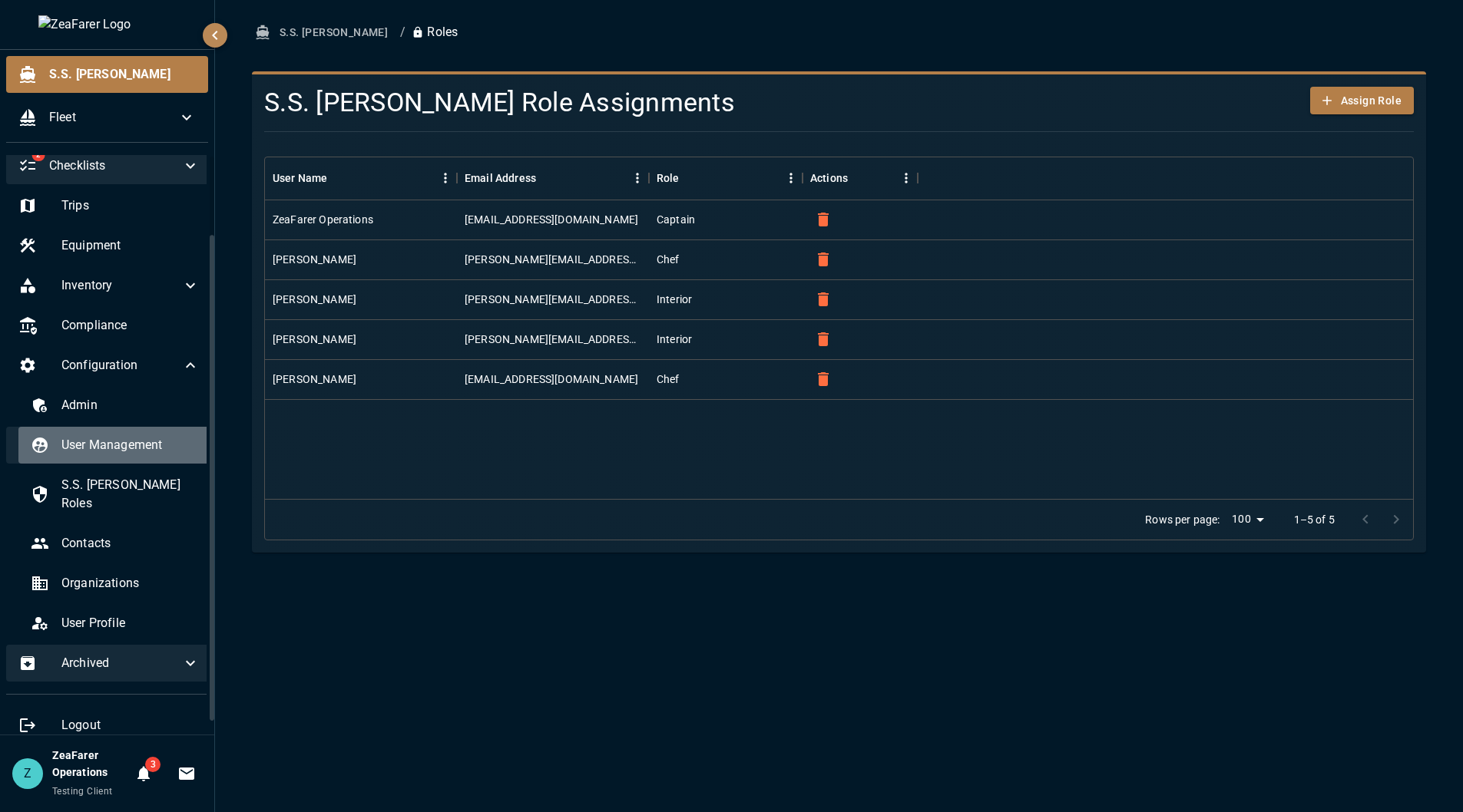
click at [138, 459] on div "User Management" at bounding box center [114, 445] width 193 height 37
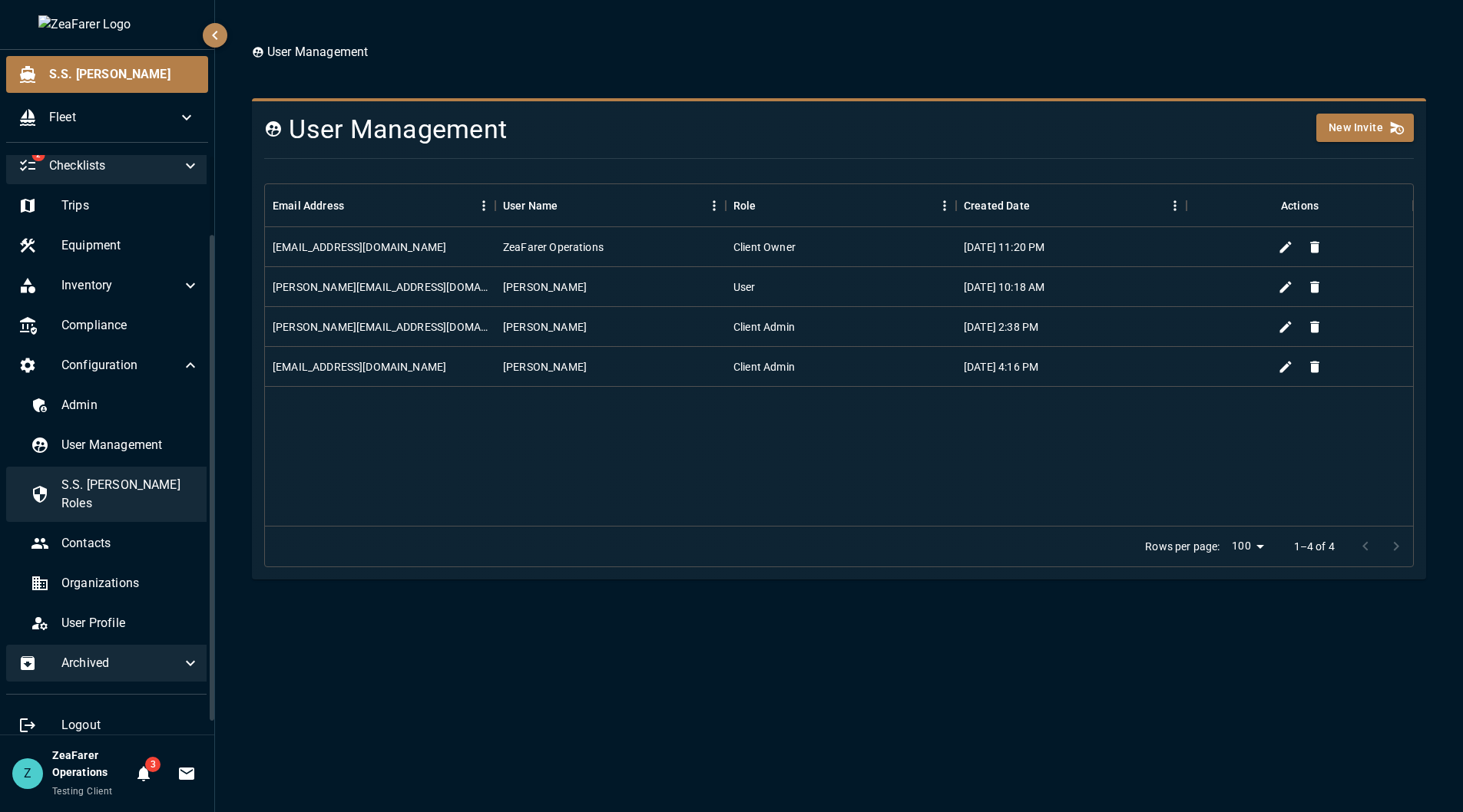
click at [133, 484] on span "S.S. [PERSON_NAME] Roles" at bounding box center [130, 495] width 138 height 37
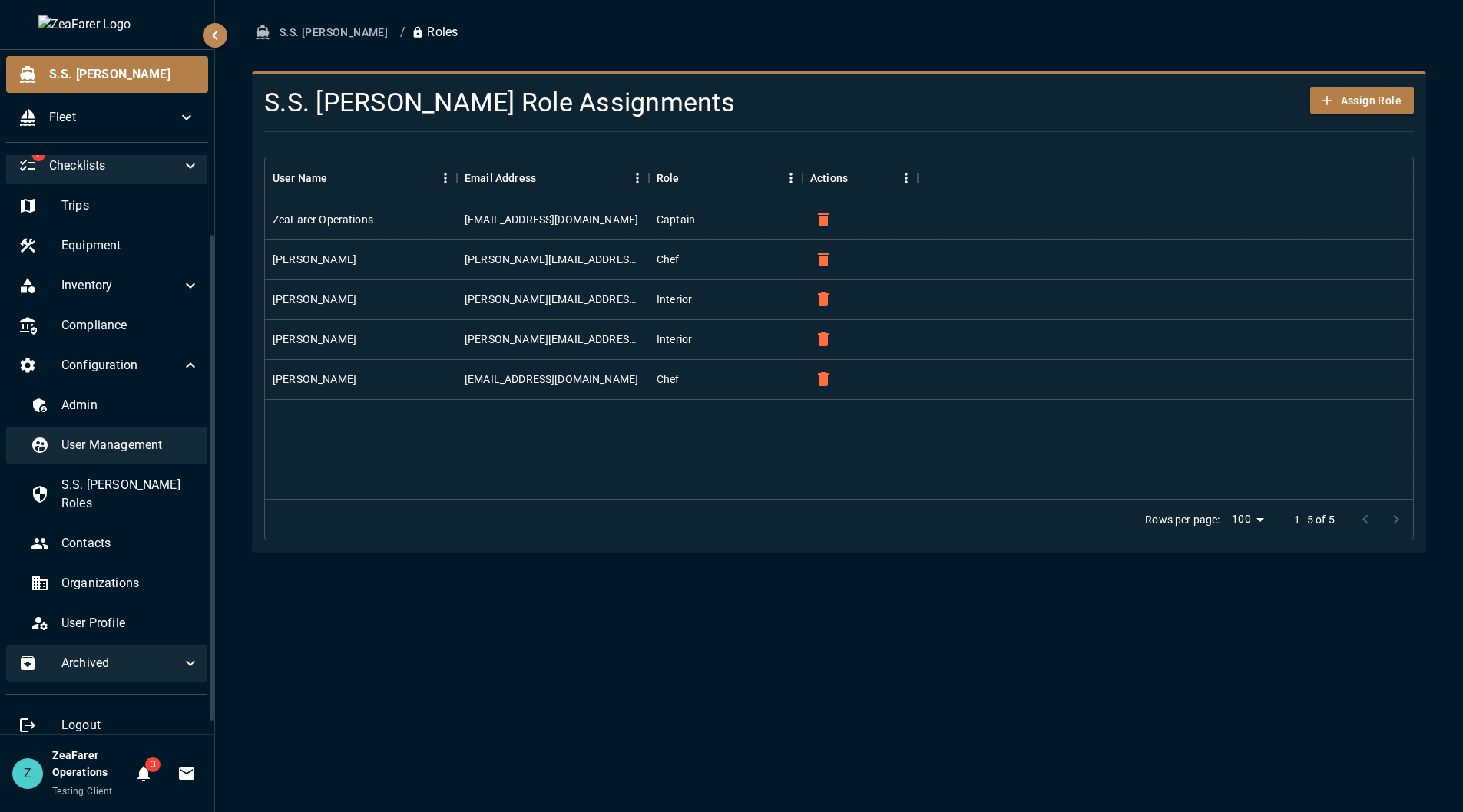
click at [120, 458] on div "User Management" at bounding box center [114, 445] width 193 height 37
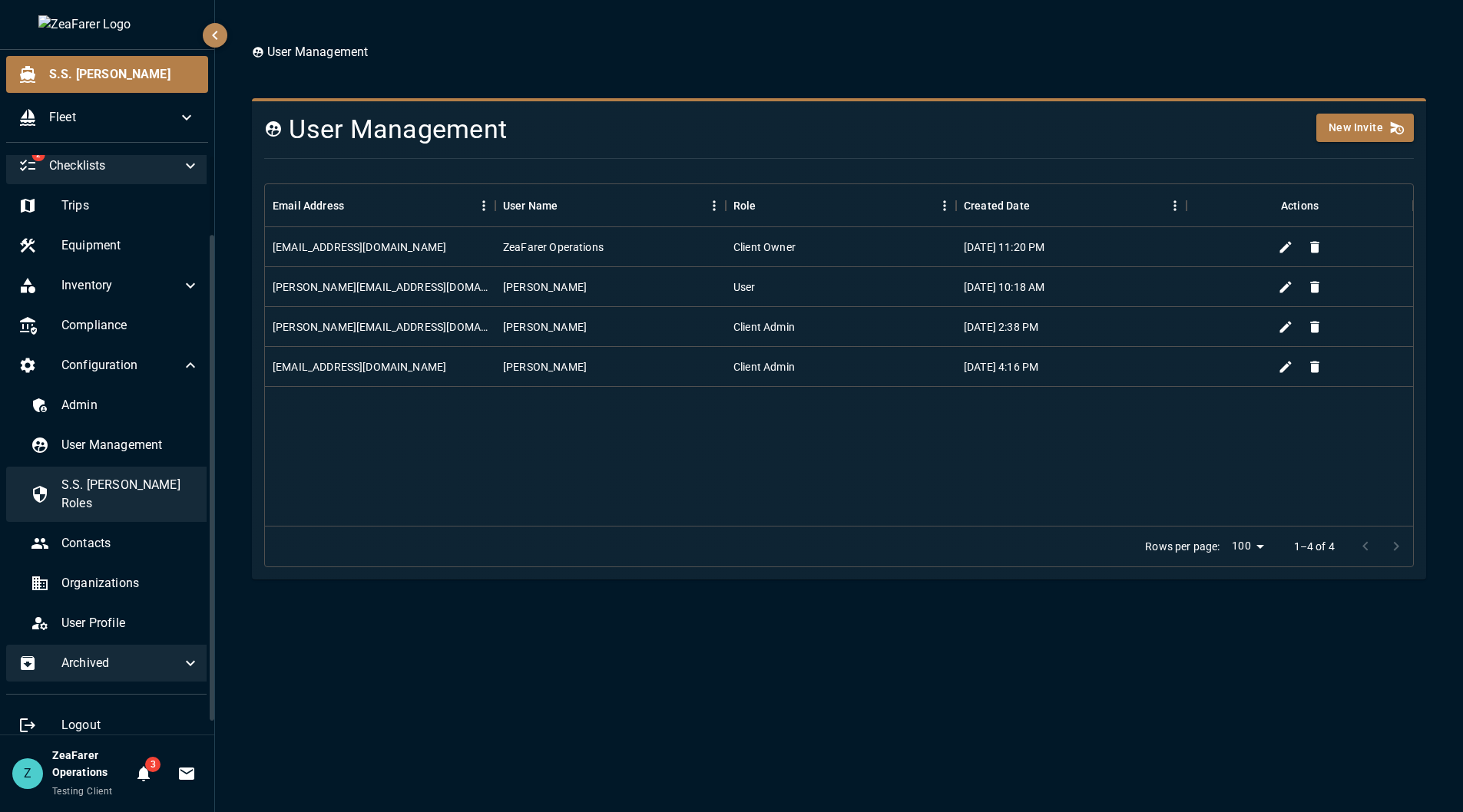
click at [131, 473] on div "S.S. [PERSON_NAME] Roles" at bounding box center [114, 494] width 193 height 55
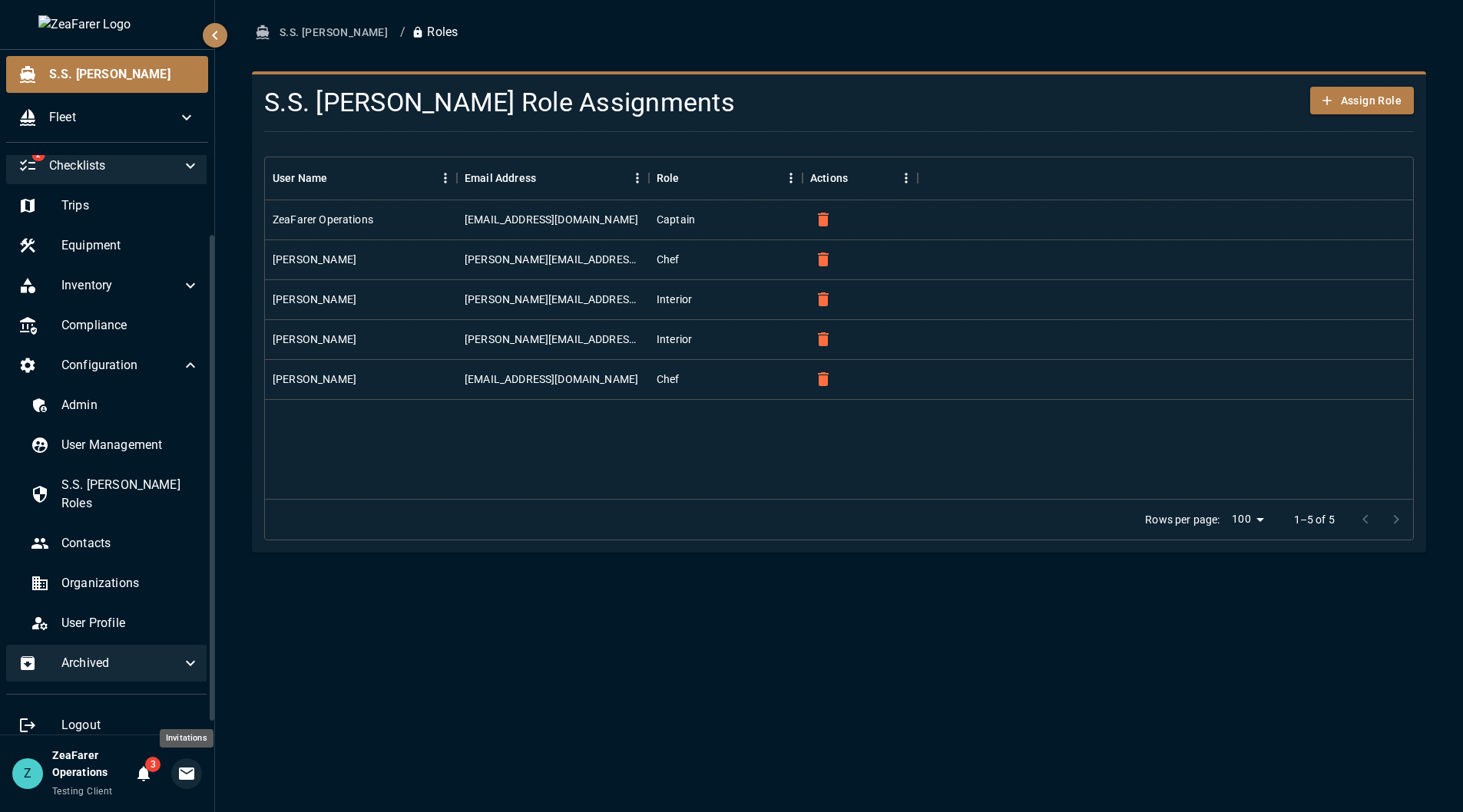
click at [187, 777] on icon "Invitations" at bounding box center [186, 773] width 16 height 13
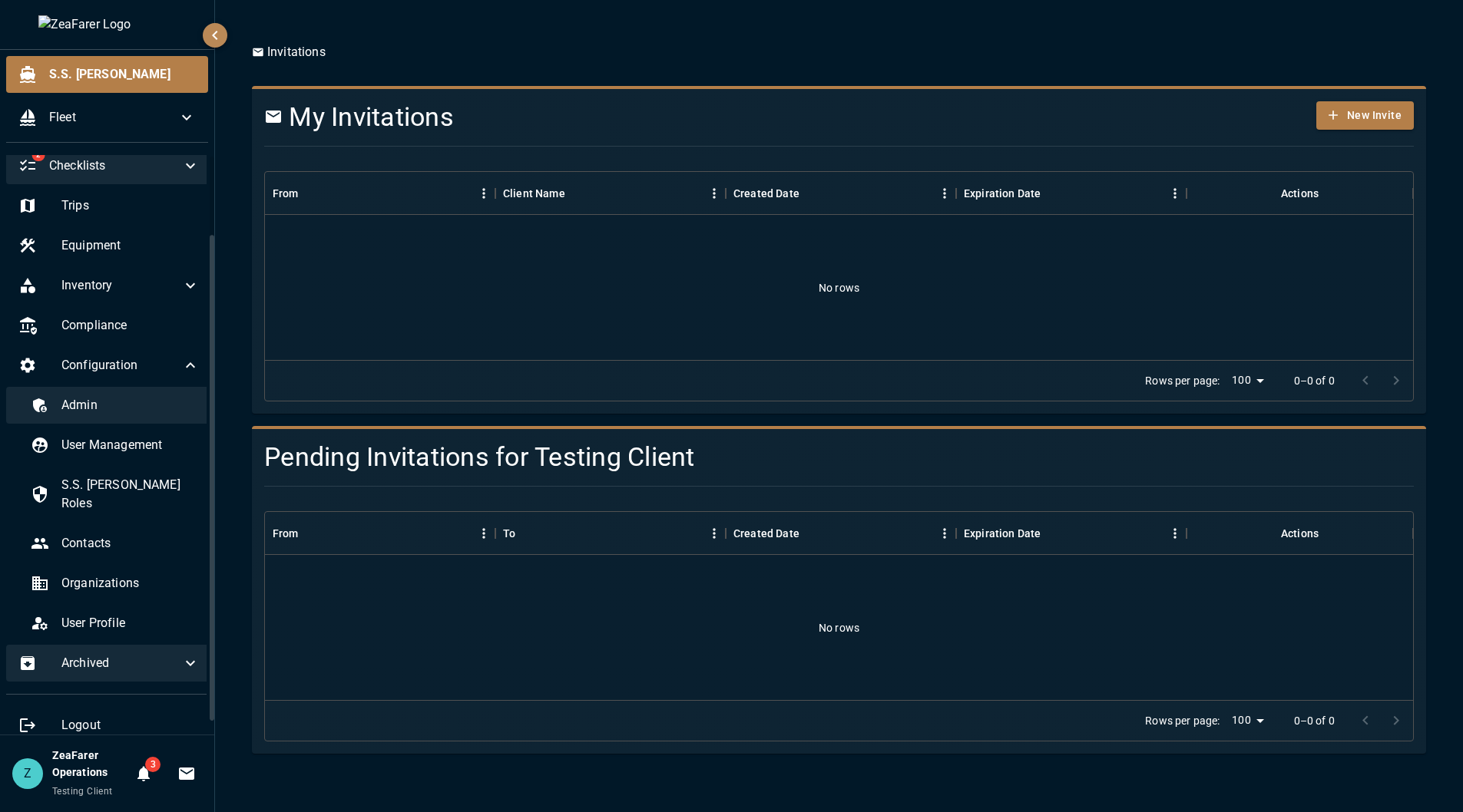
click at [88, 400] on span "Admin" at bounding box center [130, 405] width 138 height 18
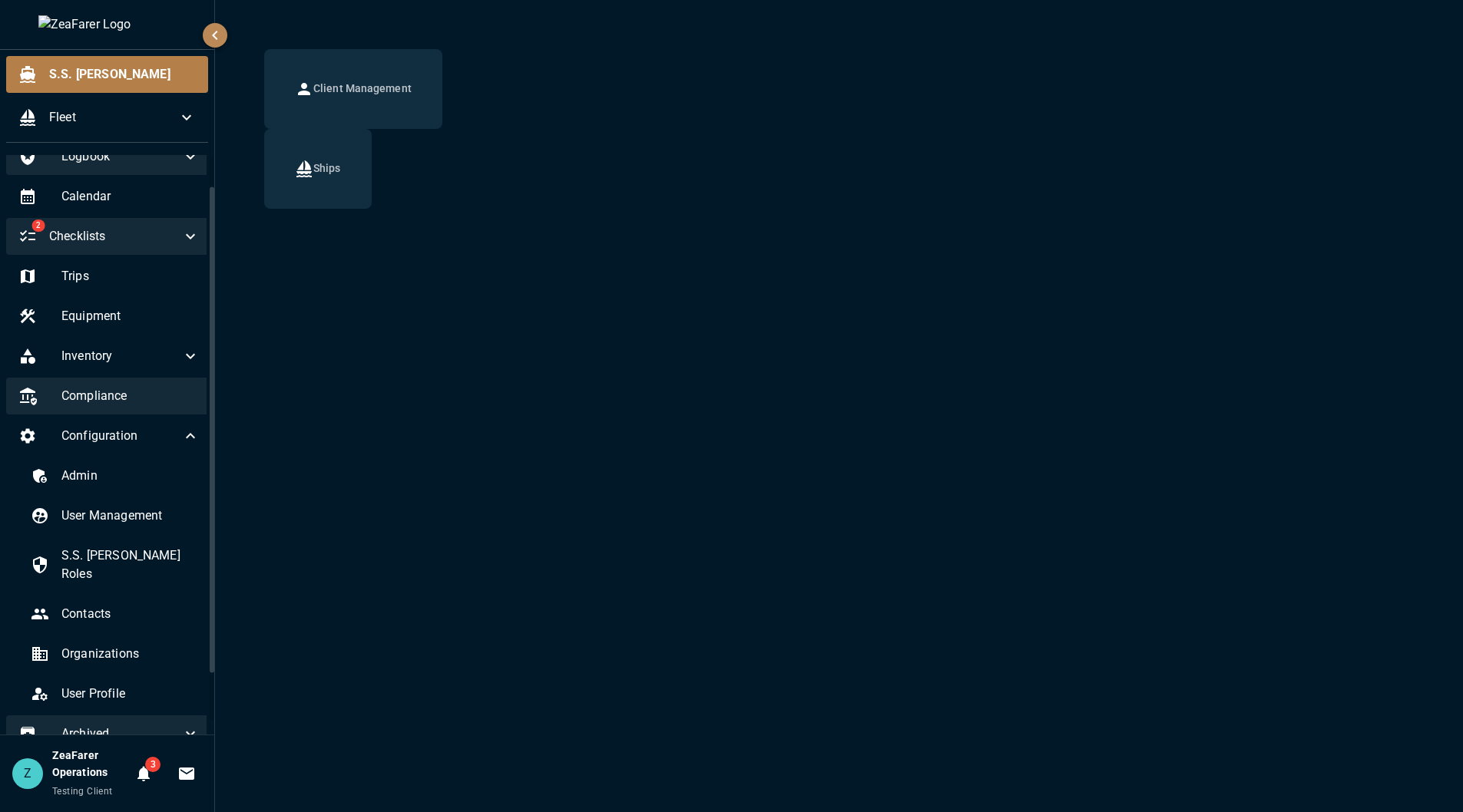
scroll to position [77, 0]
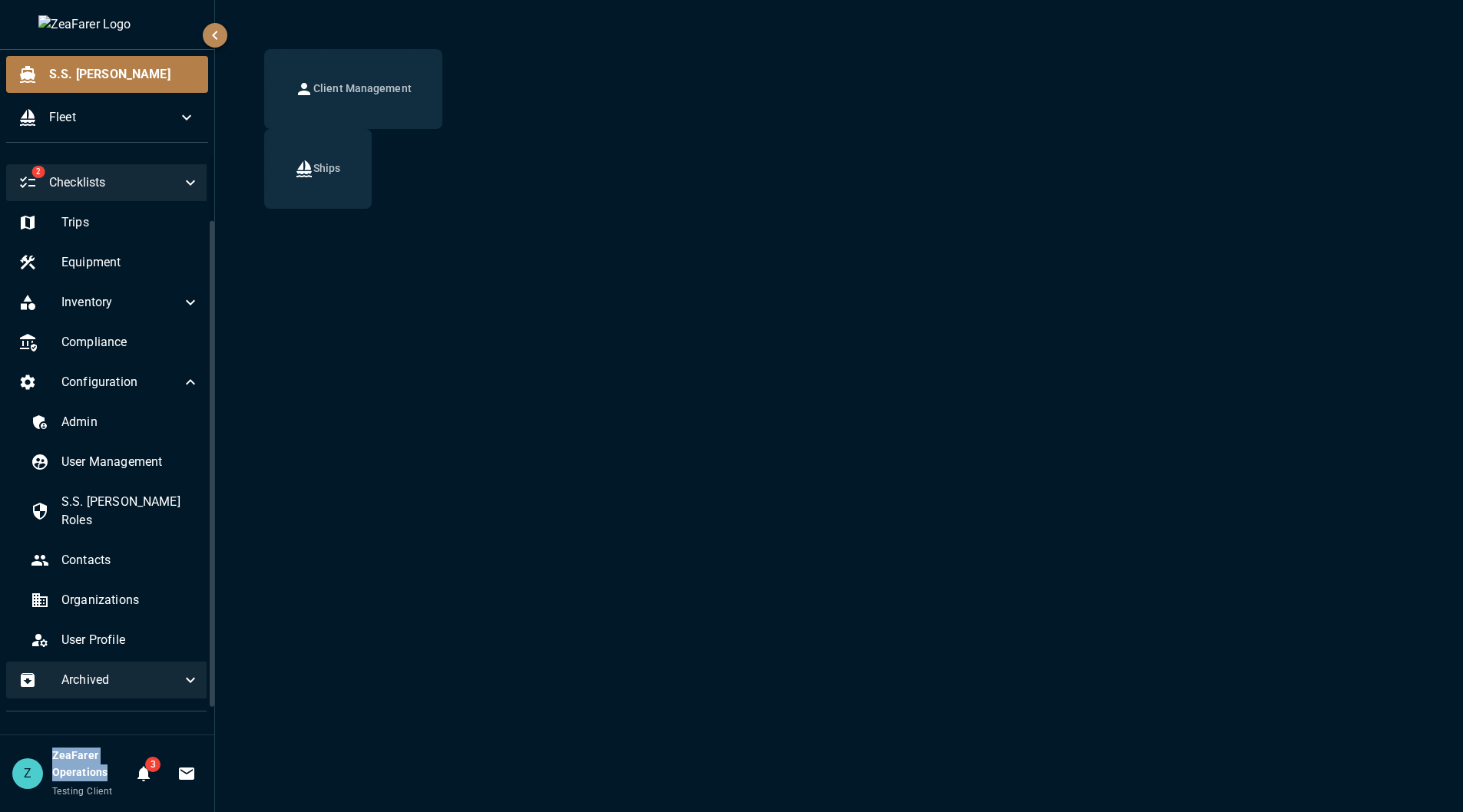
drag, startPoint x: 105, startPoint y: 773, endPoint x: 53, endPoint y: 755, distance: 55.0
click at [48, 755] on div "Z ZeaFarer Operations Testing Client" at bounding box center [71, 774] width 116 height 52
drag, startPoint x: 76, startPoint y: 790, endPoint x: 43, endPoint y: 804, distance: 35.8
click at [76, 790] on span "Testing Client" at bounding box center [82, 791] width 61 height 11
drag, startPoint x: 54, startPoint y: 790, endPoint x: 113, endPoint y: 794, distance: 59.1
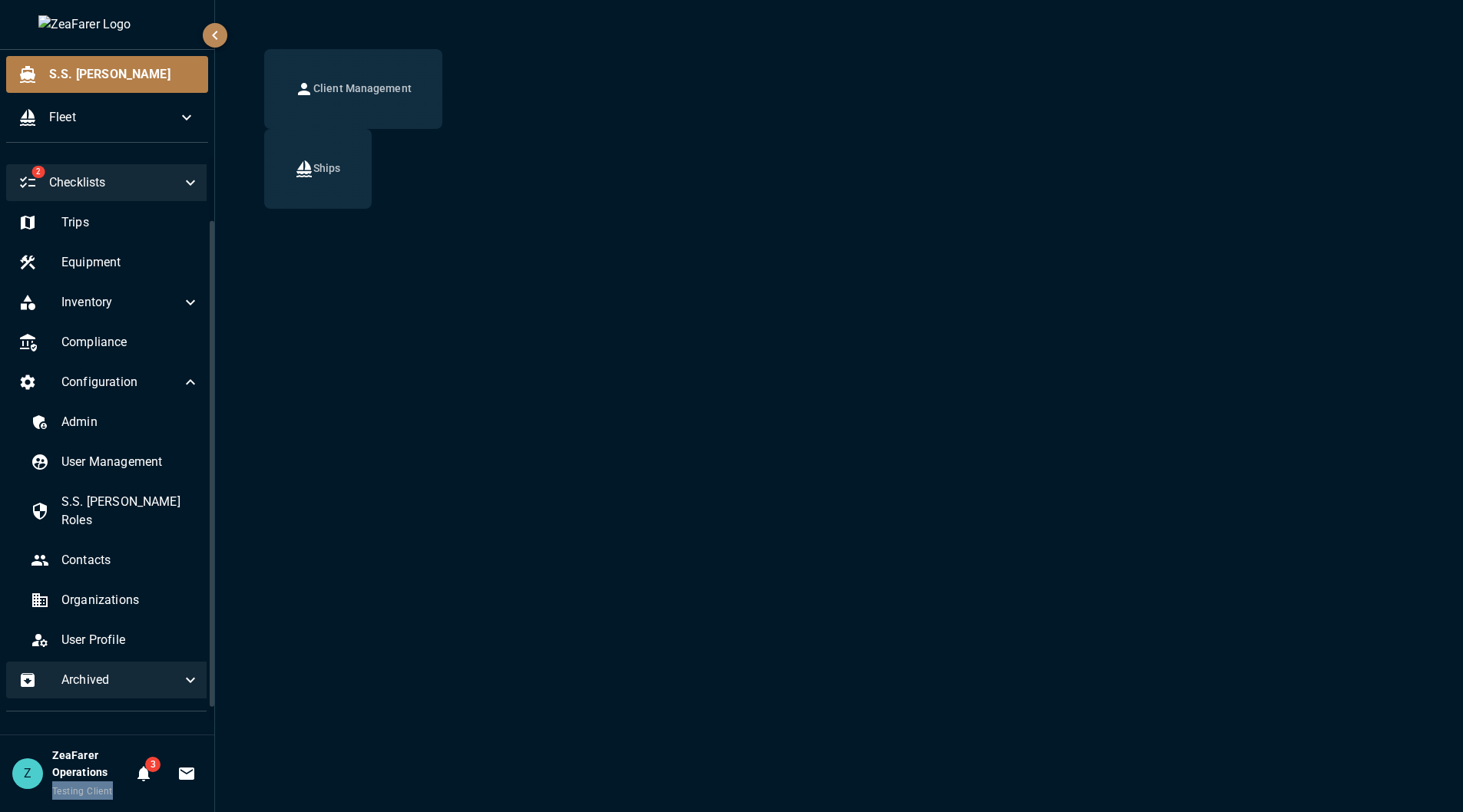
click at [113, 794] on div "ZeaFarer Operations Testing Client" at bounding box center [90, 774] width 76 height 52
drag, startPoint x: 80, startPoint y: 797, endPoint x: 105, endPoint y: 798, distance: 25.0
click at [81, 797] on div "ZeaFarer Operations Testing Client" at bounding box center [90, 774] width 76 height 52
click at [130, 551] on span "Contacts" at bounding box center [130, 560] width 138 height 18
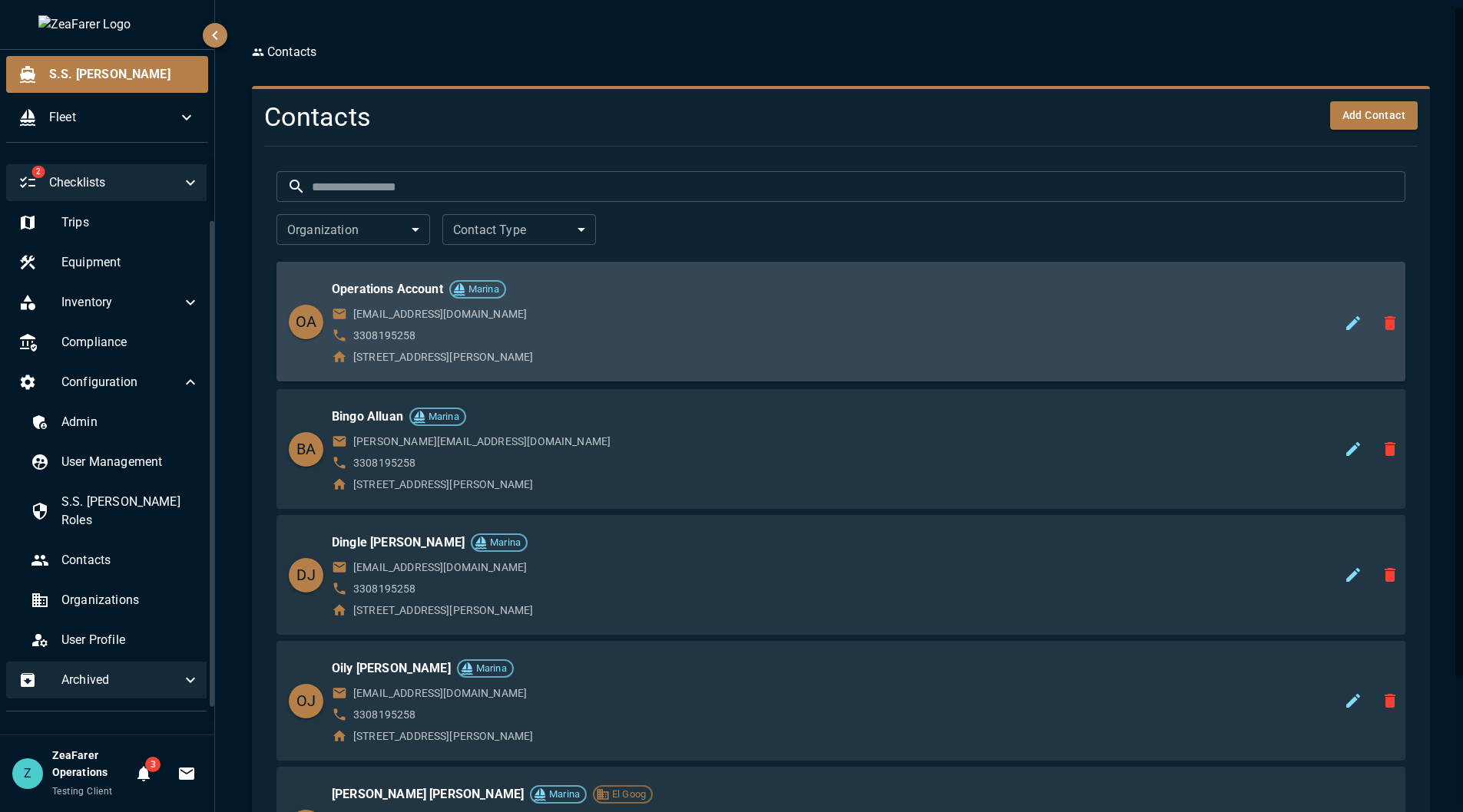
click at [852, 361] on div "[STREET_ADDRESS][PERSON_NAME]" at bounding box center [856, 357] width 1049 height 16
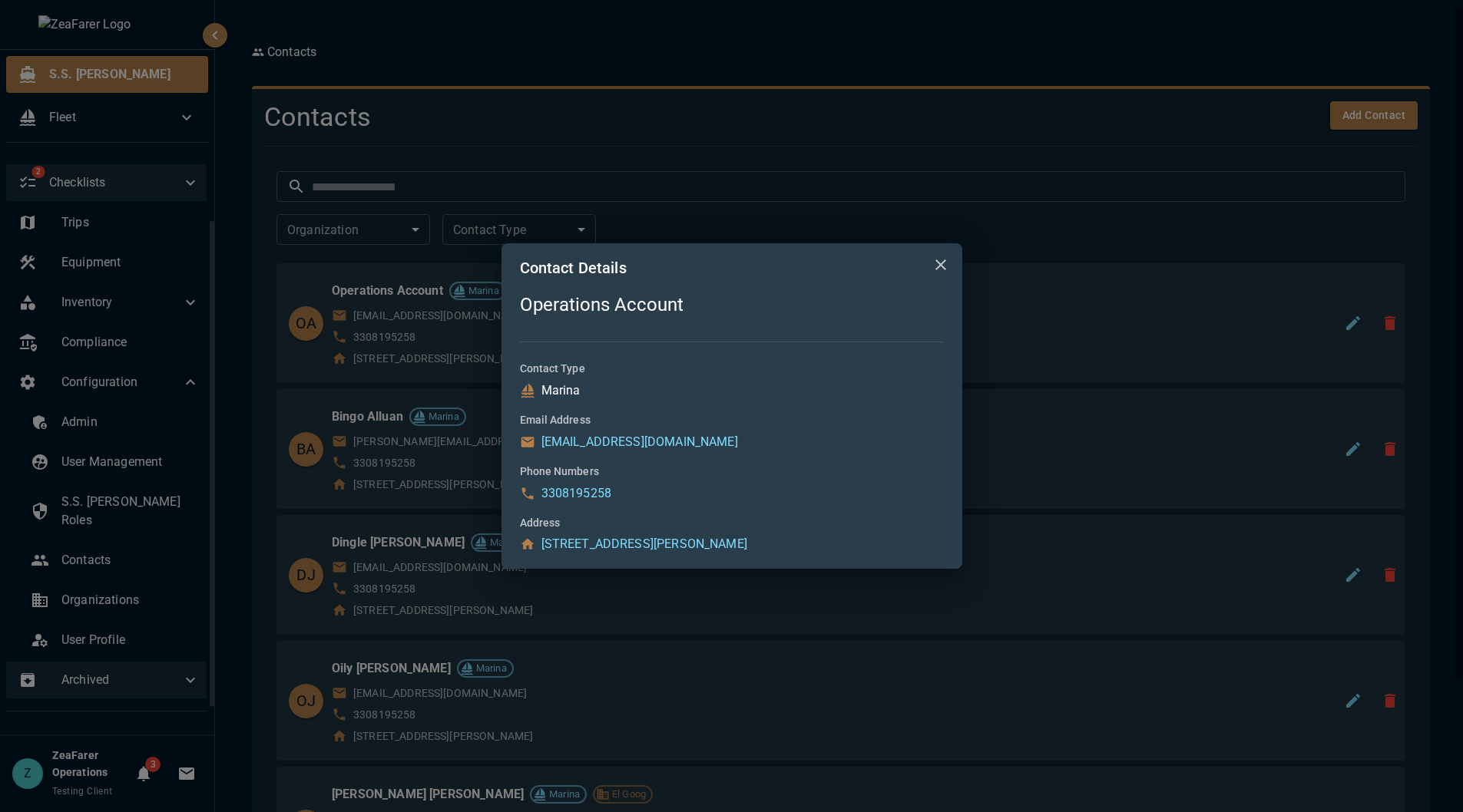
click at [945, 259] on icon "close" at bounding box center [940, 265] width 18 height 18
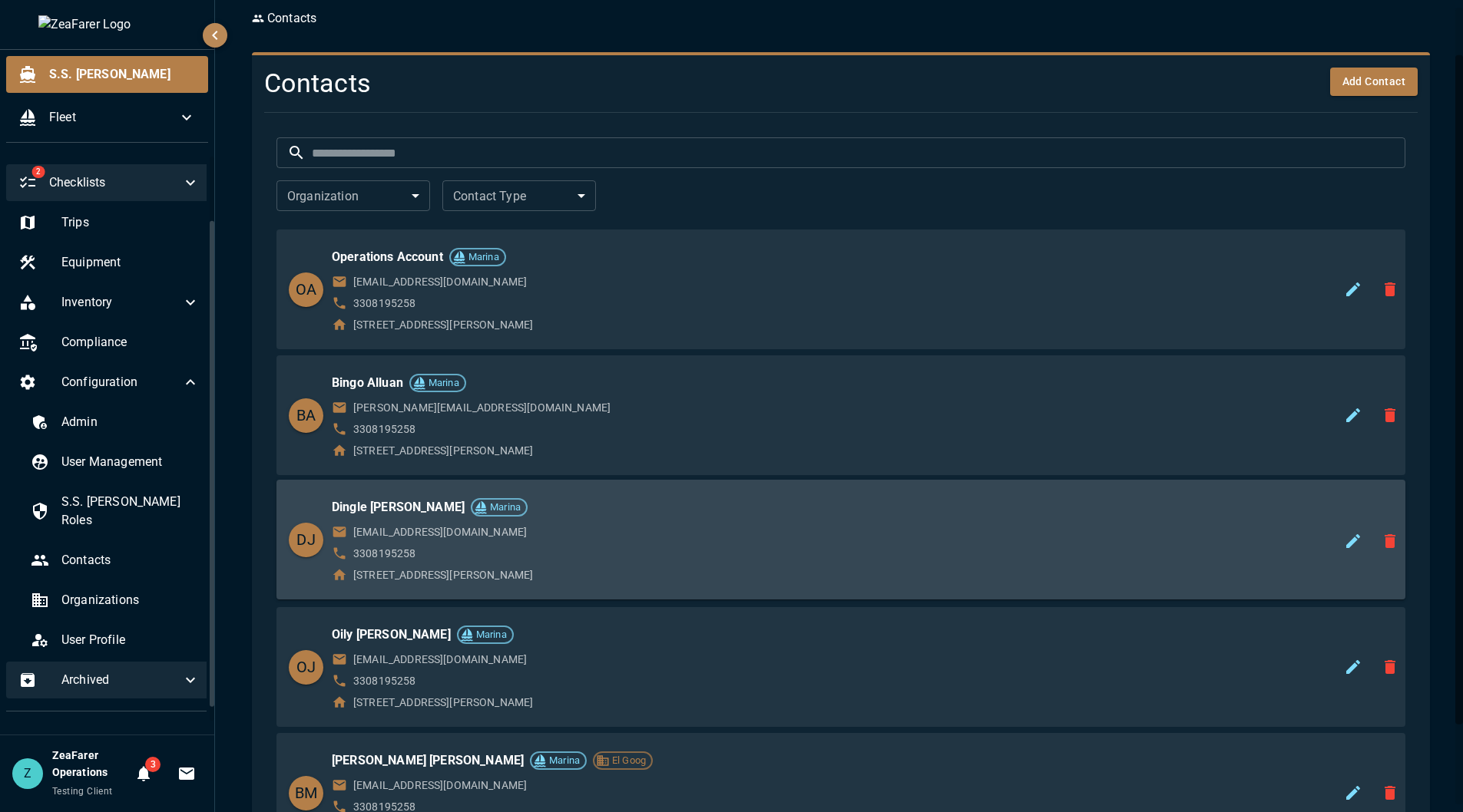
scroll to position [154, 0]
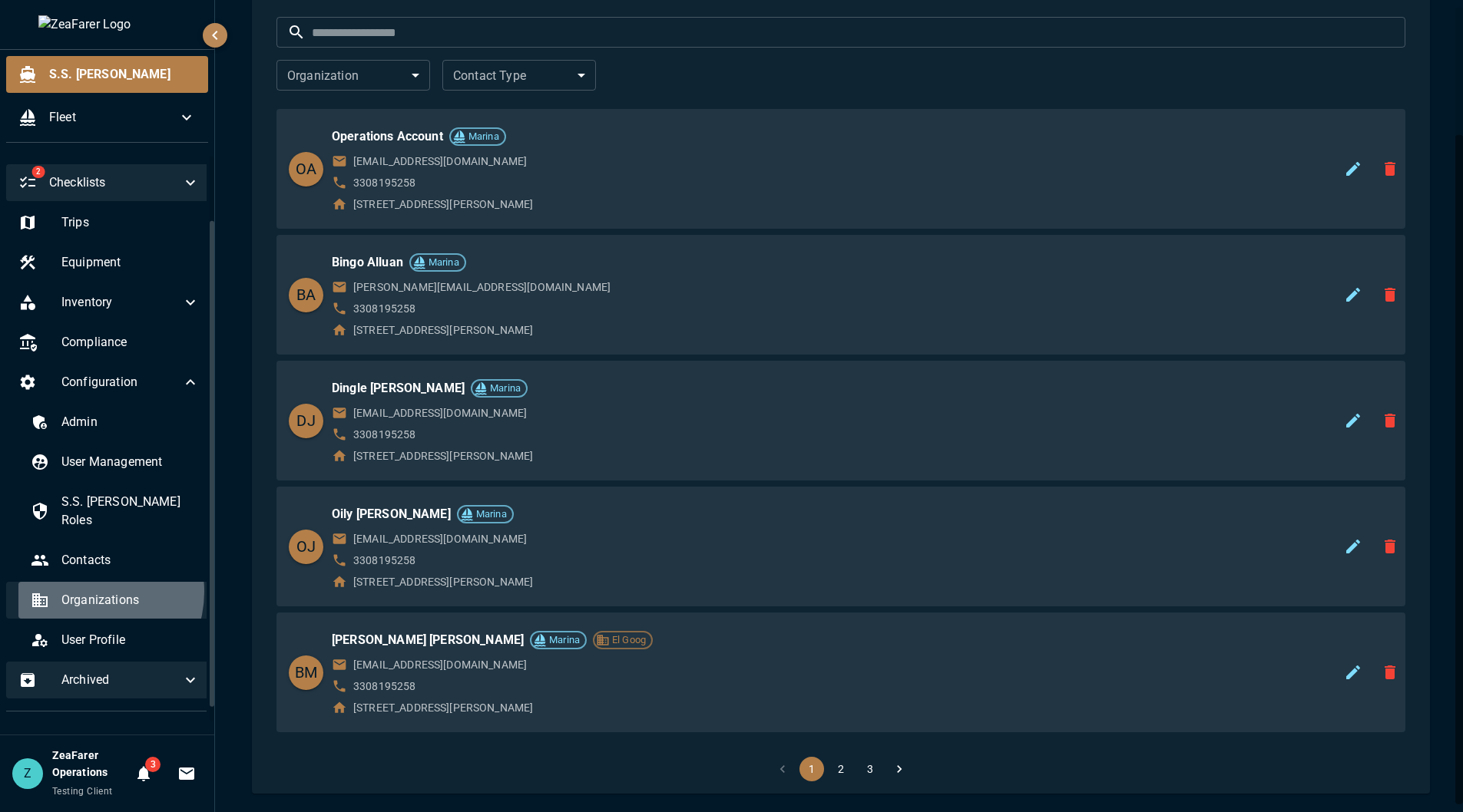
click at [87, 591] on span "Organizations" at bounding box center [130, 600] width 138 height 18
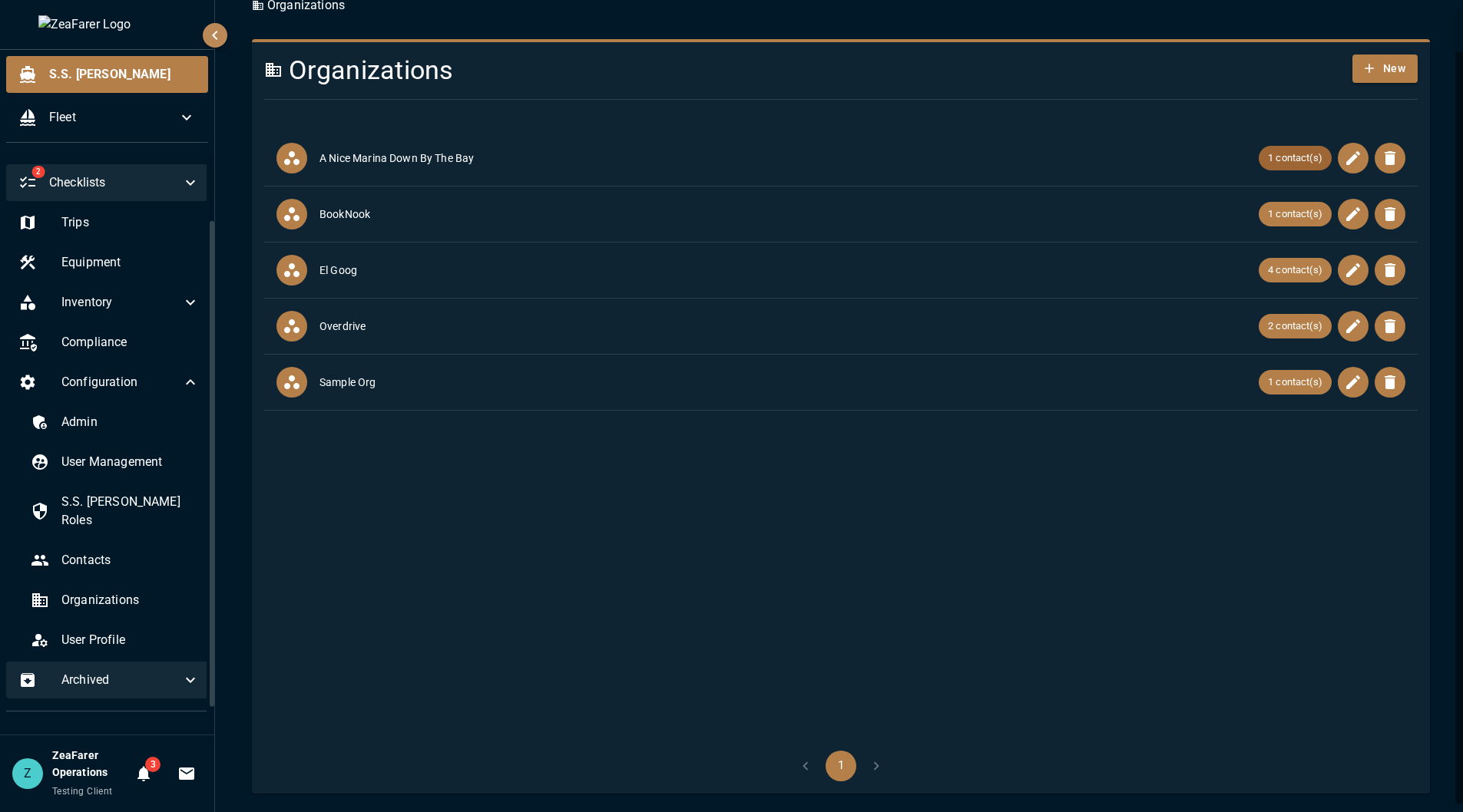
click at [1269, 164] on span "1 contact(s)" at bounding box center [1294, 158] width 73 height 16
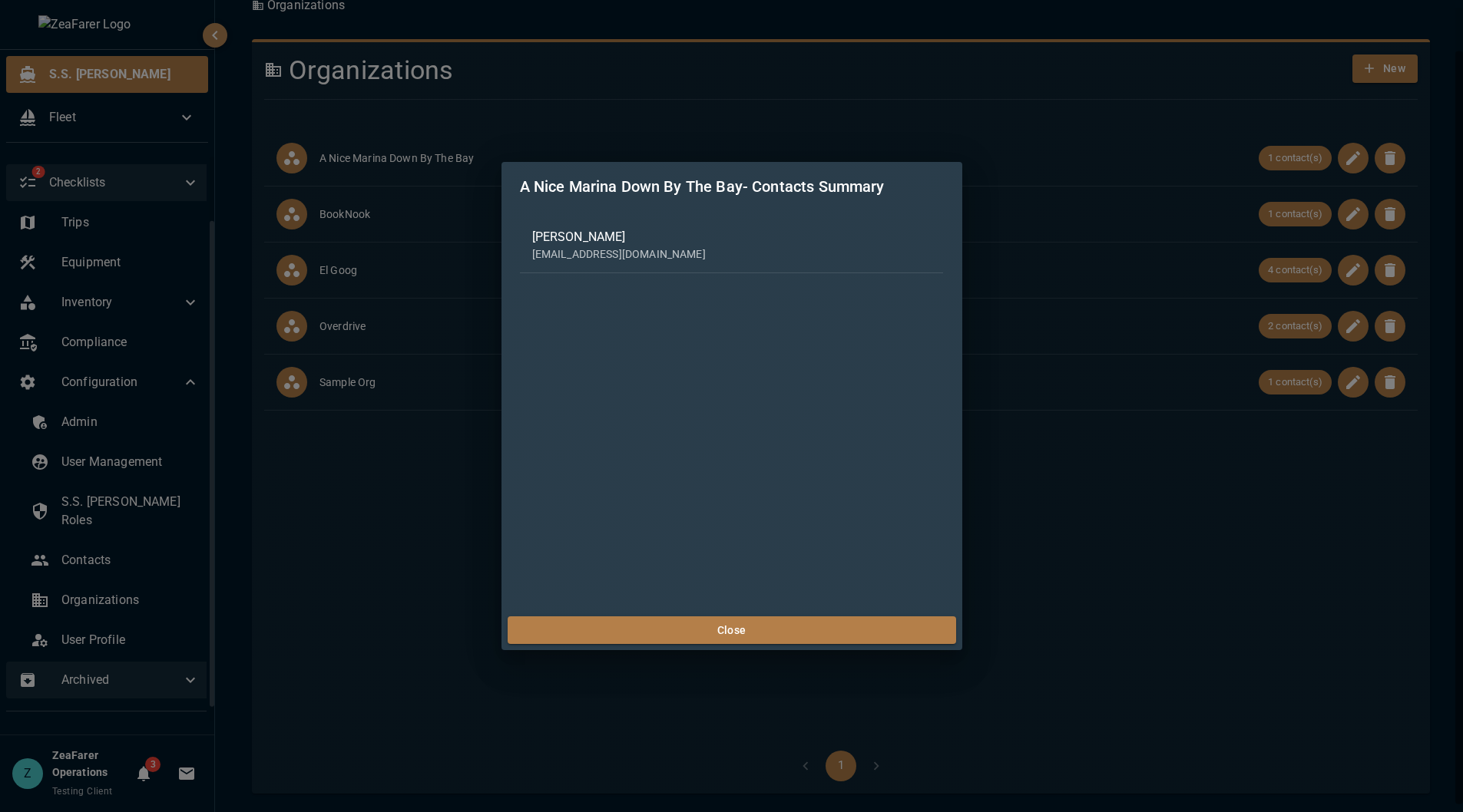
click at [579, 248] on p "[EMAIL_ADDRESS][DOMAIN_NAME]" at bounding box center [732, 254] width 400 height 16
drag, startPoint x: 1194, startPoint y: 800, endPoint x: 1141, endPoint y: 735, distance: 83.9
click at [1191, 796] on div "A Nice Marina Down By The Bay - Contacts Summary [PERSON_NAME] [EMAIL_ADDRESS][…" at bounding box center [732, 406] width 1463 height 812
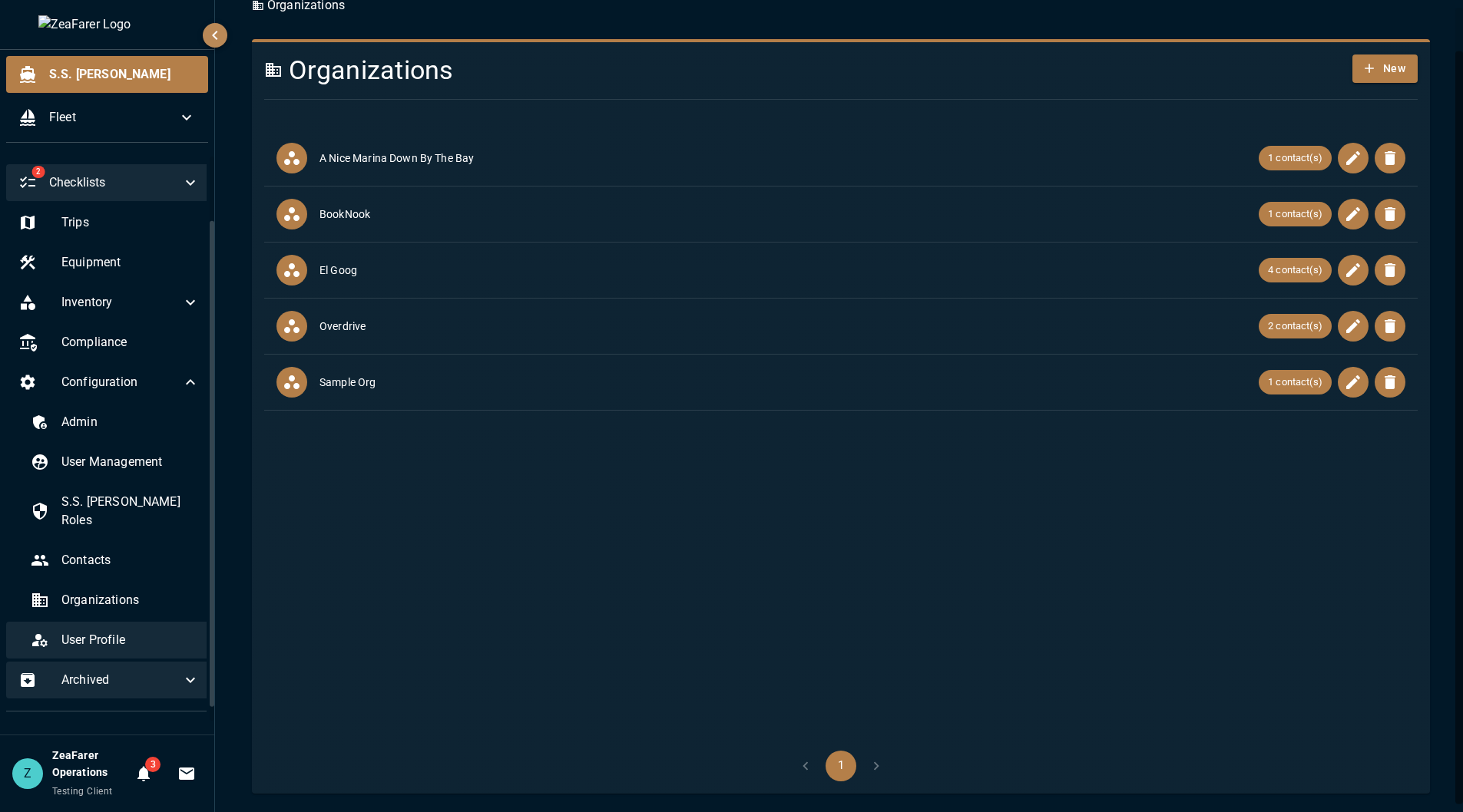
click at [90, 622] on div "User Profile" at bounding box center [114, 640] width 193 height 37
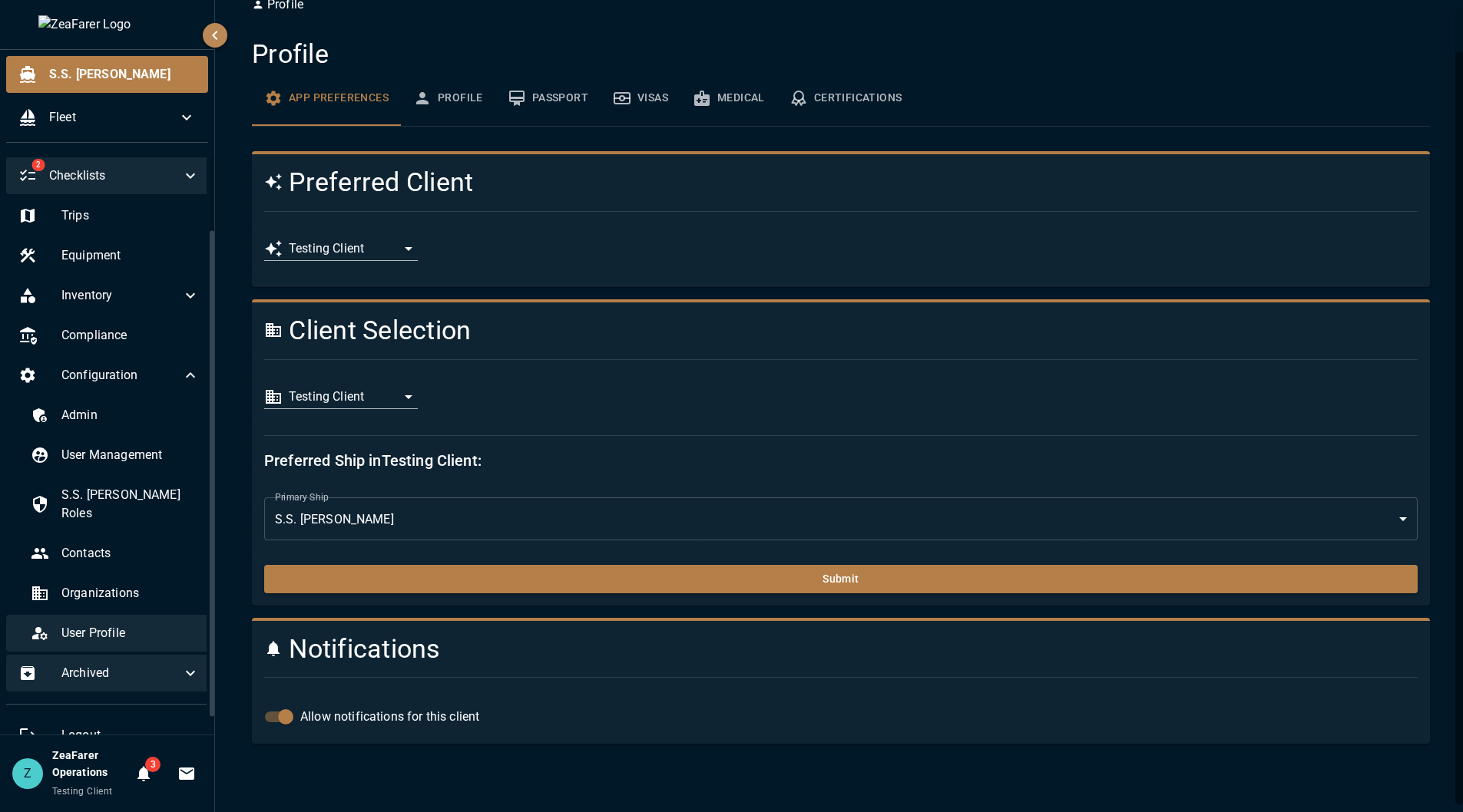
scroll to position [94, 0]
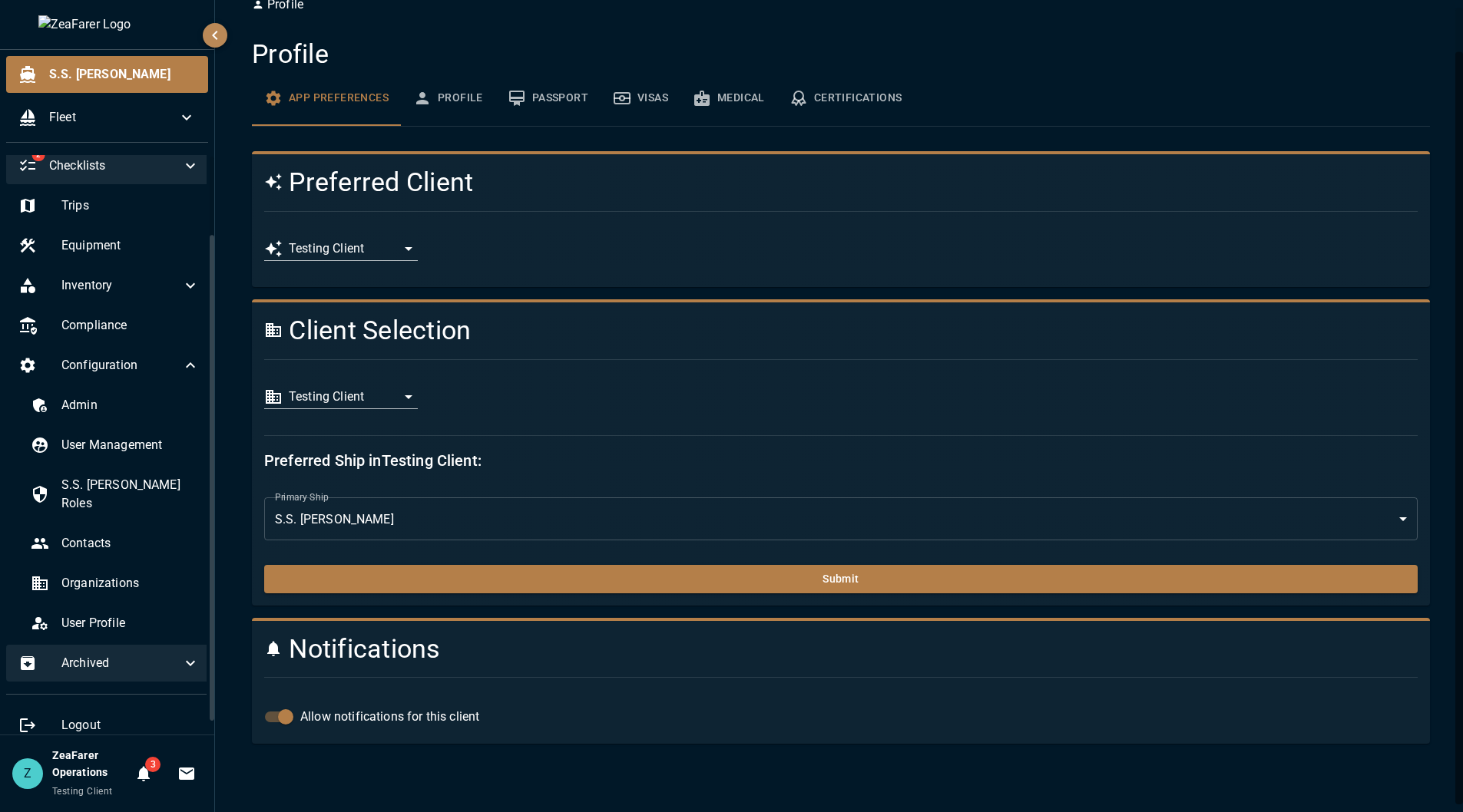
click at [128, 645] on div "Archived" at bounding box center [109, 664] width 206 height 37
click at [157, 645] on div "Archived" at bounding box center [109, 664] width 206 height 37
click at [149, 645] on div "Archived" at bounding box center [109, 664] width 206 height 37
click at [164, 375] on div "Configuration" at bounding box center [109, 366] width 206 height 37
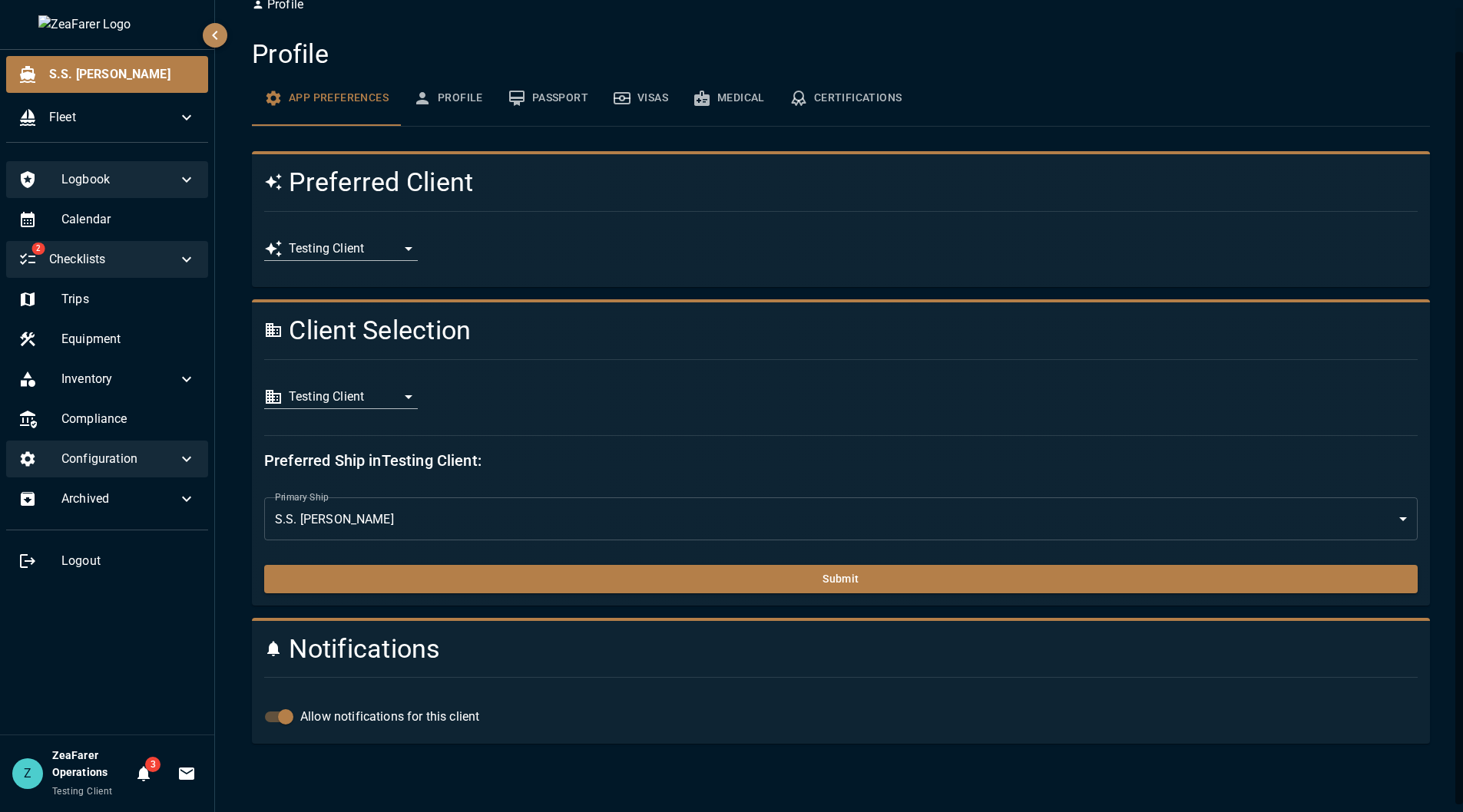
scroll to position [0, 0]
click at [1069, 191] on h4 "Preferred Client" at bounding box center [743, 182] width 959 height 32
click at [966, 175] on h4 "Preferred Client" at bounding box center [743, 182] width 959 height 32
click at [146, 255] on span "Checklists" at bounding box center [114, 259] width 128 height 18
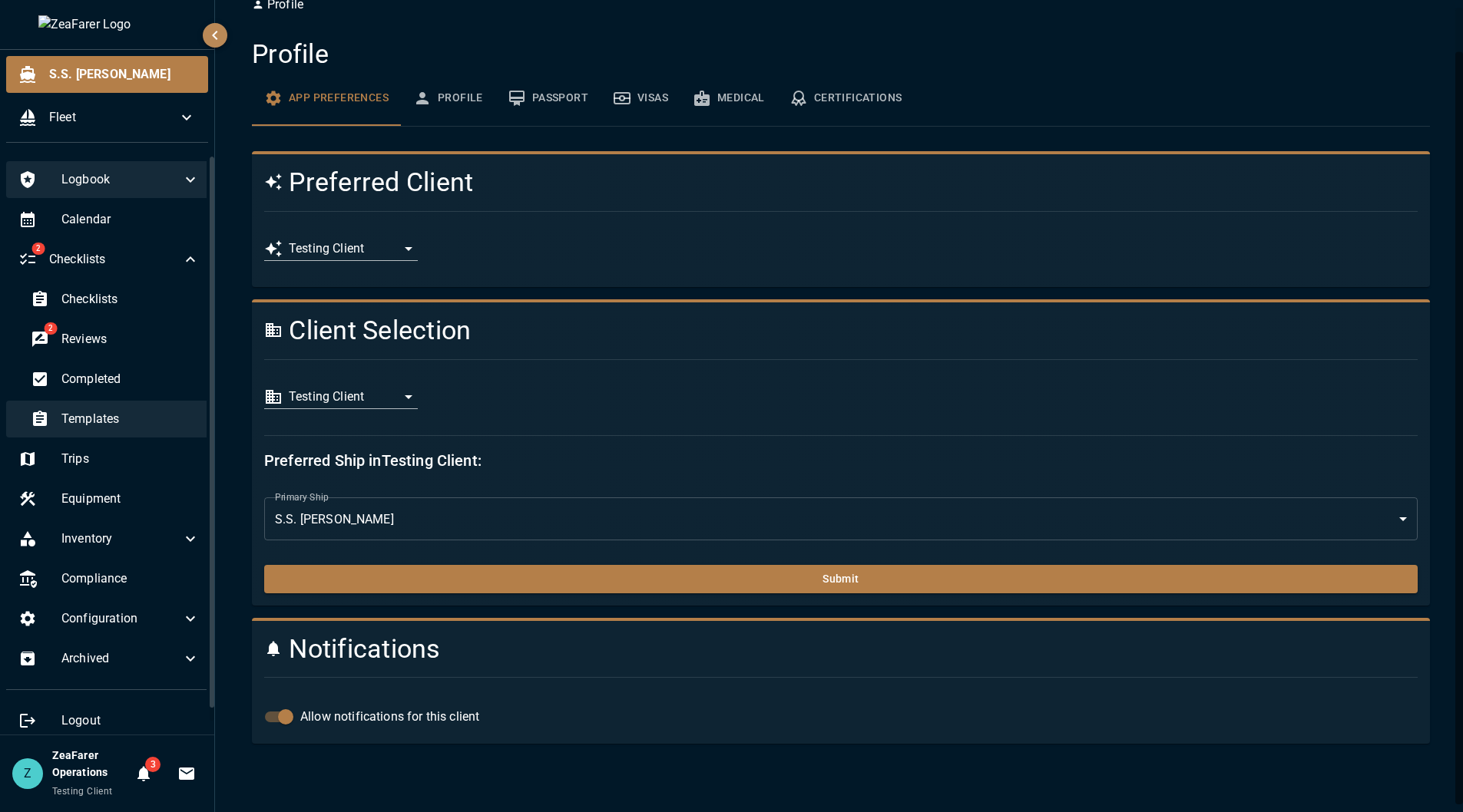
click at [159, 428] on span "Templates" at bounding box center [130, 419] width 138 height 18
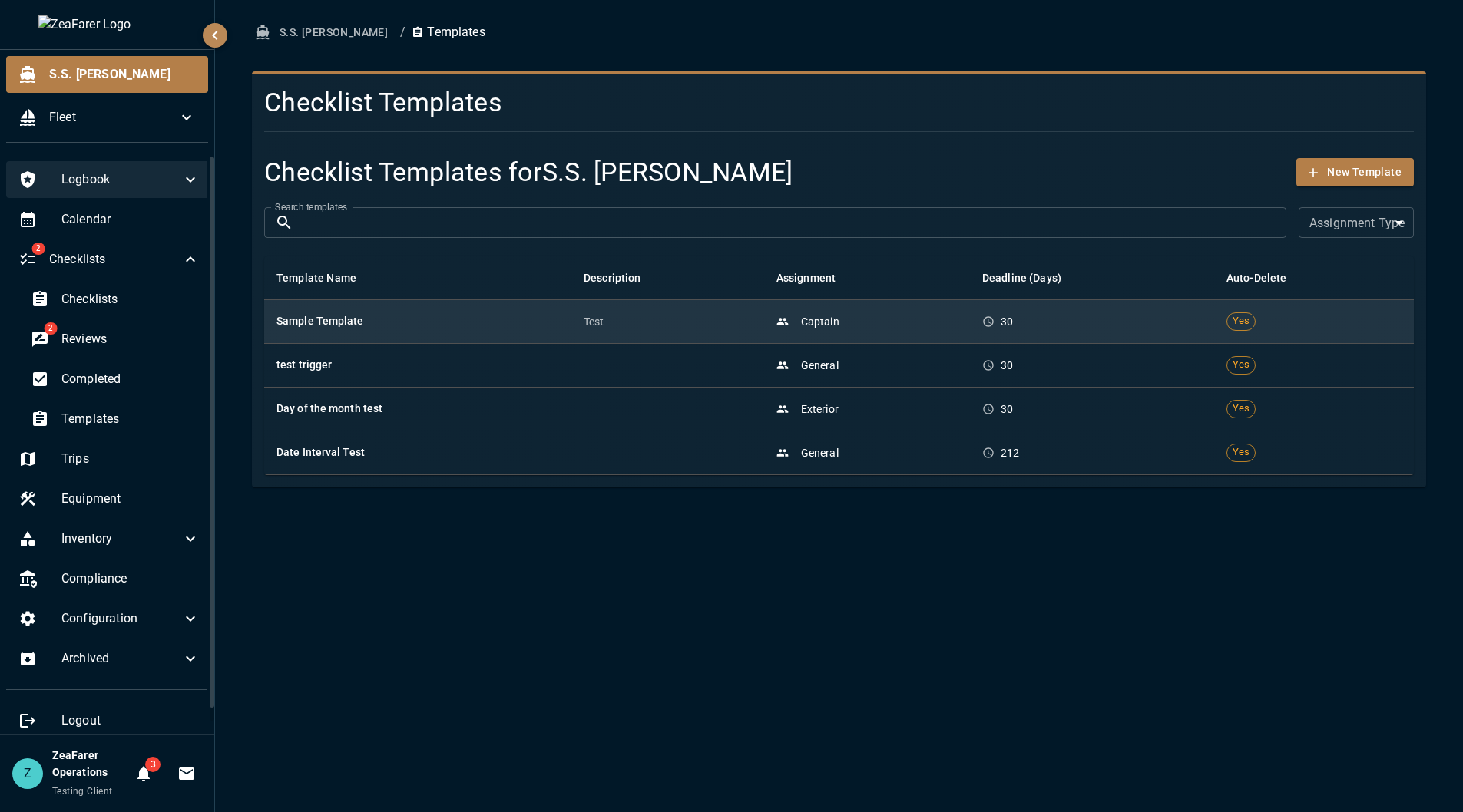
click at [665, 326] on p "Test" at bounding box center [666, 322] width 168 height 16
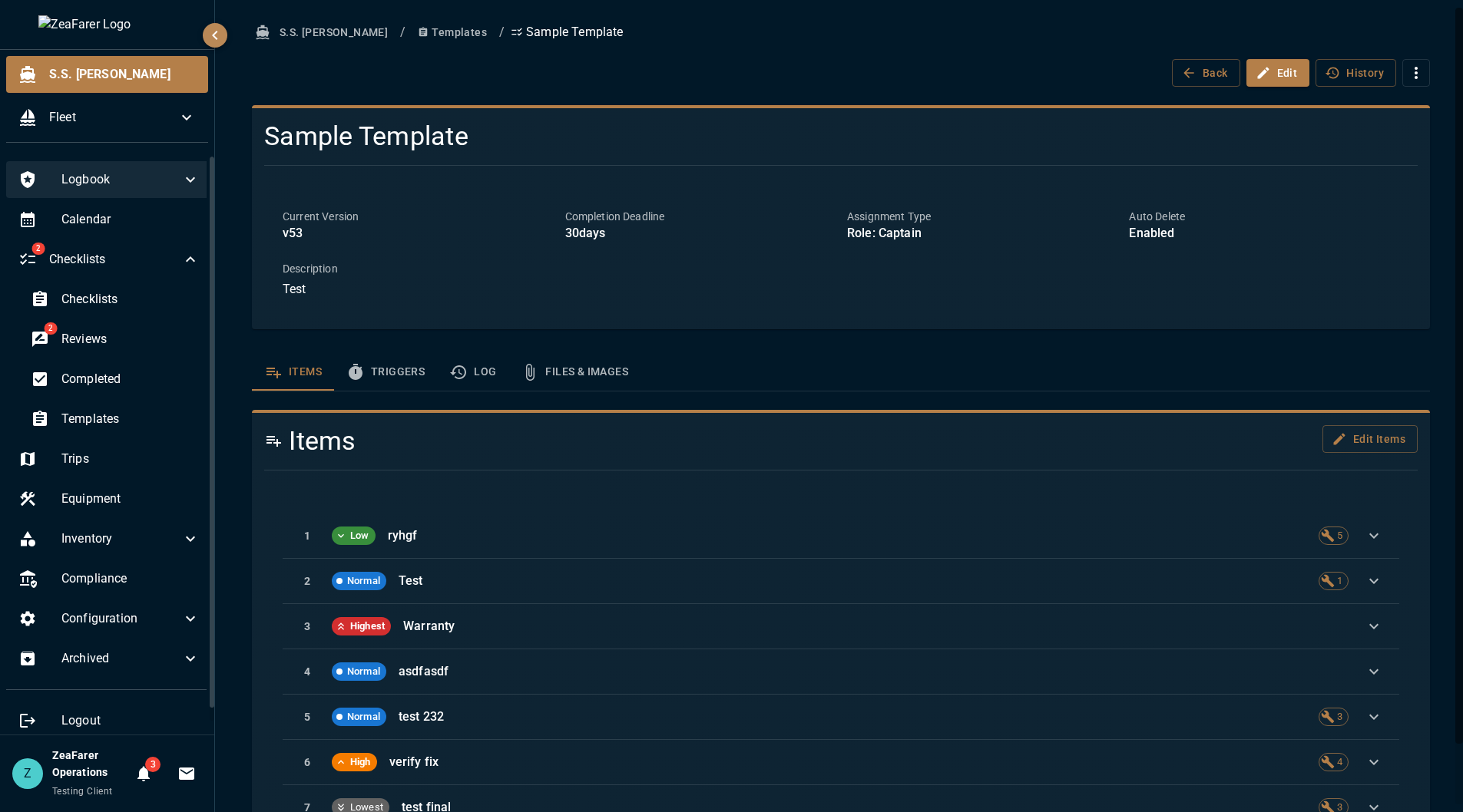
click at [384, 360] on button "Triggers" at bounding box center [385, 373] width 103 height 37
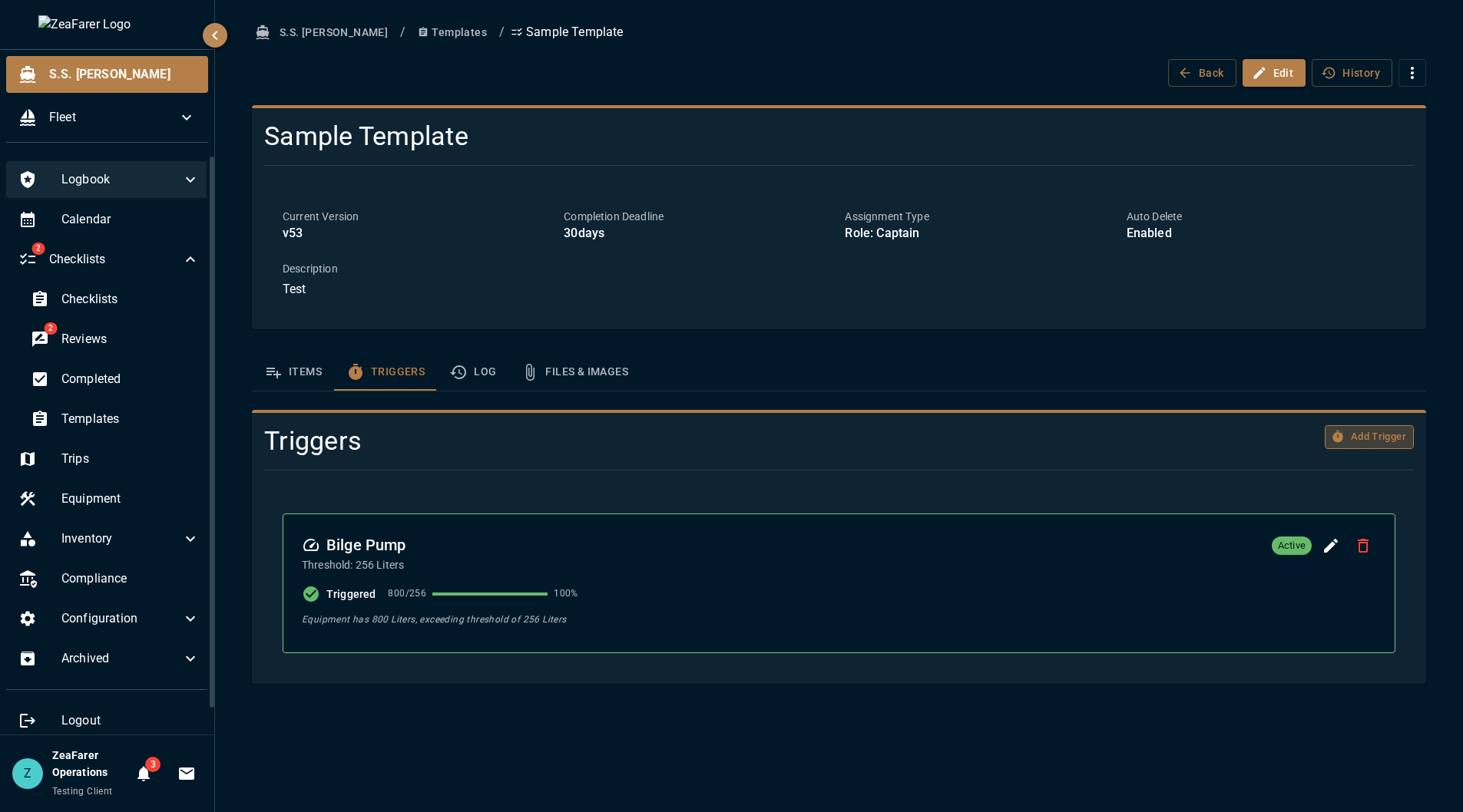
click at [1364, 432] on button "Add Trigger" at bounding box center [1369, 437] width 89 height 24
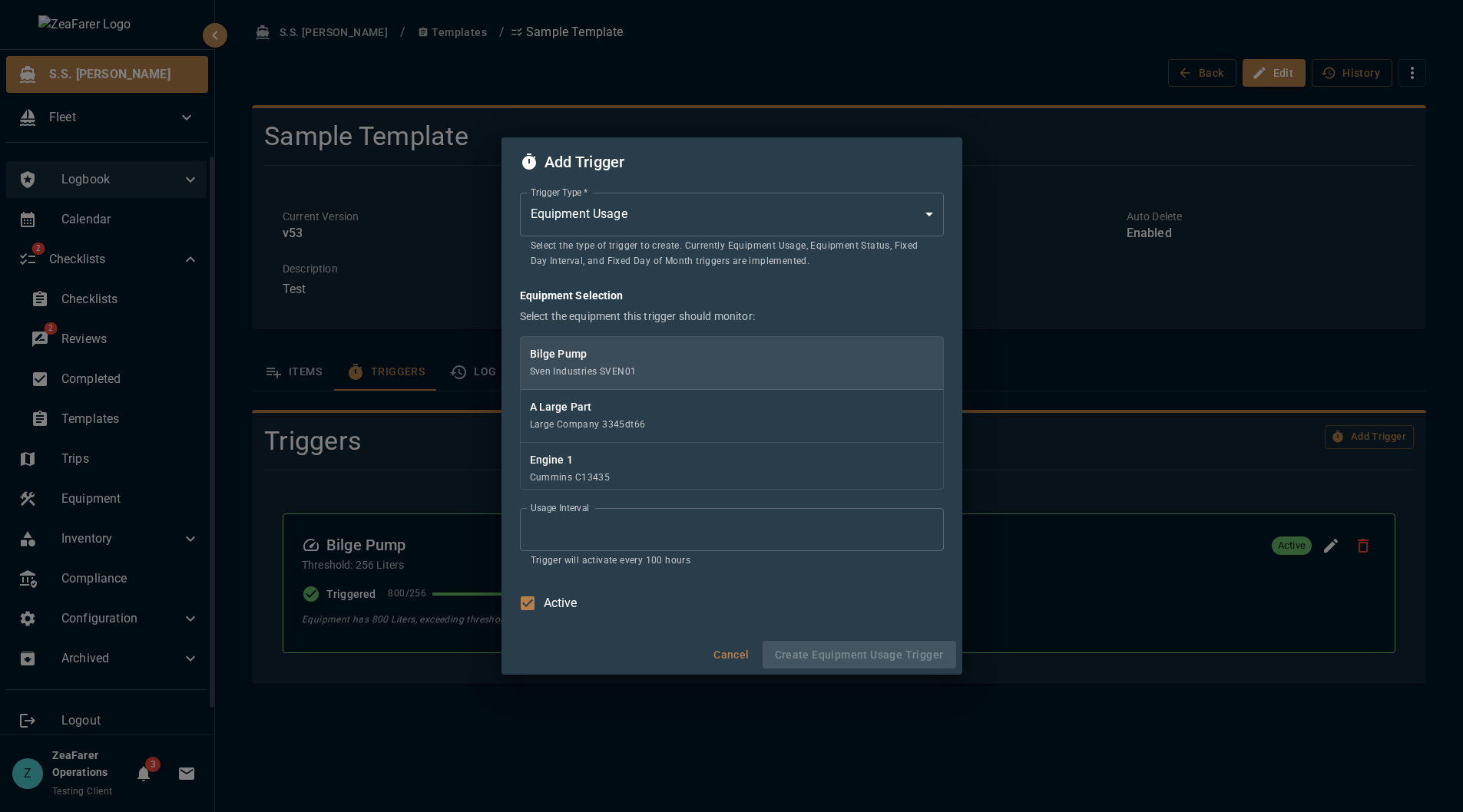
click at [594, 363] on div "Bilge Pump Sven Industries SVEN01" at bounding box center [732, 363] width 422 height 53
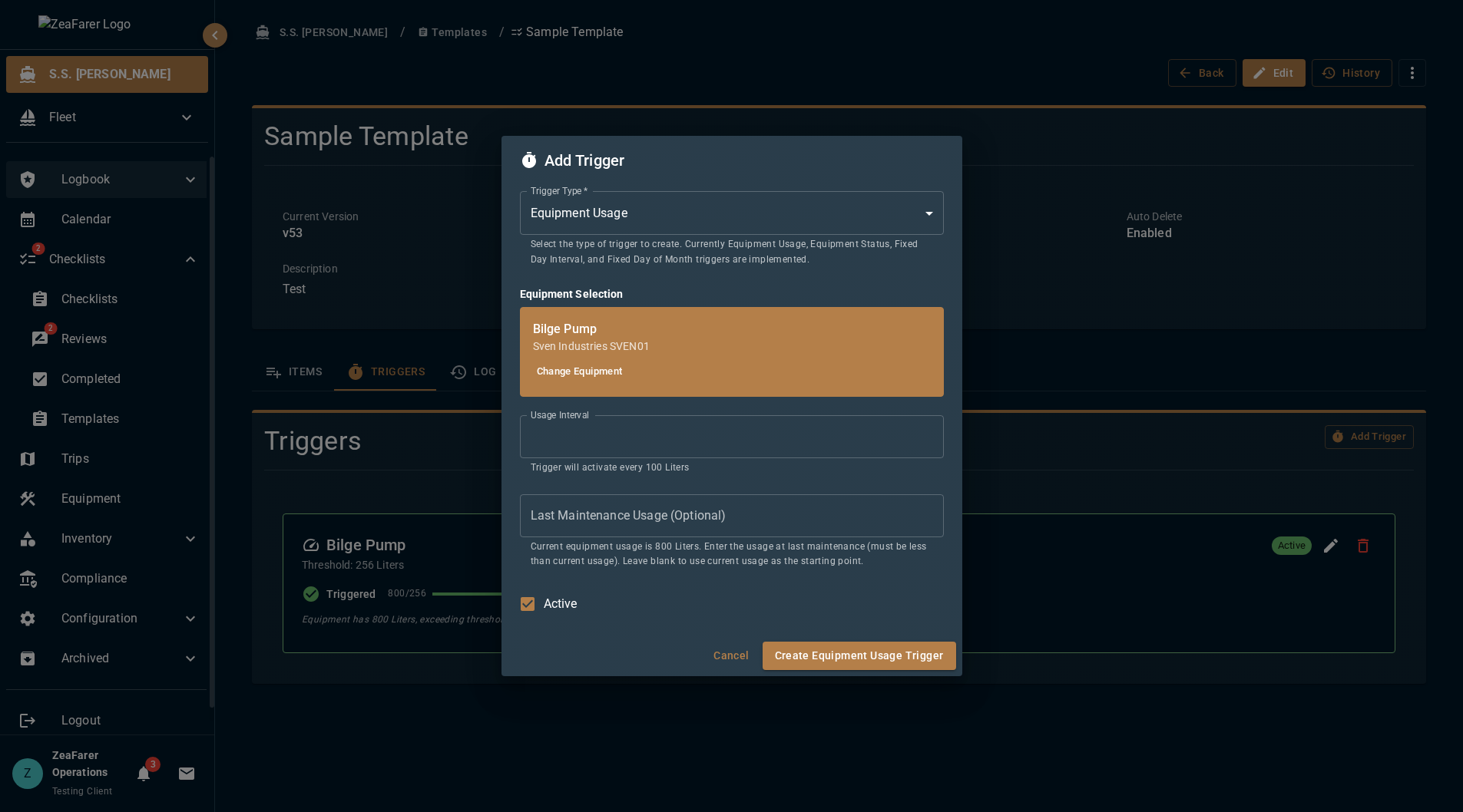
click at [777, 517] on input "Last Maintenance Usage (Optional)" at bounding box center [732, 516] width 424 height 43
type input "*"
click at [737, 656] on button "Cancel" at bounding box center [732, 656] width 49 height 28
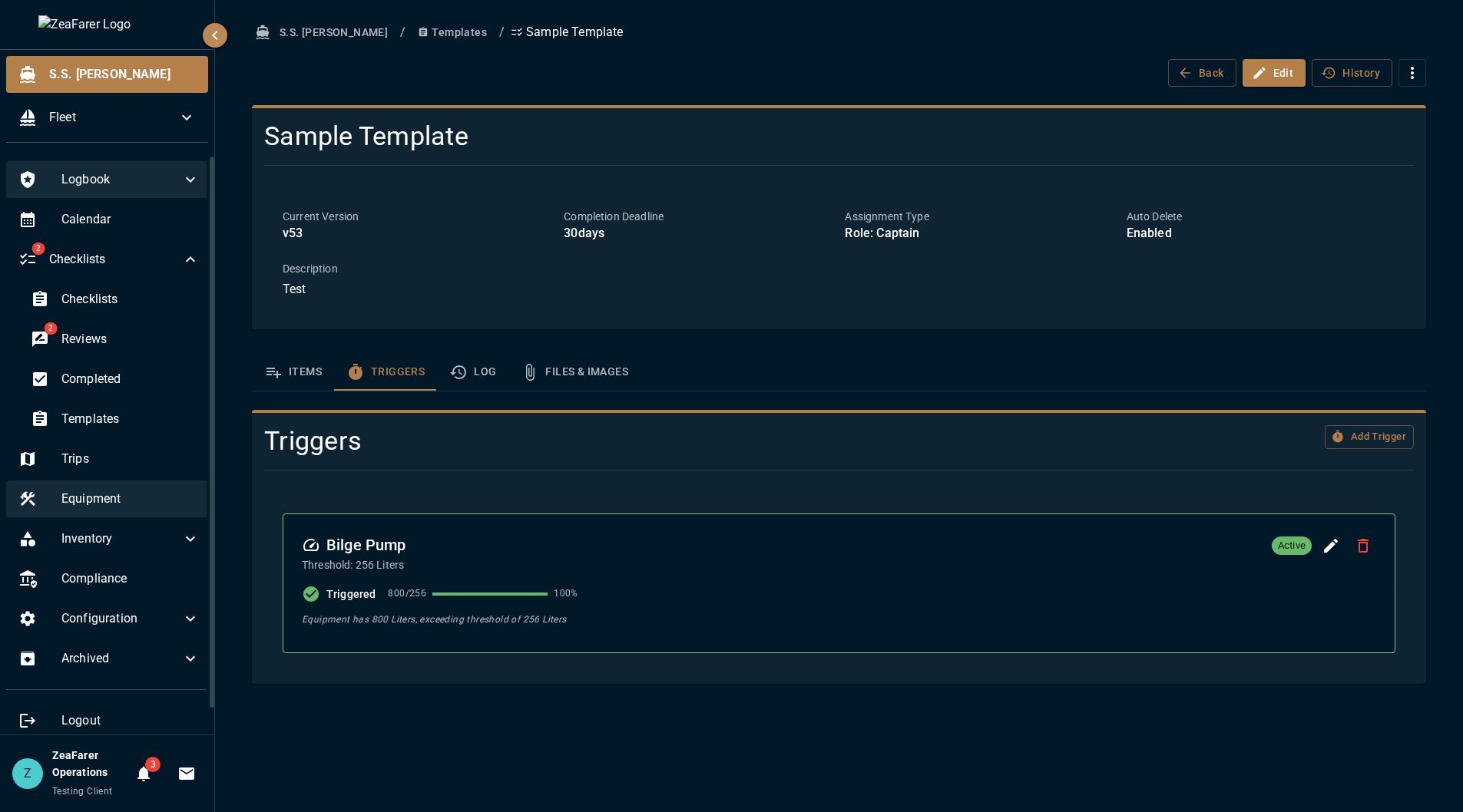
click at [86, 495] on span "Equipment" at bounding box center [130, 499] width 138 height 18
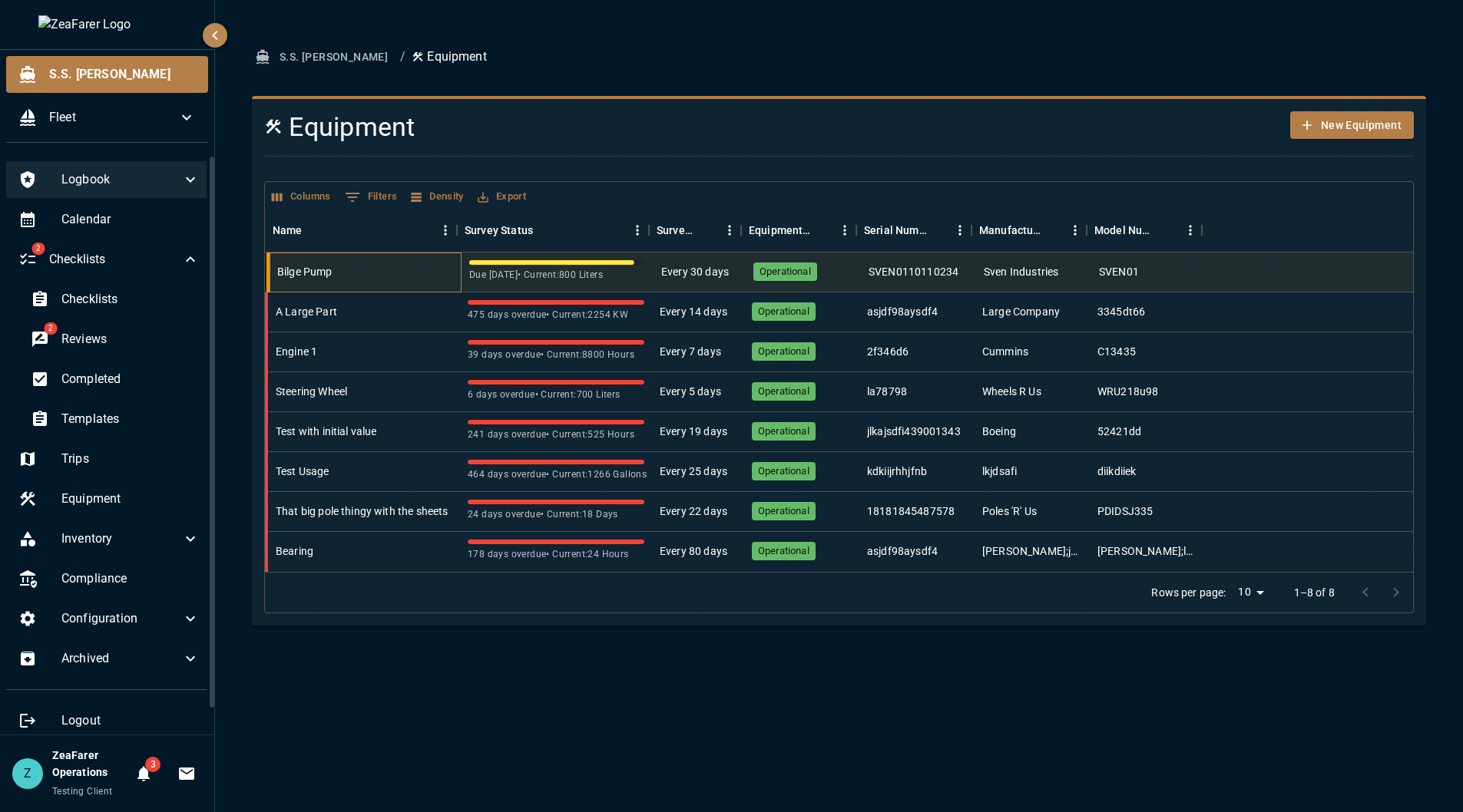
click at [405, 271] on div "Bilge Pump" at bounding box center [366, 272] width 192 height 40
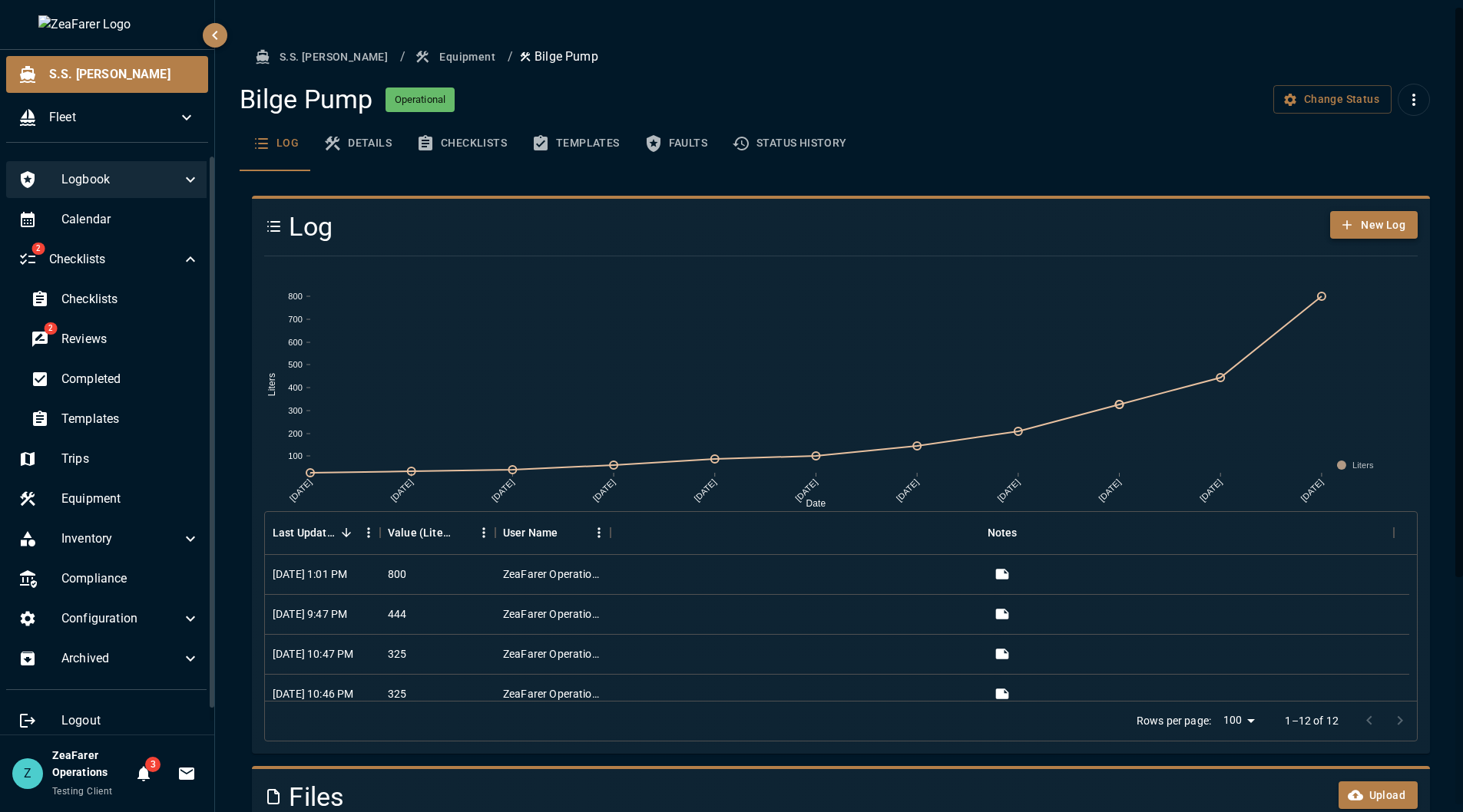
click at [1367, 217] on button "New Log" at bounding box center [1374, 225] width 87 height 28
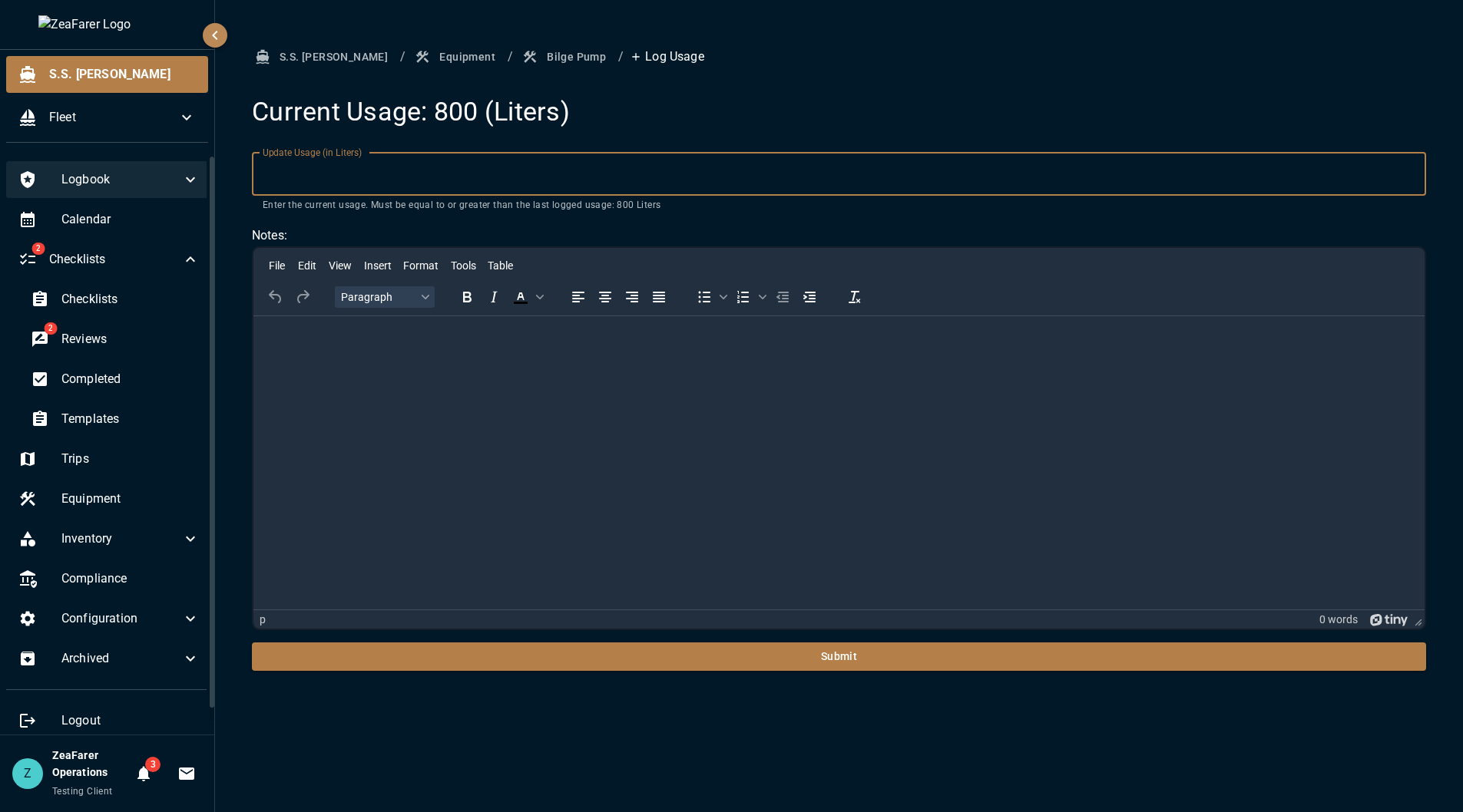
click at [413, 167] on input "Update Usage (in Liters)" at bounding box center [839, 174] width 1174 height 43
click at [688, 215] on form "Update Usage (in Liters) *** Update Usage (in Liters) Enter the current usage. …" at bounding box center [839, 411] width 1174 height 518
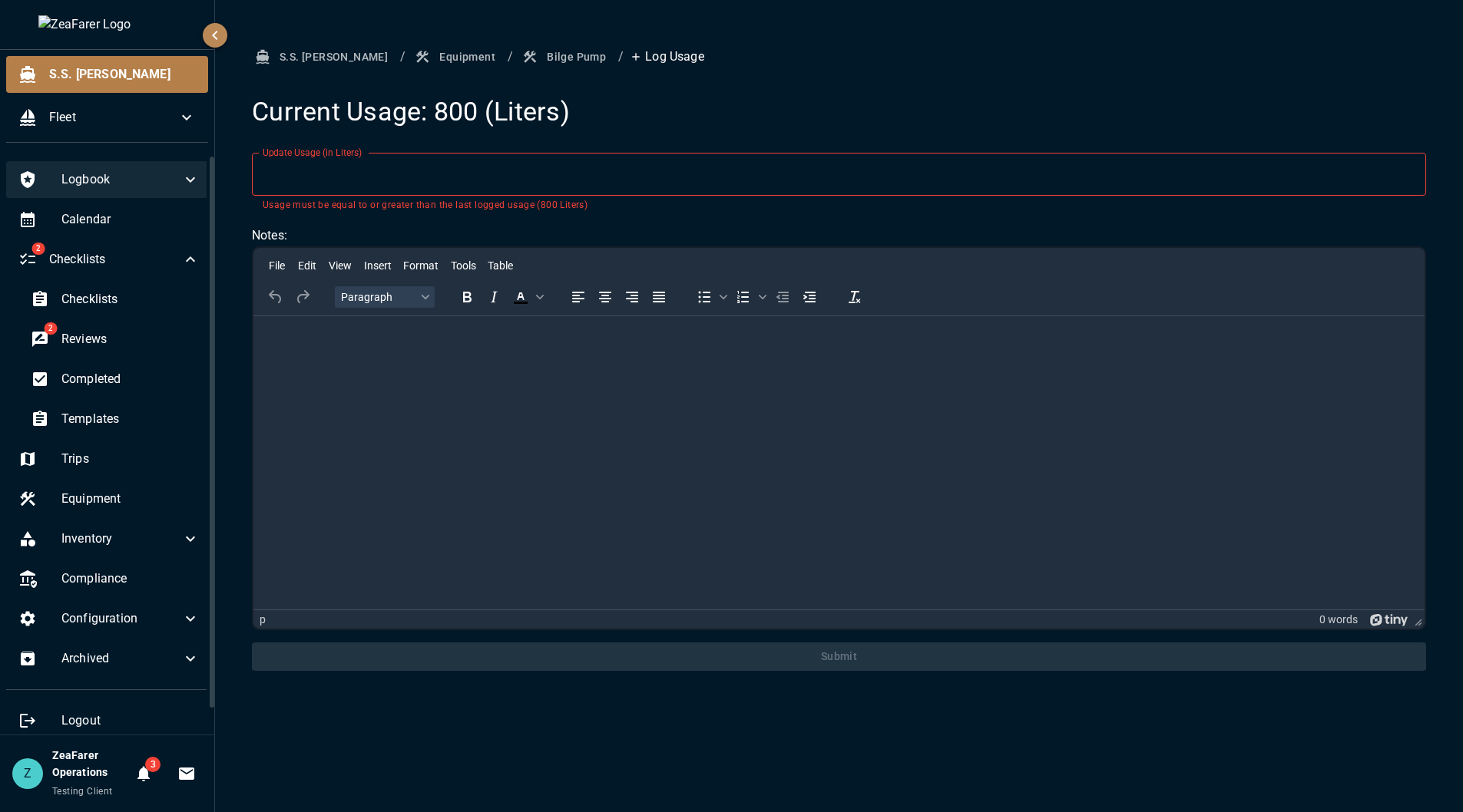
click at [288, 158] on label "Update Usage (in Liters)" at bounding box center [312, 151] width 99 height 13
click at [288, 158] on input "***" at bounding box center [839, 174] width 1174 height 43
click at [288, 158] on label "Update Usage (in Liters)" at bounding box center [312, 151] width 99 height 13
click at [288, 158] on input "***" at bounding box center [839, 174] width 1174 height 43
click at [288, 159] on label "Update Usage (in Liters)" at bounding box center [312, 151] width 99 height 13
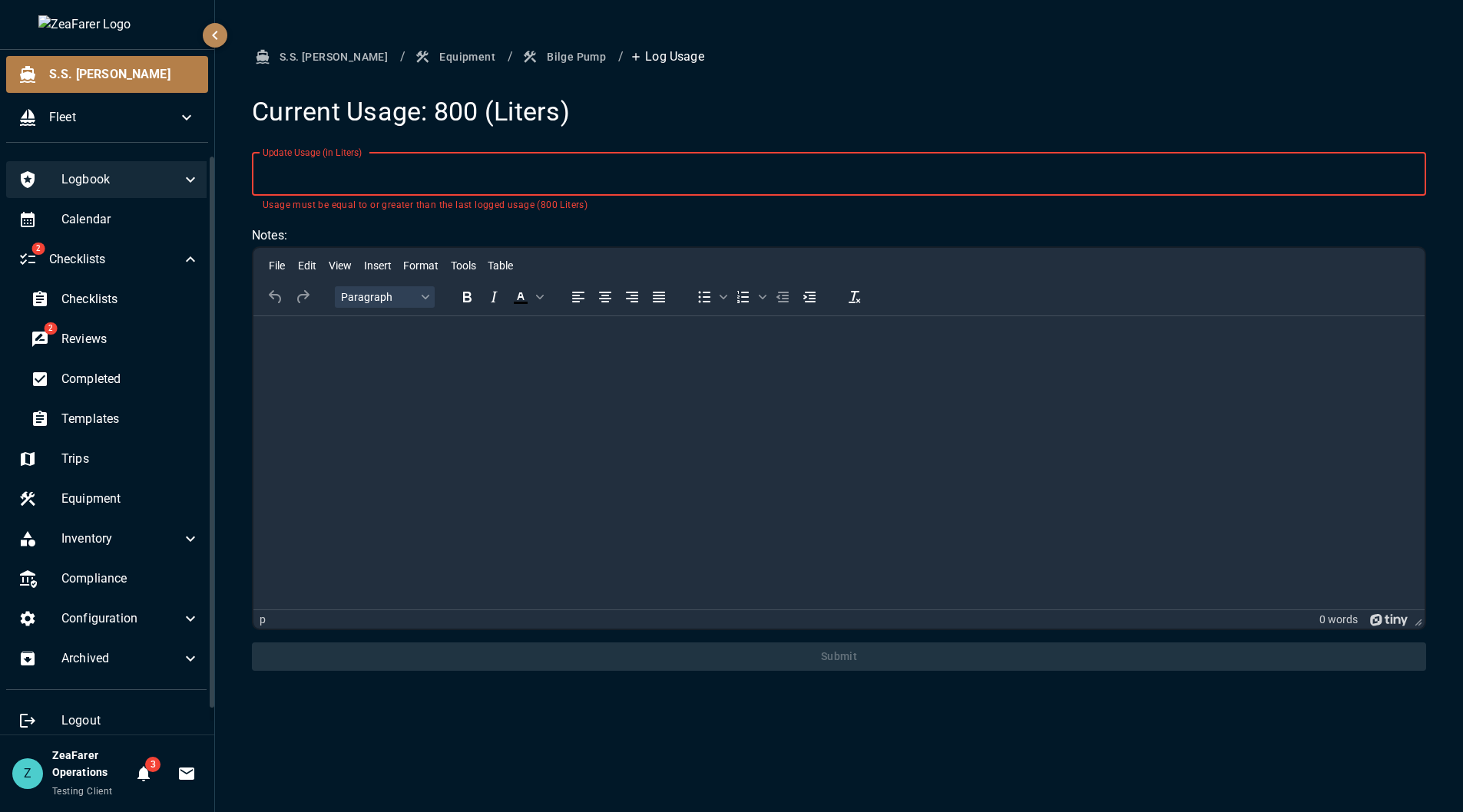
click at [288, 159] on input "***" at bounding box center [839, 174] width 1174 height 43
click at [294, 168] on input "***" at bounding box center [839, 174] width 1174 height 43
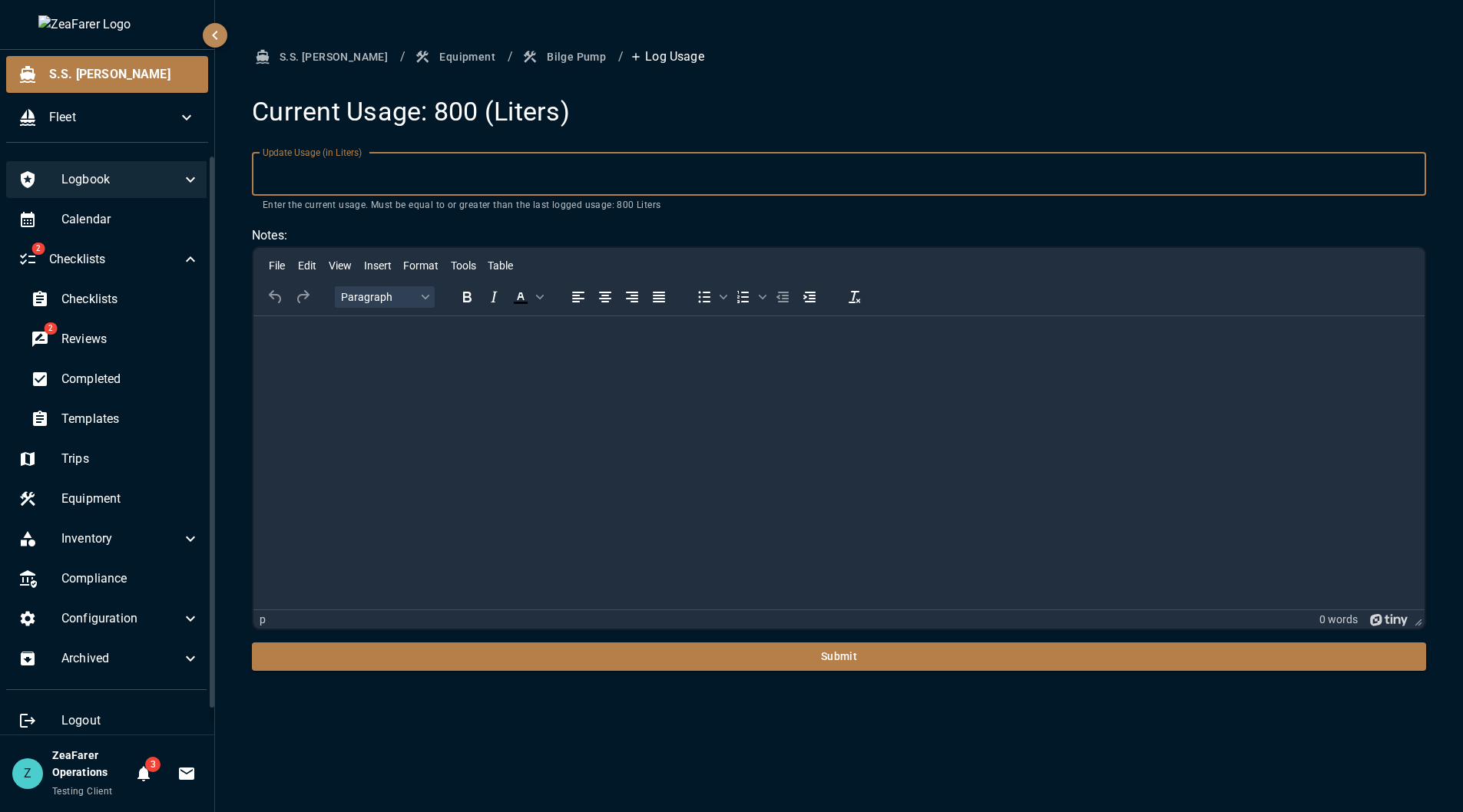
type input "***"
click at [909, 87] on div "S.S. [PERSON_NAME] / Equipment / Bilge Pump / Log Usage Current Usage: 800 (Lit…" at bounding box center [839, 356] width 1211 height 628
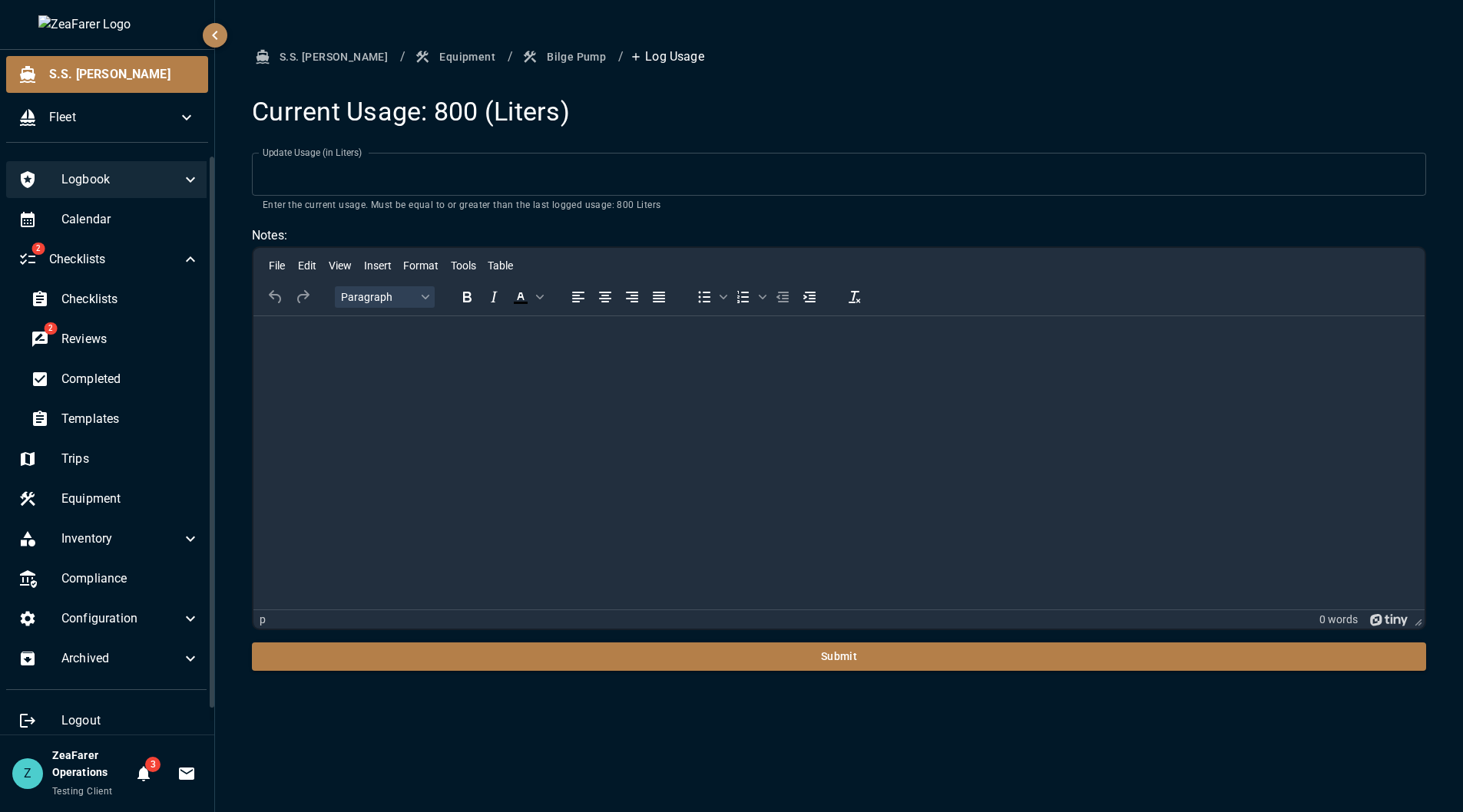
click at [519, 56] on button "Bilge Pump" at bounding box center [566, 56] width 93 height 28
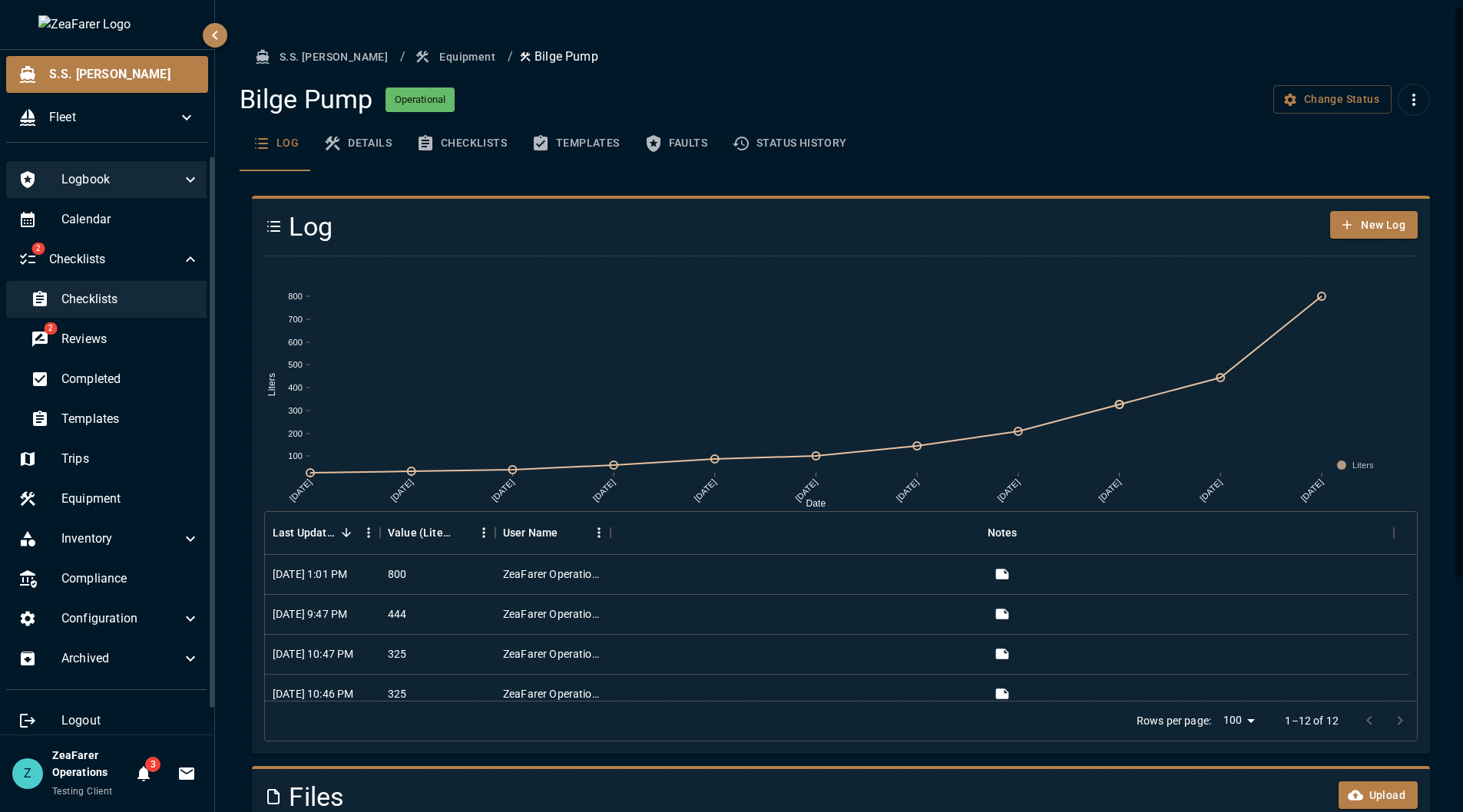
click at [118, 304] on span "Checklists" at bounding box center [130, 299] width 138 height 18
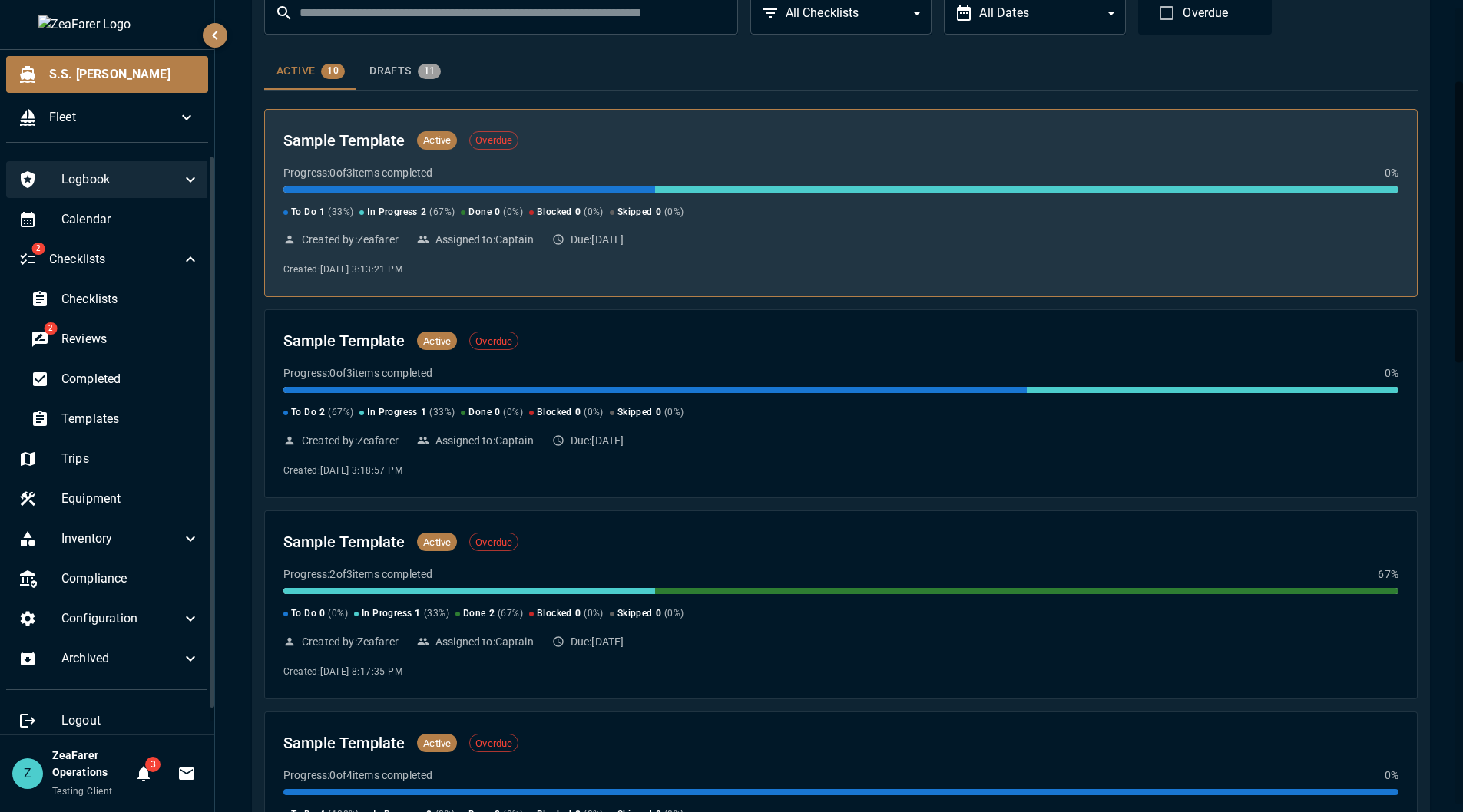
scroll to position [230, 0]
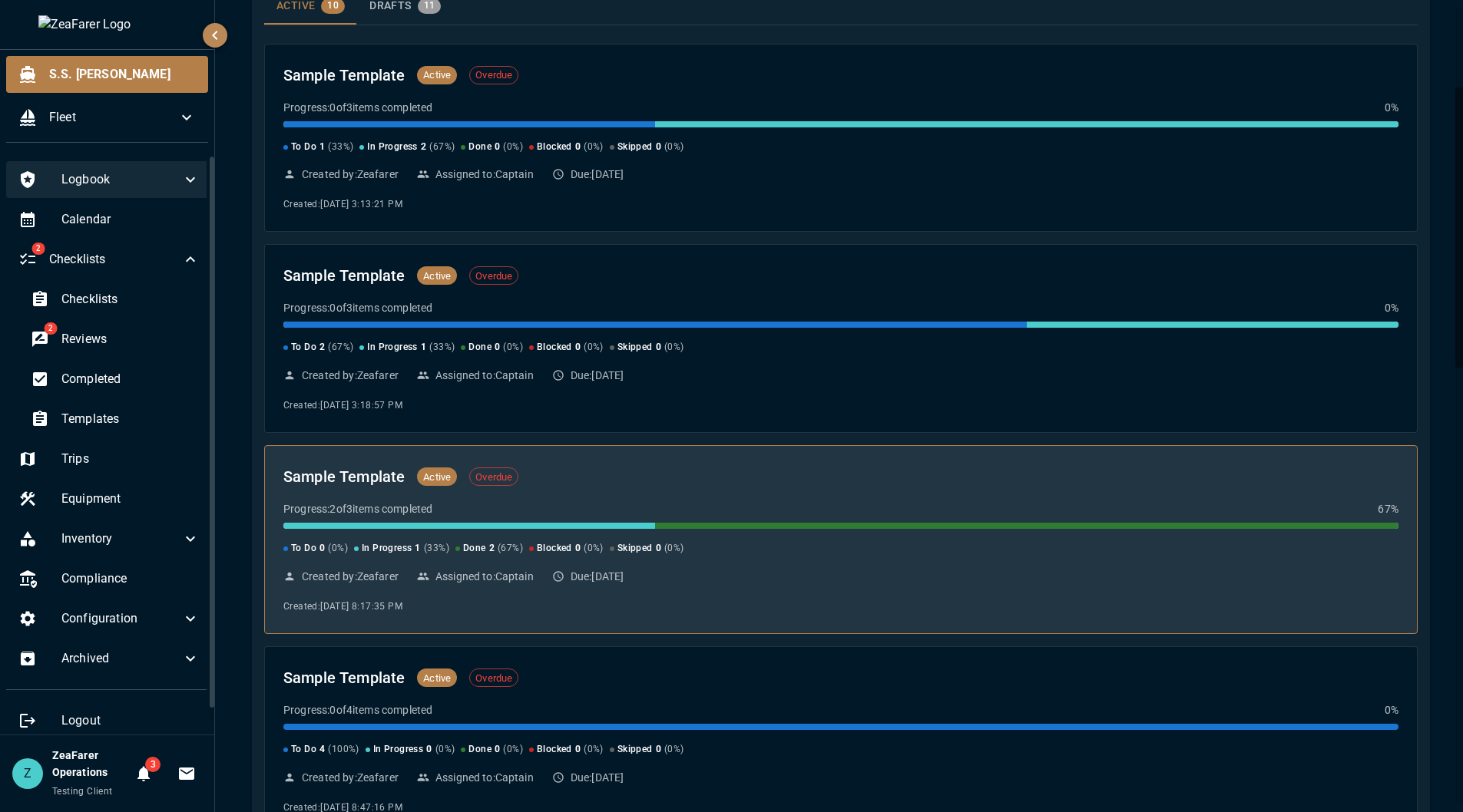
click at [893, 477] on div "Sample Template Active Overdue" at bounding box center [840, 476] width 1115 height 24
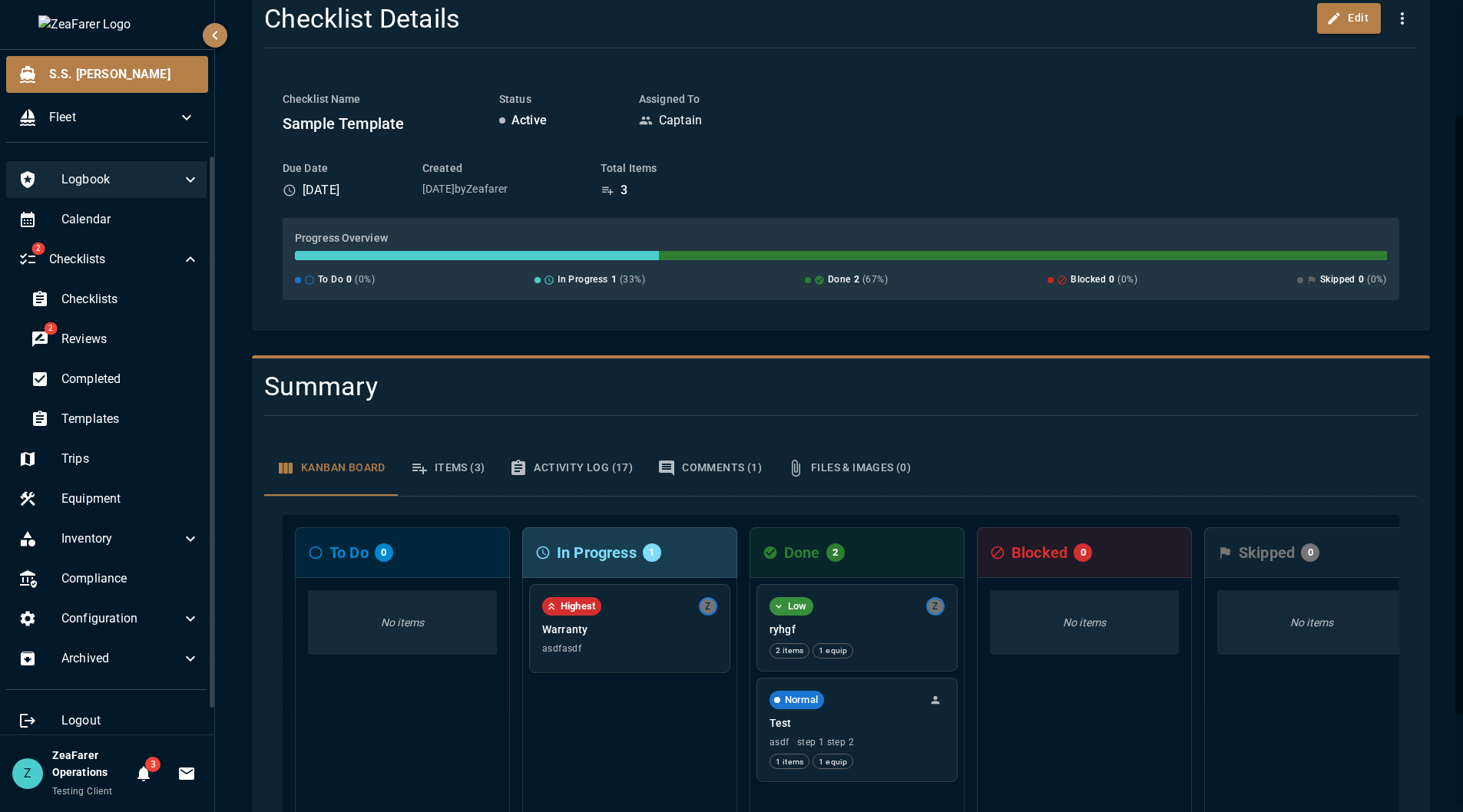
scroll to position [153, 0]
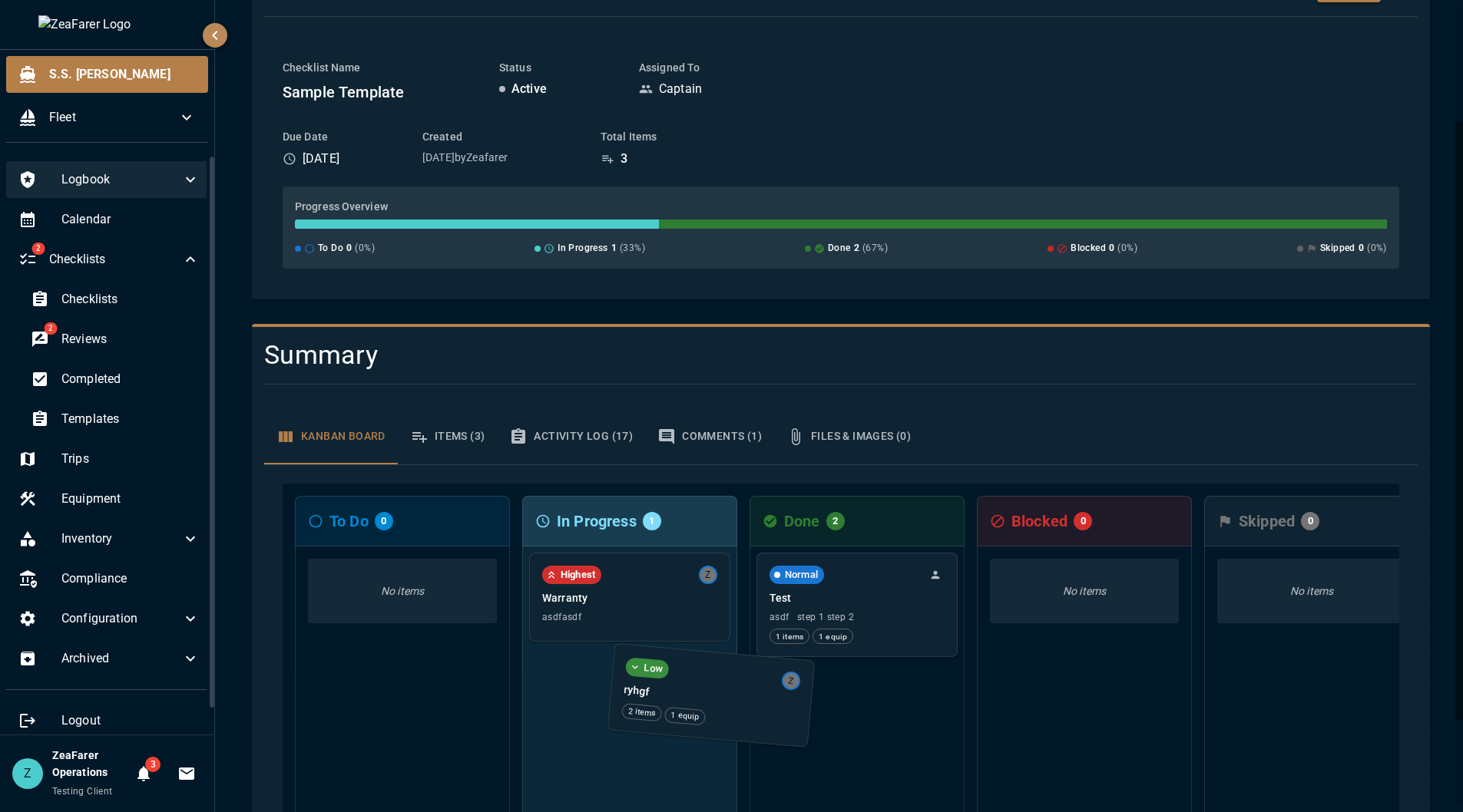
drag, startPoint x: 758, startPoint y: 661, endPoint x: 616, endPoint y: 738, distance: 161.5
click at [616, 738] on div "To Do 0 No items In Progress 1 Highest Z Warranty asdfasdf Done 2 Low Z ryhgf 2…" at bounding box center [840, 676] width 1117 height 384
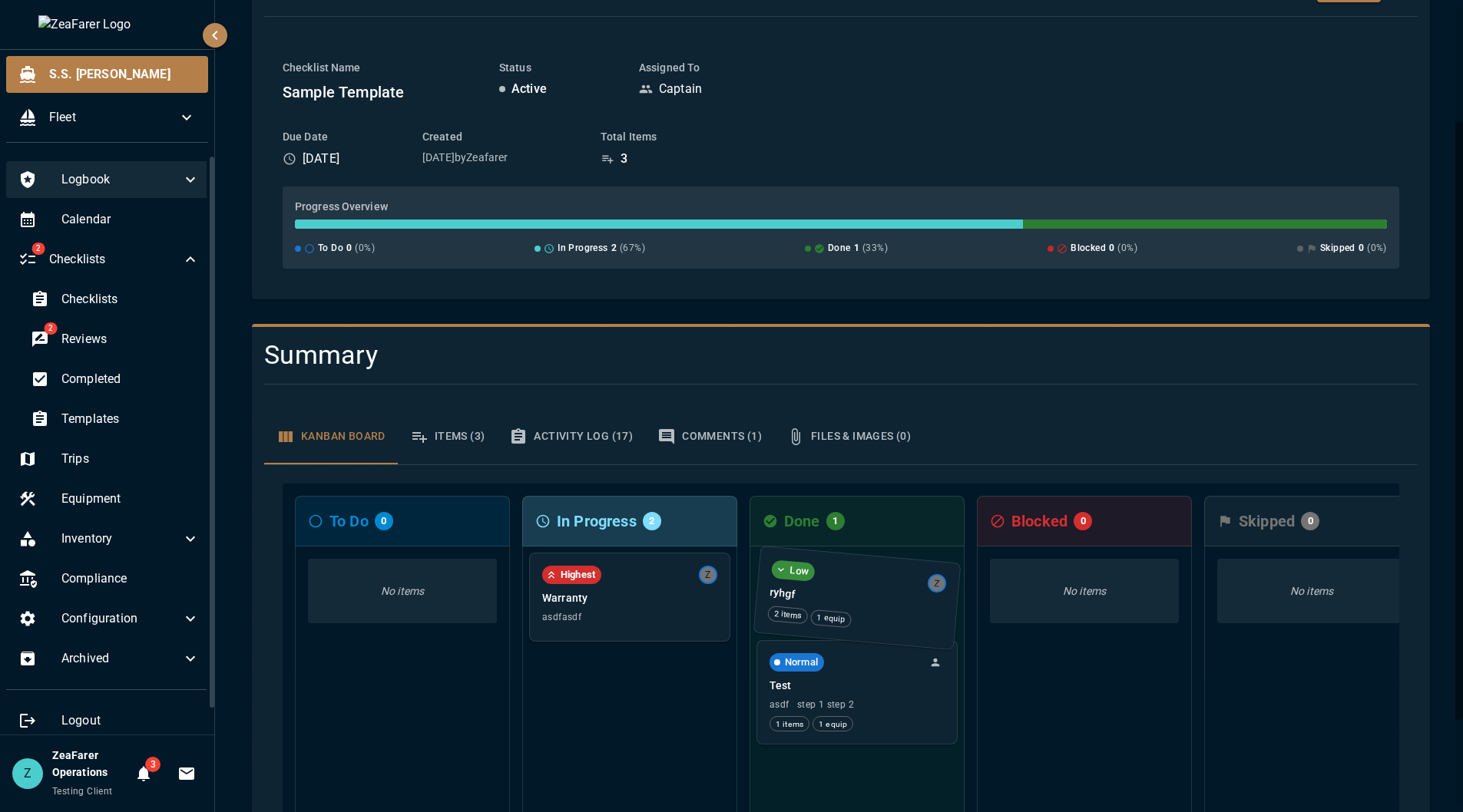
drag, startPoint x: 639, startPoint y: 610, endPoint x: 881, endPoint y: 612, distance: 242.0
click at [881, 612] on div "To Do 0 No items In Progress 2 Low Z ryhgf 2 items 1 equip Highest Z Warranty a…" at bounding box center [840, 676] width 1117 height 384
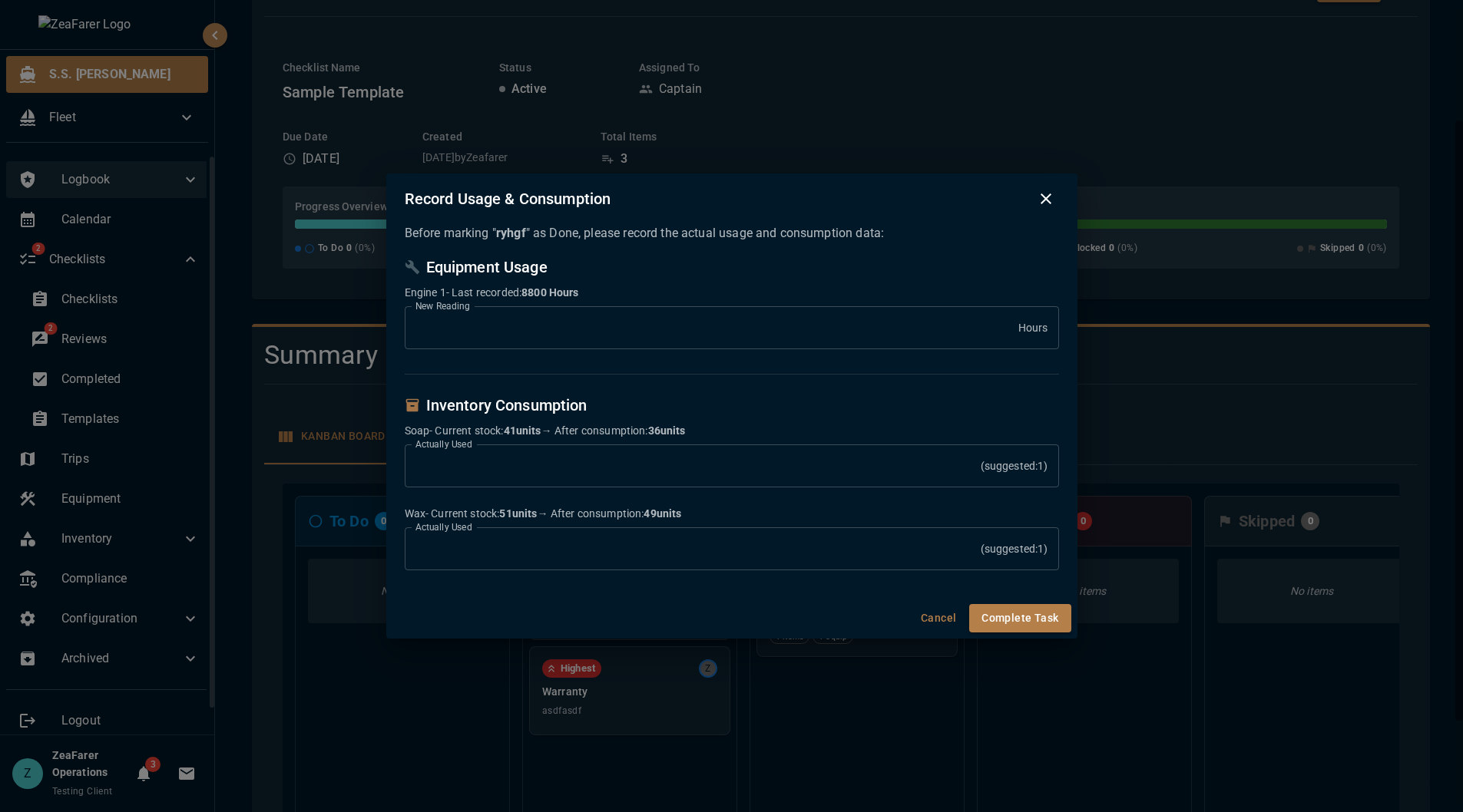
click at [506, 329] on input "****" at bounding box center [711, 328] width 613 height 43
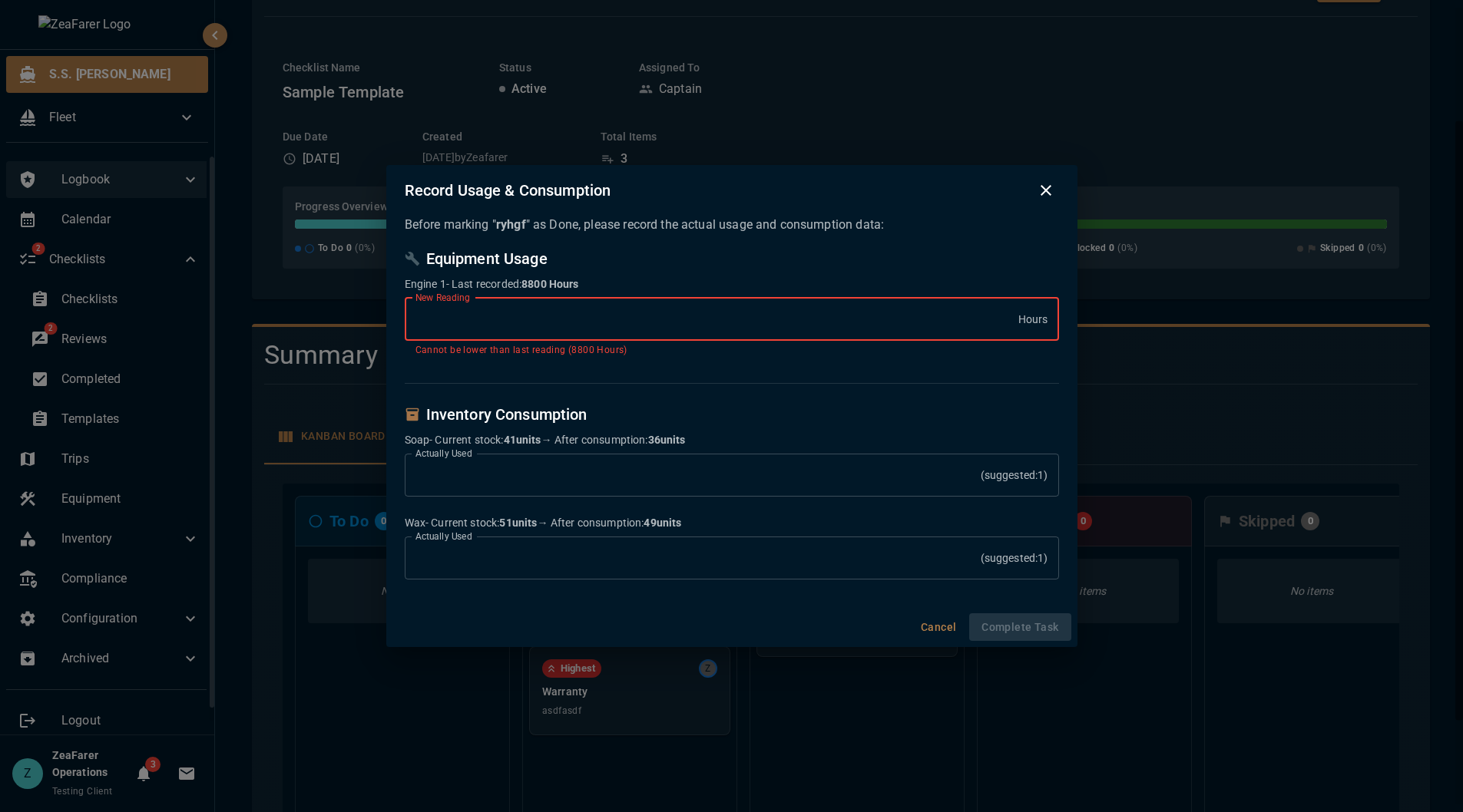
type input "***"
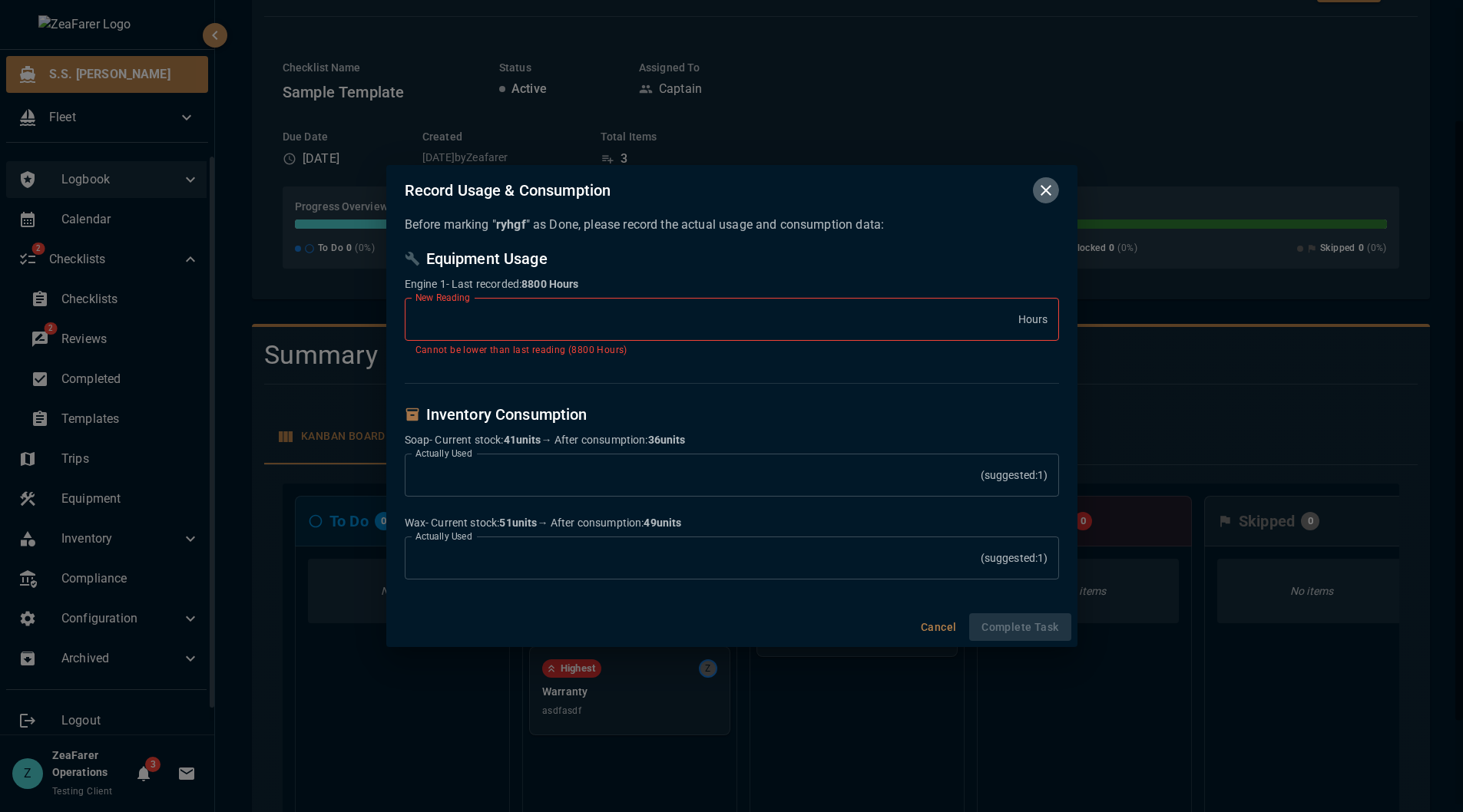
click at [1036, 187] on icon "button" at bounding box center [1045, 190] width 18 height 18
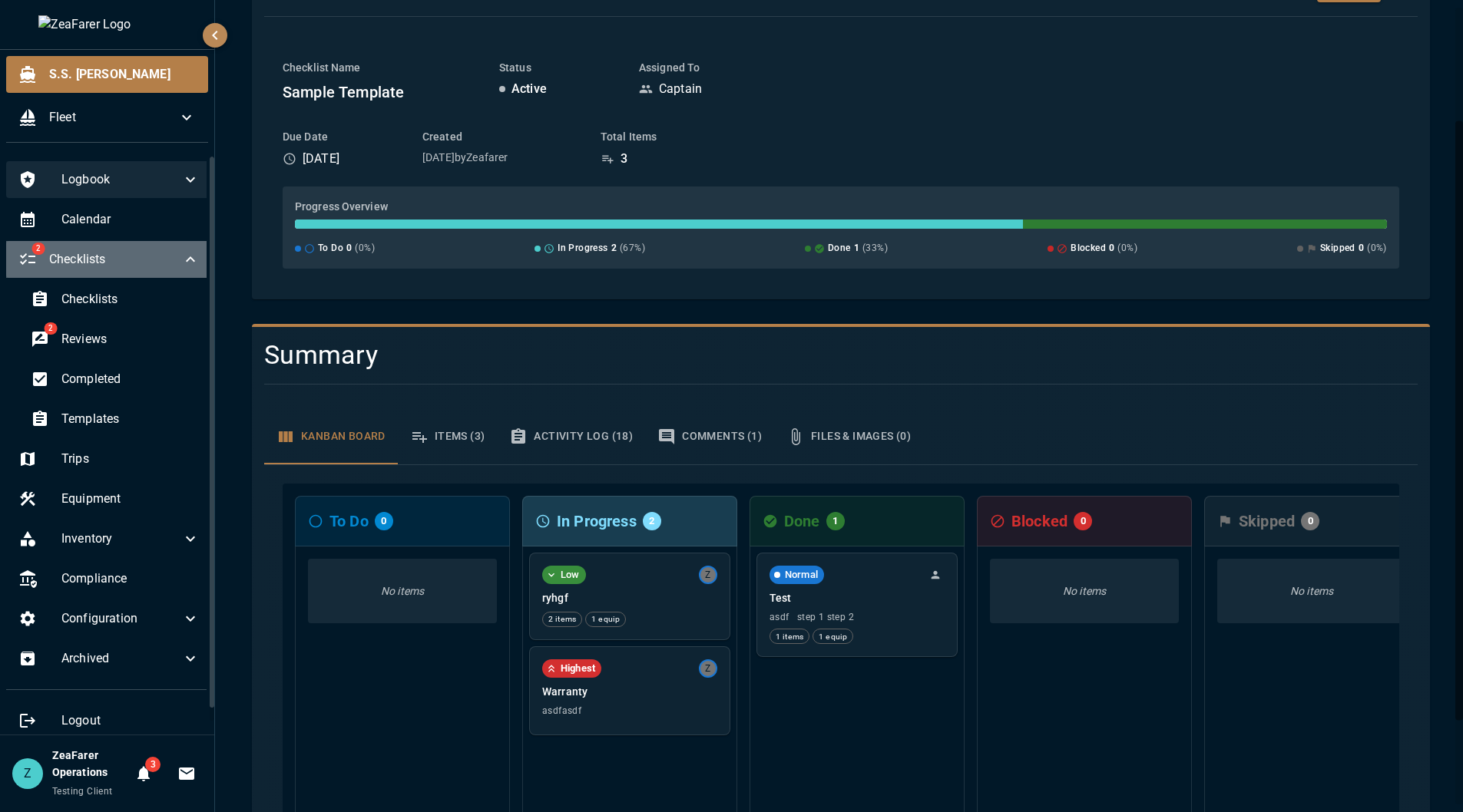
click at [141, 270] on div "2 Checklists" at bounding box center [109, 260] width 206 height 37
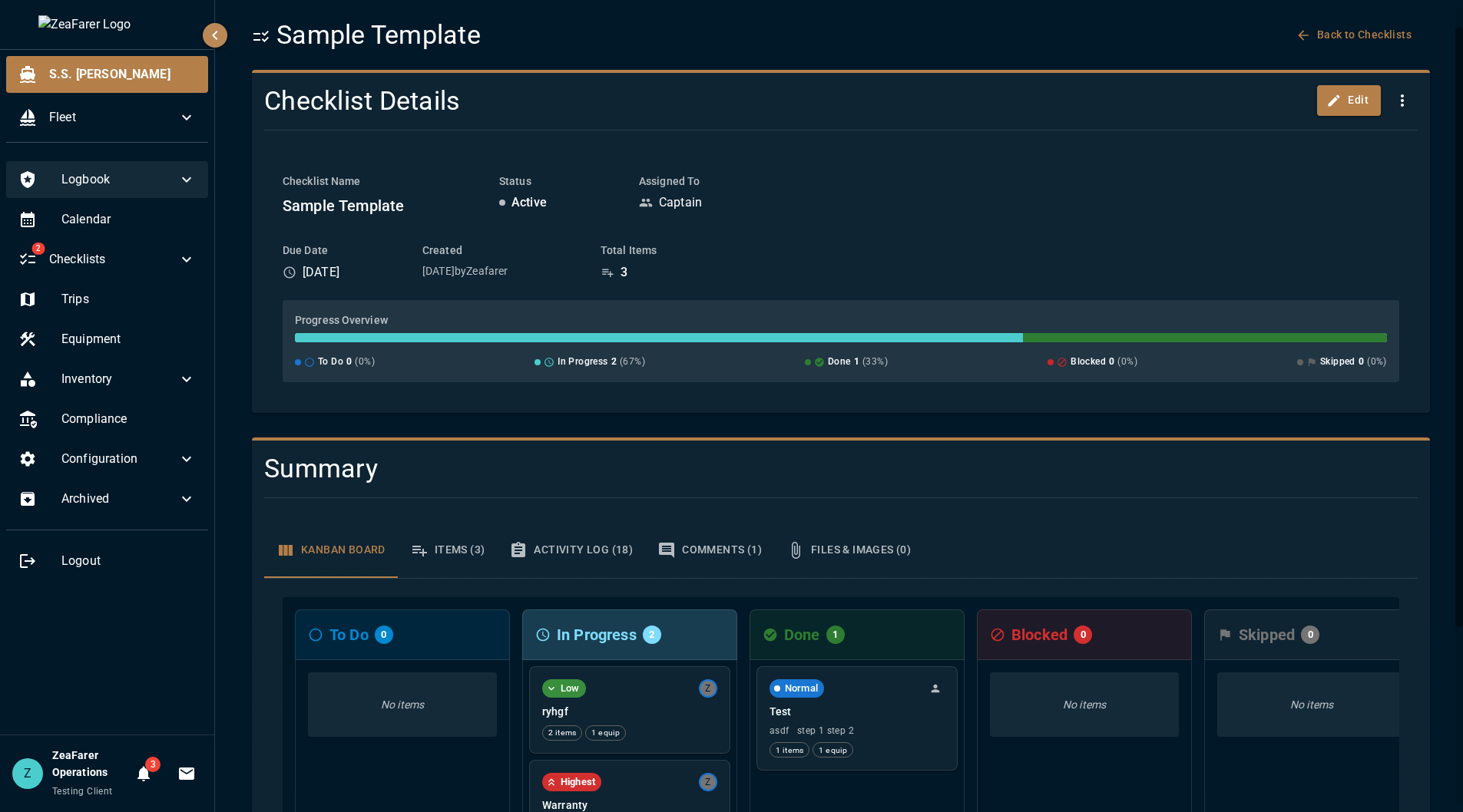
scroll to position [0, 0]
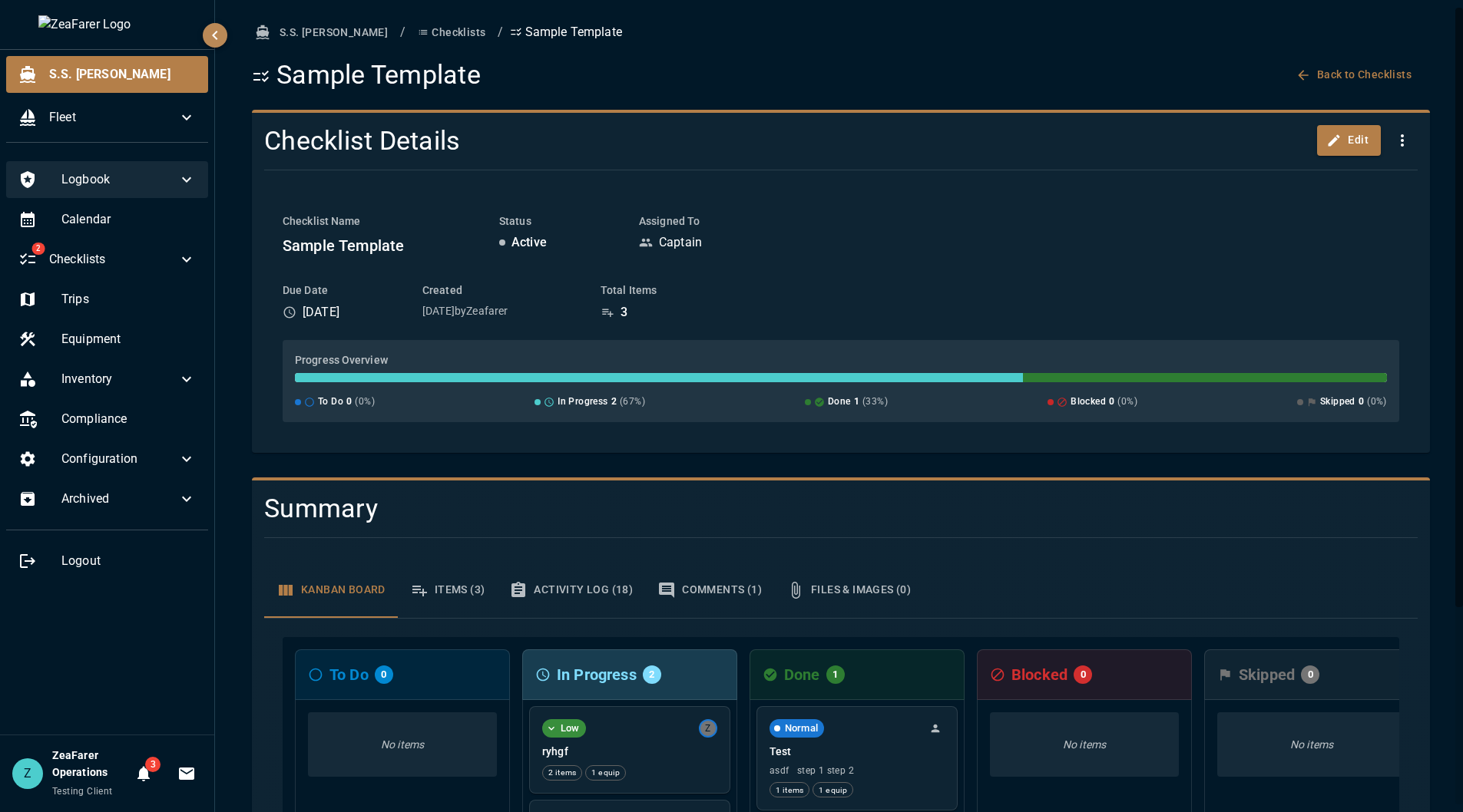
click at [977, 48] on div "S.S. [PERSON_NAME] / Checklists / Sample Template Sample Template Back to Check…" at bounding box center [841, 54] width 1178 height 72
click at [159, 260] on span "Checklists" at bounding box center [114, 259] width 128 height 18
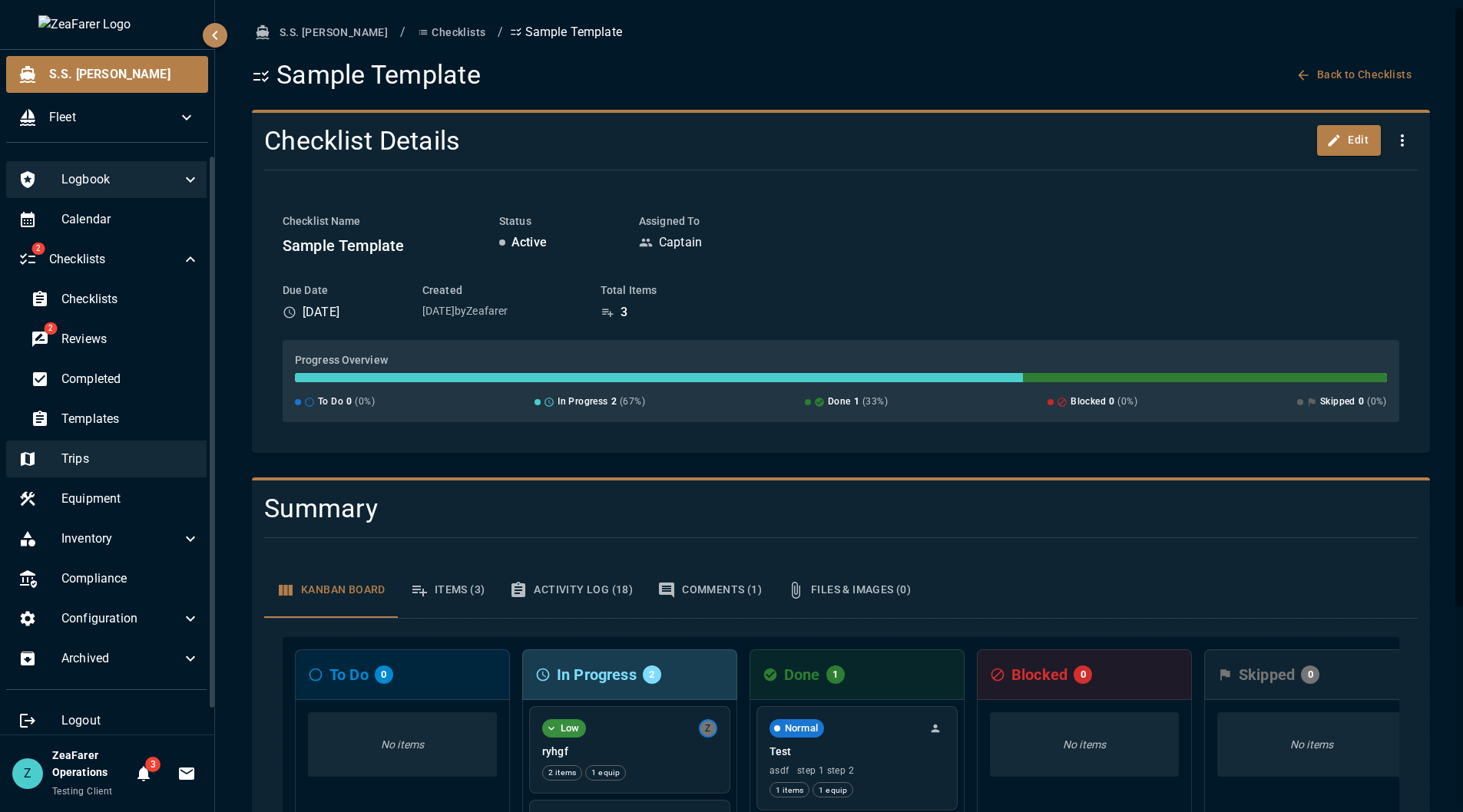
drag, startPoint x: 98, startPoint y: 444, endPoint x: 102, endPoint y: 451, distance: 8.1
click at [99, 447] on div "Trips" at bounding box center [109, 459] width 206 height 37
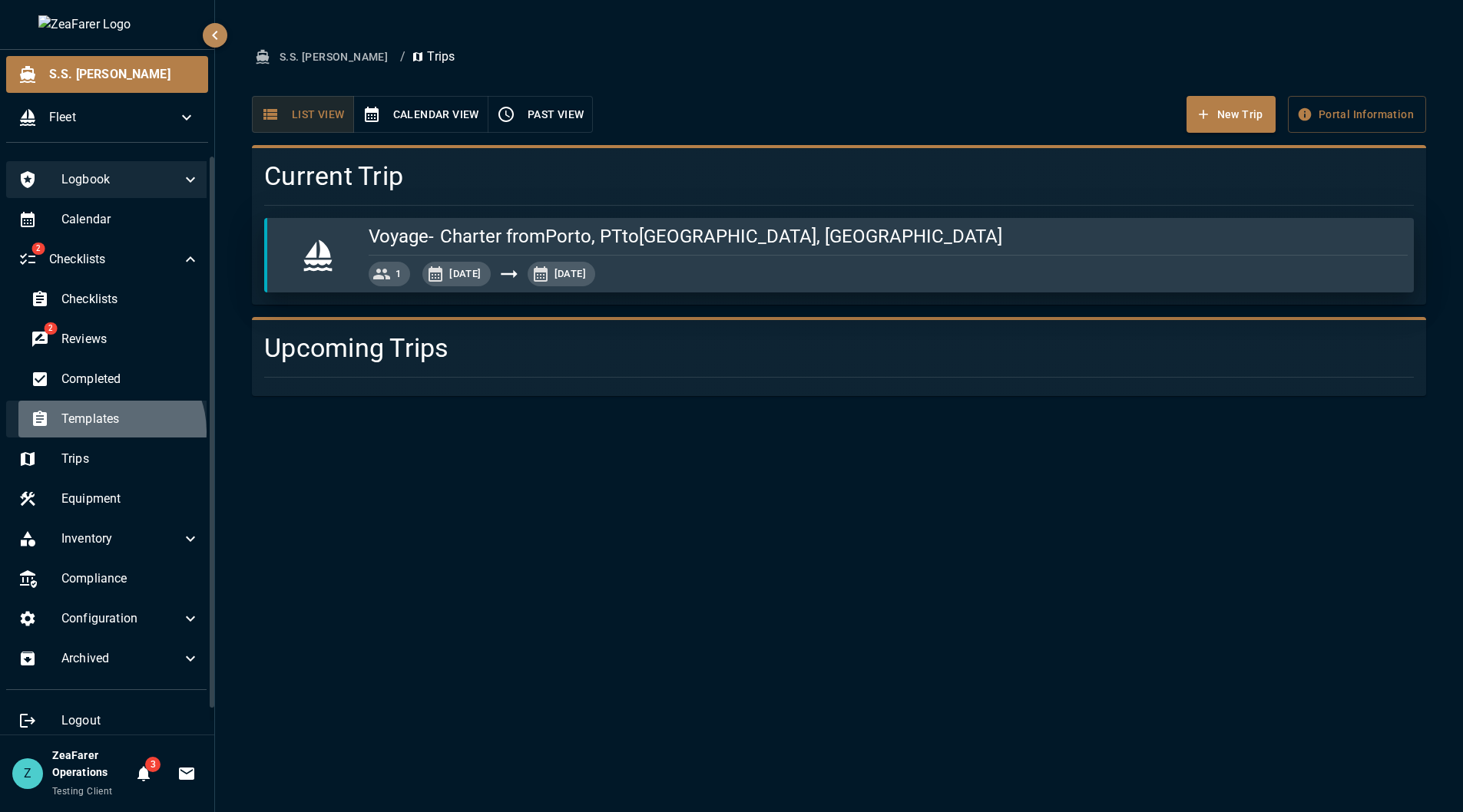
click at [109, 432] on div "Templates" at bounding box center [114, 419] width 193 height 37
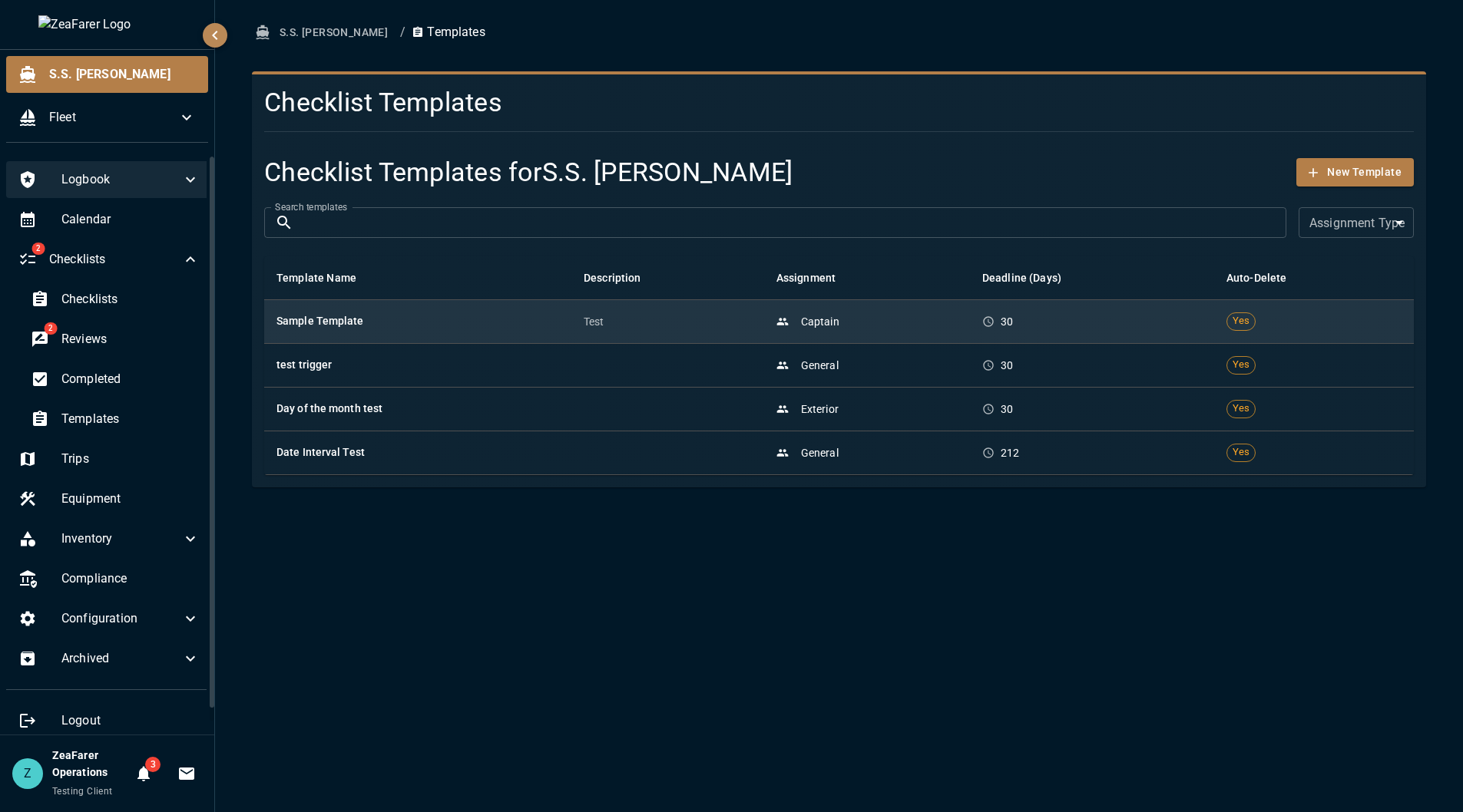
click at [550, 317] on h6 "Sample Template" at bounding box center [417, 321] width 282 height 16
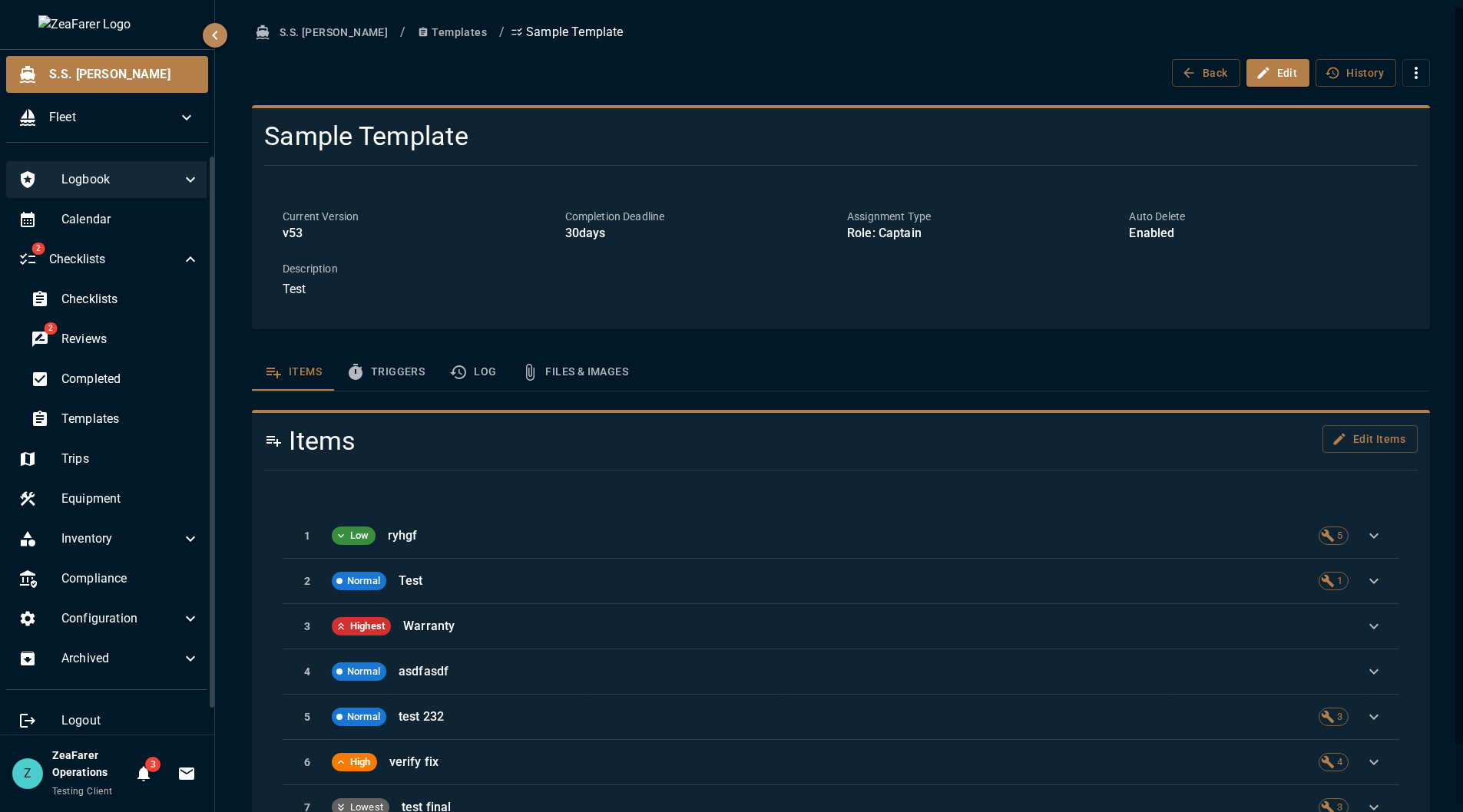
click at [369, 366] on button "Triggers" at bounding box center [385, 373] width 103 height 37
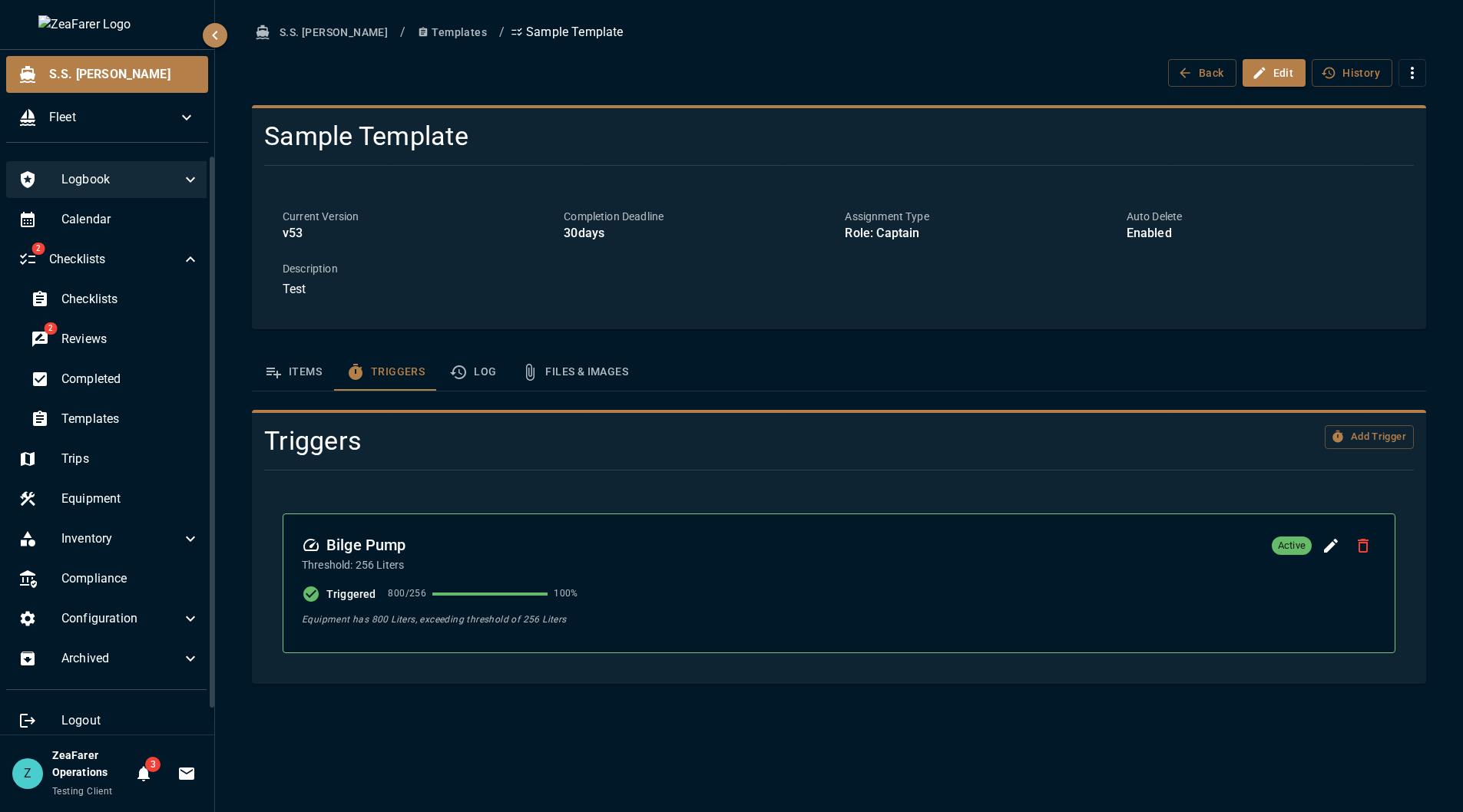
click at [1434, 453] on div "S.S. [PERSON_NAME] / Templates / Sample Template Back Edit History Sample Templ…" at bounding box center [839, 351] width 1211 height 666
click at [1386, 438] on button "Add Trigger" at bounding box center [1369, 437] width 89 height 24
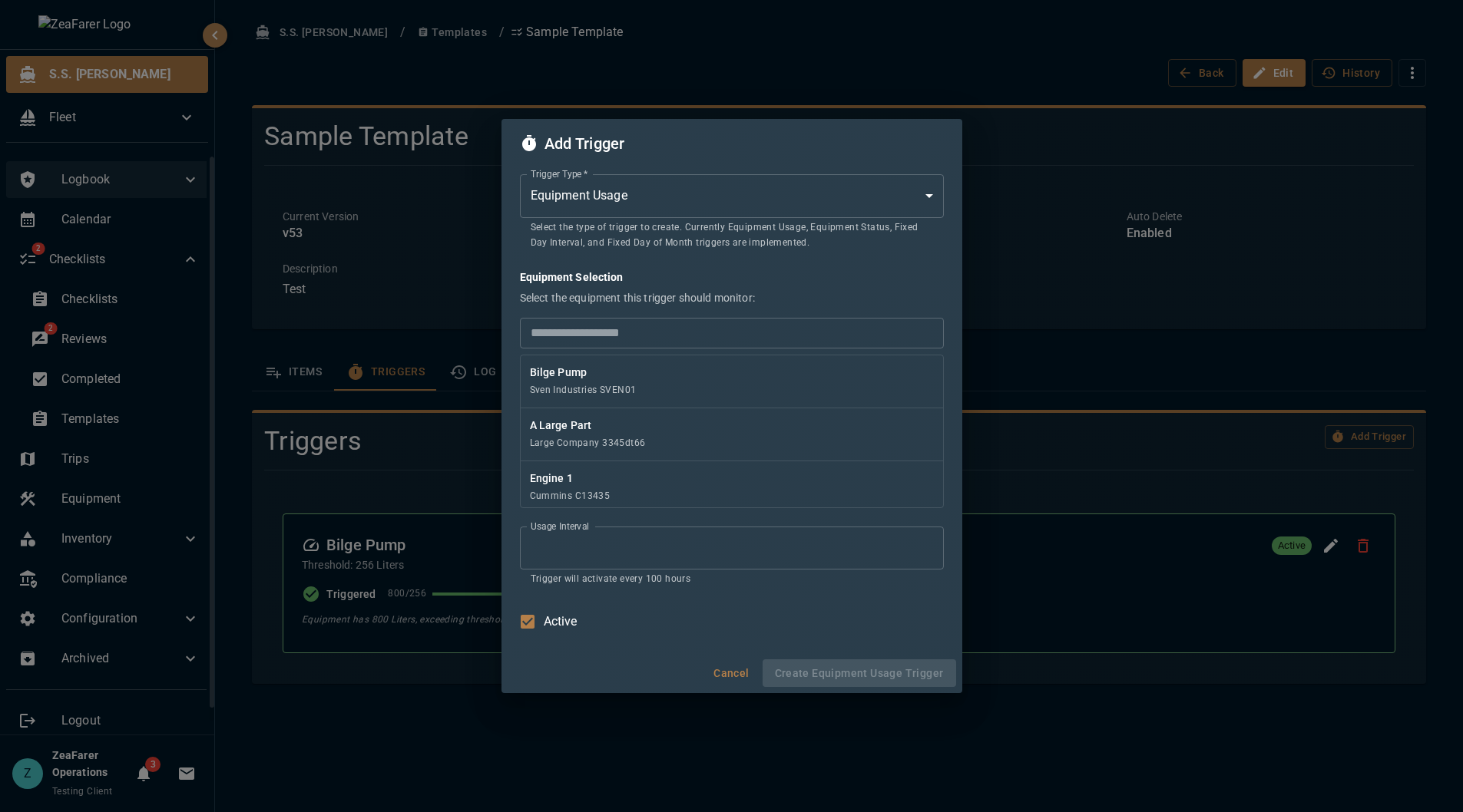
click at [624, 189] on body "S.S. [PERSON_NAME] Fleet Logbook Calendar 2 Checklists Checklists 2 Reviews Com…" at bounding box center [732, 406] width 1463 height 812
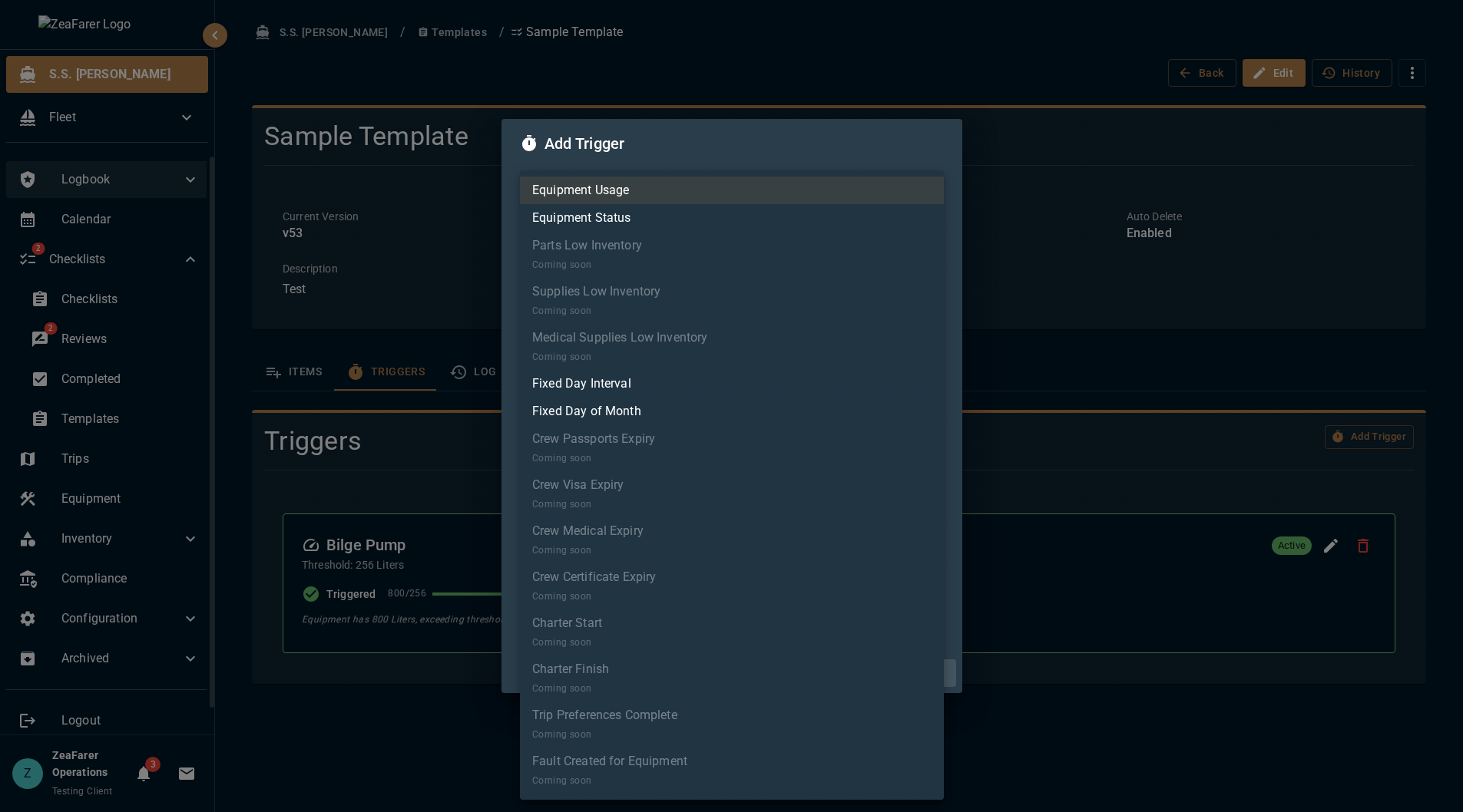
click at [637, 200] on li "Equipment Usage" at bounding box center [732, 190] width 424 height 27
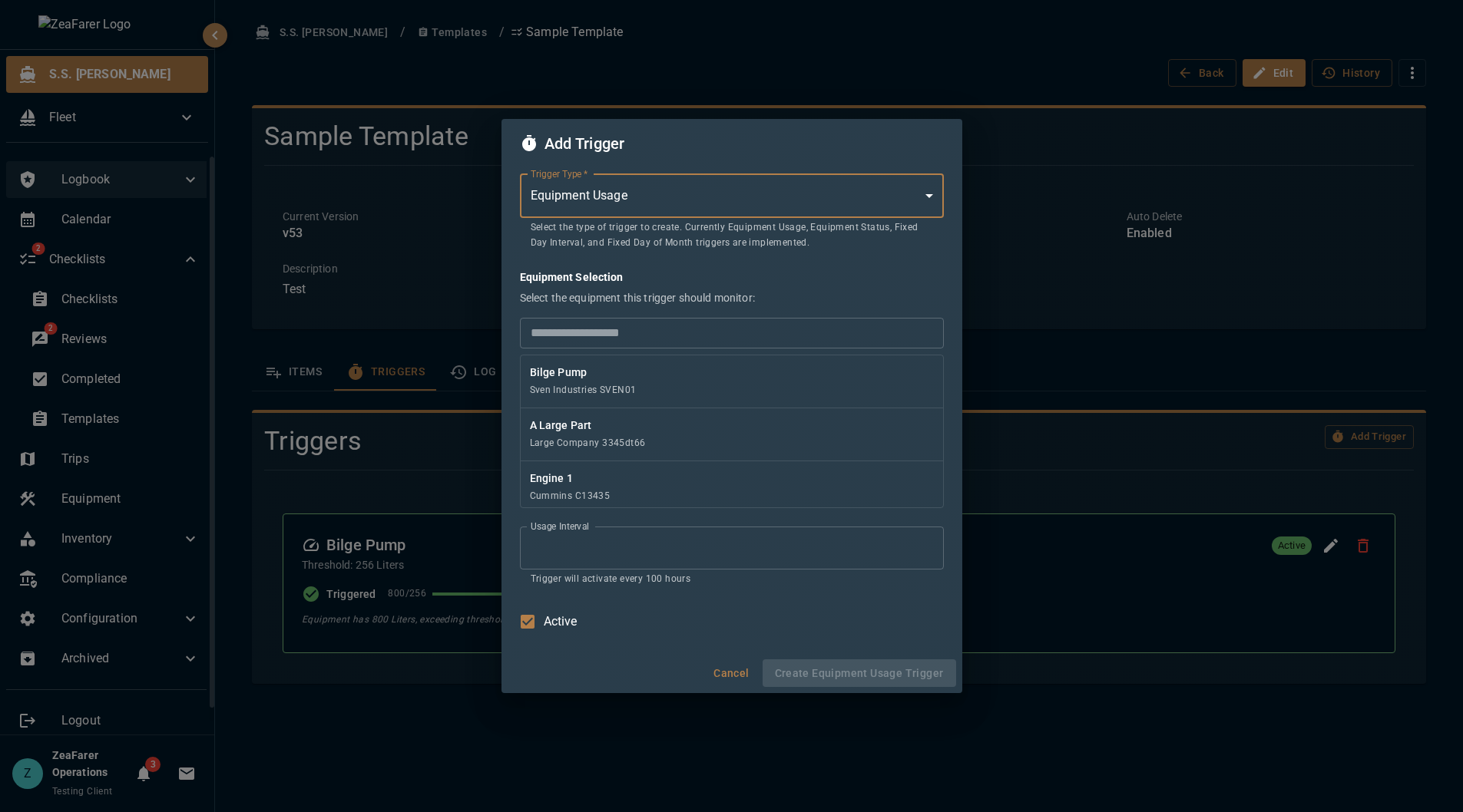
click at [677, 333] on input "text" at bounding box center [732, 334] width 424 height 31
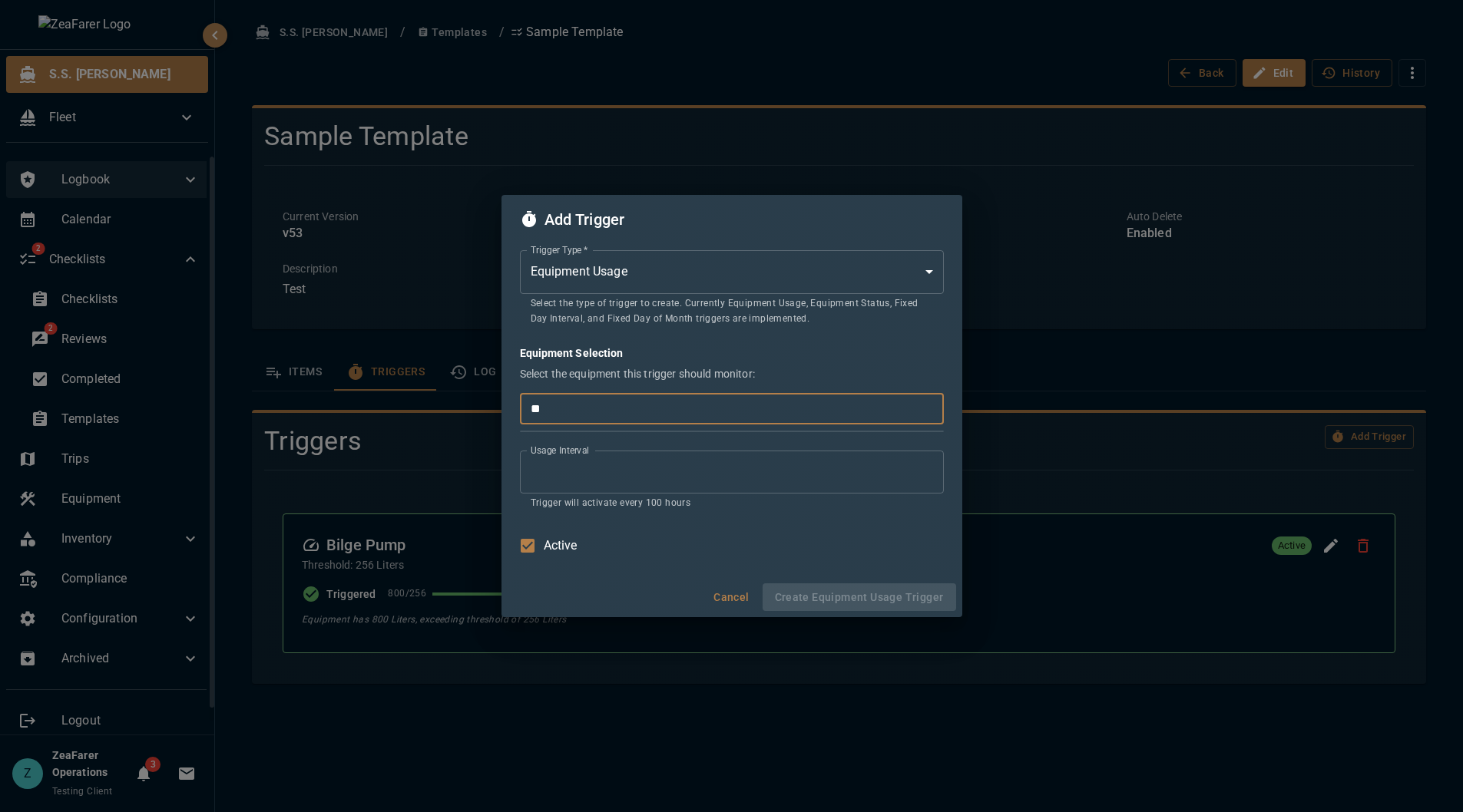
type input "*"
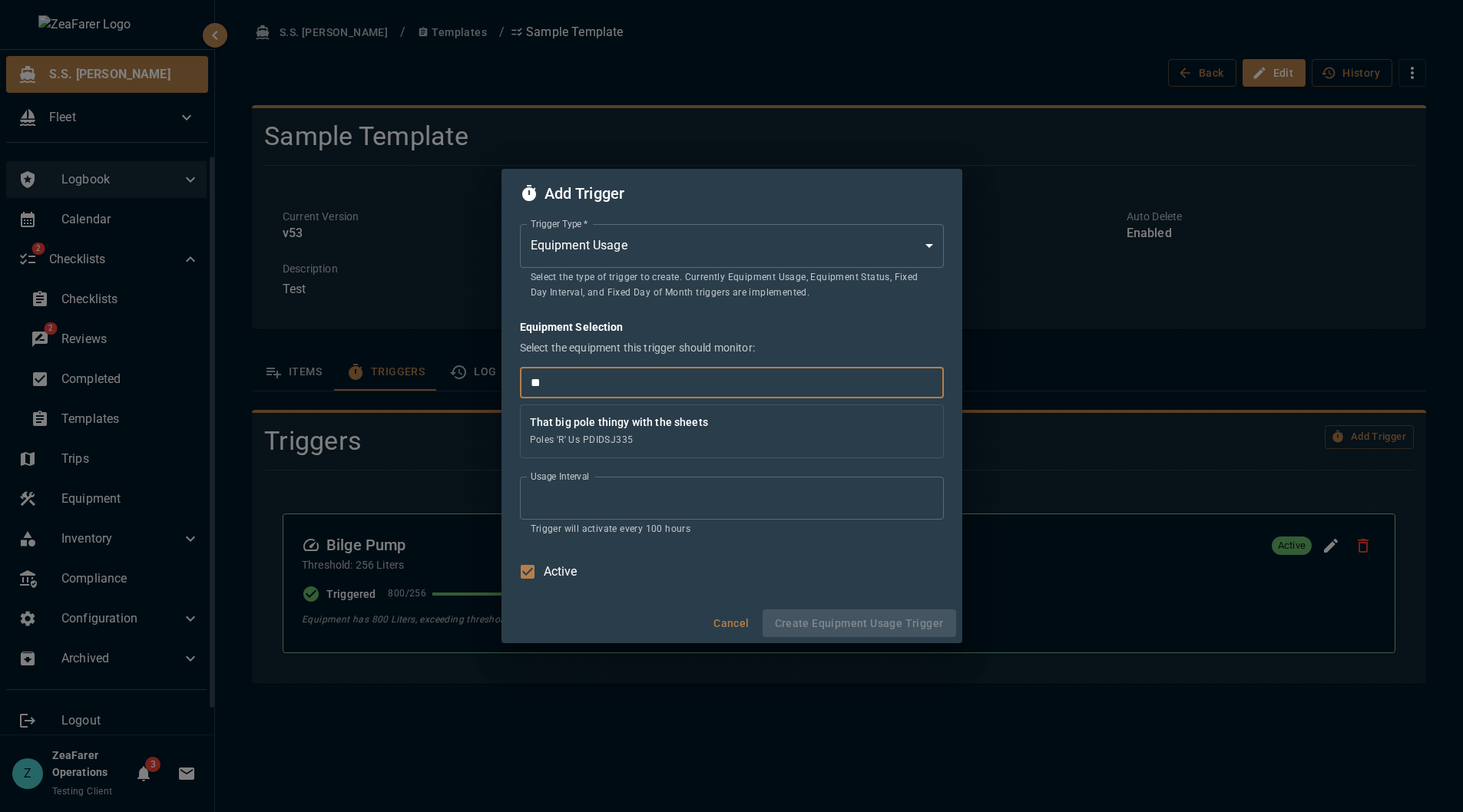
type input "*"
type input "****"
click at [740, 630] on button "Cancel" at bounding box center [732, 623] width 49 height 28
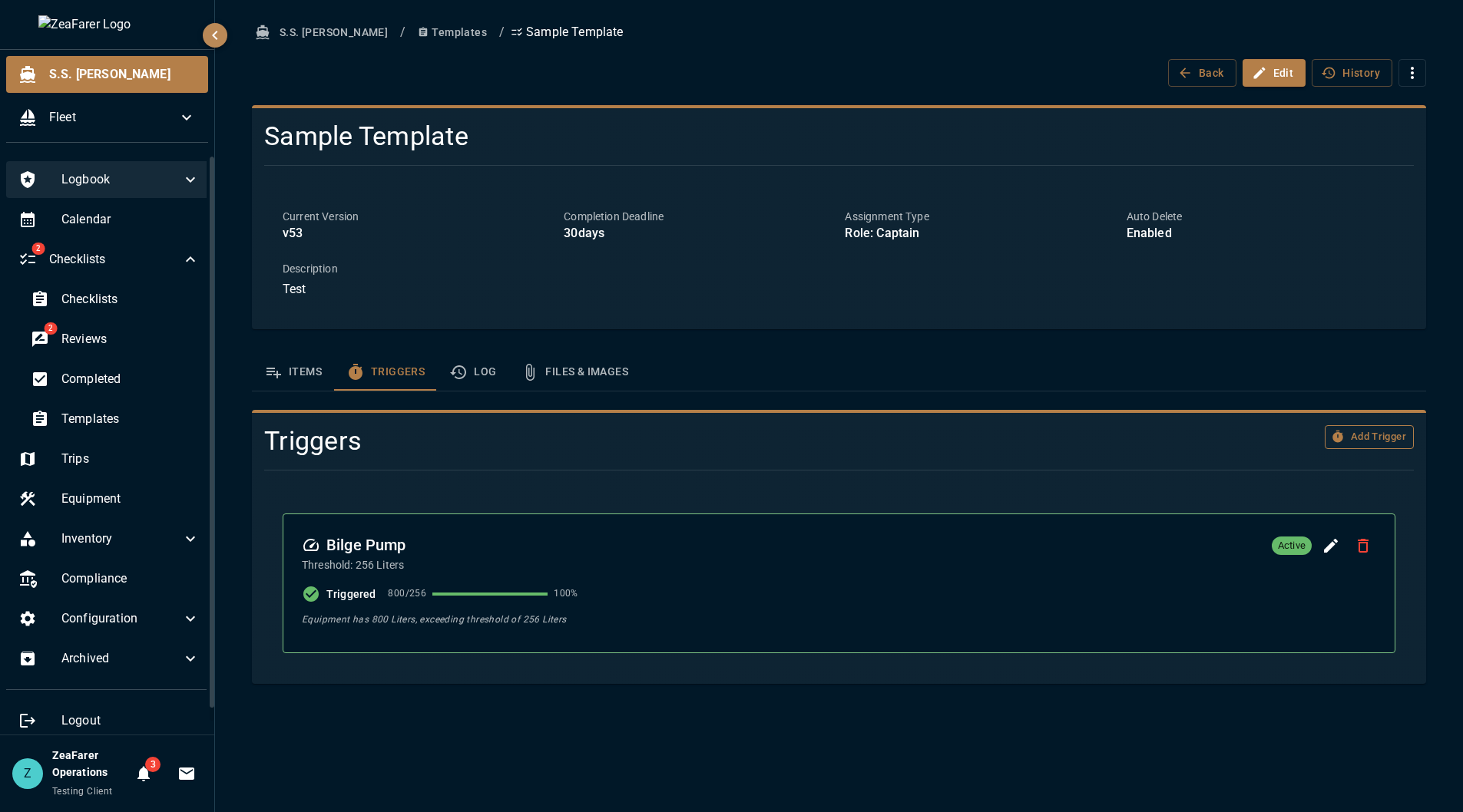
click at [1358, 433] on button "Add Trigger" at bounding box center [1369, 437] width 89 height 24
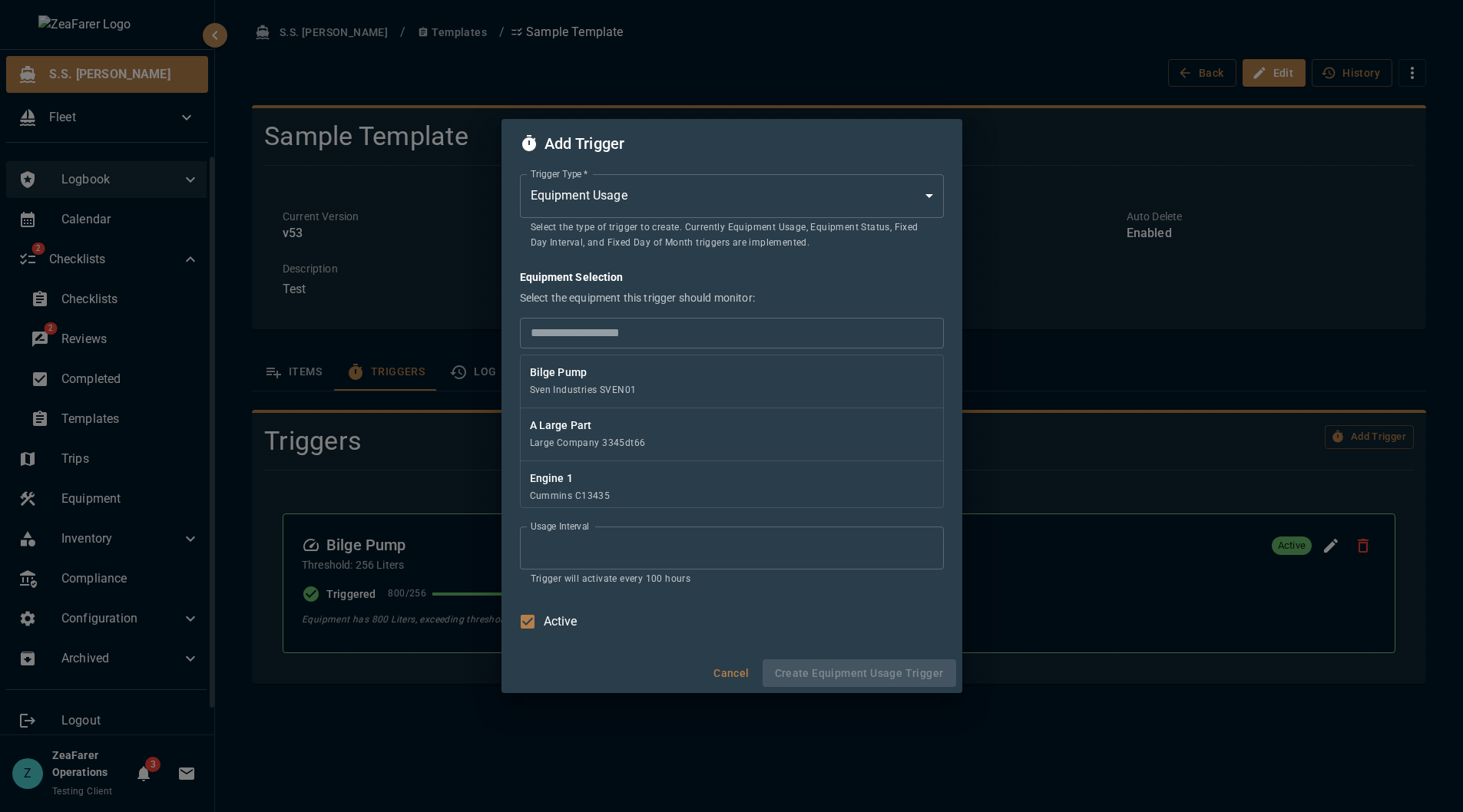
click at [719, 181] on body "S.S. [PERSON_NAME] Fleet Logbook Calendar 2 Checklists Checklists 2 Reviews Com…" at bounding box center [732, 406] width 1463 height 812
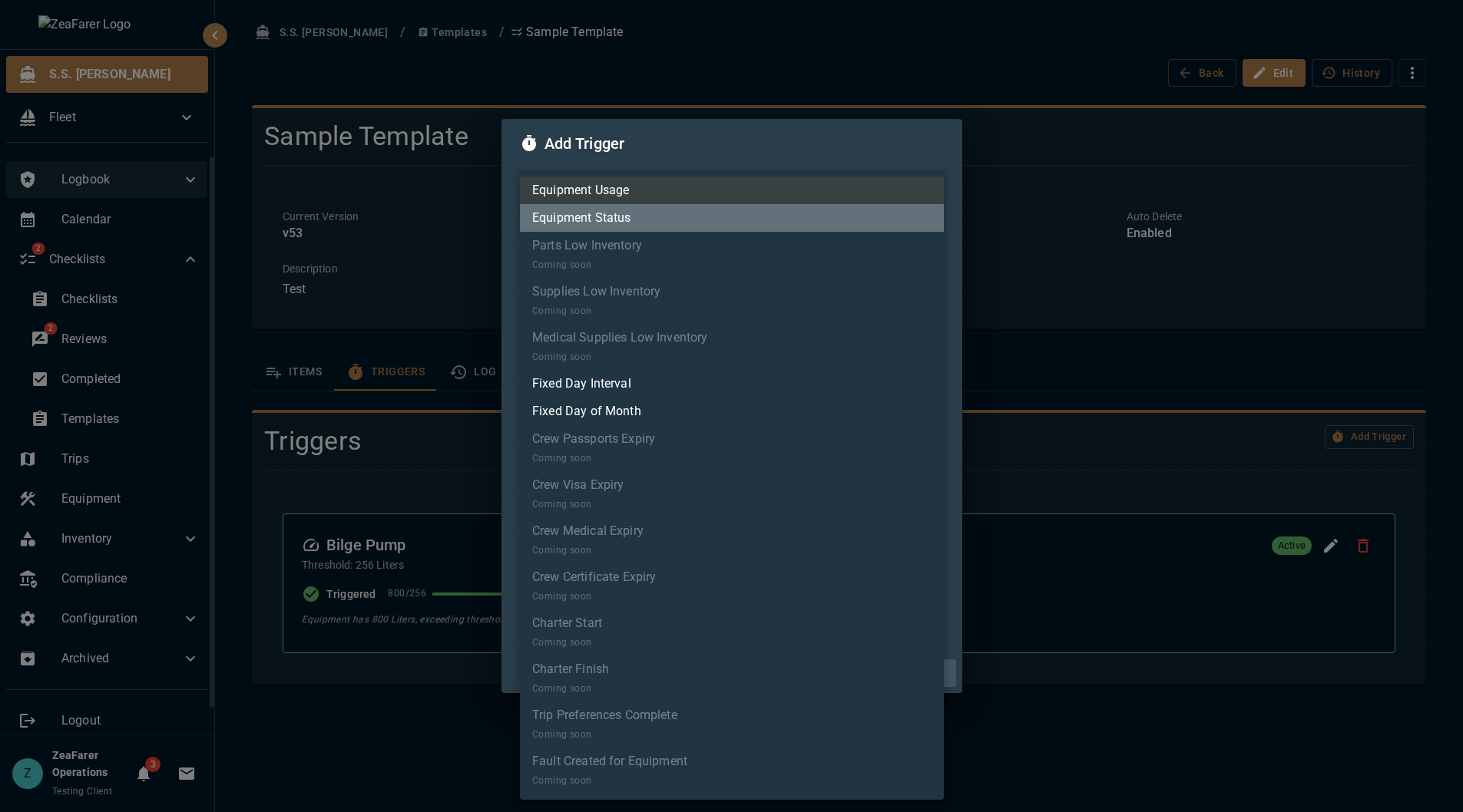
click at [692, 224] on li "Equipment Status" at bounding box center [732, 218] width 424 height 27
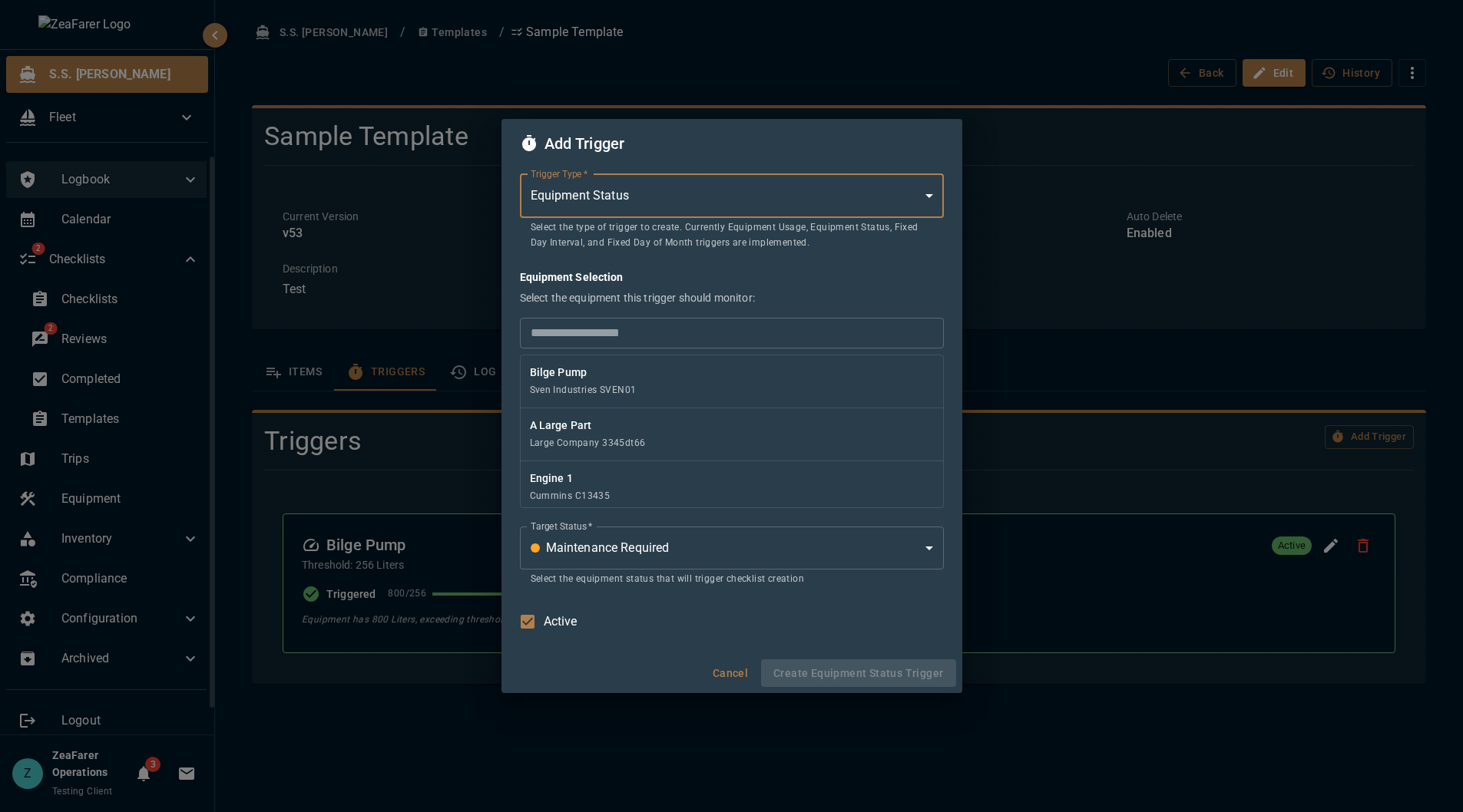
click at [736, 673] on button "Cancel" at bounding box center [730, 673] width 49 height 28
type input "*"
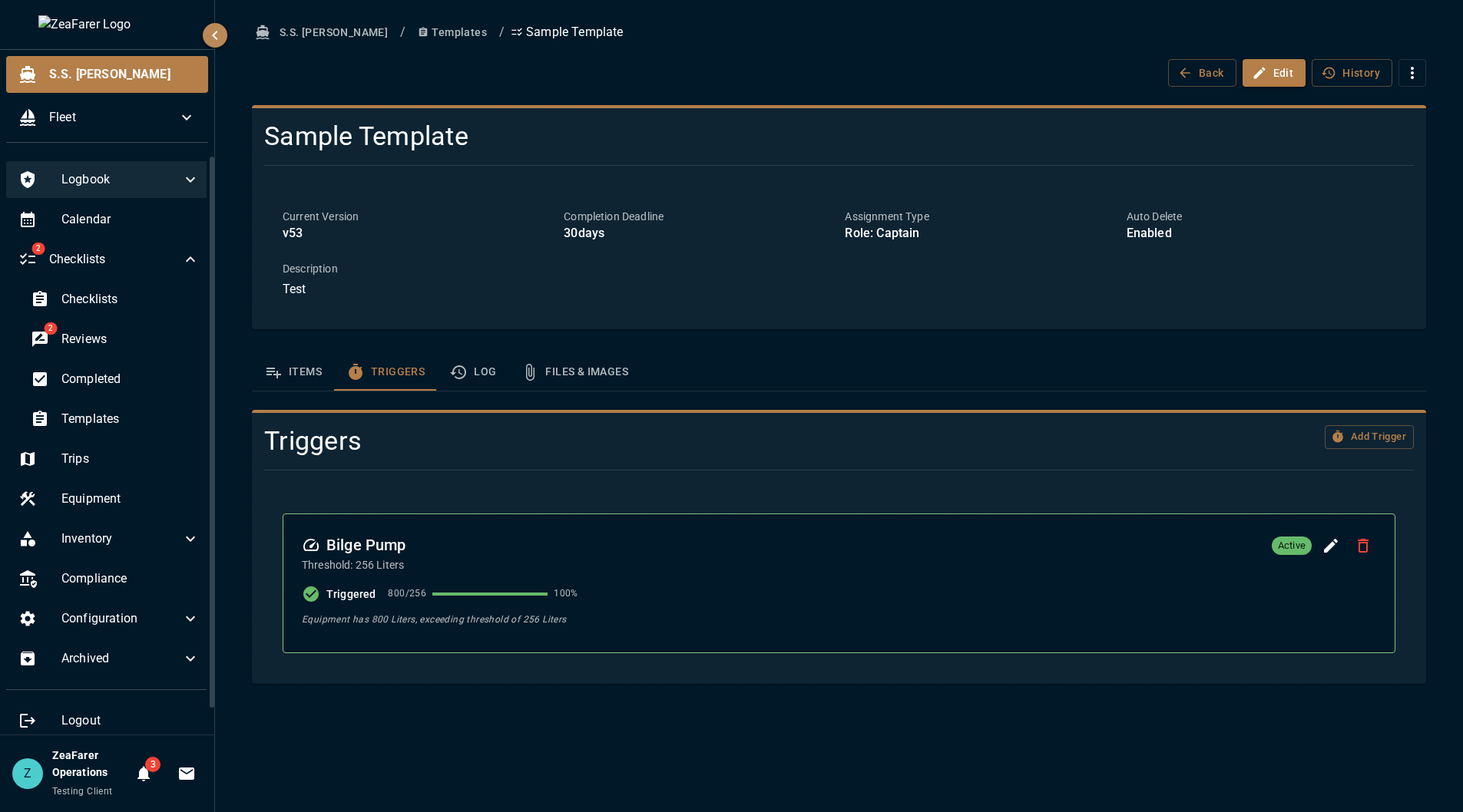
click at [643, 779] on div "S.S. [PERSON_NAME] / Templates / Sample Template Back Edit History Sample Templ…" at bounding box center [839, 406] width 1248 height 812
click at [1392, 451] on div "Add Trigger" at bounding box center [1219, 436] width 387 height 45
click at [1322, 429] on div "Add Trigger" at bounding box center [1226, 437] width 374 height 24
click at [1356, 432] on button "Add Trigger" at bounding box center [1369, 437] width 89 height 24
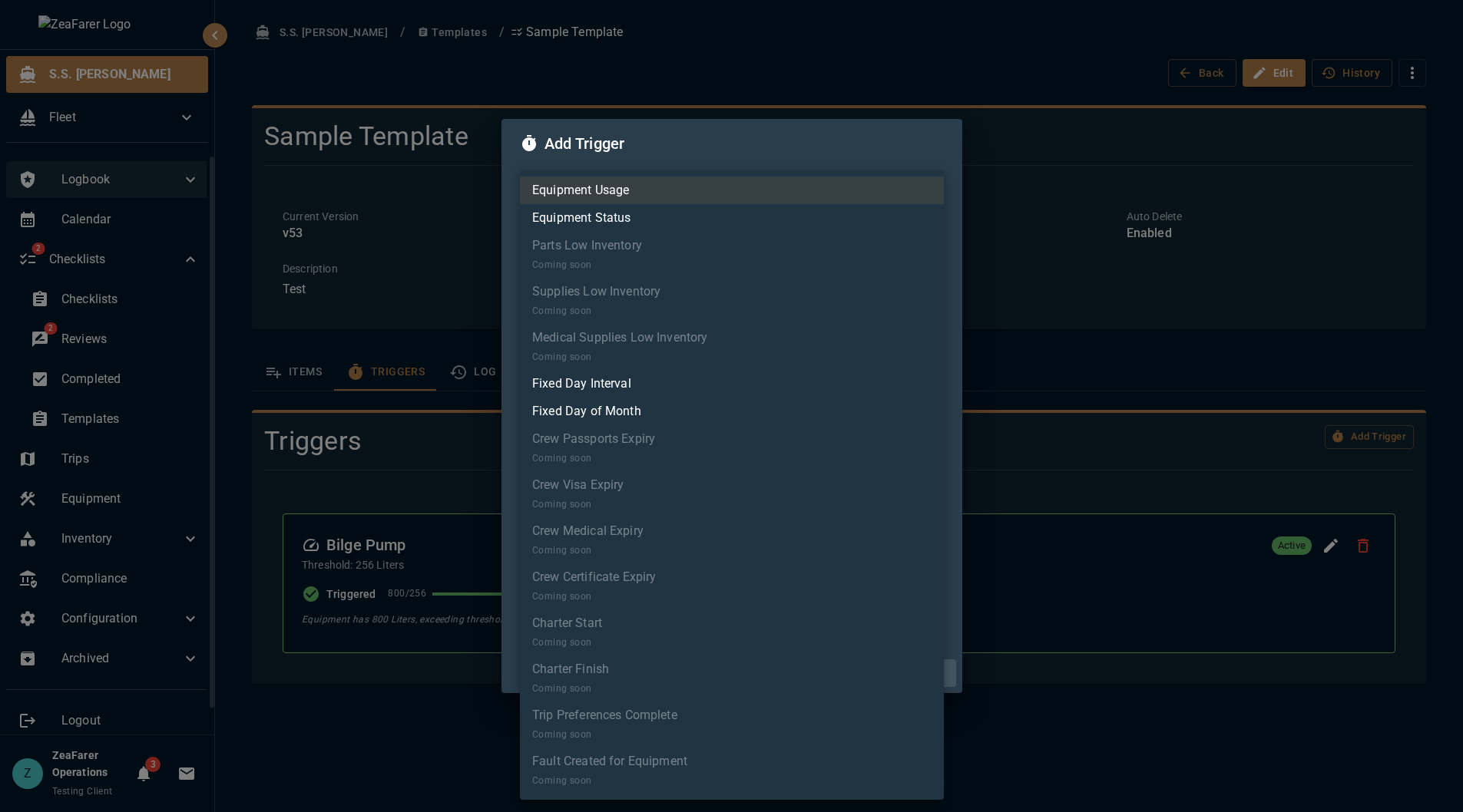
click at [698, 209] on body "S.S. [PERSON_NAME] Fleet Logbook Calendar 2 Checklists Checklists 2 Reviews Com…" at bounding box center [732, 406] width 1463 height 812
click at [674, 222] on li "Equipment Status" at bounding box center [732, 218] width 424 height 27
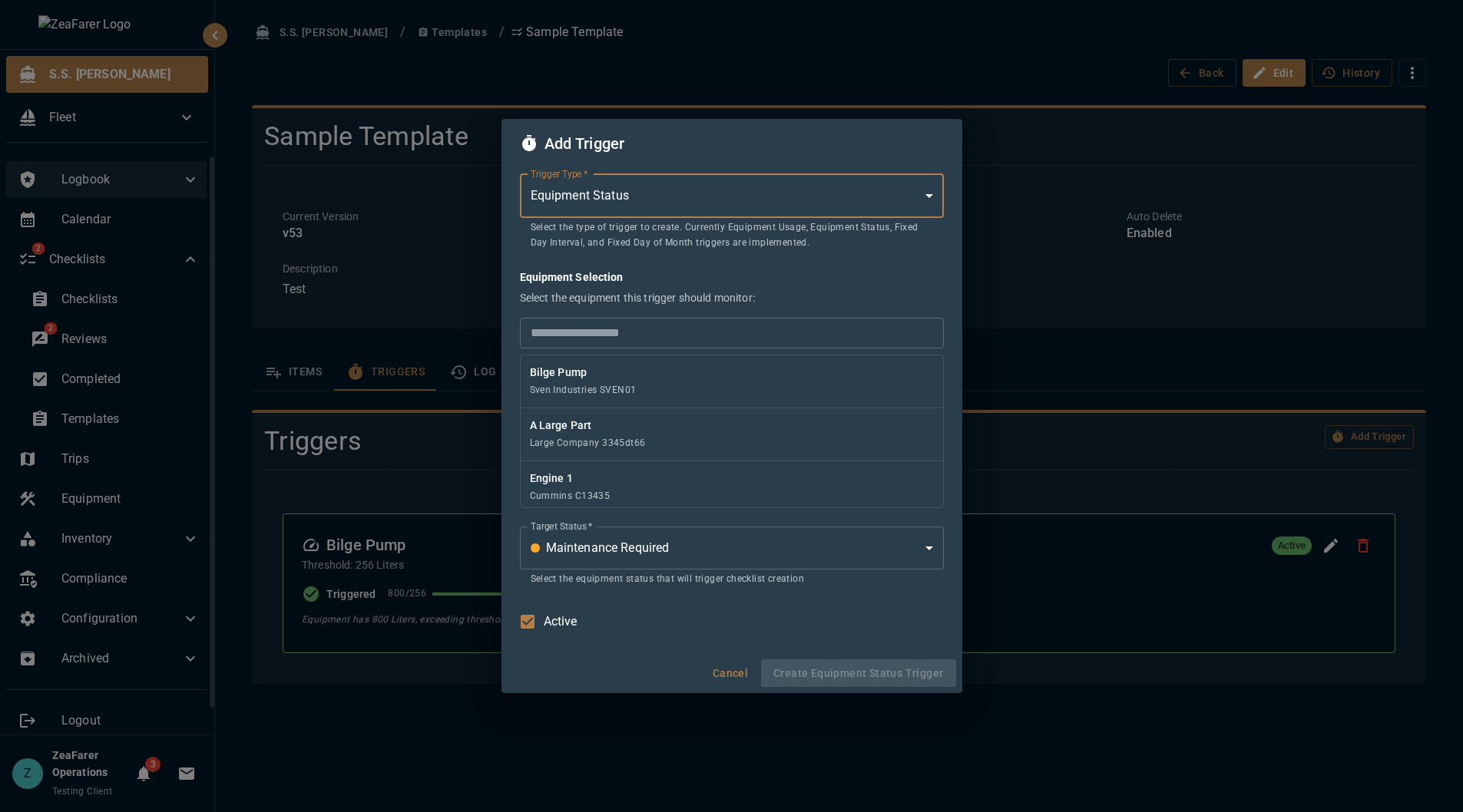
click at [761, 543] on body "S.S. [PERSON_NAME] Fleet Logbook Calendar 2 Checklists Checklists 2 Reviews Com…" at bounding box center [732, 406] width 1463 height 812
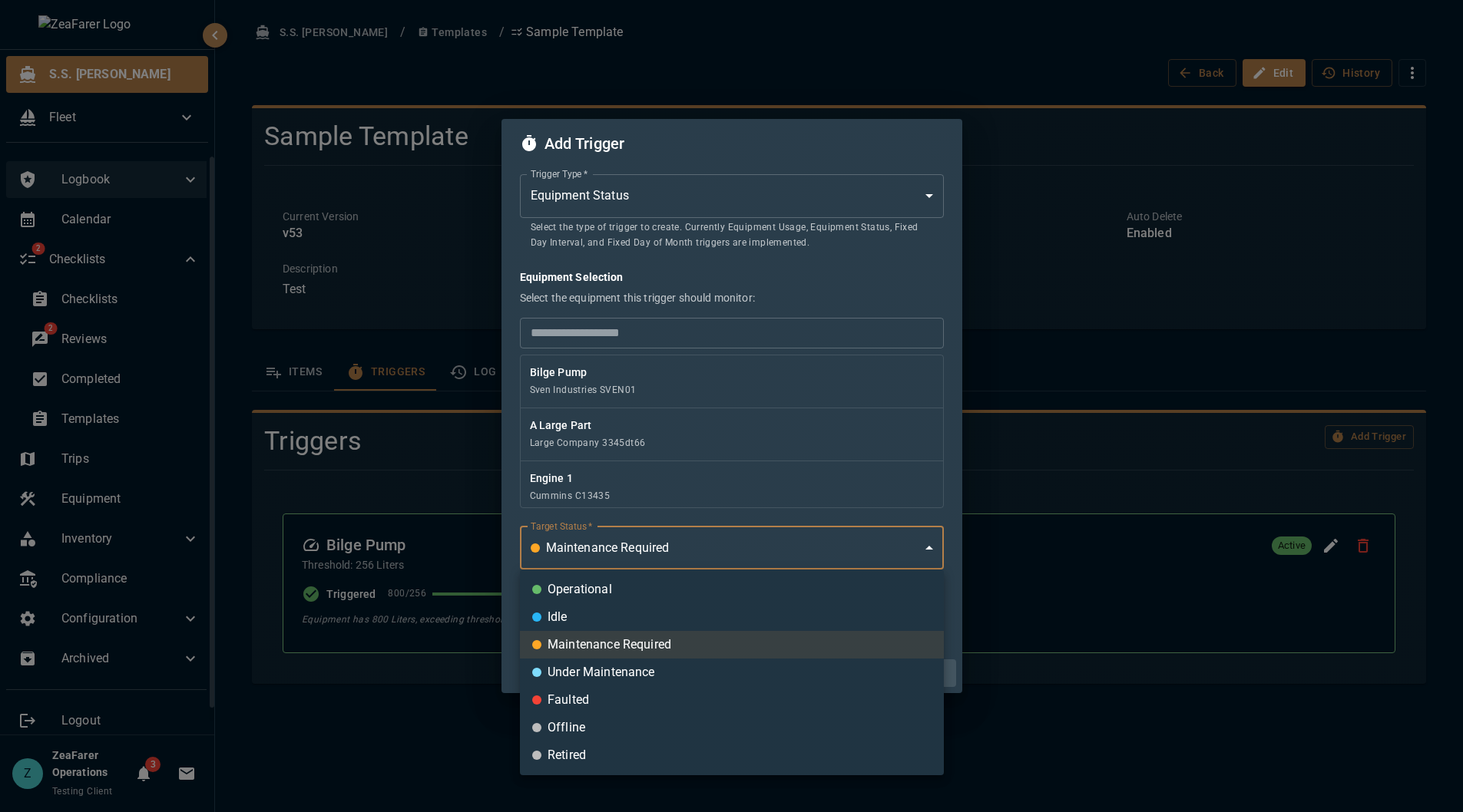
click at [761, 526] on div at bounding box center [732, 406] width 1463 height 812
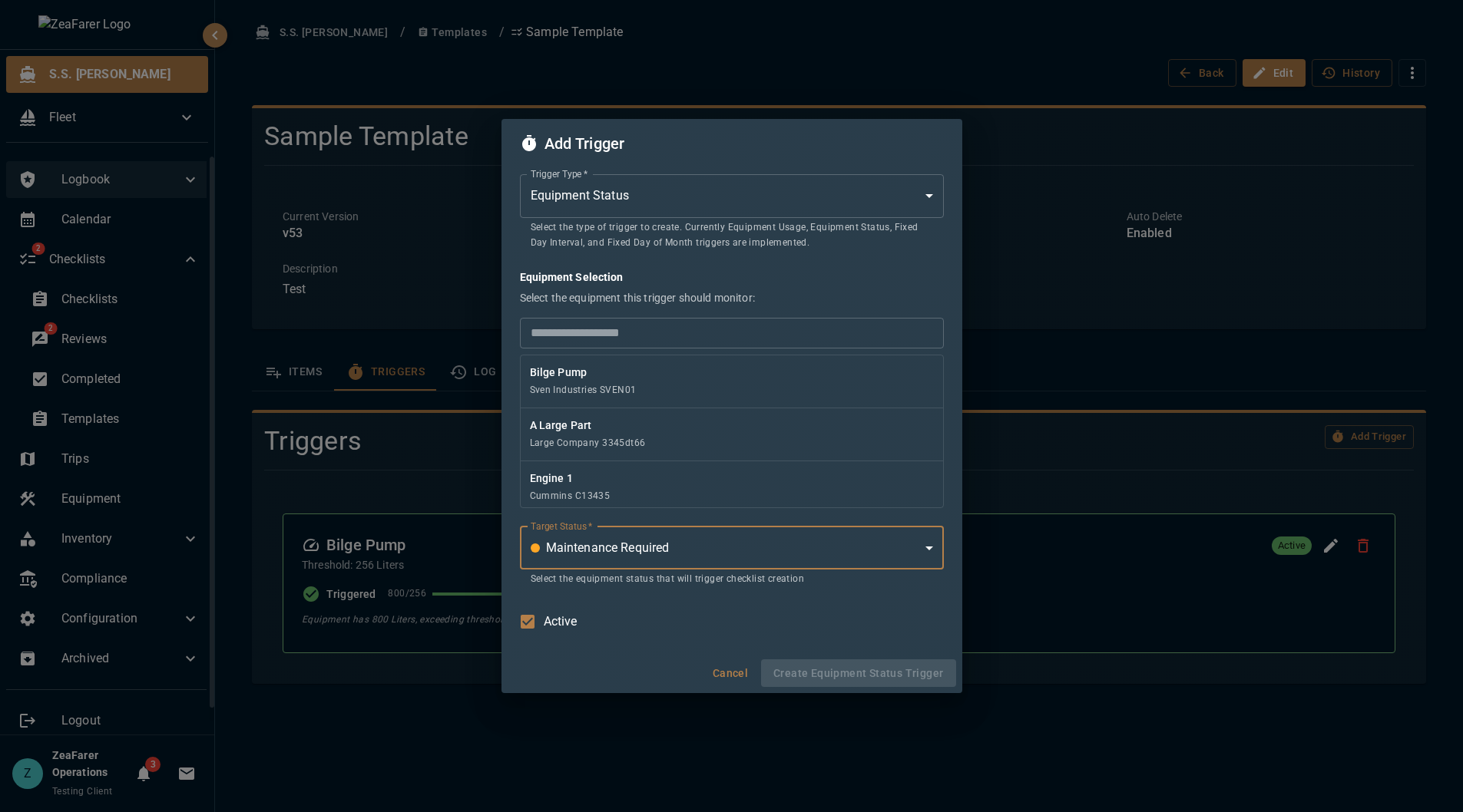
click at [718, 678] on button "Cancel" at bounding box center [730, 673] width 49 height 28
type input "*"
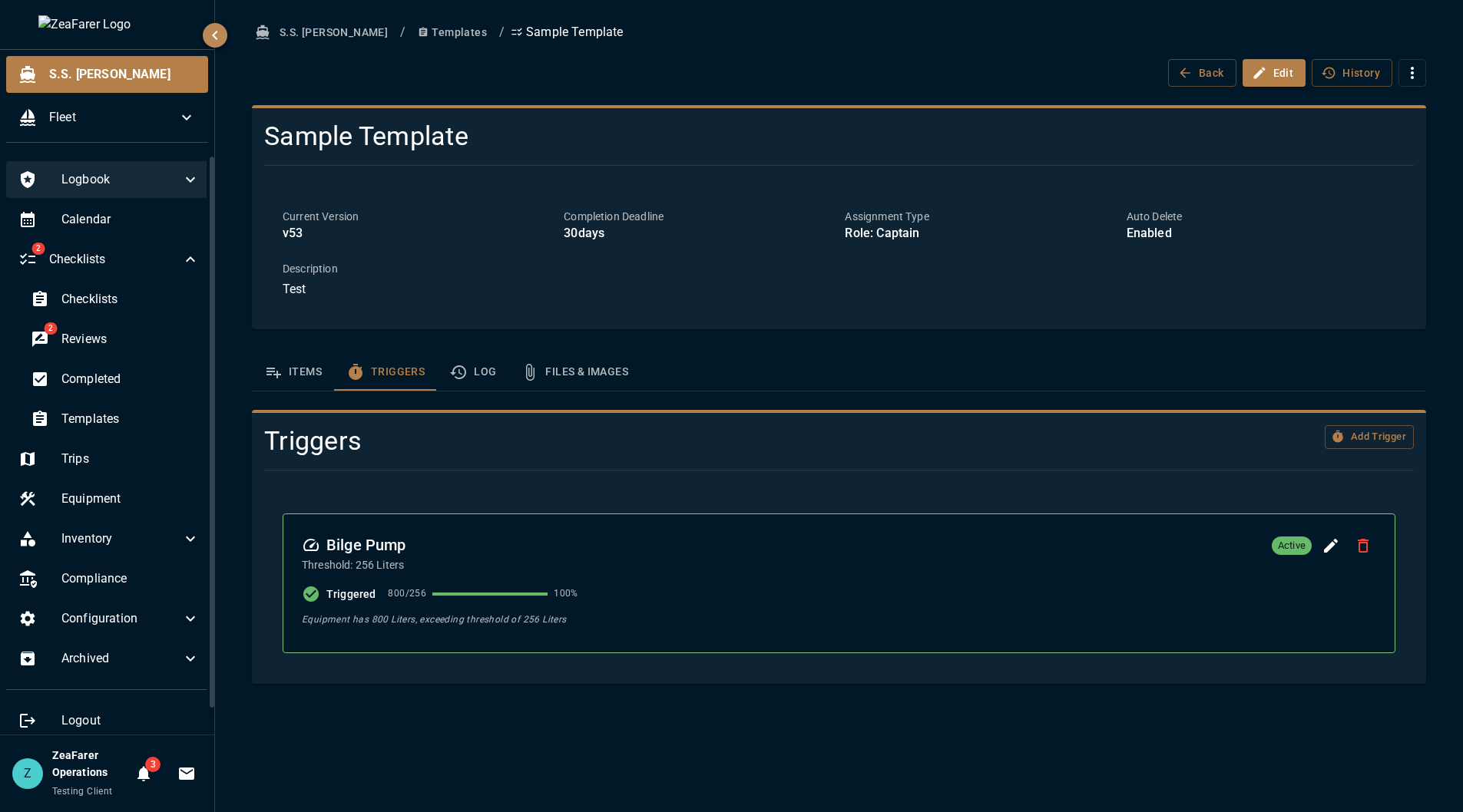
click at [1375, 5] on div "S.S. [PERSON_NAME] / Templates / Sample Template Back Edit History Sample Templ…" at bounding box center [839, 406] width 1248 height 812
click at [928, 779] on div "S.S. [PERSON_NAME] / Templates / Sample Template Back Edit History Sample Templ…" at bounding box center [839, 406] width 1248 height 812
click at [98, 304] on span "Checklists" at bounding box center [130, 299] width 138 height 18
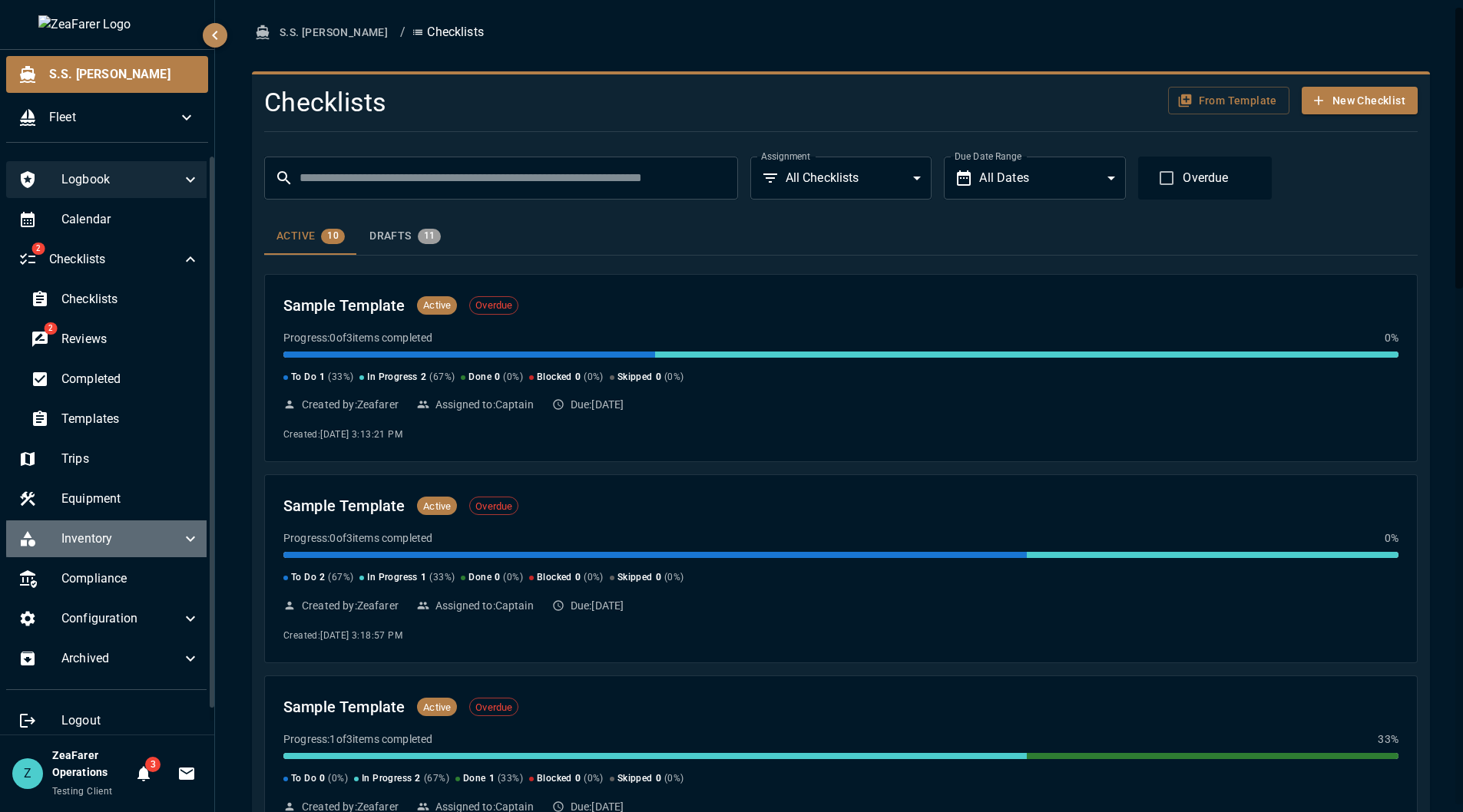
click at [113, 542] on span "Inventory" at bounding box center [120, 538] width 119 height 18
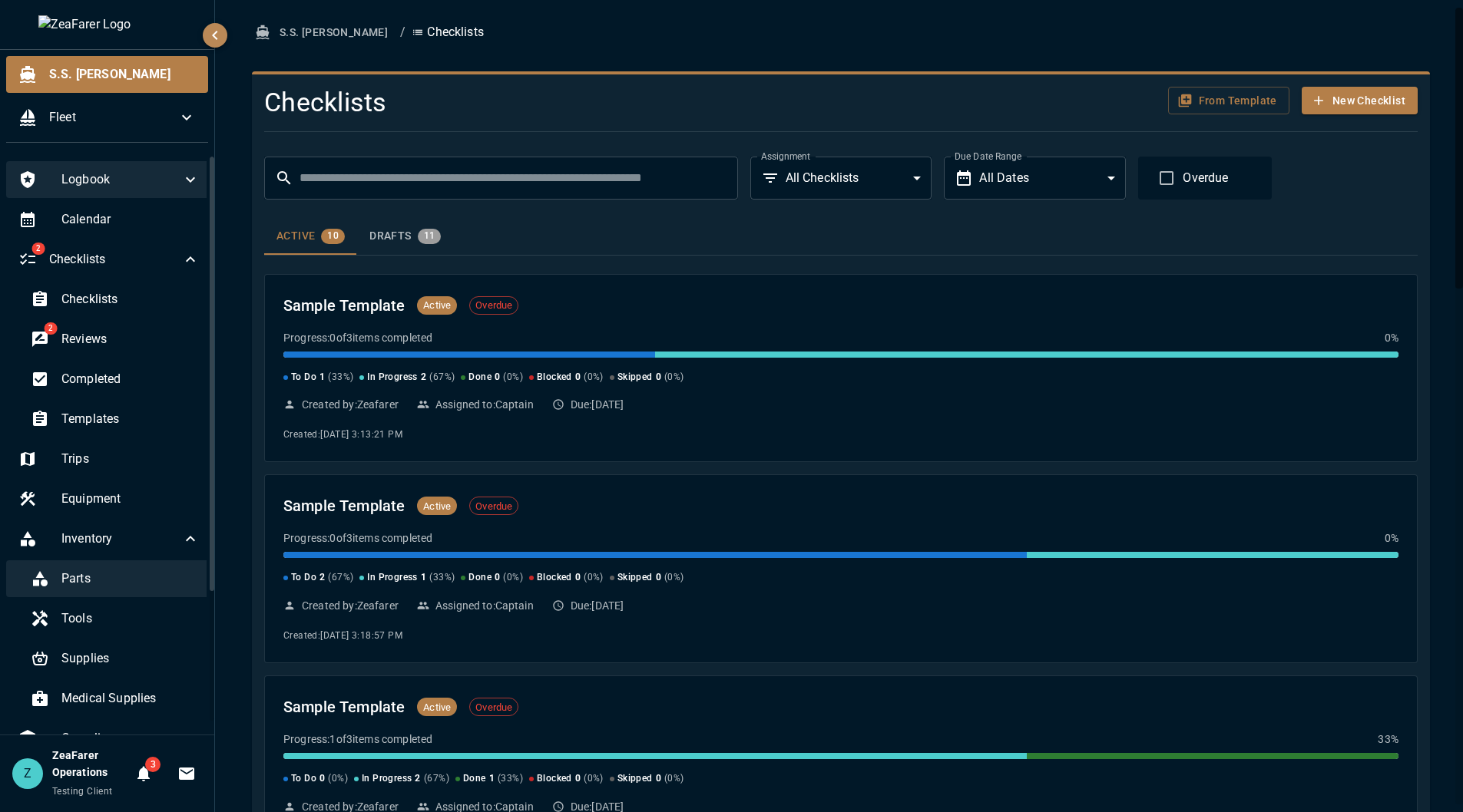
click at [105, 586] on span "Parts" at bounding box center [130, 578] width 138 height 18
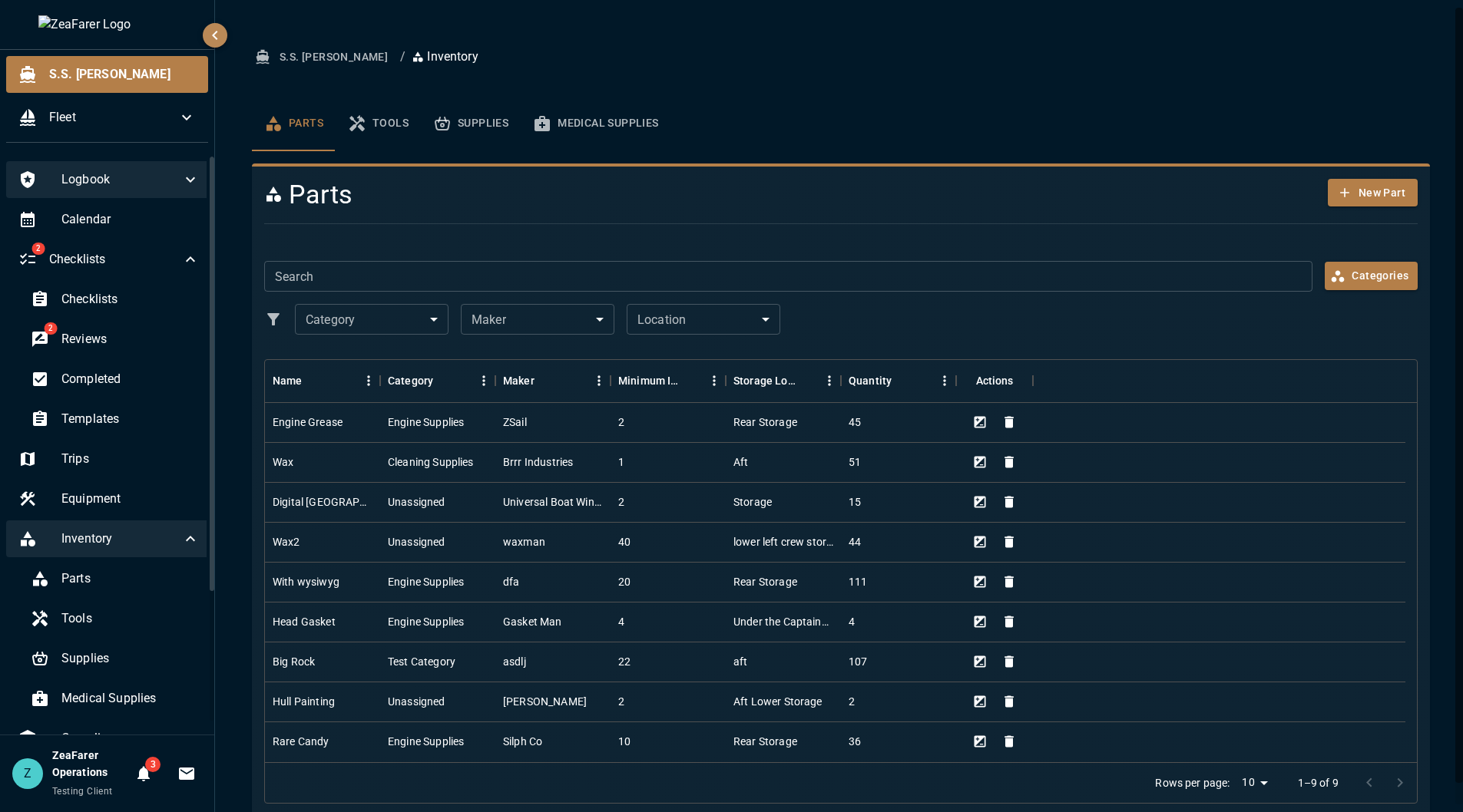
click at [131, 540] on span "Inventory" at bounding box center [120, 538] width 119 height 18
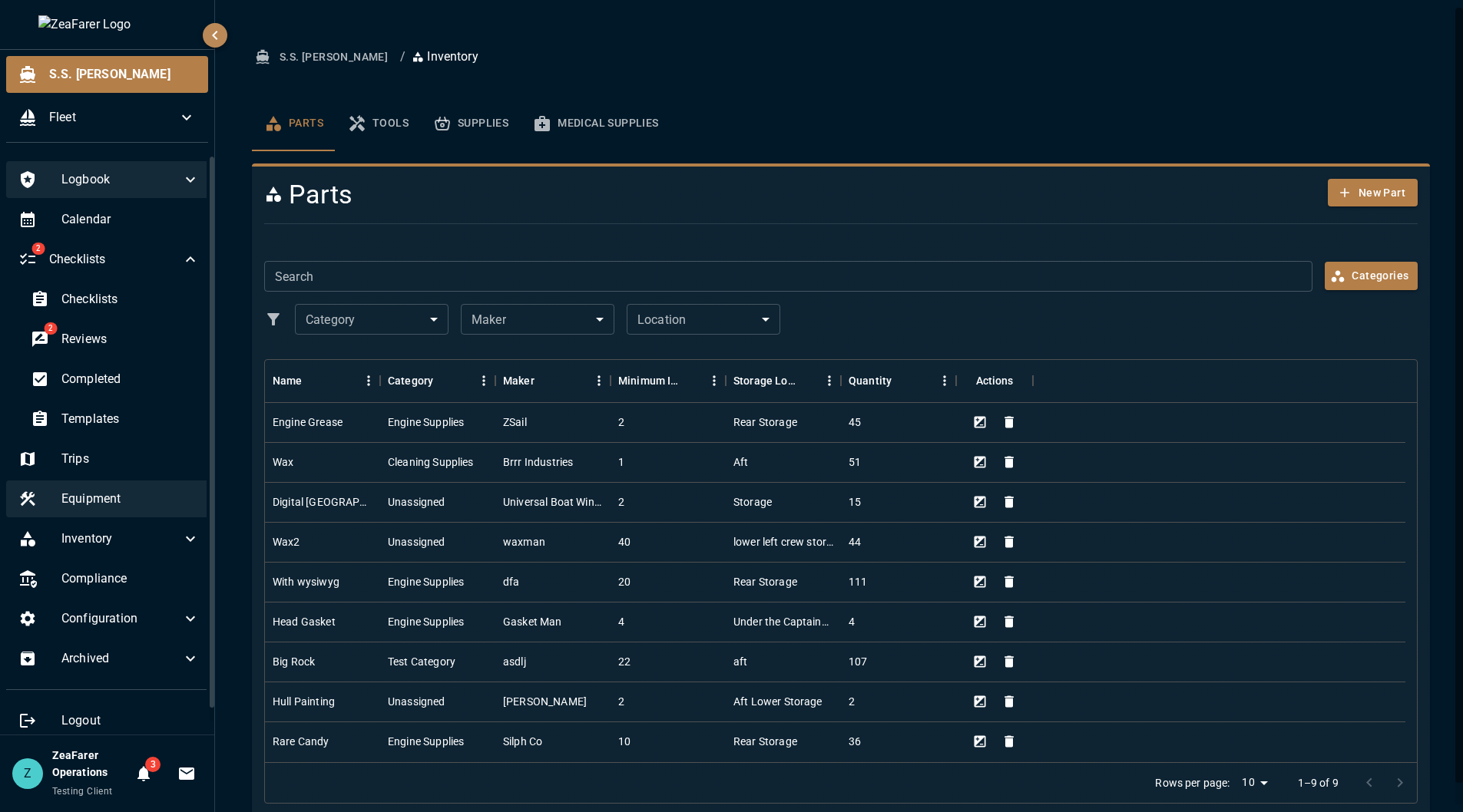
click at [153, 509] on div "Equipment" at bounding box center [109, 499] width 206 height 37
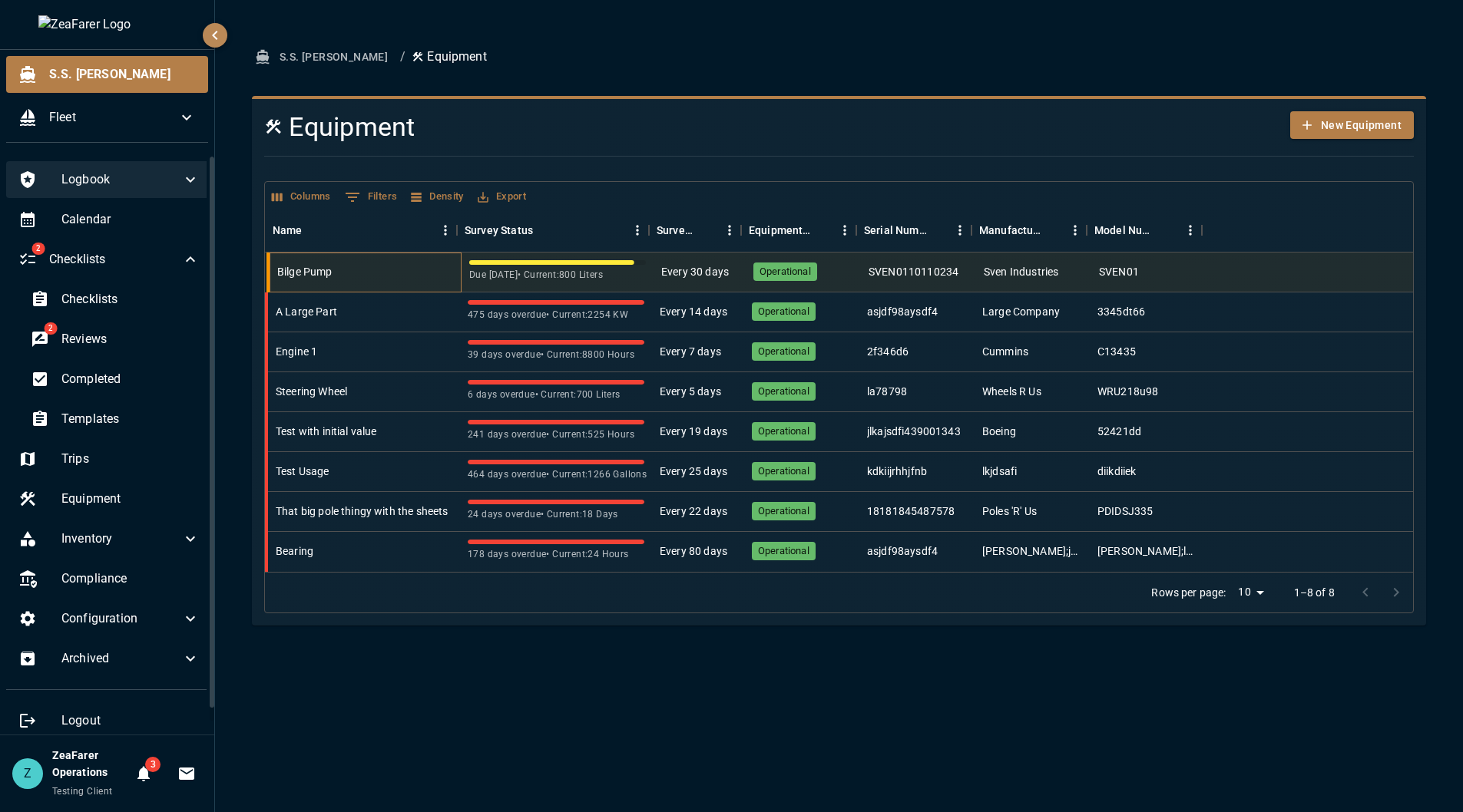
click at [388, 269] on div "Bilge Pump" at bounding box center [366, 272] width 192 height 40
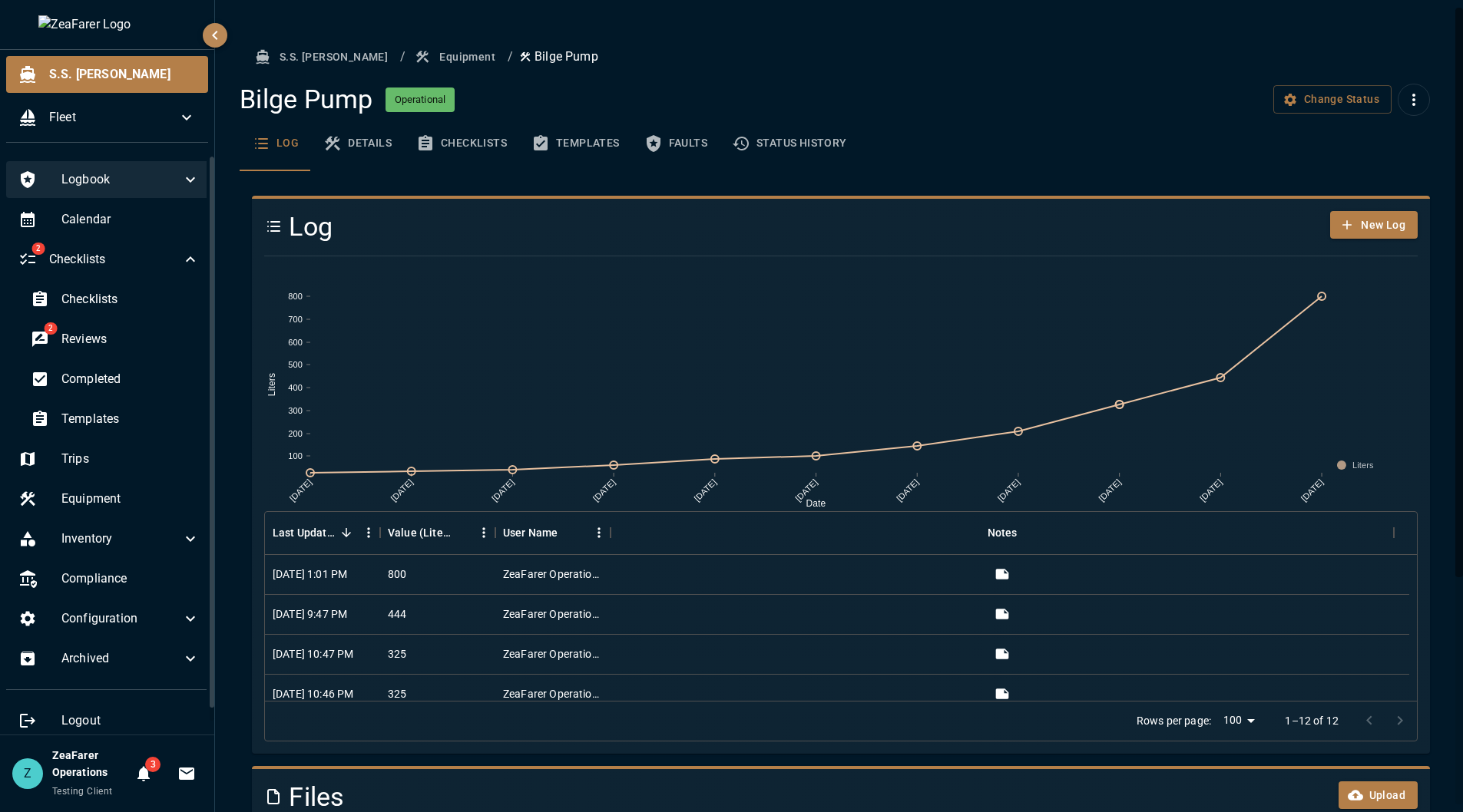
click at [351, 144] on button "Details" at bounding box center [358, 144] width 93 height 55
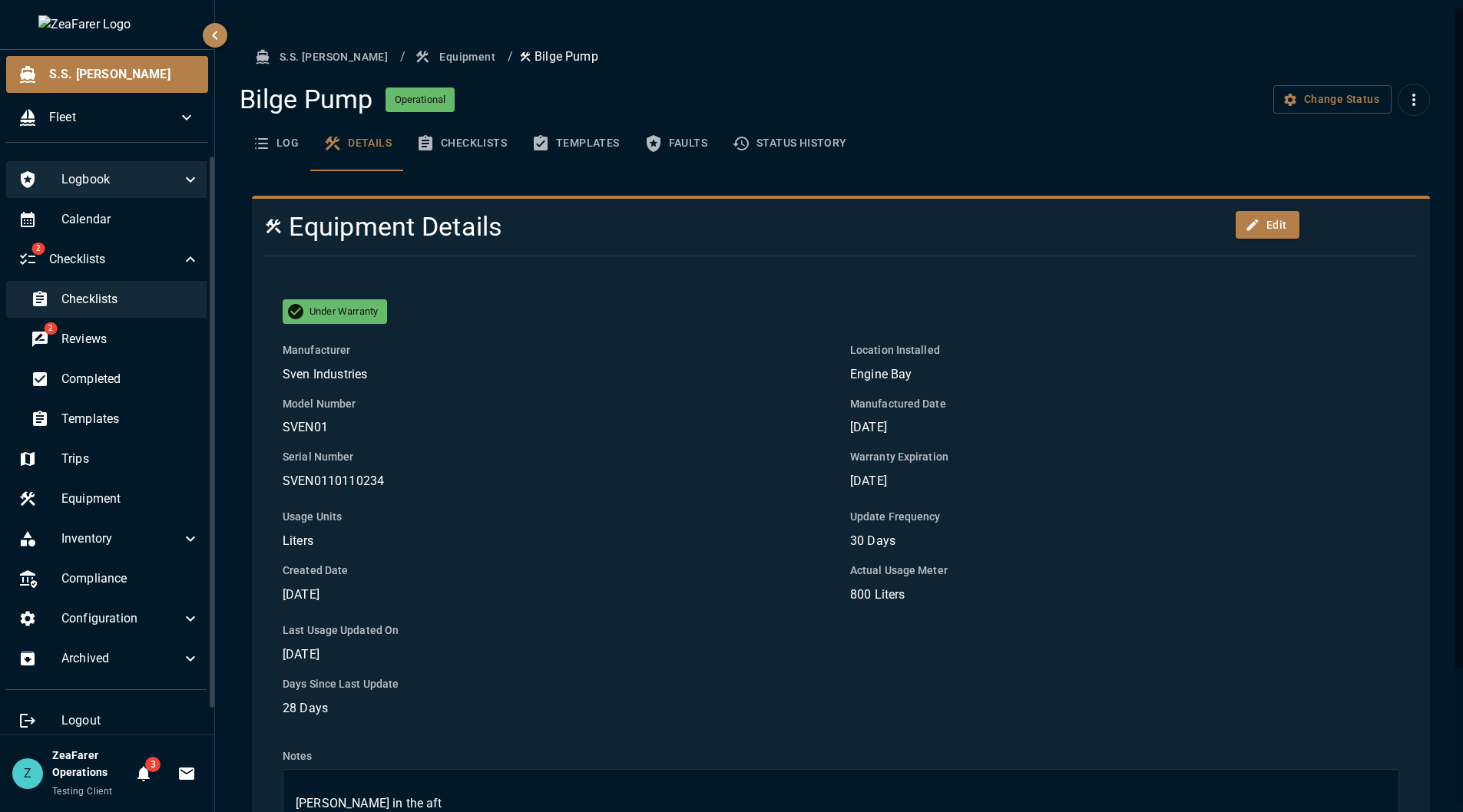
click at [100, 289] on div "Checklists" at bounding box center [114, 300] width 193 height 37
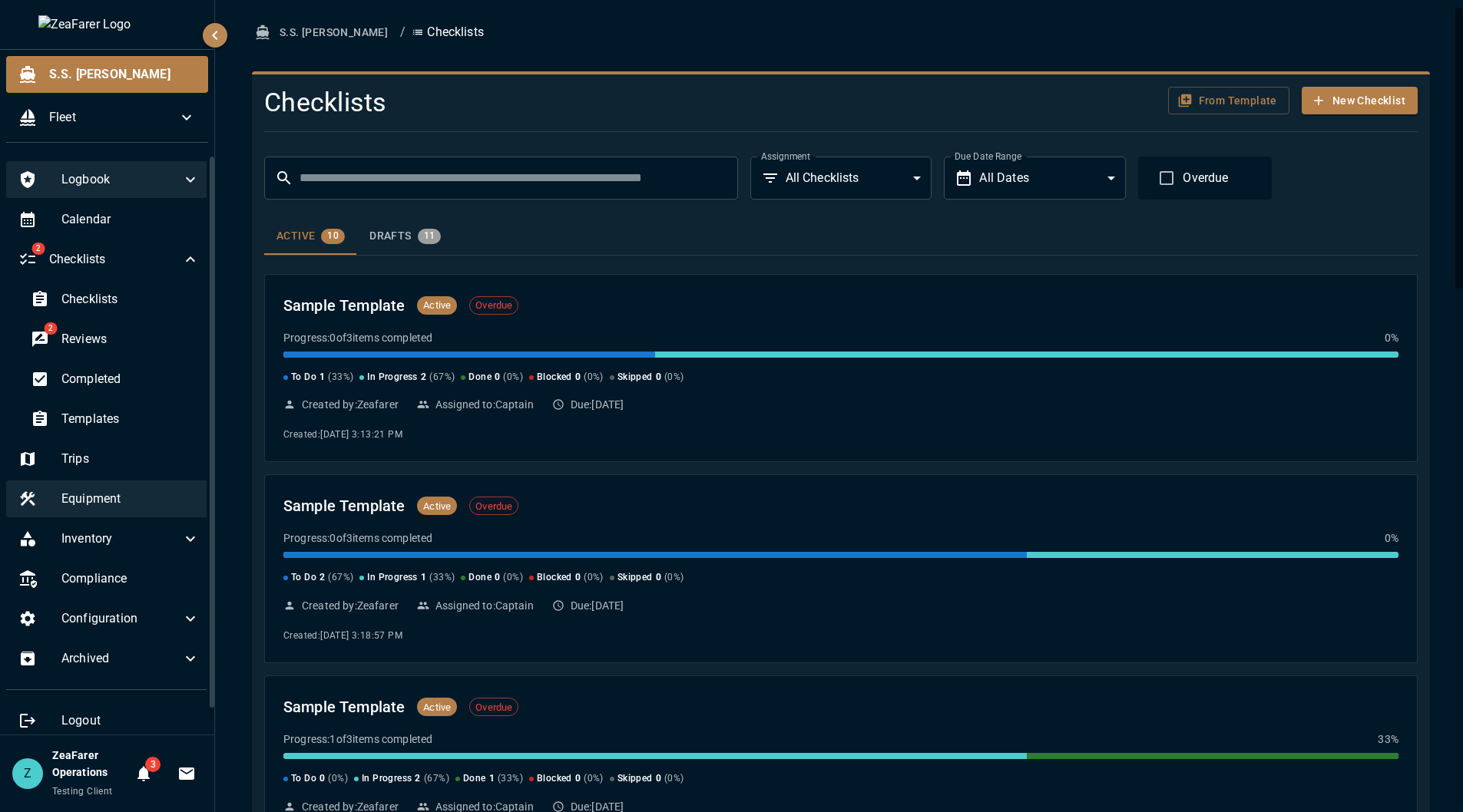
click at [123, 480] on div "Equipment" at bounding box center [109, 499] width 206 height 37
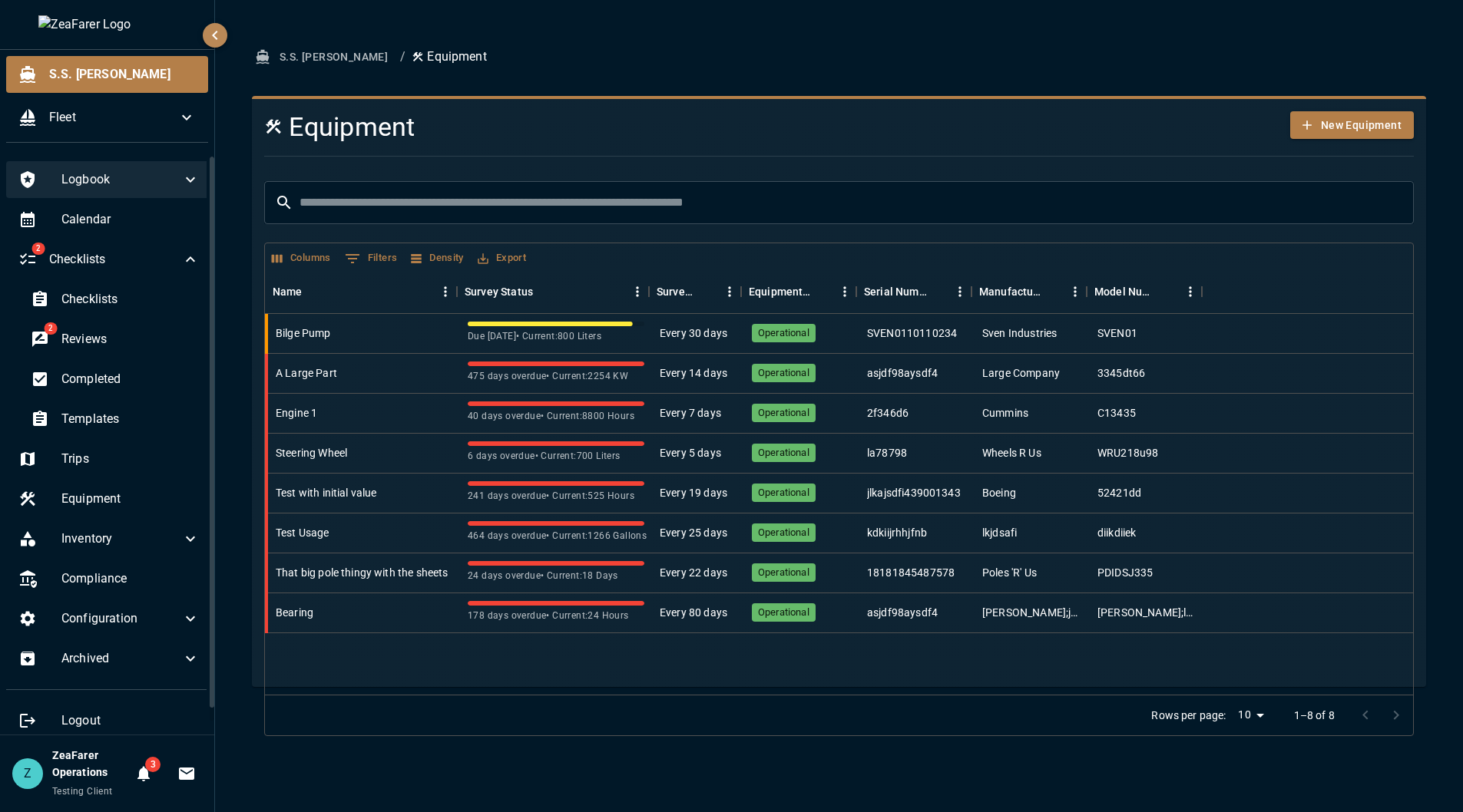
click at [574, 137] on h4 "Equipment" at bounding box center [741, 127] width 956 height 32
click at [1050, 785] on div "S.S. [PERSON_NAME] / Equipment Equipment New Equipment ​ ​ Columns 0 Filters De…" at bounding box center [839, 406] width 1248 height 812
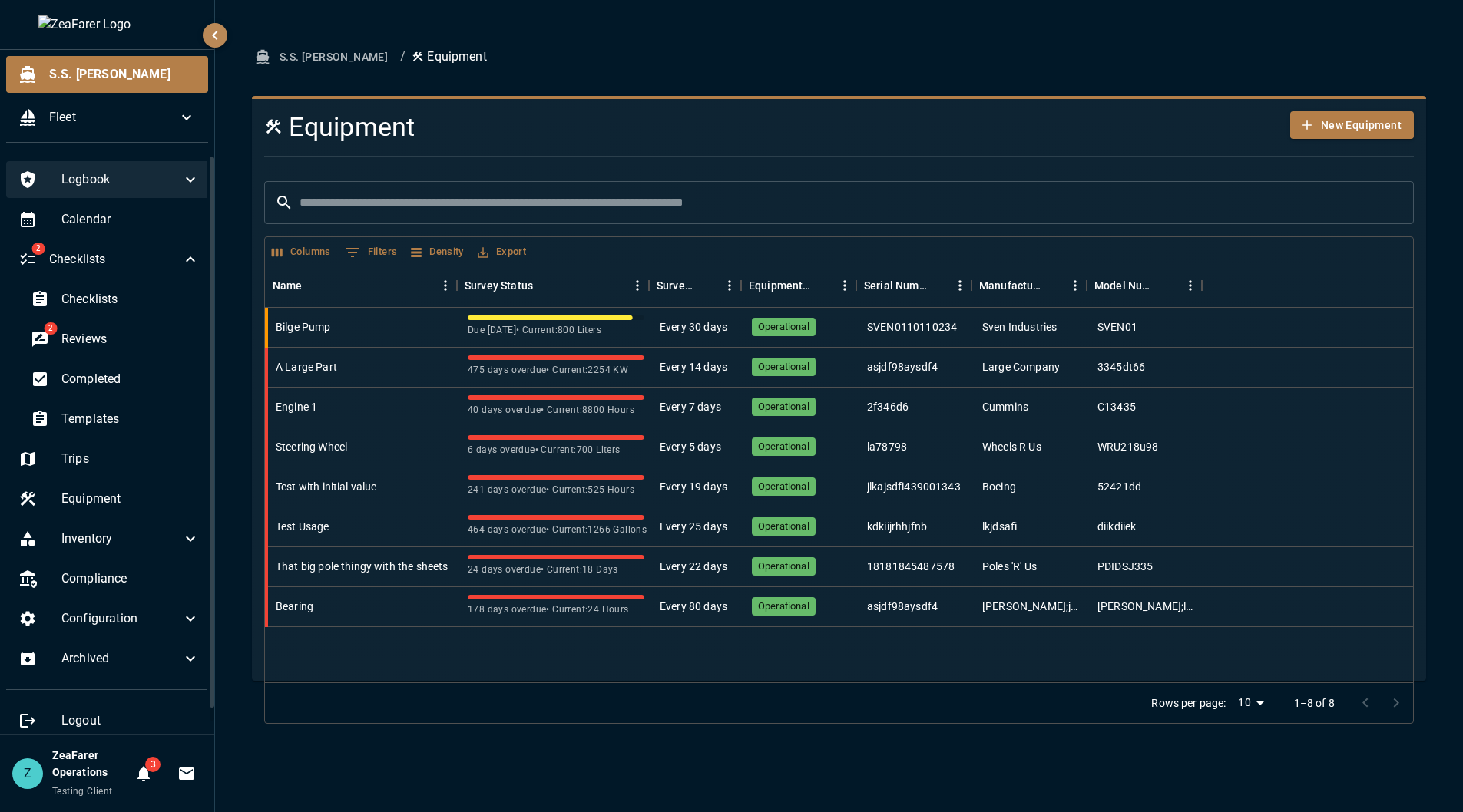
click at [228, 110] on div "S.S. [PERSON_NAME] / Equipment Equipment New Equipment ​ ​ Columns 0 Filters De…" at bounding box center [839, 406] width 1248 height 812
drag, startPoint x: 448, startPoint y: 186, endPoint x: 440, endPoint y: 197, distance: 13.6
click at [449, 186] on input "text" at bounding box center [857, 203] width 1114 height 43
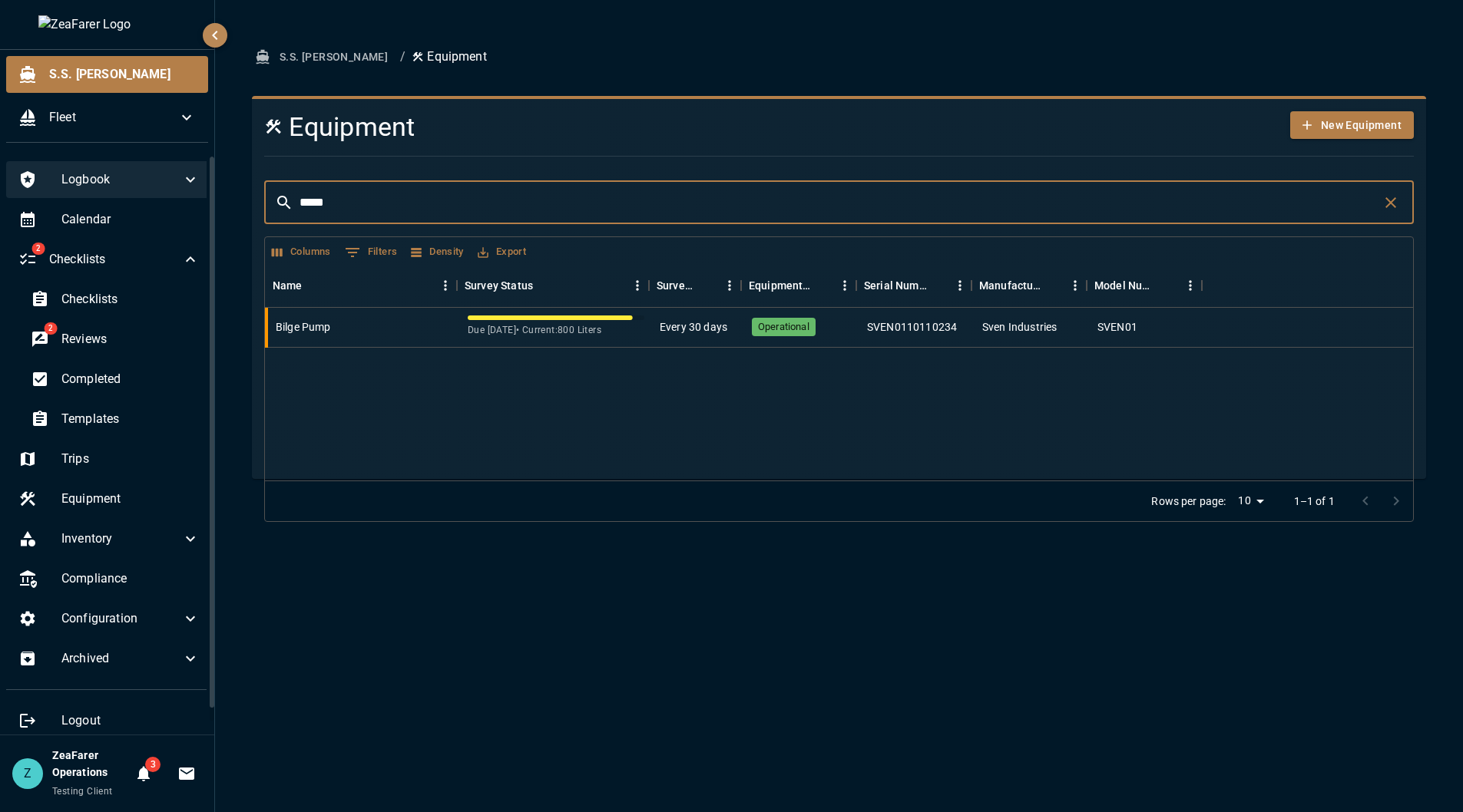
click at [705, 676] on div "S.S. [PERSON_NAME] / Equipment Equipment New Equipment ​ ***** ​ Columns 0 Filt…" at bounding box center [839, 406] width 1248 height 812
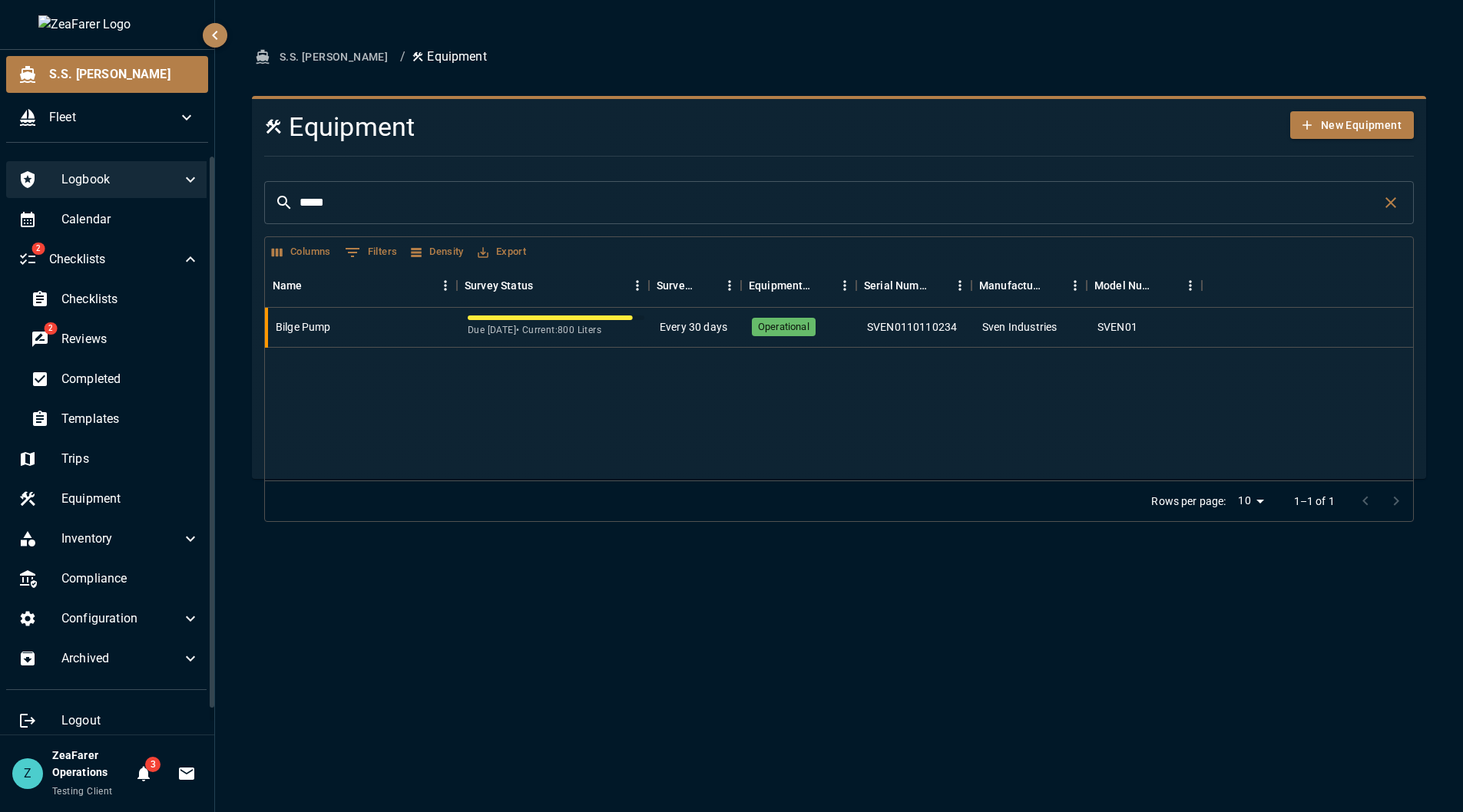
click at [1261, 669] on div "S.S. [PERSON_NAME] / Equipment Equipment New Equipment ​ ***** ​ Columns 0 Filt…" at bounding box center [839, 406] width 1248 height 812
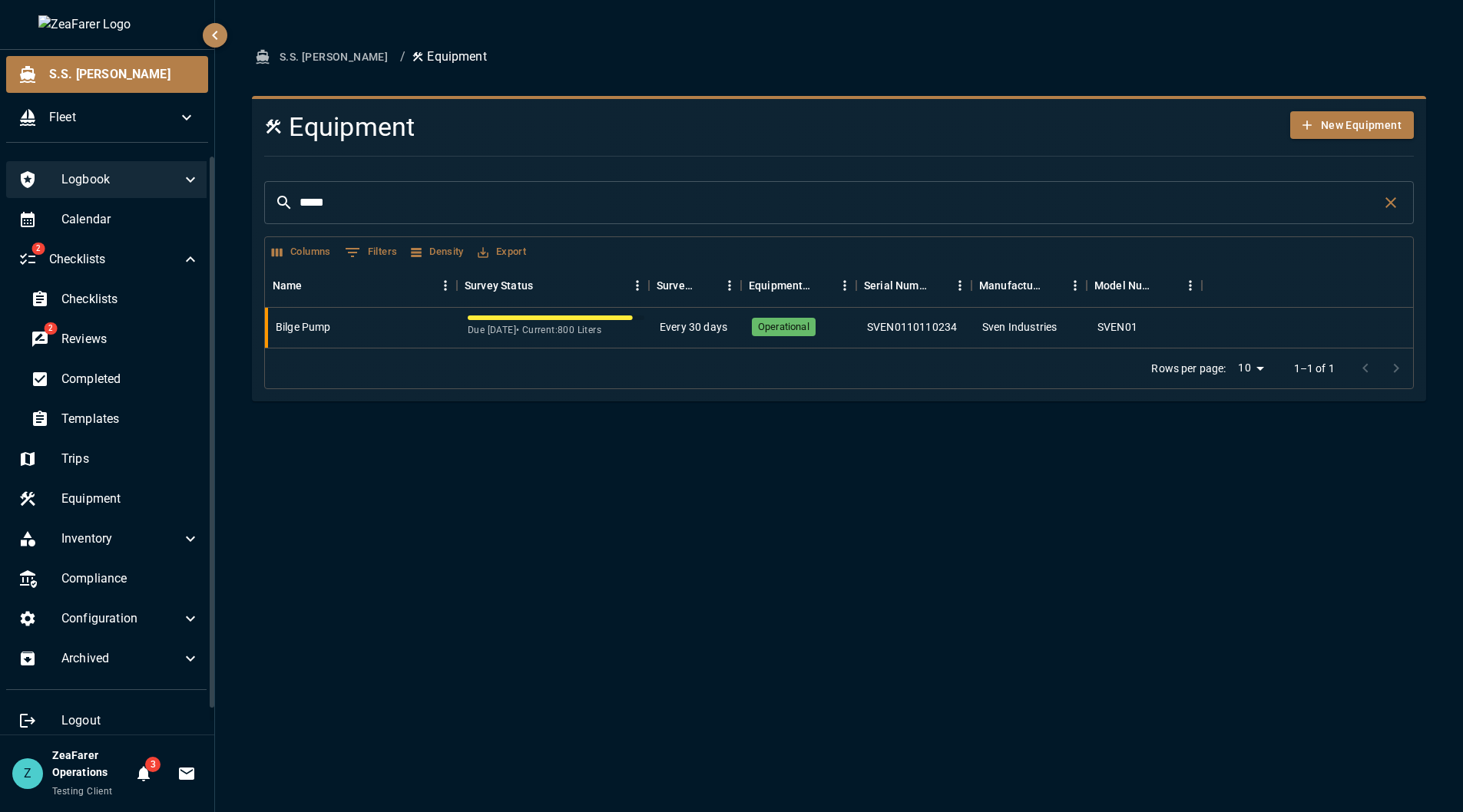
click at [609, 459] on div "S.S. [PERSON_NAME] / Equipment Equipment New Equipment ​ ***** ​ Columns 0 Filt…" at bounding box center [839, 406] width 1248 height 812
drag, startPoint x: 388, startPoint y: 193, endPoint x: 371, endPoint y: 211, distance: 24.8
click at [387, 194] on input "*****" at bounding box center [836, 203] width 1073 height 43
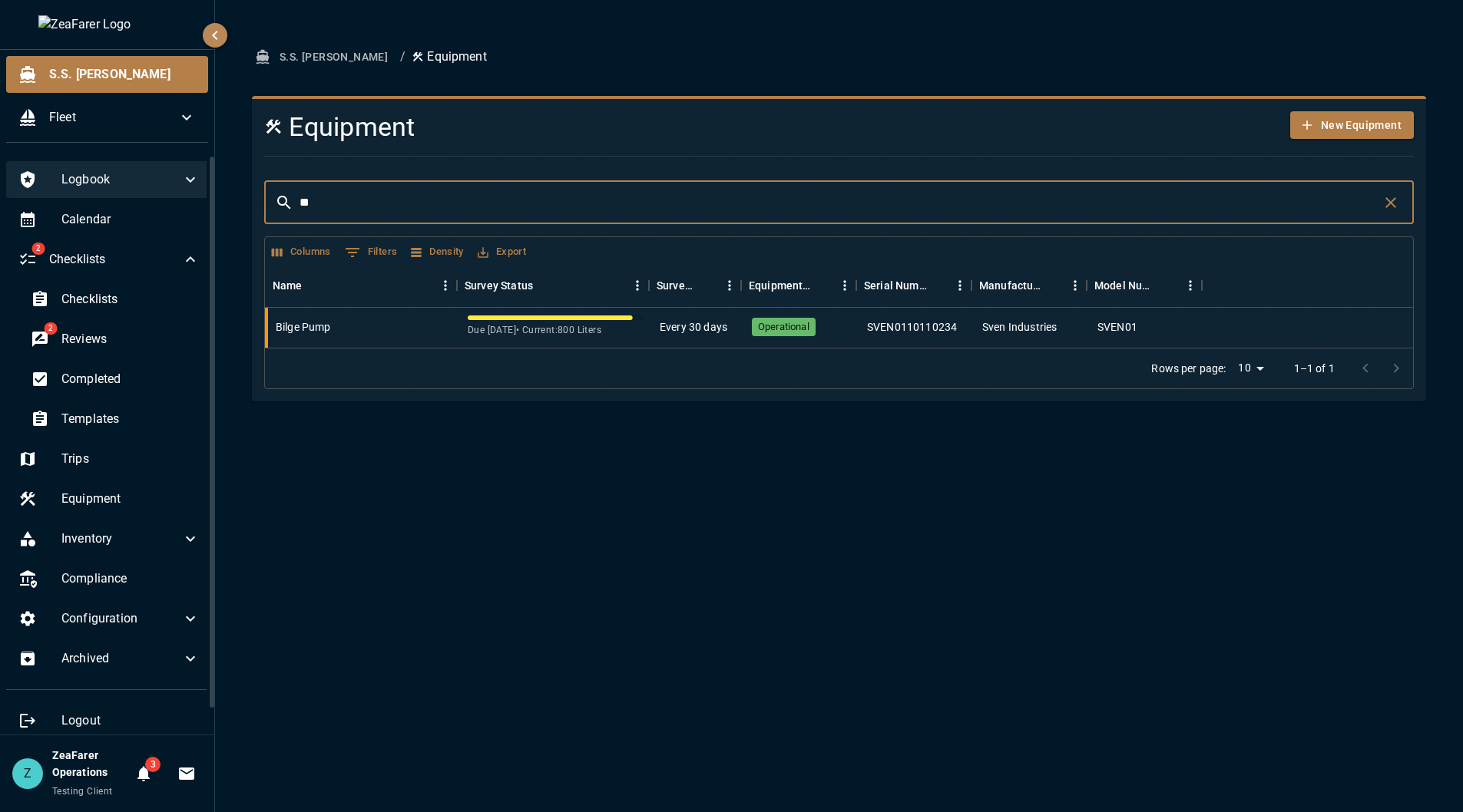
type input "*"
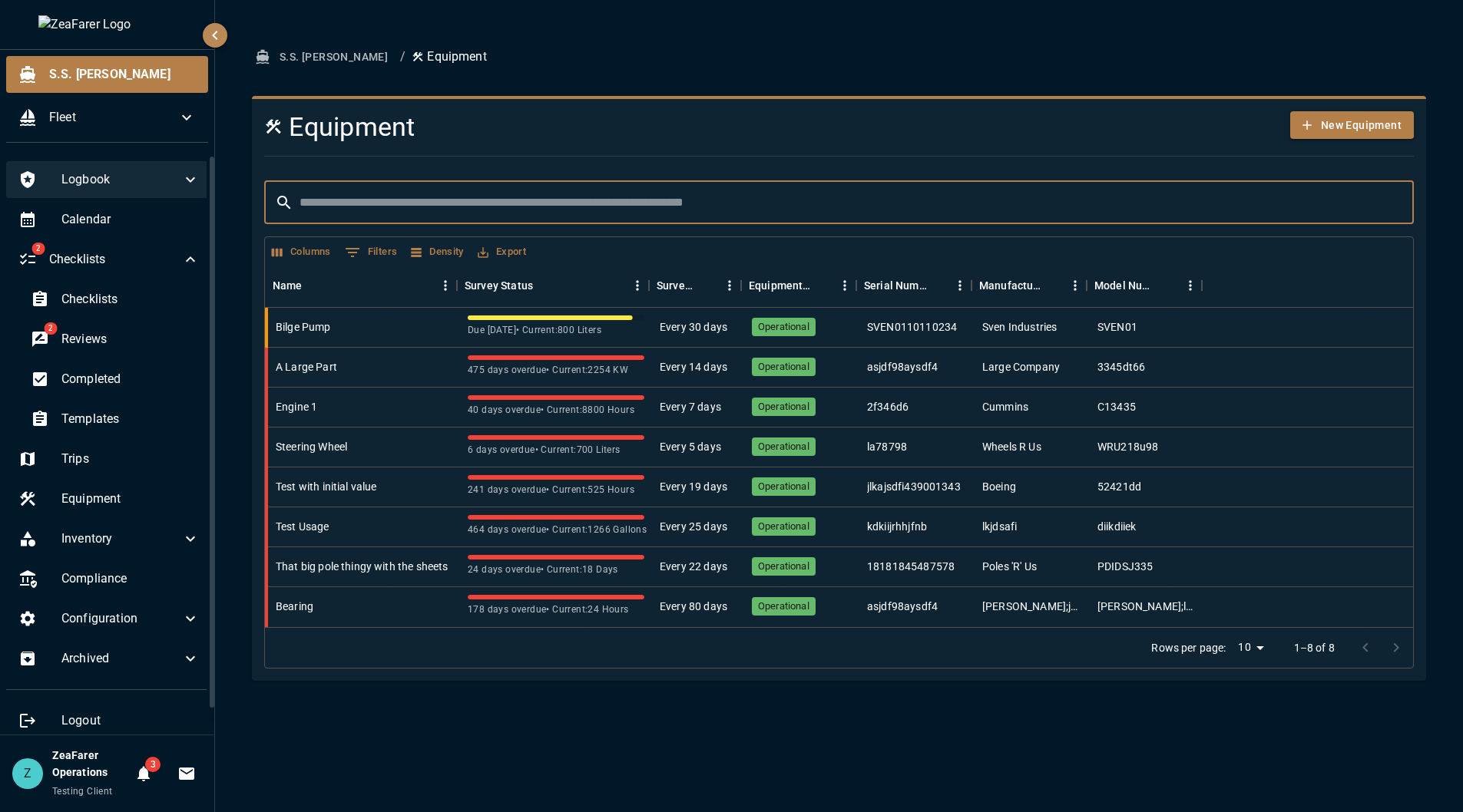
click at [856, 741] on div "S.S. [PERSON_NAME] / Equipment Equipment New Equipment ​ ​ Columns 0 Filters De…" at bounding box center [839, 406] width 1248 height 812
